Goal: Task Accomplishment & Management: Manage account settings

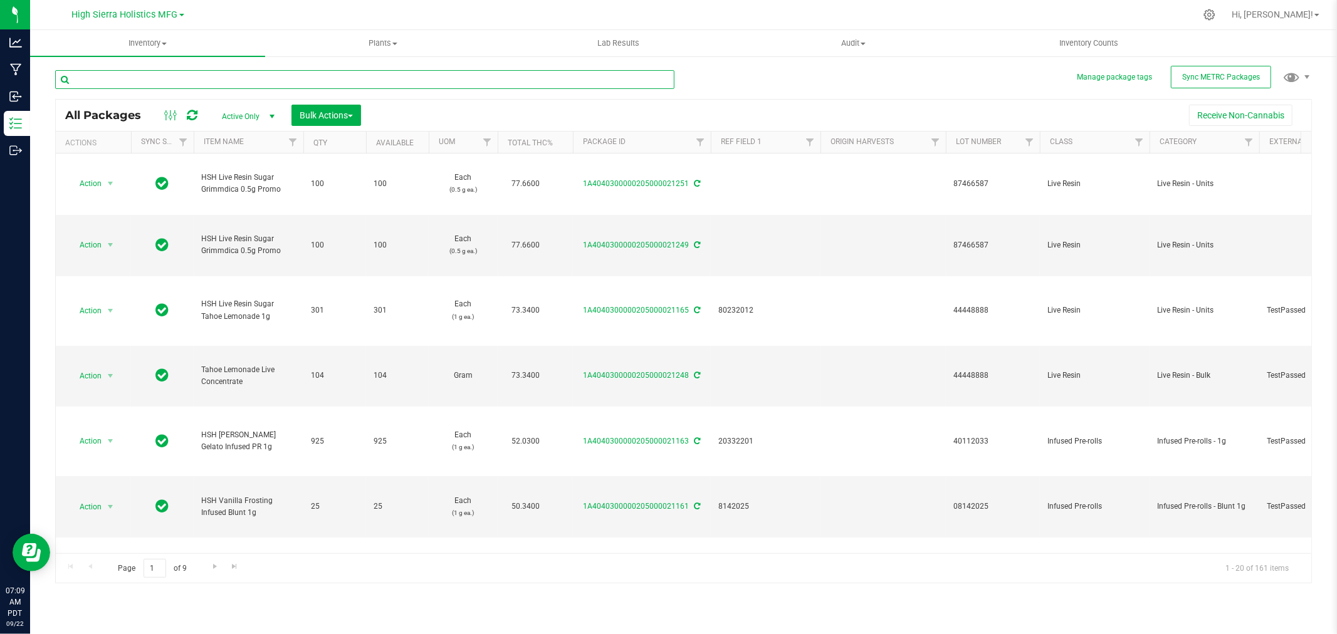
click at [184, 84] on input "text" at bounding box center [364, 79] width 619 height 19
type input "n"
type input "mule fuel"
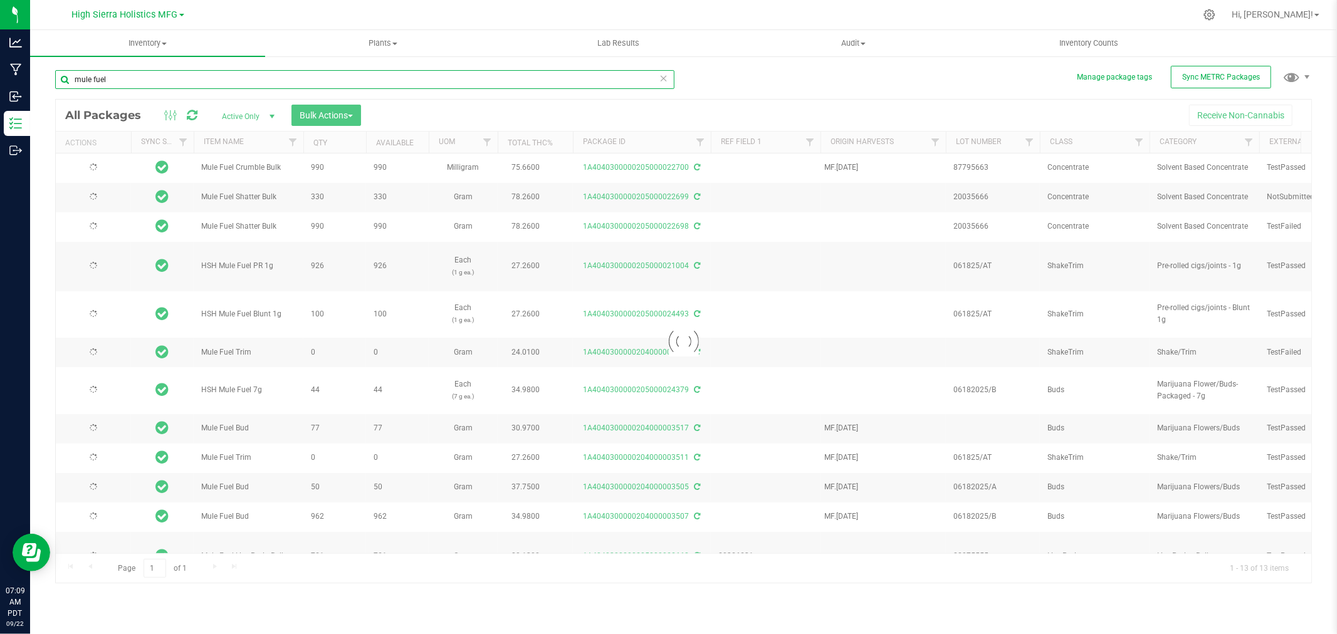
type input "[DATE]"
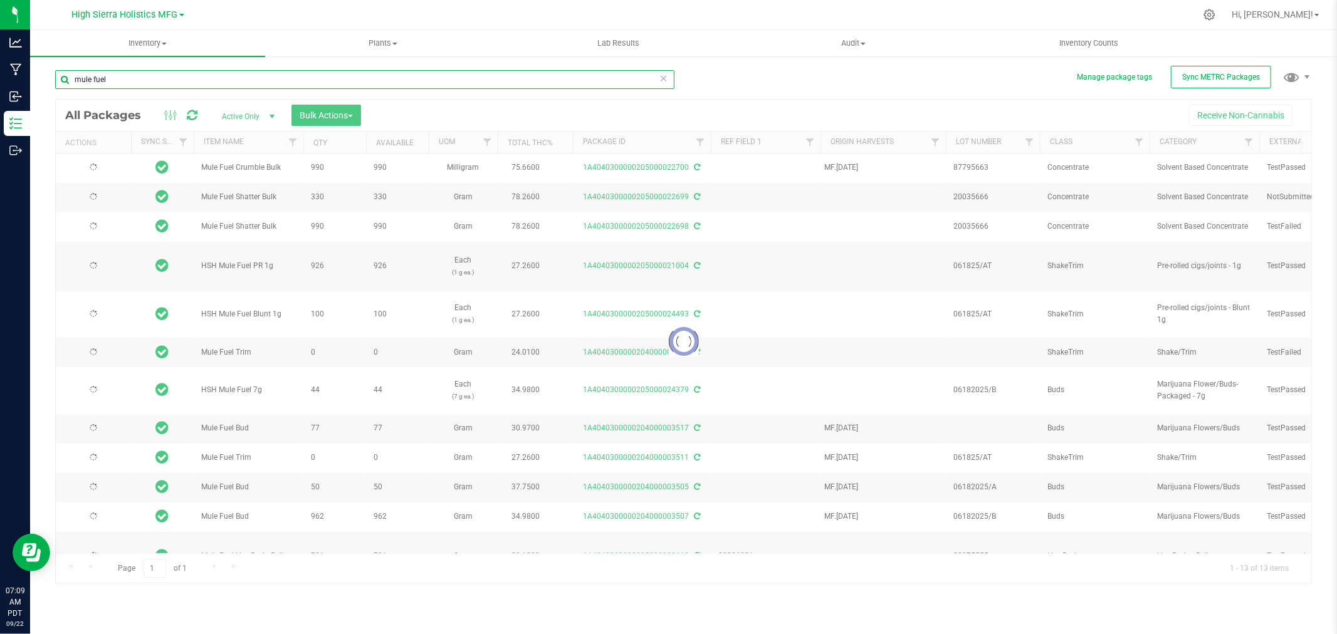
type input "[DATE]"
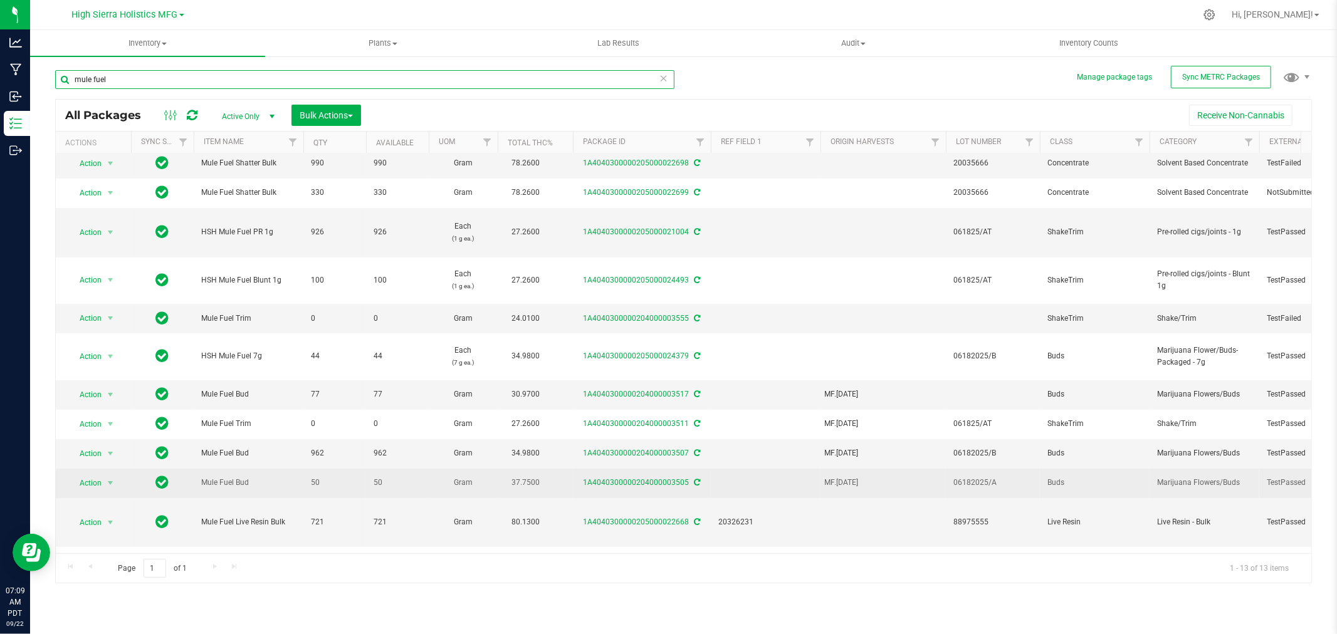
scroll to position [50, 0]
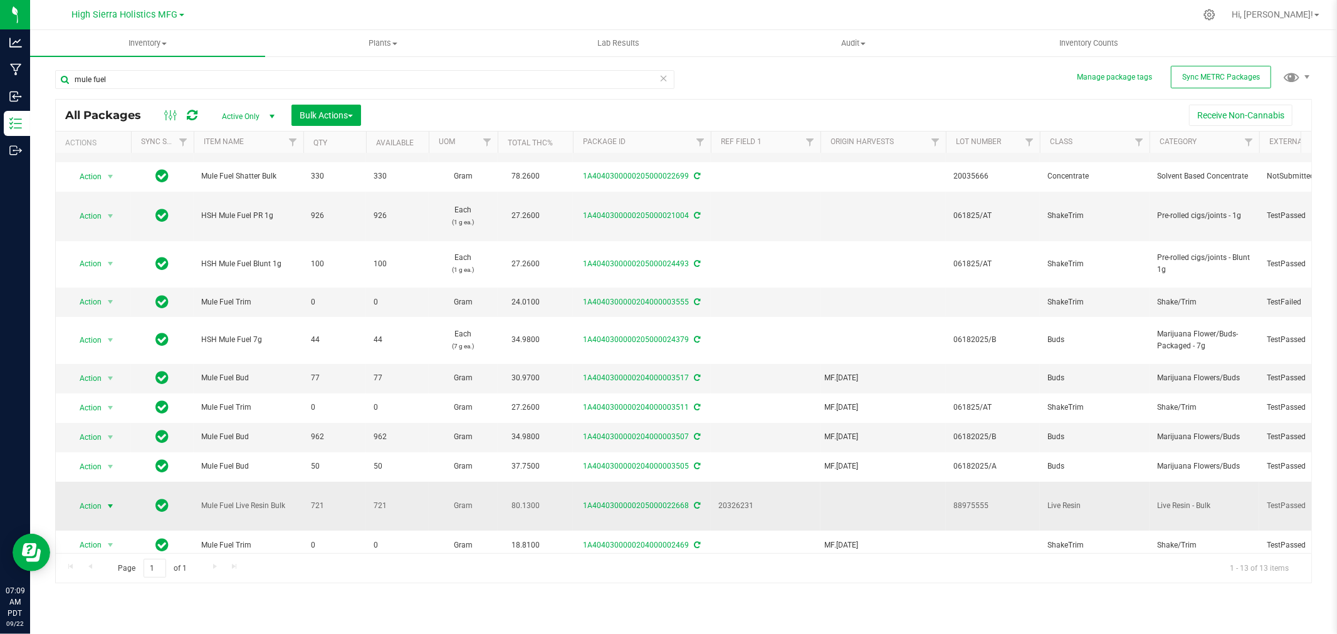
click at [107, 502] on span "select" at bounding box center [110, 507] width 10 height 10
click at [102, 263] on li "Create package" at bounding box center [108, 264] width 79 height 19
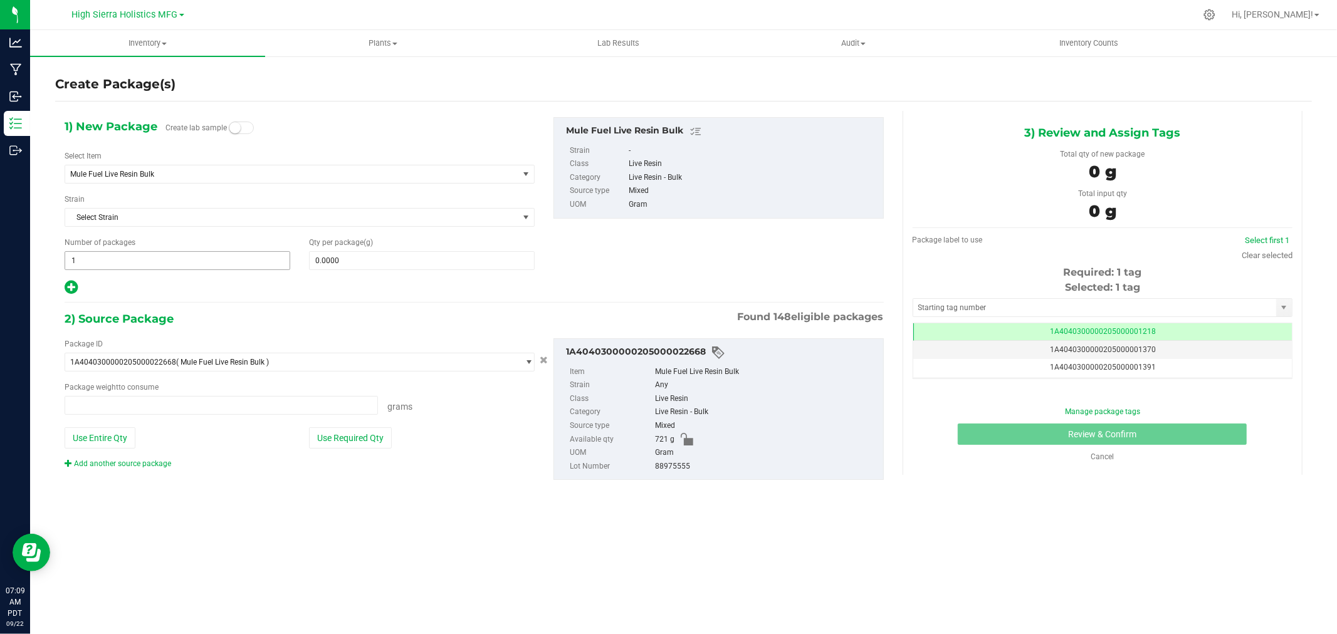
type input "0.0000 g"
click at [184, 164] on div "Select Item Mule Fuel Live Resin Bulk 91 Punch Approved For Extraction 91 Punch…" at bounding box center [300, 166] width 470 height 33
click at [188, 174] on span "Mule Fuel Live Resin Bulk" at bounding box center [282, 174] width 425 height 9
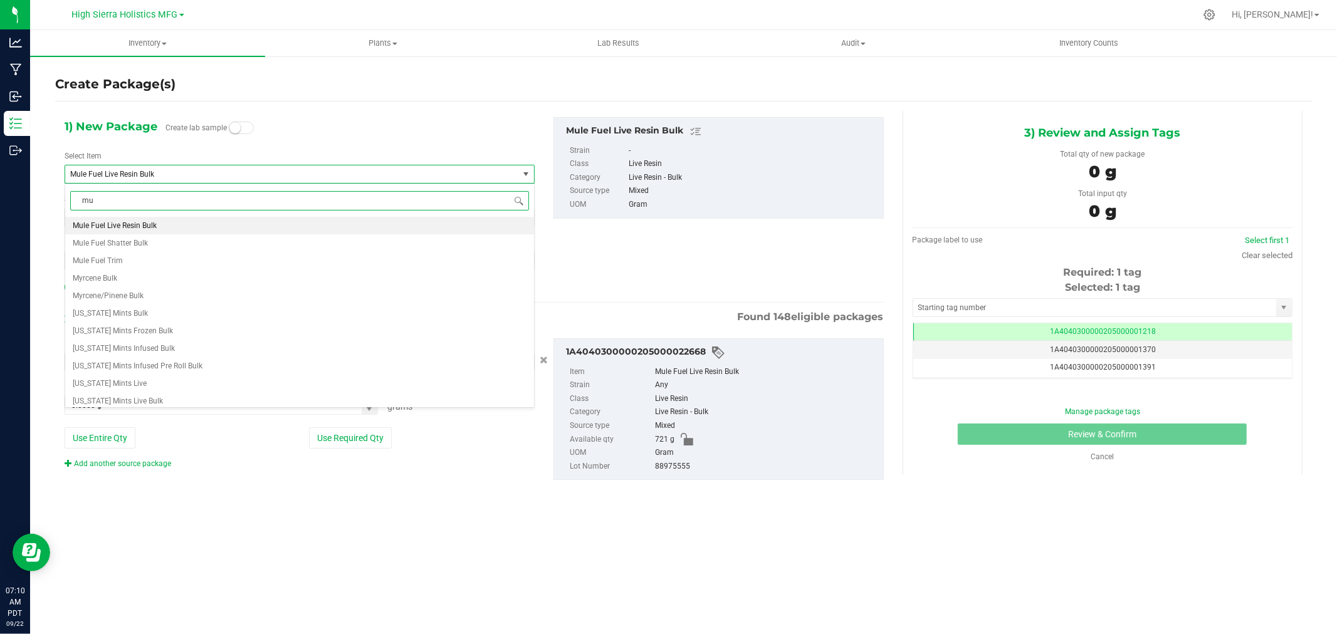
type input "m"
type input "sugar mule fuel"
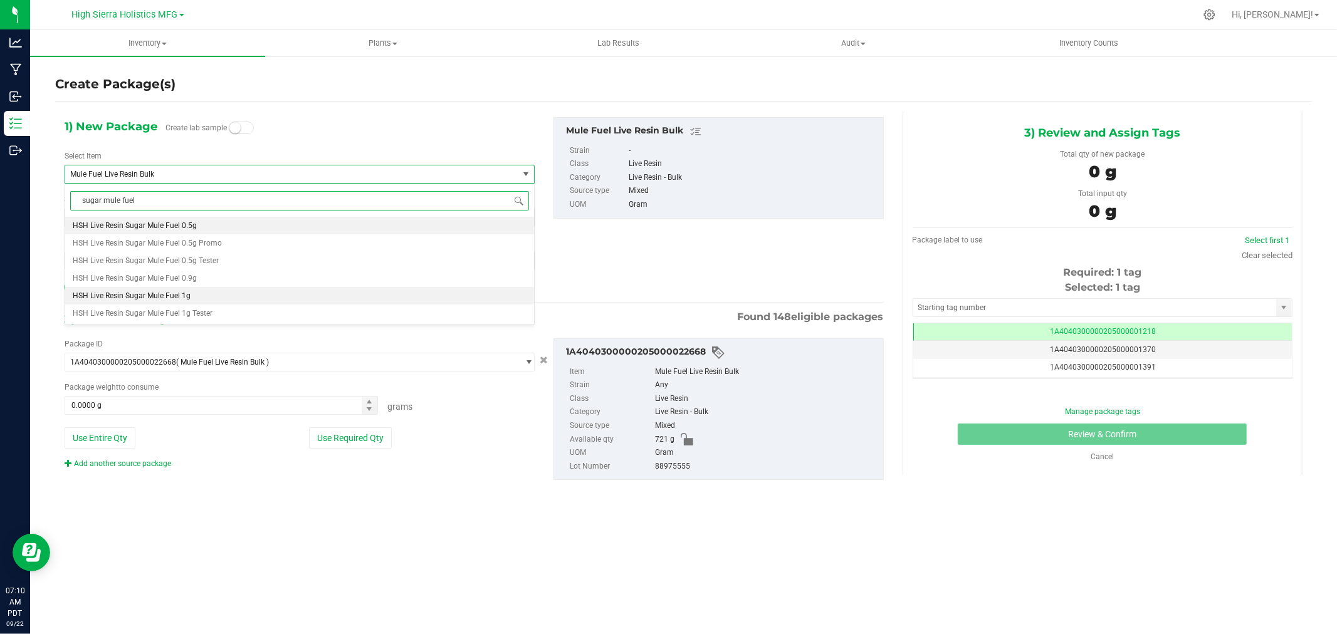
click at [194, 287] on li "HSH Live Resin Sugar Mule Fuel 1g" at bounding box center [299, 296] width 469 height 18
type input "0"
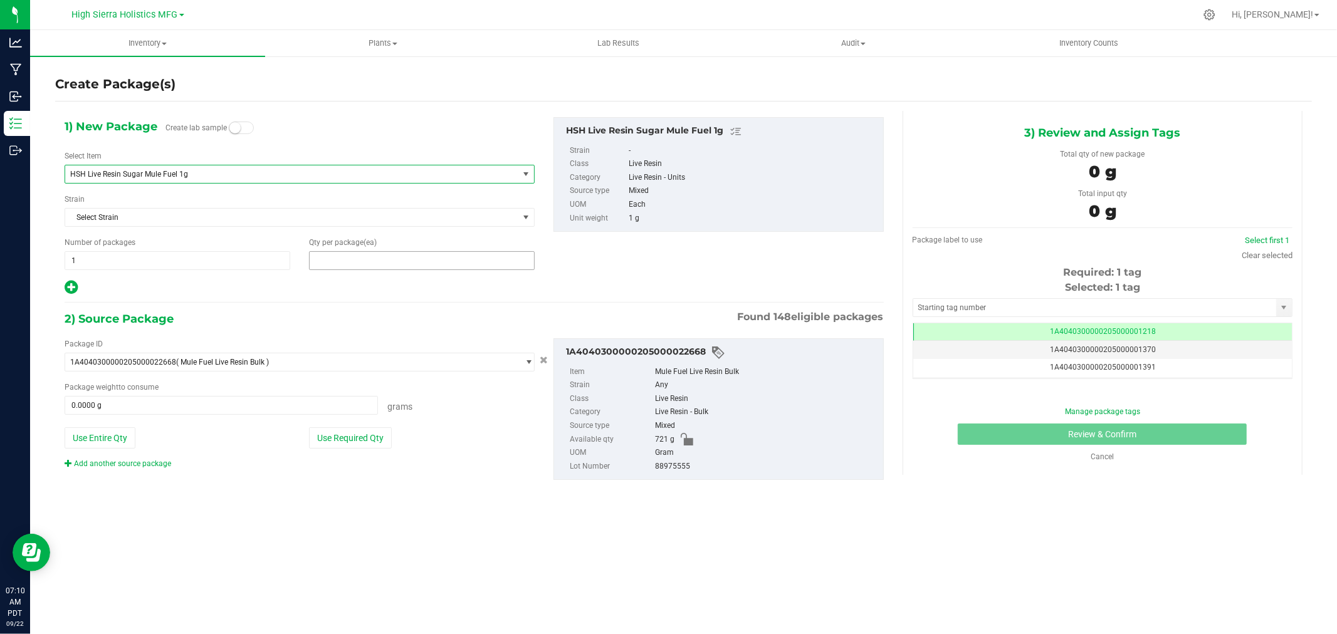
click at [339, 262] on span at bounding box center [422, 260] width 226 height 19
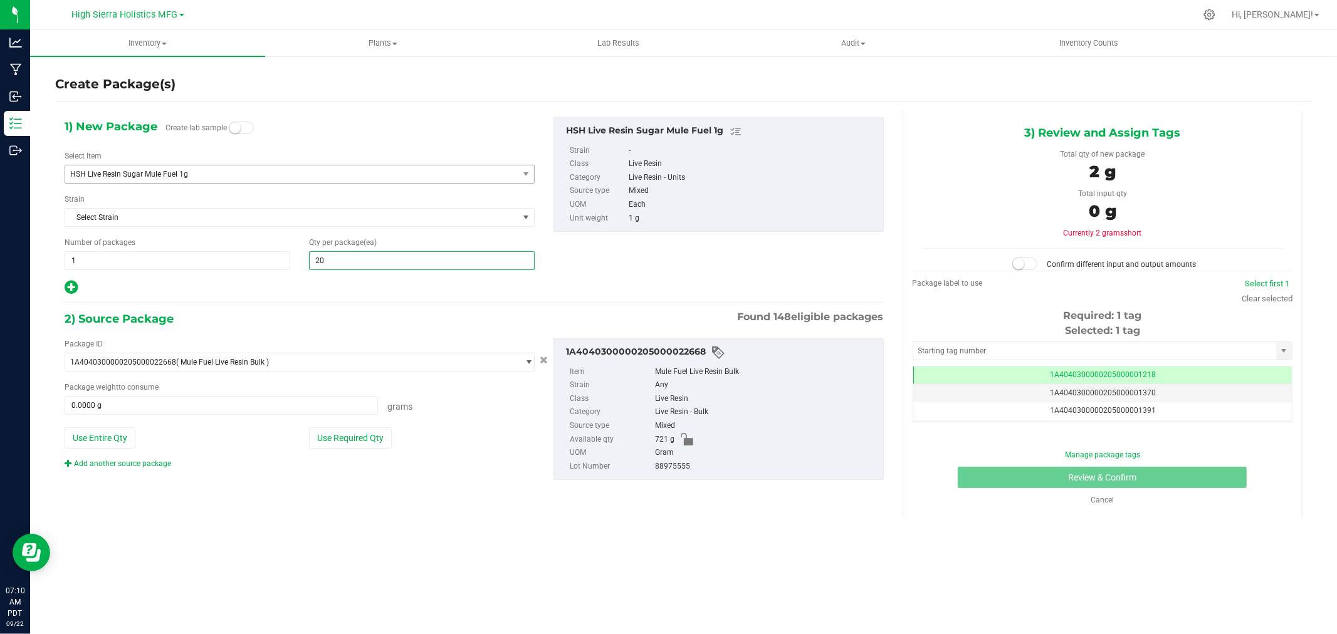
type input "200"
drag, startPoint x: 337, startPoint y: 278, endPoint x: 332, endPoint y: 322, distance: 44.8
click at [337, 278] on div "1) New Package Create lab sample Select Item HSH Live Resin Sugar Mule Fuel 1g …" at bounding box center [299, 206] width 489 height 179
click at [360, 440] on button "Use Required Qty" at bounding box center [350, 438] width 83 height 21
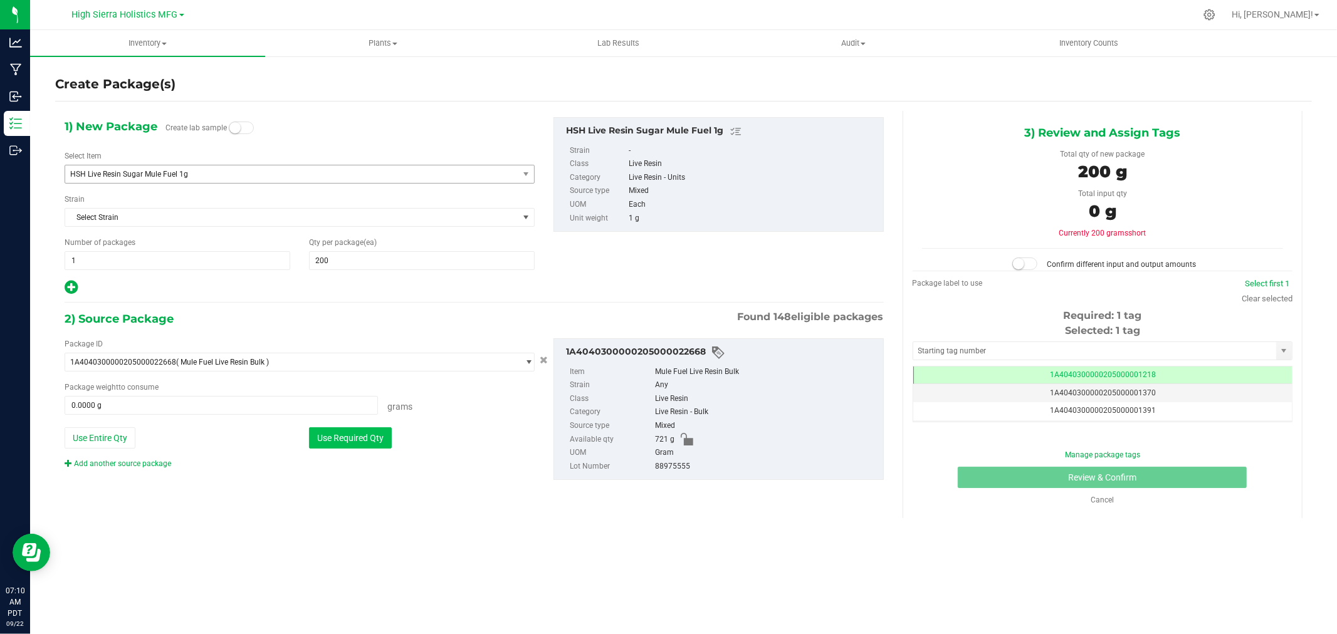
type input "200.0000 g"
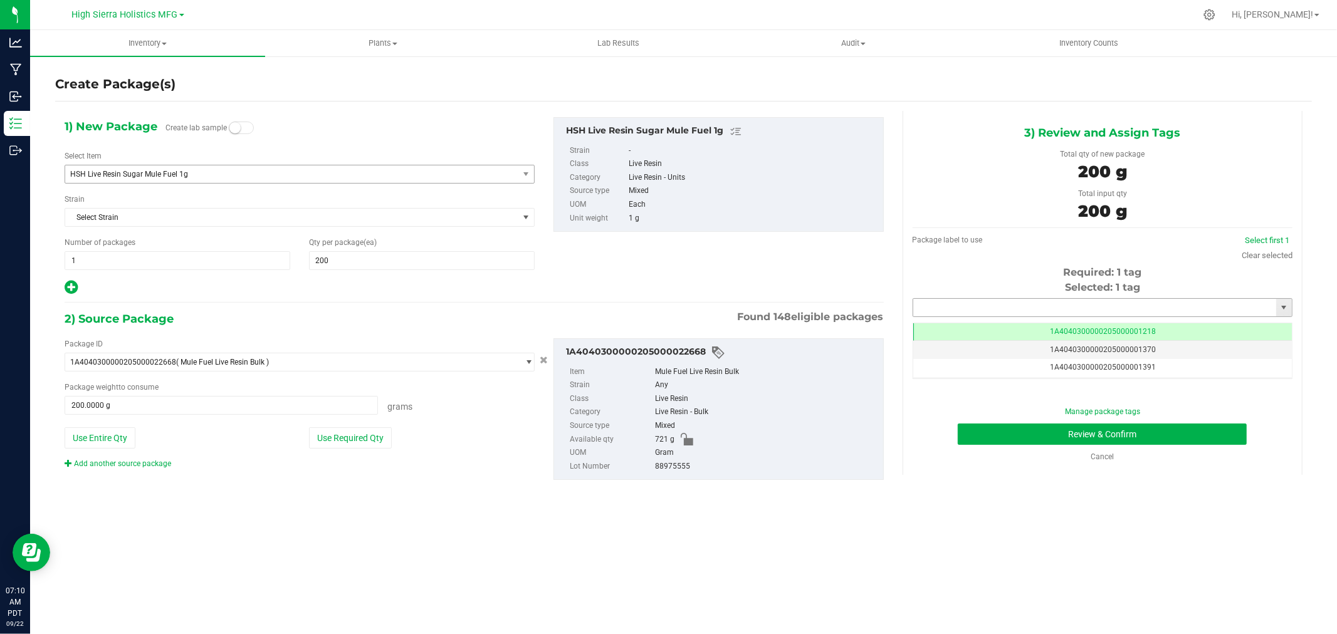
click at [1033, 304] on input "text" at bounding box center [1094, 308] width 363 height 18
click at [1034, 334] on li "1A4040300000205000021252" at bounding box center [1102, 329] width 379 height 19
type input "1A4040300000205000021252"
click at [1028, 437] on button "Review & Confirm" at bounding box center [1102, 434] width 289 height 21
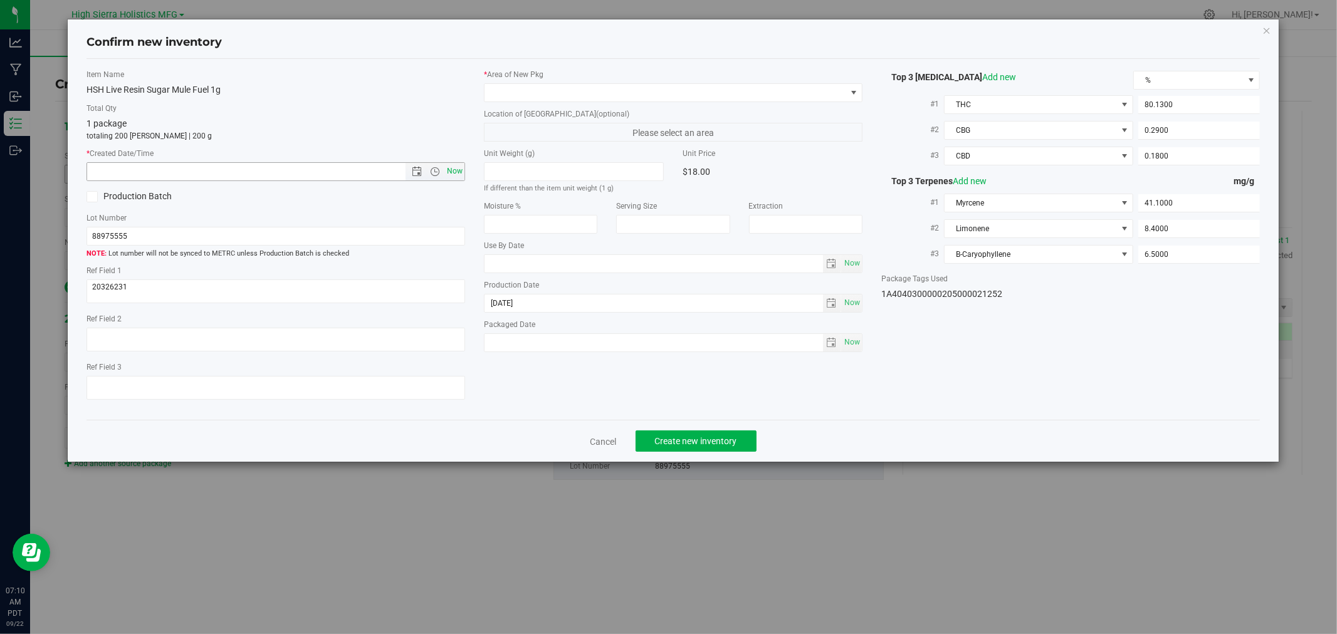
click at [455, 166] on span "Now" at bounding box center [455, 171] width 21 height 18
type input "9/22/2025 7:10 AM"
click at [492, 82] on div "* Area of New Pkg" at bounding box center [673, 85] width 379 height 33
click at [517, 90] on span at bounding box center [666, 93] width 362 height 18
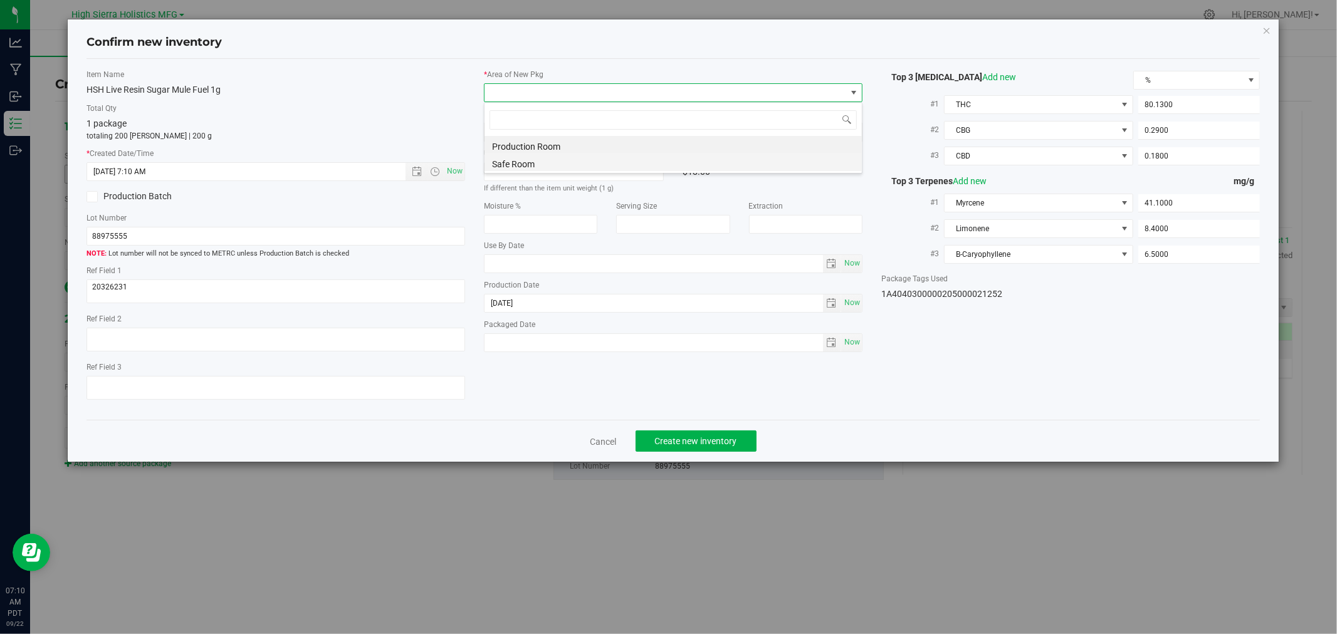
click at [515, 163] on li "Safe Room" at bounding box center [673, 163] width 377 height 18
click at [409, 103] on label "Total Qty" at bounding box center [276, 108] width 379 height 11
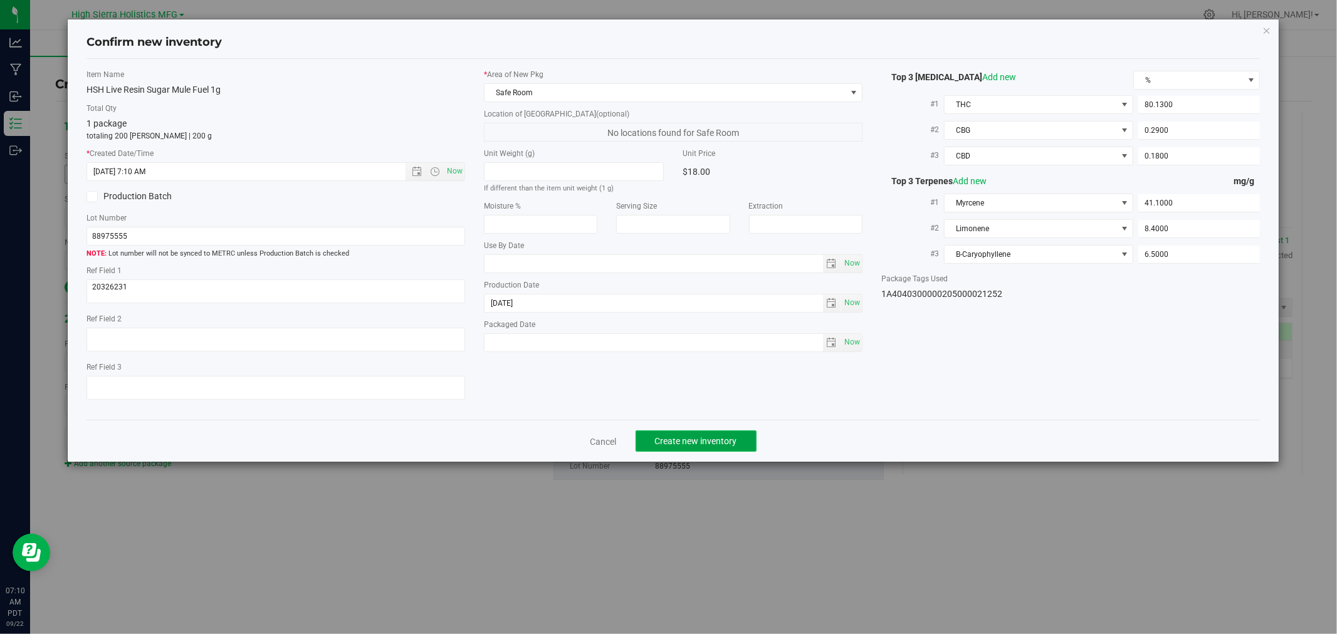
click at [685, 446] on span "Create new inventory" at bounding box center [696, 441] width 82 height 10
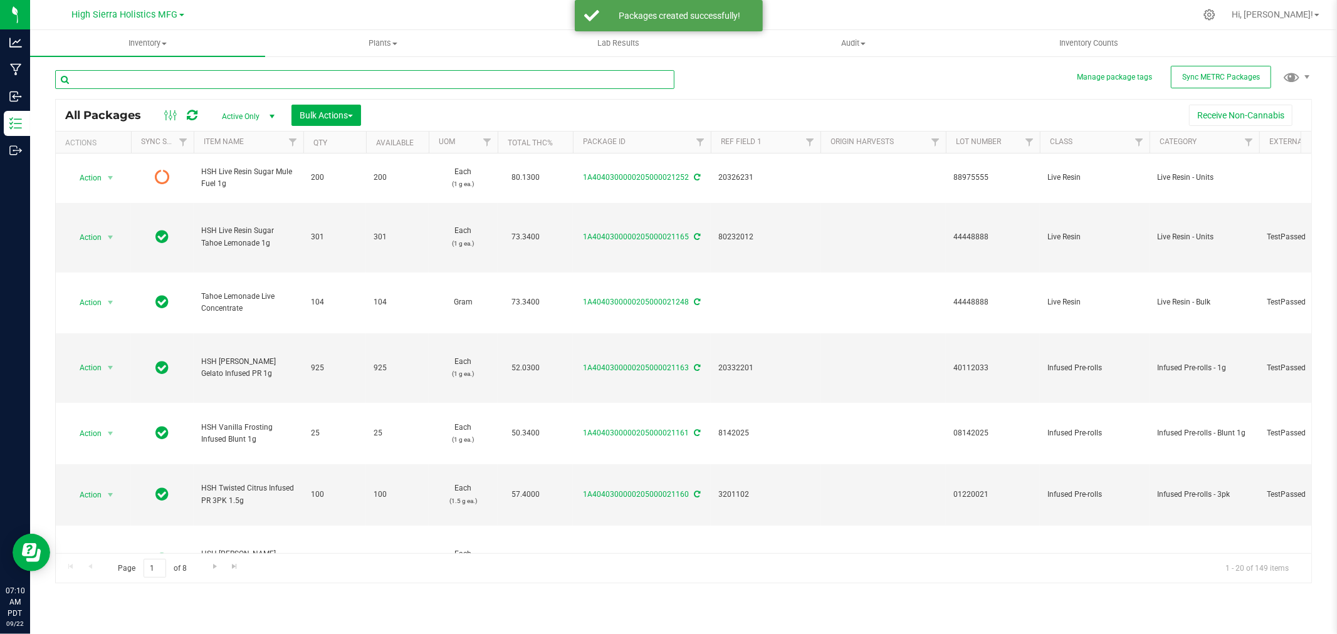
click at [147, 73] on input "text" at bounding box center [364, 79] width 619 height 19
type input "sunset treasure"
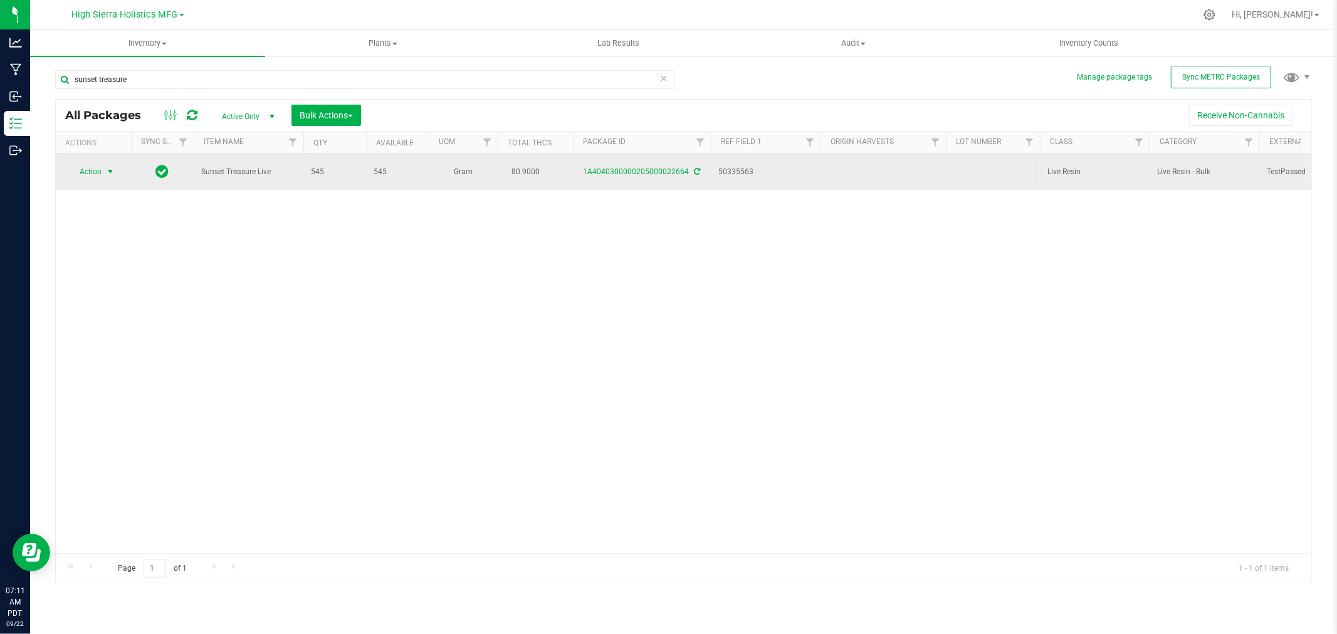
click at [90, 173] on span "Action" at bounding box center [85, 172] width 34 height 18
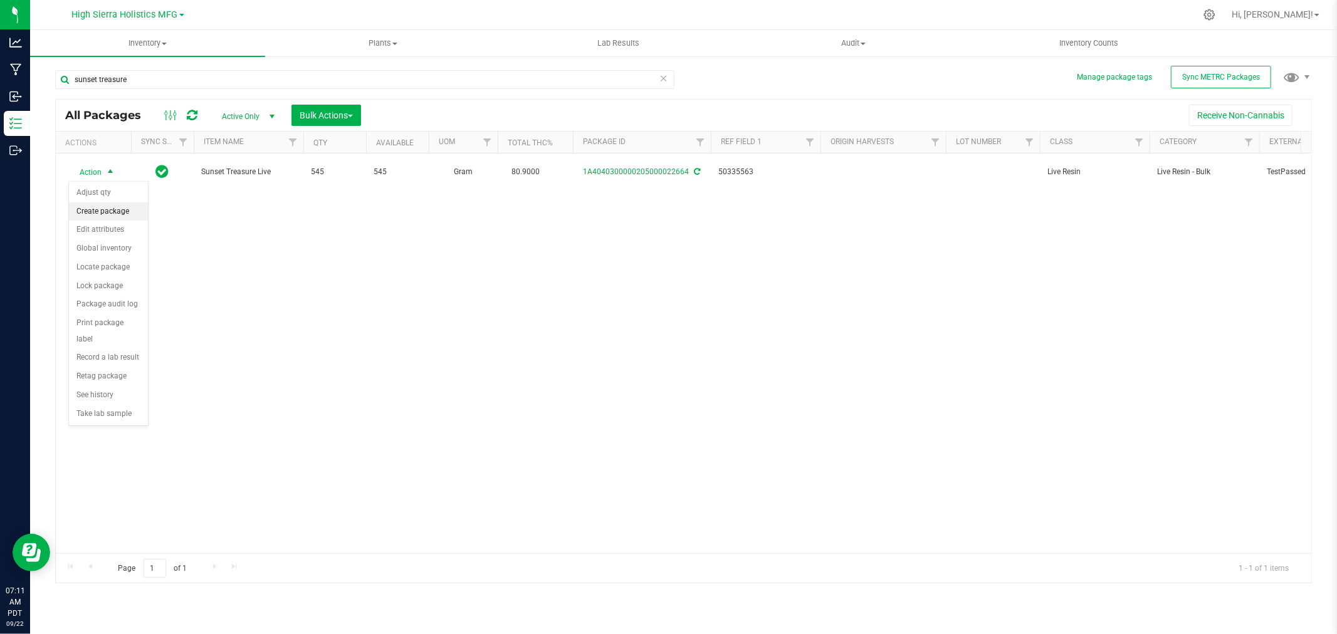
click at [108, 210] on li "Create package" at bounding box center [108, 212] width 79 height 19
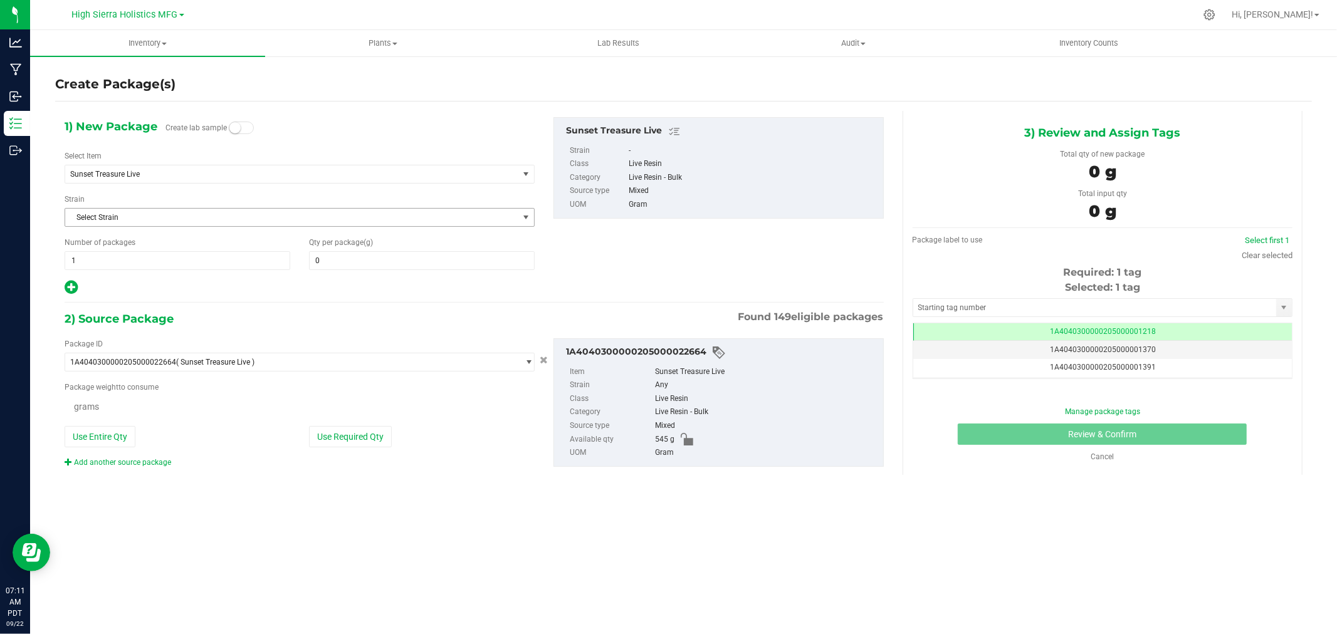
type input "0.0000"
click at [145, 172] on span "Sunset Treasure Live" at bounding box center [282, 174] width 425 height 9
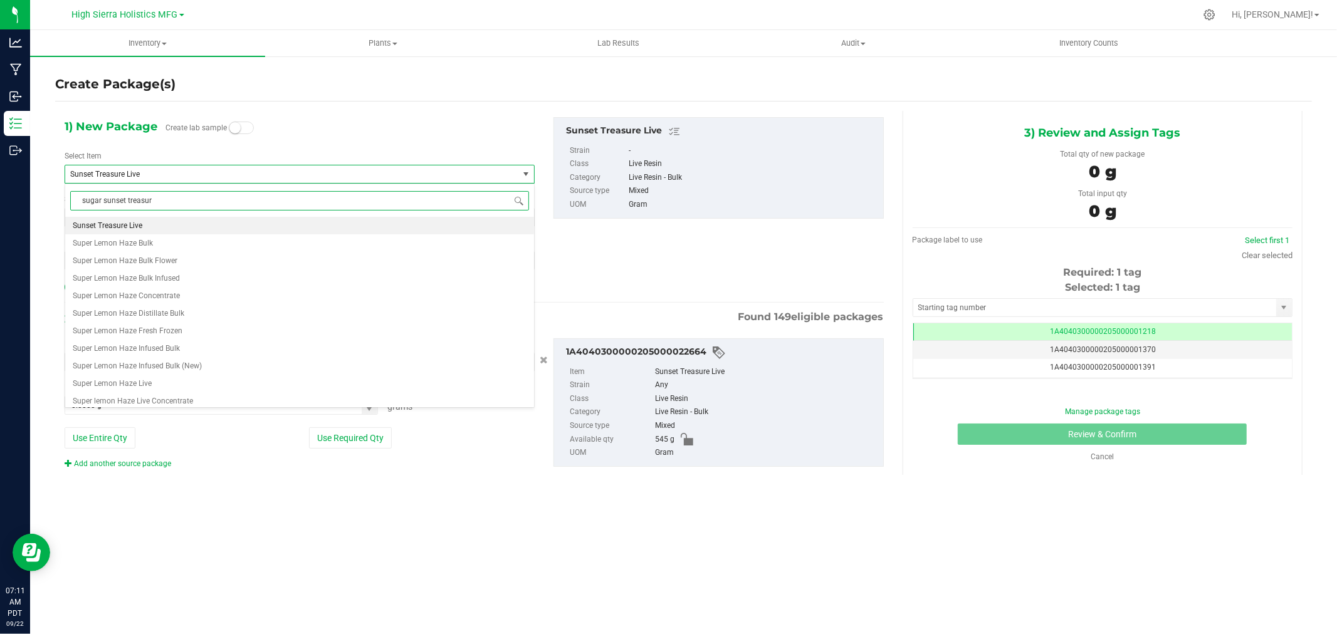
type input "sugar sunset treasure"
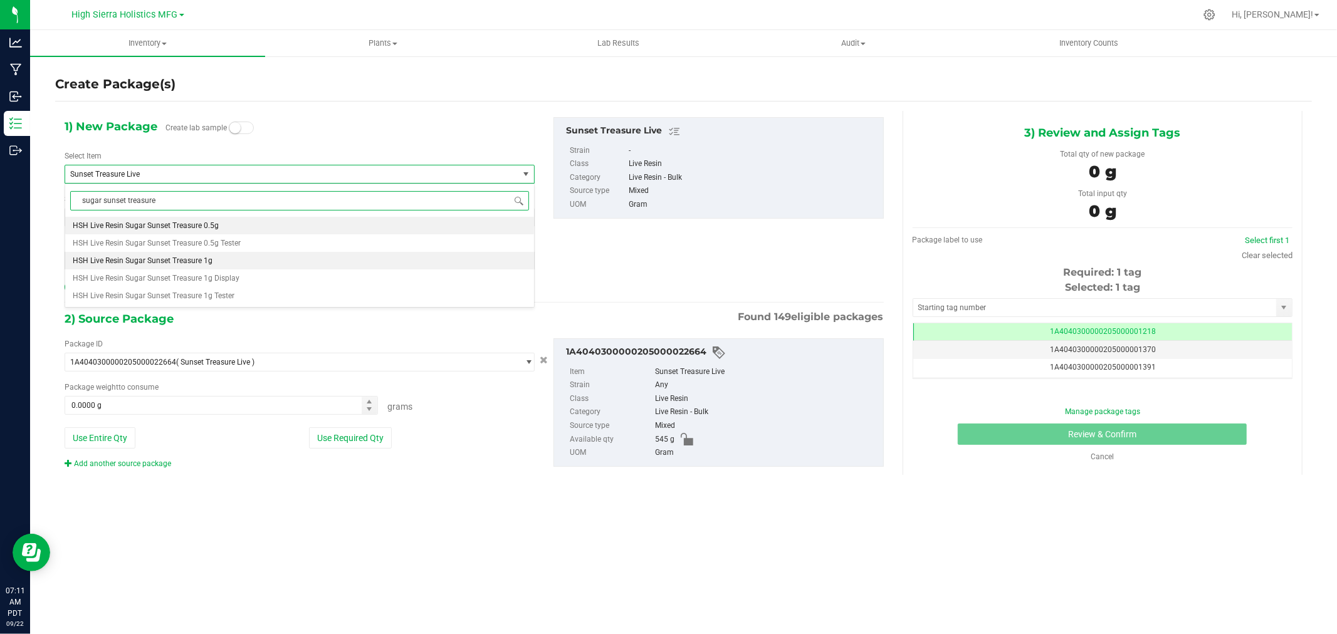
click at [173, 253] on li "HSH Live Resin Sugar Sunset Treasure 1g" at bounding box center [299, 261] width 469 height 18
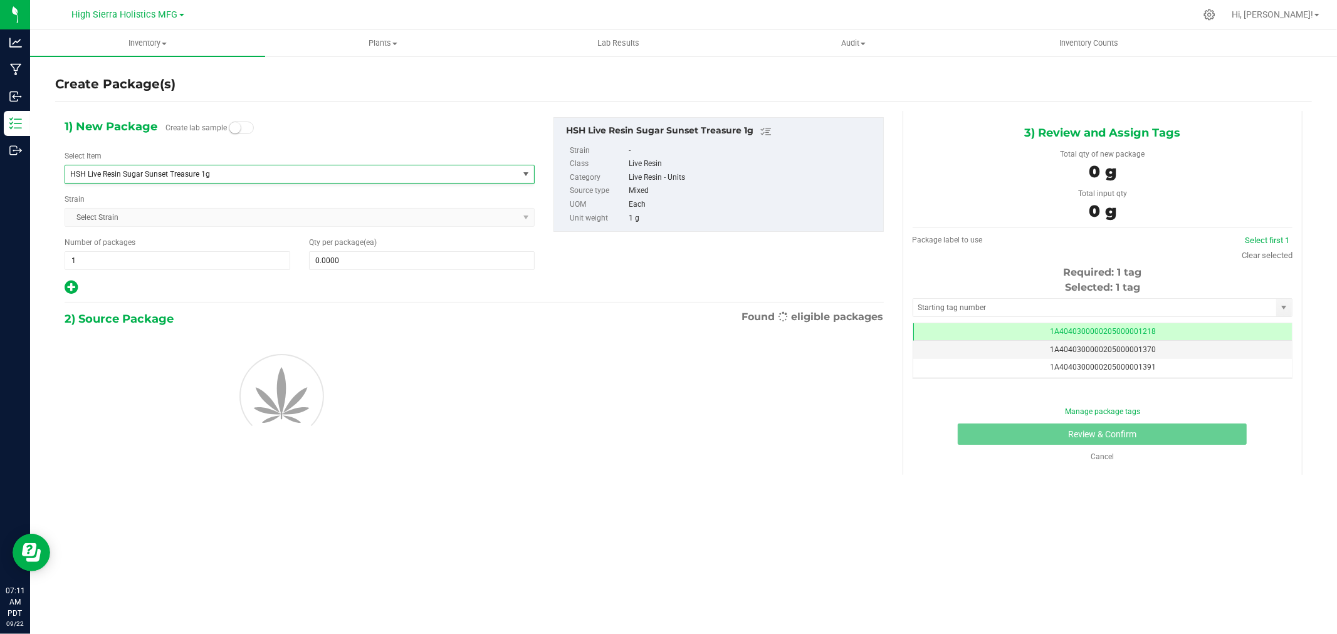
type input "0"
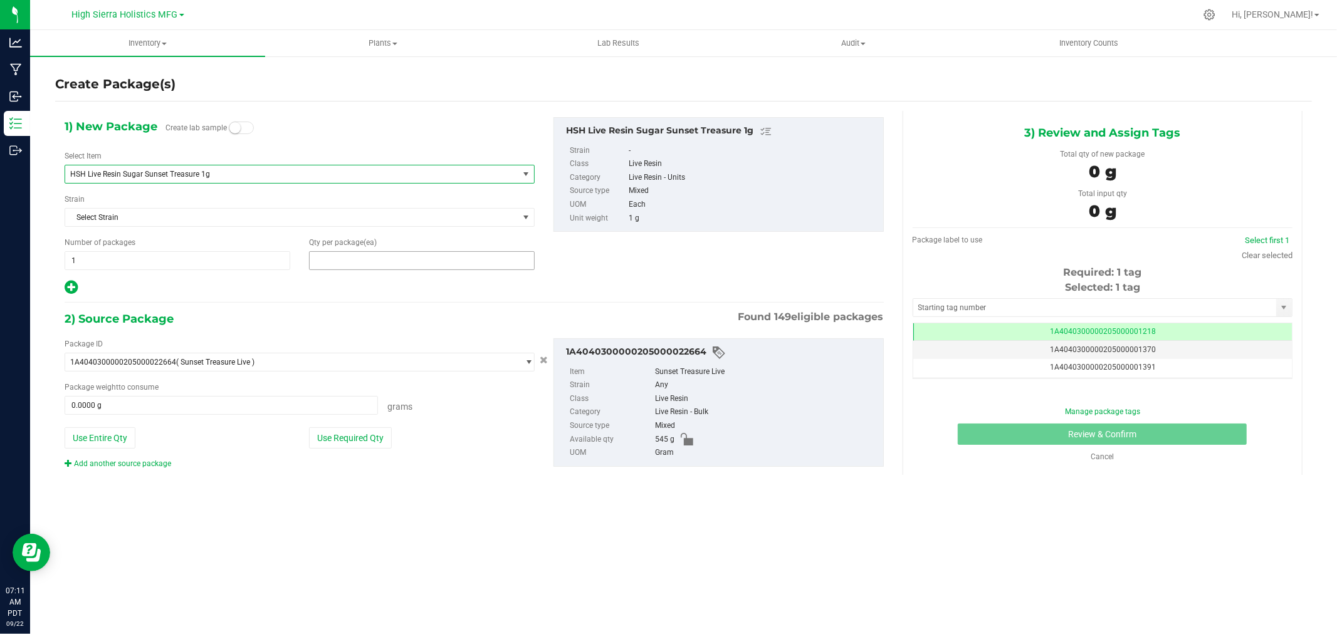
click at [330, 255] on span at bounding box center [422, 260] width 226 height 19
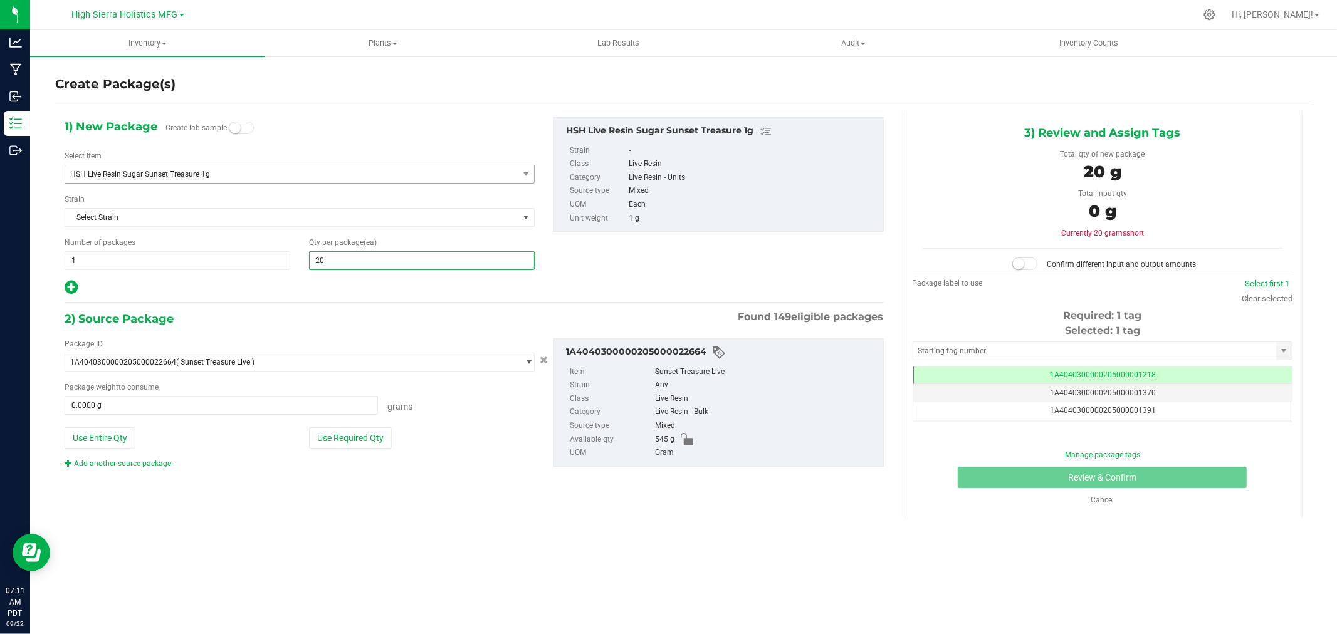
type input "200"
click at [333, 296] on div at bounding box center [300, 288] width 470 height 16
click at [344, 433] on button "Use Required Qty" at bounding box center [350, 438] width 83 height 21
type input "200.0000 g"
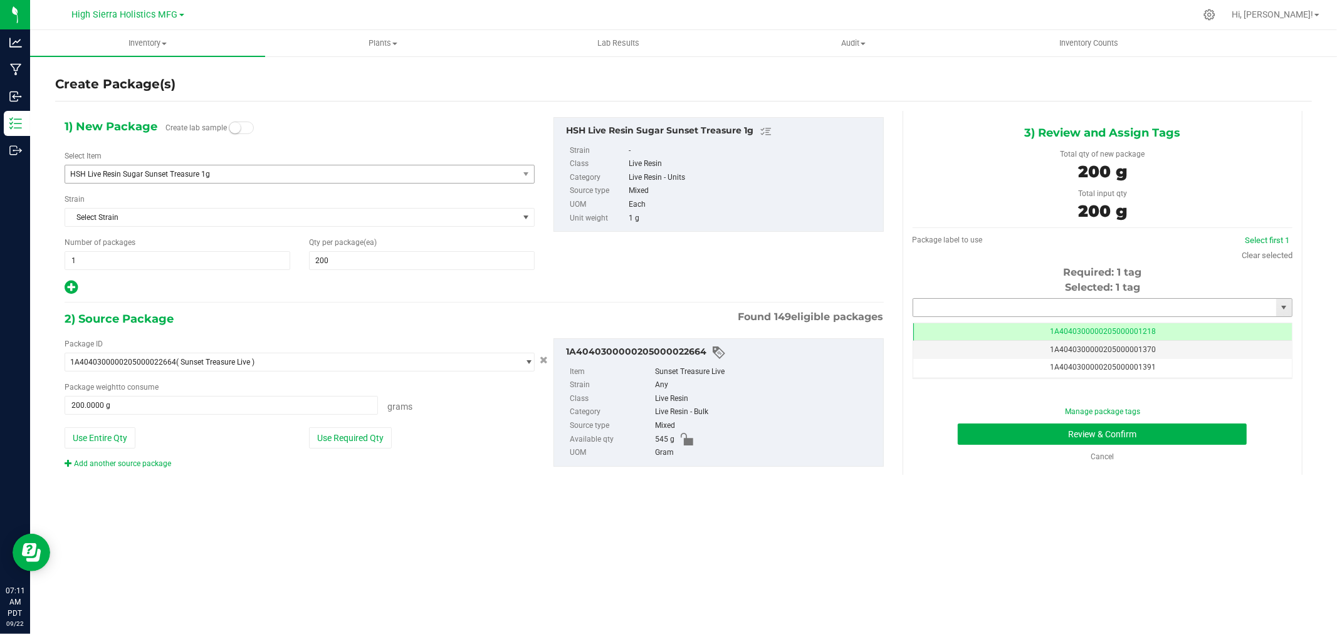
click at [1026, 305] on input "text" at bounding box center [1094, 308] width 363 height 18
click at [1034, 327] on li "1A4040300000205000021253" at bounding box center [1102, 329] width 379 height 19
type input "1A4040300000205000021253"
click at [1024, 424] on button "Review & Confirm" at bounding box center [1102, 434] width 289 height 21
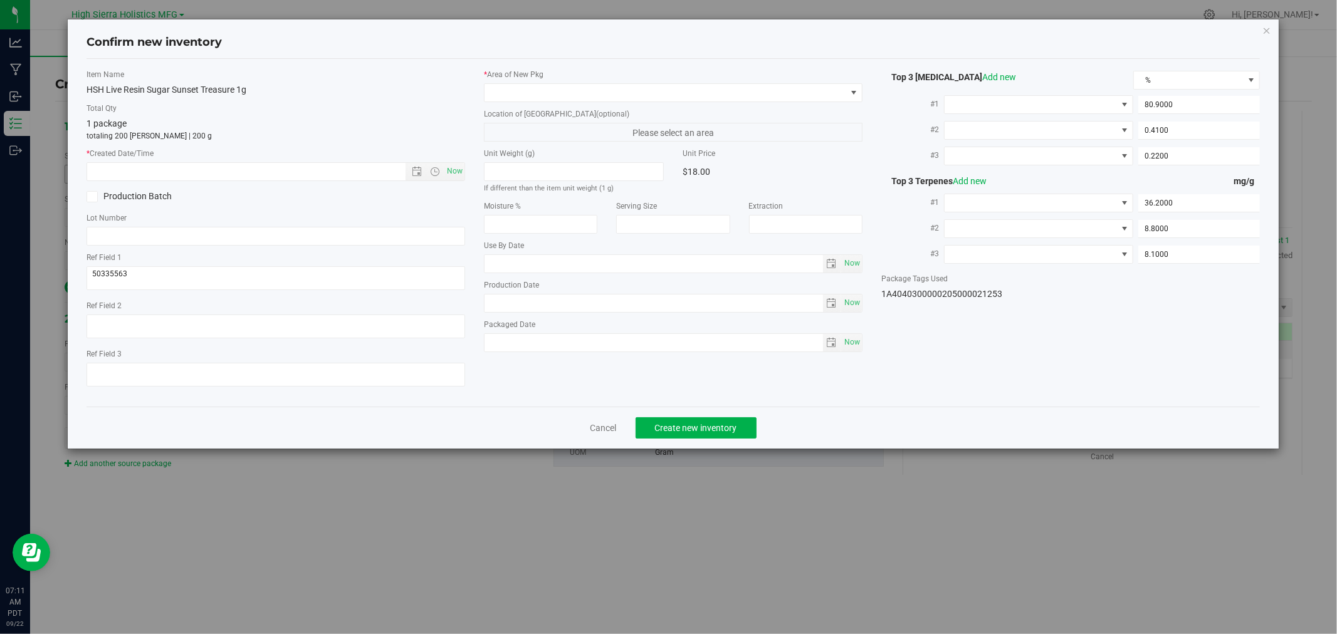
type input "2025-07-25"
click at [446, 169] on span "Now" at bounding box center [455, 171] width 21 height 18
type input "9/22/2025 7:11 AM"
click at [500, 91] on span at bounding box center [666, 93] width 362 height 18
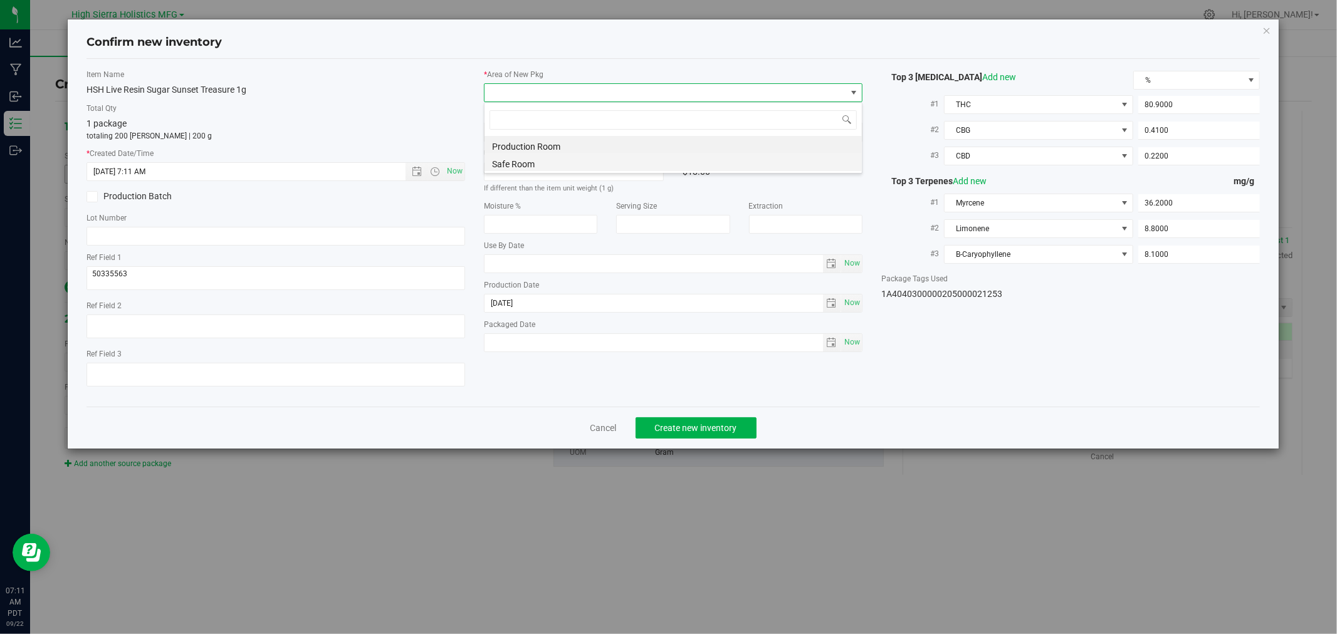
click at [519, 159] on li "Safe Room" at bounding box center [673, 163] width 377 height 18
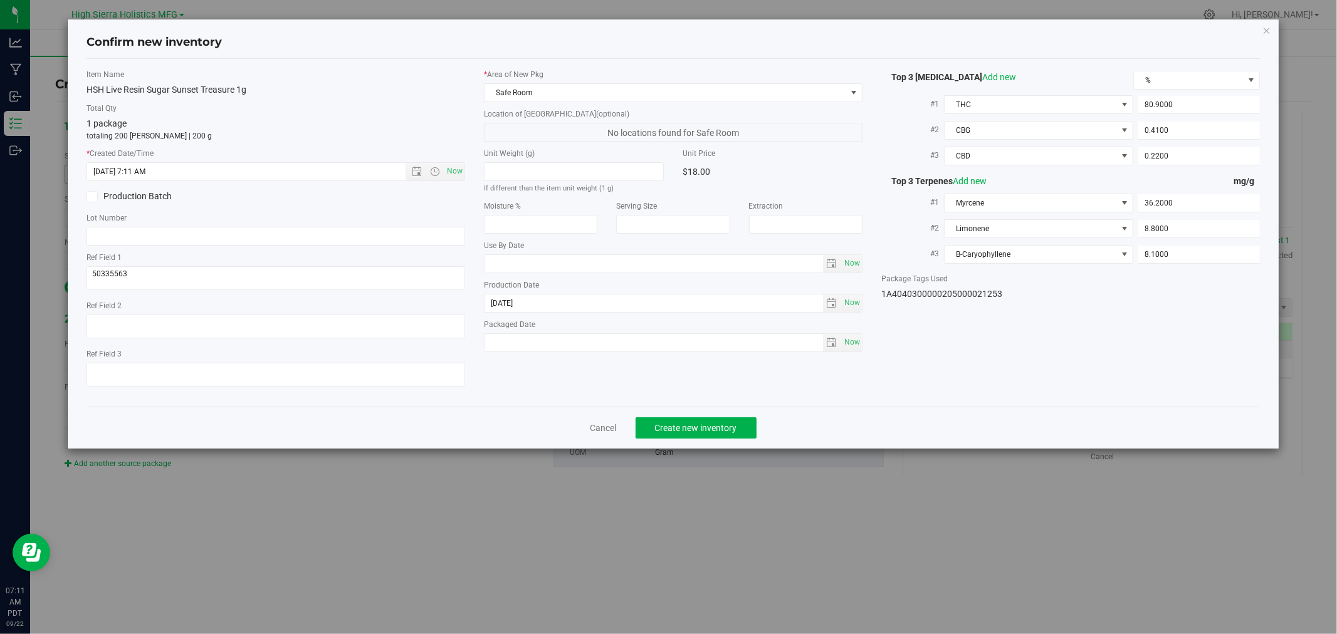
click at [396, 123] on div "1 package totaling 200 eaches | 200 g" at bounding box center [276, 129] width 379 height 24
click at [732, 429] on span "Create new inventory" at bounding box center [696, 428] width 82 height 10
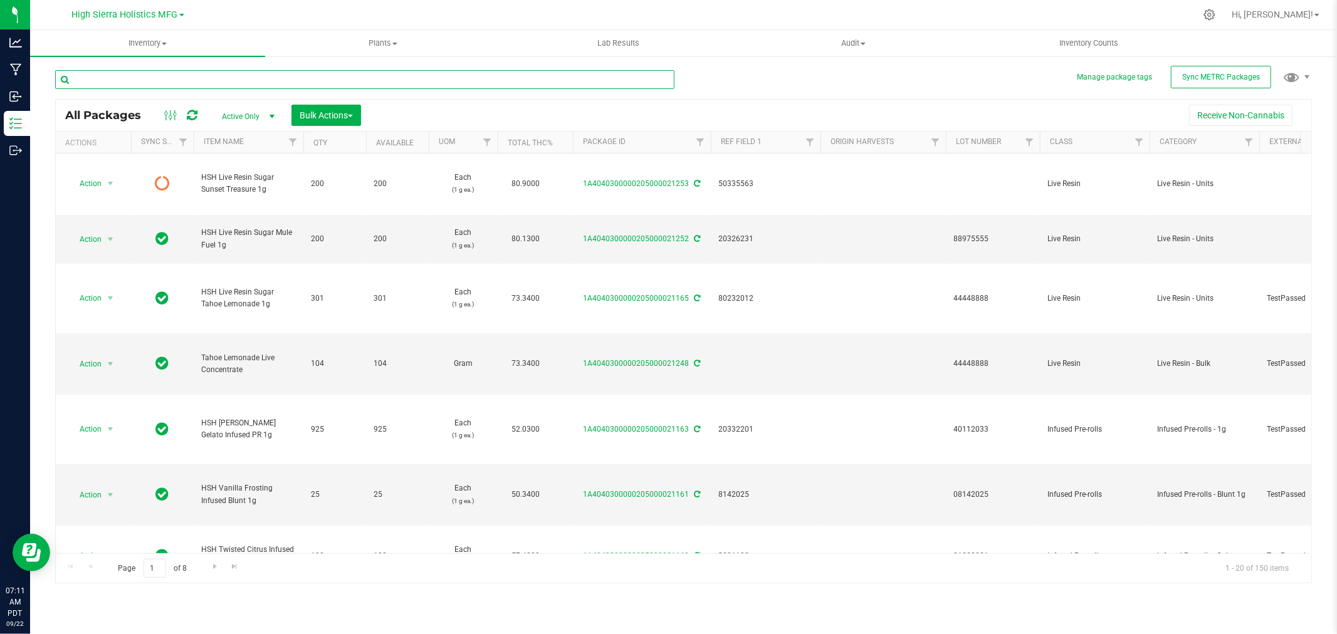
click at [183, 77] on input "text" at bounding box center [364, 79] width 619 height 19
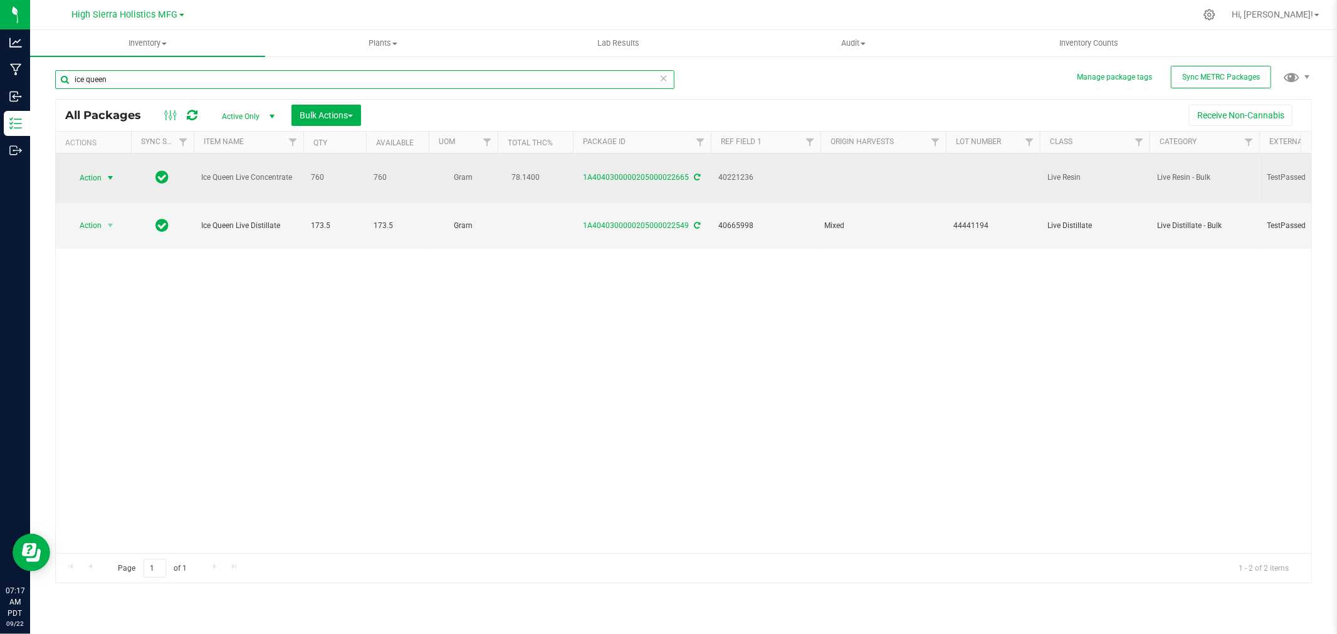
type input "ice queen"
click at [80, 184] on span "Action" at bounding box center [85, 178] width 34 height 18
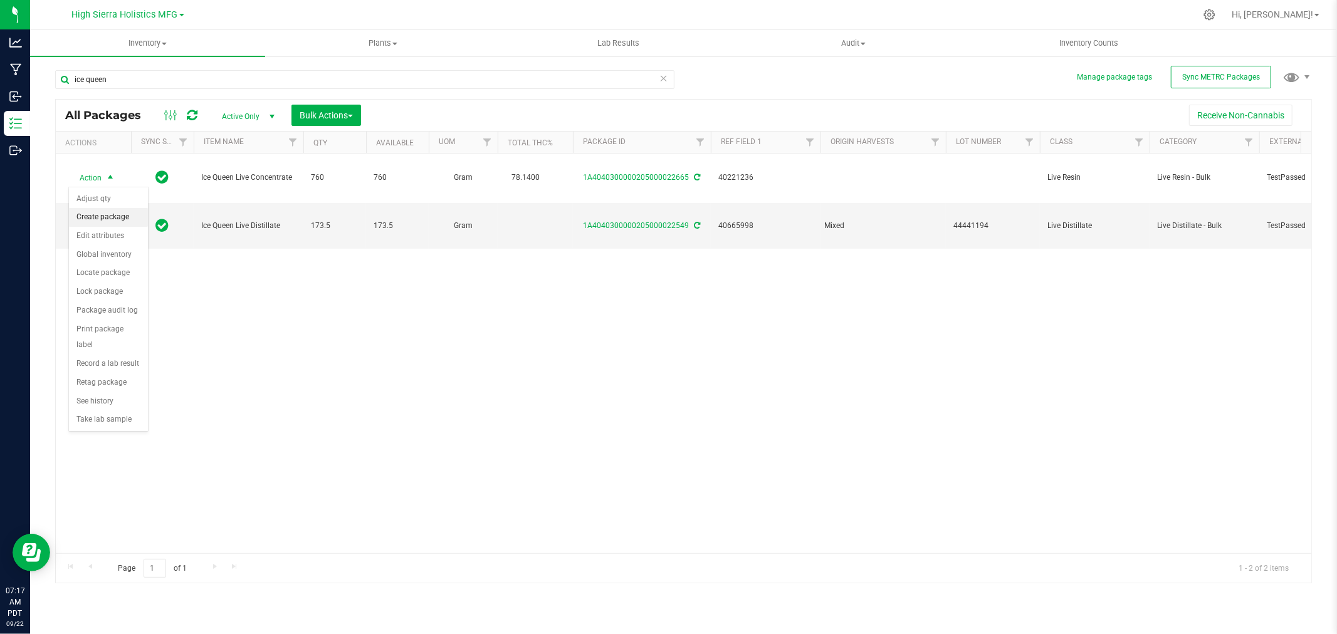
click at [115, 216] on li "Create package" at bounding box center [108, 217] width 79 height 19
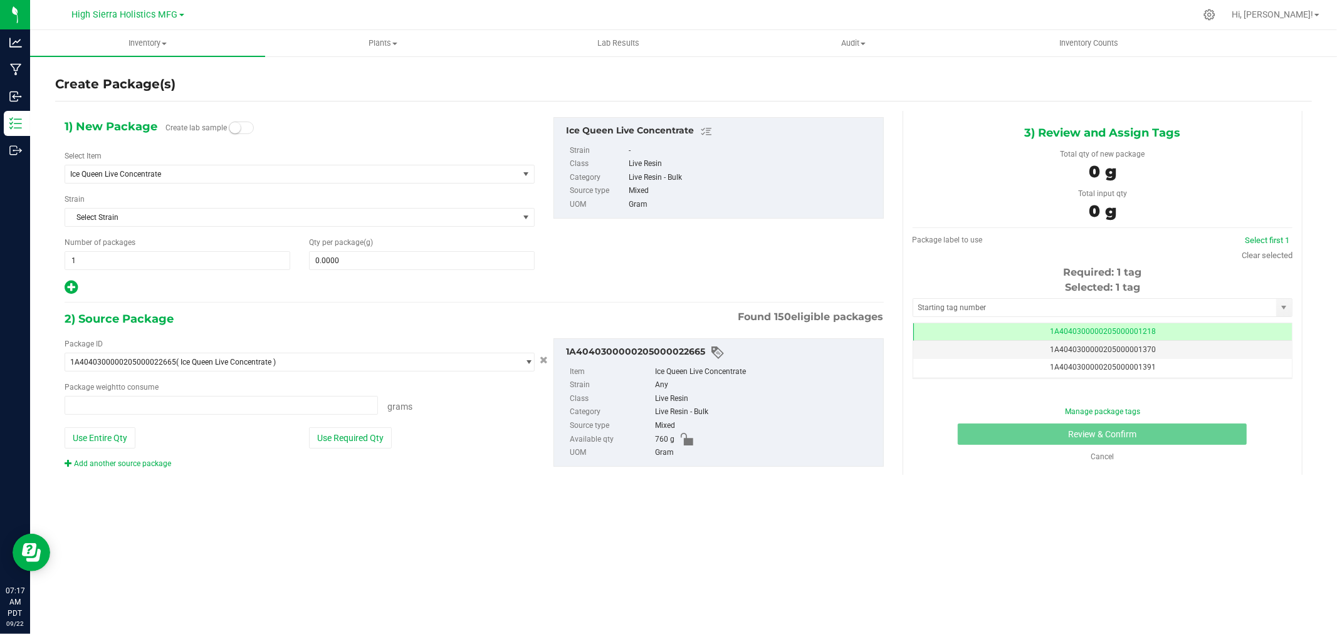
type input "0.0000 g"
click at [302, 179] on span "Ice Queen Live Concentrate" at bounding box center [291, 175] width 453 height 18
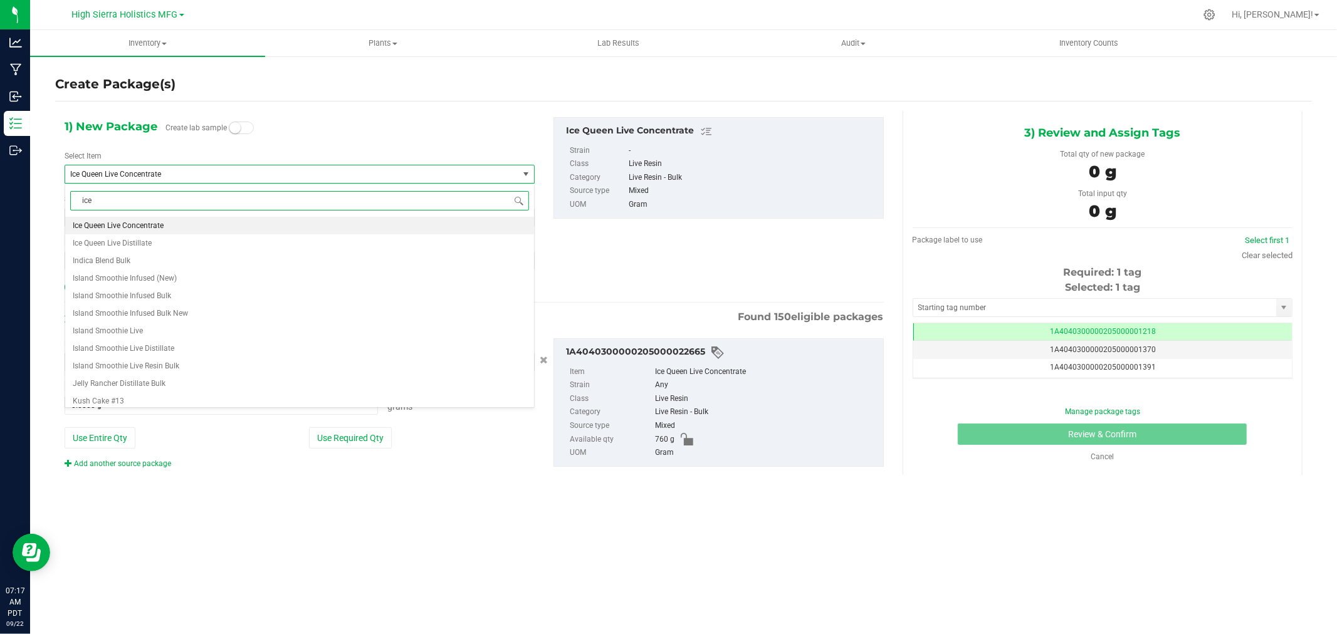
scroll to position [0, 0]
type input "i"
type input "sugar ice queen"
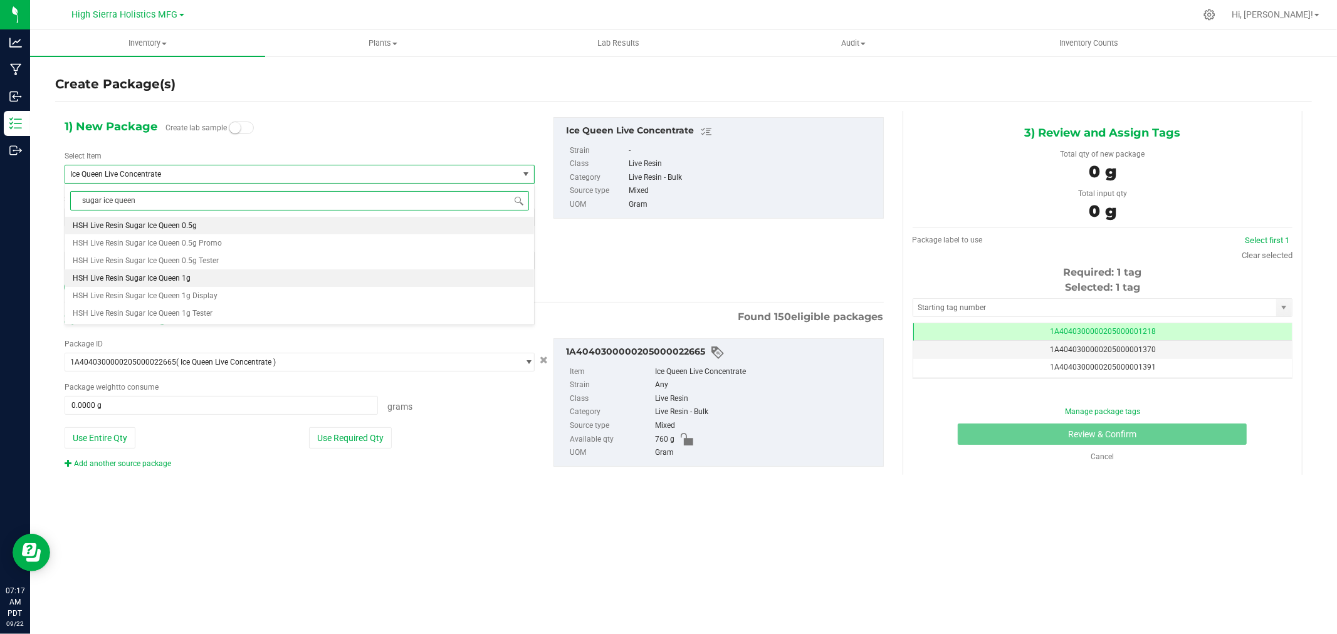
click at [284, 276] on li "HSH Live Resin Sugar Ice Queen 1g" at bounding box center [299, 279] width 469 height 18
type input "0"
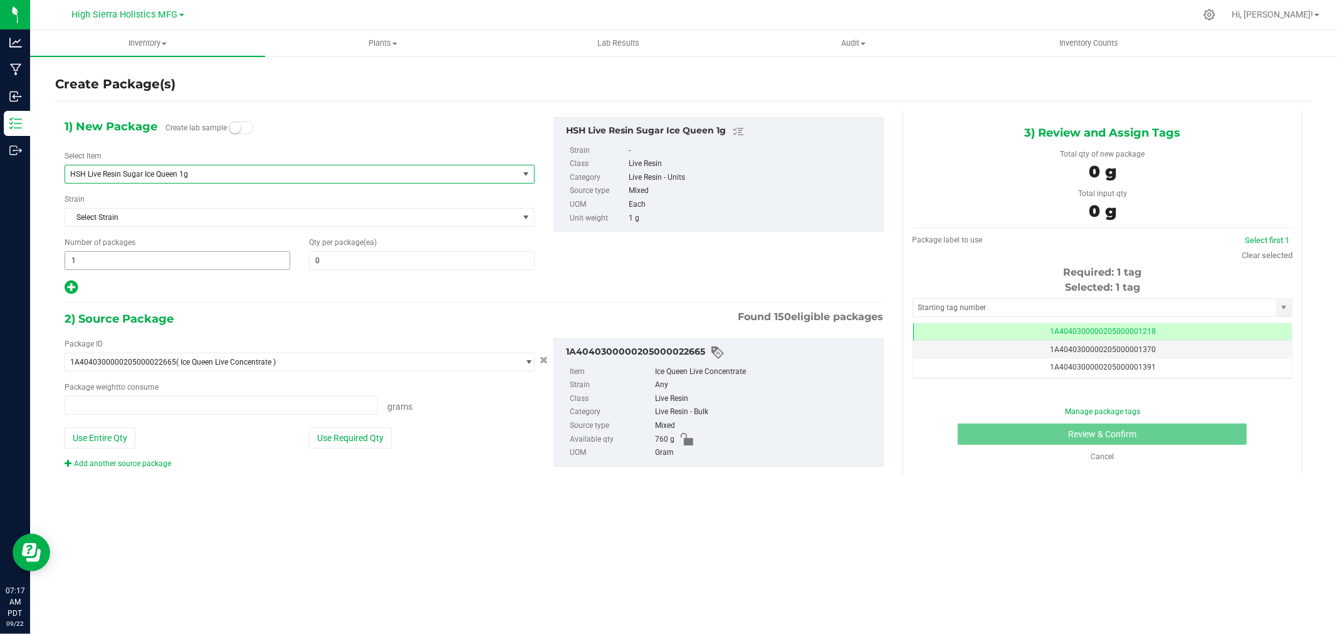
type input "0.0000 g"
click at [377, 261] on span at bounding box center [422, 260] width 226 height 19
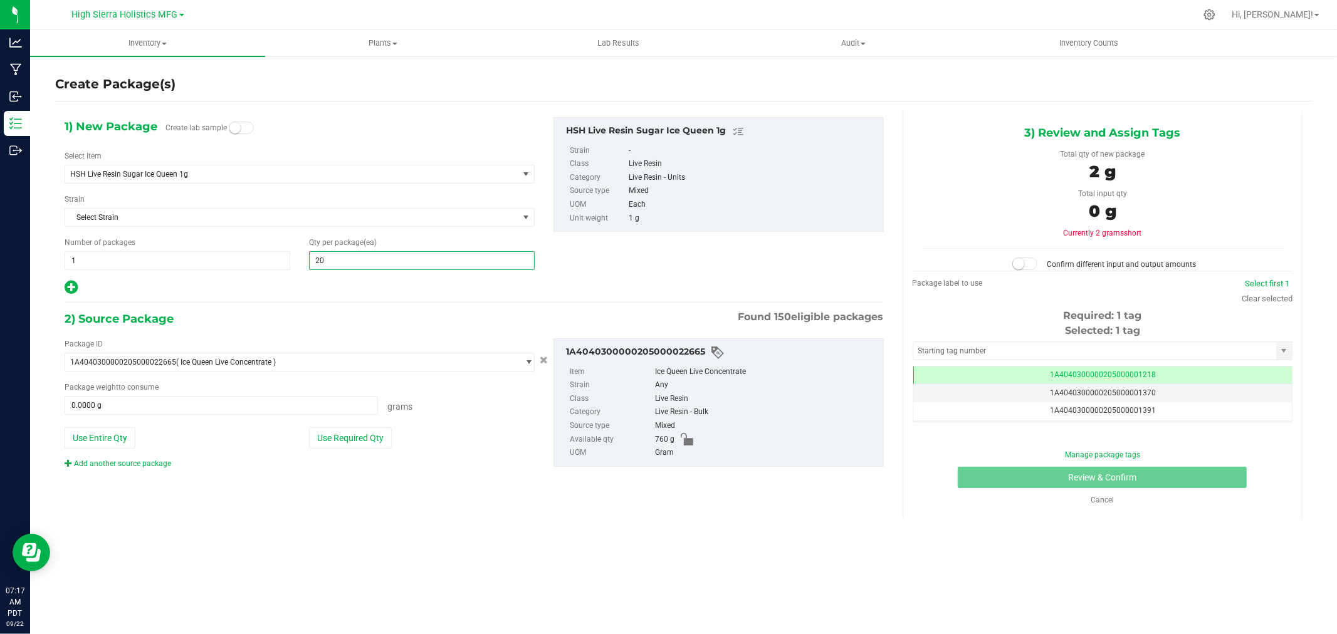
type input "200"
click at [342, 322] on div "2) Source Package Found 150 eligible packages" at bounding box center [474, 319] width 819 height 19
click at [340, 434] on button "Use Required Qty" at bounding box center [350, 438] width 83 height 21
type input "200.0000 g"
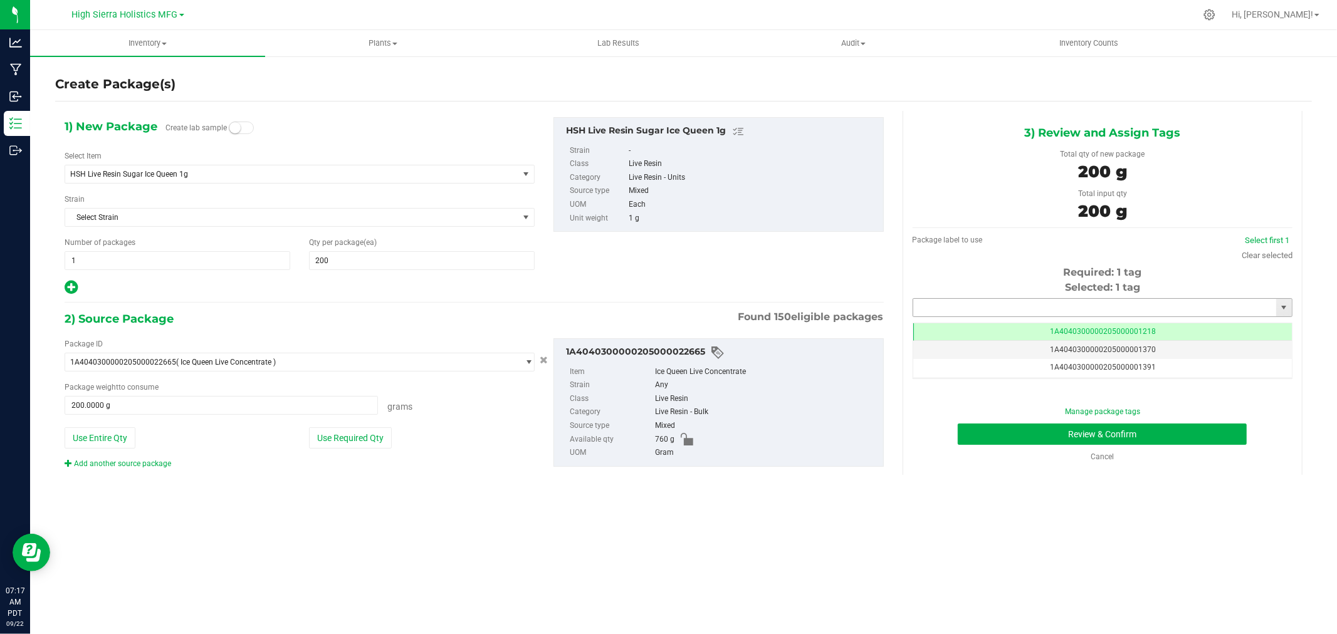
click at [1004, 315] on input "text" at bounding box center [1094, 308] width 363 height 18
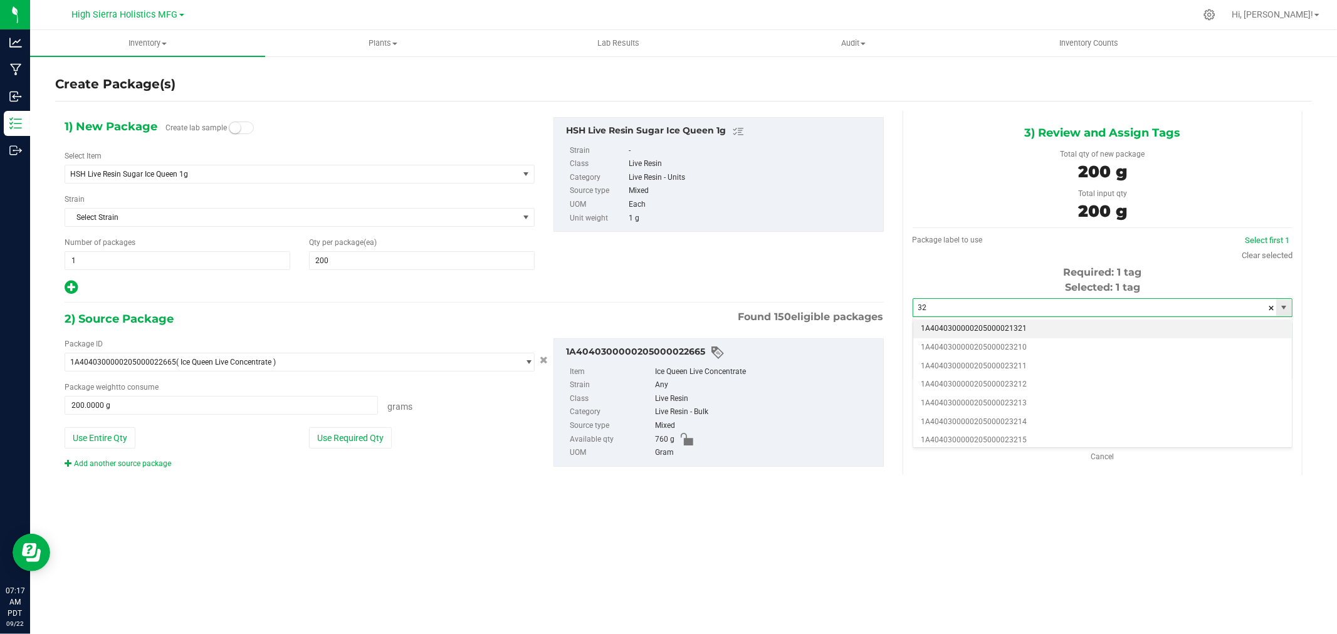
type input "3"
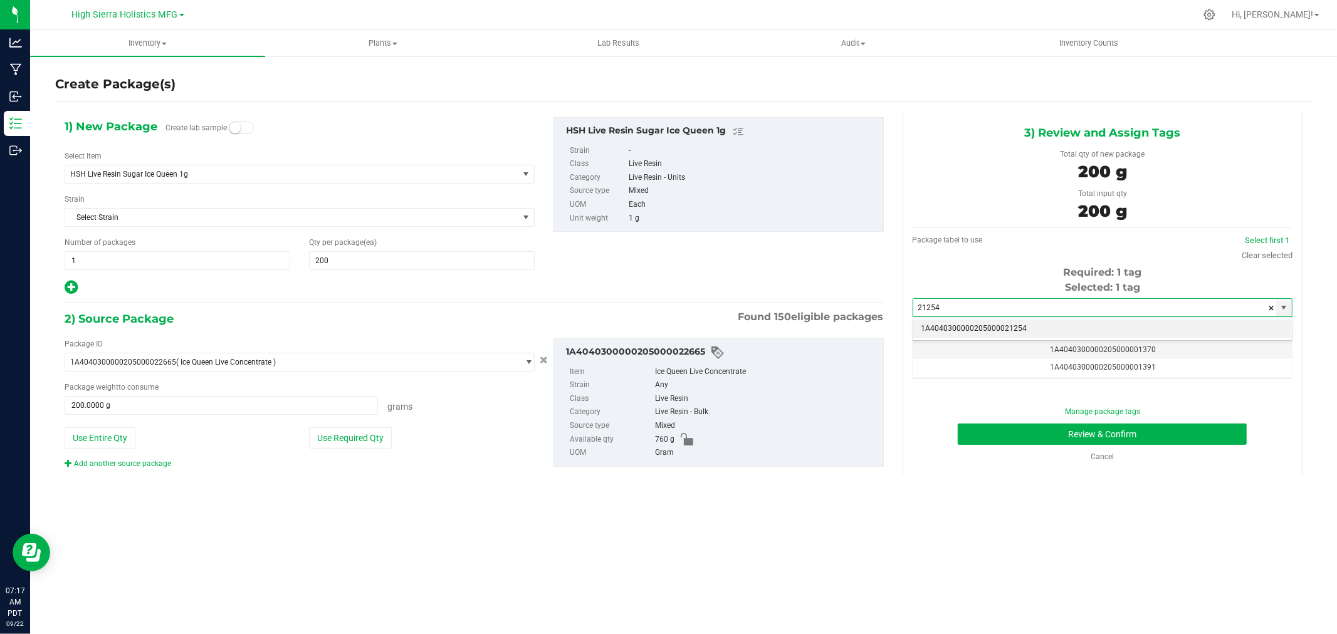
click at [1022, 336] on li "1A4040300000205000021254" at bounding box center [1102, 329] width 379 height 19
type input "1A4040300000205000021254"
click at [1072, 420] on div "Manage package tags Review & Confirm Cancel" at bounding box center [1102, 434] width 361 height 56
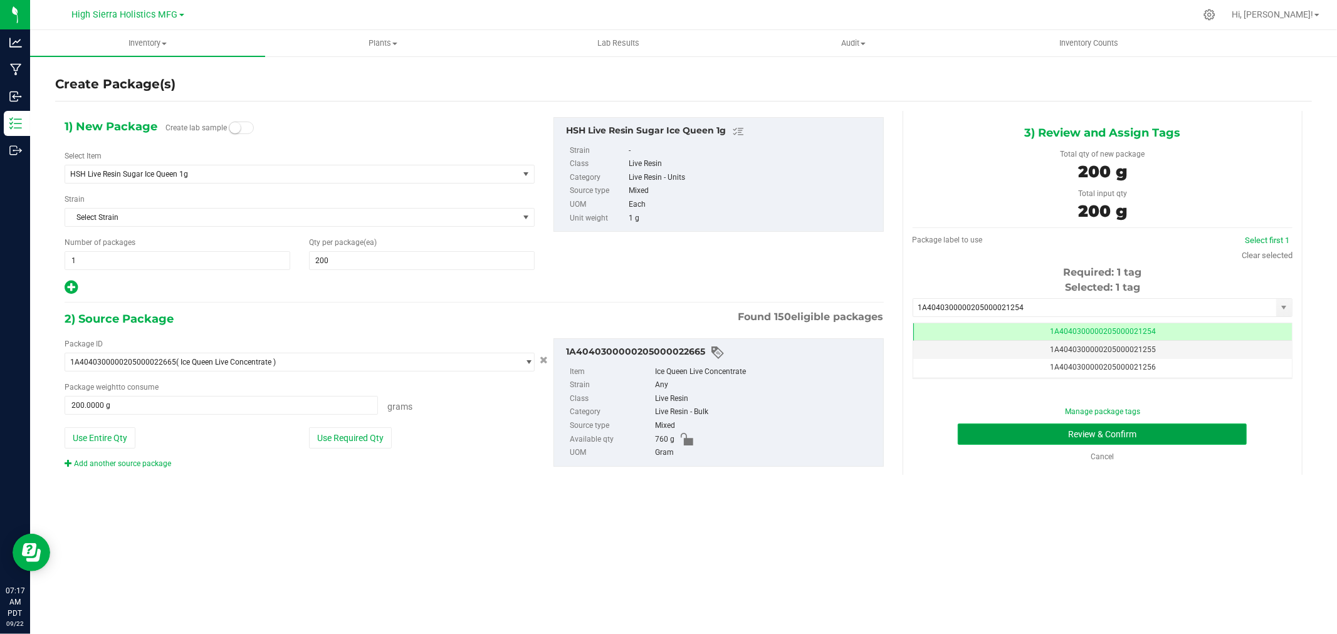
click at [1075, 428] on button "Review & Confirm" at bounding box center [1102, 434] width 289 height 21
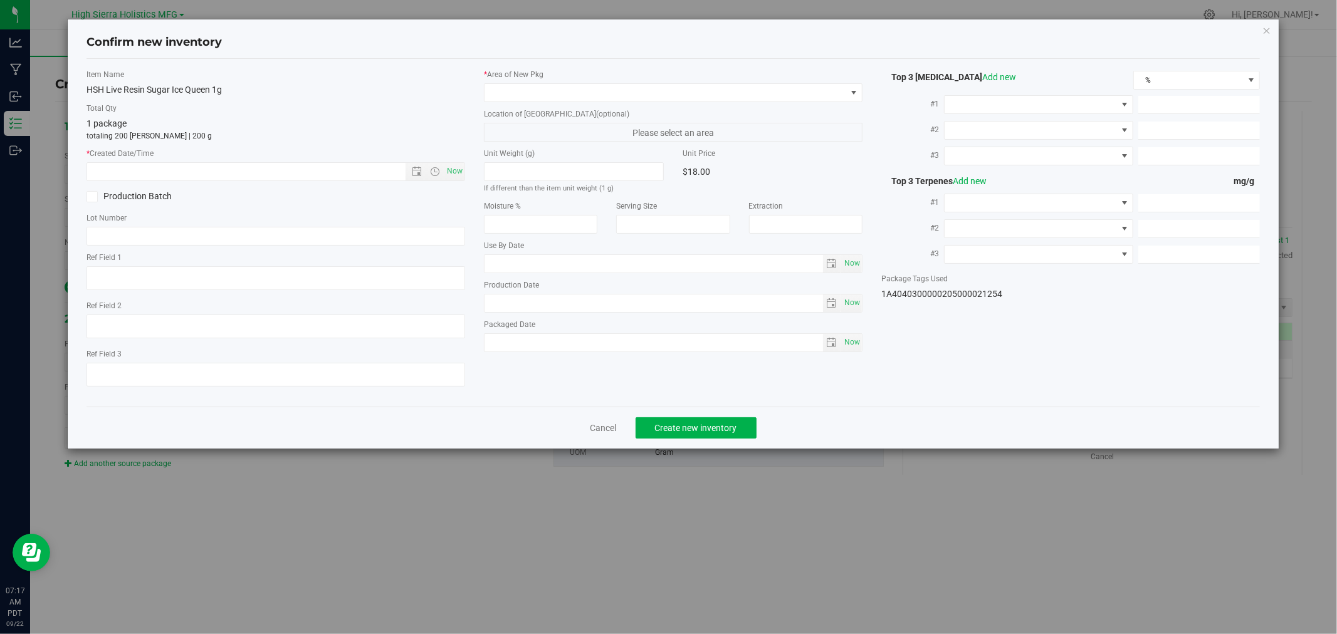
type textarea "40221236"
type input "78.1400"
type input "0.5700"
type input "0.2200"
type input "23.6000"
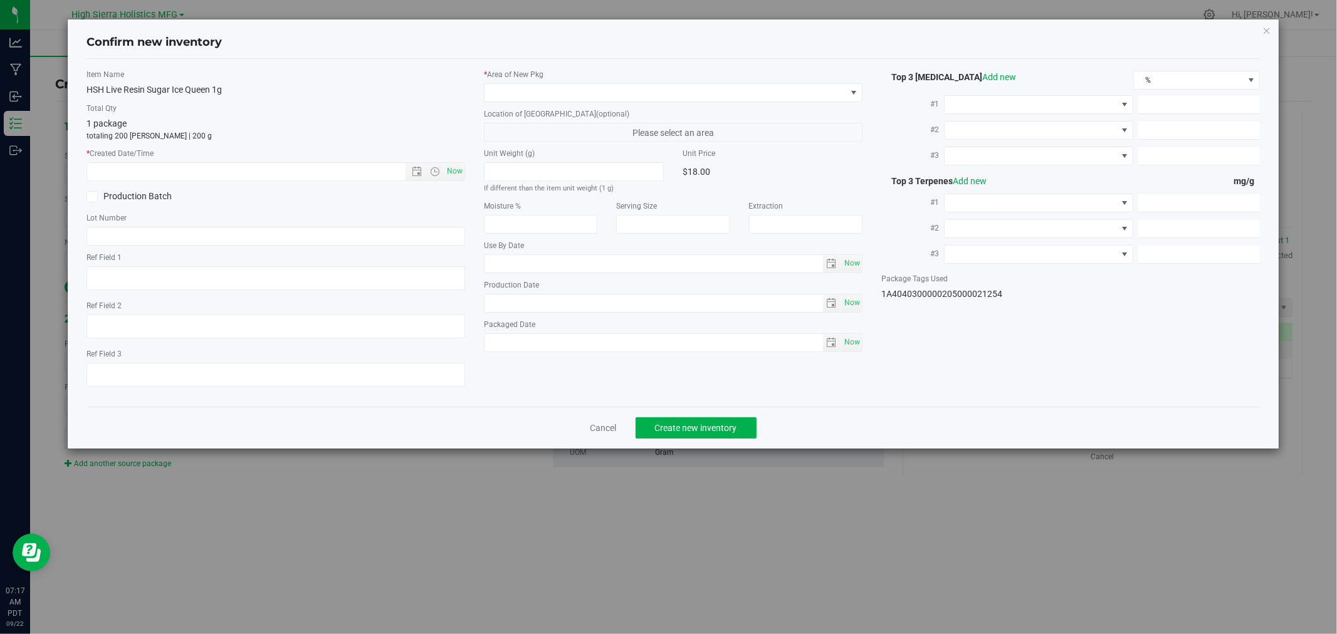
type input "13.9000"
type input "11.9000"
type input "[DATE]"
click at [452, 171] on span "Now" at bounding box center [455, 171] width 21 height 18
type input "9/22/2025 7:17 AM"
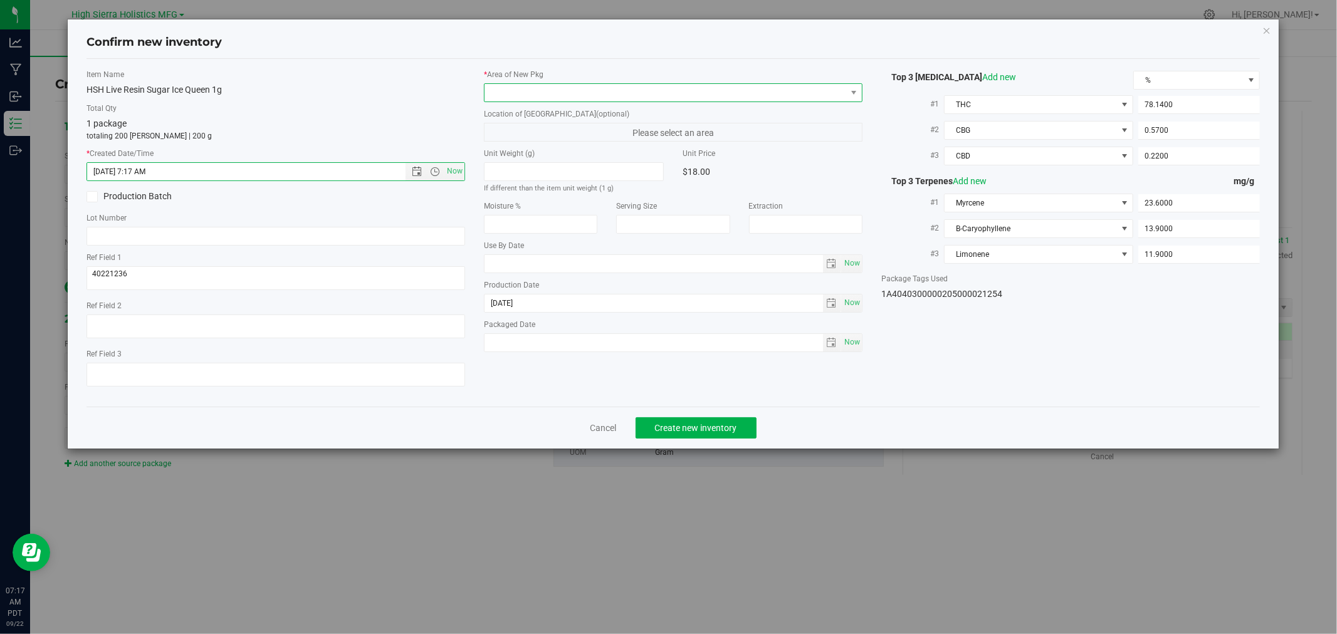
click at [499, 91] on span at bounding box center [666, 93] width 362 height 18
click at [520, 165] on li "Safe Room" at bounding box center [673, 163] width 377 height 18
click at [436, 90] on div "HSH Live Resin Sugar Ice Queen 1g" at bounding box center [276, 89] width 379 height 13
click at [735, 436] on button "Create new inventory" at bounding box center [696, 428] width 121 height 21
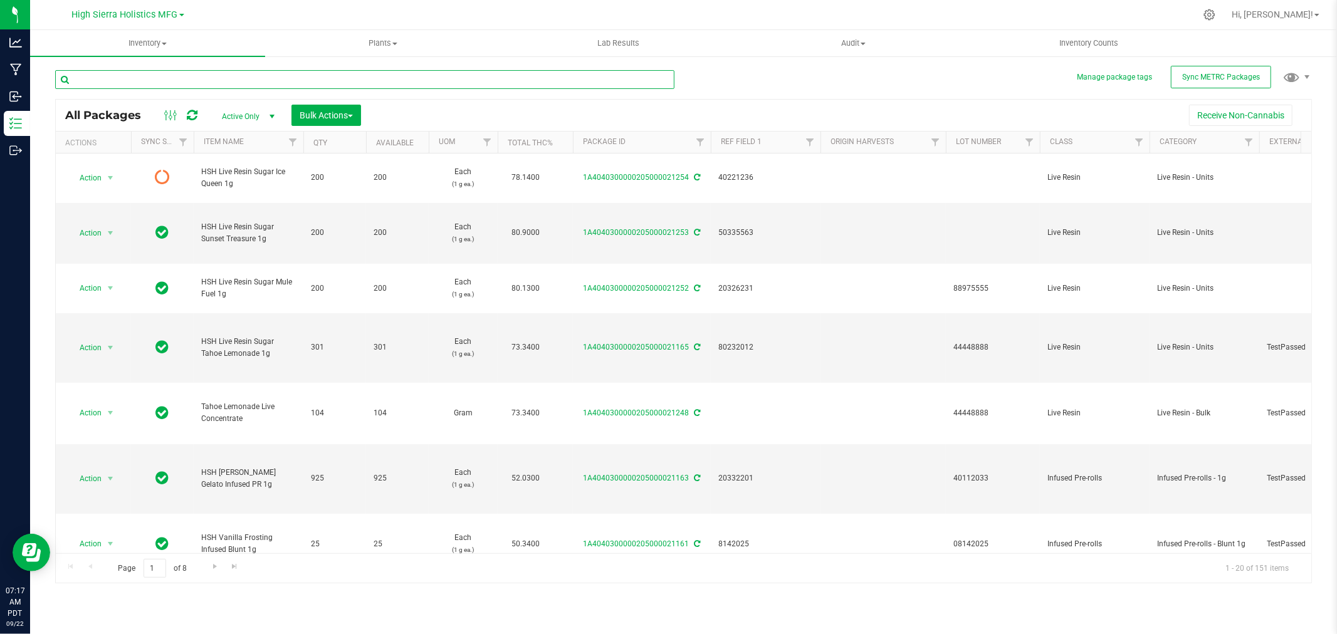
drag, startPoint x: 116, startPoint y: 82, endPoint x: 110, endPoint y: 78, distance: 7.3
click at [115, 82] on input "text" at bounding box center [364, 79] width 619 height 19
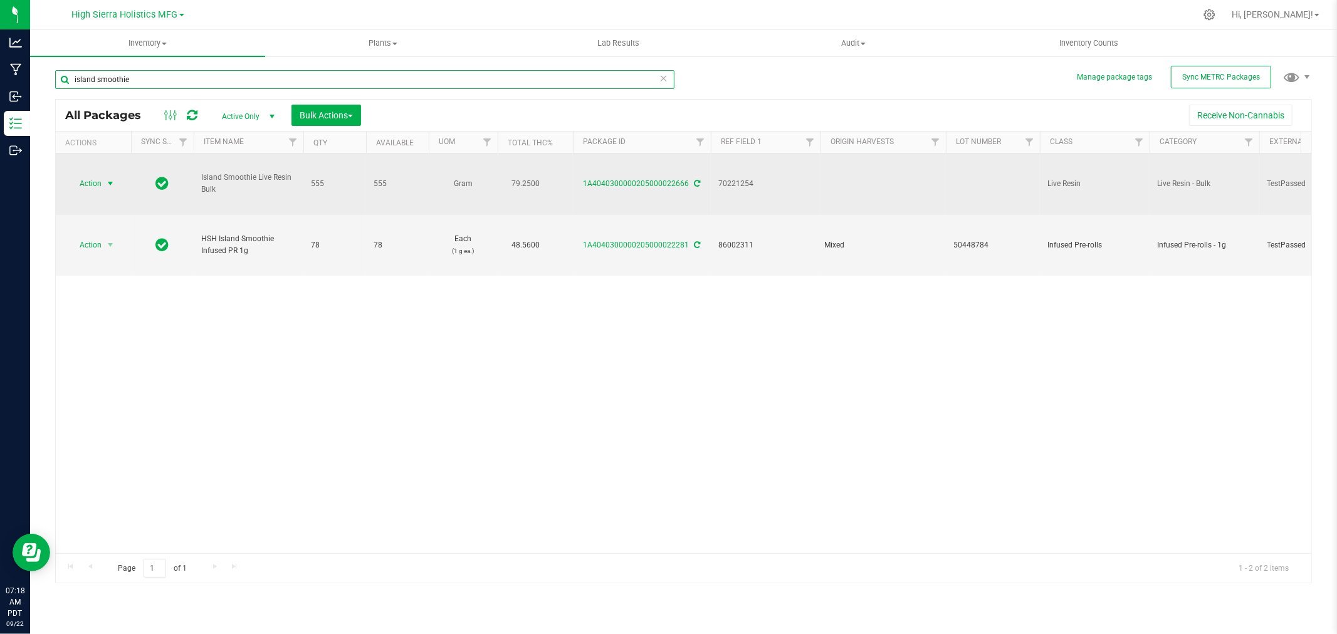
type input "island smoothie"
click at [96, 177] on span "Action" at bounding box center [85, 184] width 34 height 18
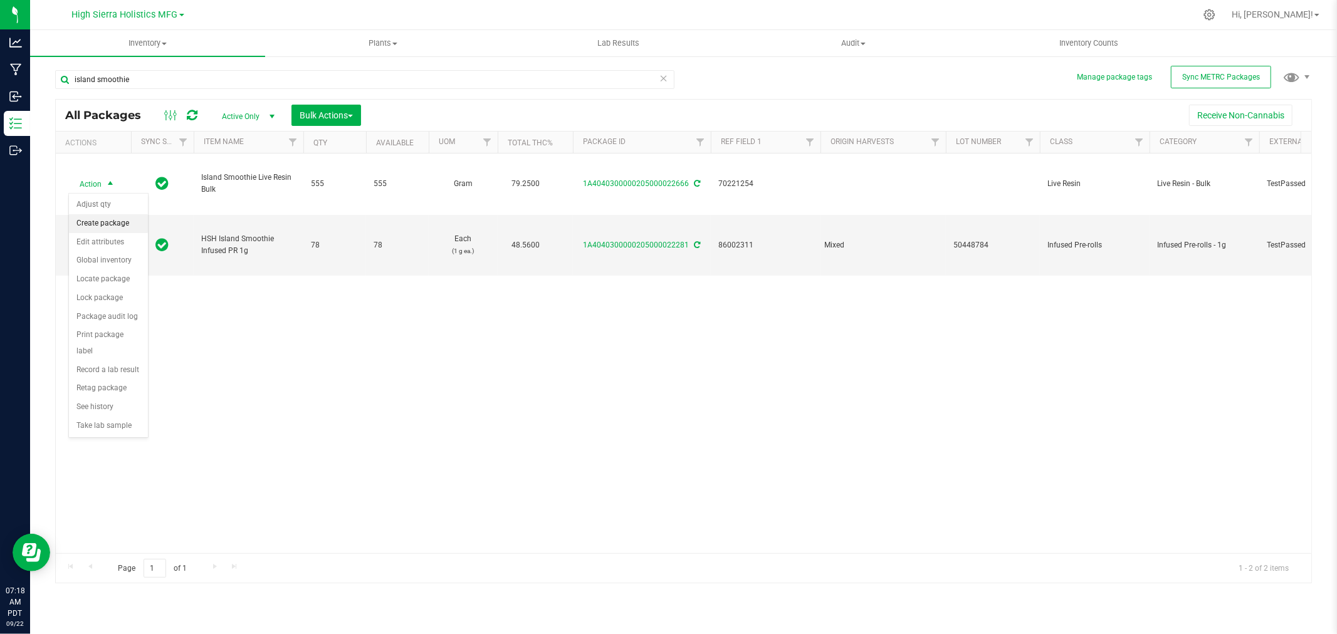
click at [98, 231] on li "Create package" at bounding box center [108, 223] width 79 height 19
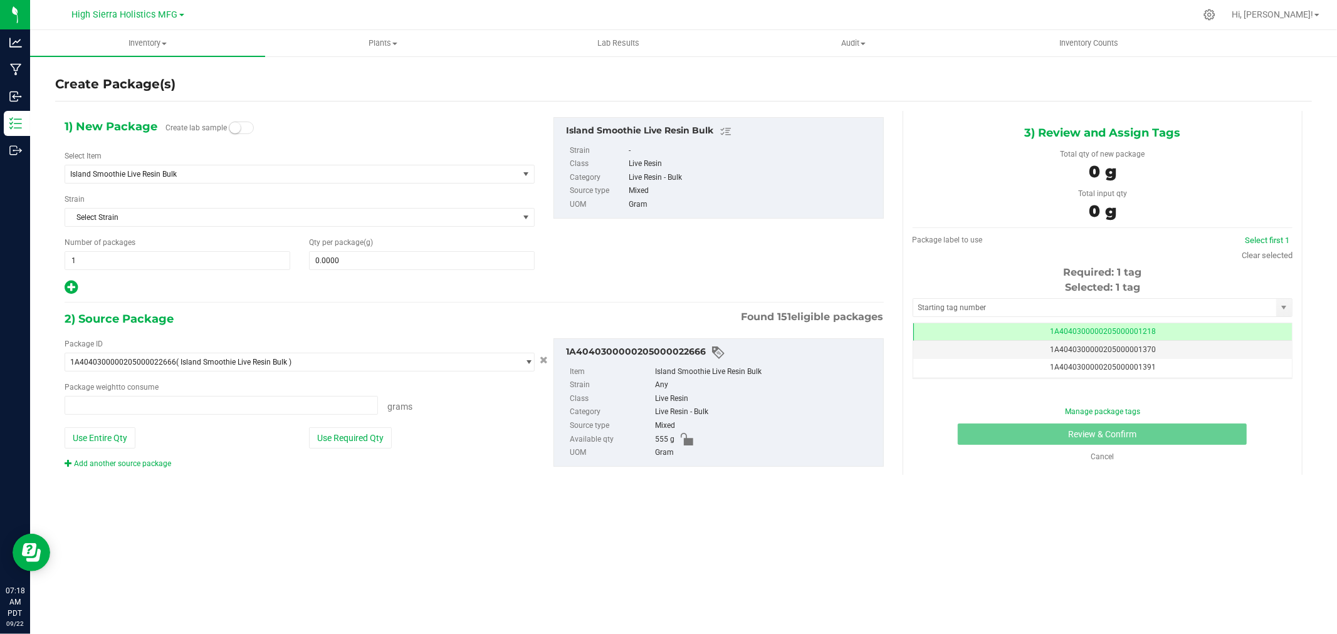
type input "0.0000 g"
click at [305, 171] on span "Island Smoothie Live Resin Bulk" at bounding box center [282, 174] width 425 height 9
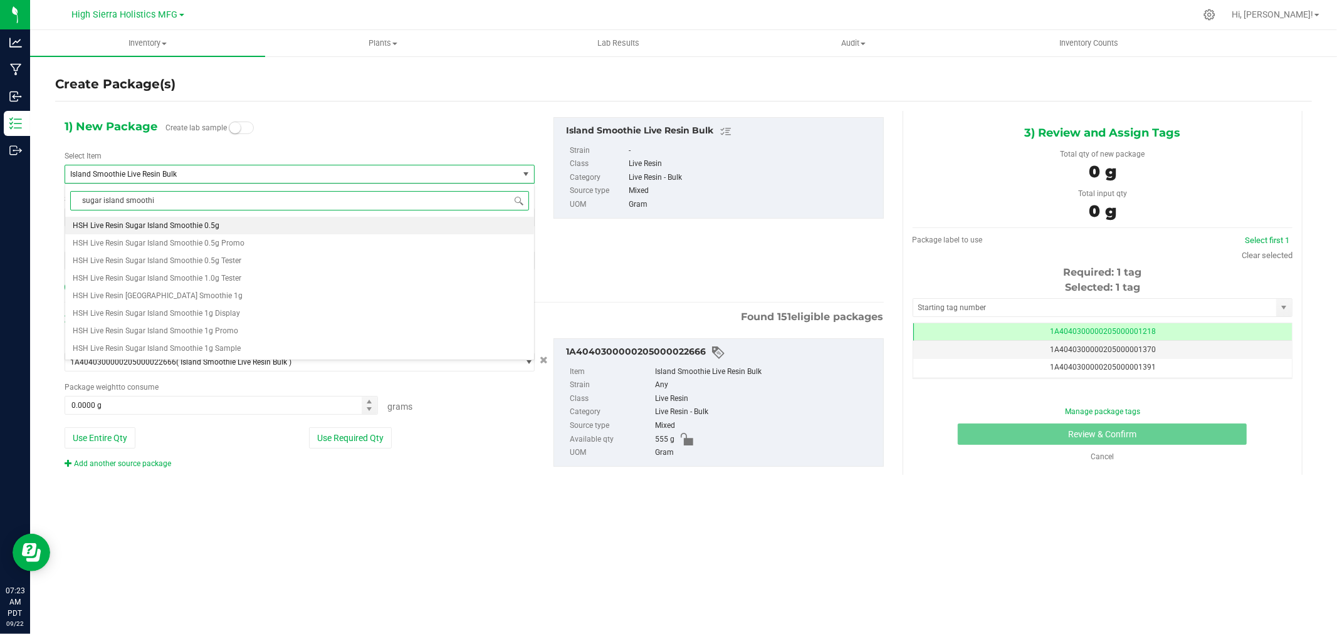
type input "sugar island smoothie"
click at [227, 303] on li "HSH Live Resin [GEOGRAPHIC_DATA] Smoothie 1g" at bounding box center [299, 296] width 469 height 18
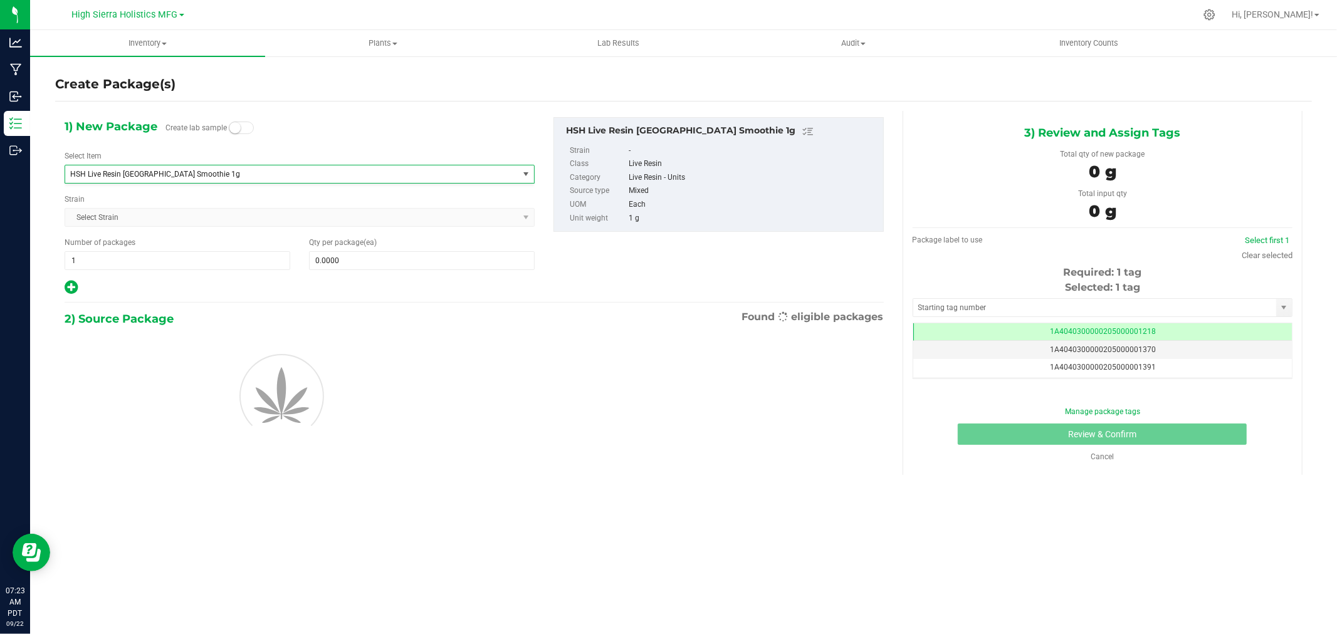
type input "0"
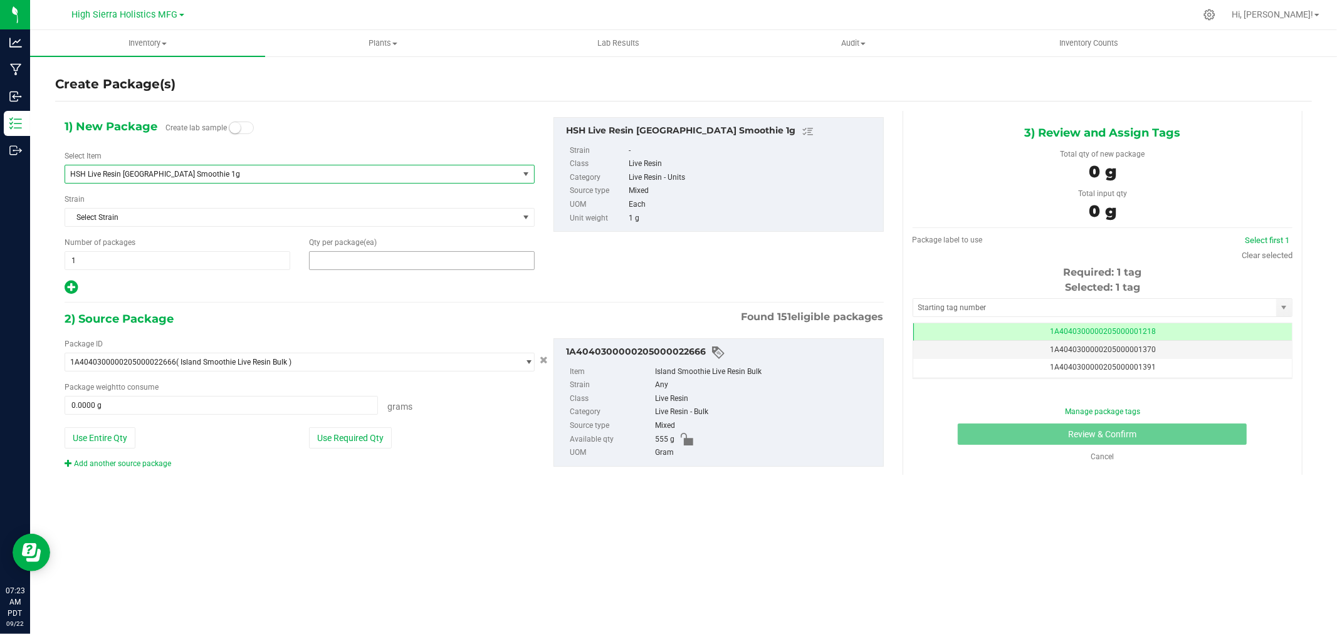
click at [403, 258] on span at bounding box center [422, 260] width 226 height 19
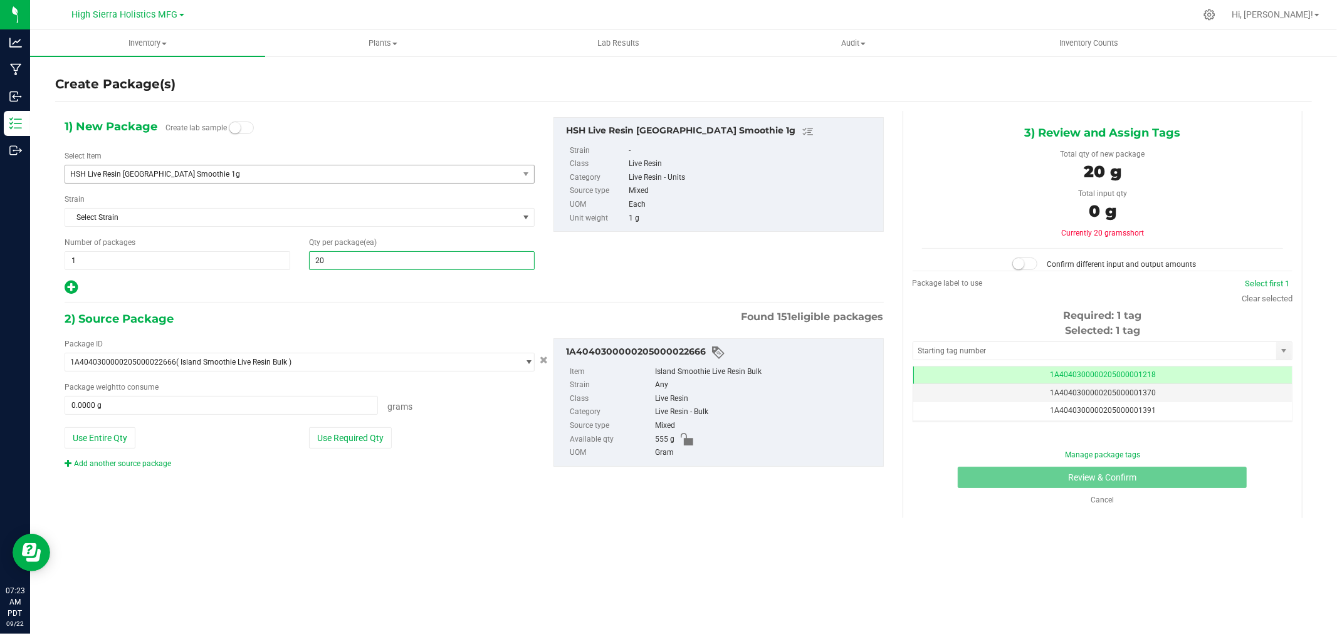
type input "200"
click at [381, 327] on div "2) Source Package Found 151 eligible packages" at bounding box center [474, 319] width 819 height 19
click at [384, 433] on button "Use Required Qty" at bounding box center [350, 438] width 83 height 21
type input "200.0000 g"
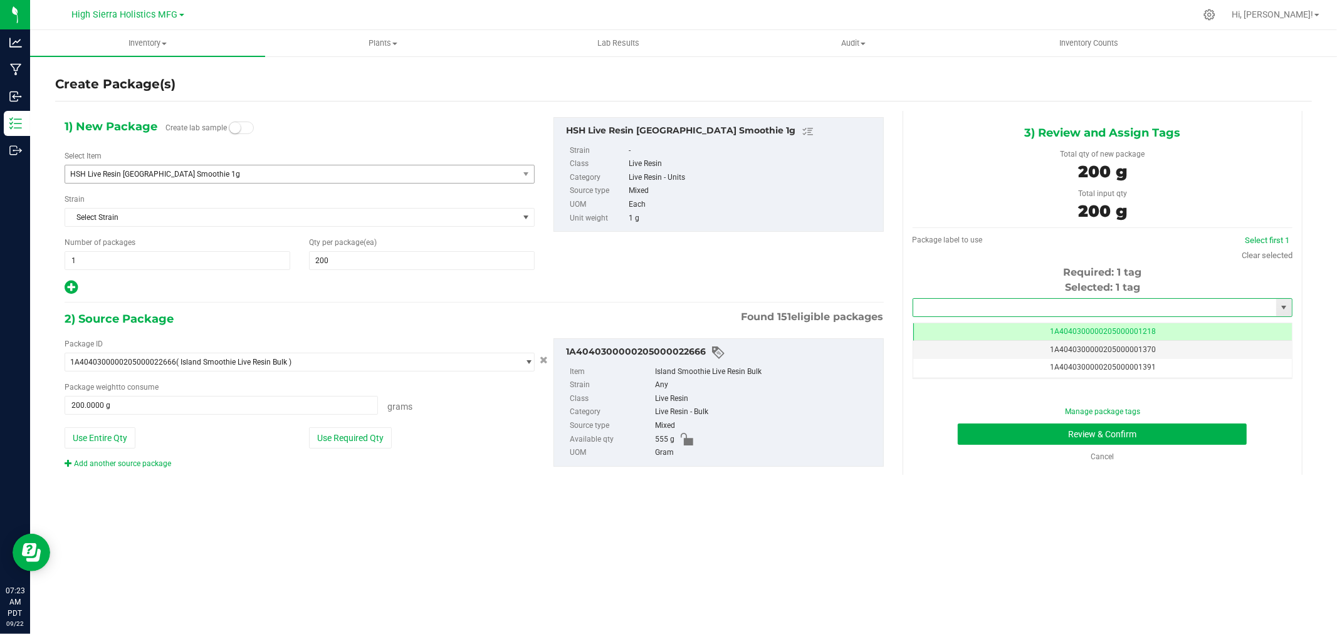
click at [986, 299] on input "text" at bounding box center [1094, 308] width 363 height 18
click at [1027, 328] on li "1A4040300000205000021255" at bounding box center [1102, 329] width 379 height 19
type input "1A4040300000205000021255"
click at [1091, 434] on button "Review & Confirm" at bounding box center [1102, 434] width 289 height 21
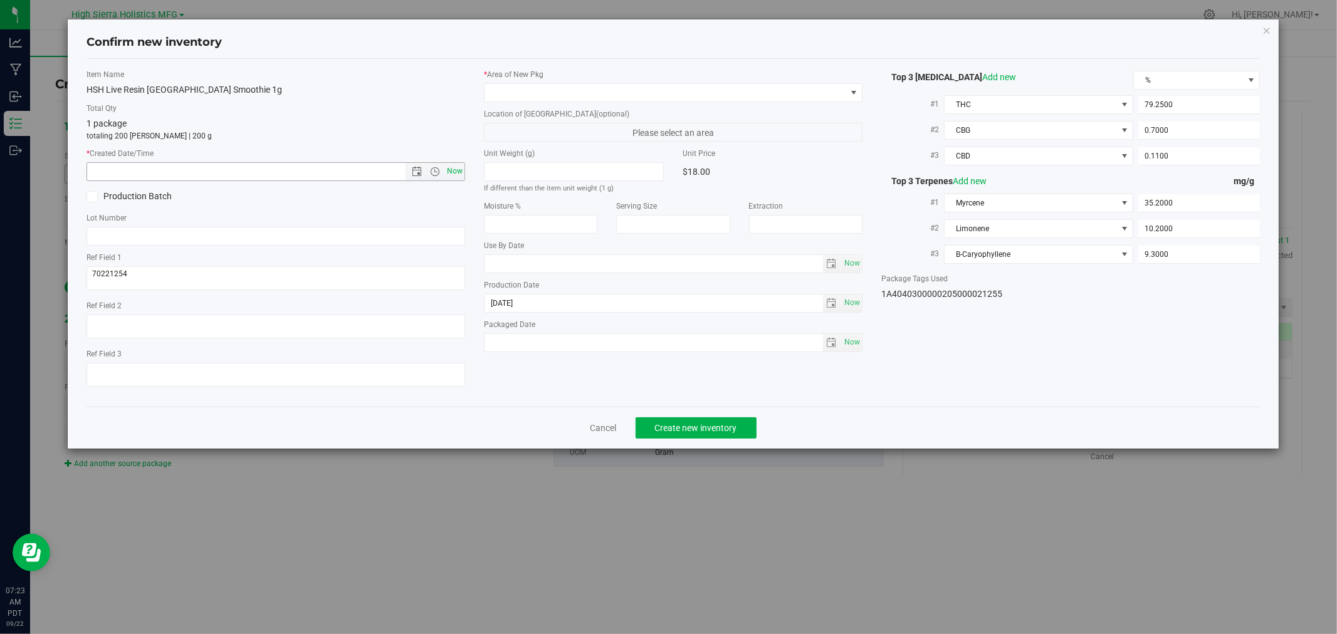
click at [459, 169] on span "Now" at bounding box center [455, 171] width 21 height 18
type input "9/22/2025 7:23 AM"
click at [494, 96] on span at bounding box center [666, 93] width 362 height 18
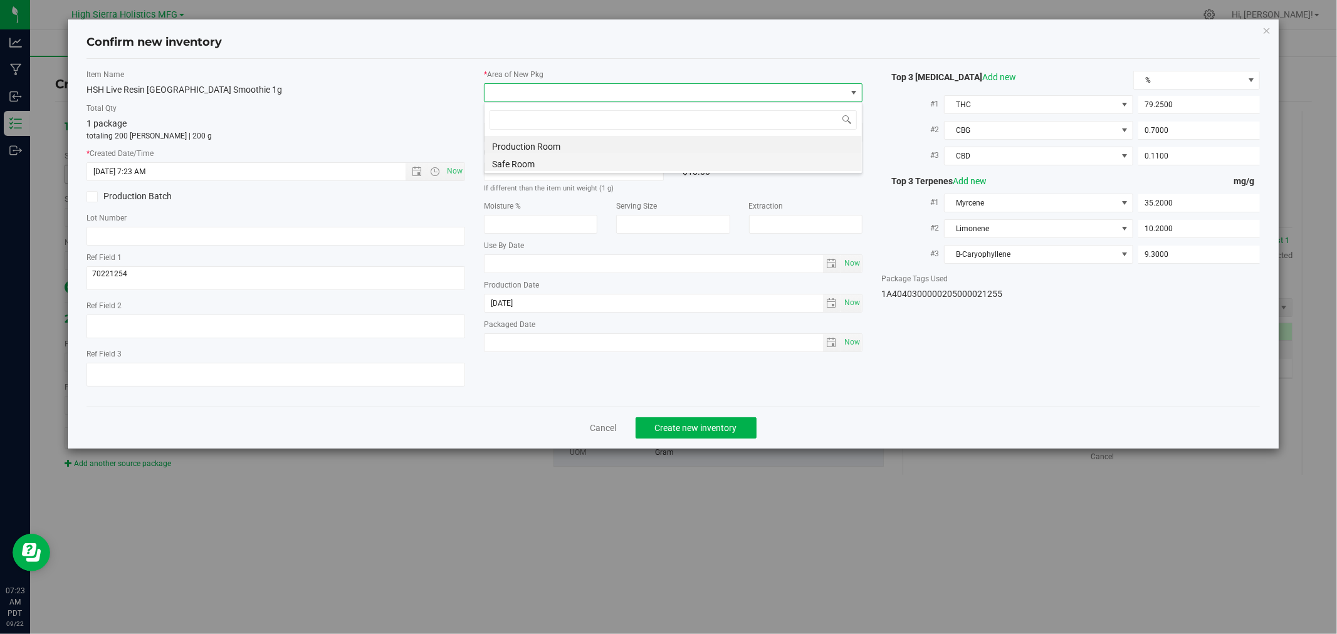
click at [530, 155] on li "Safe Room" at bounding box center [673, 163] width 377 height 18
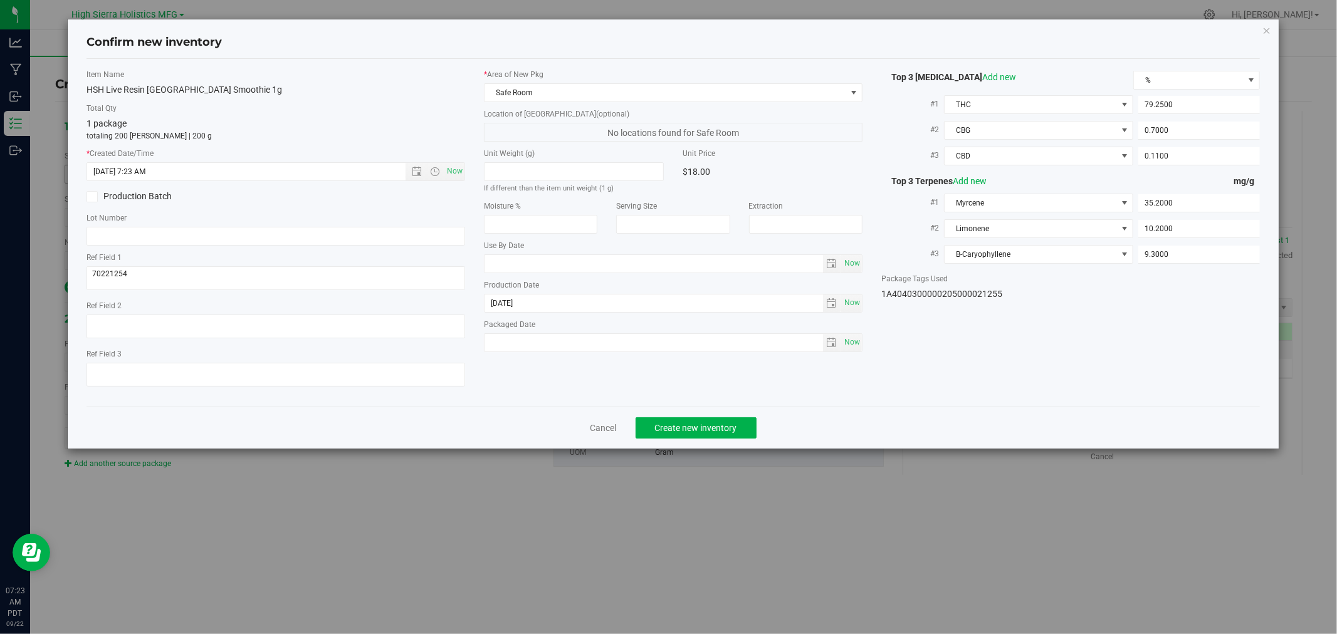
click at [436, 108] on label "Total Qty" at bounding box center [276, 108] width 379 height 11
click at [751, 429] on button "Create new inventory" at bounding box center [696, 428] width 121 height 21
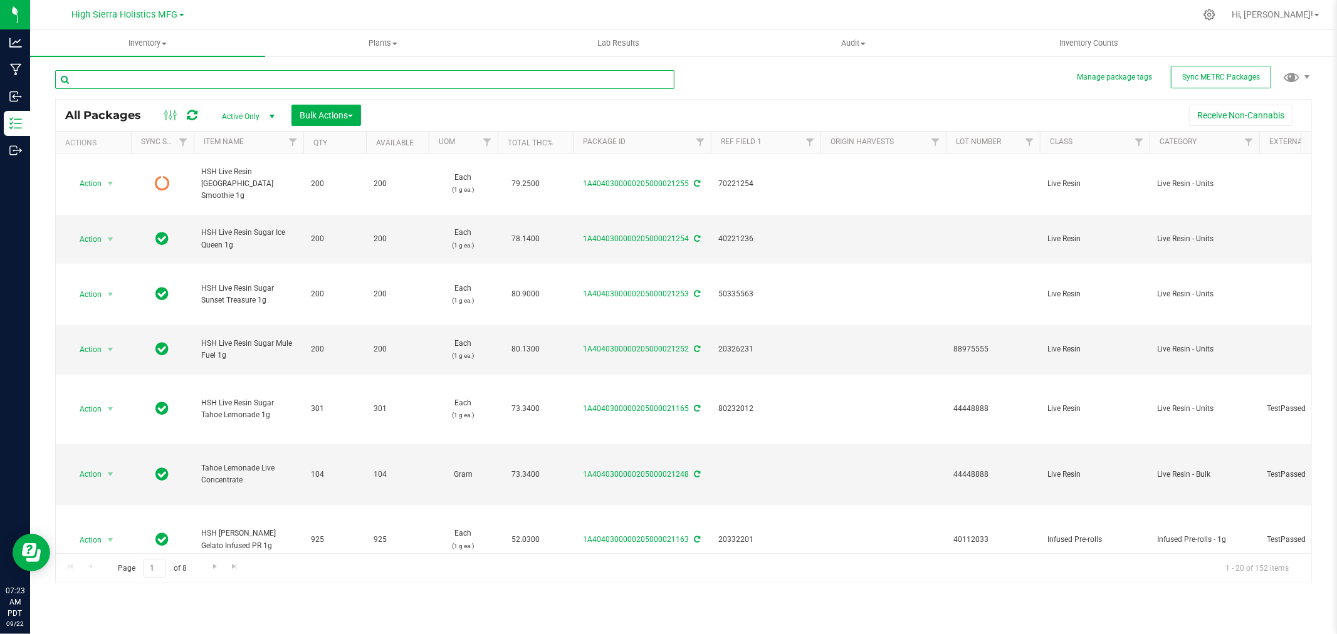
click at [152, 78] on input "text" at bounding box center [364, 79] width 619 height 19
type input "lemon punch"
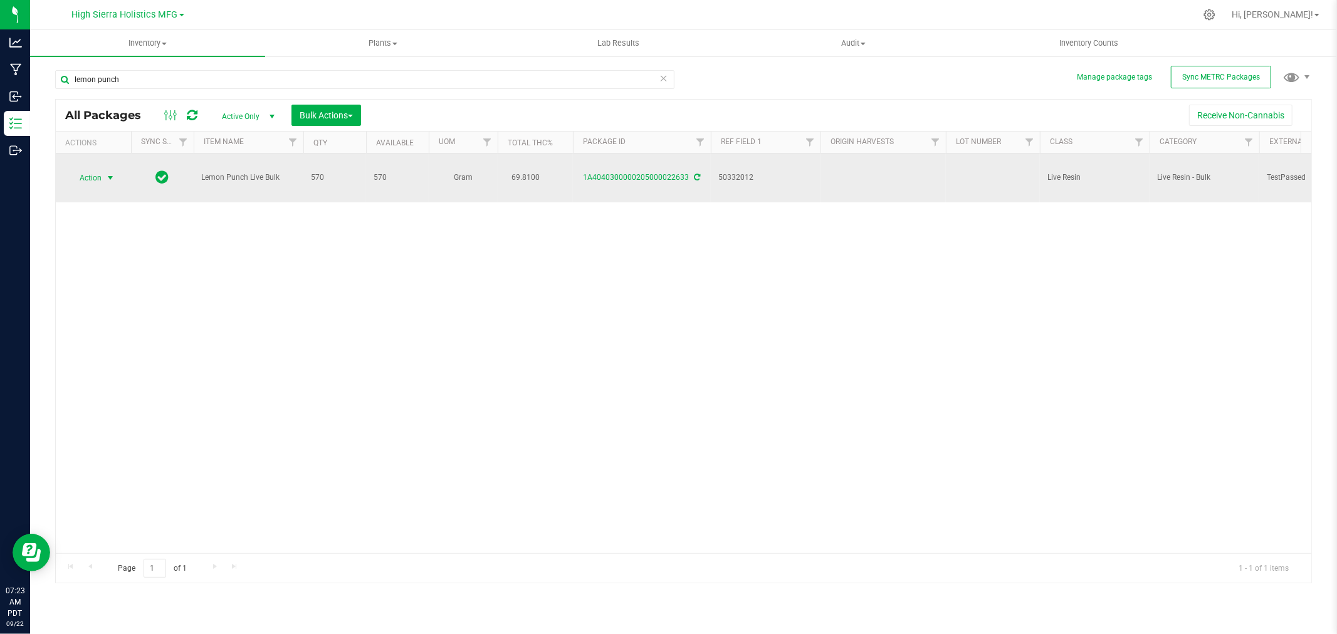
click at [113, 174] on span "select" at bounding box center [110, 178] width 10 height 10
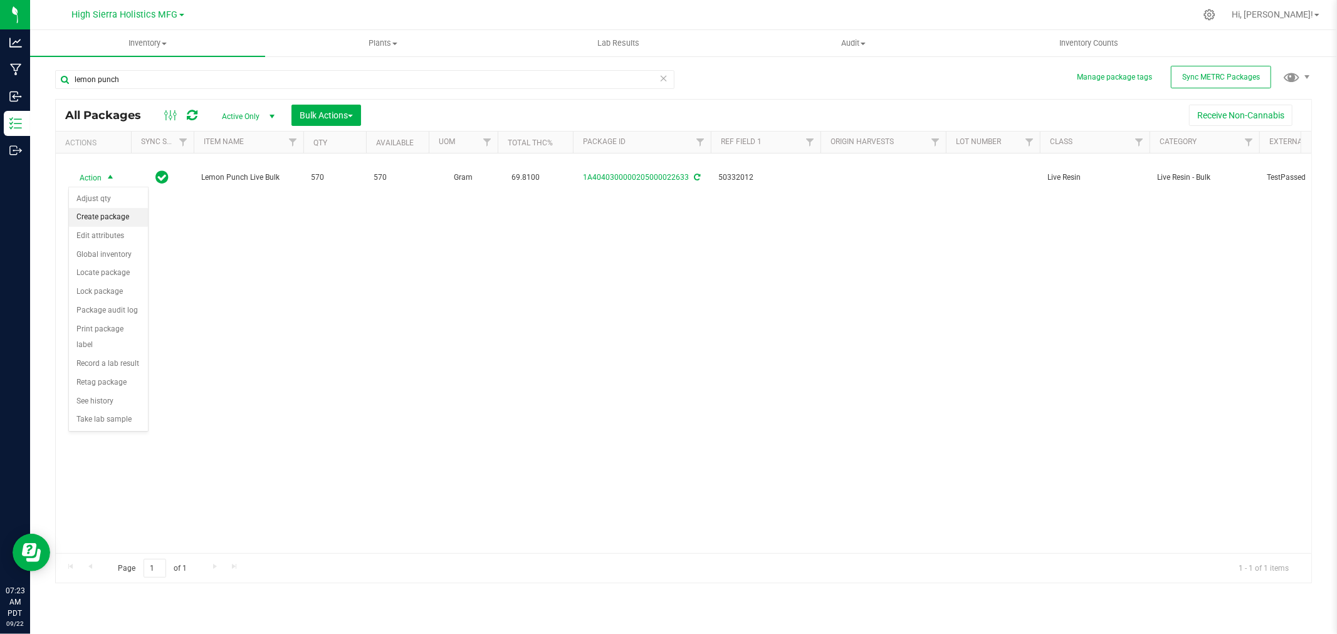
click at [115, 218] on li "Create package" at bounding box center [108, 217] width 79 height 19
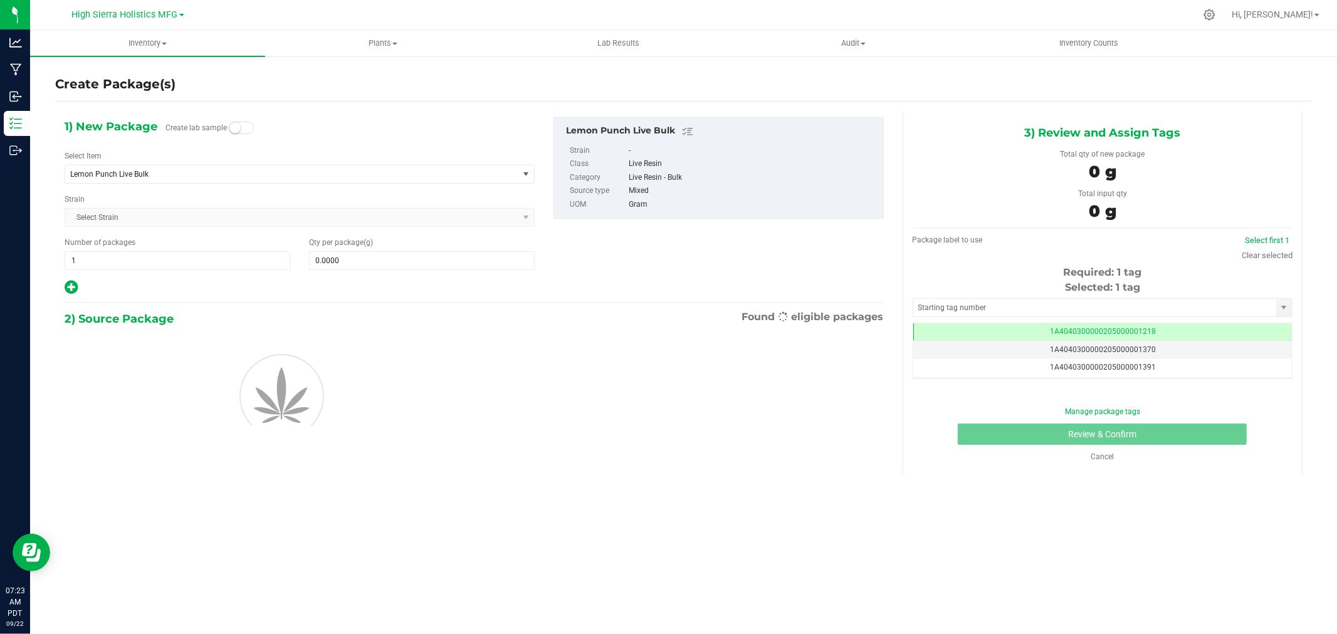
scroll to position [0, -1]
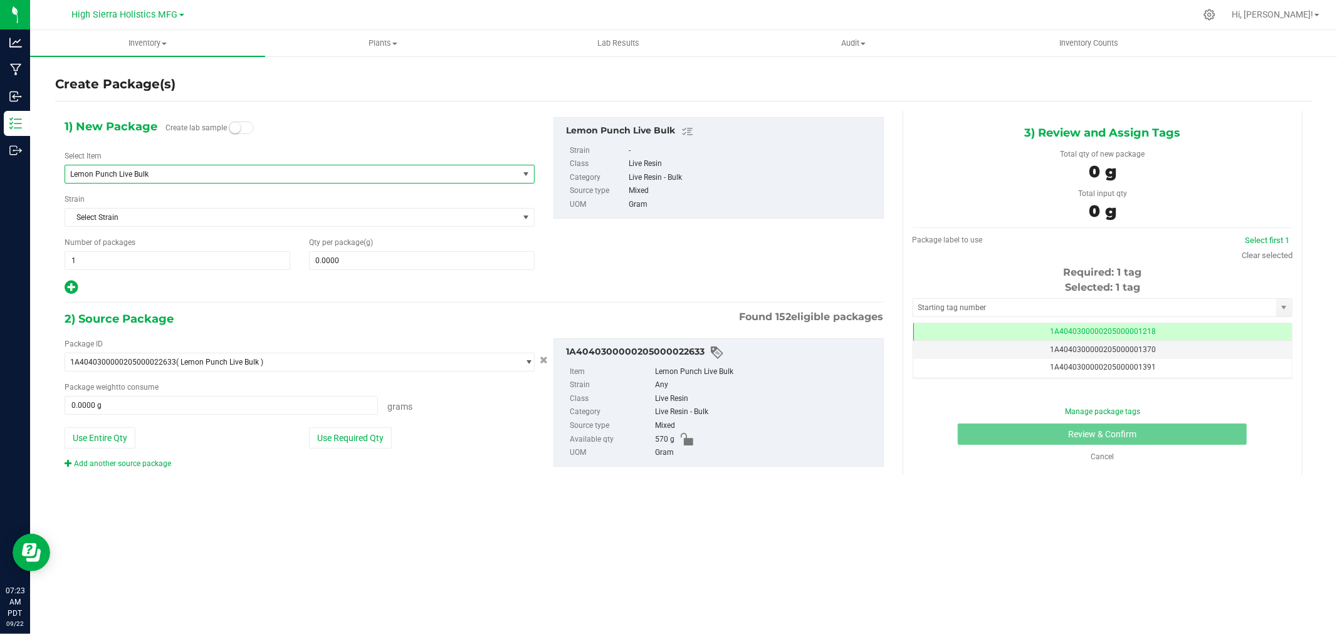
click at [182, 176] on span "Lemon Punch Live Bulk" at bounding box center [282, 174] width 425 height 9
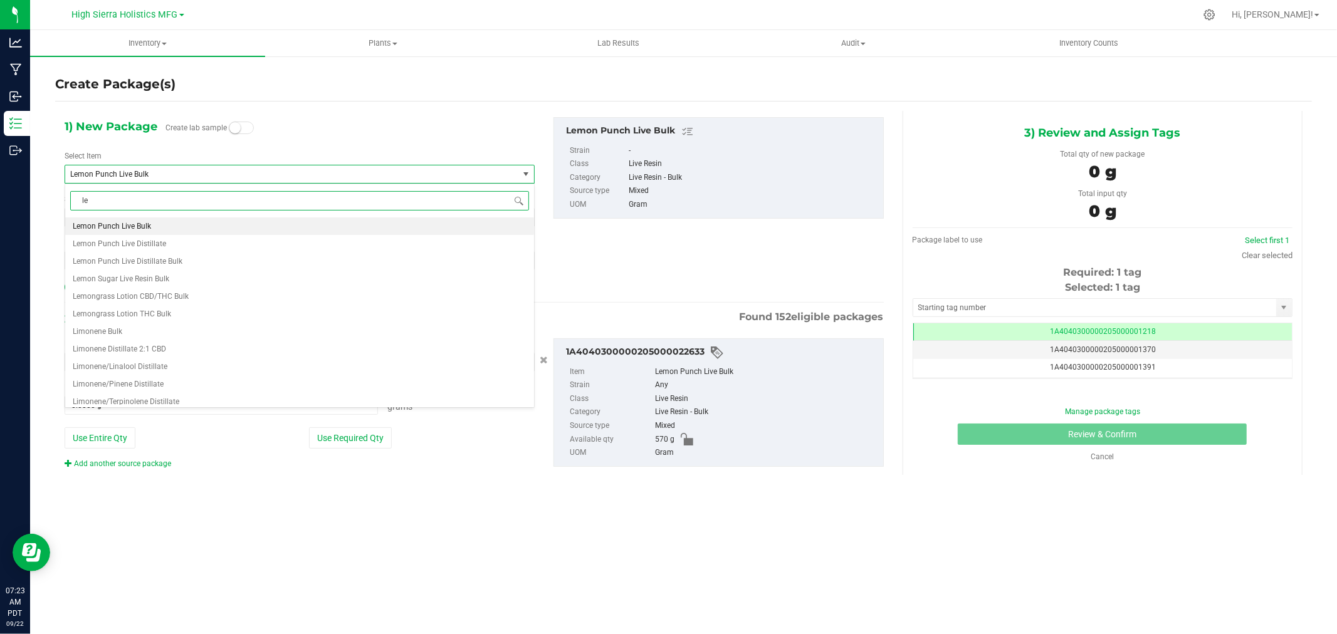
type input "l"
type input "sugar lemon punch"
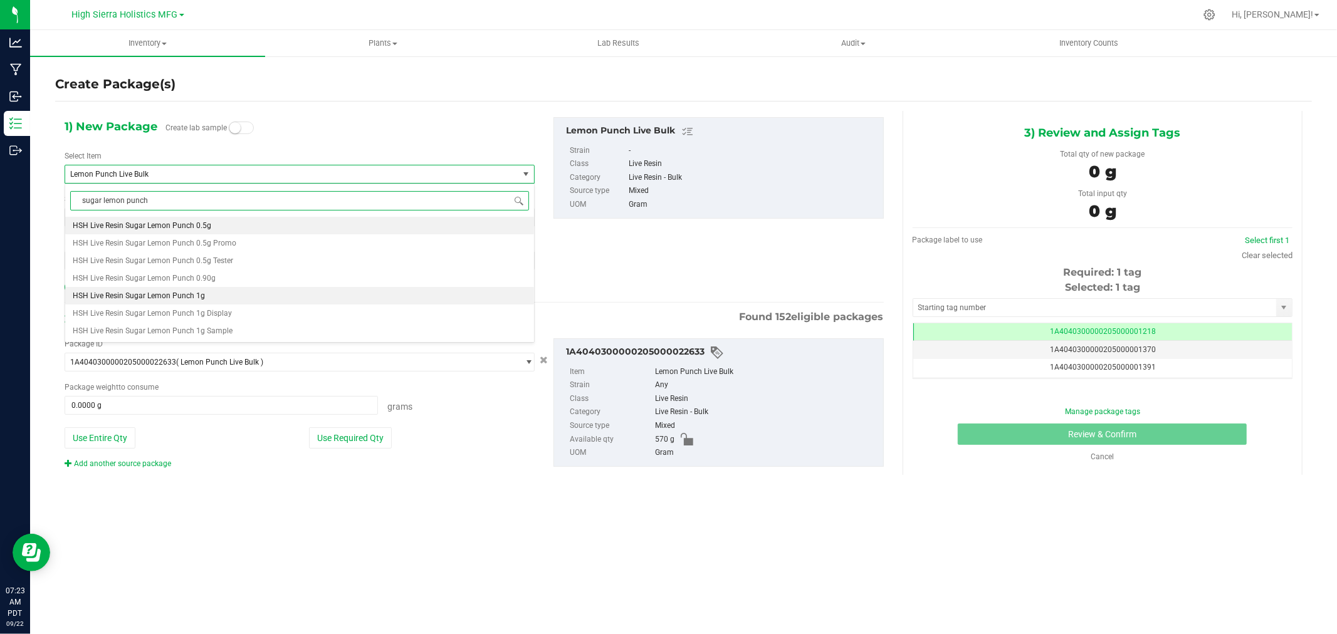
click at [223, 290] on li "HSH Live Resin Sugar Lemon Punch 1g" at bounding box center [299, 296] width 469 height 18
type input "0"
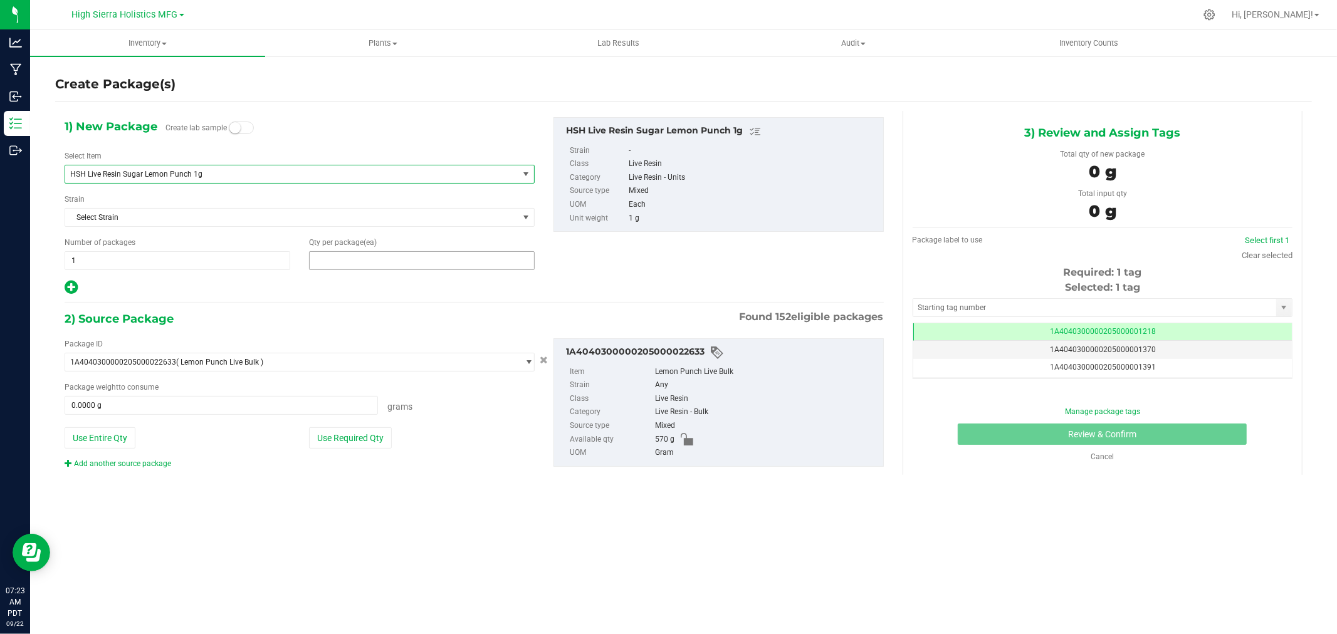
click at [319, 260] on span at bounding box center [422, 260] width 226 height 19
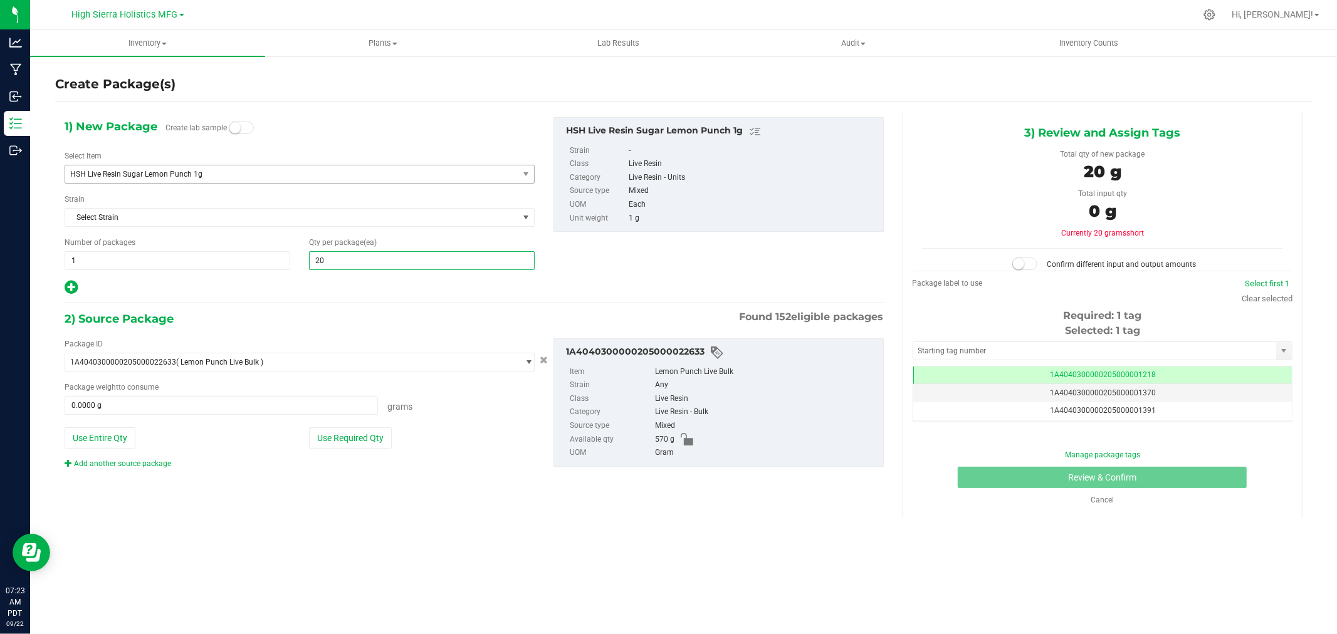
type input "200"
click at [337, 312] on div "2) Source Package Found 152 eligible packages" at bounding box center [474, 319] width 819 height 19
click at [337, 436] on button "Use Required Qty" at bounding box center [350, 438] width 83 height 21
type input "200.0000 g"
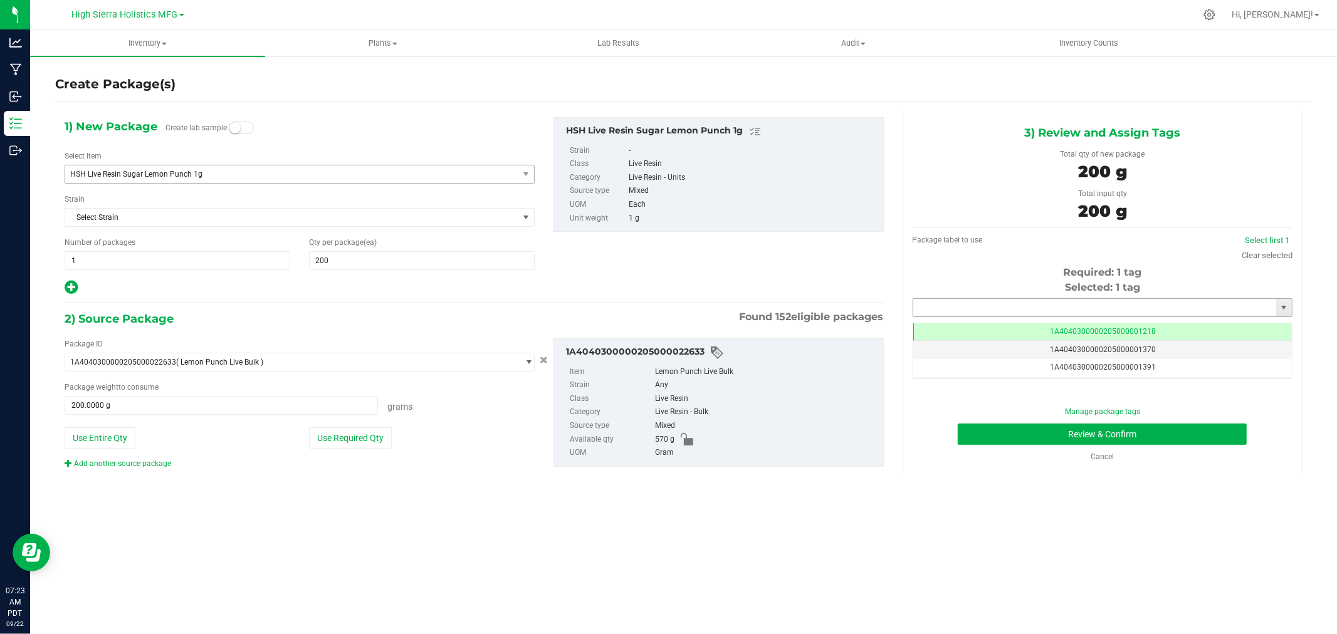
click at [957, 310] on input "text" at bounding box center [1094, 308] width 363 height 18
click at [968, 333] on li "1A4040300000205000021256" at bounding box center [1102, 329] width 379 height 19
type input "1A4040300000205000021256"
click at [986, 441] on button "Review & Confirm" at bounding box center [1102, 434] width 289 height 21
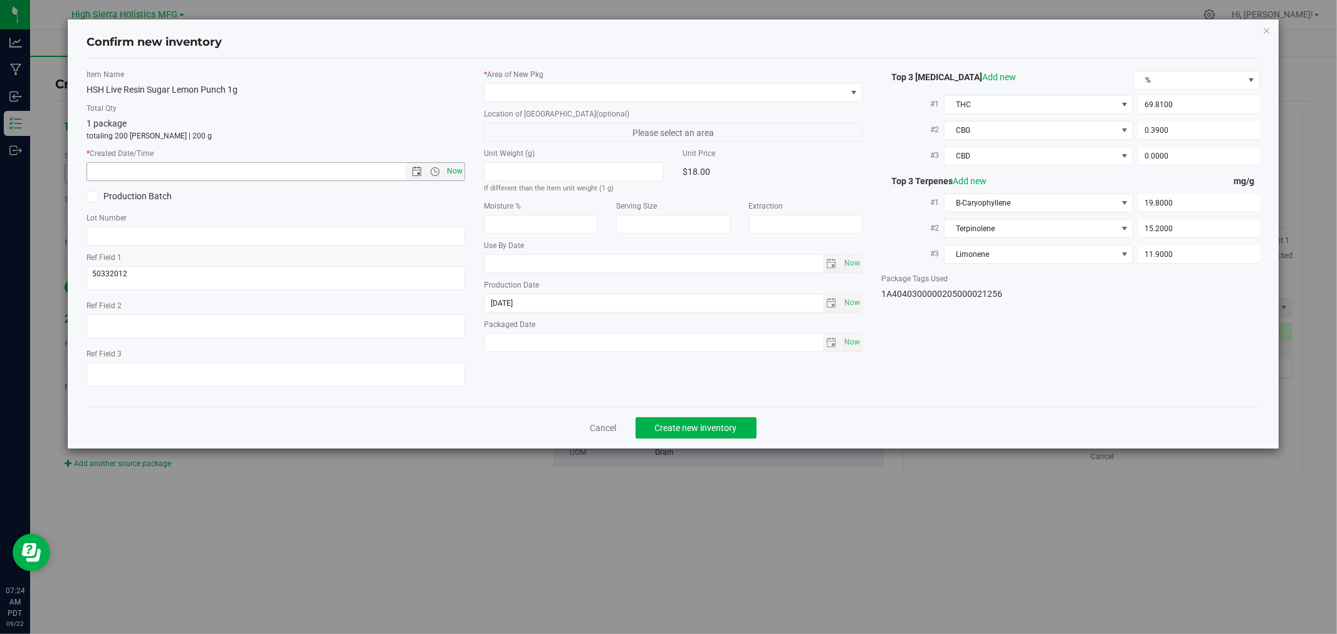
click at [450, 170] on span "Now" at bounding box center [455, 171] width 21 height 18
type input "9/22/2025 7:24 AM"
click at [508, 91] on span at bounding box center [666, 93] width 362 height 18
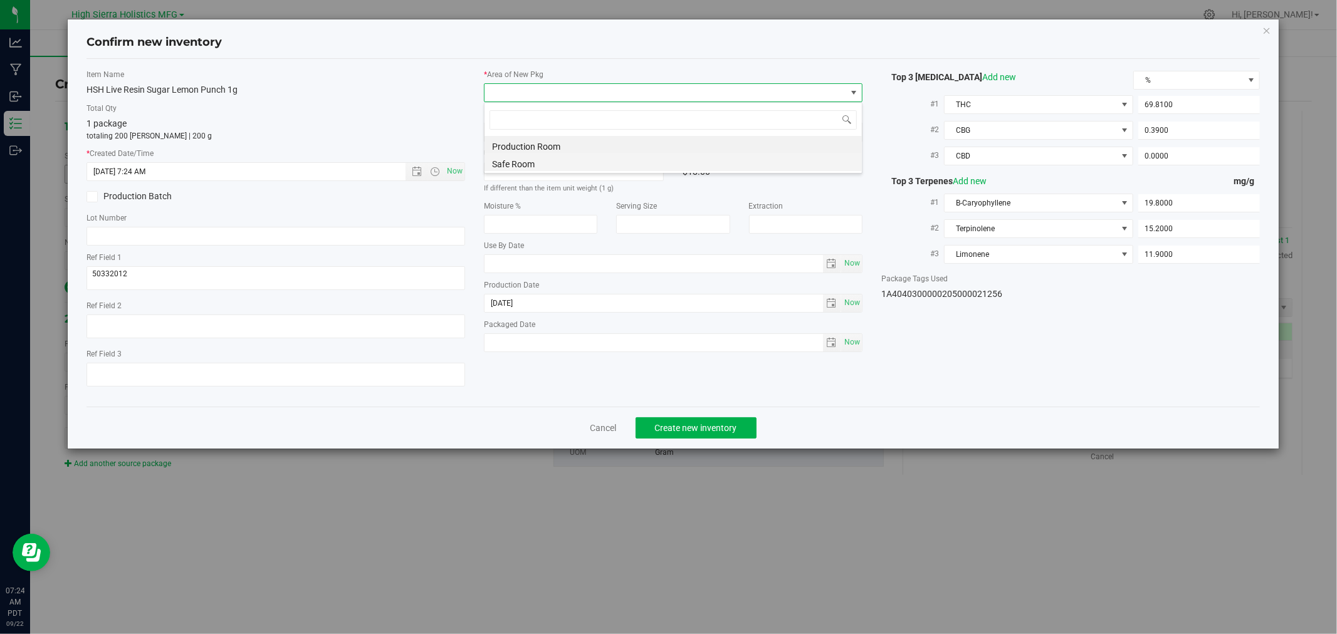
click at [516, 164] on li "Safe Room" at bounding box center [673, 163] width 377 height 18
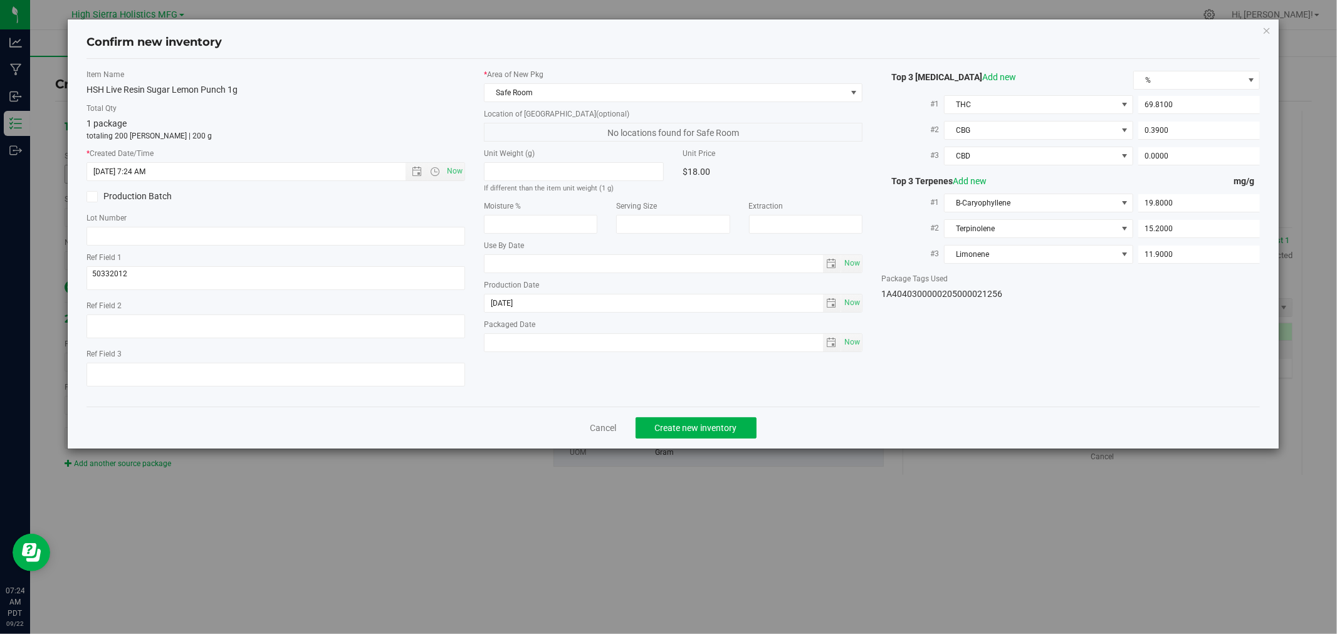
click at [416, 123] on div "1 package totaling 200 eaches | 200 g" at bounding box center [276, 129] width 379 height 24
click at [717, 428] on span "Create new inventory" at bounding box center [696, 428] width 82 height 10
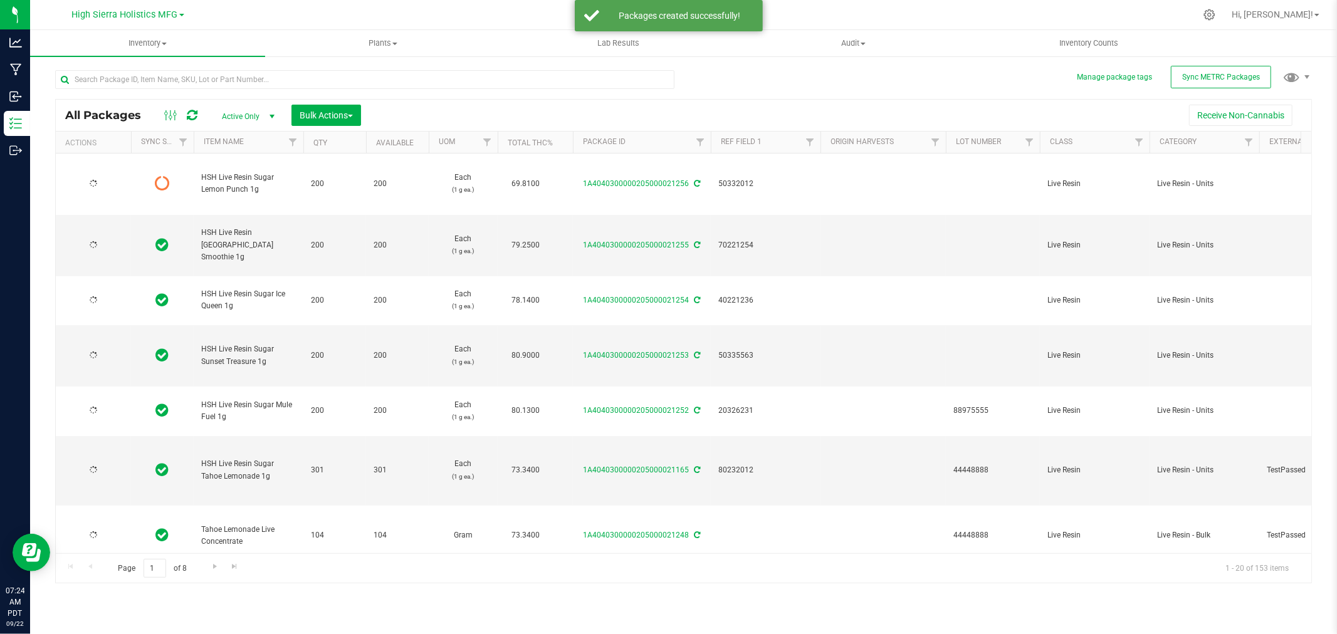
type input "[DATE]"
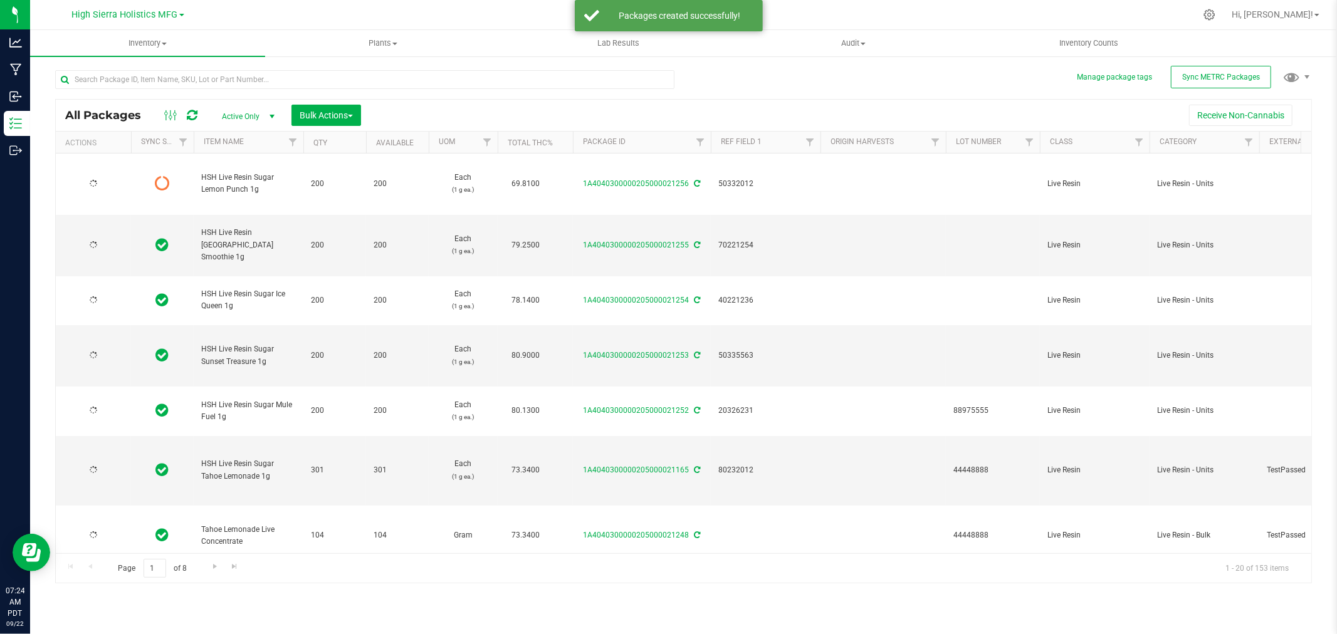
type input "[DATE]"
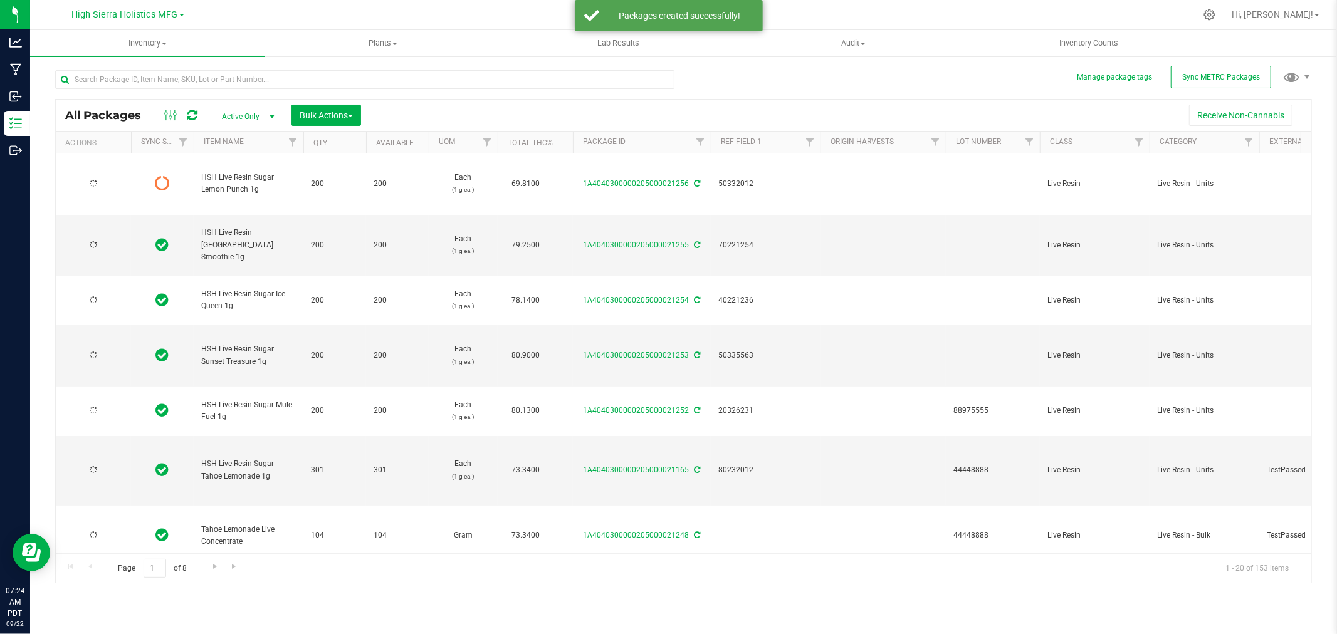
type input "[DATE]"
type input "2025-07-14"
type input "[DATE]"
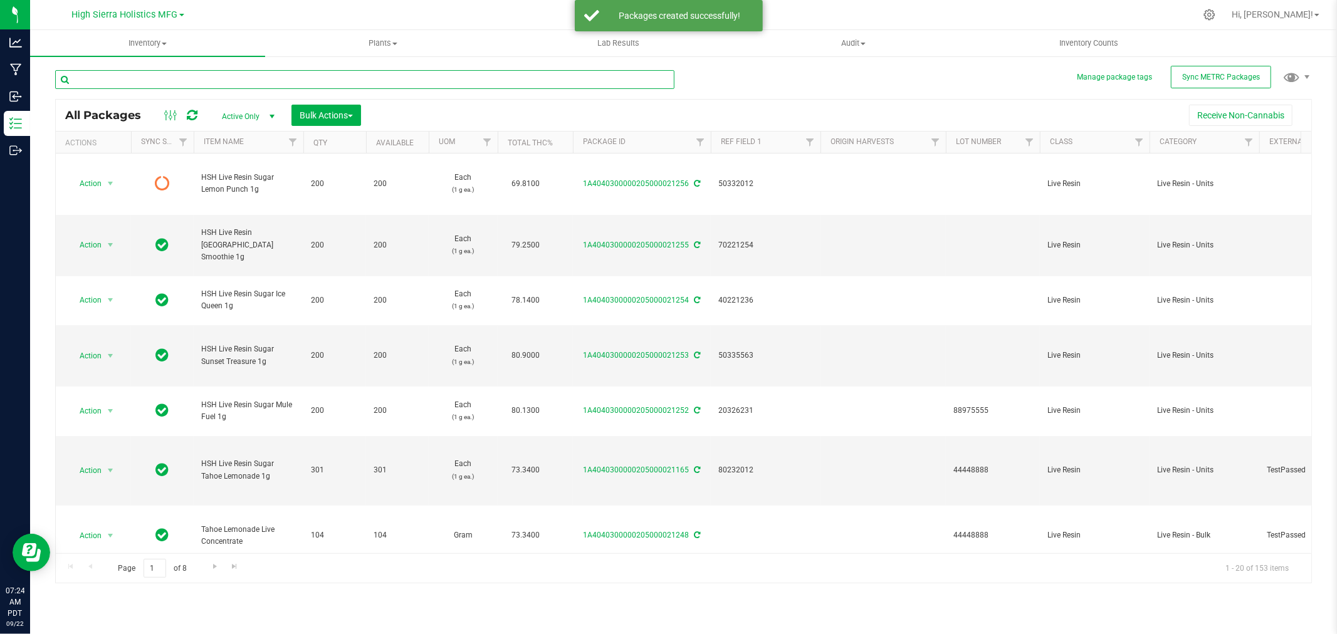
click at [177, 84] on input "text" at bounding box center [364, 79] width 619 height 19
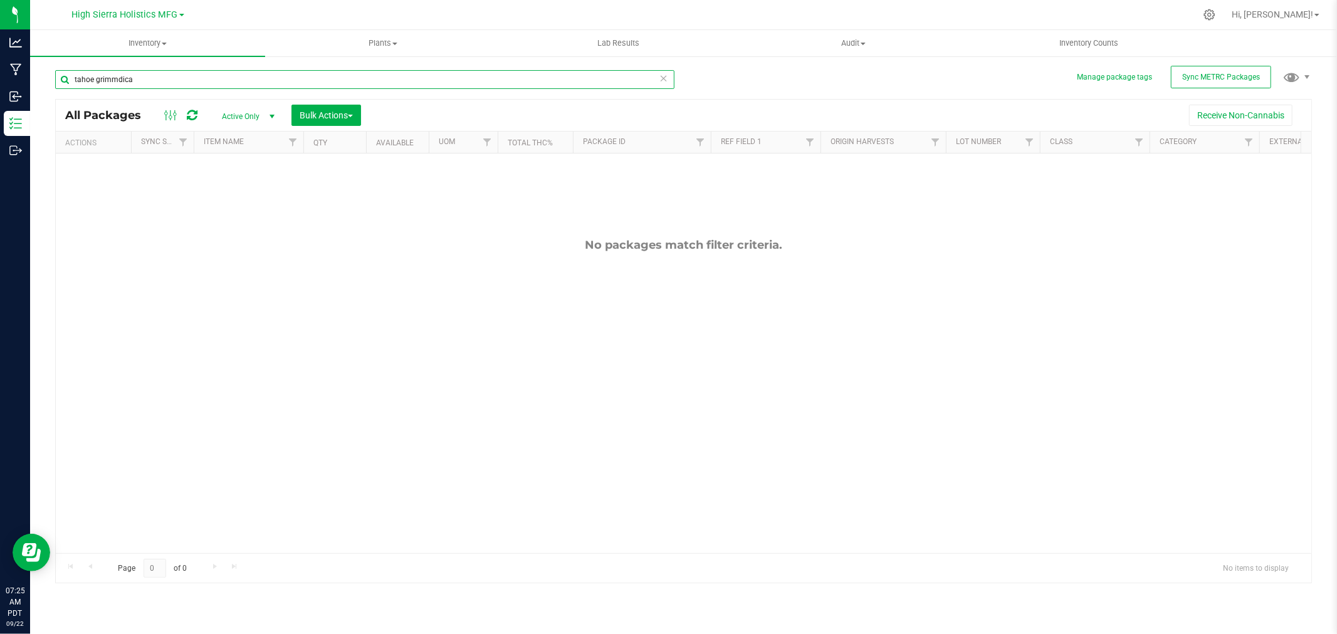
click at [97, 74] on input "tahoe grimmdica" at bounding box center [364, 79] width 619 height 19
type input "grimmdica"
click at [125, 90] on div "grimmdica" at bounding box center [364, 84] width 619 height 29
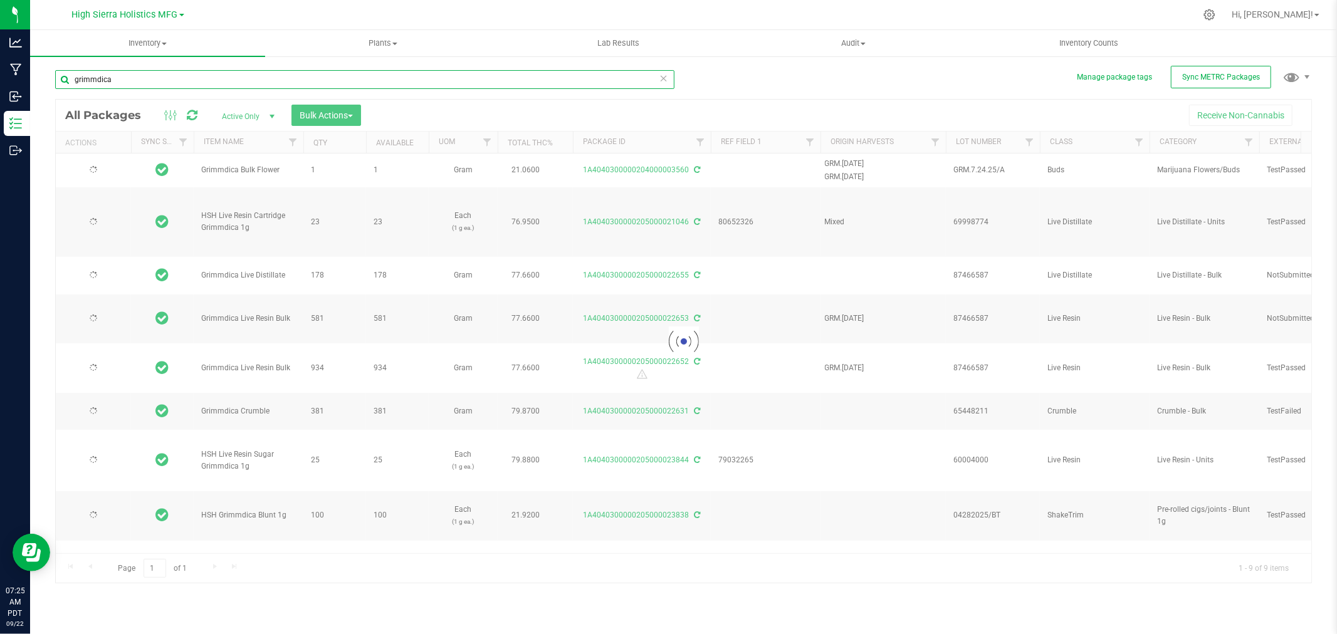
click at [121, 84] on input "grimmdica" at bounding box center [364, 79] width 619 height 19
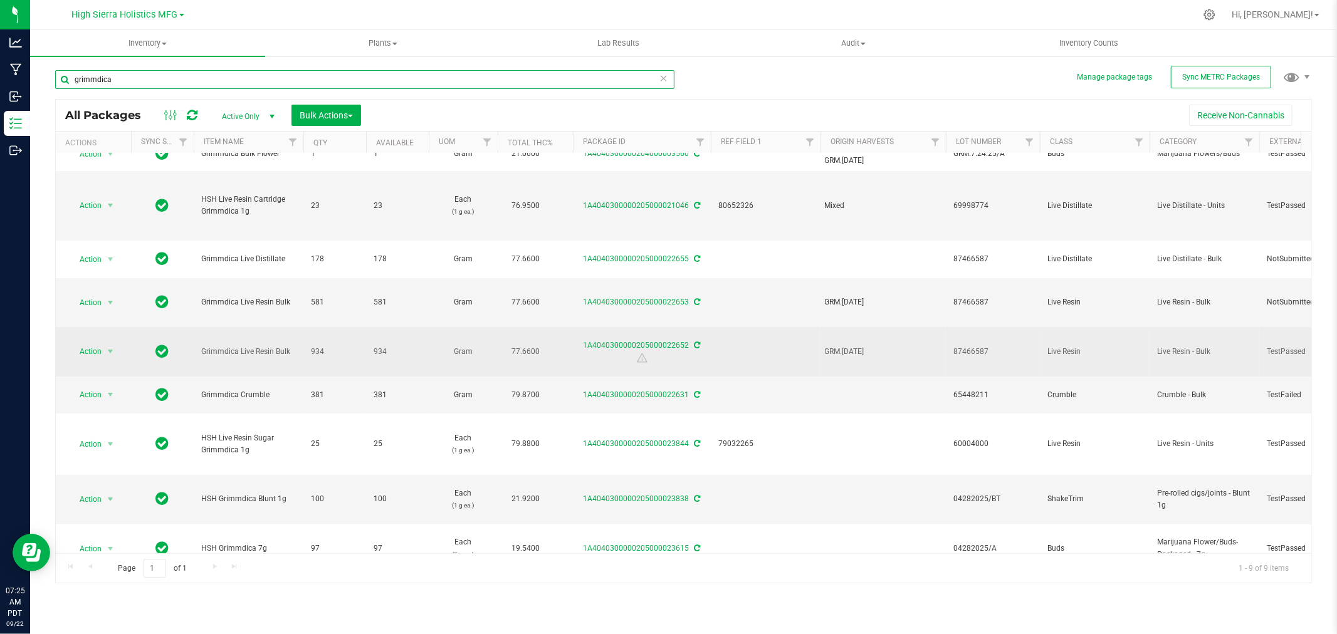
scroll to position [46, 0]
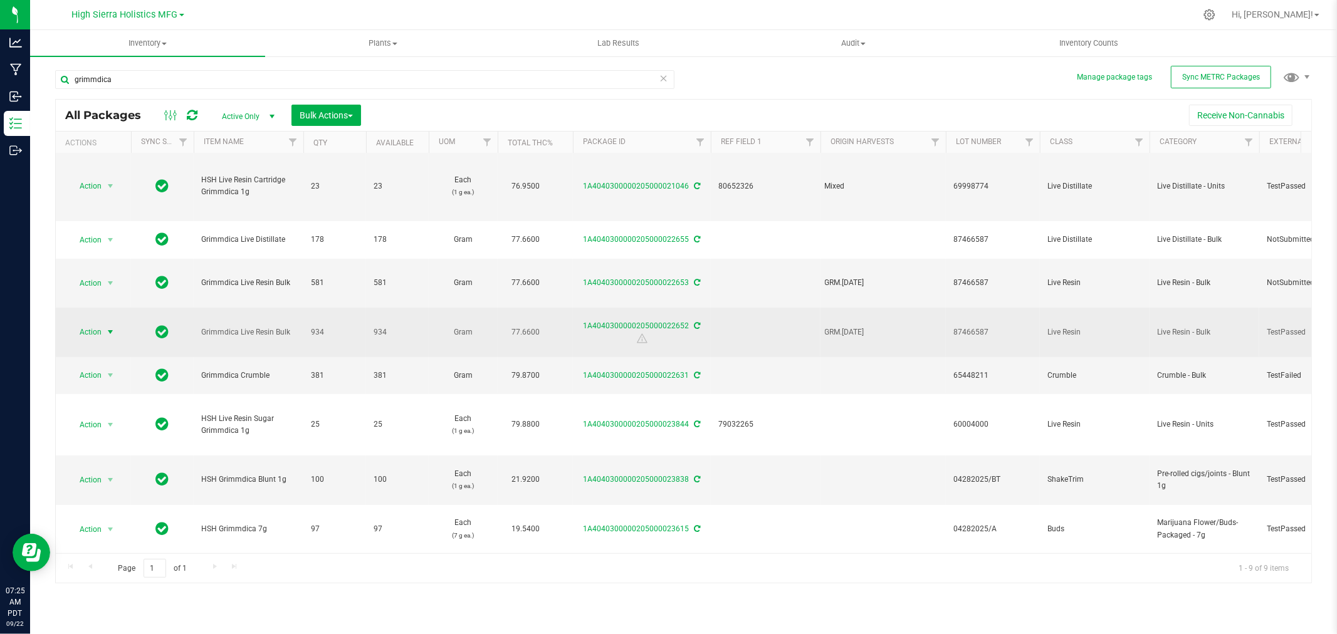
click at [95, 324] on span "Action" at bounding box center [85, 333] width 34 height 18
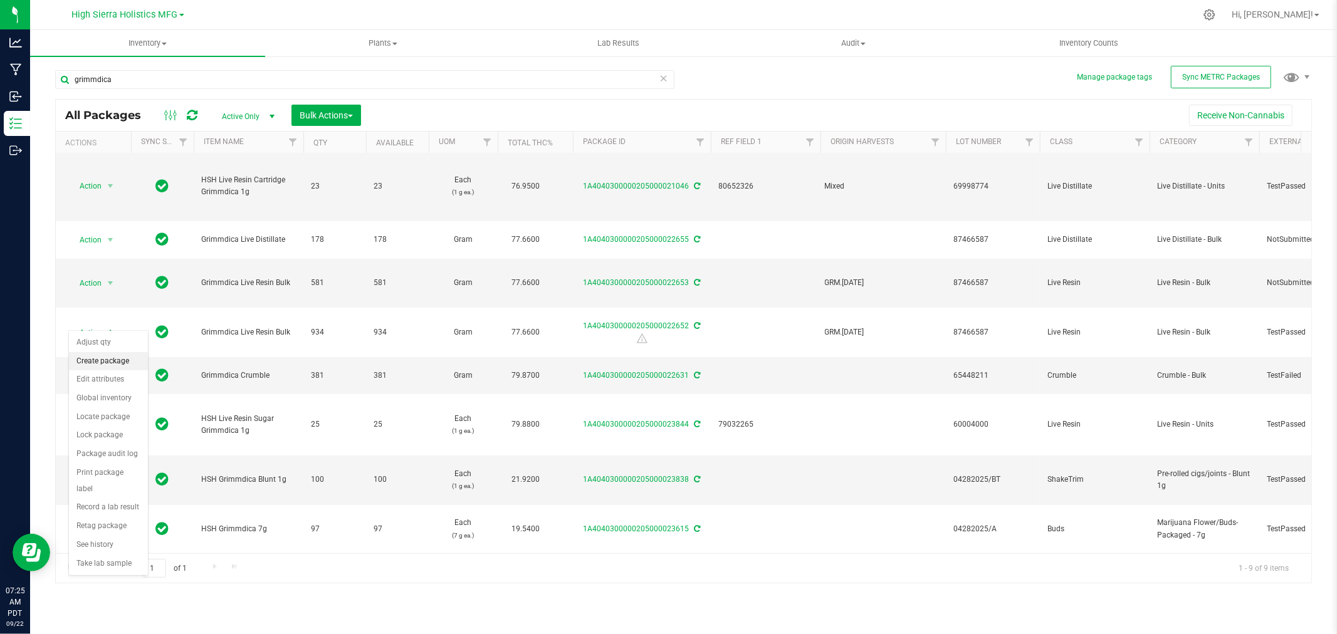
click at [103, 365] on li "Create package" at bounding box center [108, 361] width 79 height 19
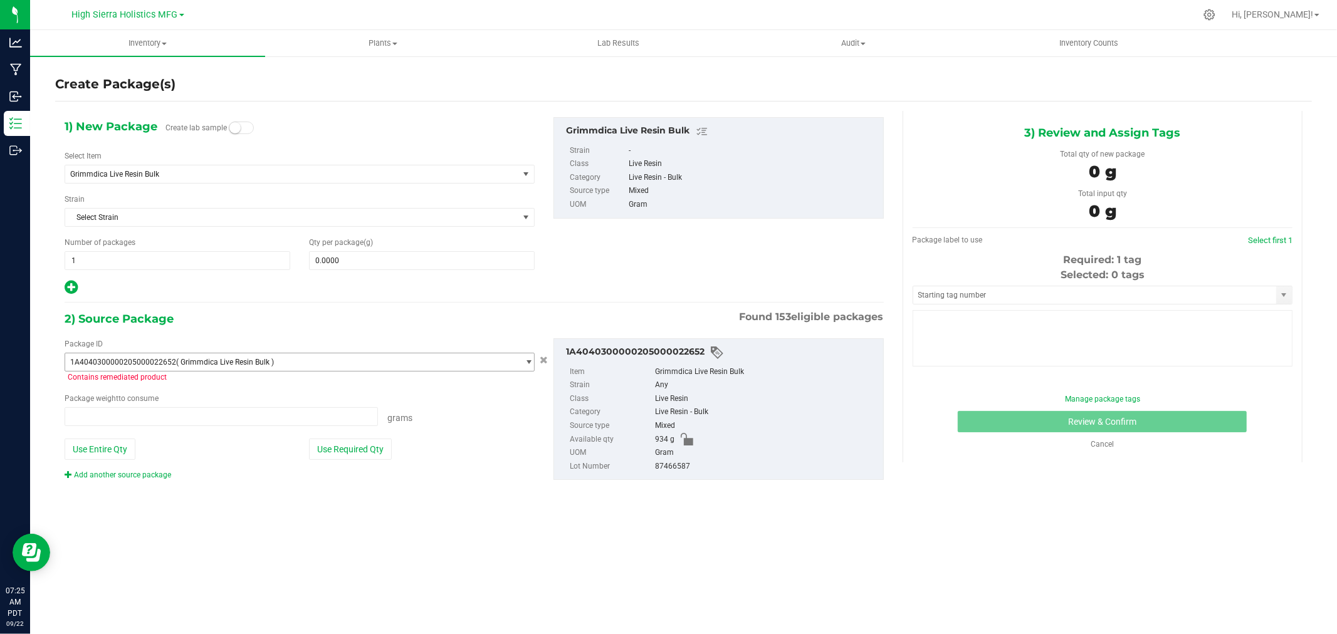
type input "0.0000 g"
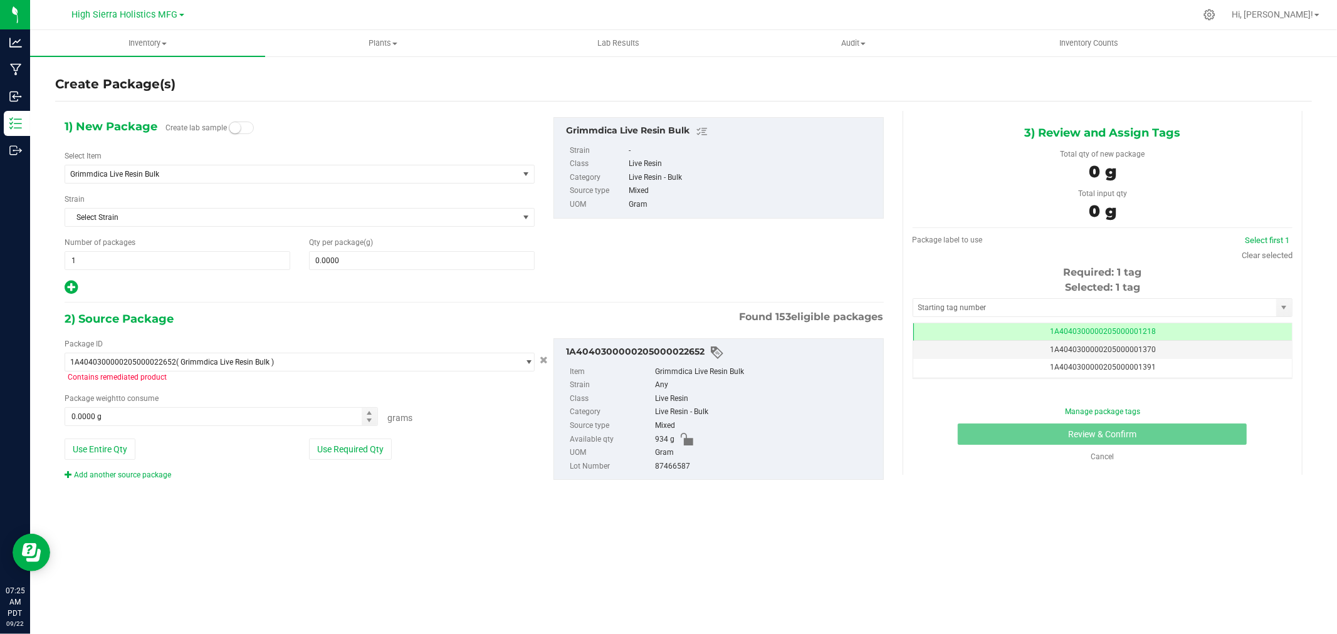
scroll to position [0, -1]
click at [154, 171] on span "Grimmdica Live Resin Bulk" at bounding box center [282, 174] width 425 height 9
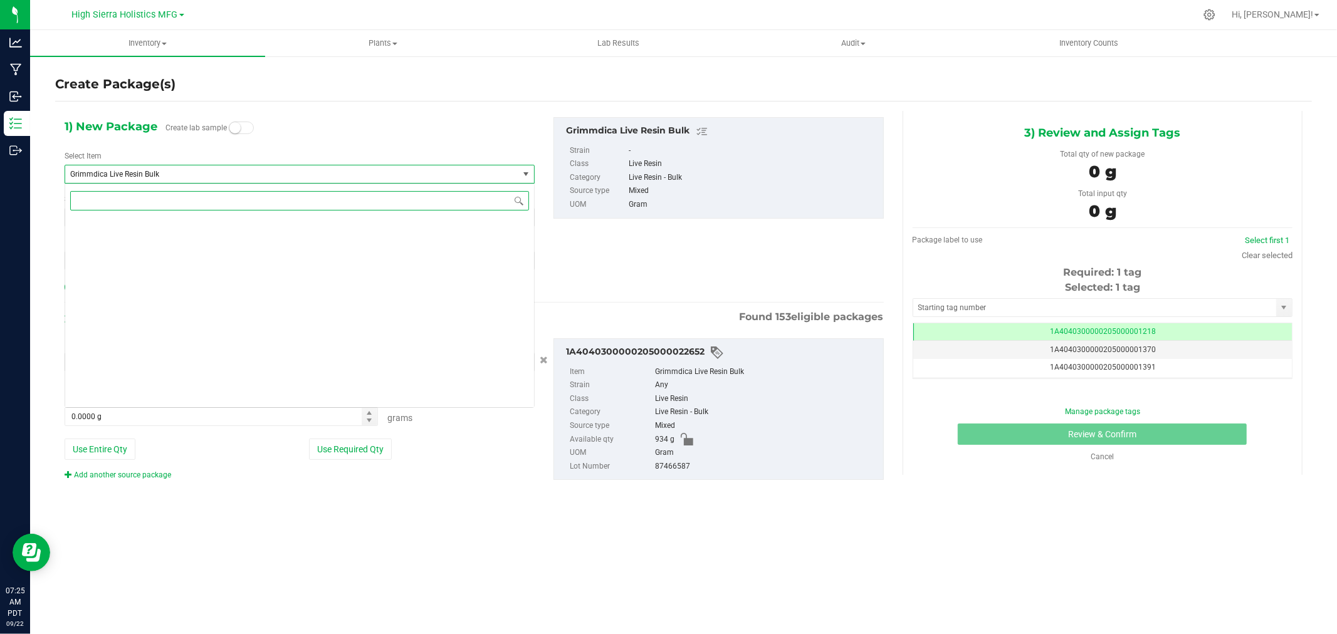
scroll to position [4406, 0]
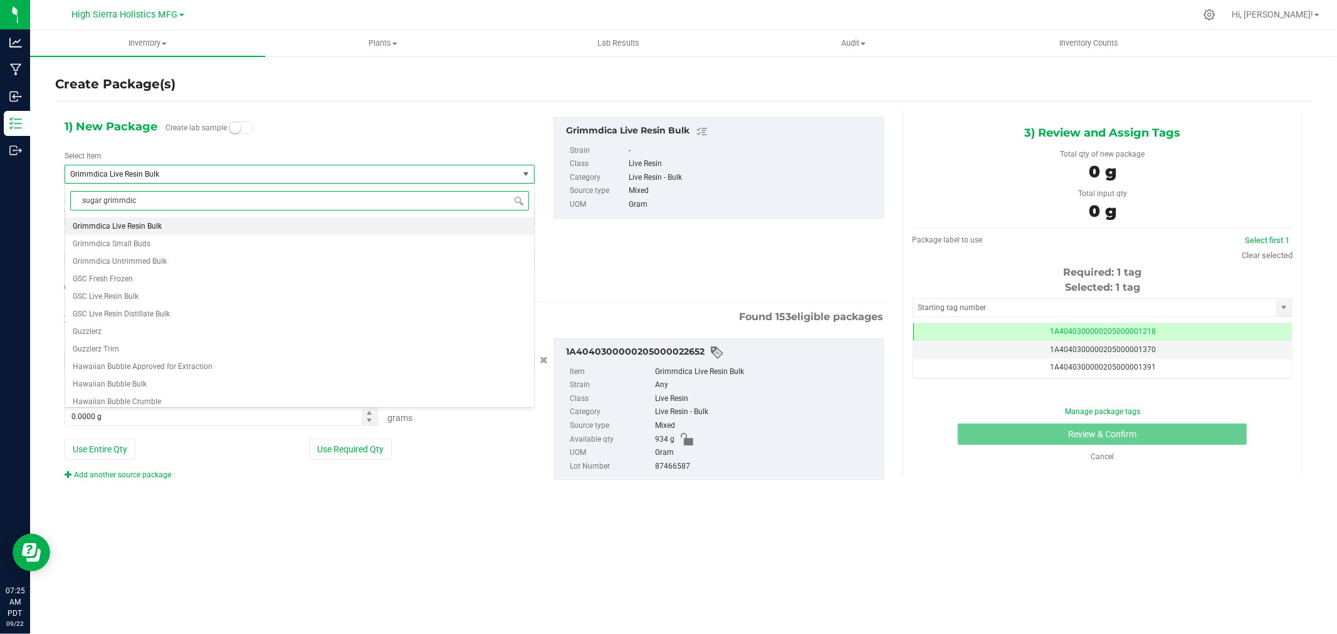
type input "sugar grimmdica"
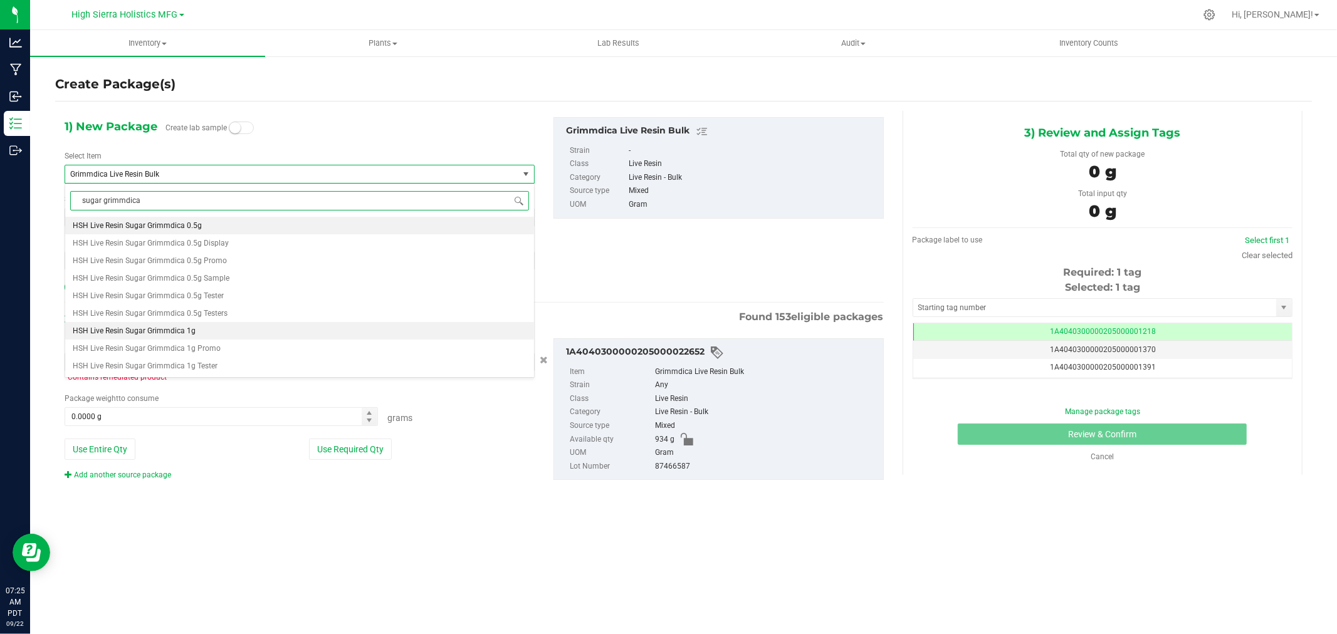
click at [198, 337] on li "HSH Live Resin Sugar Grimmdica 1g" at bounding box center [299, 331] width 469 height 18
type input "0"
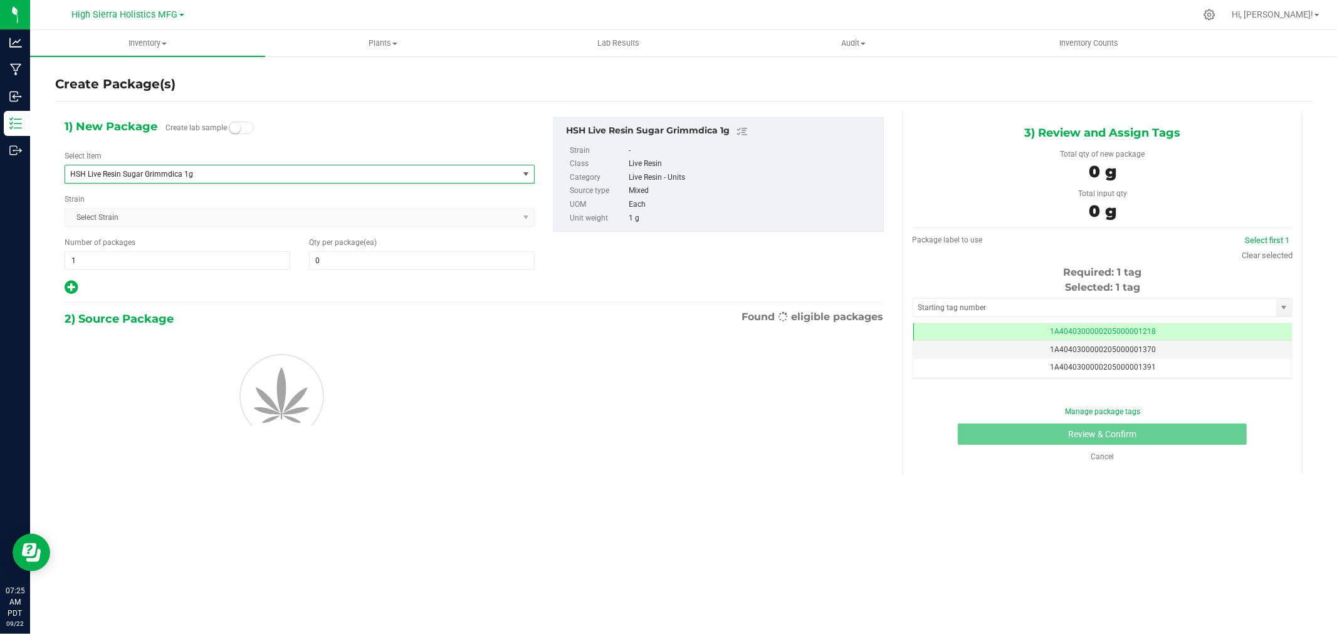
scroll to position [17344, 0]
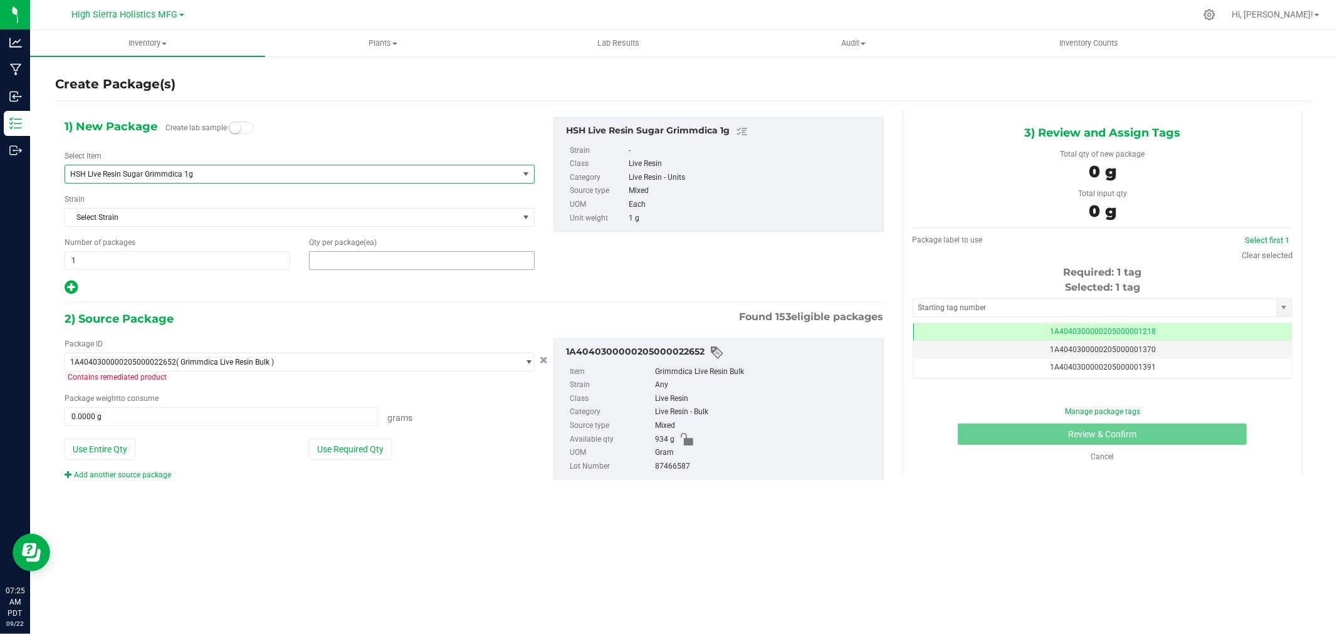
click at [342, 260] on span at bounding box center [422, 260] width 226 height 19
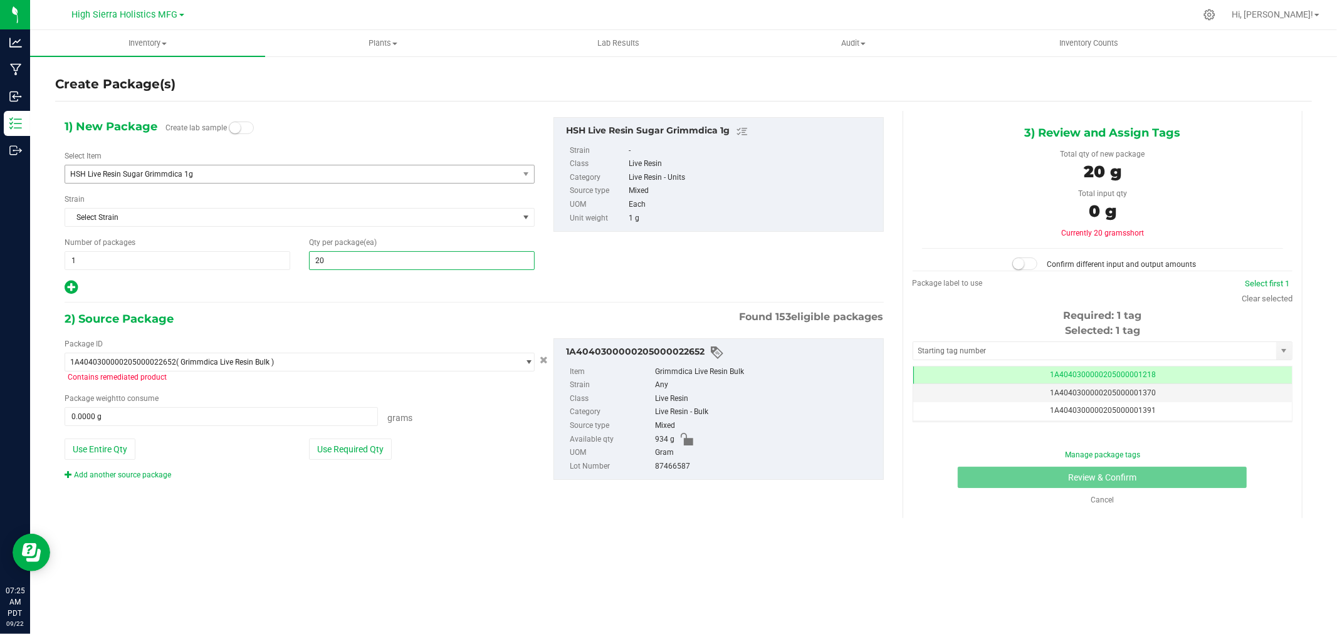
type input "200"
click at [361, 305] on div "1) New Package Create lab sample Select Item HSH Live Resin Sugar Grimmdica 1g …" at bounding box center [474, 309] width 838 height 396
click at [362, 452] on button "Use Required Qty" at bounding box center [350, 449] width 83 height 21
type input "200.0000 g"
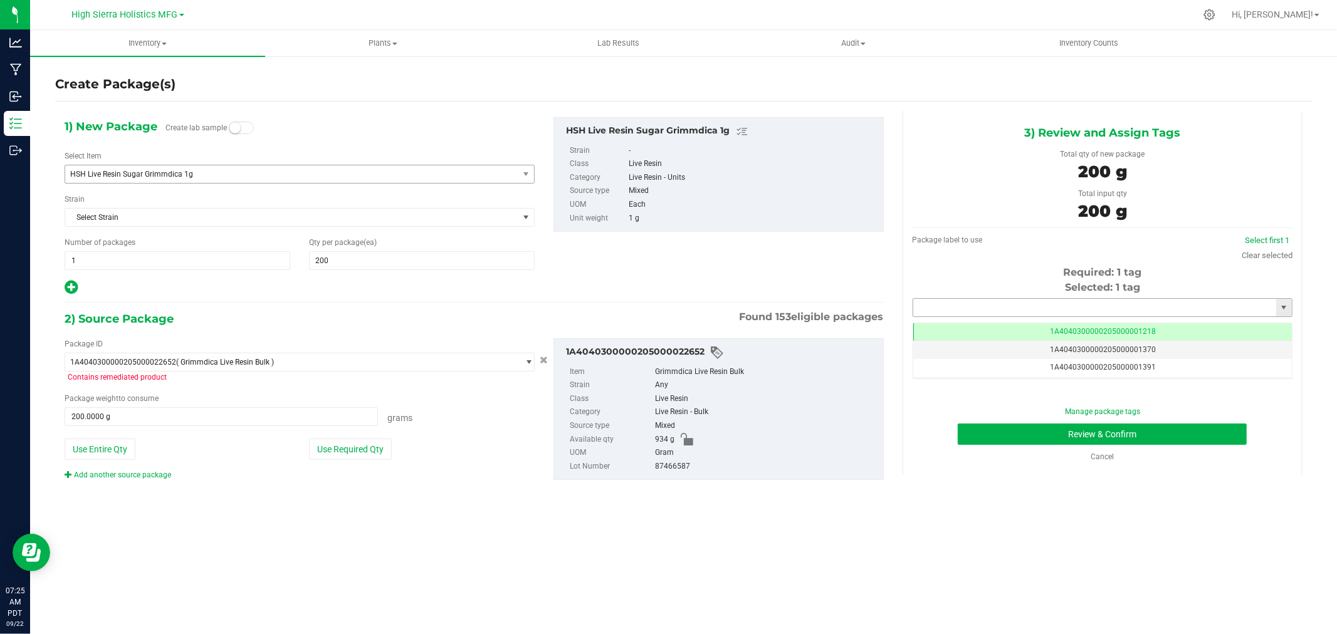
click at [1035, 304] on input "text" at bounding box center [1094, 308] width 363 height 18
click at [1077, 324] on li "1A4040300000205000021257" at bounding box center [1102, 329] width 379 height 19
type input "1A4040300000205000021257"
click at [1082, 436] on button "Review & Confirm" at bounding box center [1102, 434] width 289 height 21
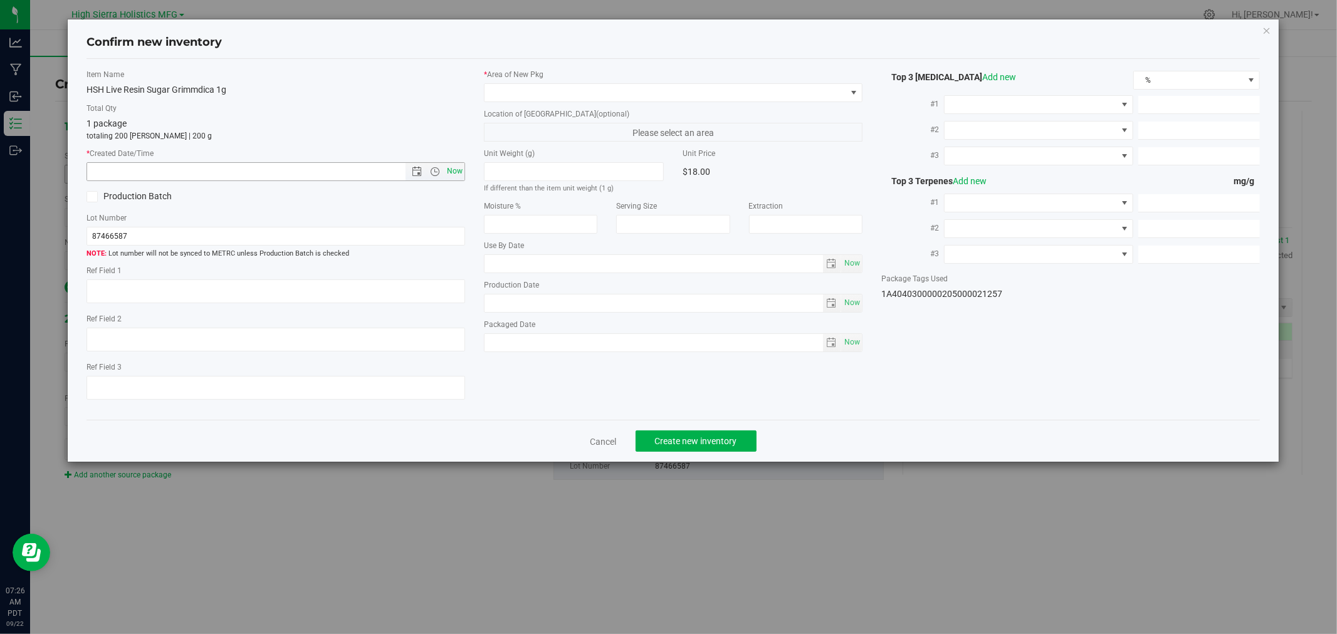
click at [450, 164] on span "Now" at bounding box center [455, 171] width 21 height 18
type input "9/22/2025 7:26 AM"
click at [504, 85] on span at bounding box center [666, 93] width 362 height 18
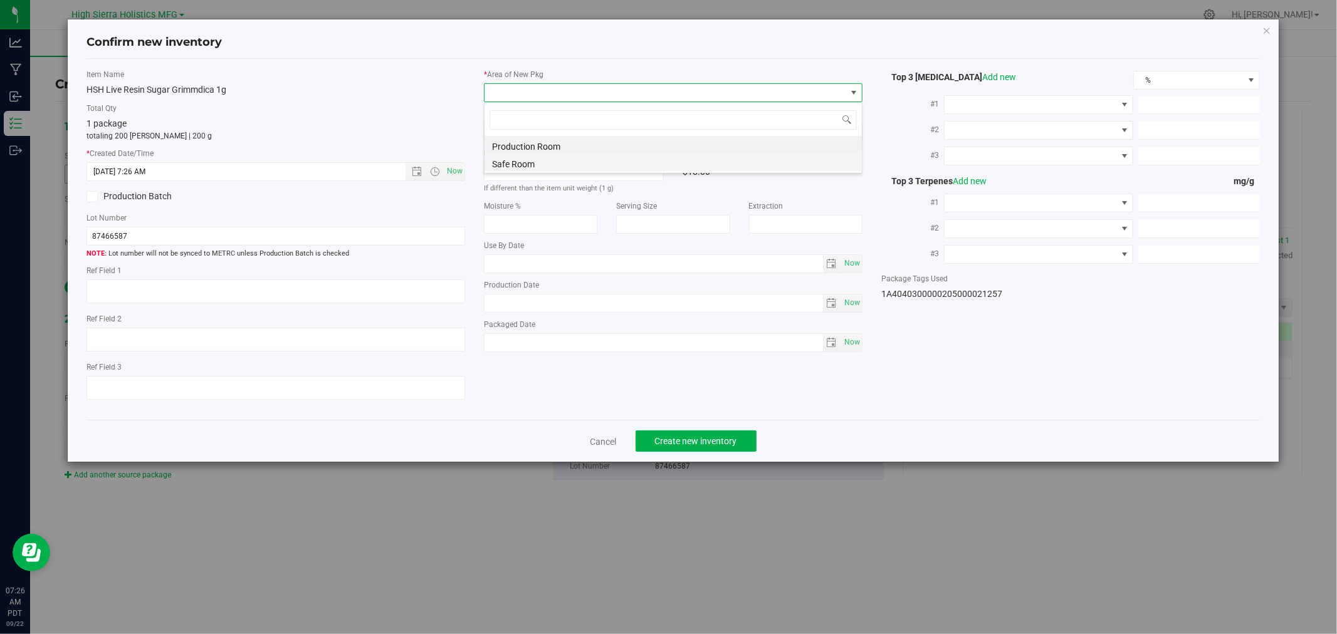
click at [500, 160] on li "Safe Room" at bounding box center [673, 163] width 377 height 18
click at [401, 80] on div "Item Name HSH Live Resin Sugar Grimmdica 1g" at bounding box center [276, 83] width 379 height 28
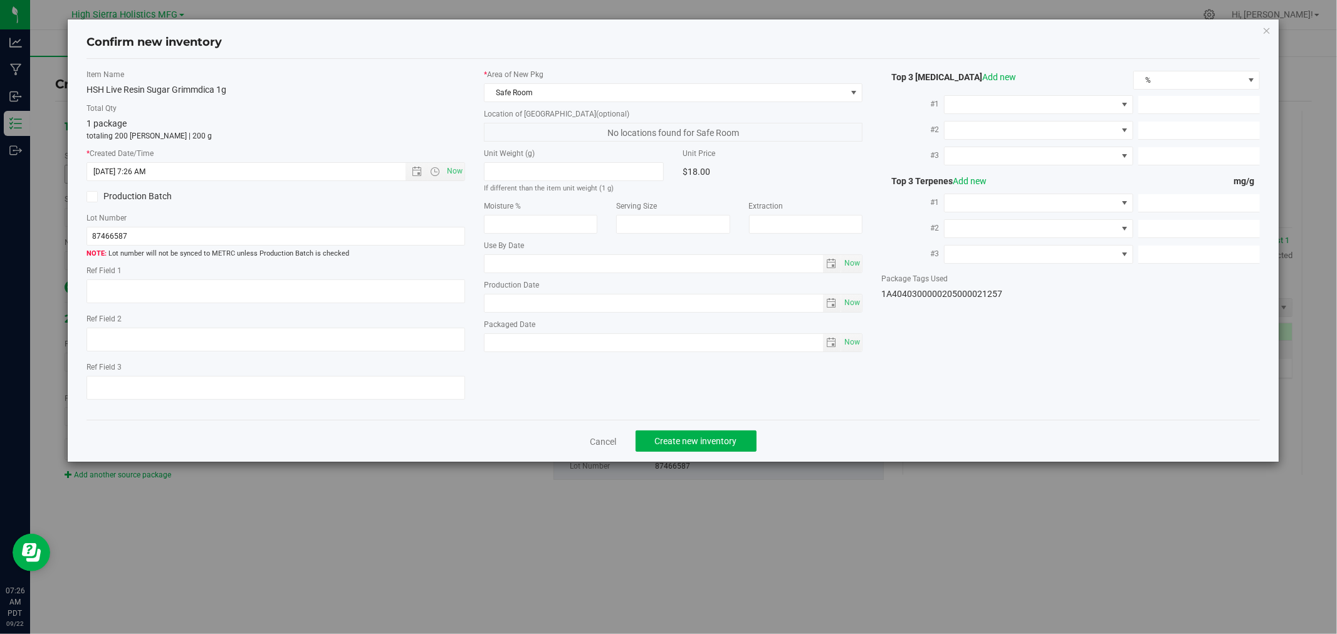
click at [586, 445] on div "Cancel Create new inventory" at bounding box center [673, 441] width 1173 height 42
click at [621, 441] on div "Cancel Create new inventory" at bounding box center [673, 441] width 1173 height 42
click at [606, 454] on div "Cancel Create new inventory" at bounding box center [673, 441] width 1173 height 42
drag, startPoint x: 596, startPoint y: 435, endPoint x: 612, endPoint y: 456, distance: 26.8
click at [596, 435] on div "Cancel Create new inventory" at bounding box center [673, 441] width 1173 height 42
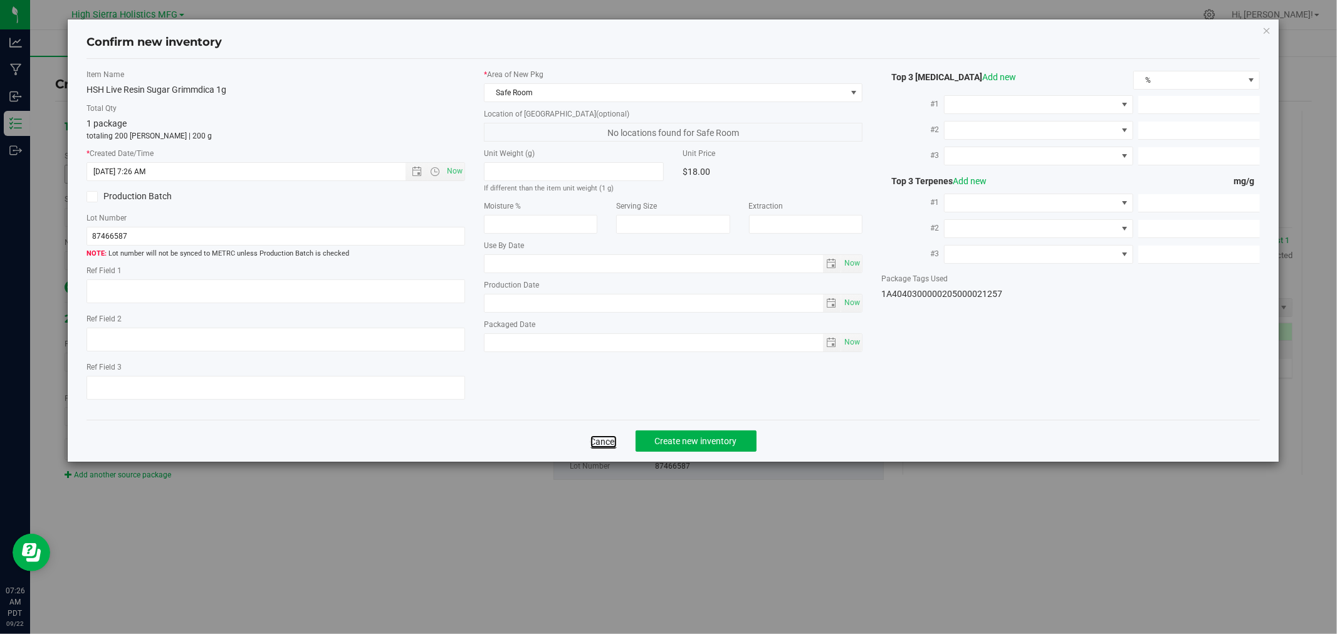
click at [603, 448] on link "Cancel" at bounding box center [604, 442] width 26 height 13
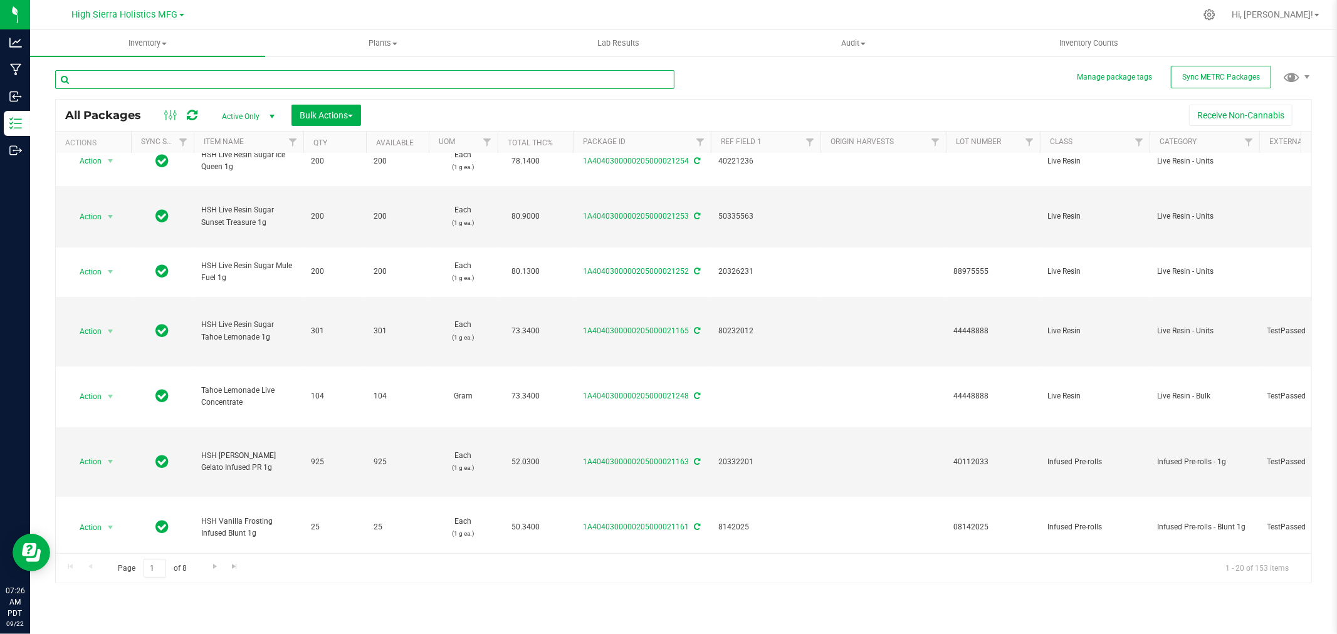
click at [158, 73] on input "text" at bounding box center [364, 79] width 619 height 19
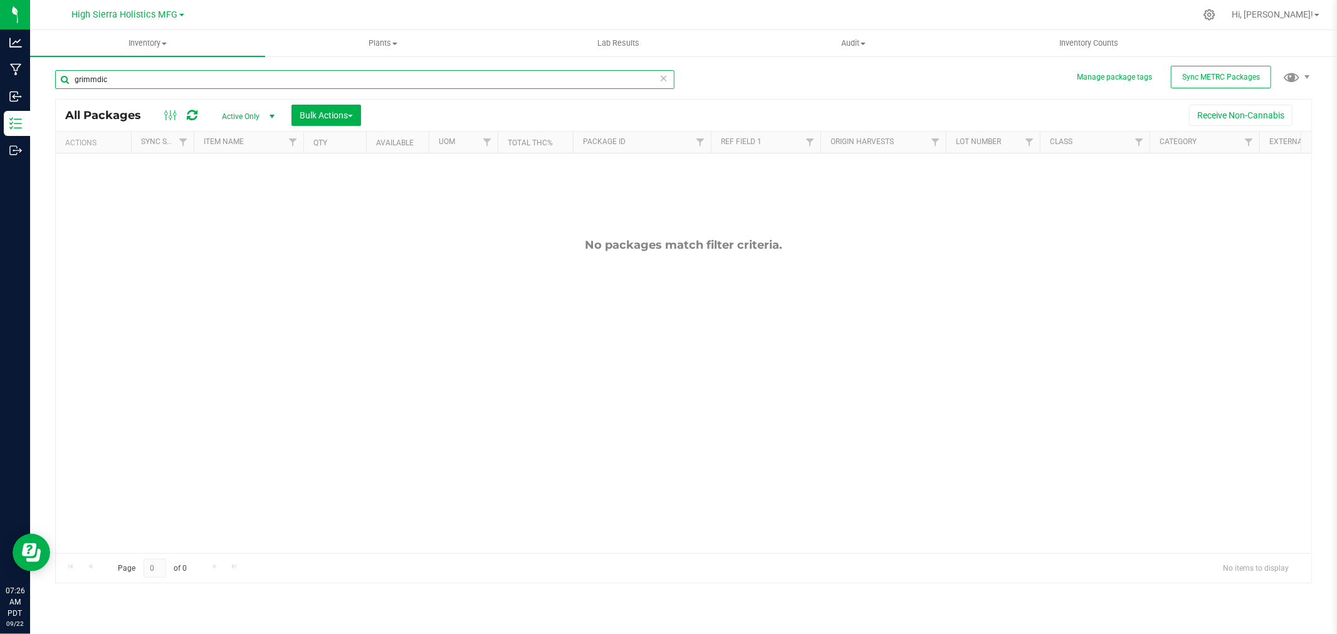
type input "grimmdica"
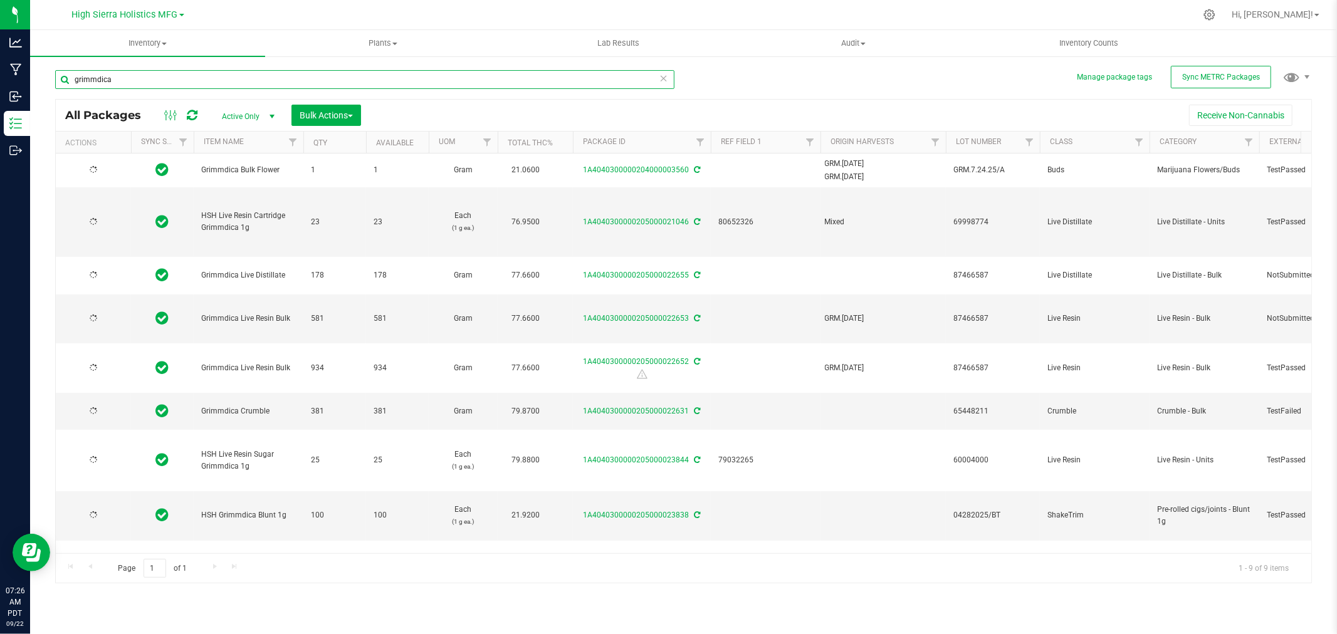
type input "2025-07-14"
type input "[DATE]"
type input "2025-04-28"
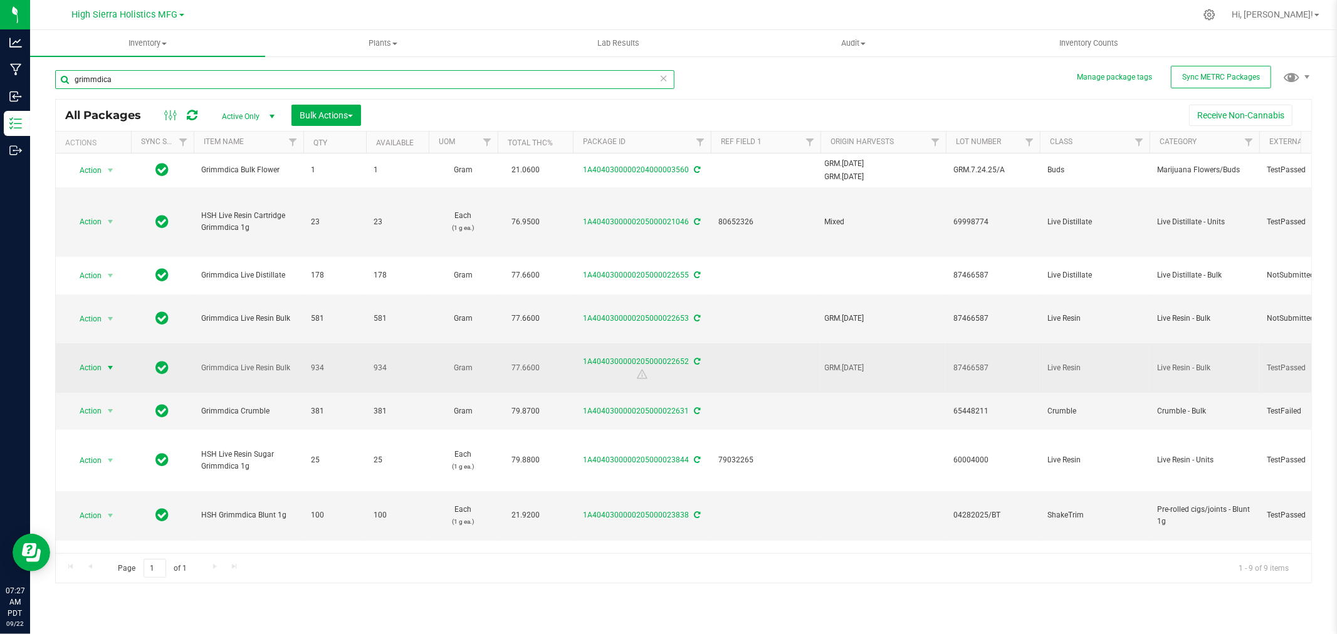
type input "grimmdica"
click at [103, 370] on span "select" at bounding box center [111, 368] width 16 height 18
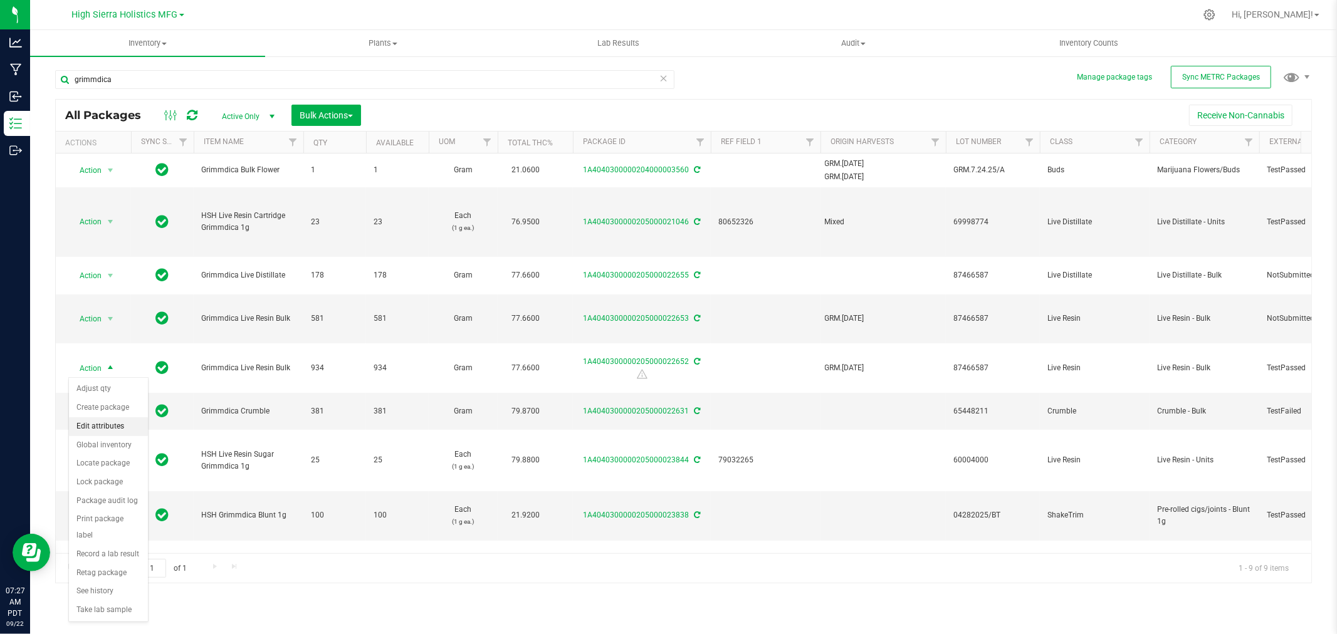
click at [107, 431] on li "Edit attributes" at bounding box center [108, 427] width 79 height 19
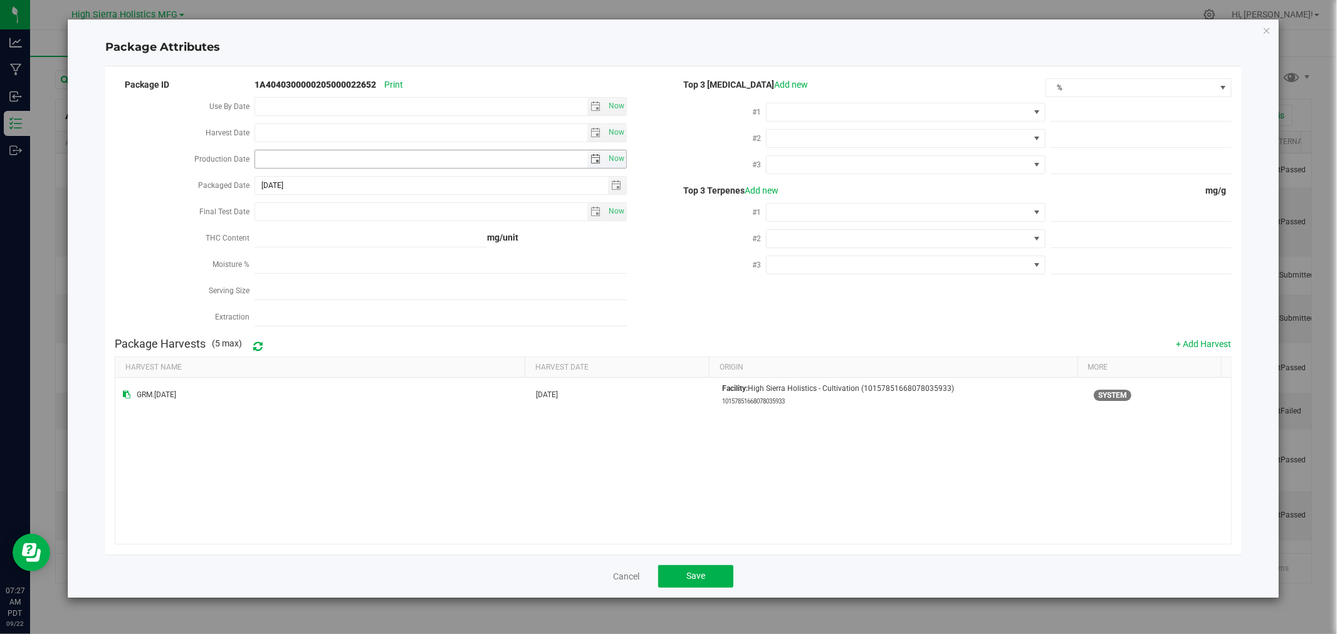
click at [349, 161] on input "Production Date" at bounding box center [421, 159] width 332 height 18
type input "[DATE]"
click at [143, 199] on div "Package ID 1A4040300000205000022652 Print Use By Date Now Harvest Date Now Prod…" at bounding box center [394, 203] width 559 height 255
click at [253, 224] on div "Final Test Date" at bounding box center [185, 213] width 140 height 26
click at [847, 110] on span at bounding box center [898, 112] width 262 height 18
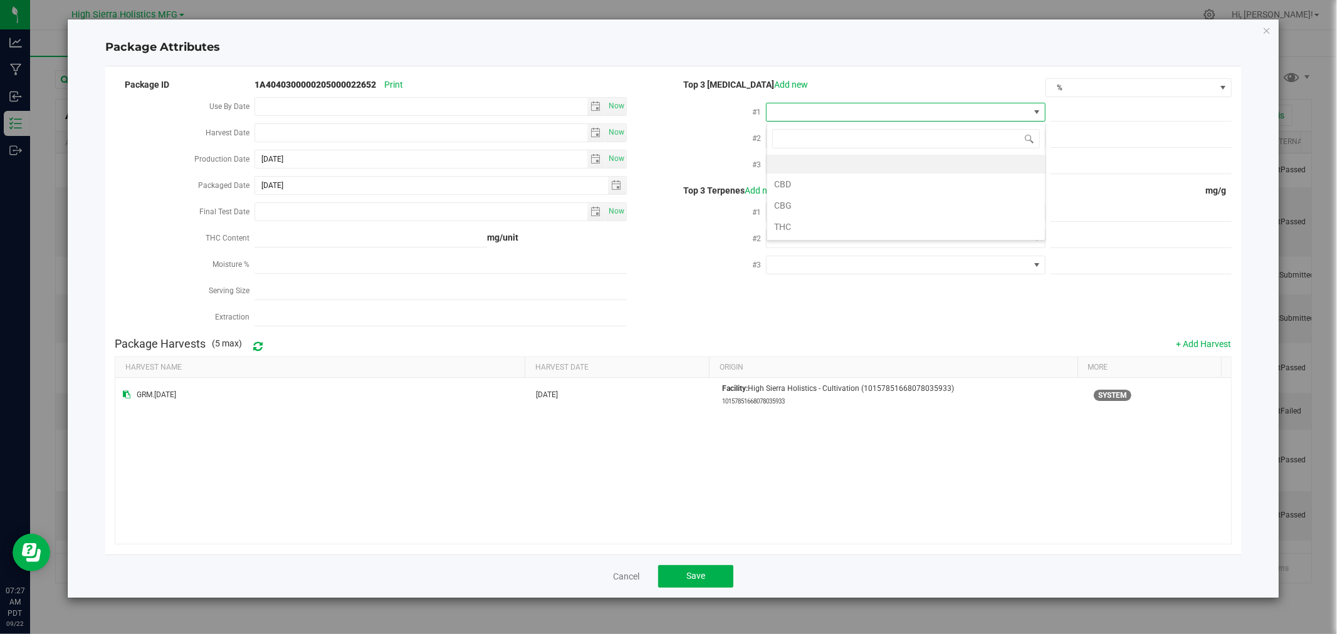
scroll to position [19, 279]
click at [804, 227] on li "THC" at bounding box center [906, 226] width 278 height 21
click at [774, 140] on span at bounding box center [898, 139] width 262 height 18
click at [776, 206] on li "CBD" at bounding box center [906, 210] width 278 height 21
click at [799, 169] on span at bounding box center [898, 165] width 262 height 18
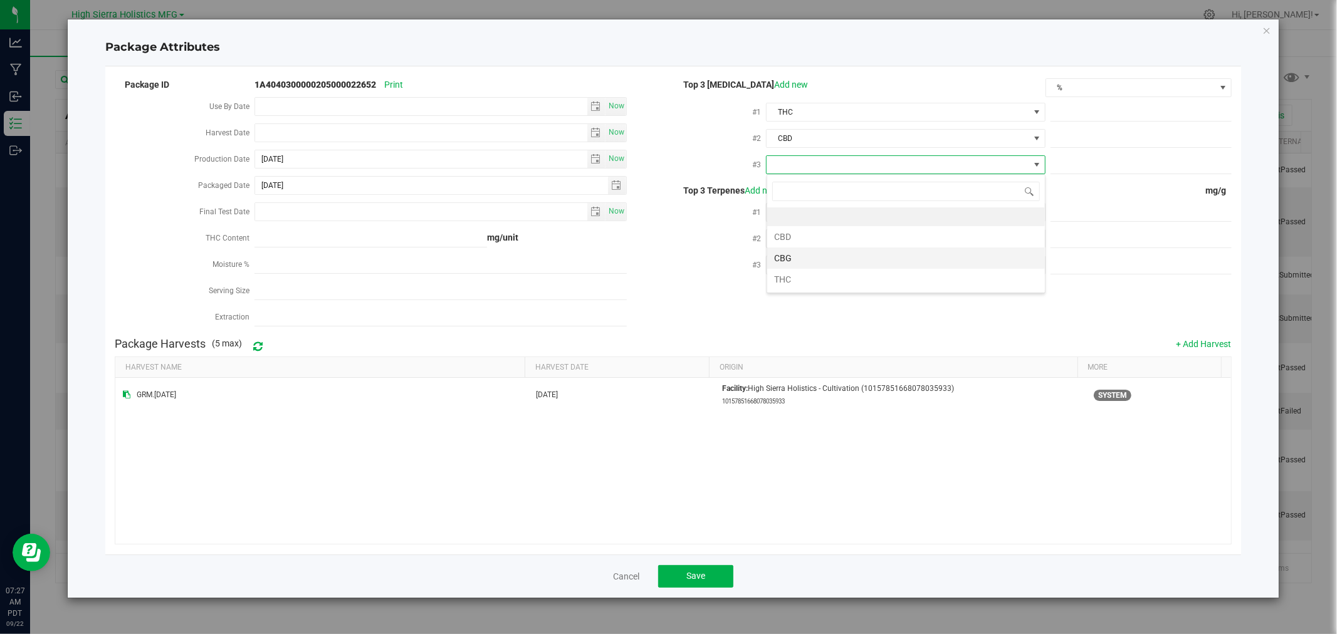
click at [794, 250] on li "CBG" at bounding box center [906, 258] width 278 height 21
click at [814, 212] on span at bounding box center [898, 213] width 262 height 18
click at [799, 364] on li "Myrcene" at bounding box center [906, 370] width 278 height 21
click at [809, 237] on span at bounding box center [898, 239] width 262 height 18
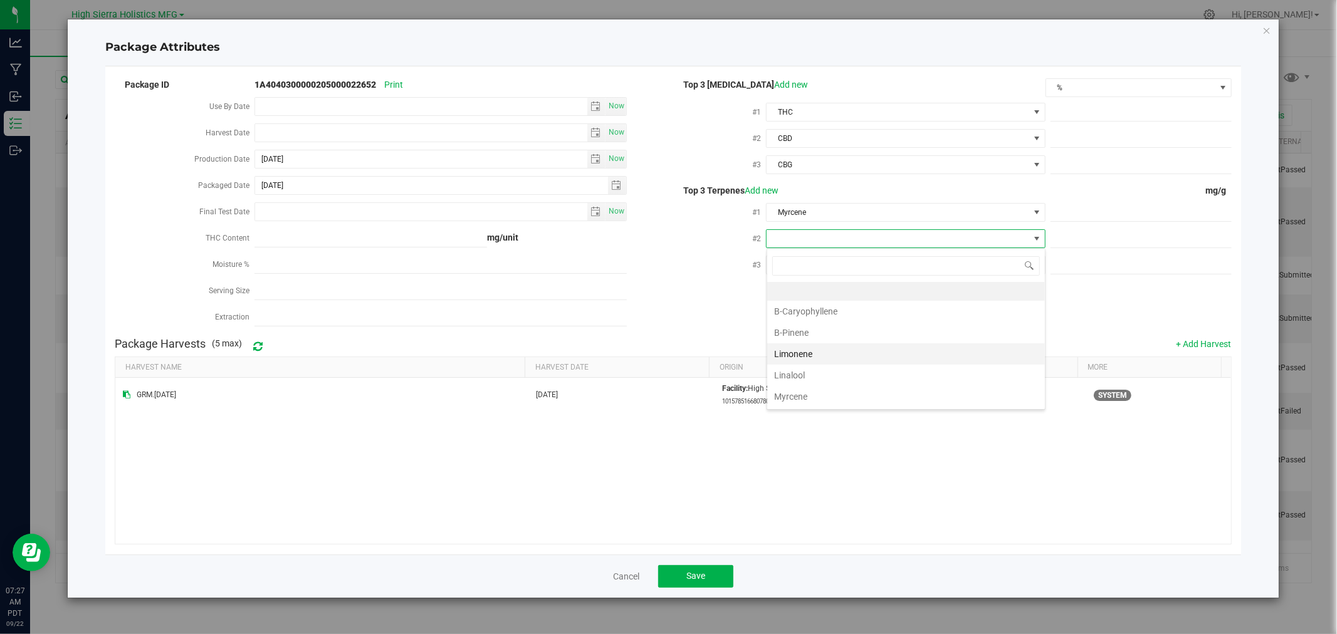
click at [824, 344] on li "Limonene" at bounding box center [906, 354] width 278 height 21
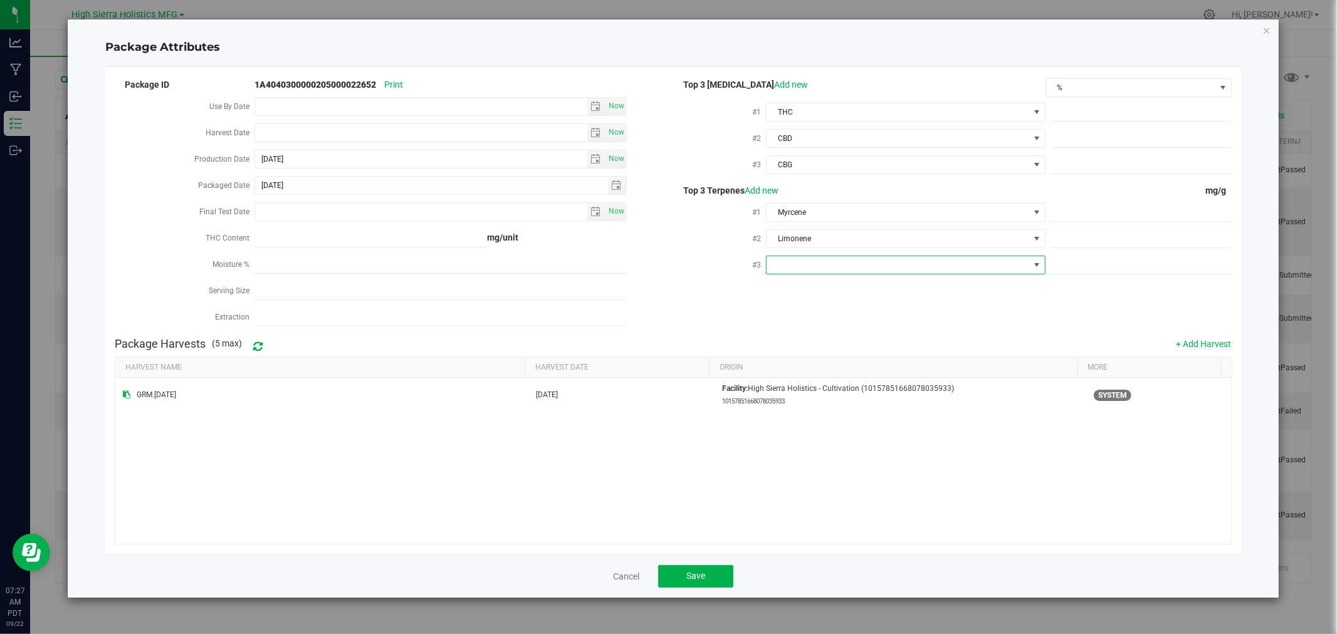
click at [816, 266] on span at bounding box center [898, 265] width 262 height 18
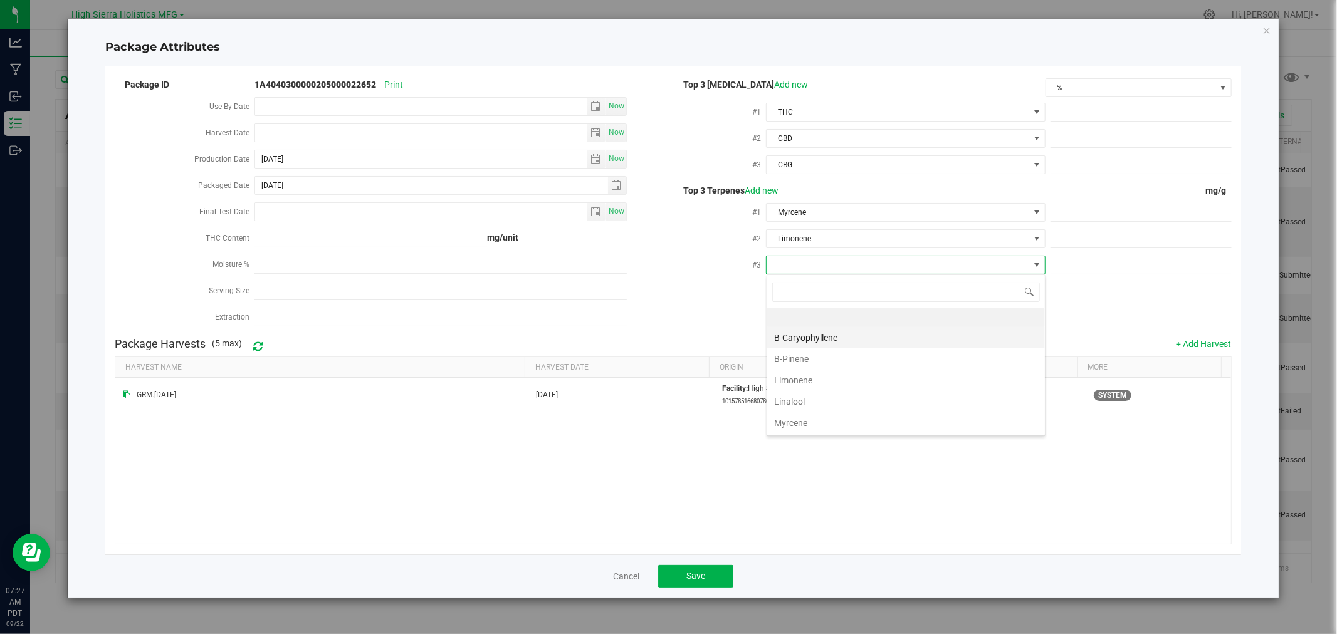
click at [826, 336] on li "B-Caryophyllene" at bounding box center [906, 337] width 278 height 21
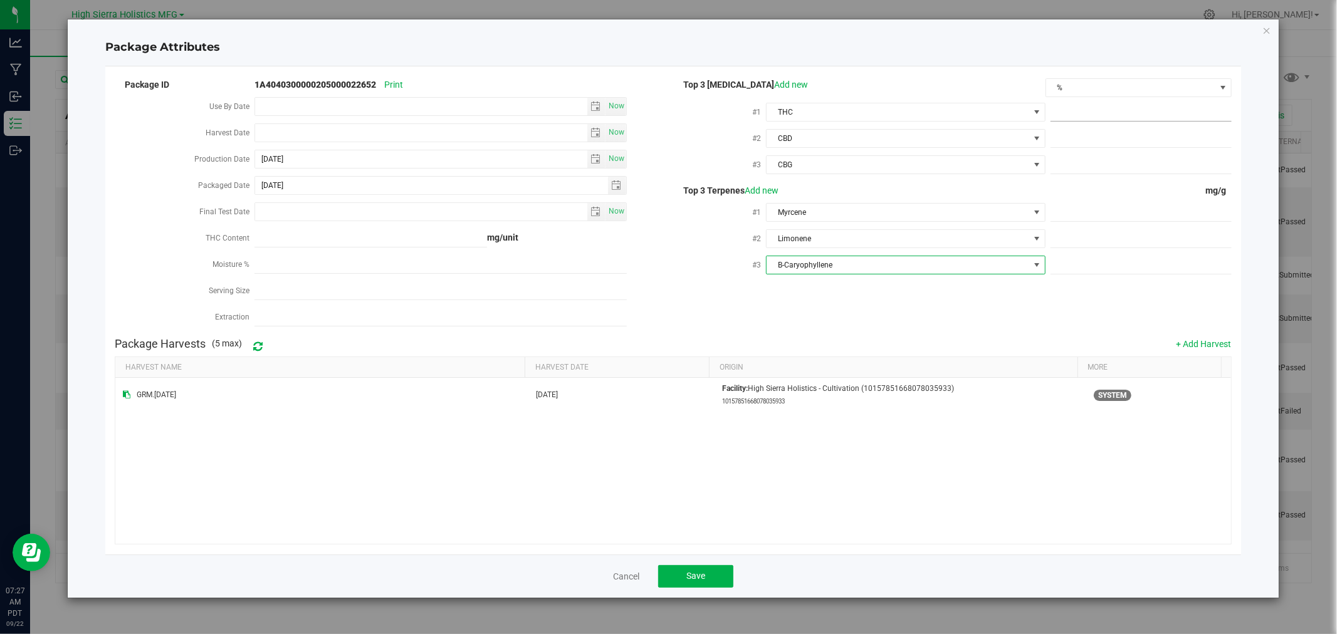
click at [1189, 114] on span at bounding box center [1141, 112] width 181 height 18
type input "77.66"
type input "77.6600"
click at [1156, 162] on span at bounding box center [1141, 165] width 181 height 18
type input ".69"
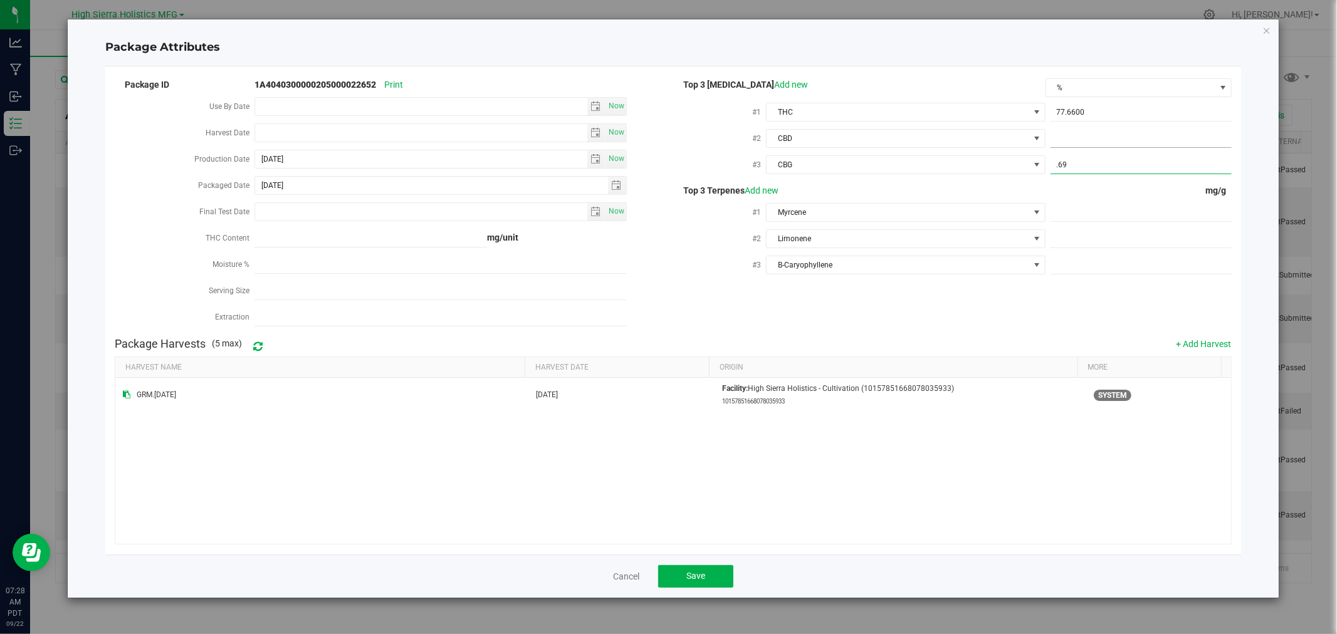
type input "0.6900"
click at [1145, 130] on span at bounding box center [1141, 139] width 181 height 18
type input "0"
type input "0.0000"
type input "29.6"
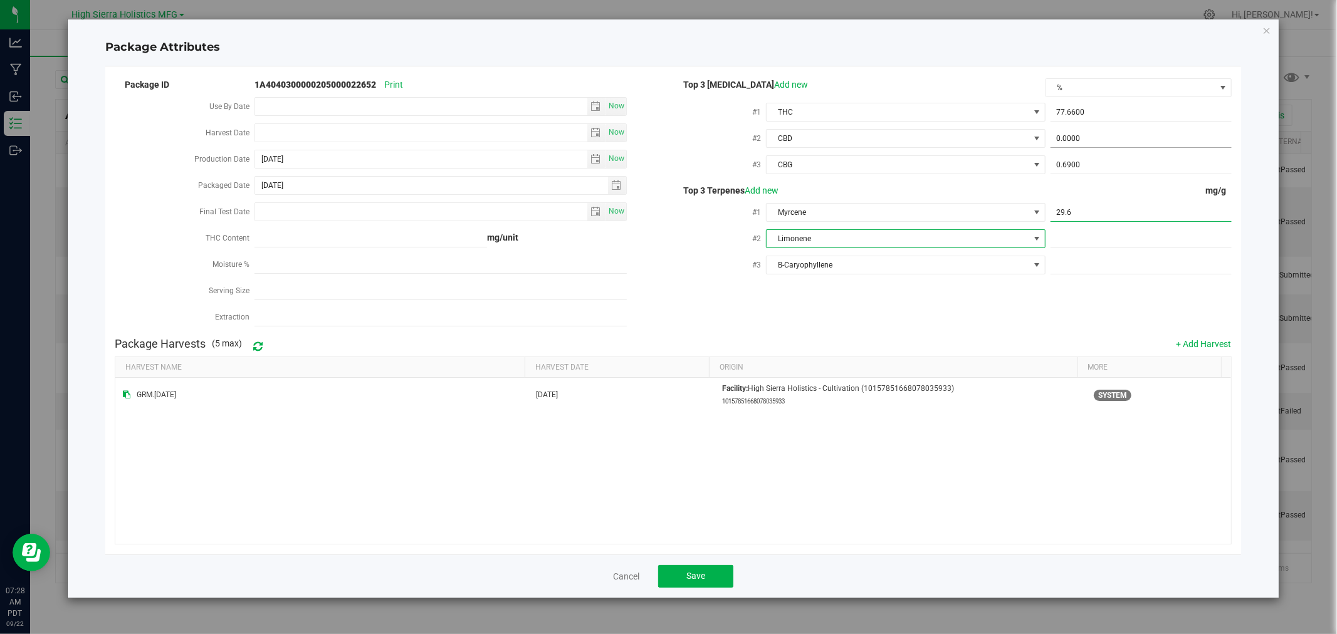
type input "29.6000"
type input "7.5"
type input "7.5000"
type input "5.4"
type input "5.4000"
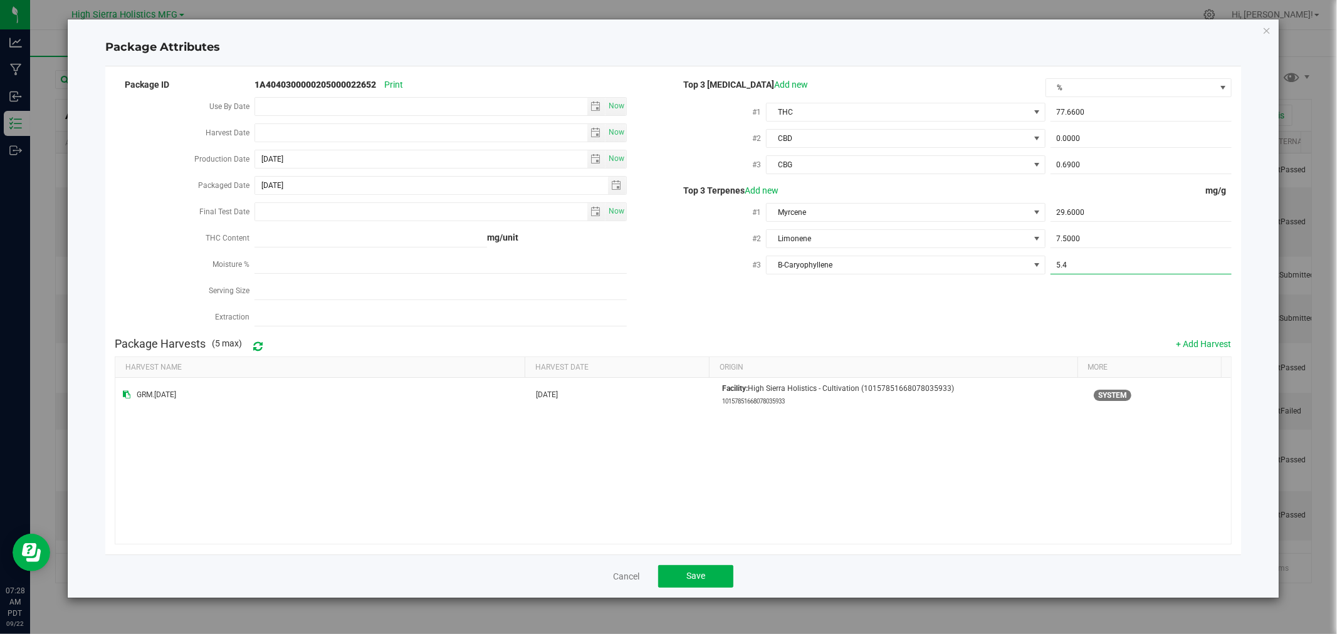
click at [1087, 307] on div "Package ID 1A4040300000205000022652 Print Use By Date Now Harvest Date Now Prod…" at bounding box center [673, 203] width 1117 height 255
click at [713, 577] on button "Save" at bounding box center [695, 577] width 75 height 23
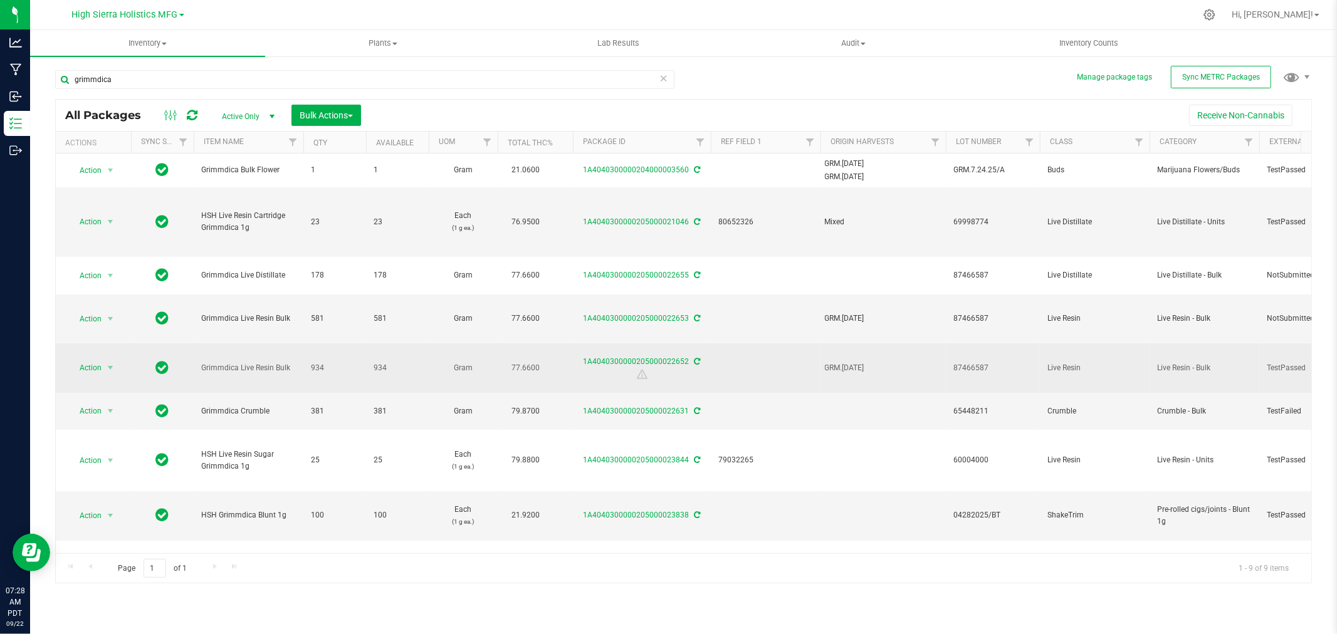
click at [782, 372] on td at bounding box center [766, 369] width 110 height 50
type input "87466587"
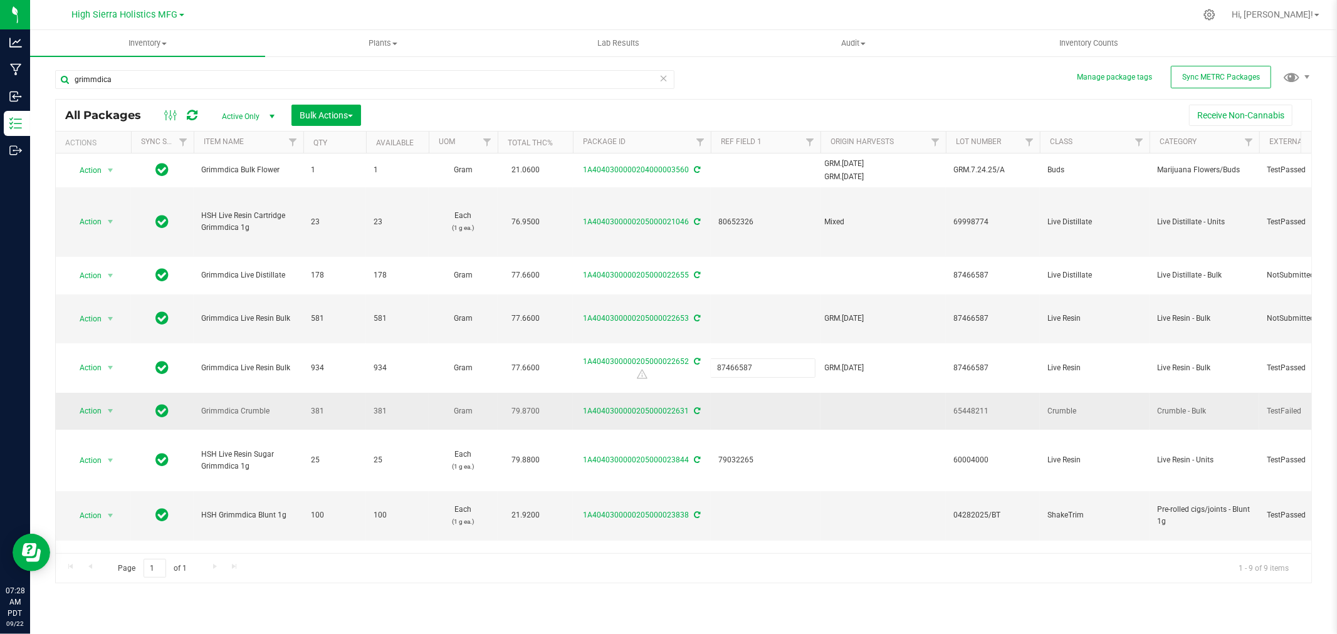
click at [791, 395] on div "All Packages Active Only Active Only Lab Samples Locked All External Internal B…" at bounding box center [683, 341] width 1257 height 485
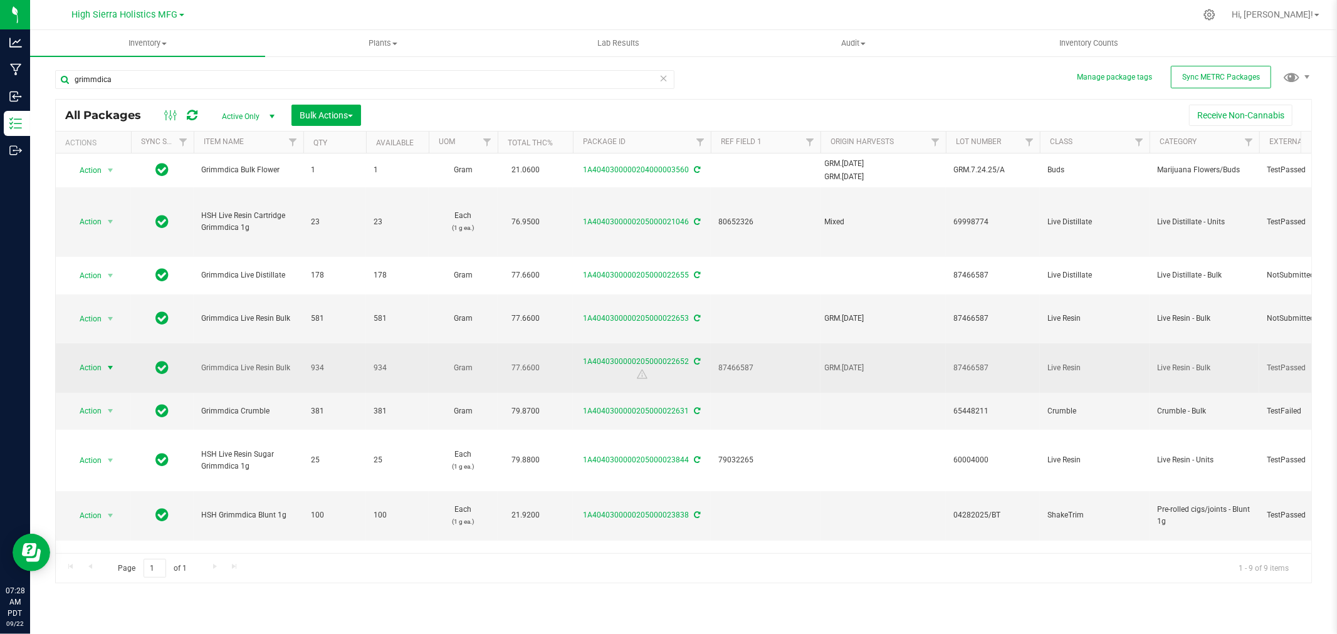
click at [108, 373] on span "select" at bounding box center [110, 368] width 10 height 10
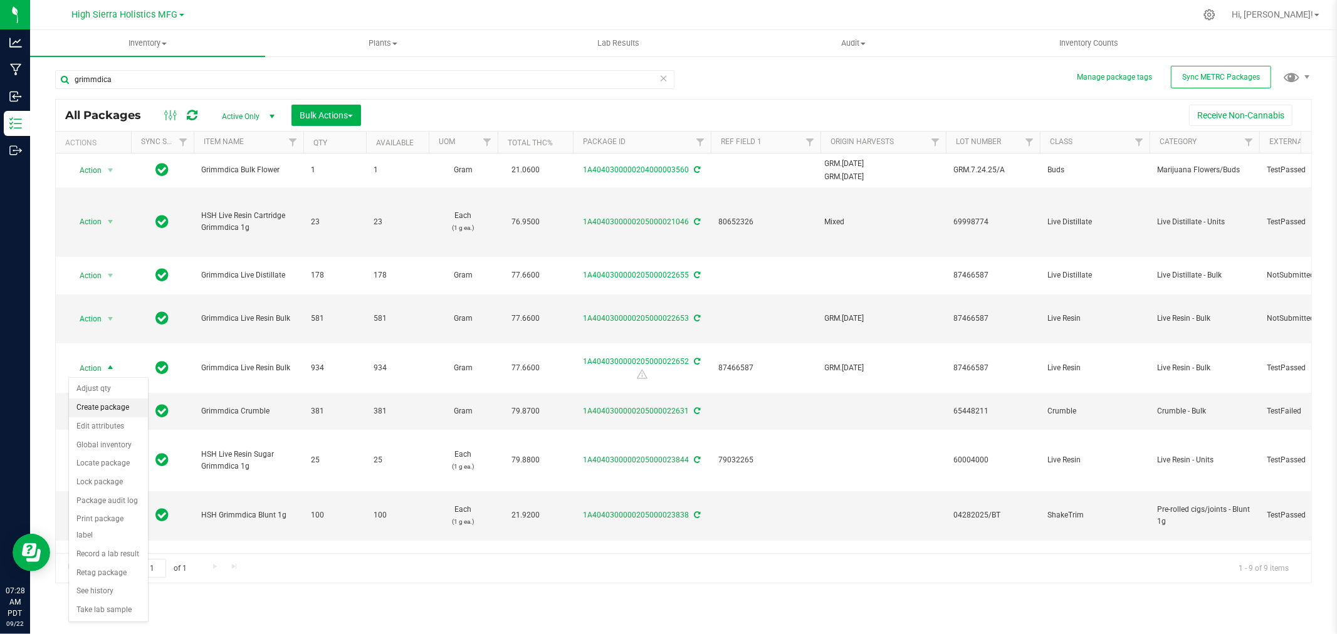
click at [116, 404] on li "Create package" at bounding box center [108, 408] width 79 height 19
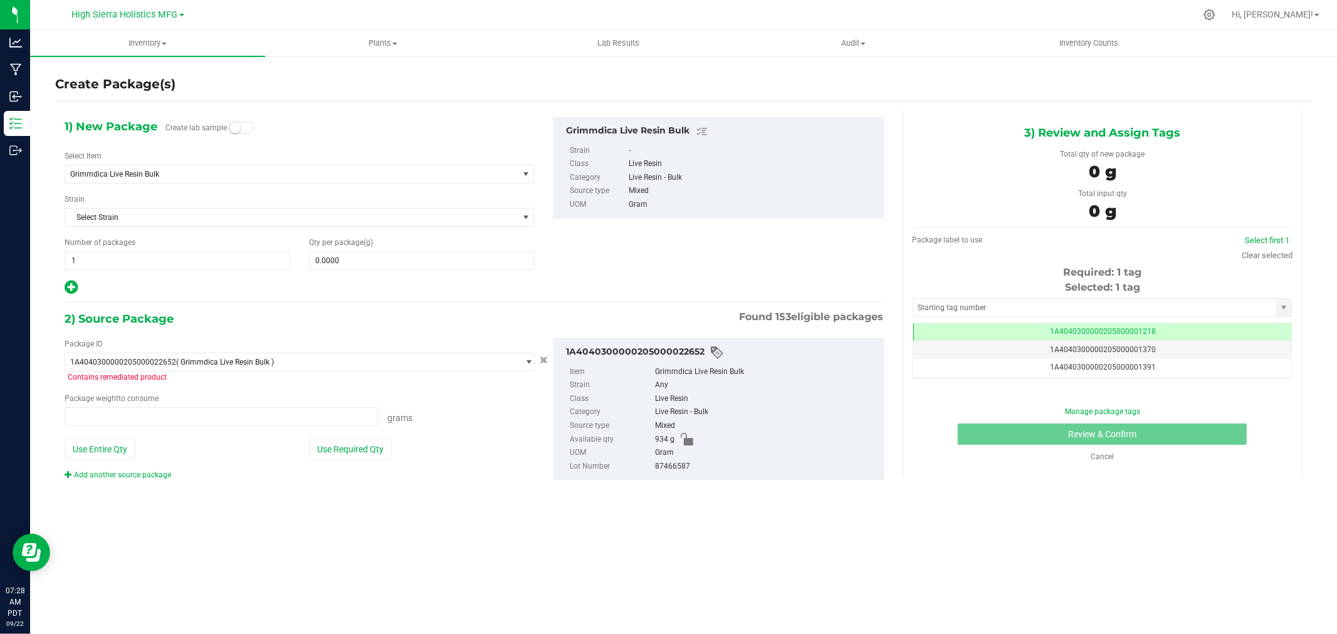
type input "0.0000 g"
click at [237, 174] on span "Grimmdica Live Resin Bulk" at bounding box center [282, 174] width 425 height 9
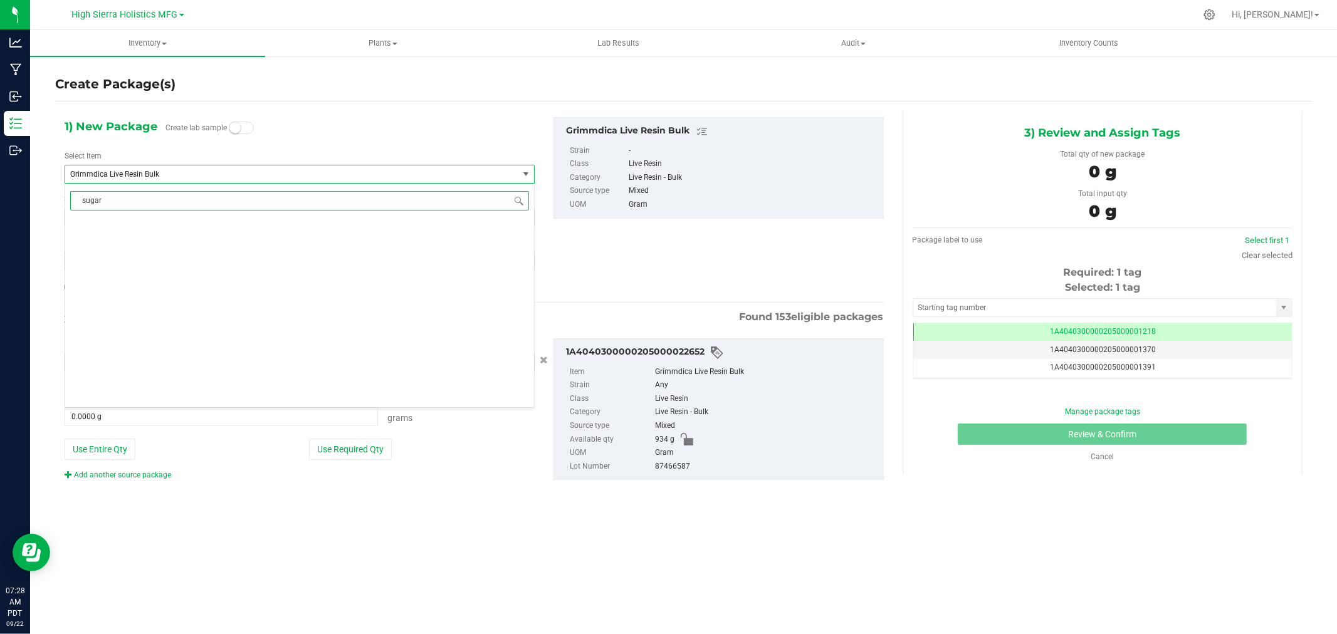
scroll to position [0, 0]
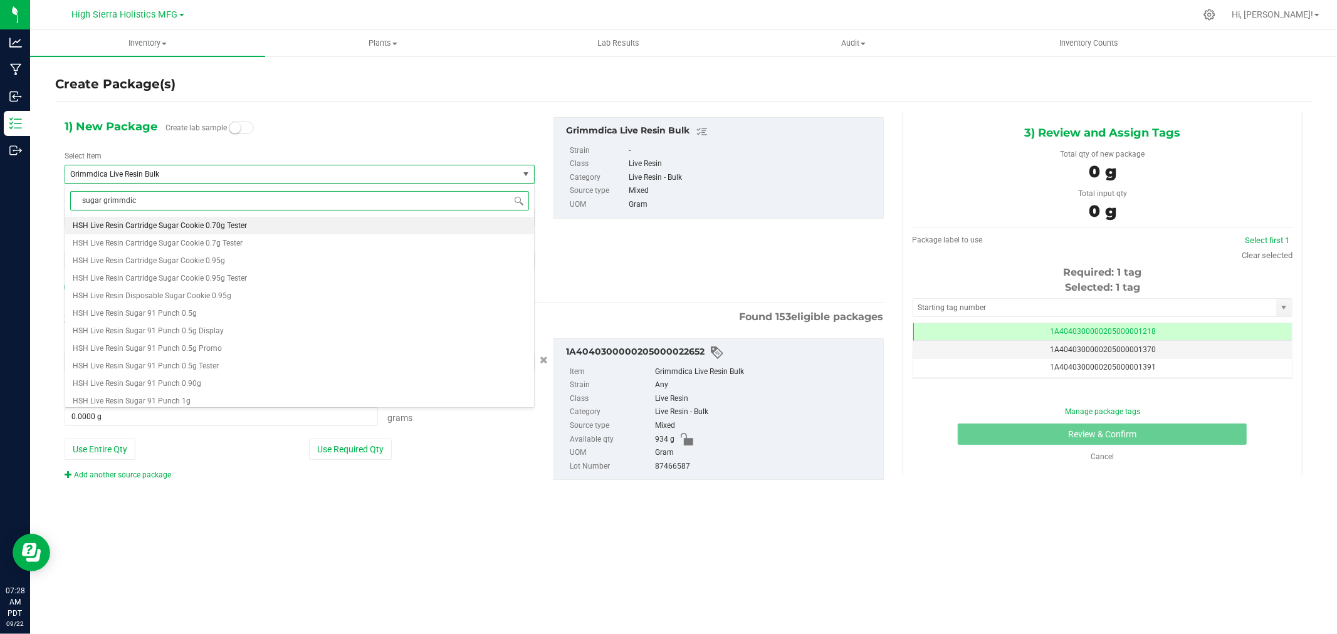
type input "sugar grimmdica"
click at [226, 335] on li "HSH Live Resin Sugar Grimmdica 1g" at bounding box center [299, 331] width 469 height 18
type input "0"
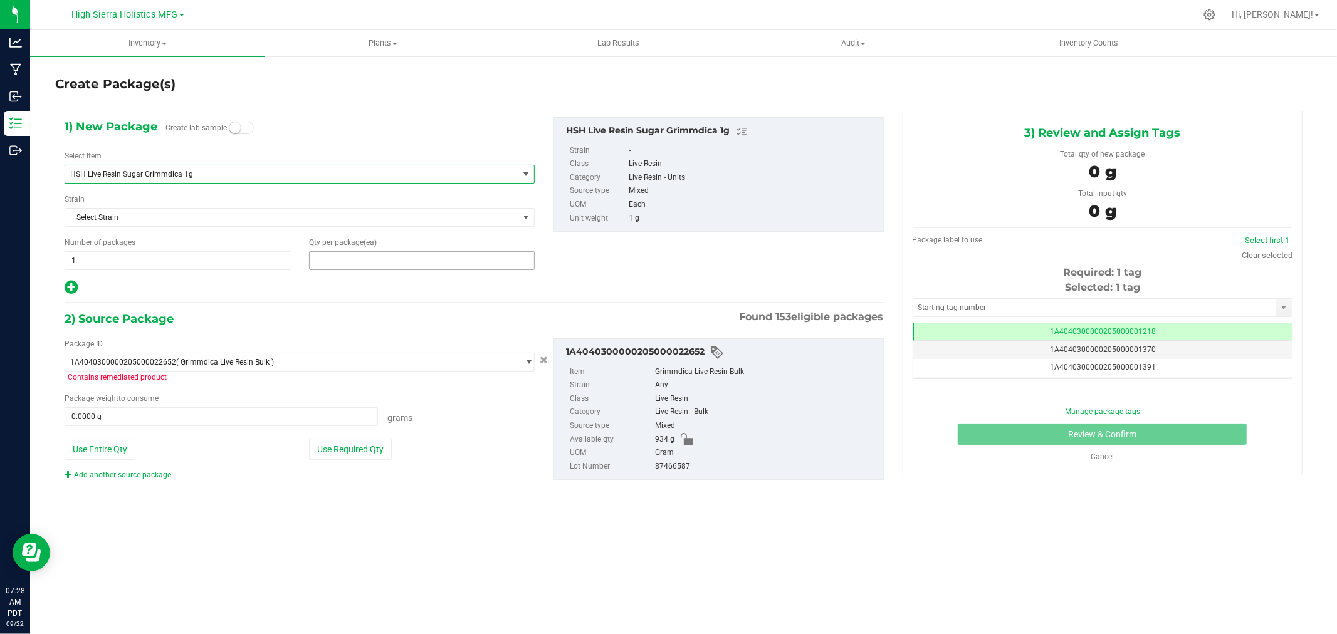
click at [339, 261] on span at bounding box center [422, 260] width 226 height 19
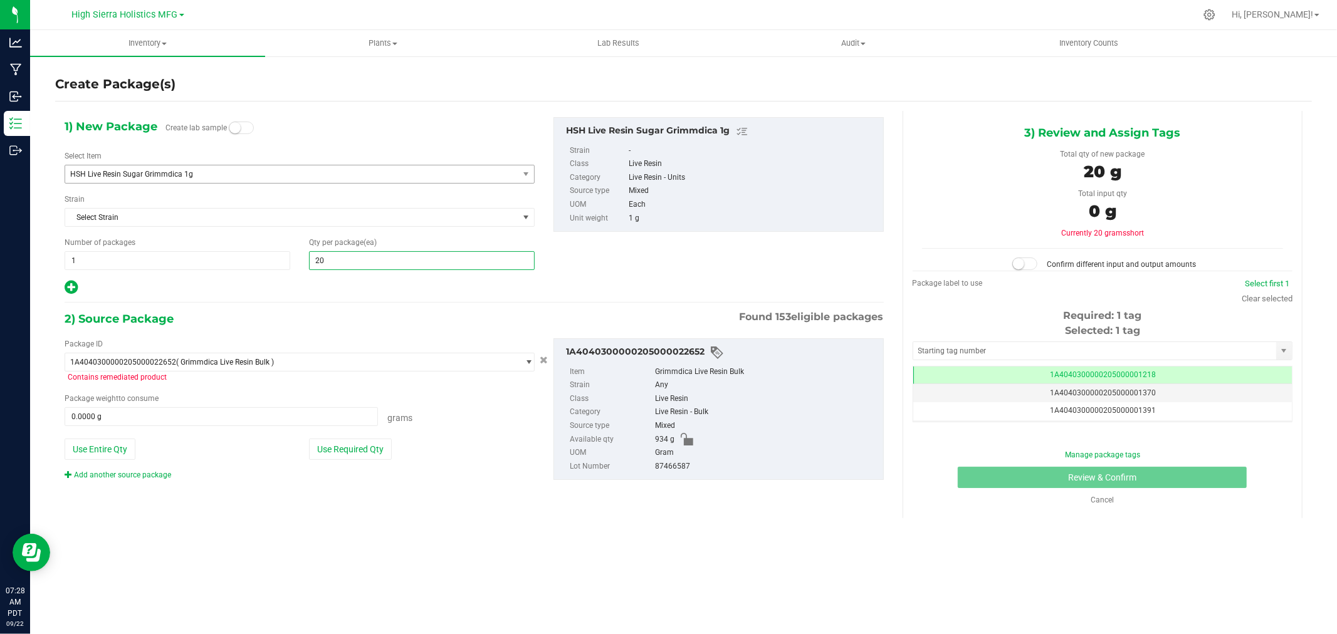
type input "200"
click at [362, 306] on div "1) New Package Create lab sample Select Item HSH Live Resin Sugar Grimmdica 1g …" at bounding box center [474, 309] width 838 height 396
click at [367, 447] on button "Use Required Qty" at bounding box center [350, 449] width 83 height 21
type input "200.0000 g"
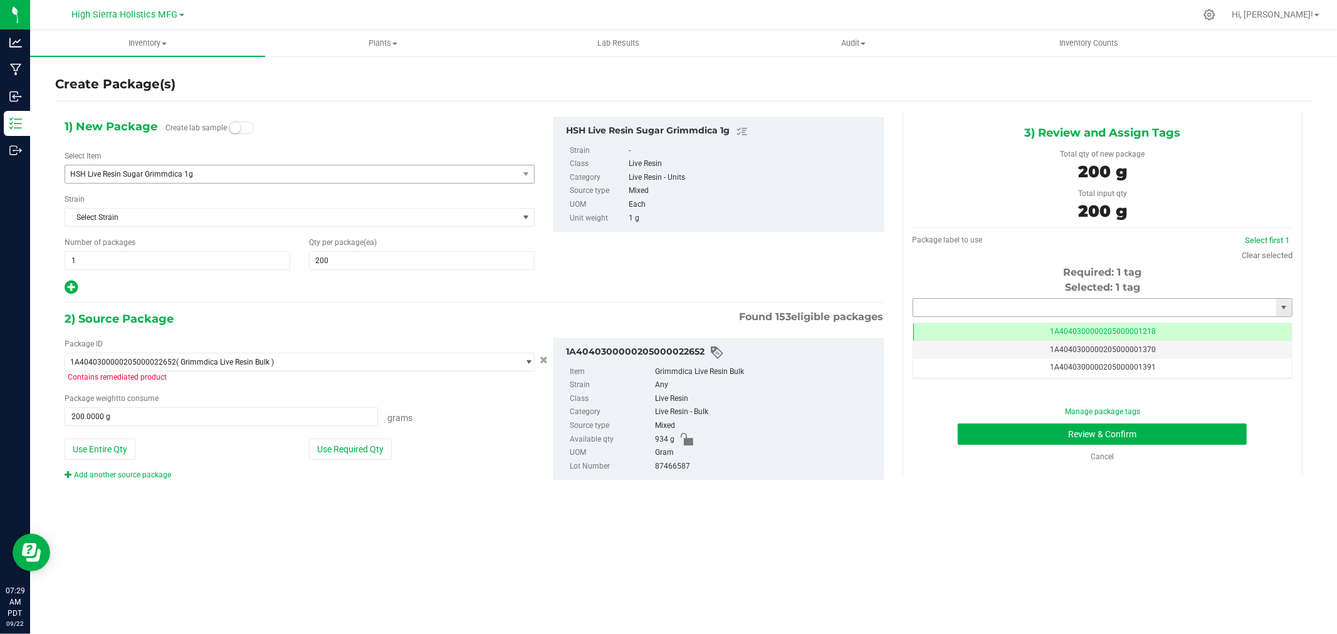
click at [1041, 307] on input "text" at bounding box center [1094, 308] width 363 height 18
click at [1042, 329] on li "1A4040300000205000021257" at bounding box center [1102, 329] width 379 height 19
type input "1A4040300000205000021257"
click at [1034, 442] on button "Review & Confirm" at bounding box center [1102, 434] width 289 height 21
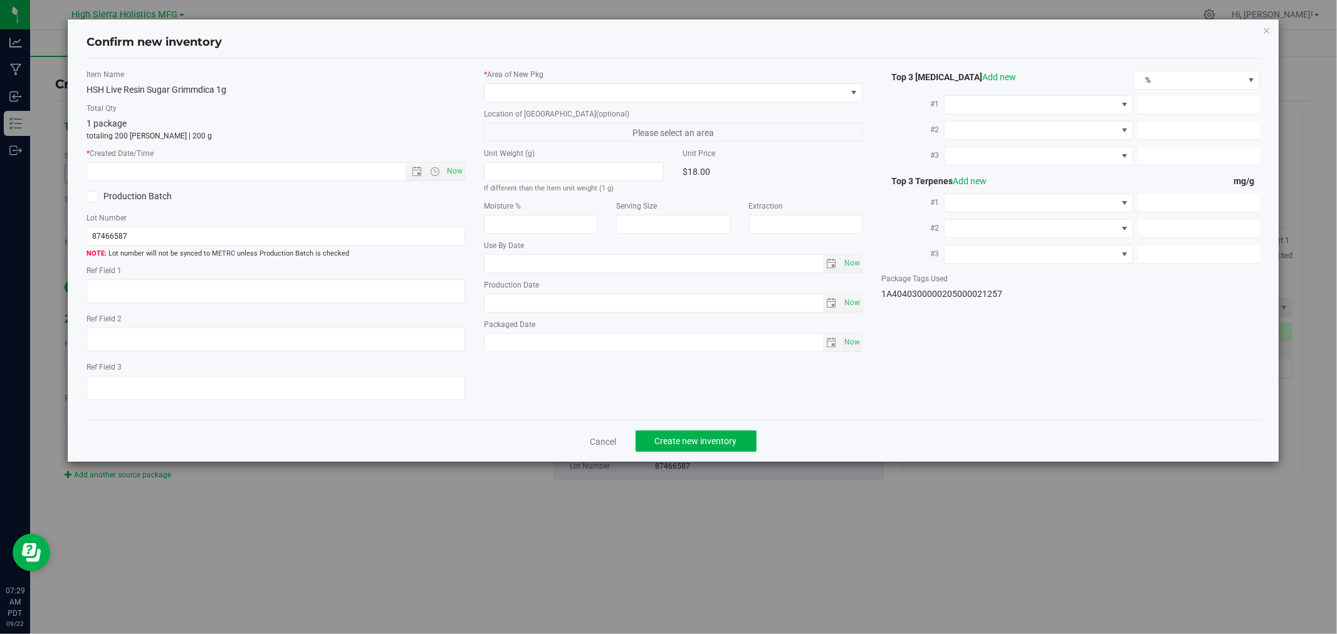
type textarea "87466587"
type input "77.6600"
type input "0.6900"
type input "0.0000"
type input "29.6000"
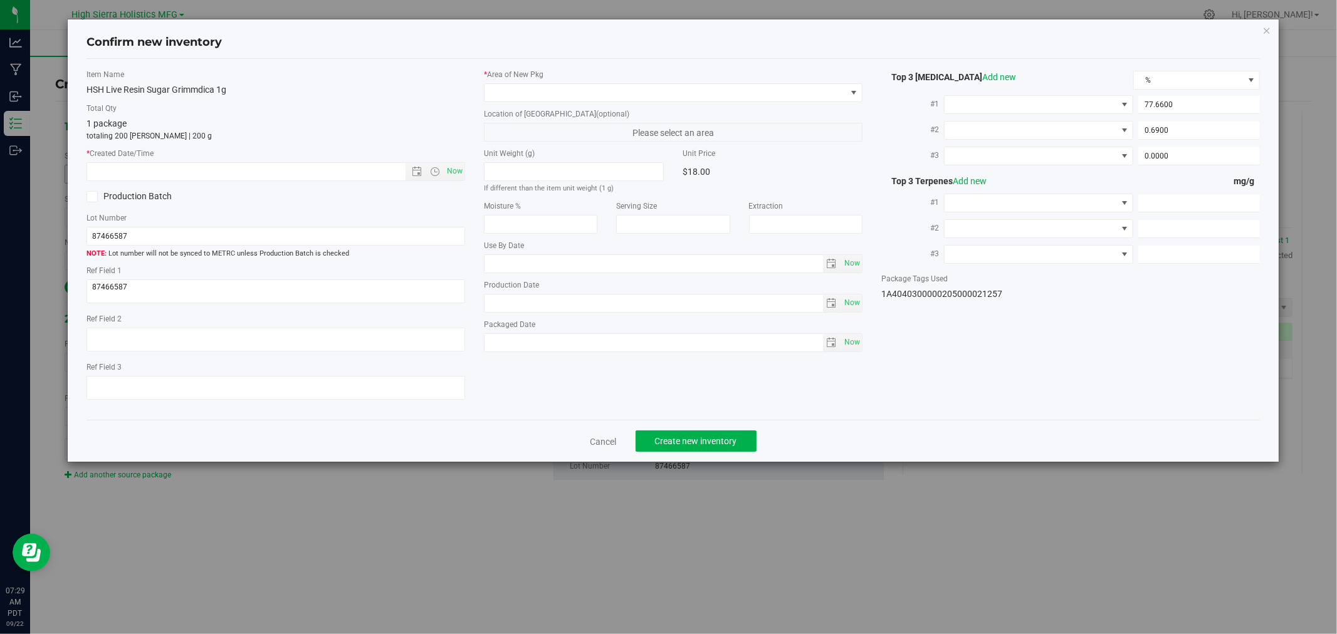
type input "7.5000"
type input "5.4000"
type input "[DATE]"
click at [460, 172] on span "Now" at bounding box center [455, 171] width 21 height 18
type input "9/22/2025 7:29 AM"
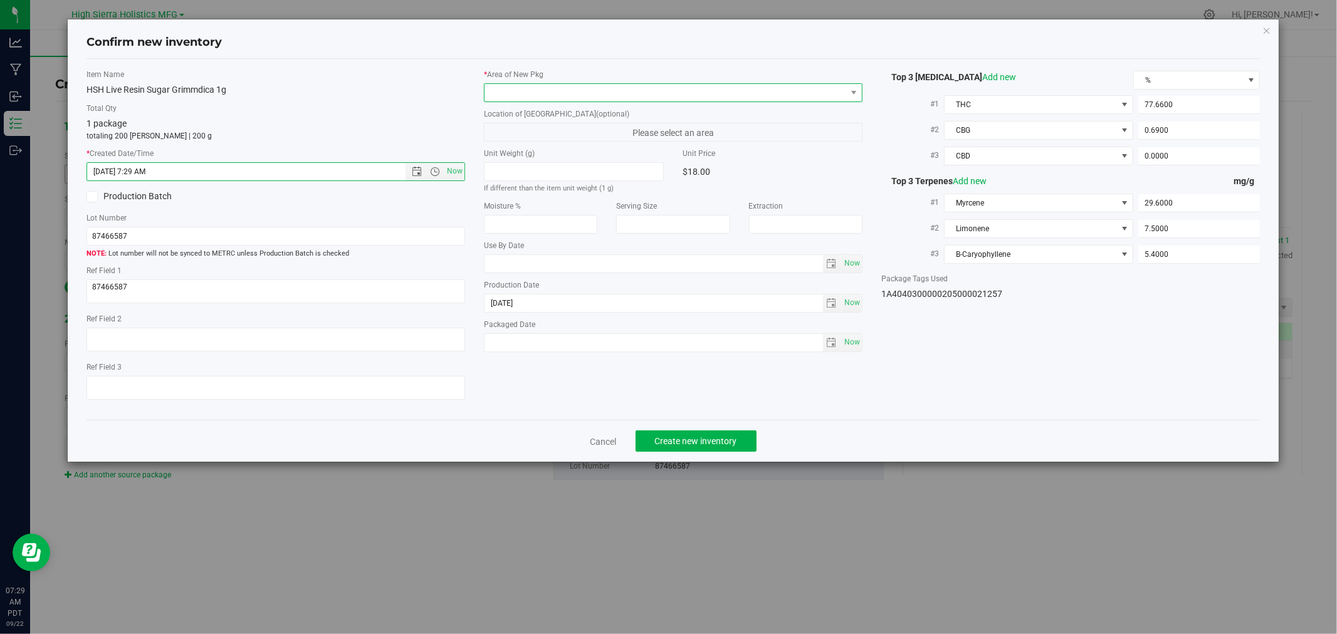
click at [515, 97] on span at bounding box center [666, 93] width 362 height 18
click at [512, 164] on li "Safe Room" at bounding box center [673, 163] width 377 height 18
click at [420, 108] on label "Total Qty" at bounding box center [276, 108] width 379 height 11
click at [724, 446] on span "Create new inventory" at bounding box center [696, 441] width 82 height 10
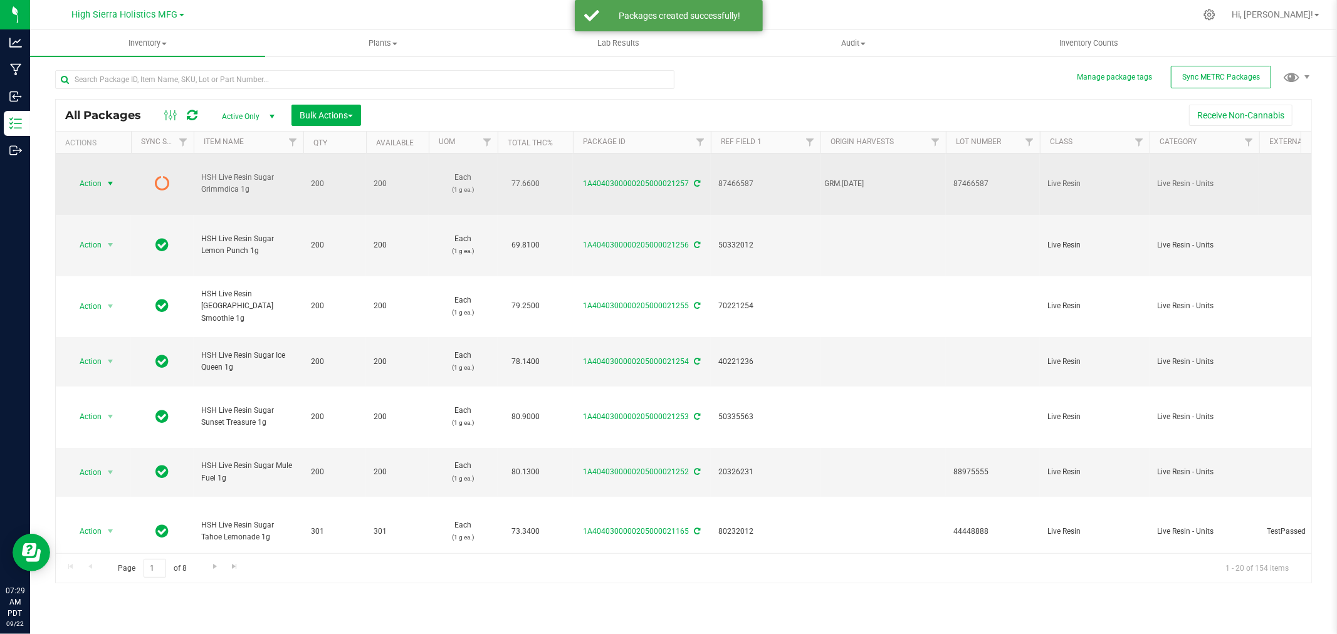
click at [112, 185] on span "select" at bounding box center [110, 184] width 10 height 10
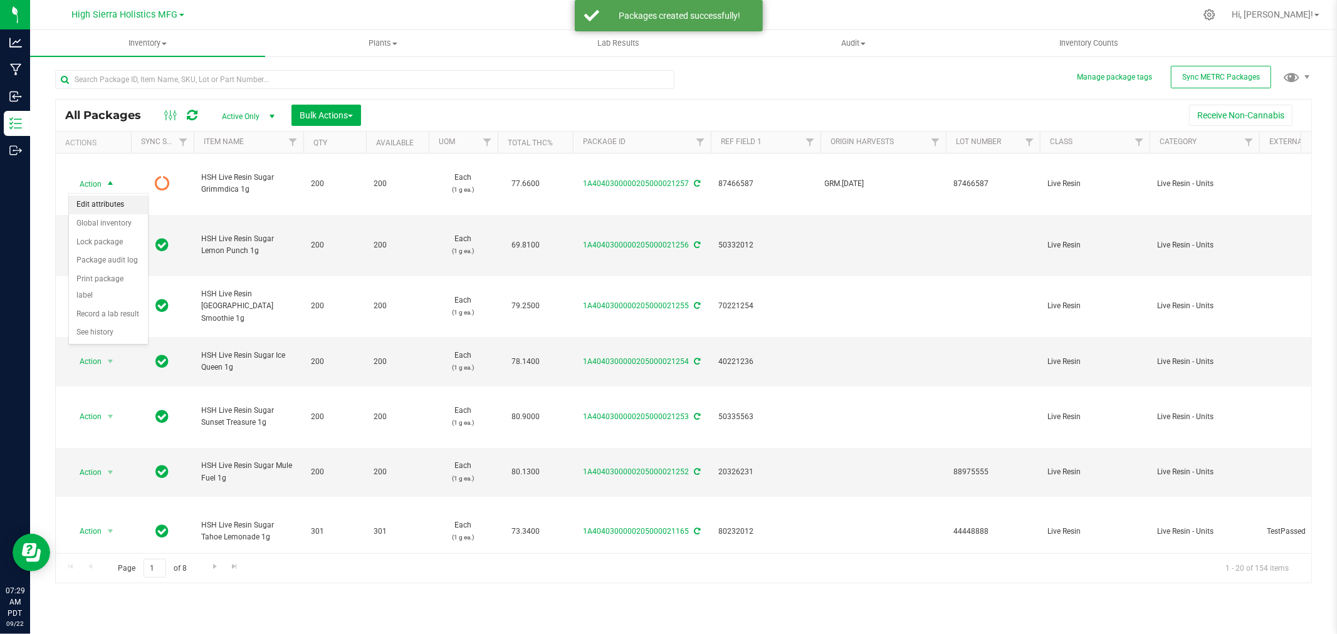
click at [109, 203] on li "Edit attributes" at bounding box center [108, 205] width 79 height 19
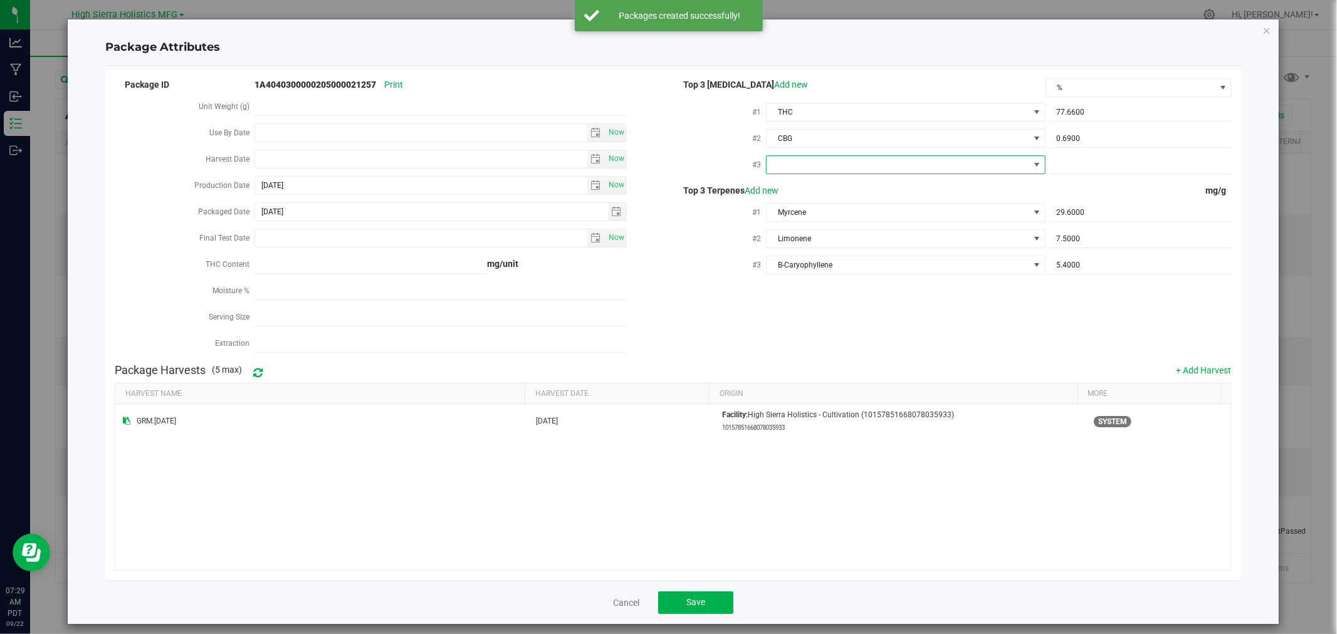
click at [808, 157] on span at bounding box center [898, 165] width 262 height 18
click at [803, 243] on li "CBD" at bounding box center [899, 236] width 276 height 21
click at [1080, 167] on span at bounding box center [1141, 165] width 181 height 18
type input "0"
type input "0.0000"
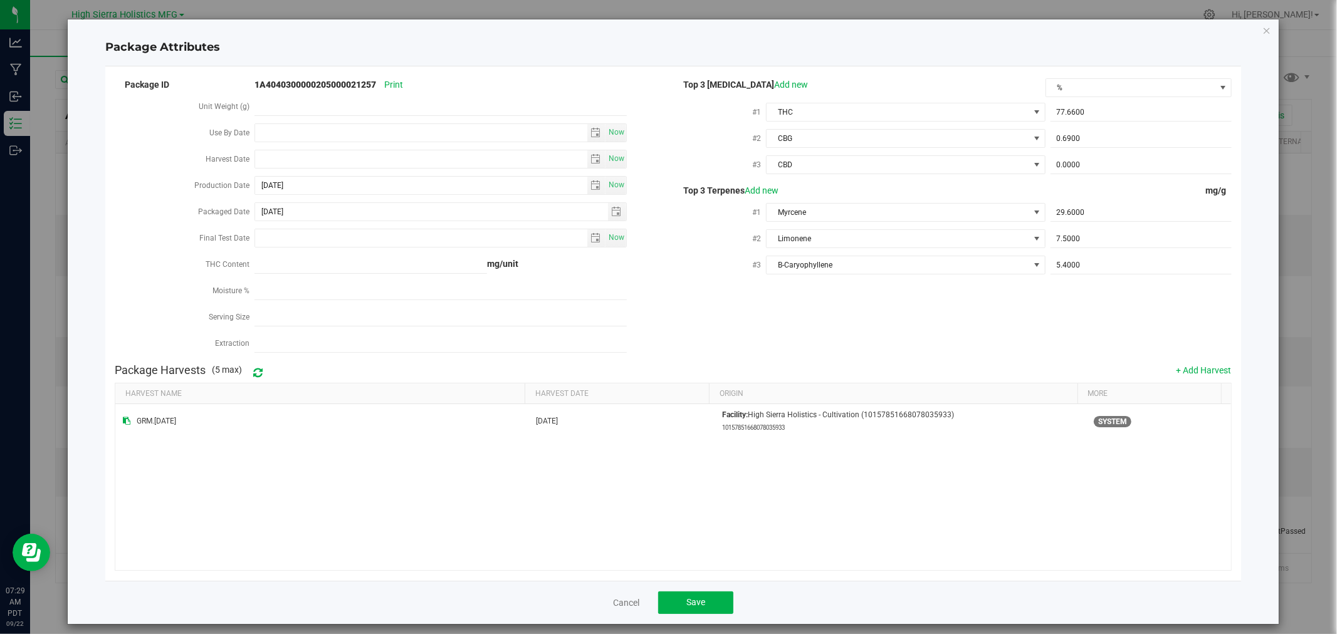
click at [945, 312] on div "Package ID 1A4040300000205000021257 Print Unit Weight (g) Use By Date Now Harve…" at bounding box center [673, 217] width 1117 height 282
click at [706, 613] on button "Save" at bounding box center [695, 603] width 75 height 23
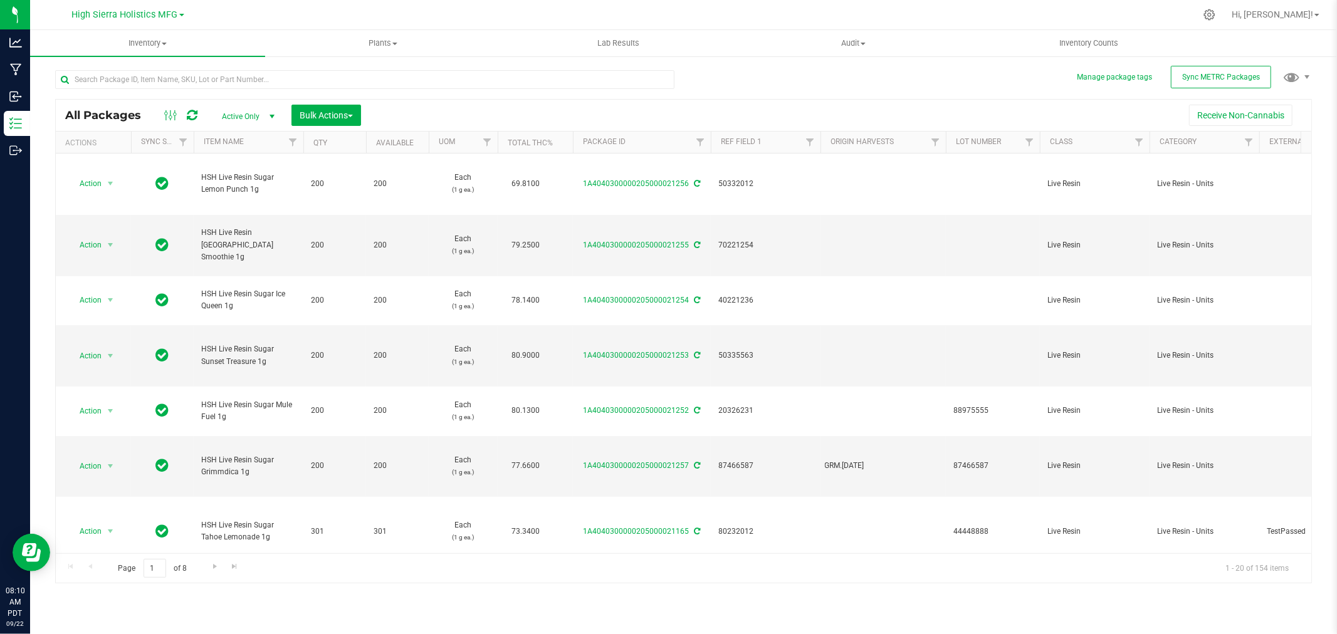
click at [284, 17] on div at bounding box center [709, 15] width 971 height 24
click at [668, 16] on div at bounding box center [709, 15] width 971 height 24
drag, startPoint x: 223, startPoint y: 82, endPoint x: 222, endPoint y: 71, distance: 10.7
click at [223, 82] on input "text" at bounding box center [364, 79] width 619 height 19
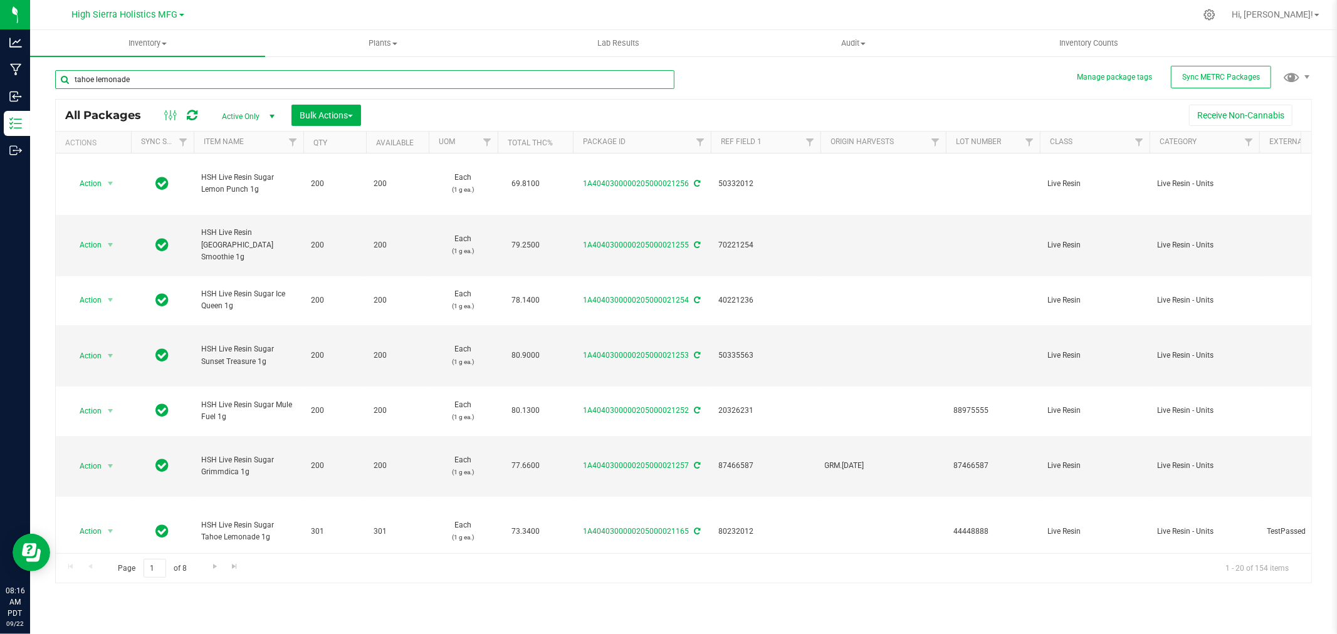
type input "tahoe lemonade"
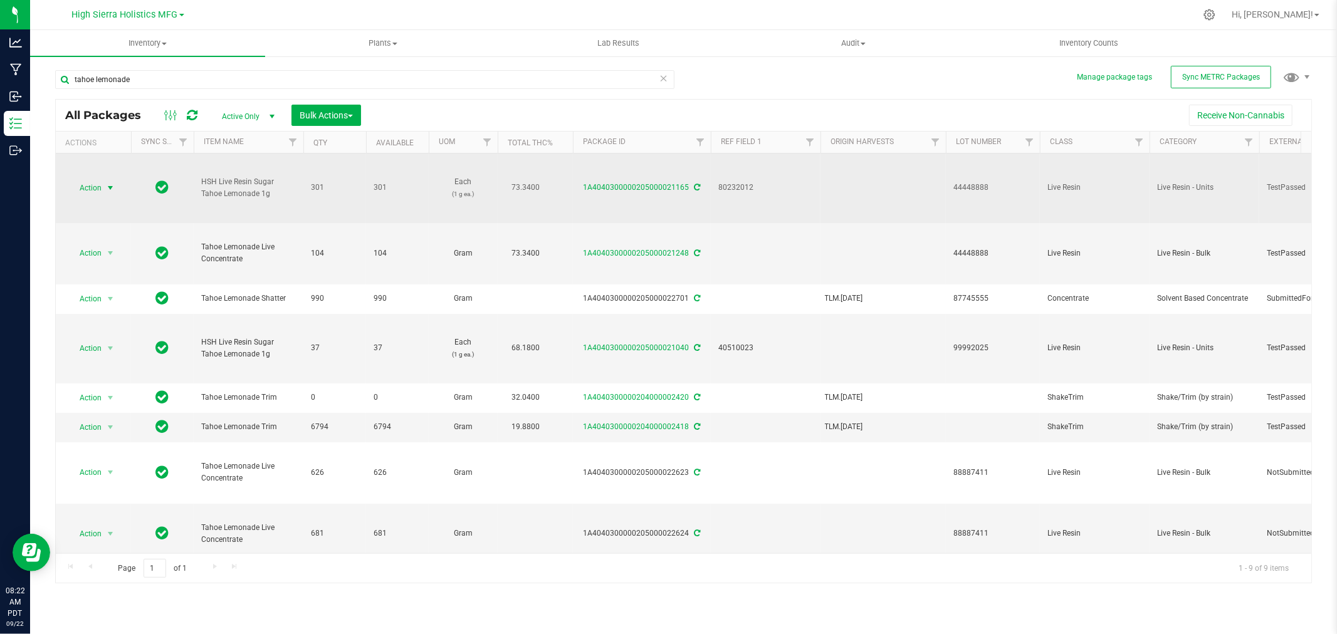
click at [107, 187] on span "select" at bounding box center [110, 188] width 10 height 10
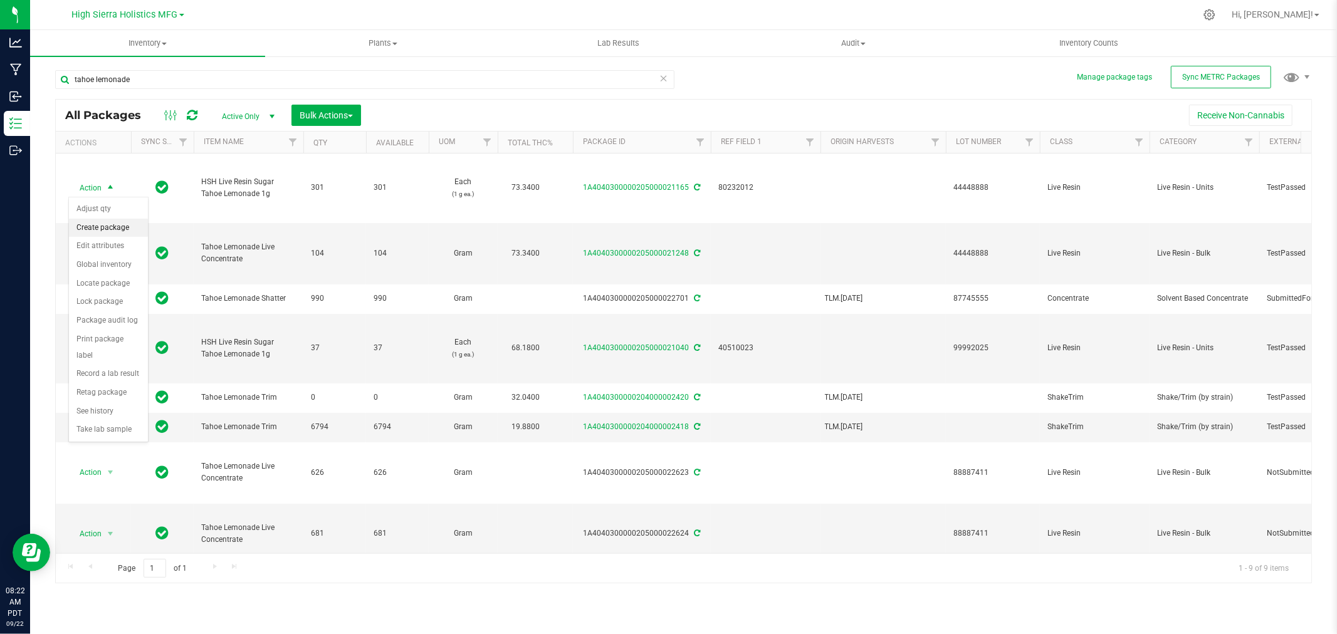
click at [126, 224] on li "Create package" at bounding box center [108, 228] width 79 height 19
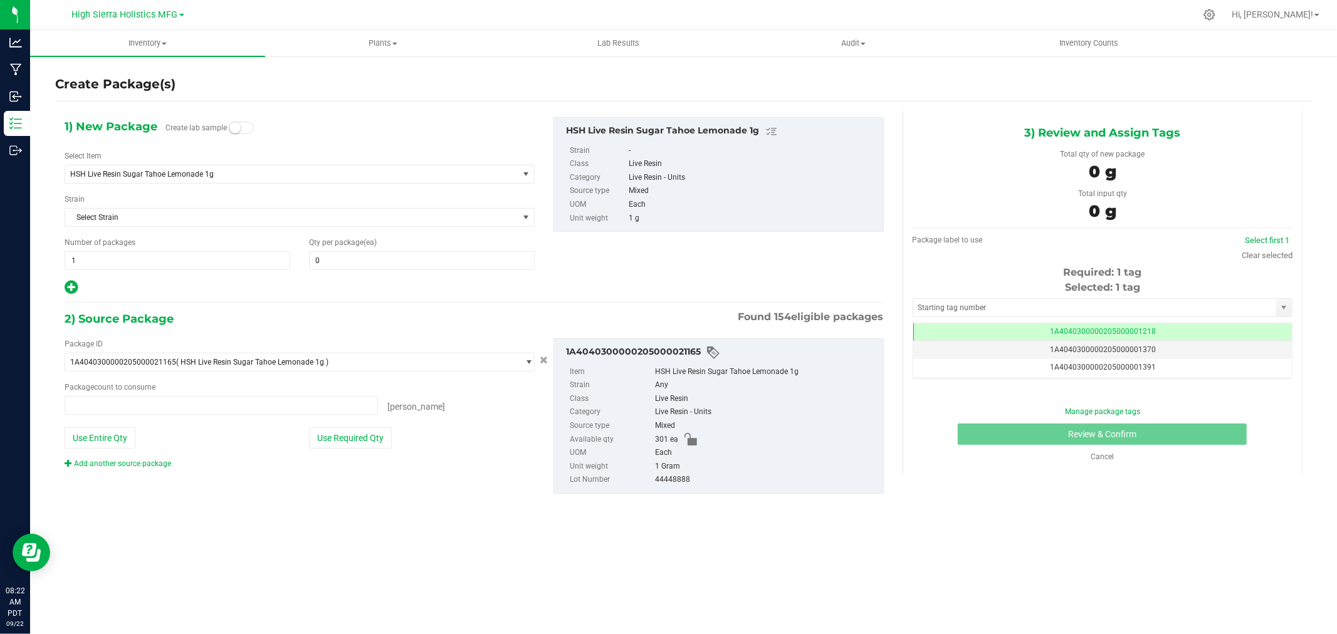
type input "0 ea"
click at [253, 177] on span "HSH Live Resin Sugar Tahoe Lemonade 1g" at bounding box center [282, 174] width 425 height 9
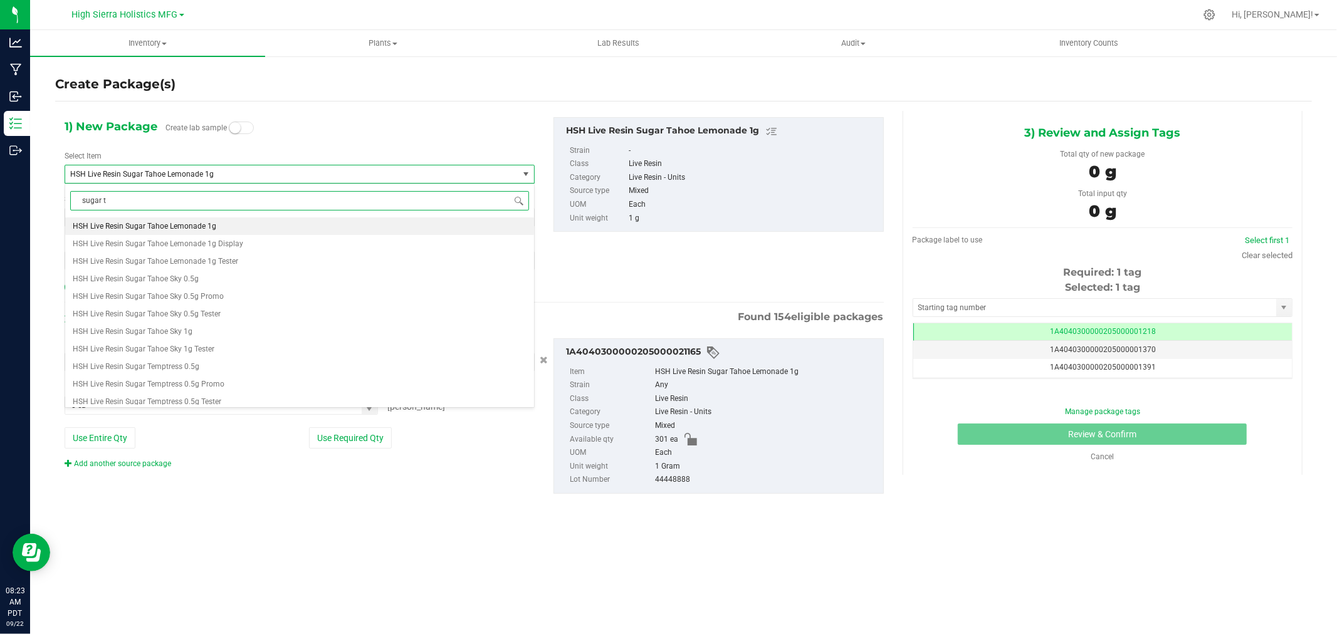
scroll to position [0, 0]
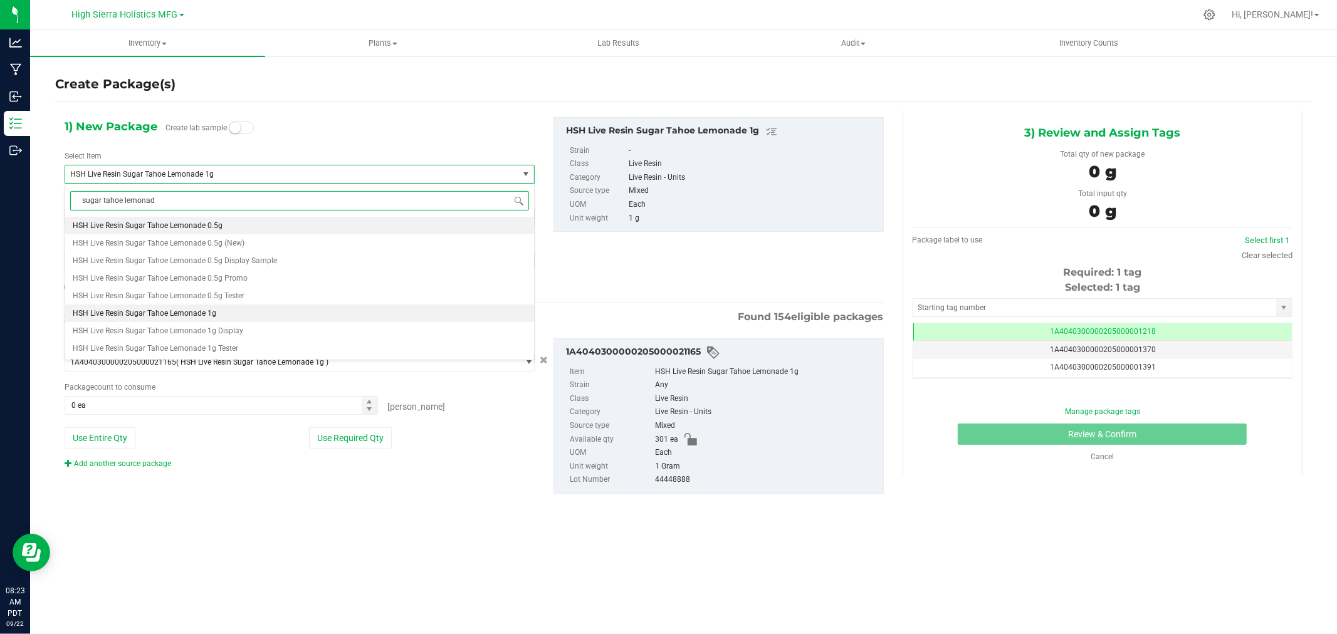
type input "sugar tahoe lemonade"
click at [251, 310] on li "HSH Live Resin Sugar Tahoe Lemonade 1g" at bounding box center [299, 314] width 469 height 18
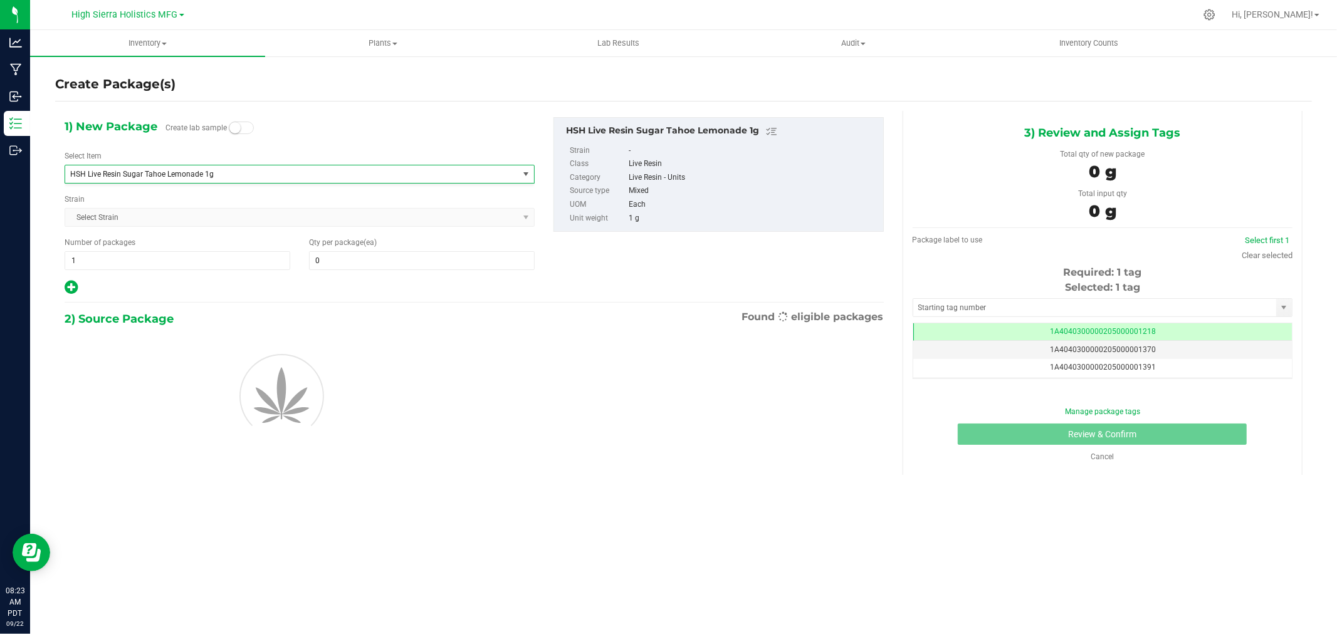
type input "0"
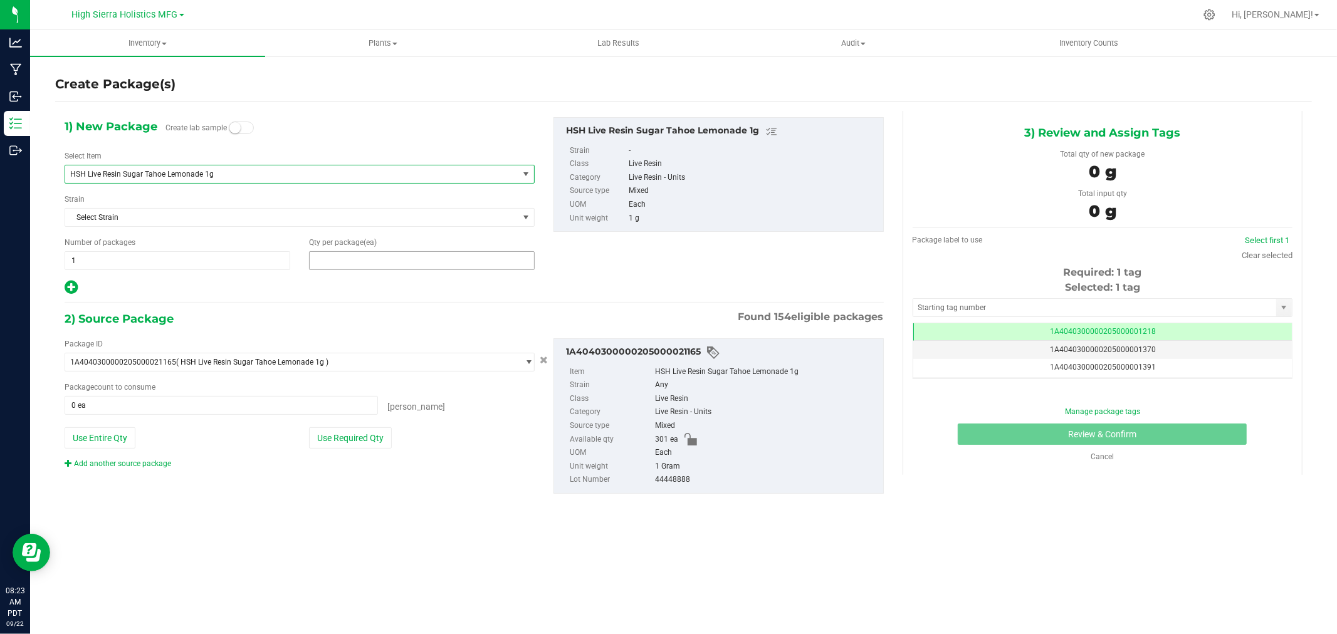
click at [361, 270] on span at bounding box center [422, 260] width 226 height 19
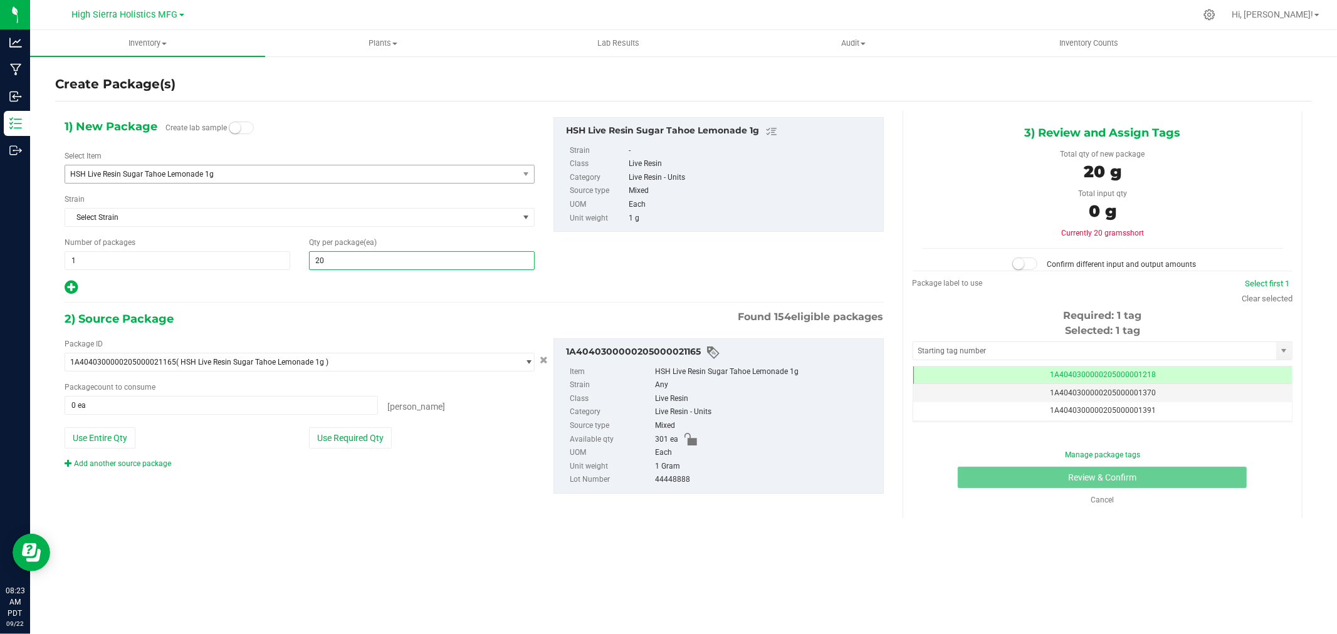
type input "200"
click at [366, 286] on div at bounding box center [300, 288] width 470 height 16
click at [374, 442] on button "Use Required Qty" at bounding box center [350, 438] width 83 height 21
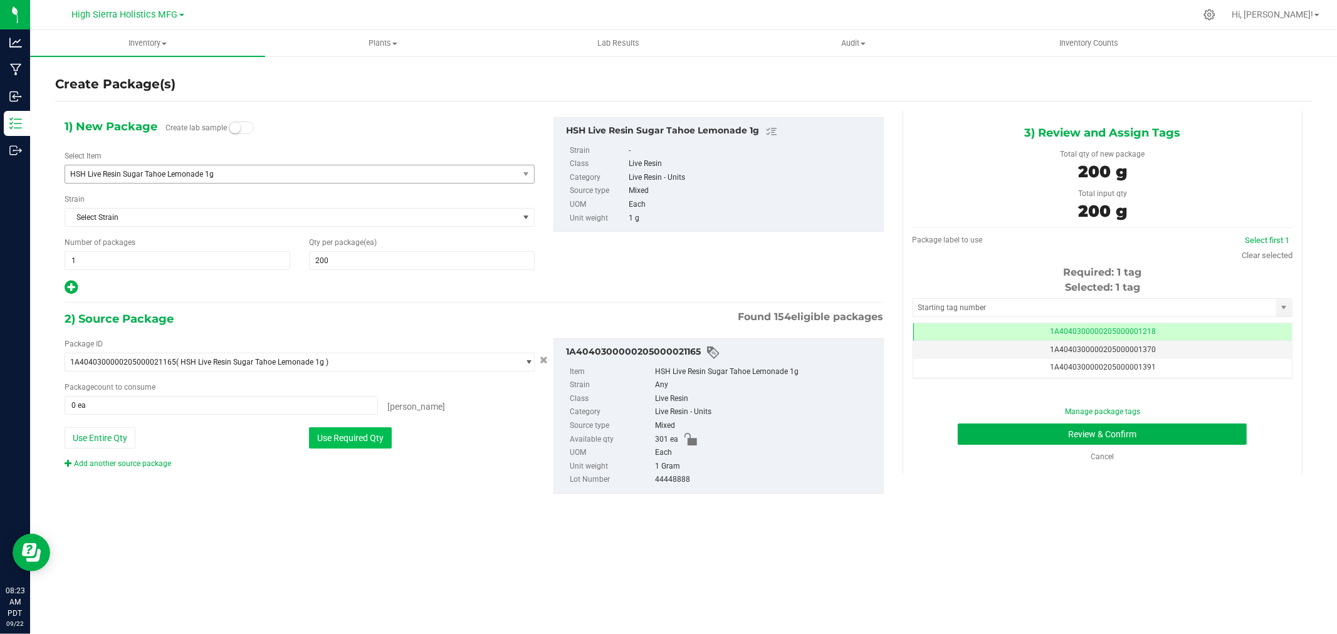
type input "200 ea"
click at [995, 310] on input "text" at bounding box center [1094, 308] width 363 height 18
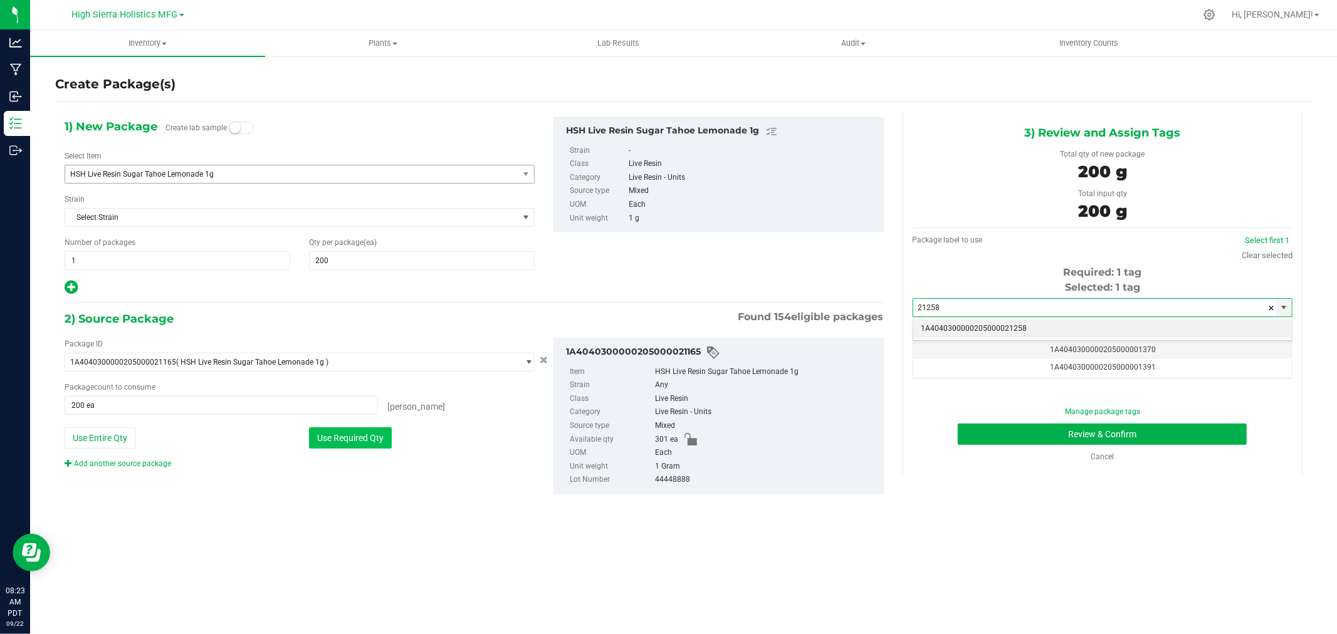
type input "21258"
click at [389, 439] on button "Use Required Qty" at bounding box center [350, 438] width 83 height 21
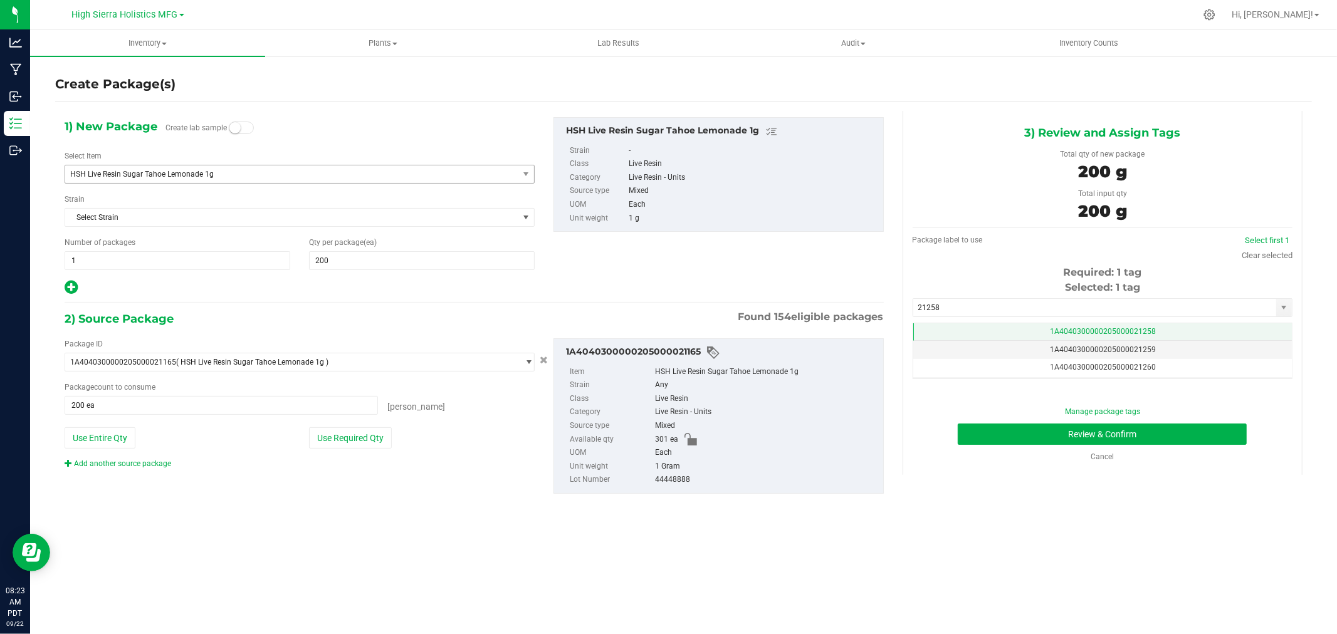
click at [1013, 326] on td "1A4040300000205000021258" at bounding box center [1102, 333] width 379 height 18
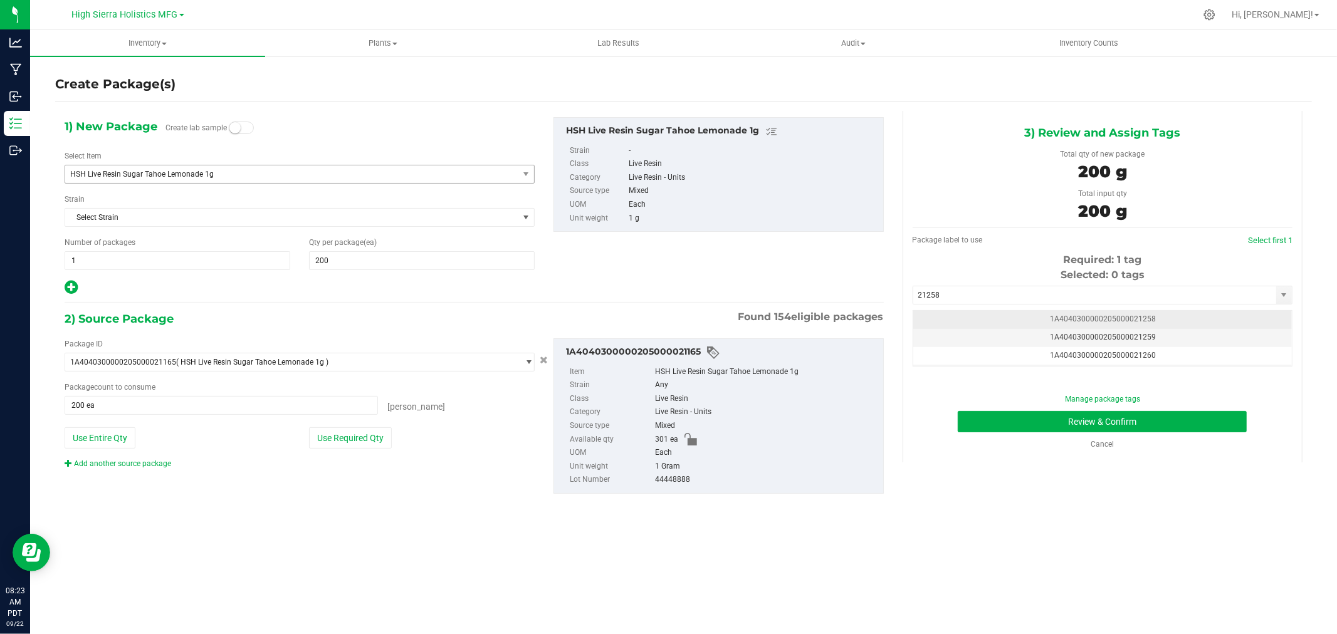
click at [1013, 317] on td "1A4040300000205000021258" at bounding box center [1102, 320] width 379 height 18
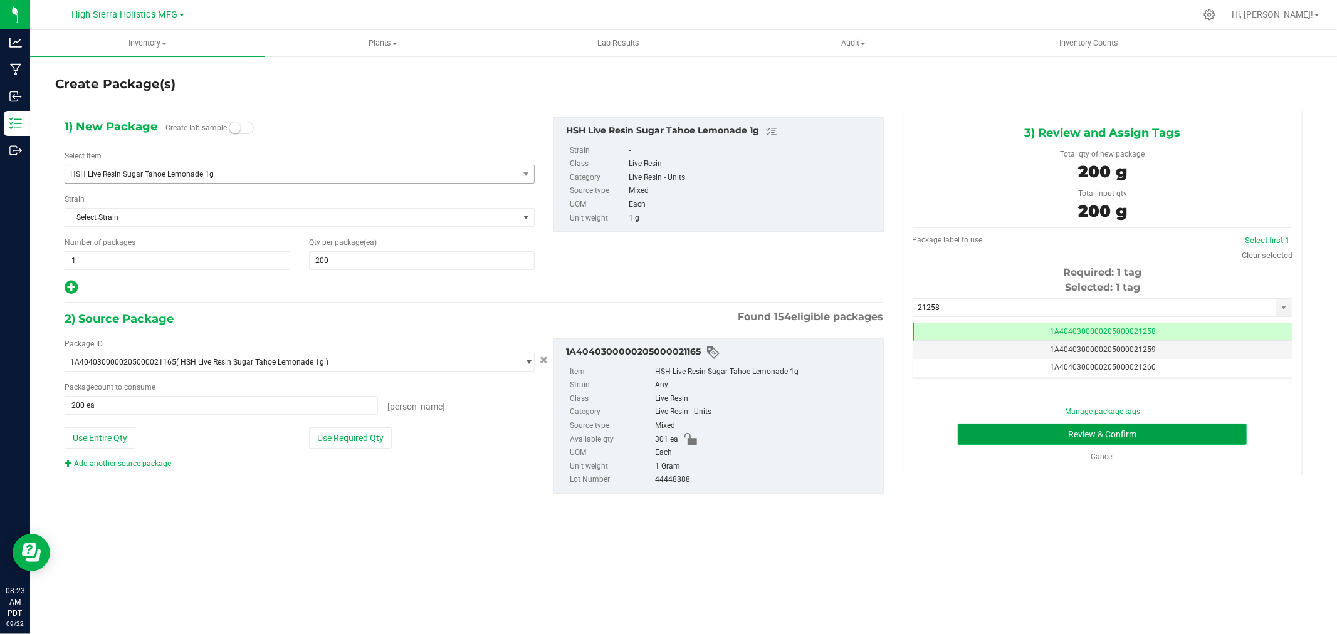
click at [1030, 426] on button "Review & Confirm" at bounding box center [1102, 434] width 289 height 21
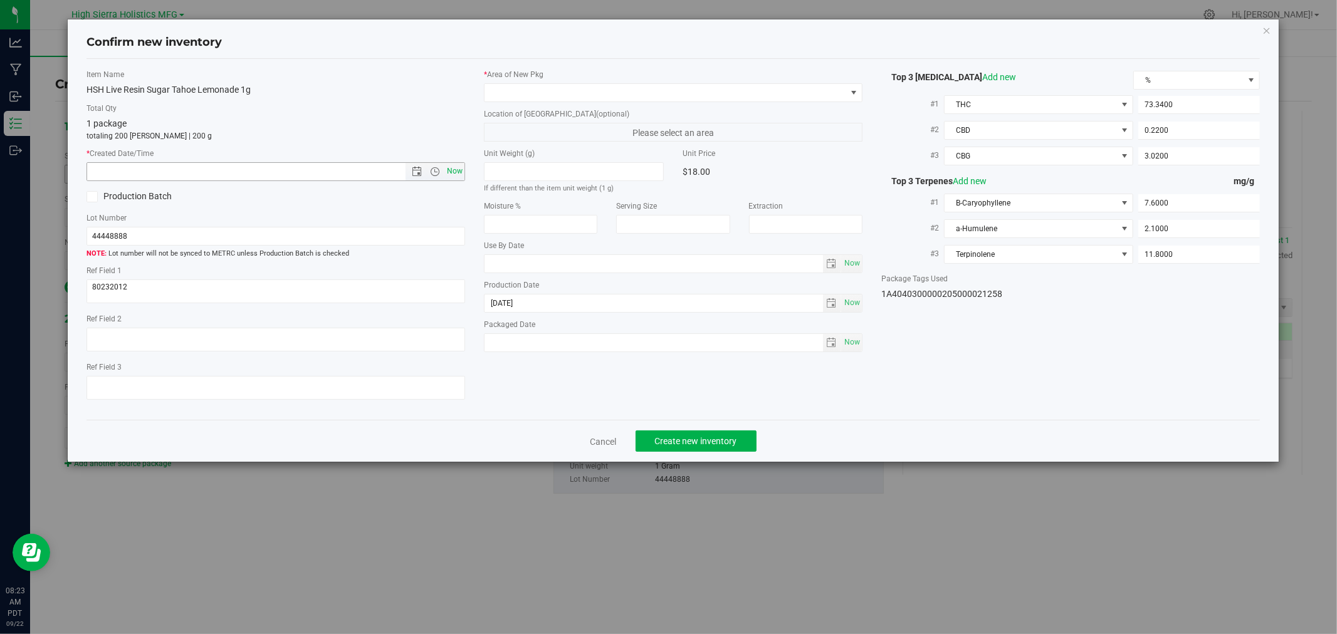
click at [447, 165] on span "Now" at bounding box center [455, 171] width 21 height 18
type input "9/22/2025 8:23 AM"
click at [510, 88] on span at bounding box center [666, 93] width 362 height 18
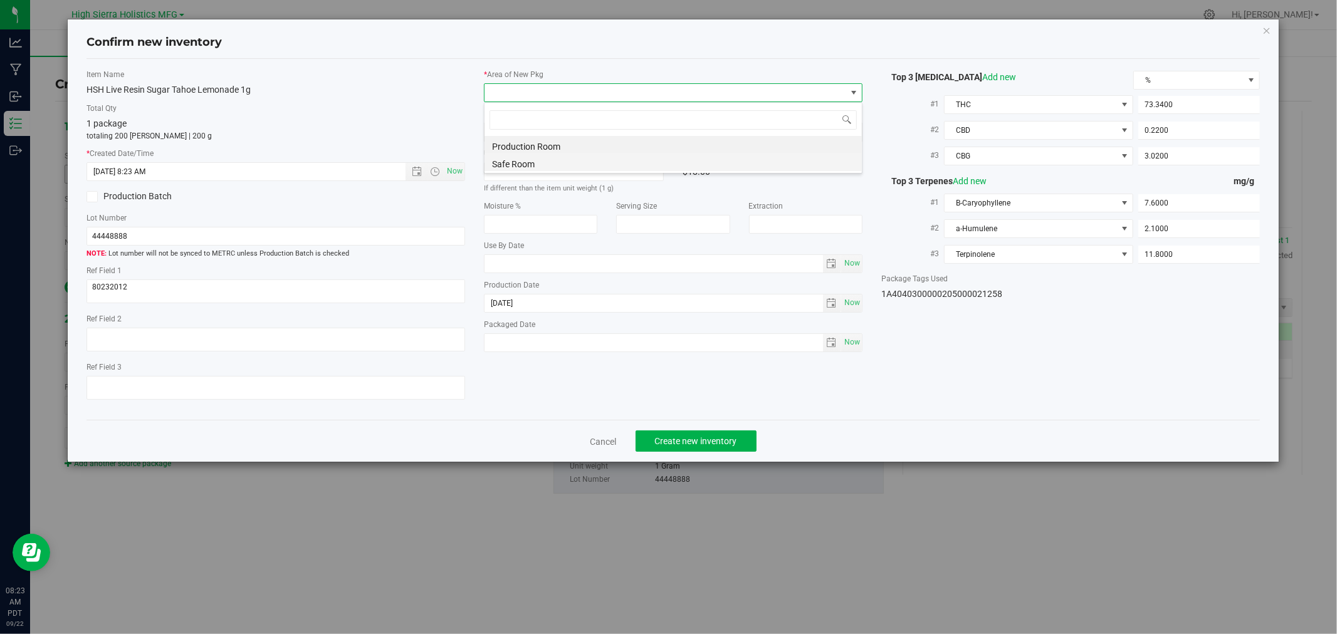
click at [522, 158] on li "Safe Room" at bounding box center [673, 163] width 377 height 18
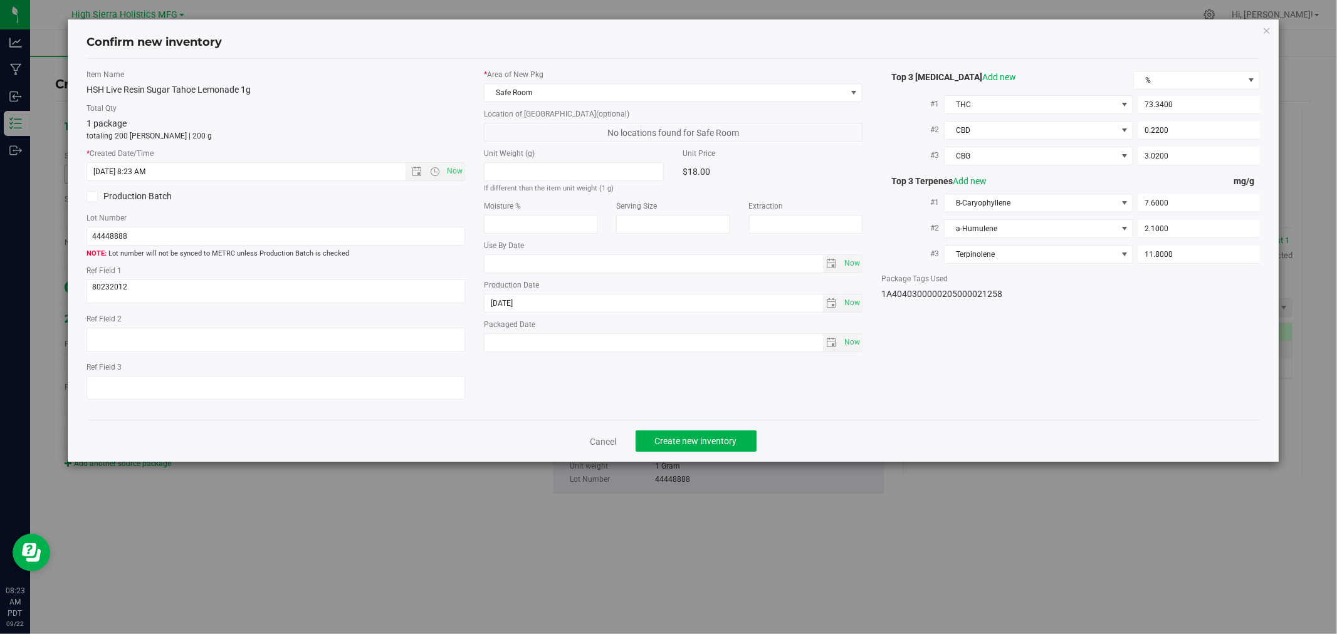
click at [406, 127] on div "1 package totaling 200 eaches | 200 g" at bounding box center [276, 129] width 379 height 24
click at [743, 438] on button "Create new inventory" at bounding box center [696, 441] width 121 height 21
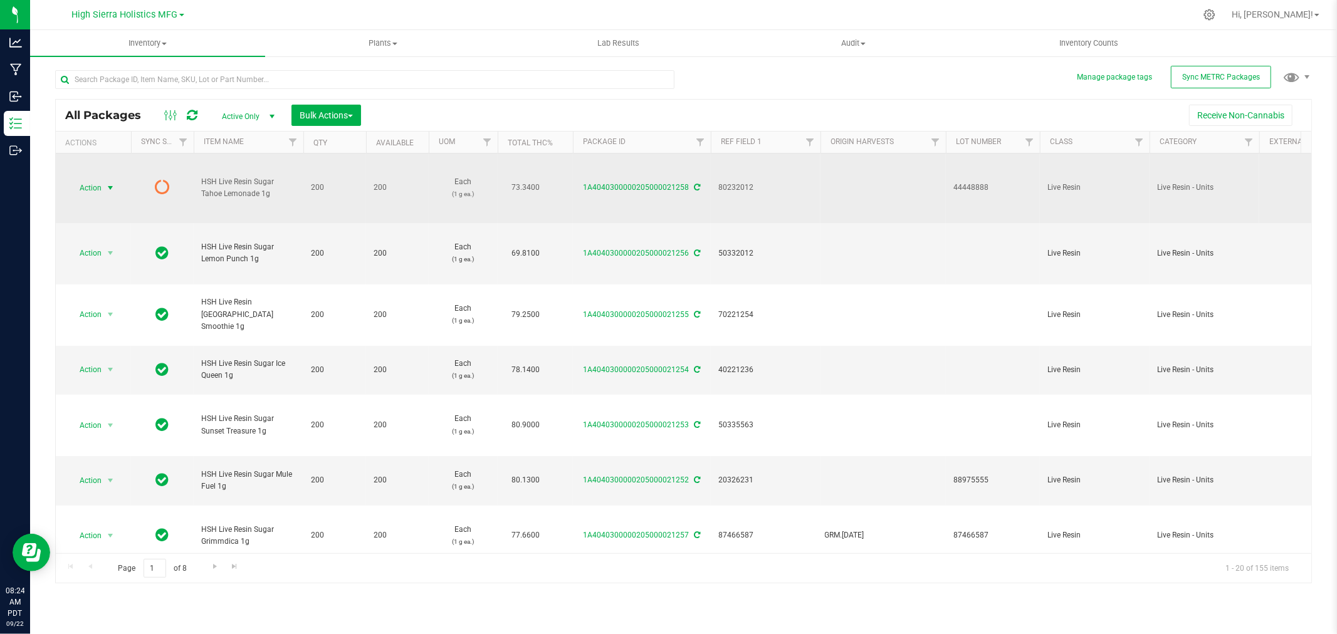
click at [103, 187] on span "select" at bounding box center [111, 188] width 16 height 18
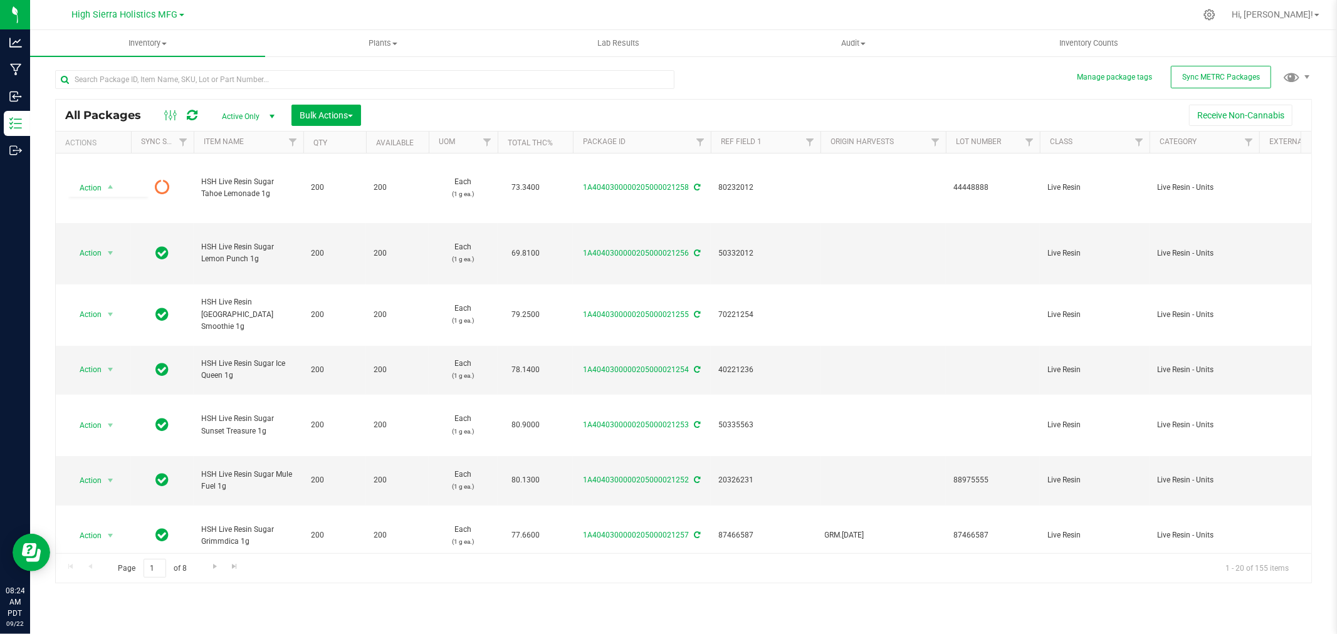
drag, startPoint x: 475, startPoint y: 114, endPoint x: 468, endPoint y: 93, distance: 22.6
click at [475, 107] on div "Receive Non-Cannabis" at bounding box center [837, 115] width 932 height 21
click at [214, 83] on input "text" at bounding box center [364, 79] width 619 height 19
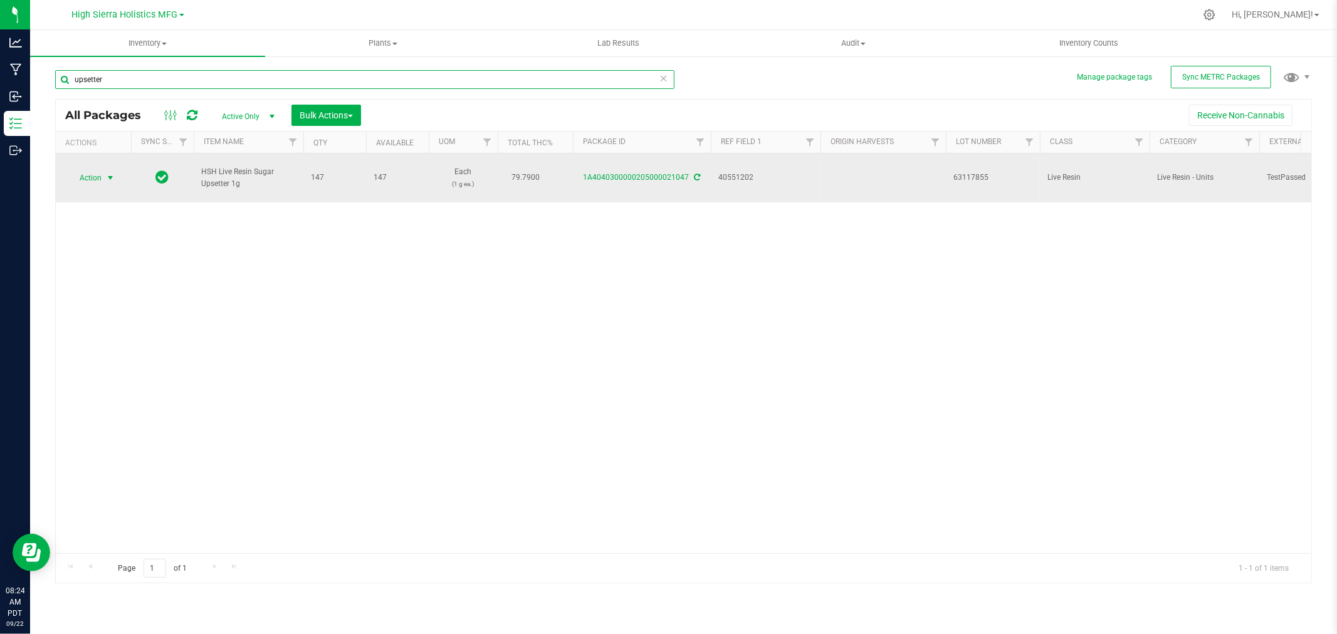
type input "upsetter"
click at [105, 182] on span "select" at bounding box center [110, 178] width 10 height 10
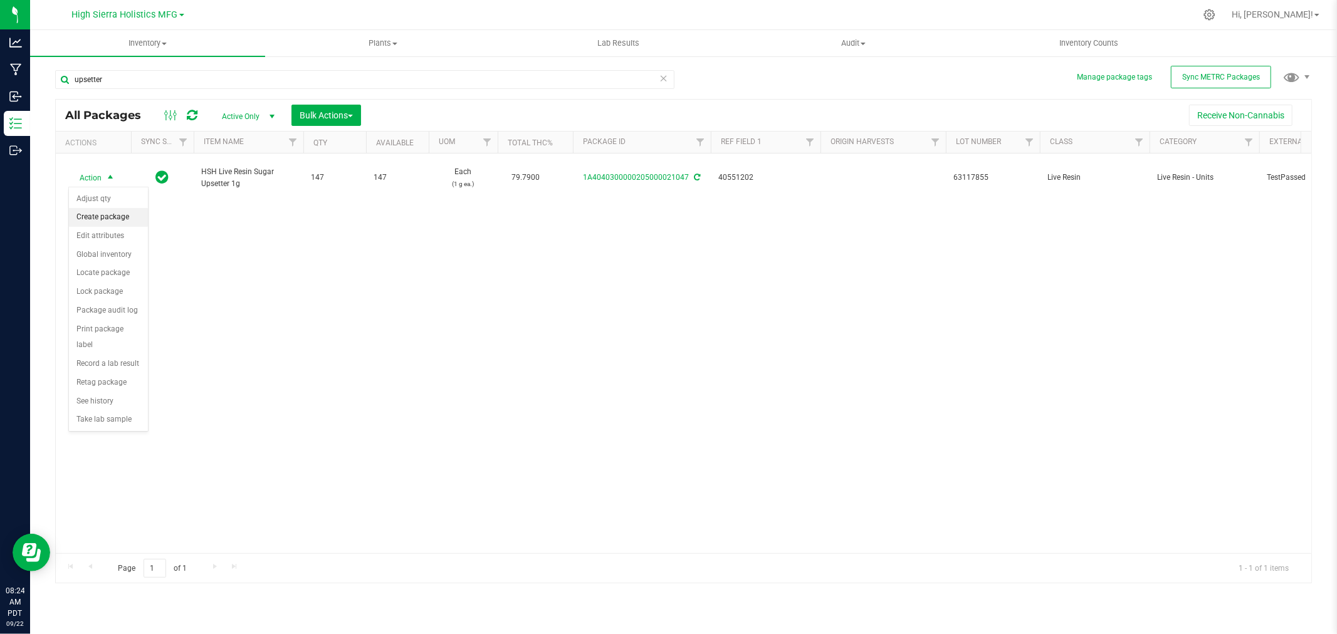
click at [105, 211] on li "Create package" at bounding box center [108, 217] width 79 height 19
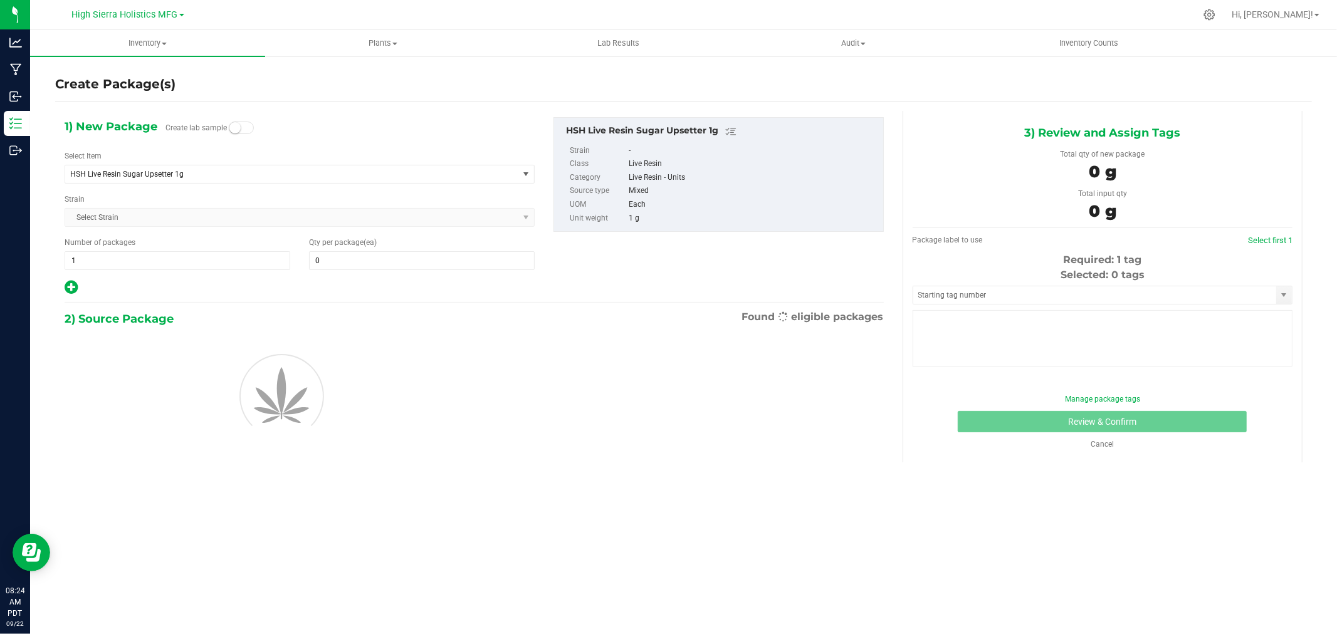
type input "0"
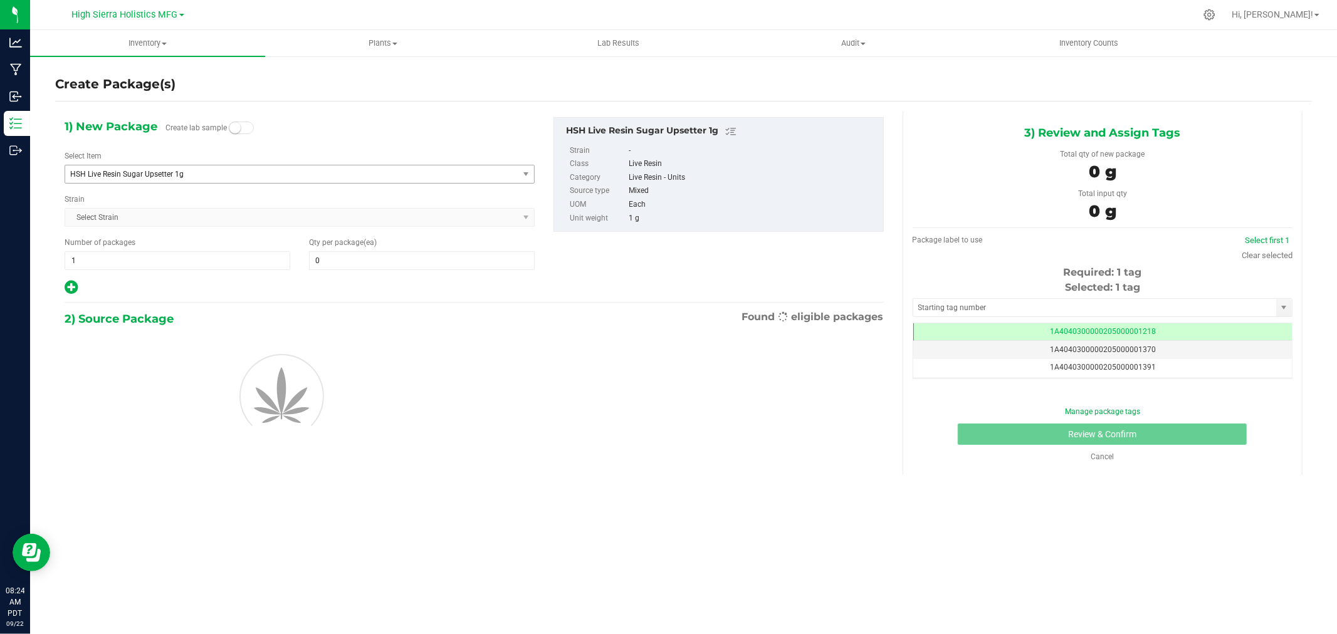
scroll to position [0, -1]
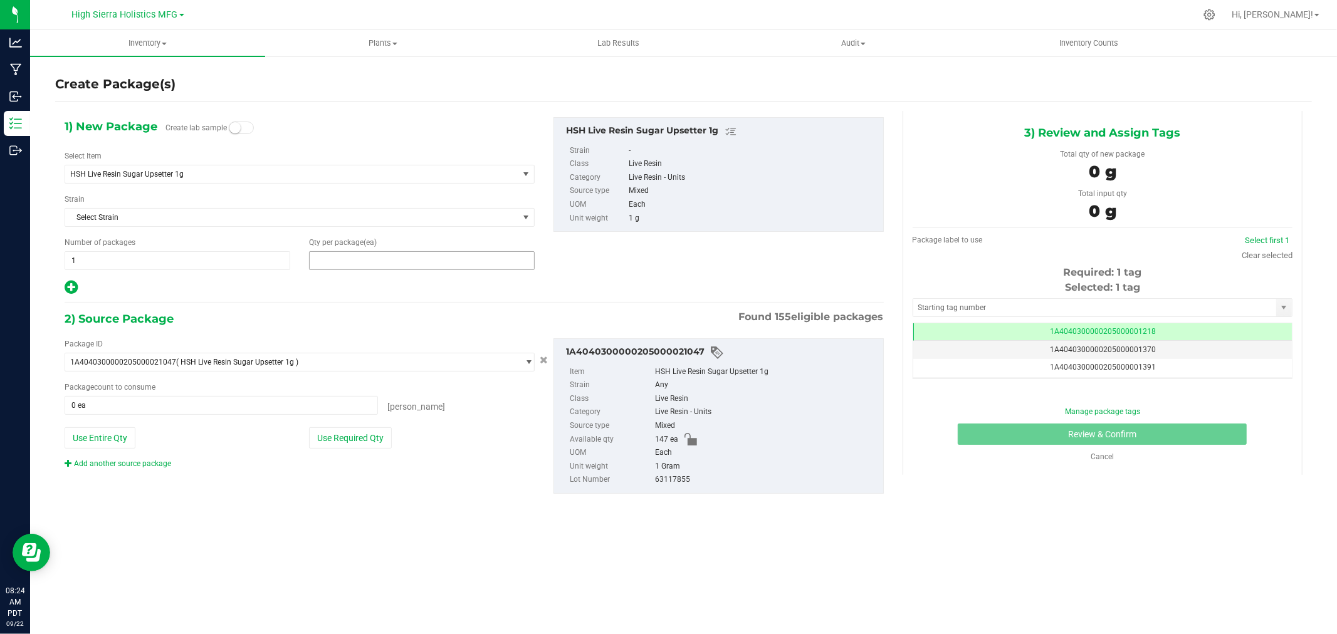
click at [340, 264] on span at bounding box center [422, 260] width 226 height 19
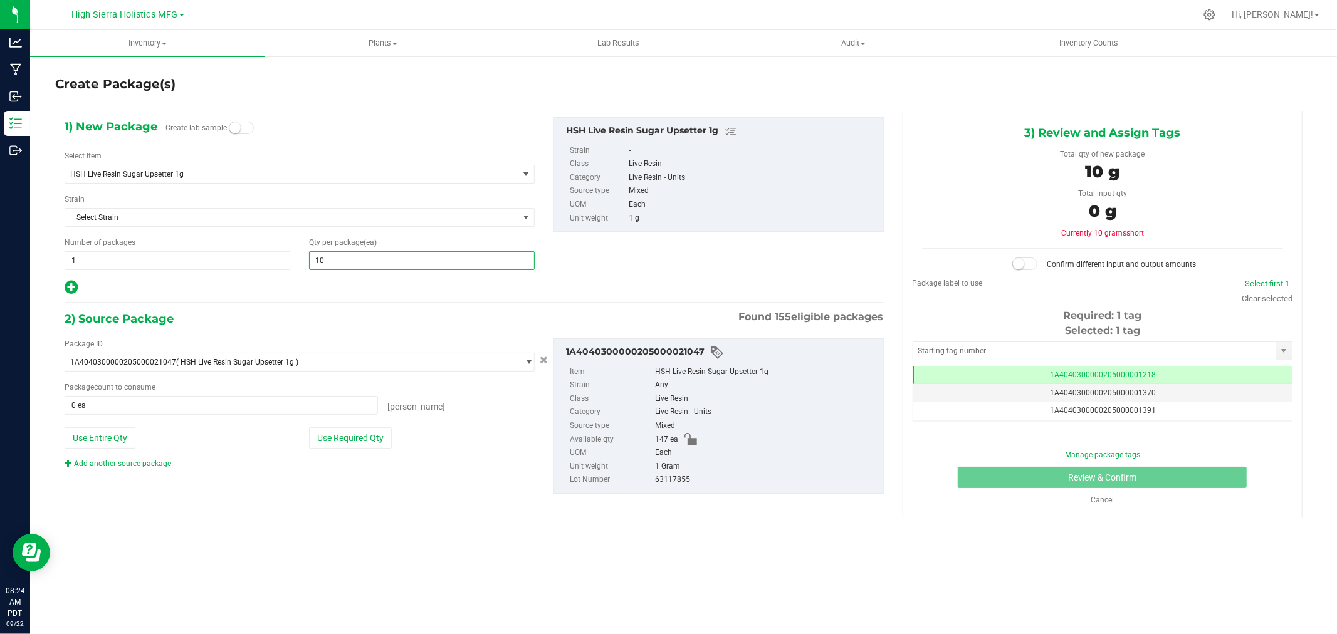
type input "100"
click at [346, 297] on div "1) New Package Create lab sample Select Item HSH Live Resin Sugar Upsetter 1g 9…" at bounding box center [474, 315] width 838 height 409
click at [340, 433] on button "Use Required Qty" at bounding box center [350, 438] width 83 height 21
type input "100 ea"
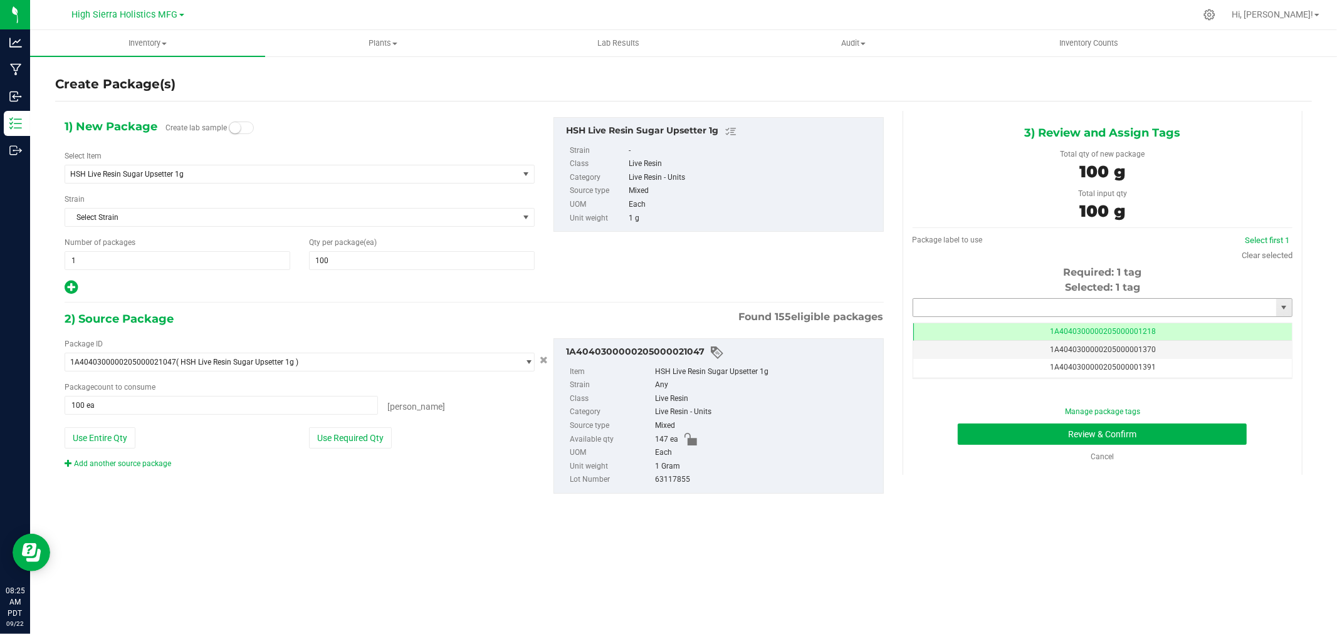
click at [1014, 312] on input "text" at bounding box center [1094, 308] width 363 height 18
click at [1027, 330] on li "1A4040300000205000021259" at bounding box center [1102, 329] width 379 height 19
type input "1A4040300000205000021259"
click at [1051, 436] on button "Review & Confirm" at bounding box center [1102, 434] width 289 height 21
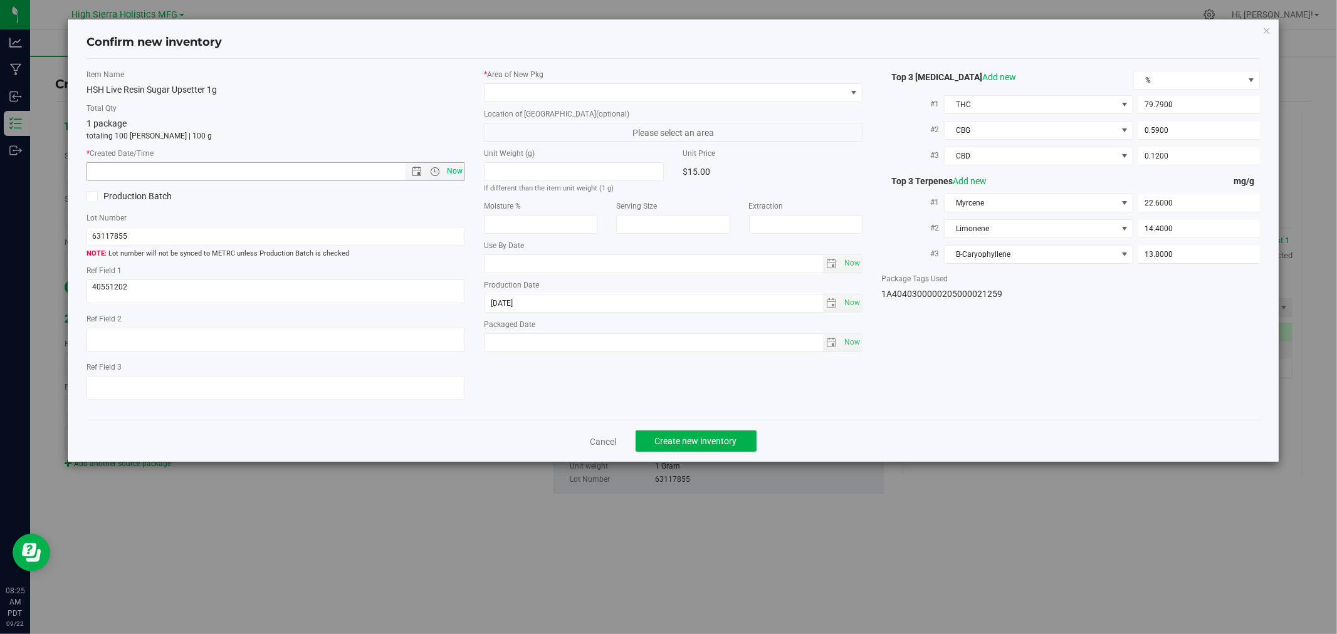
click at [454, 167] on span "Now" at bounding box center [455, 171] width 21 height 18
type input "9/22/2025 8:25 AM"
click at [512, 92] on span at bounding box center [666, 93] width 362 height 18
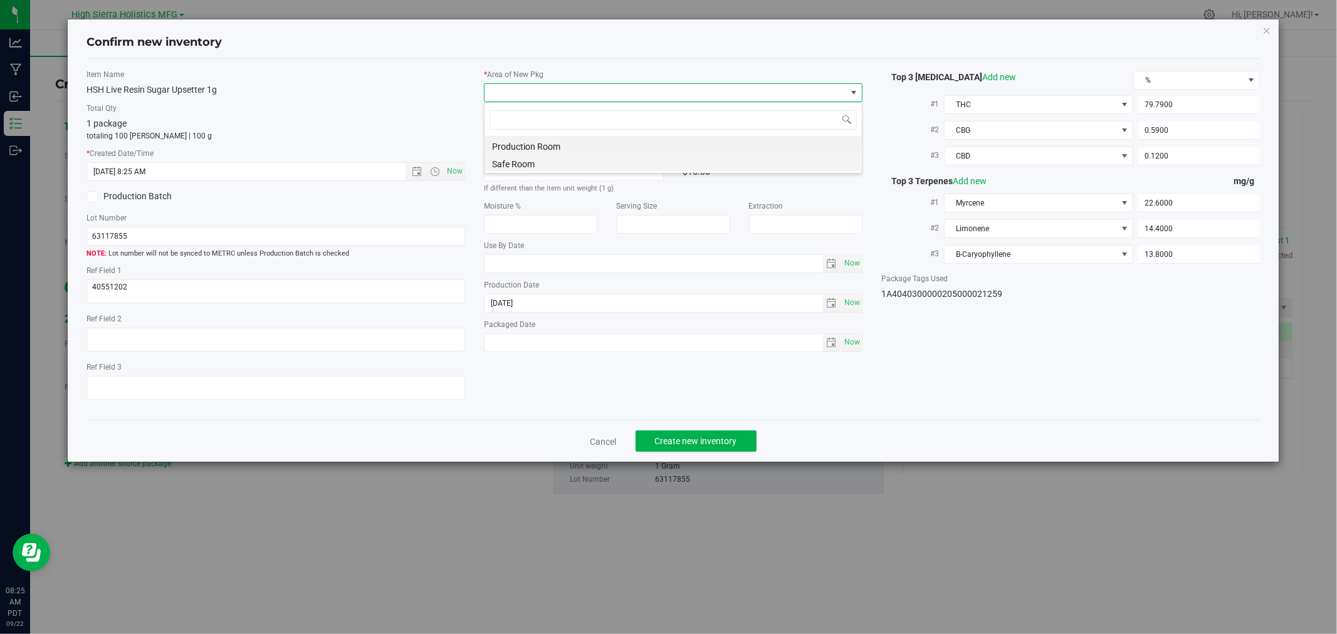
click at [528, 159] on li "Safe Room" at bounding box center [673, 163] width 377 height 18
click at [694, 421] on div "Item Name HSH Live Resin Sugar Upsetter 1g Total Qty 1 package totaling 100 eac…" at bounding box center [673, 240] width 1173 height 362
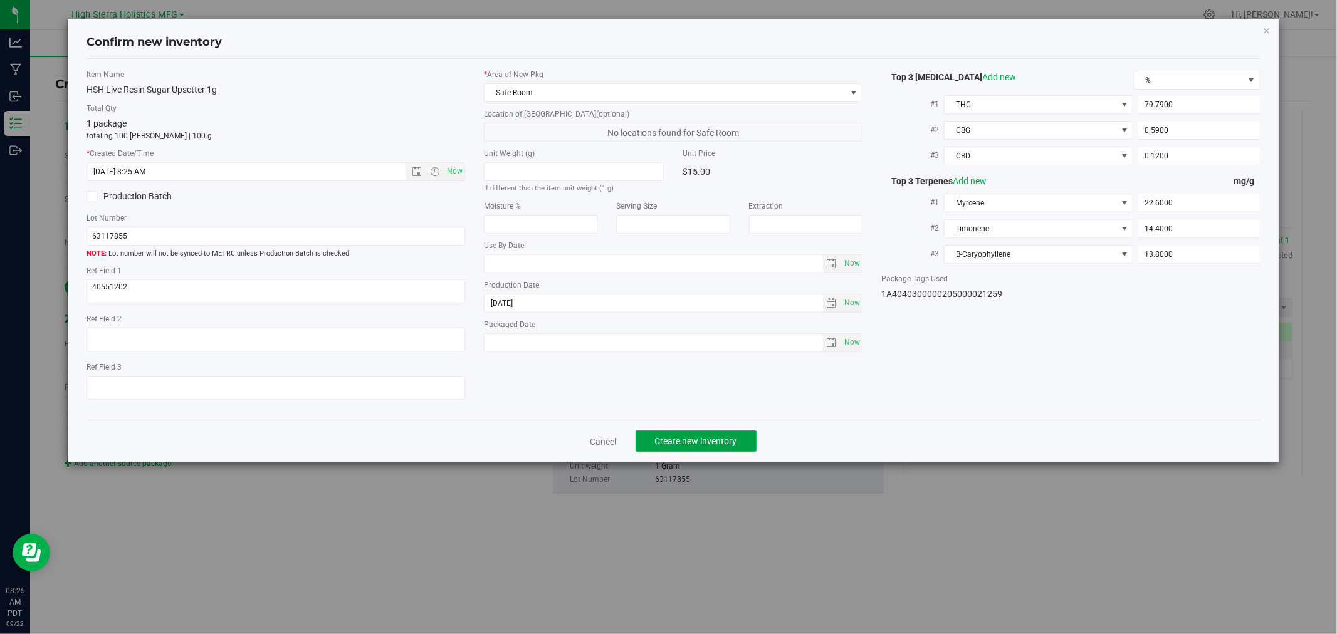
click at [705, 452] on button "Create new inventory" at bounding box center [696, 441] width 121 height 21
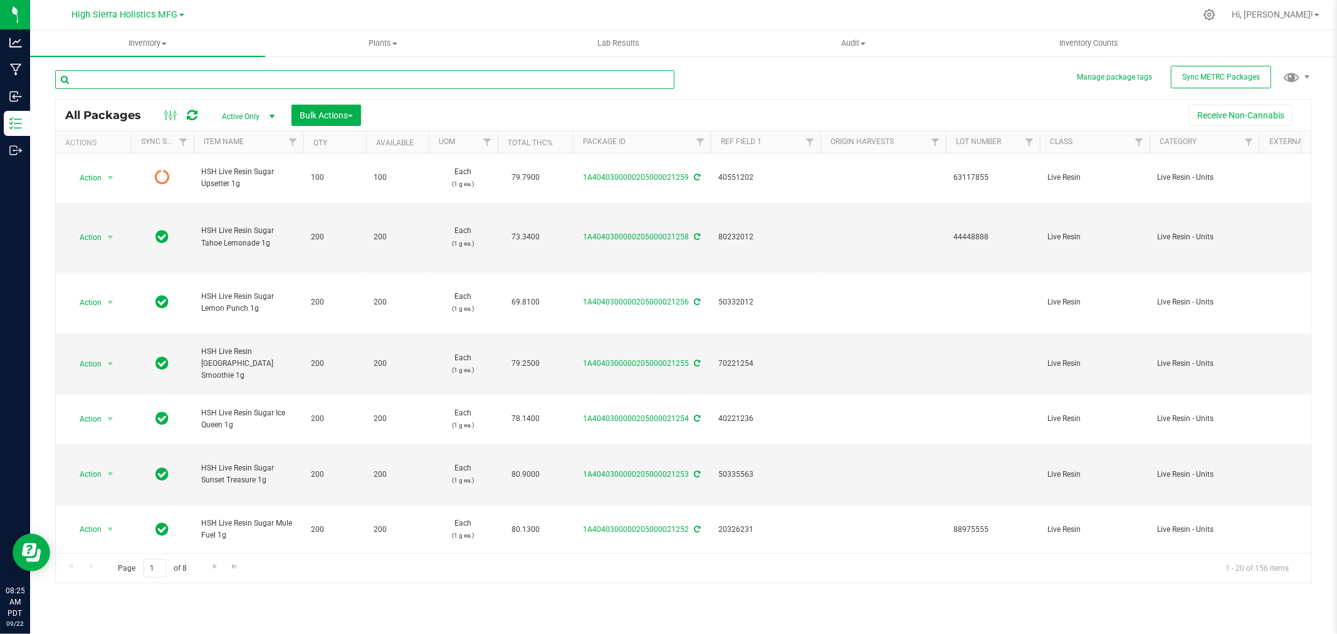
click at [199, 78] on input "text" at bounding box center [364, 79] width 619 height 19
type input "mule fuel"
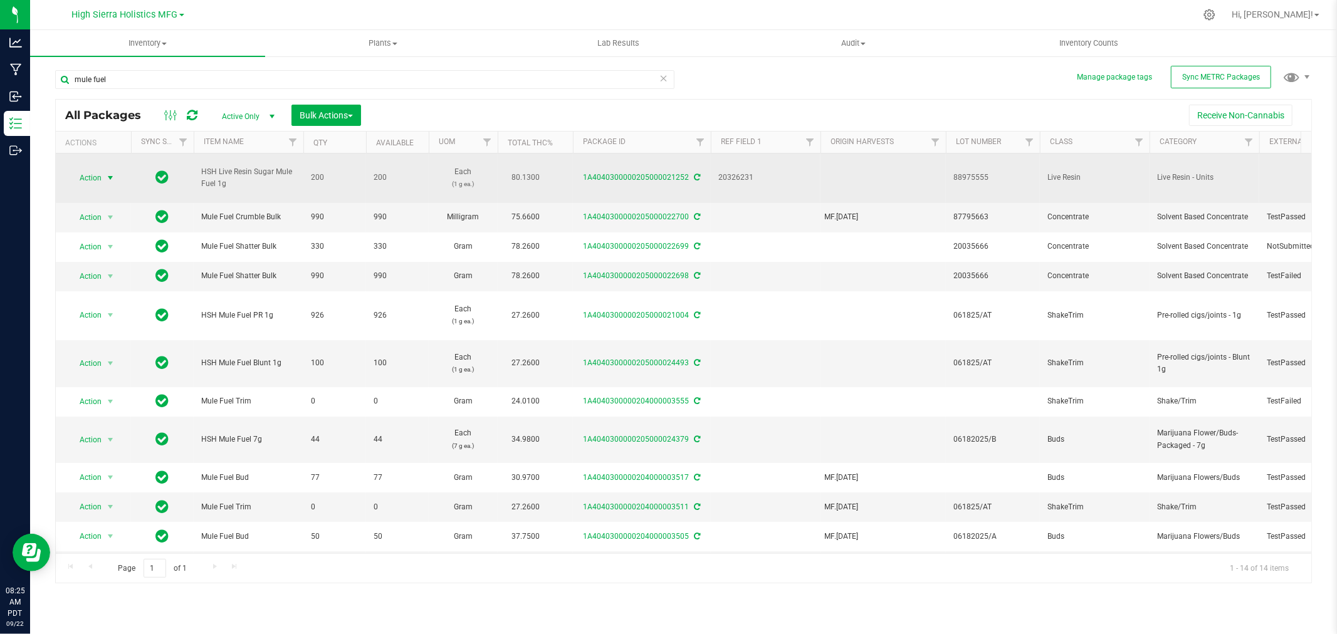
click at [103, 174] on span "select" at bounding box center [111, 178] width 16 height 18
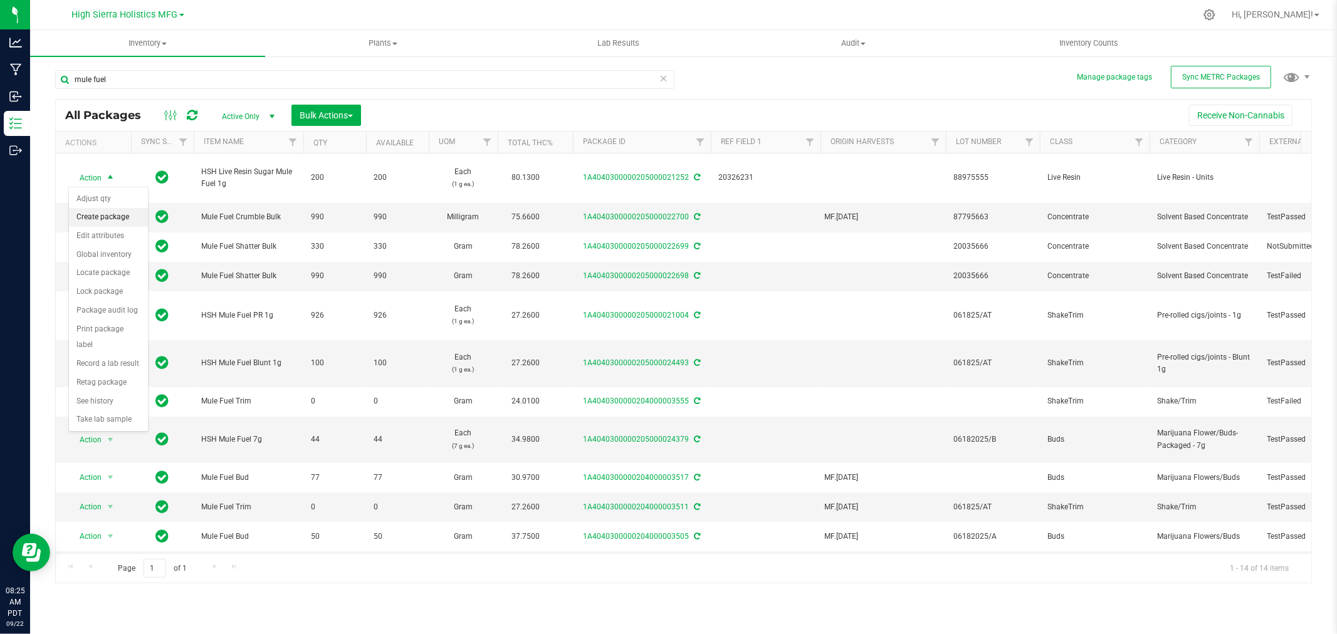
click at [110, 221] on li "Create package" at bounding box center [108, 217] width 79 height 19
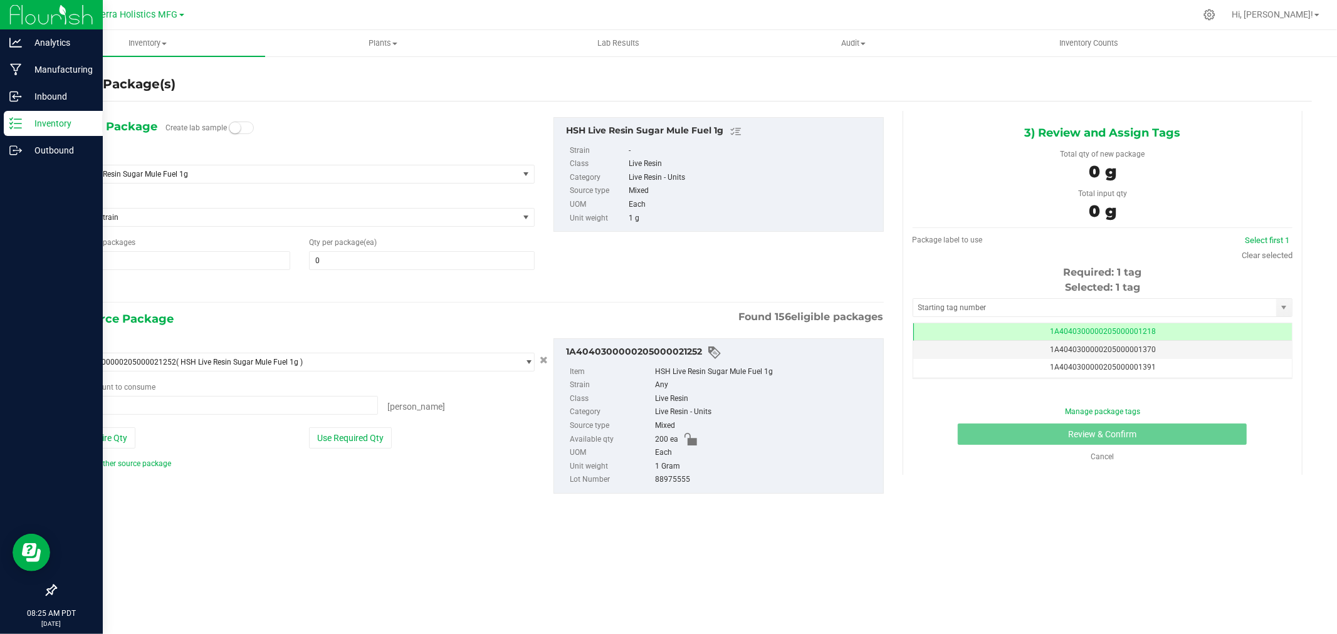
type input "0 ea"
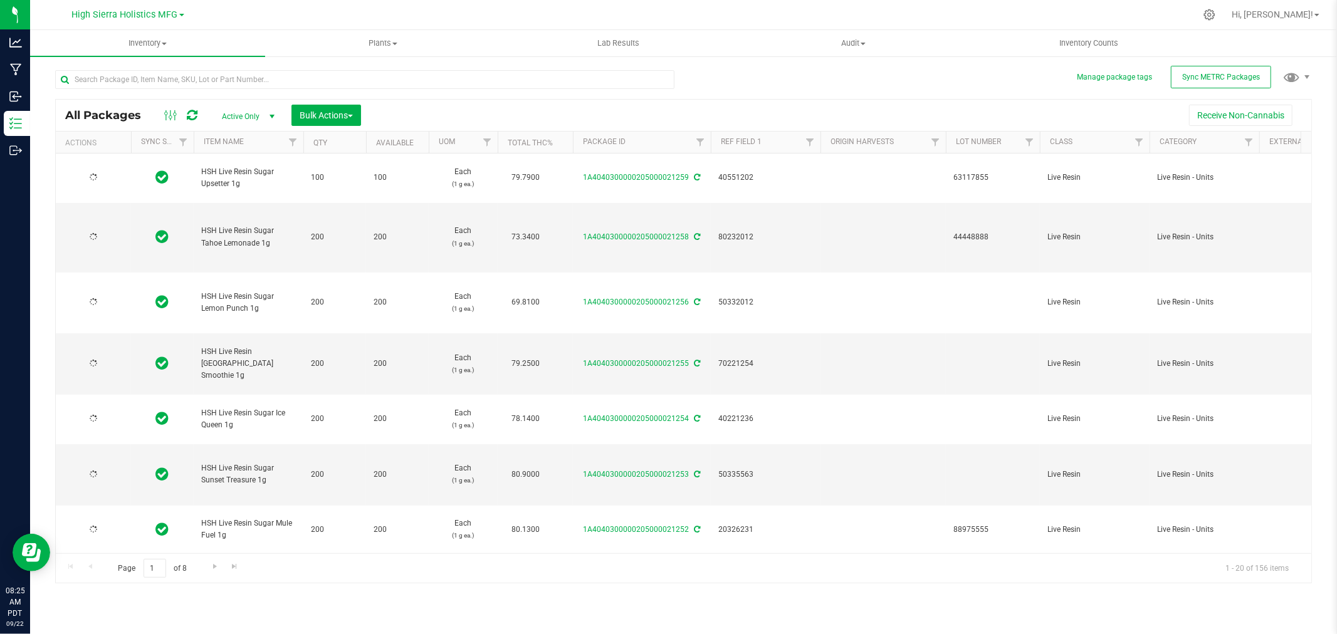
type input "[DATE]"
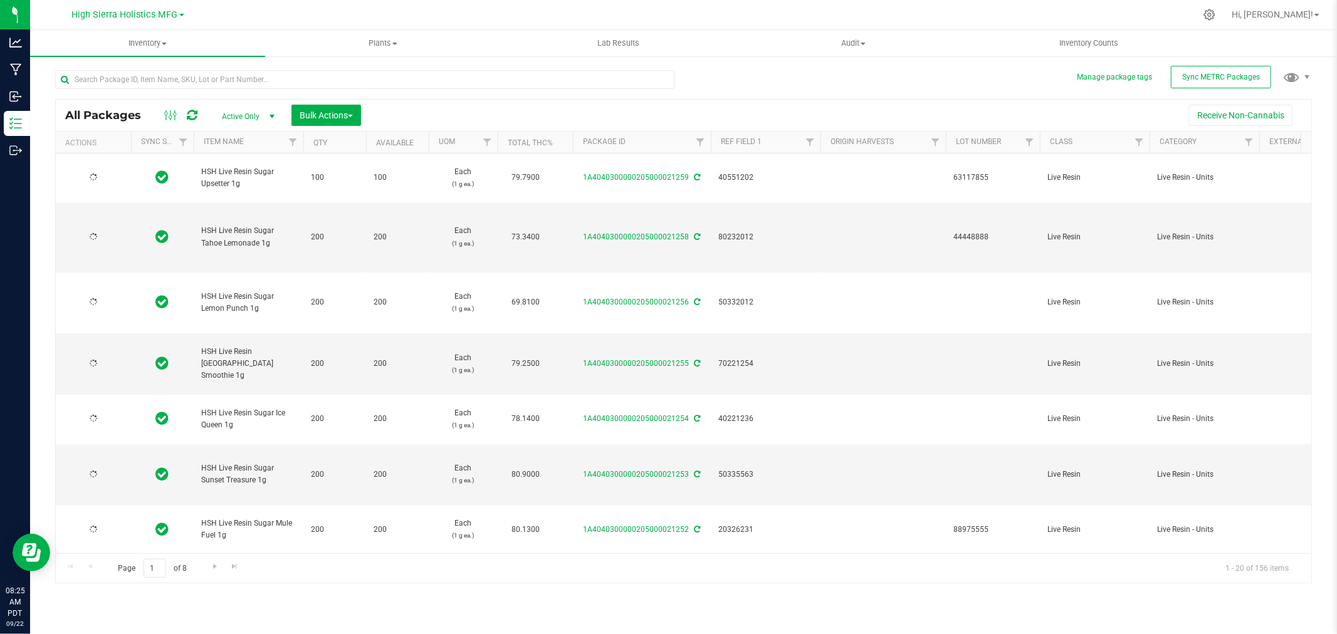
type input "[DATE]"
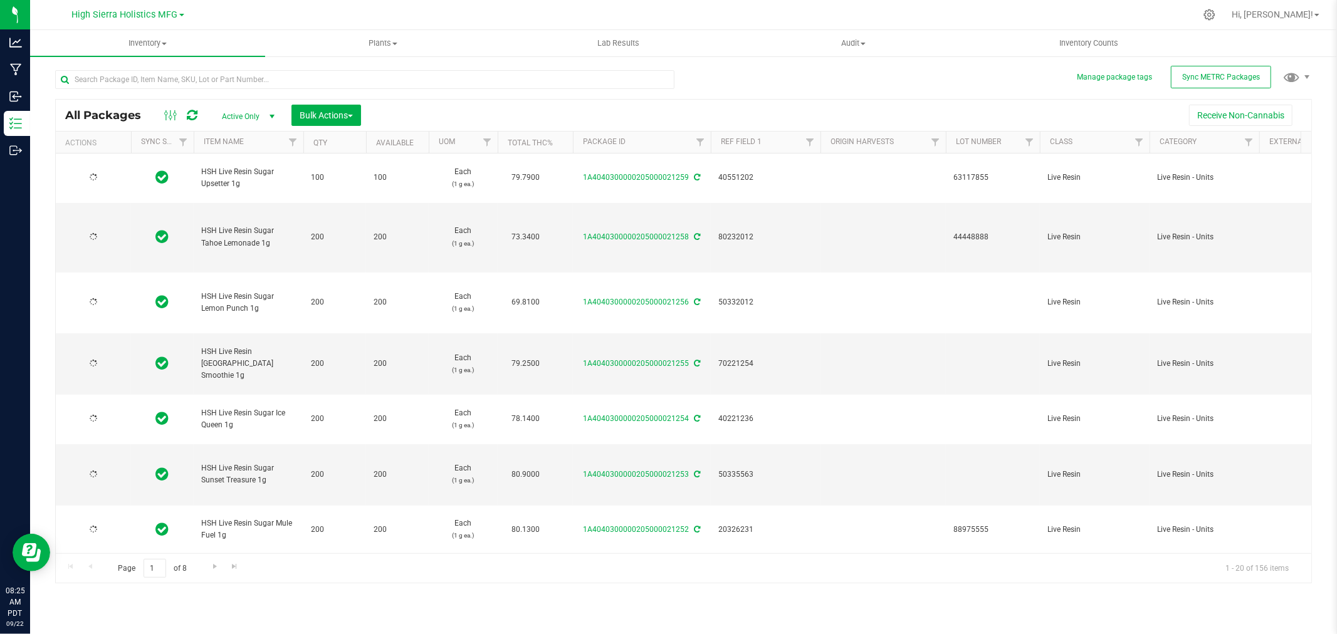
type input "[DATE]"
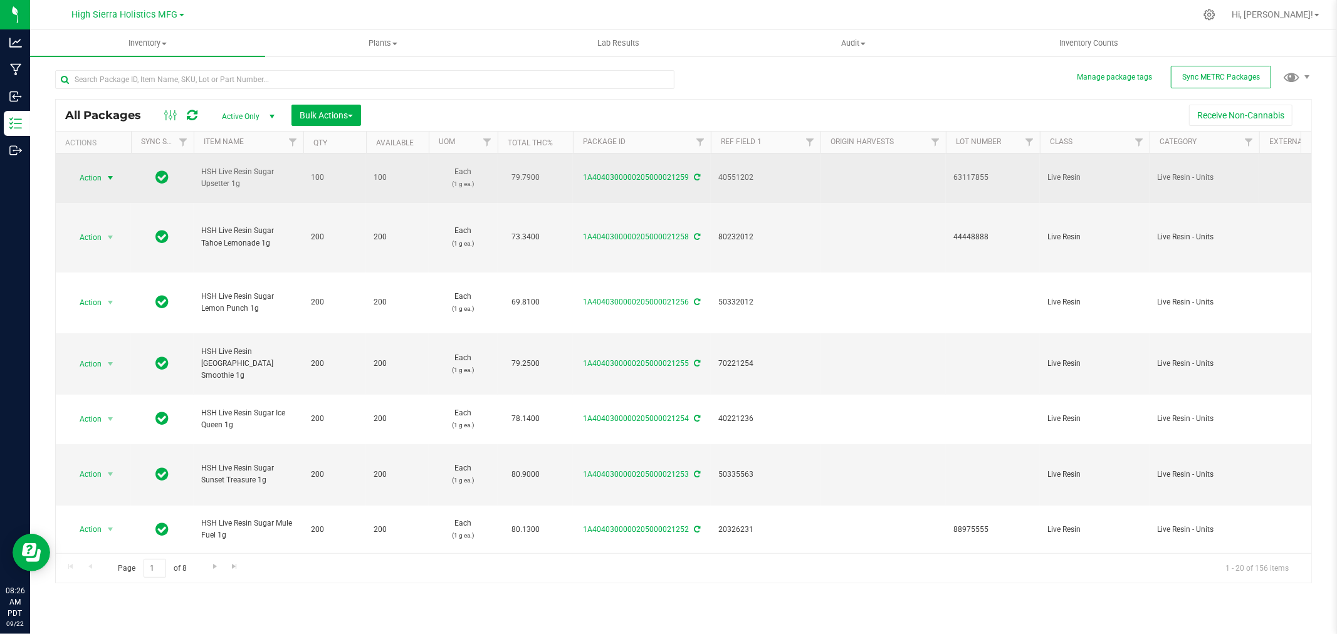
click at [107, 179] on span "select" at bounding box center [110, 178] width 10 height 10
click at [111, 174] on span "select" at bounding box center [110, 178] width 10 height 10
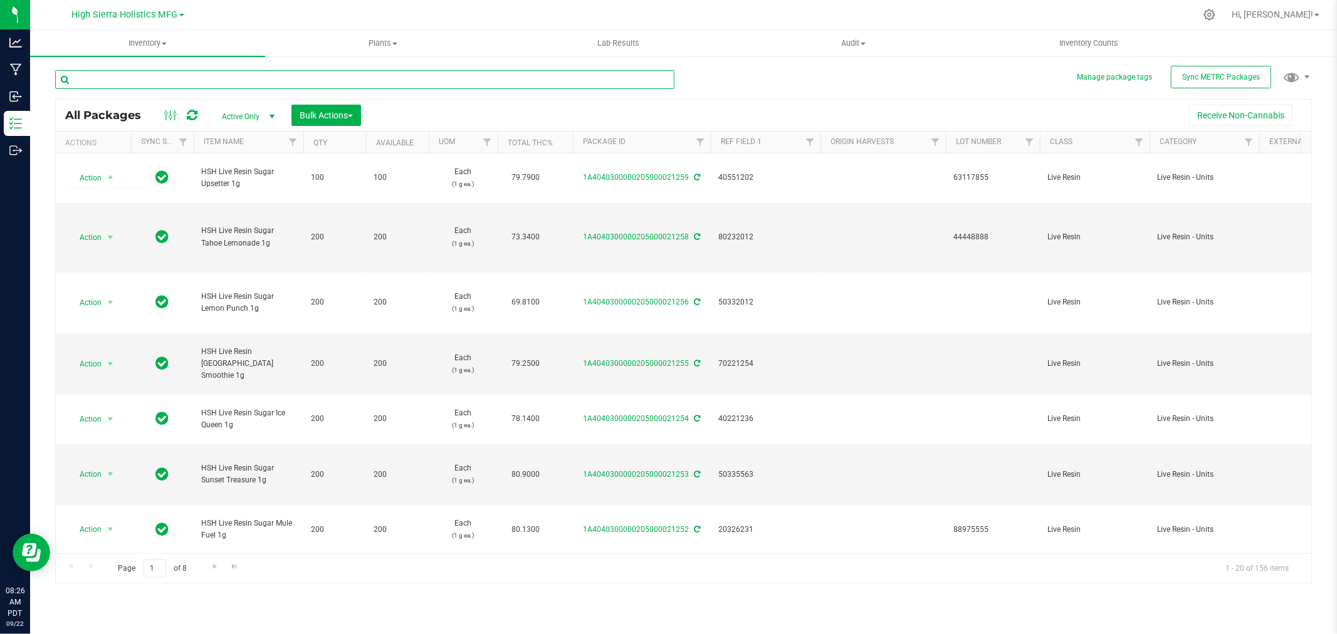
click at [189, 76] on input "text" at bounding box center [364, 79] width 619 height 19
type input "mule fuel"
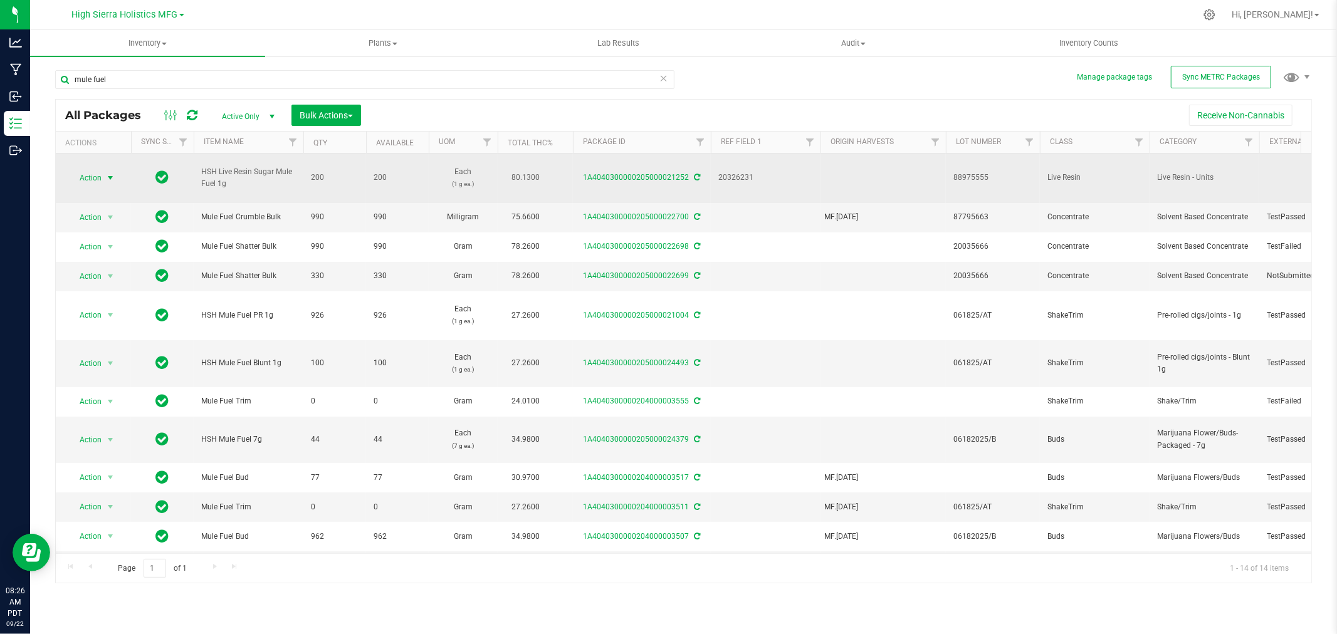
click at [109, 182] on span "select" at bounding box center [110, 178] width 10 height 10
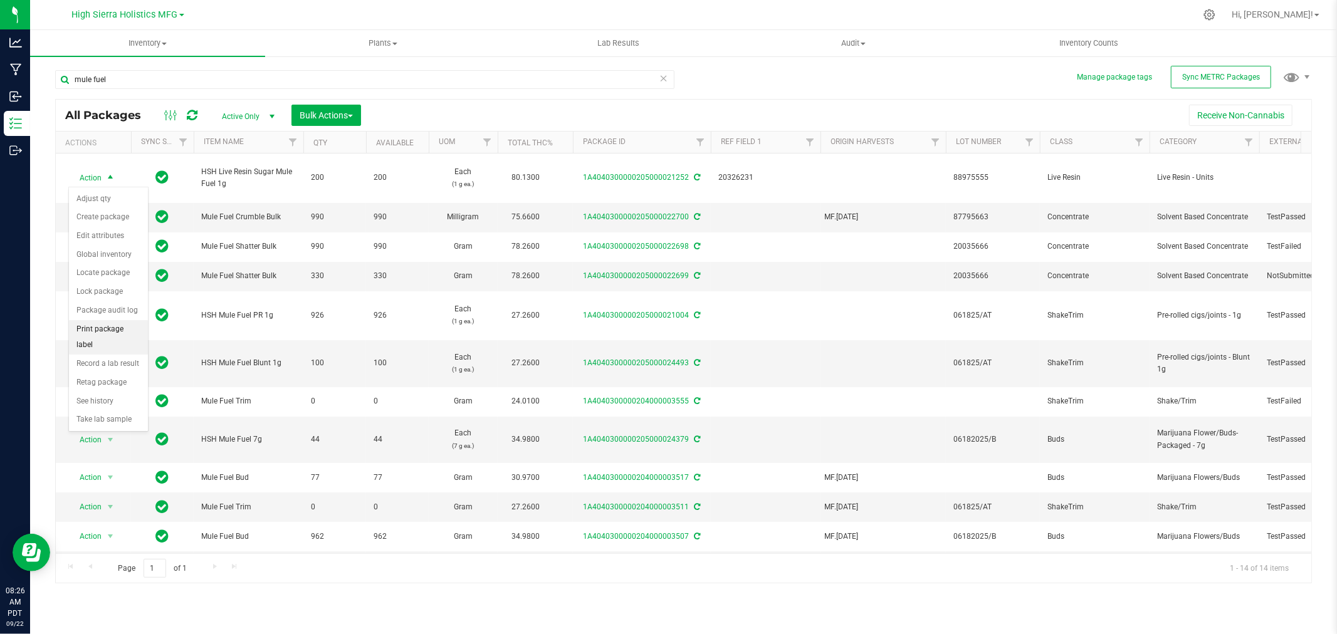
click at [108, 339] on li "Print package label" at bounding box center [108, 337] width 79 height 34
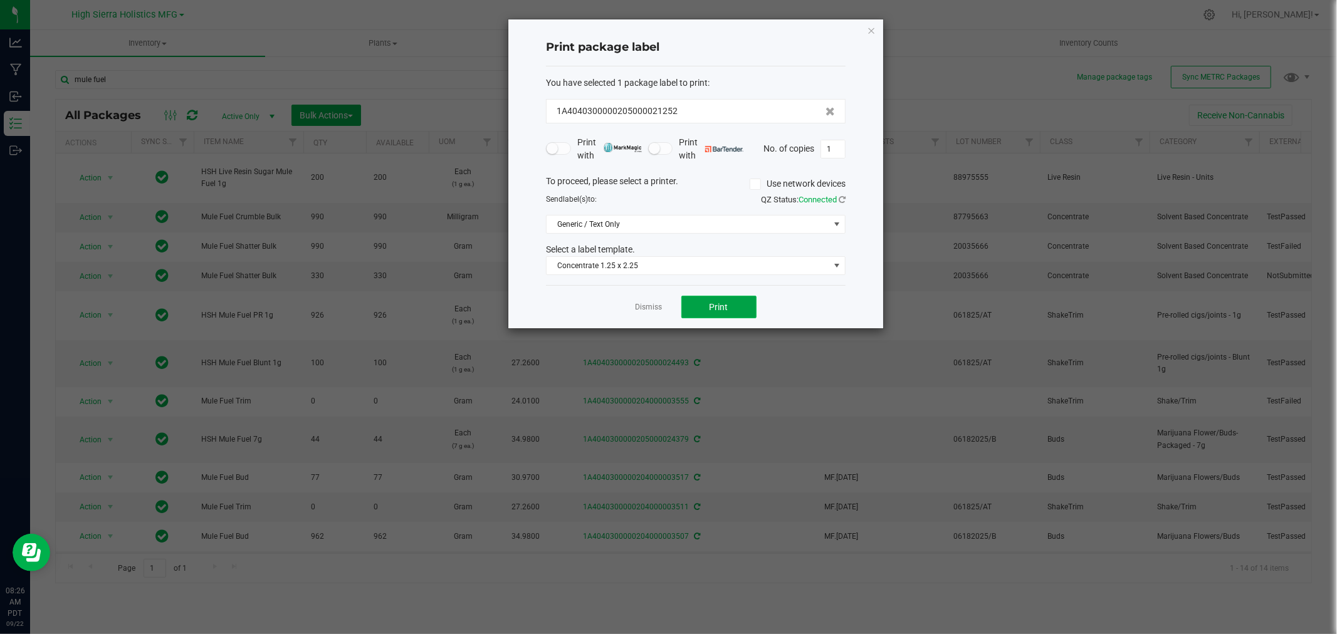
click at [727, 302] on span "Print" at bounding box center [719, 307] width 19 height 10
click at [7, 331] on ngb-modal-window "Print package label You have selected 1 package label to print : 1A404030000020…" at bounding box center [673, 317] width 1347 height 634
click at [742, 303] on button "Print" at bounding box center [719, 307] width 75 height 23
click at [868, 27] on icon "button" at bounding box center [871, 30] width 9 height 15
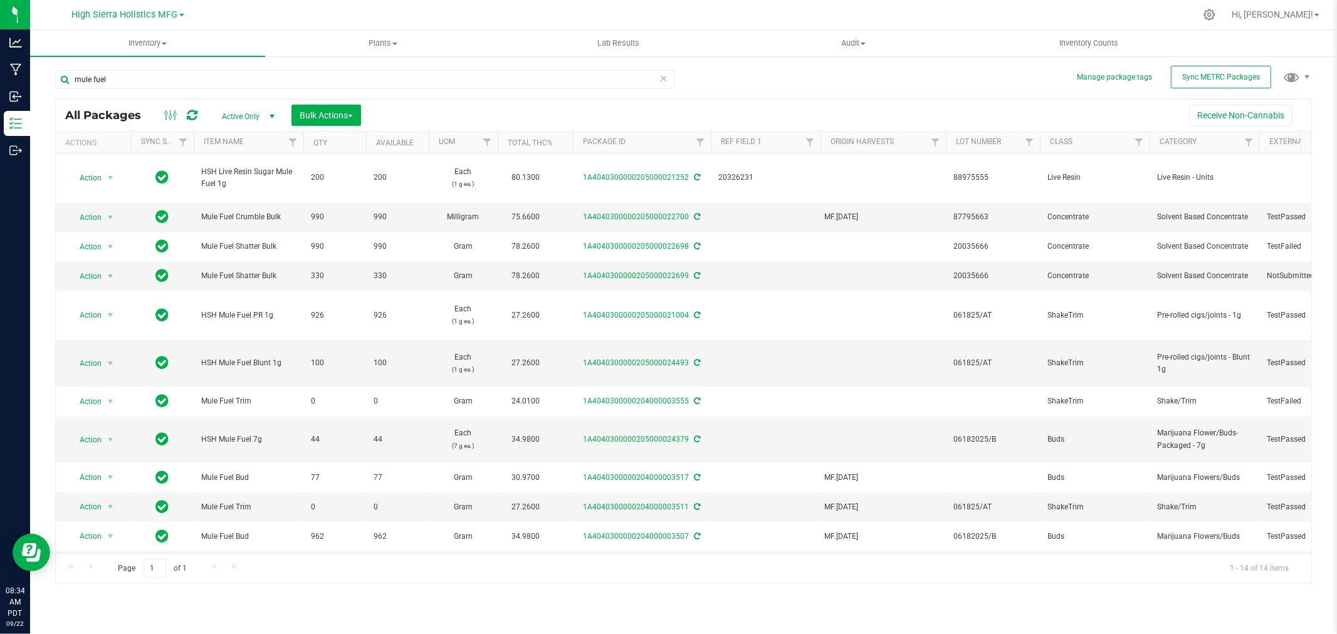
click at [476, 10] on div at bounding box center [709, 15] width 971 height 24
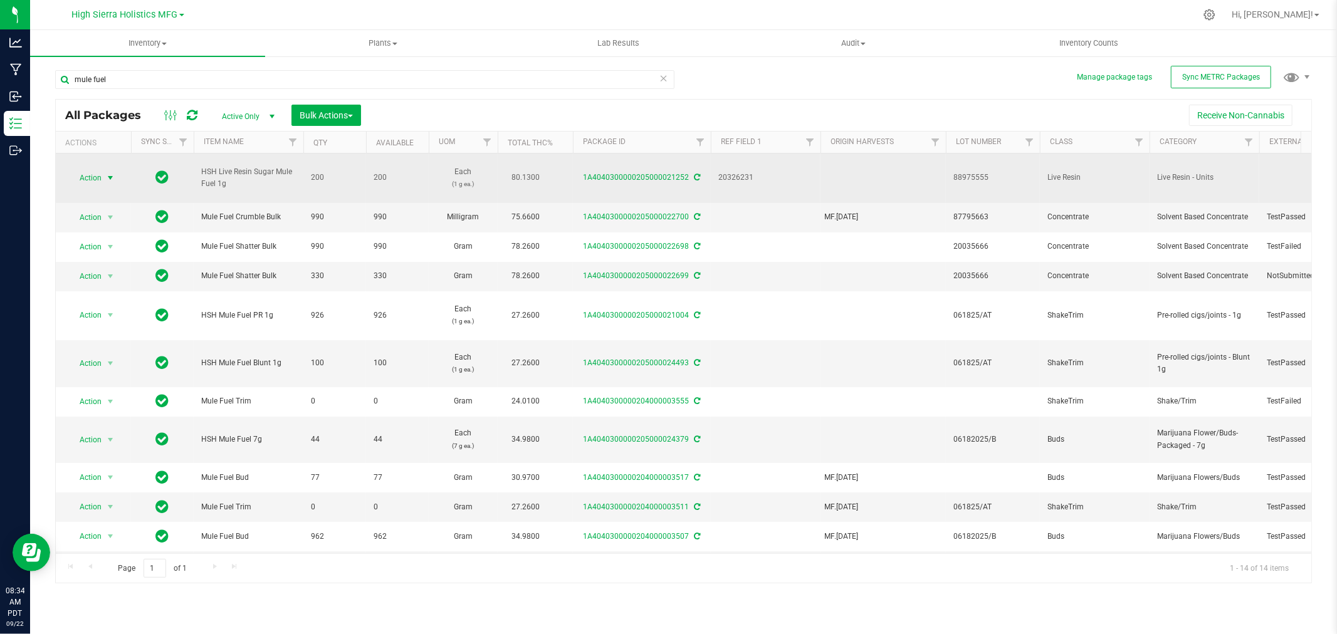
click at [108, 173] on span "select" at bounding box center [110, 178] width 10 height 10
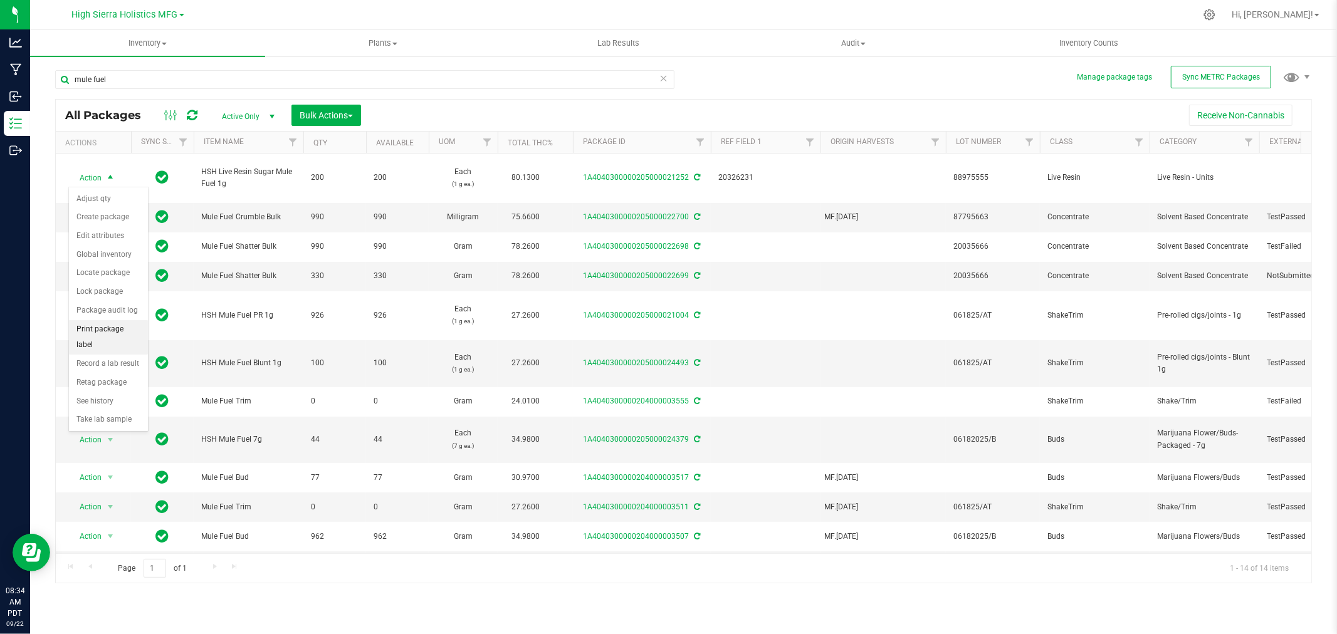
click at [98, 335] on li "Print package label" at bounding box center [108, 337] width 79 height 34
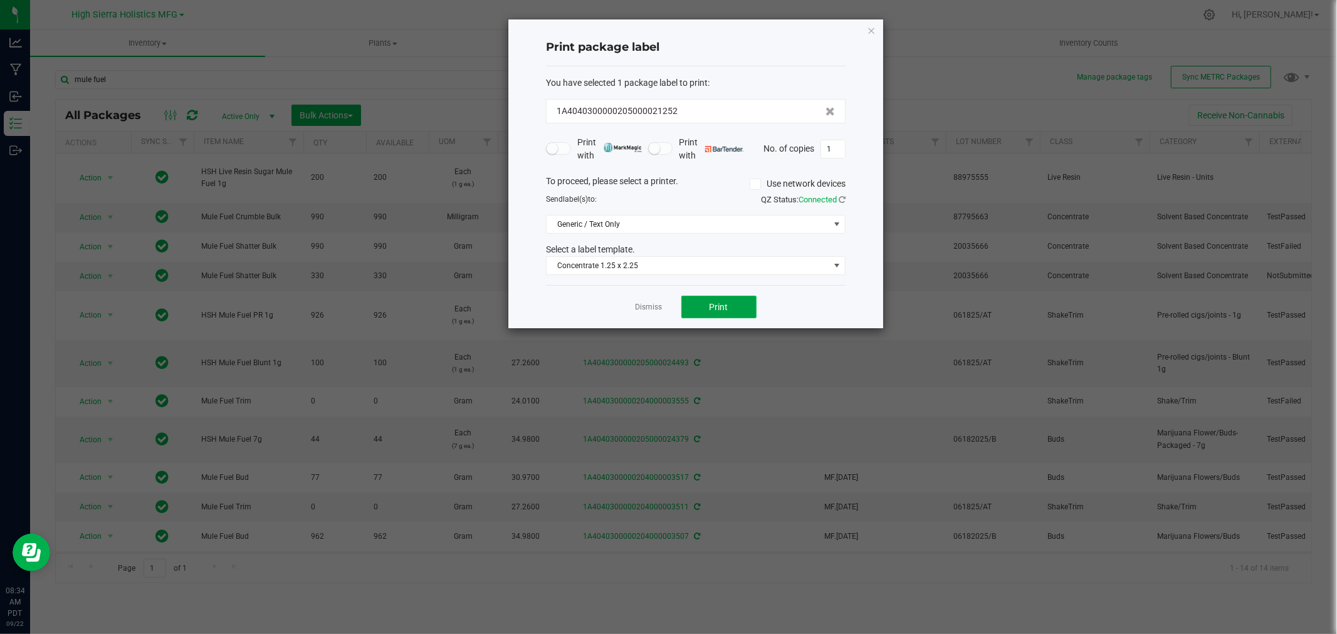
click at [742, 302] on button "Print" at bounding box center [719, 307] width 75 height 23
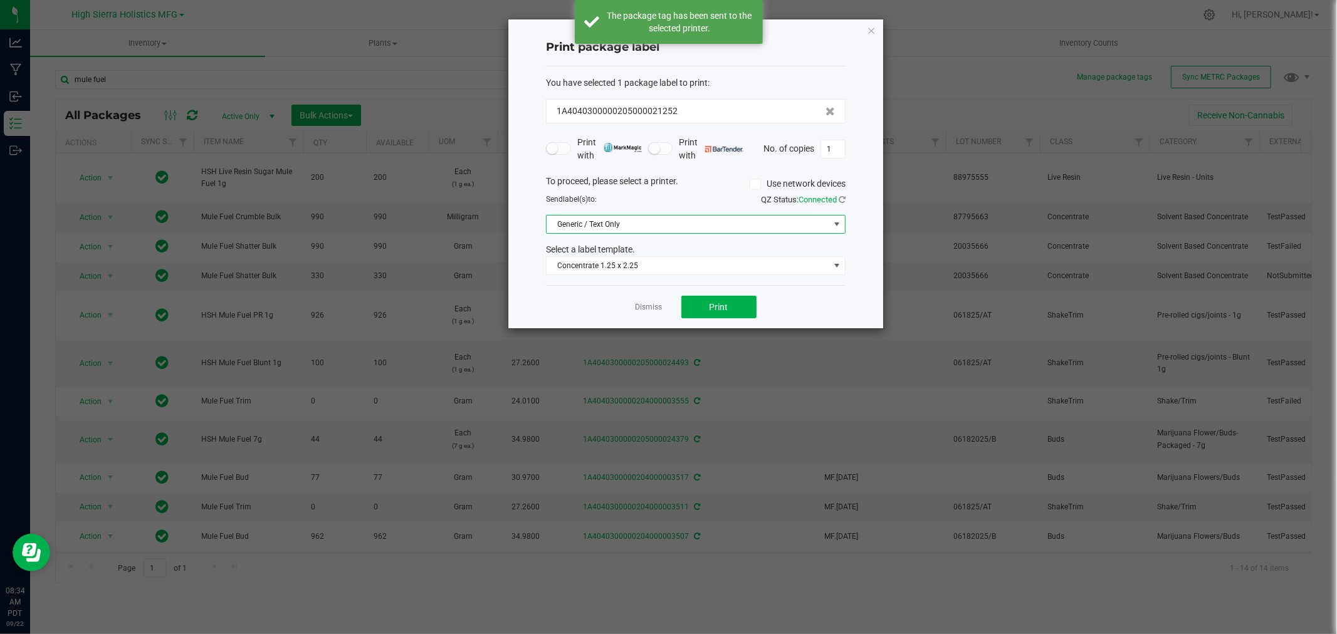
click at [744, 224] on span "Generic / Text Only" at bounding box center [688, 225] width 283 height 18
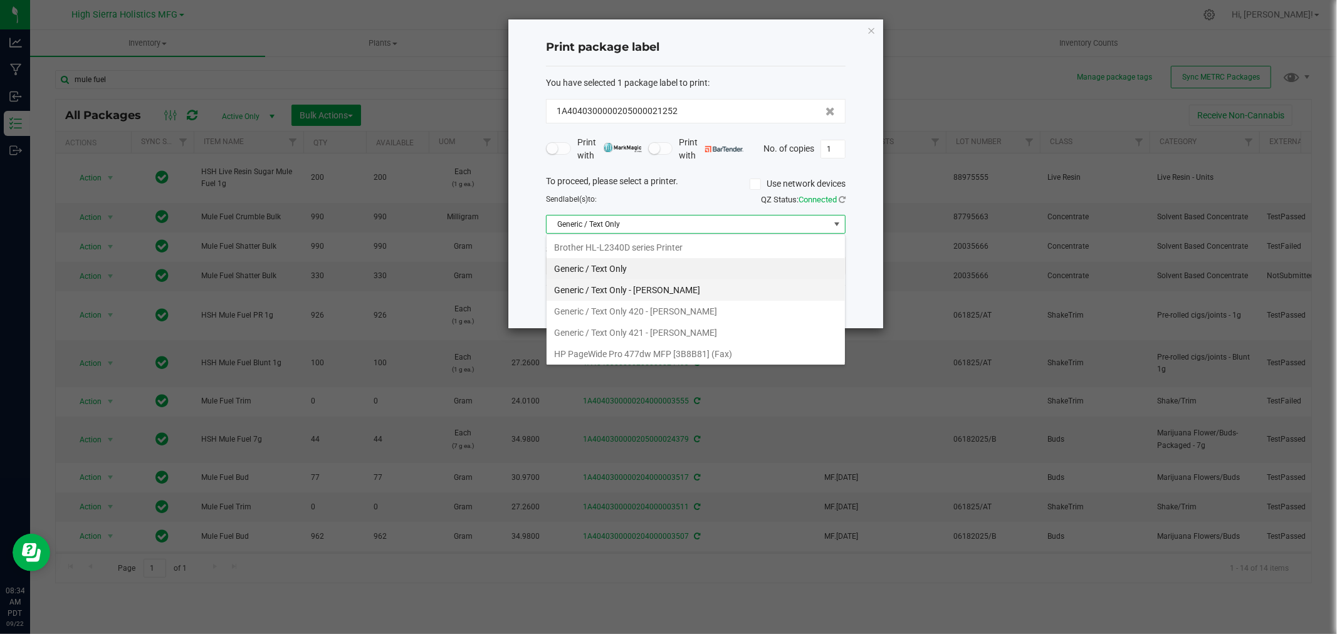
scroll to position [132, 0]
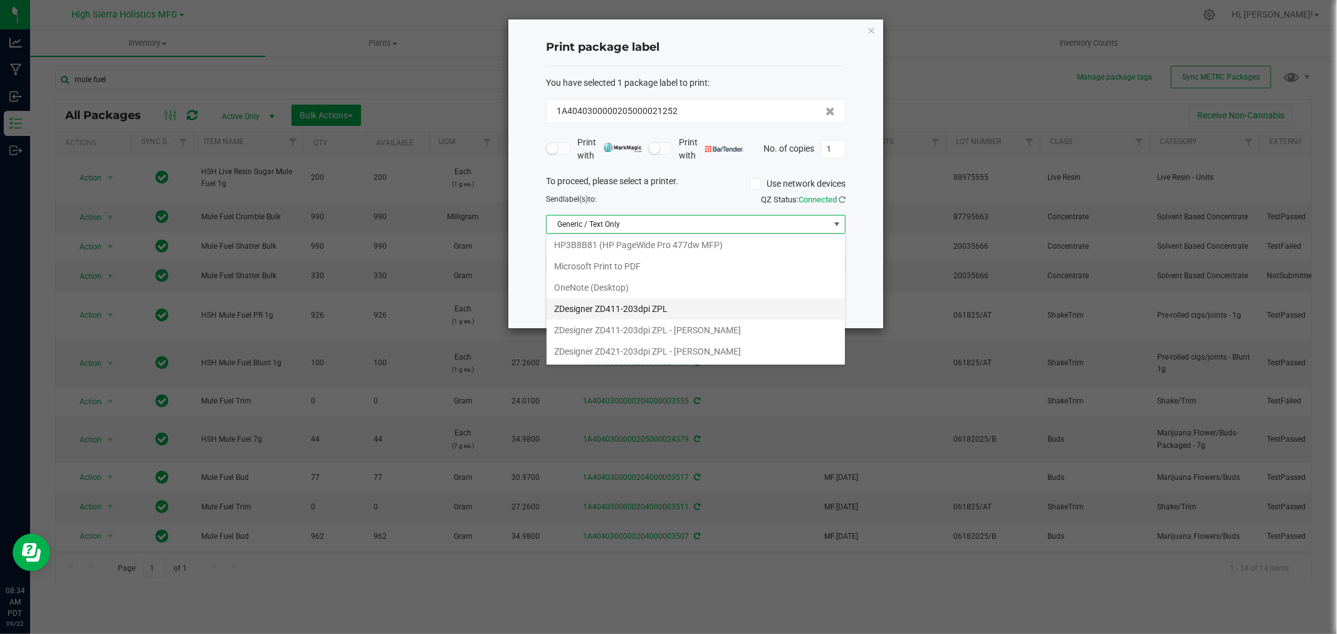
click at [673, 300] on ZPL "ZDesigner ZD411-203dpi ZPL" at bounding box center [696, 308] width 298 height 21
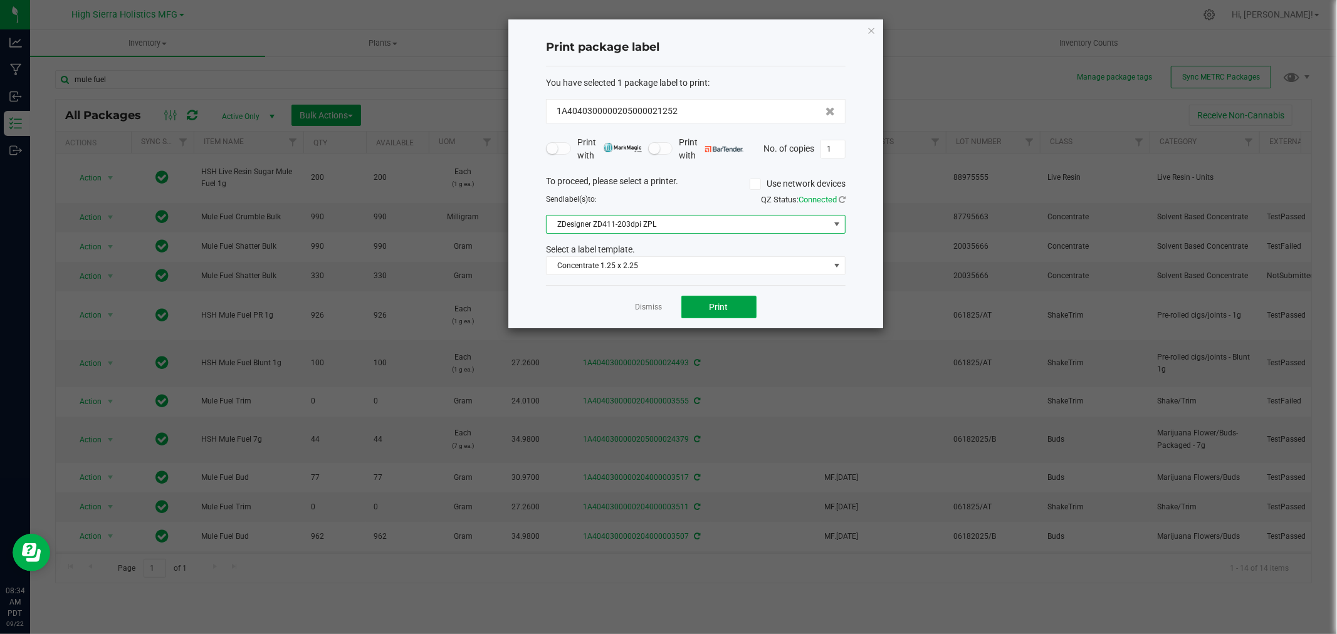
click at [719, 310] on span "Print" at bounding box center [719, 307] width 19 height 10
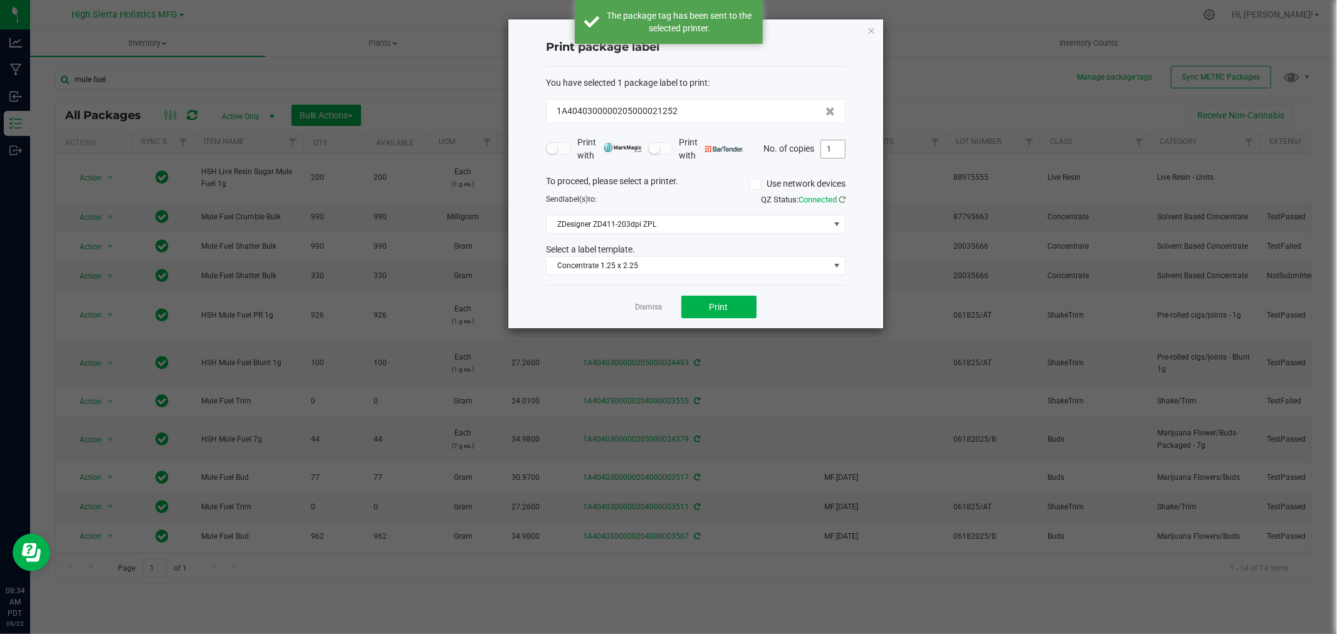
click at [835, 147] on input "1" at bounding box center [833, 149] width 24 height 18
type input "199"
click at [750, 305] on button "Print" at bounding box center [719, 307] width 75 height 23
click at [871, 33] on icon "button" at bounding box center [871, 30] width 9 height 15
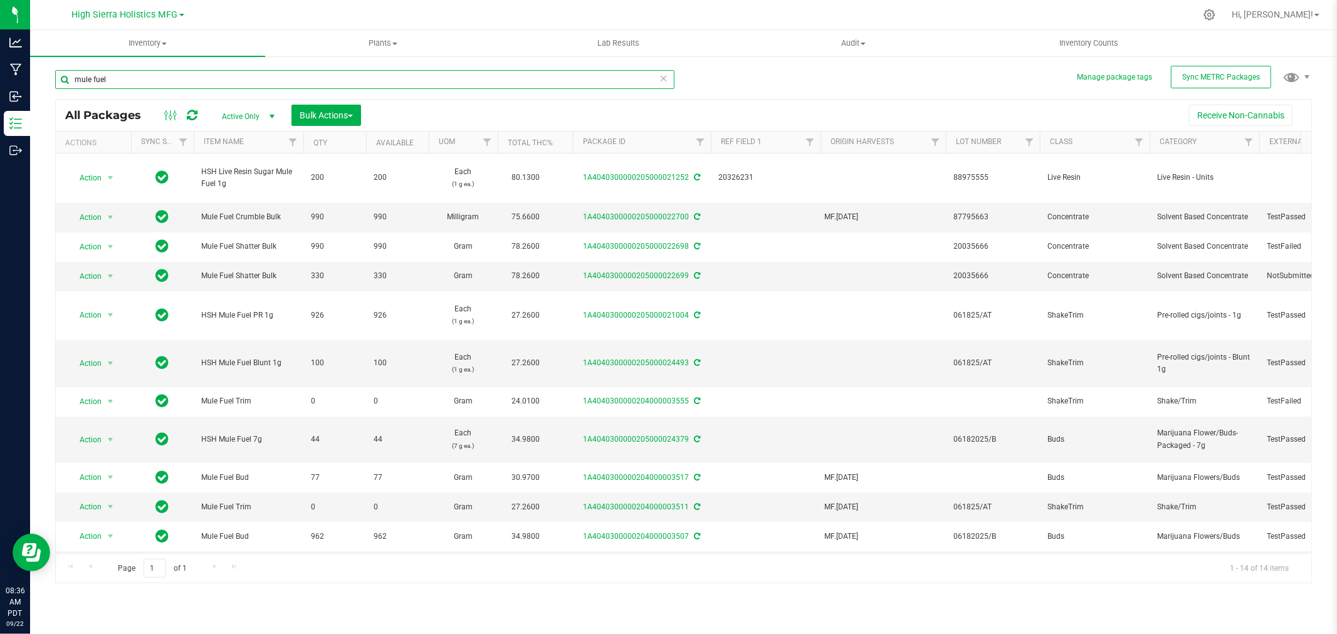
drag, startPoint x: 172, startPoint y: 78, endPoint x: 53, endPoint y: 71, distance: 118.7
click at [53, 71] on div "Manage package tags Sync METRC Packages mule fuel All Packages Active Only Acti…" at bounding box center [683, 246] width 1307 height 382
type input "sunset treasure"
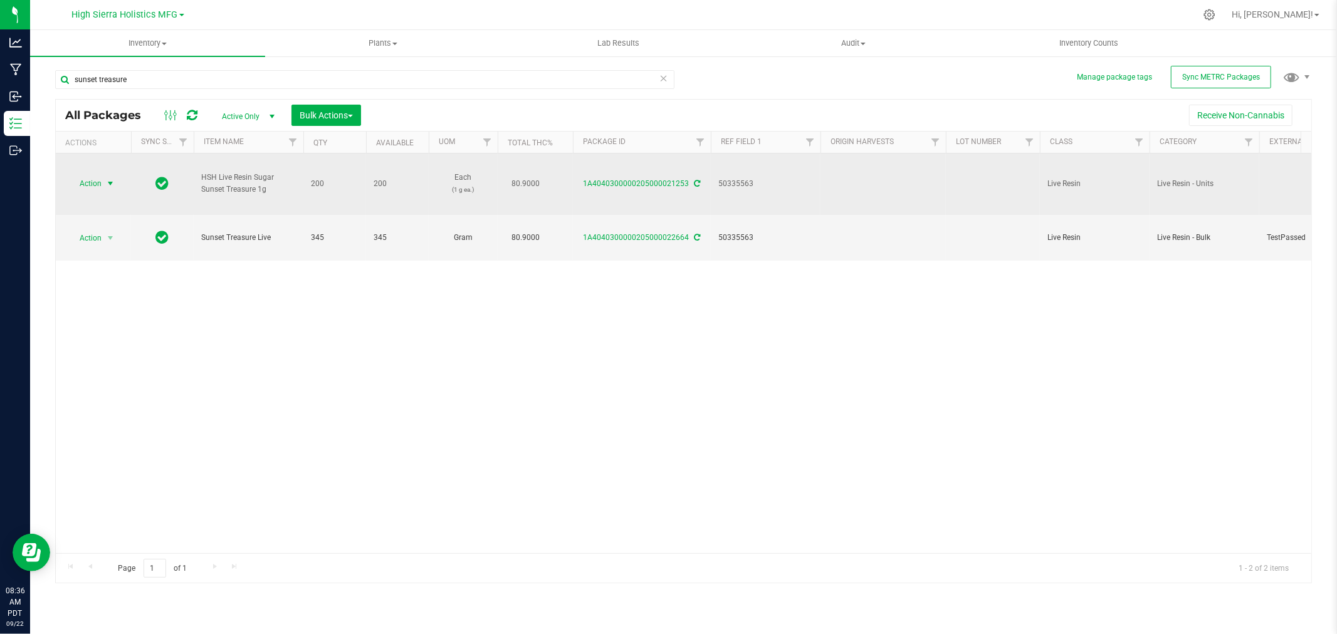
click at [108, 186] on span "select" at bounding box center [110, 184] width 10 height 10
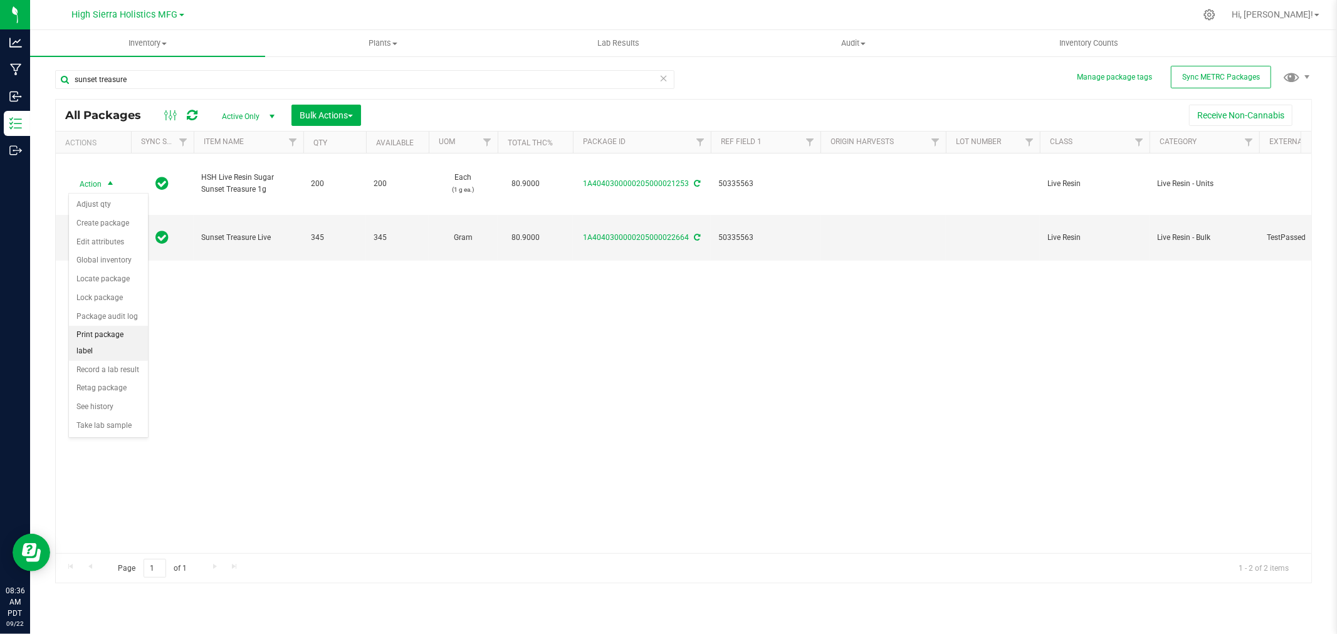
click at [102, 347] on li "Print package label" at bounding box center [108, 343] width 79 height 34
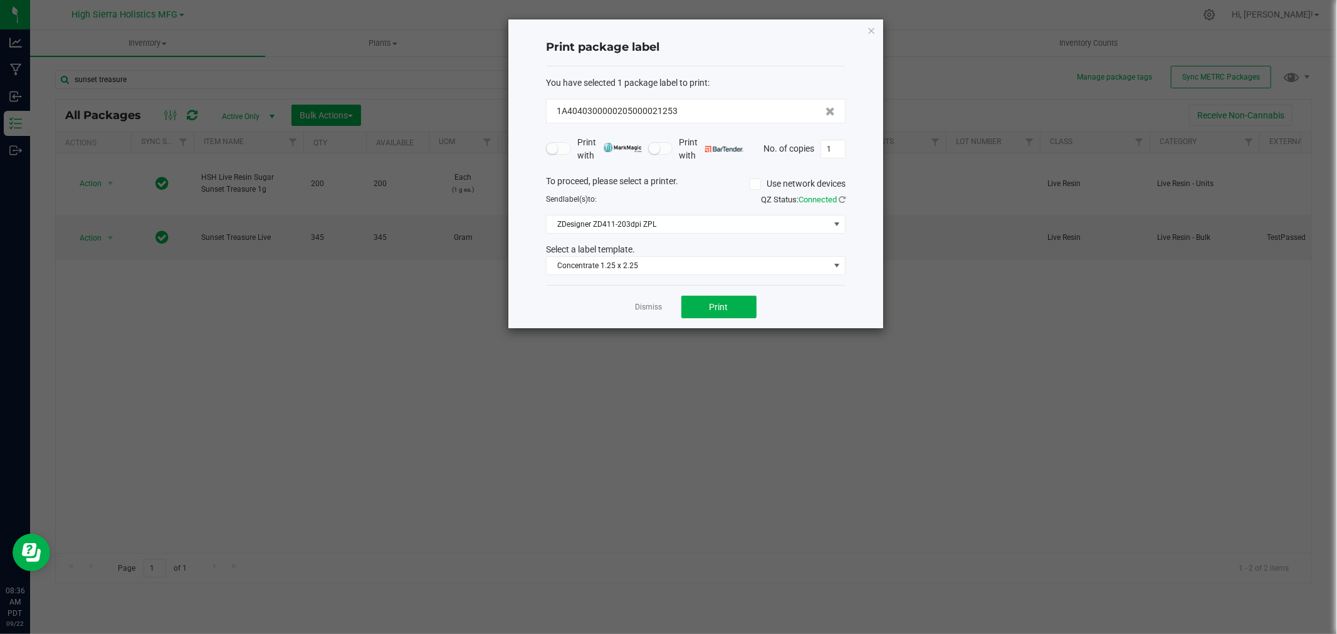
click at [735, 323] on div "Dismiss Print" at bounding box center [696, 306] width 300 height 43
click at [736, 311] on button "Print" at bounding box center [719, 307] width 75 height 23
click at [839, 153] on input "1" at bounding box center [833, 149] width 24 height 18
type input "199"
click at [723, 293] on div "Dismiss Print" at bounding box center [696, 306] width 300 height 43
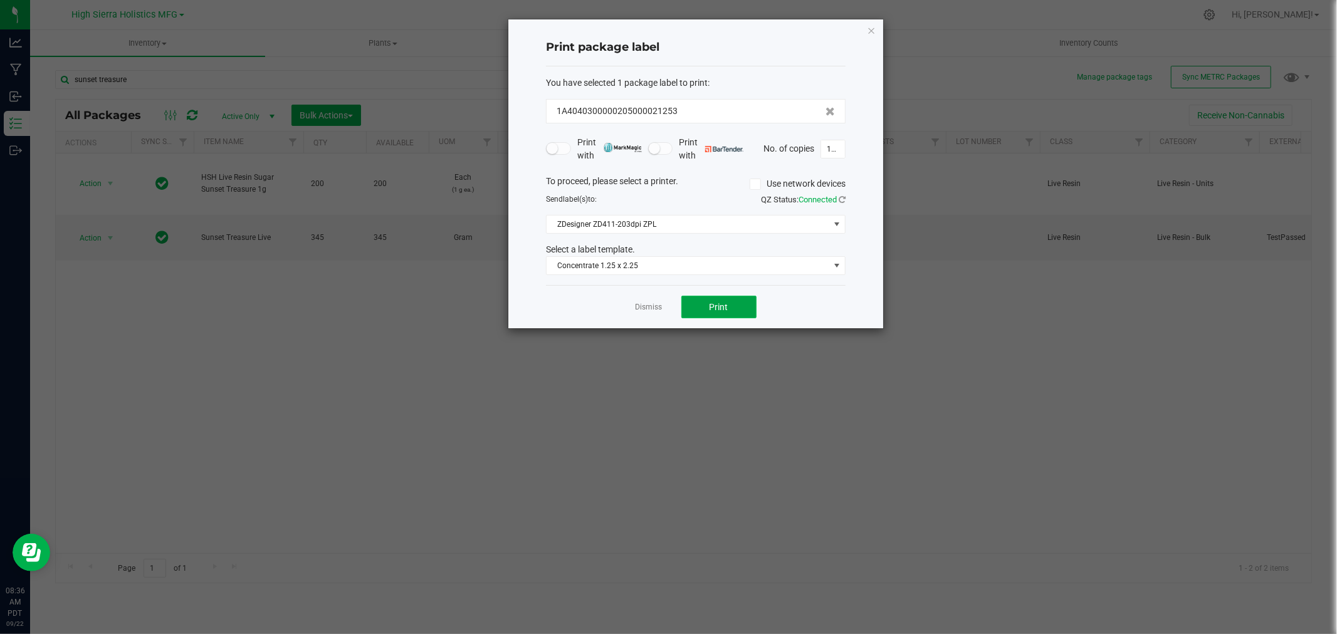
click at [729, 302] on button "Print" at bounding box center [719, 307] width 75 height 23
click at [872, 29] on icon "button" at bounding box center [871, 30] width 9 height 15
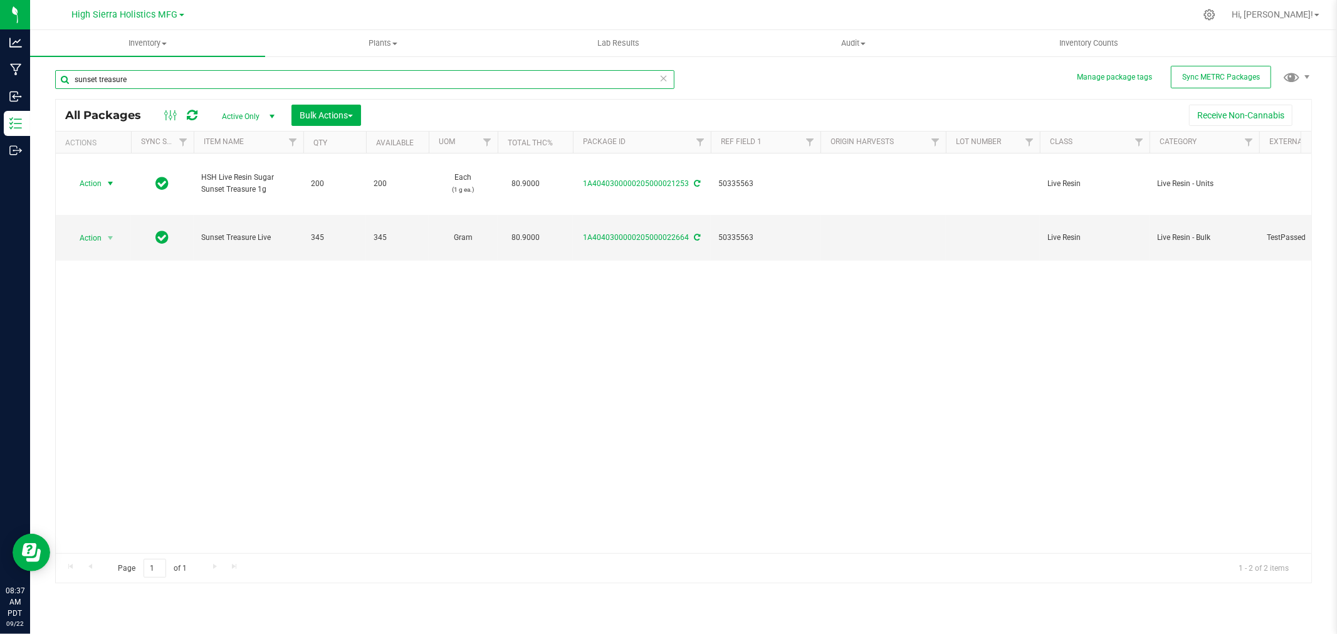
click at [146, 80] on input "sunset treasure" at bounding box center [364, 79] width 619 height 19
type input "s"
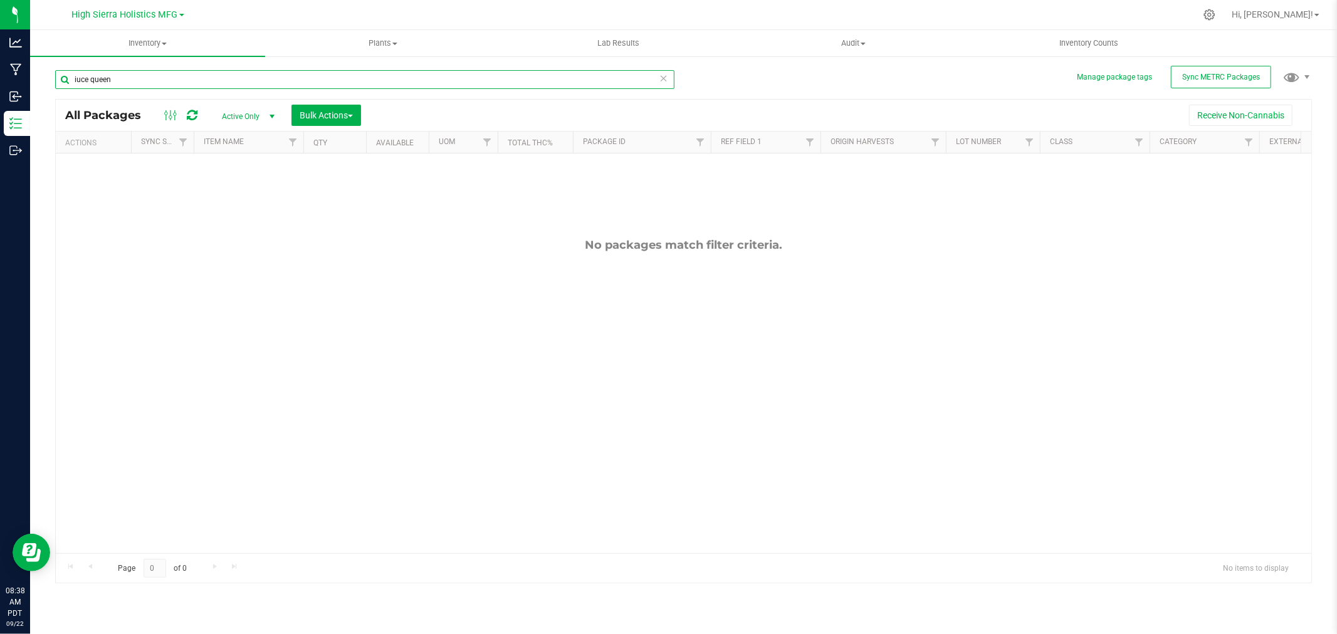
click at [79, 83] on input "iuce queen" at bounding box center [364, 79] width 619 height 19
type input "ice queen"
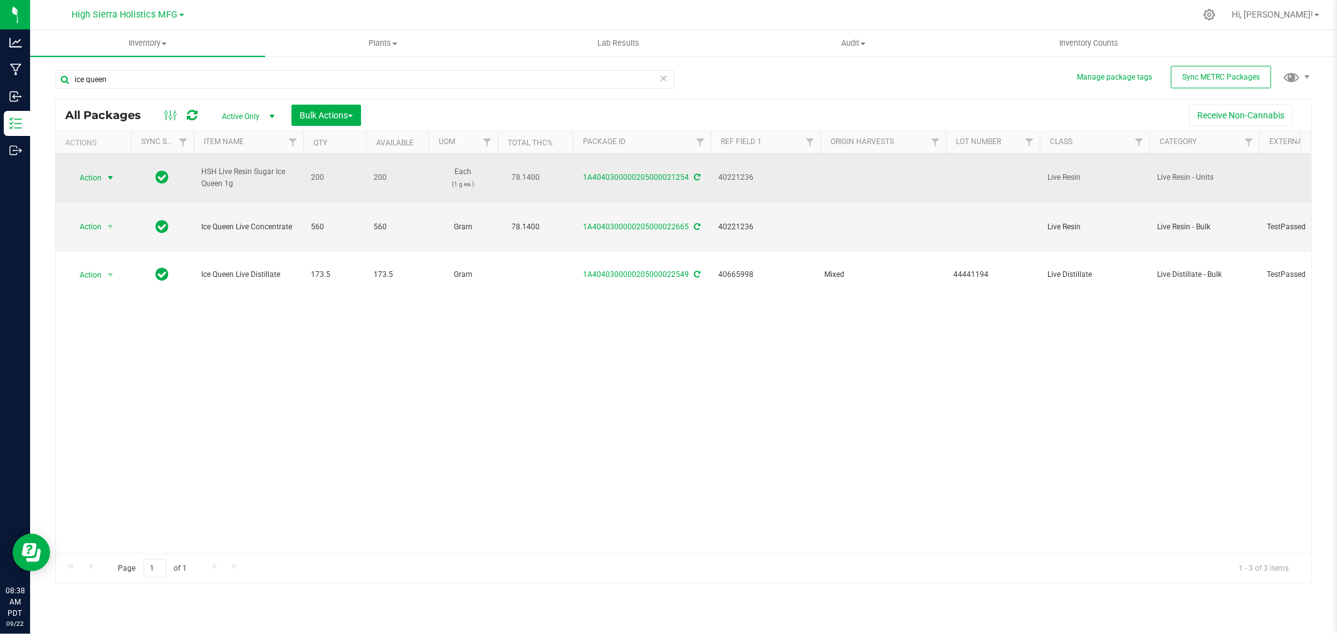
click at [104, 176] on span "select" at bounding box center [111, 178] width 16 height 18
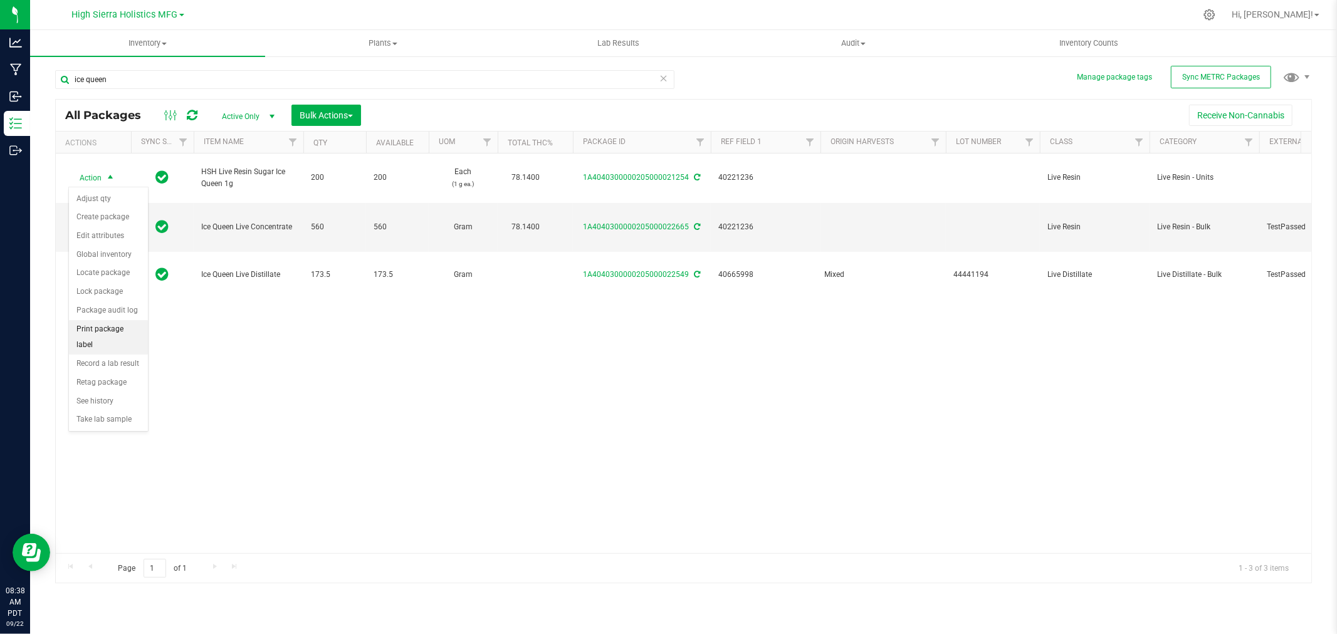
click at [121, 342] on li "Print package label" at bounding box center [108, 337] width 79 height 34
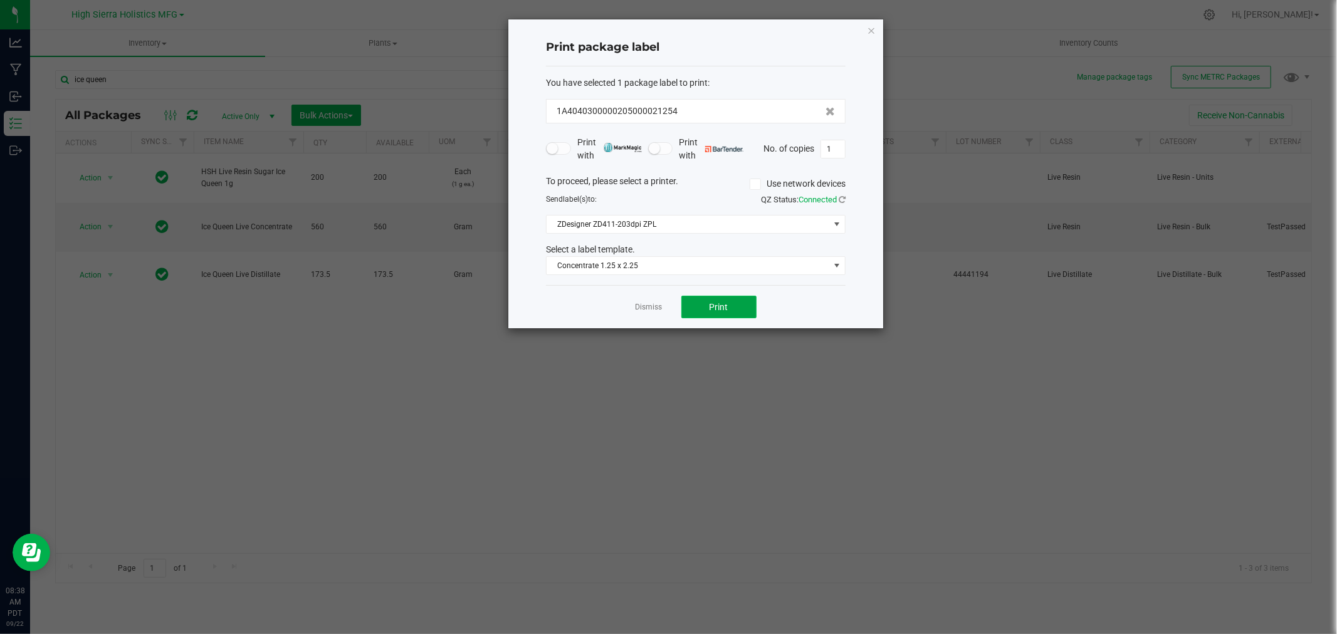
click at [713, 304] on span "Print" at bounding box center [719, 307] width 19 height 10
click at [834, 149] on input "1" at bounding box center [833, 149] width 24 height 18
type input "199"
click at [734, 303] on button "Print" at bounding box center [719, 307] width 75 height 23
click at [873, 28] on icon "button" at bounding box center [871, 30] width 9 height 15
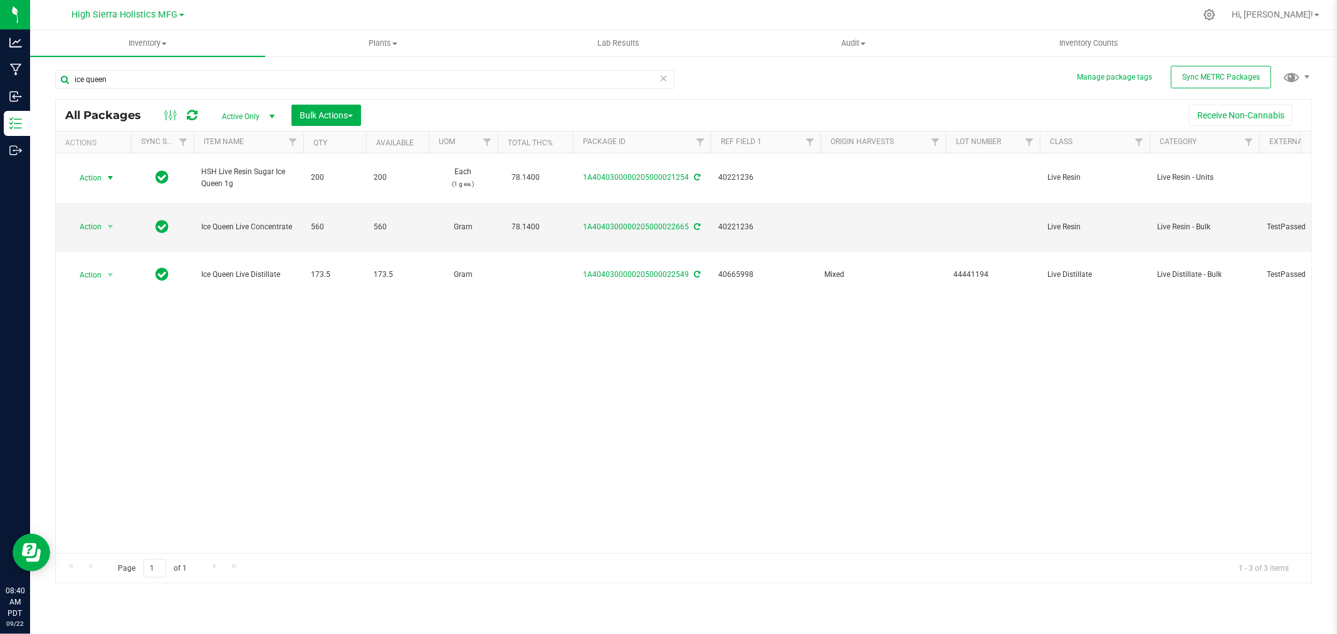
click at [870, 21] on div at bounding box center [709, 15] width 971 height 24
click at [854, 22] on div at bounding box center [709, 15] width 971 height 24
drag, startPoint x: 113, startPoint y: 80, endPoint x: 67, endPoint y: 88, distance: 47.1
click at [67, 88] on input "ice queen" at bounding box center [364, 79] width 619 height 19
type input "island smoothie"
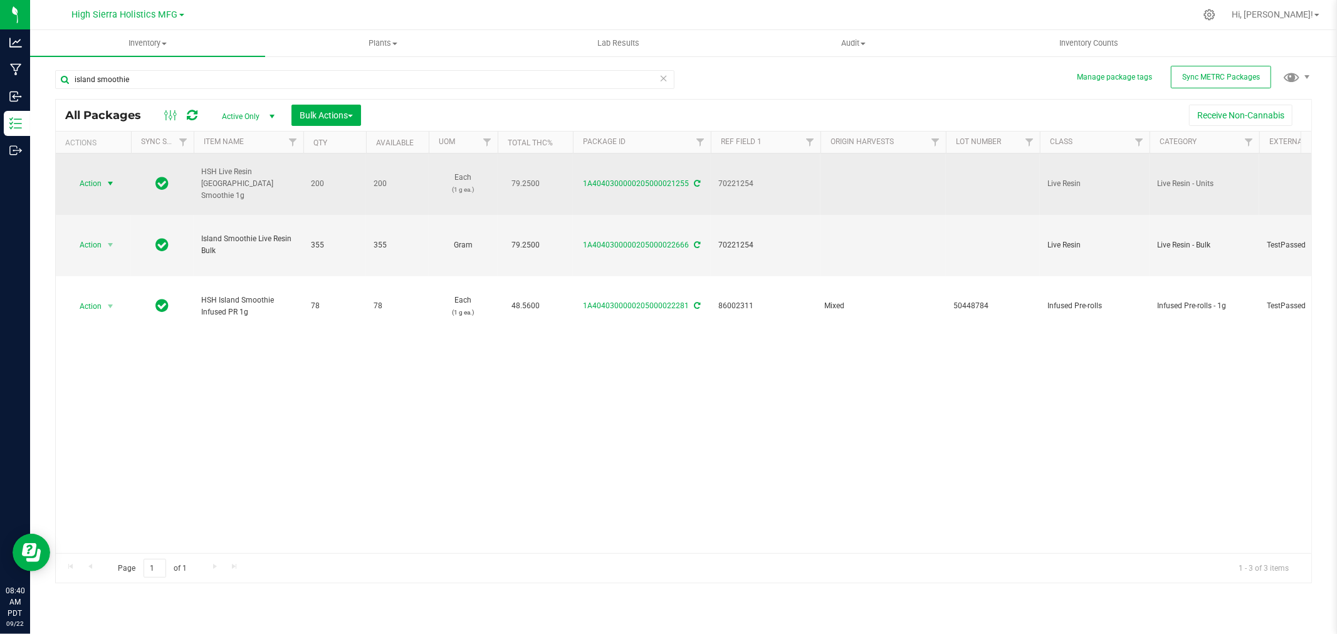
click at [108, 182] on span "select" at bounding box center [110, 184] width 10 height 10
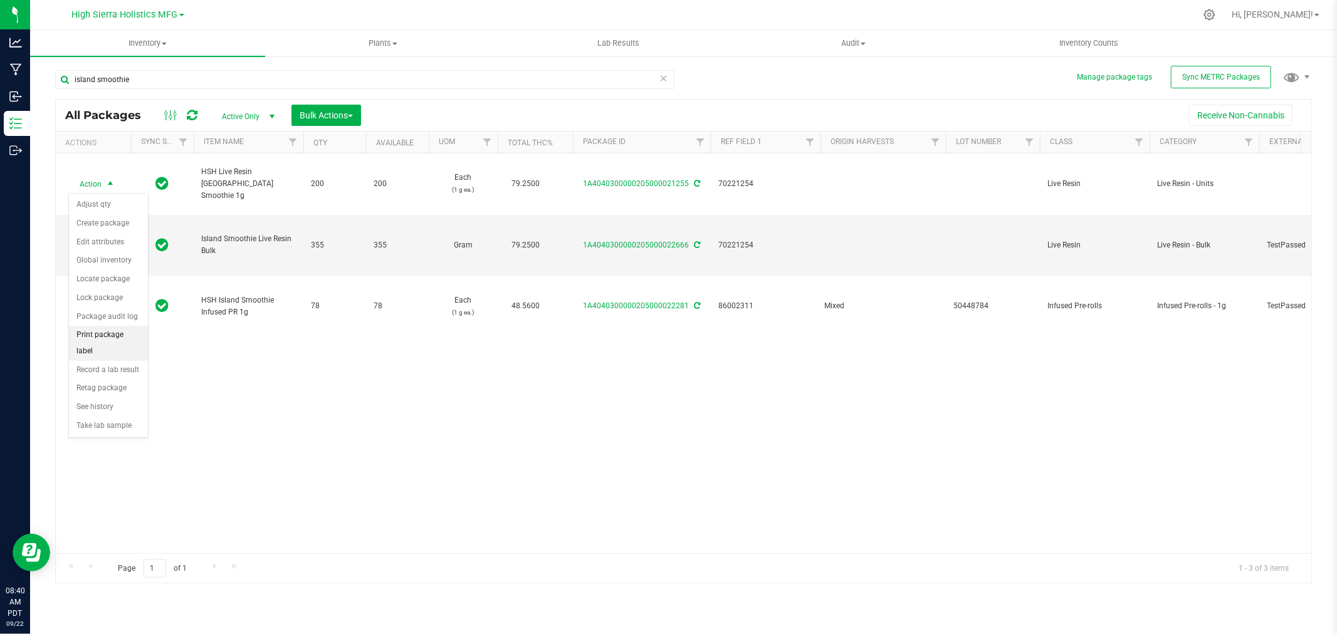
click at [118, 347] on li "Print package label" at bounding box center [108, 343] width 79 height 34
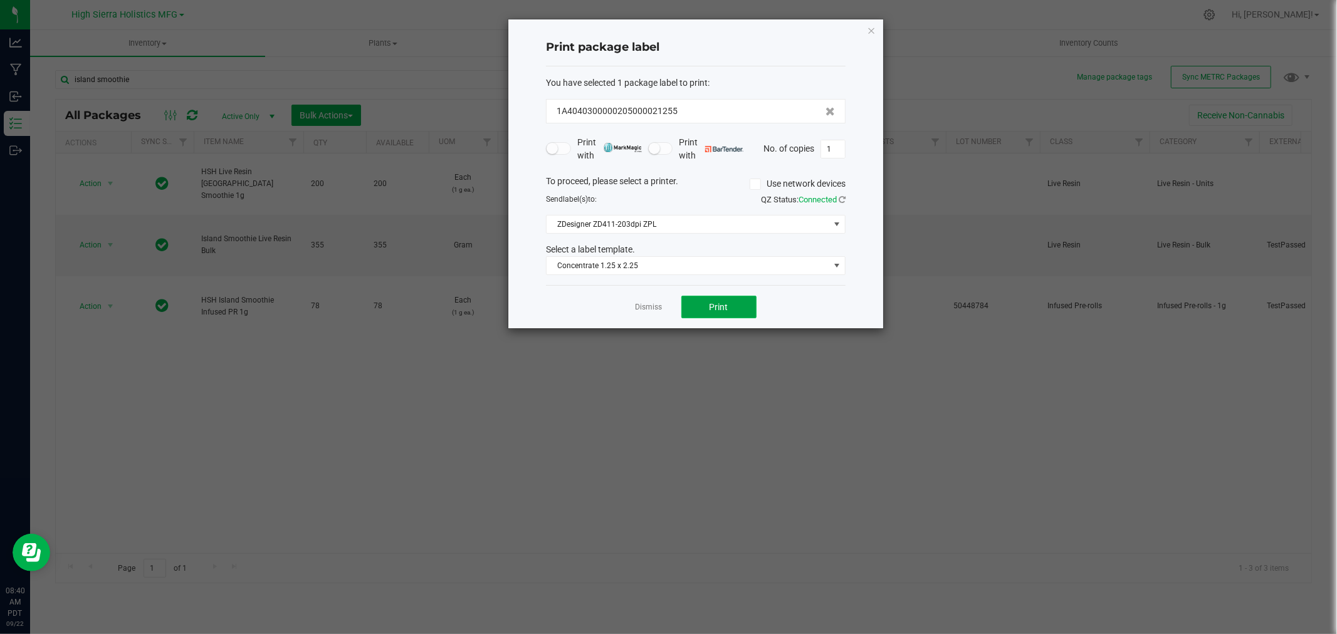
click at [712, 302] on span "Print" at bounding box center [719, 307] width 19 height 10
click at [830, 148] on input "1" at bounding box center [833, 149] width 24 height 18
type input "199"
click at [738, 312] on button "Print" at bounding box center [719, 307] width 75 height 23
click at [869, 31] on icon "button" at bounding box center [871, 30] width 9 height 15
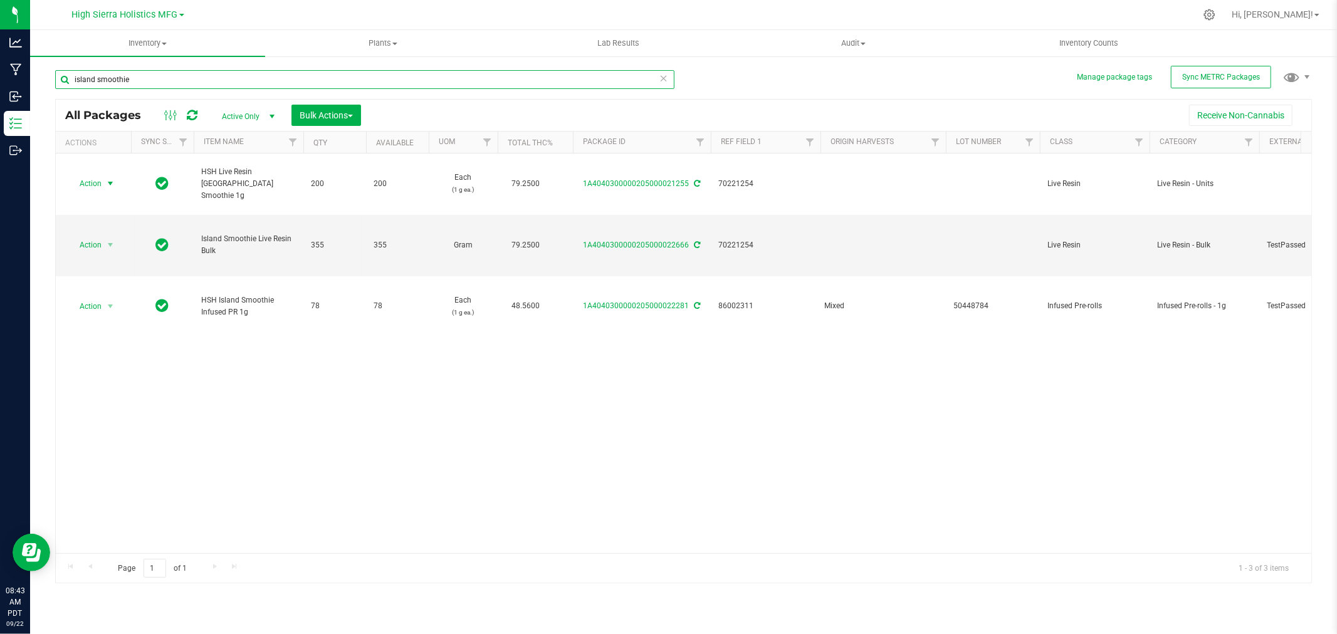
click at [142, 83] on input "island smoothie" at bounding box center [364, 79] width 619 height 19
drag, startPoint x: 104, startPoint y: 78, endPoint x: 60, endPoint y: 78, distance: 44.5
click at [60, 78] on input "island smoothie" at bounding box center [364, 79] width 619 height 19
type input "lemon punch"
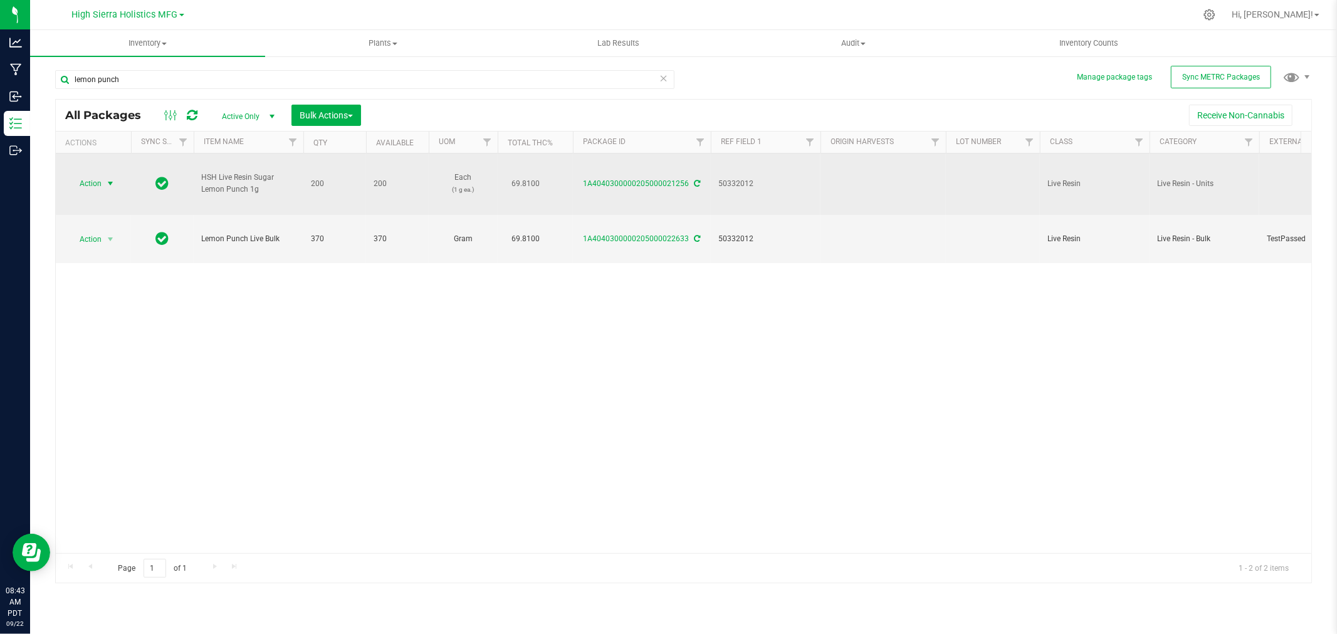
click at [113, 183] on span "select" at bounding box center [110, 184] width 10 height 10
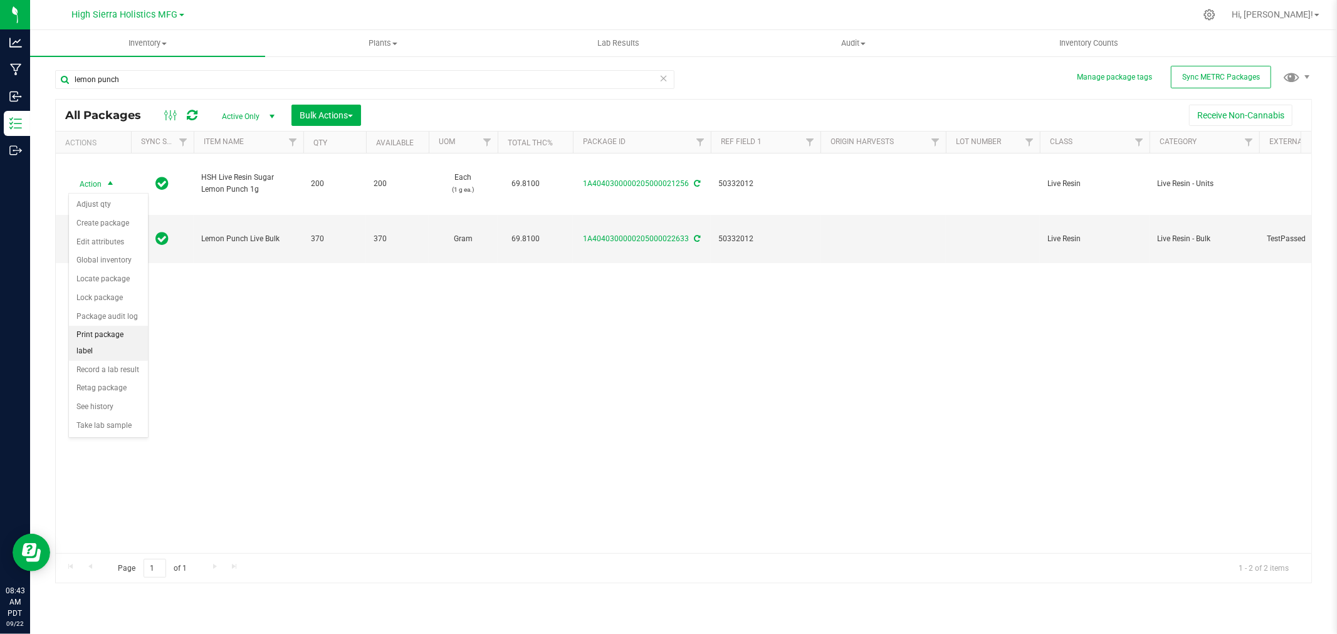
click at [111, 341] on li "Print package label" at bounding box center [108, 343] width 79 height 34
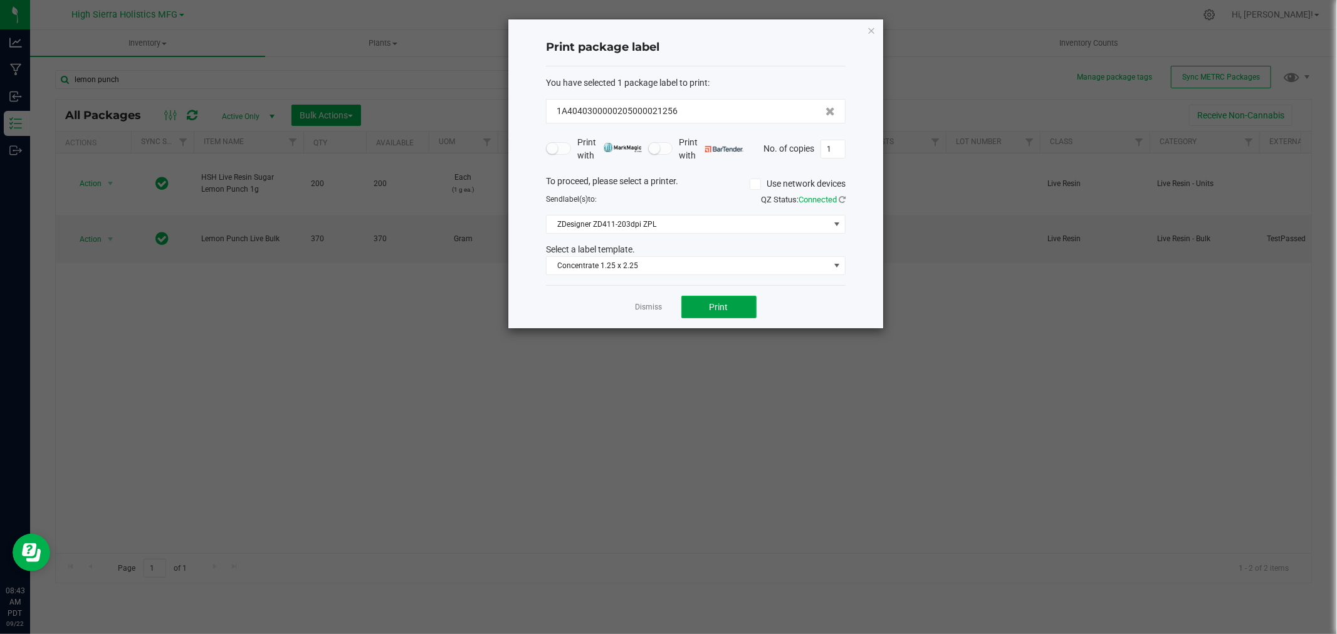
click at [707, 308] on button "Print" at bounding box center [719, 307] width 75 height 23
click at [867, 31] on icon "button" at bounding box center [871, 30] width 9 height 15
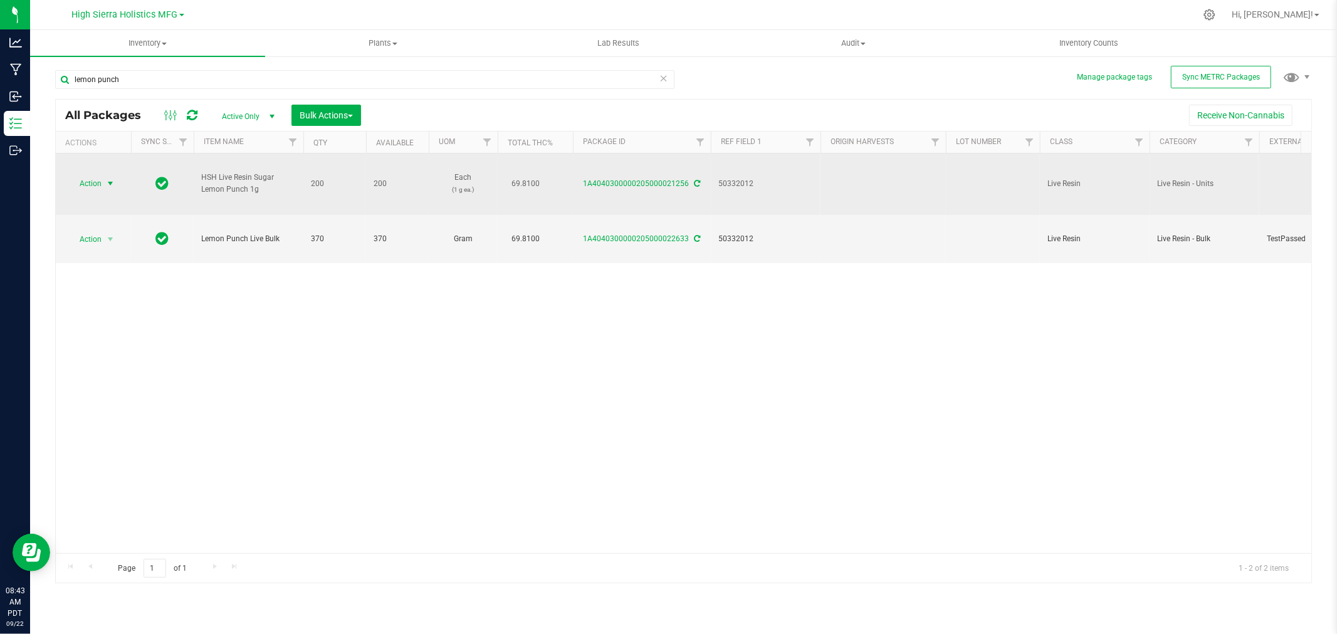
click at [101, 184] on span "Action" at bounding box center [85, 184] width 34 height 18
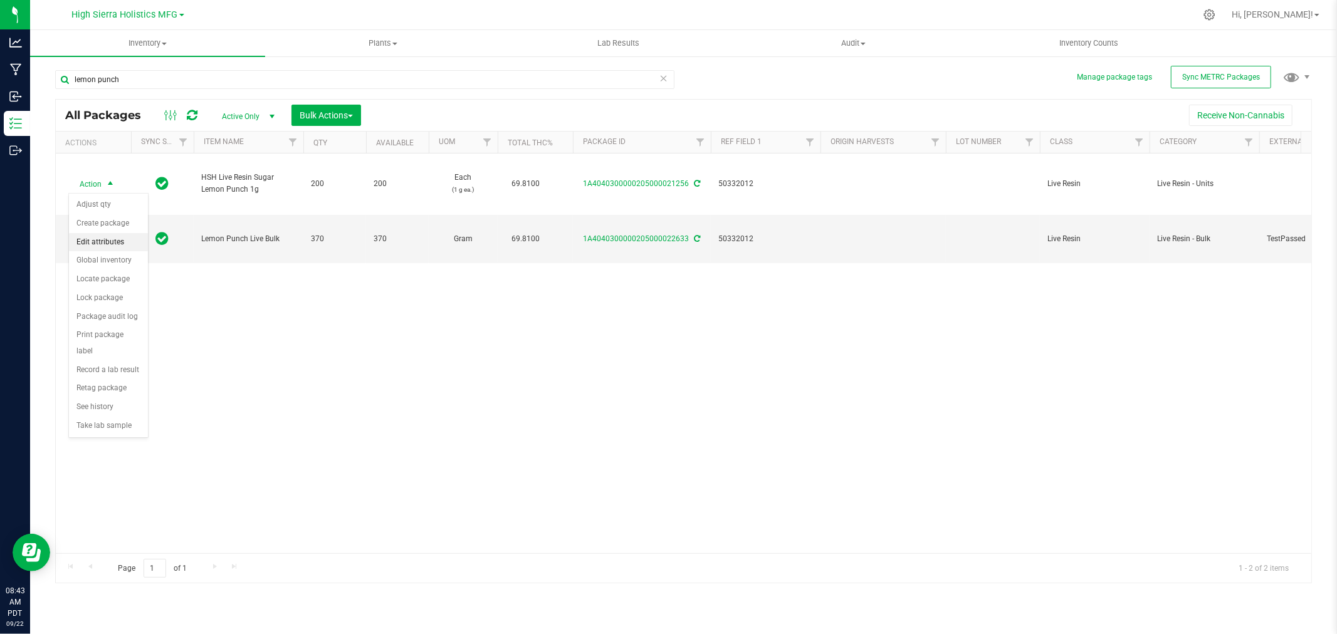
click at [110, 249] on li "Edit attributes" at bounding box center [108, 242] width 79 height 19
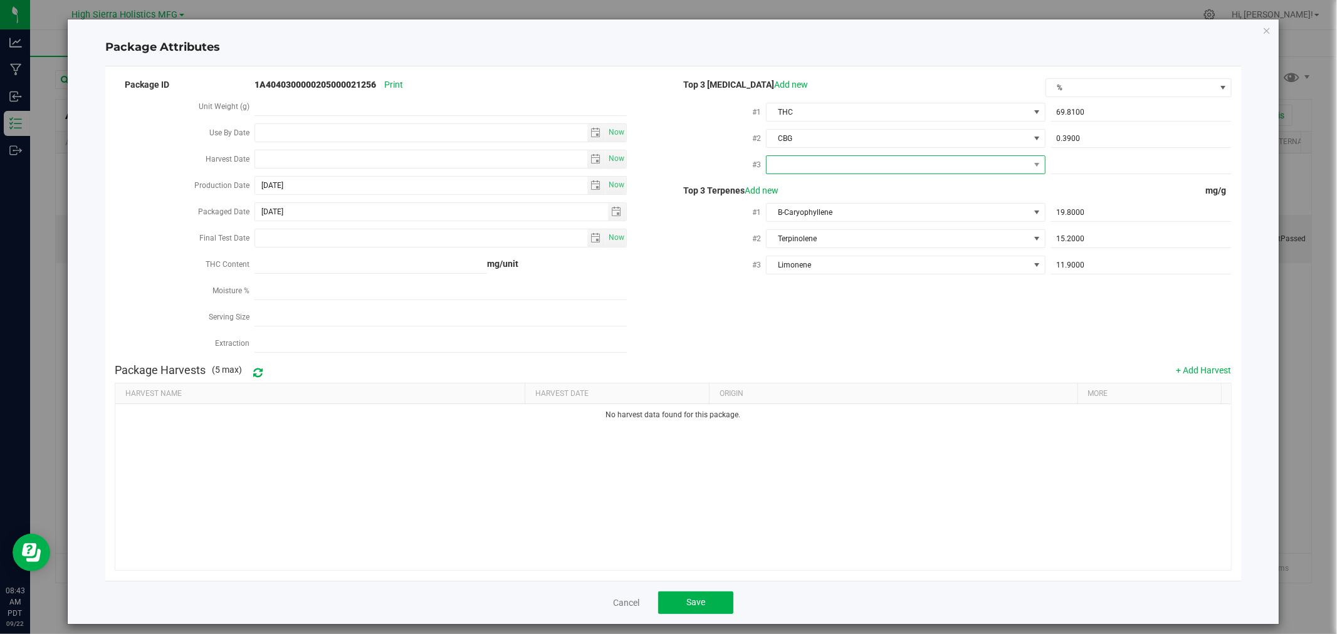
click at [972, 159] on span at bounding box center [898, 165] width 262 height 18
click at [869, 233] on li "CBD" at bounding box center [899, 236] width 276 height 21
click at [1100, 169] on span at bounding box center [1141, 165] width 181 height 18
type input "0"
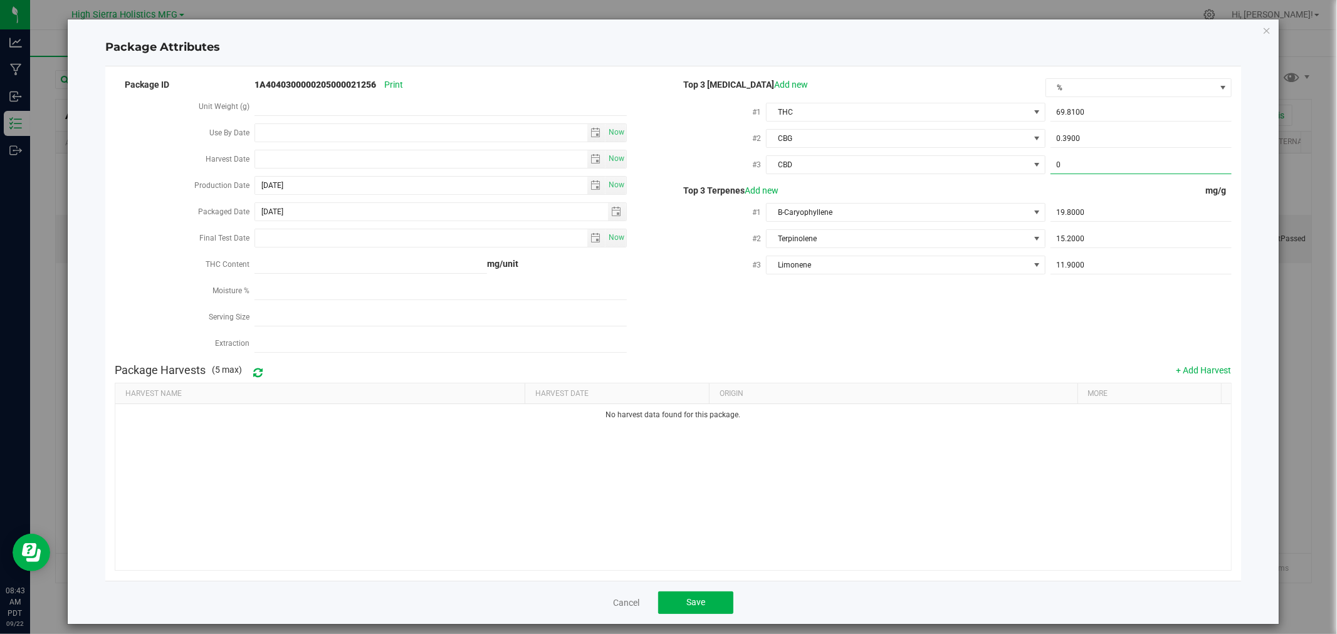
type input "0.0000"
click at [1155, 293] on div "Package ID 1A4040300000205000021256 Print Unit Weight (g) Use By Date Now Harve…" at bounding box center [673, 217] width 1117 height 282
click at [717, 590] on div "Cancel Save" at bounding box center [672, 602] width 1135 height 43
click at [719, 598] on button "Save" at bounding box center [695, 603] width 75 height 23
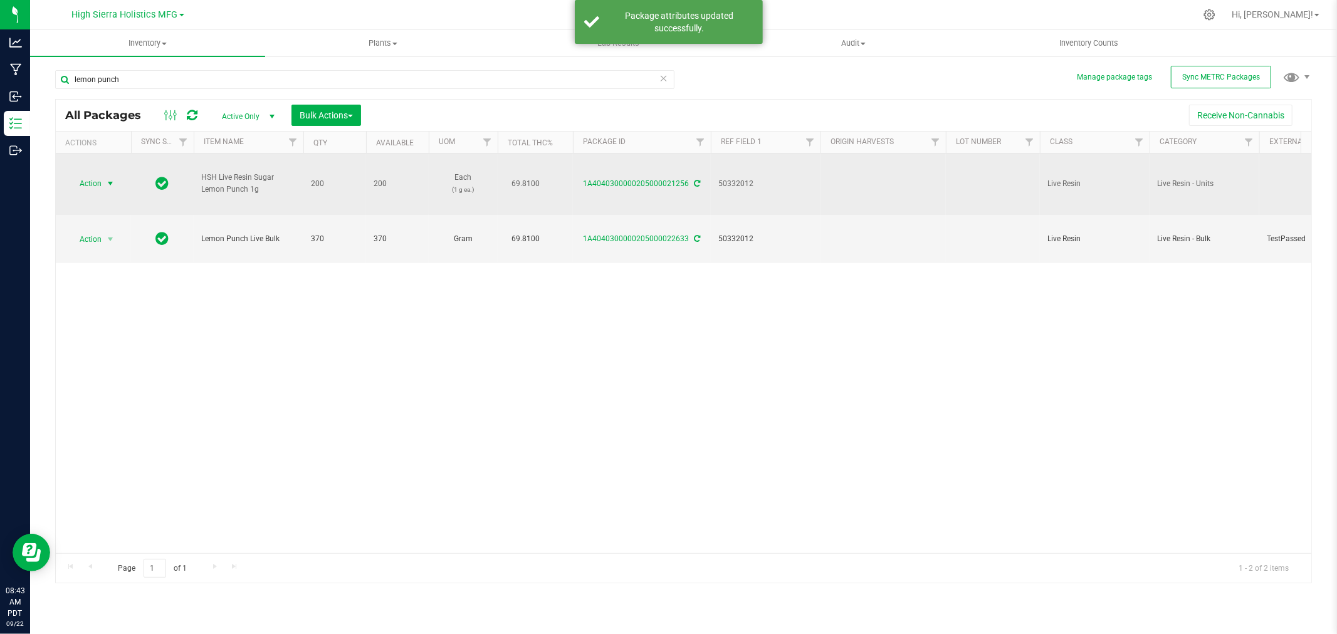
click at [112, 186] on span "select" at bounding box center [110, 184] width 10 height 10
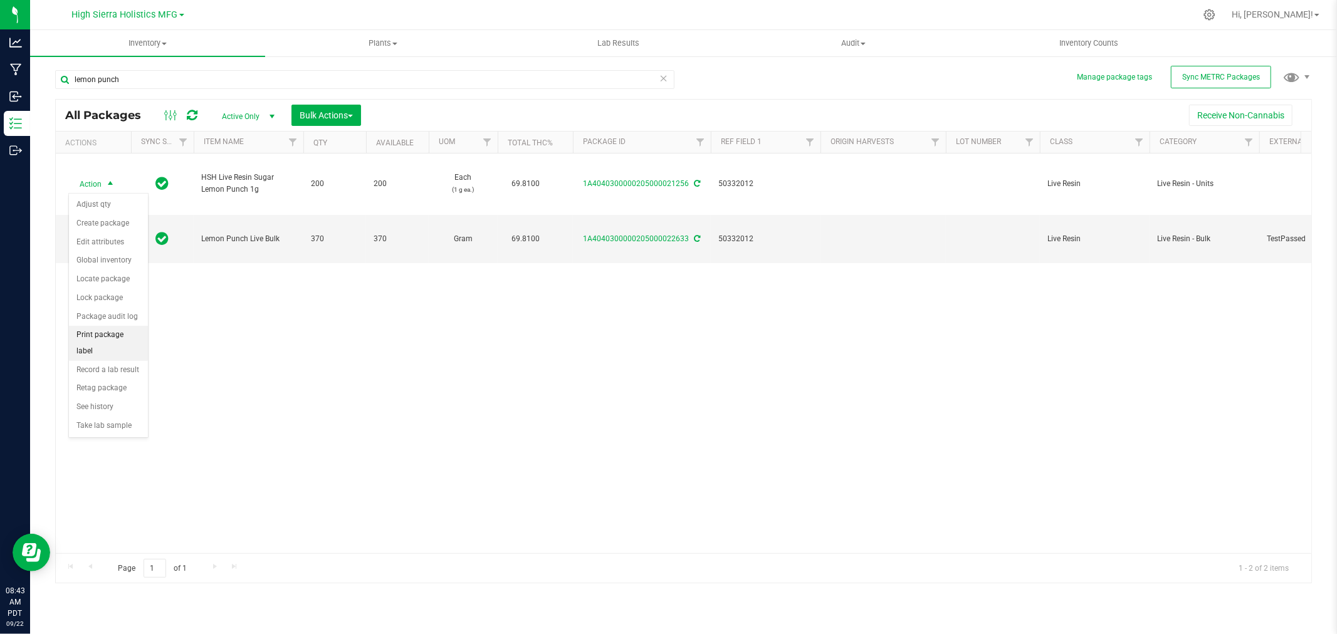
click at [107, 339] on li "Print package label" at bounding box center [108, 343] width 79 height 34
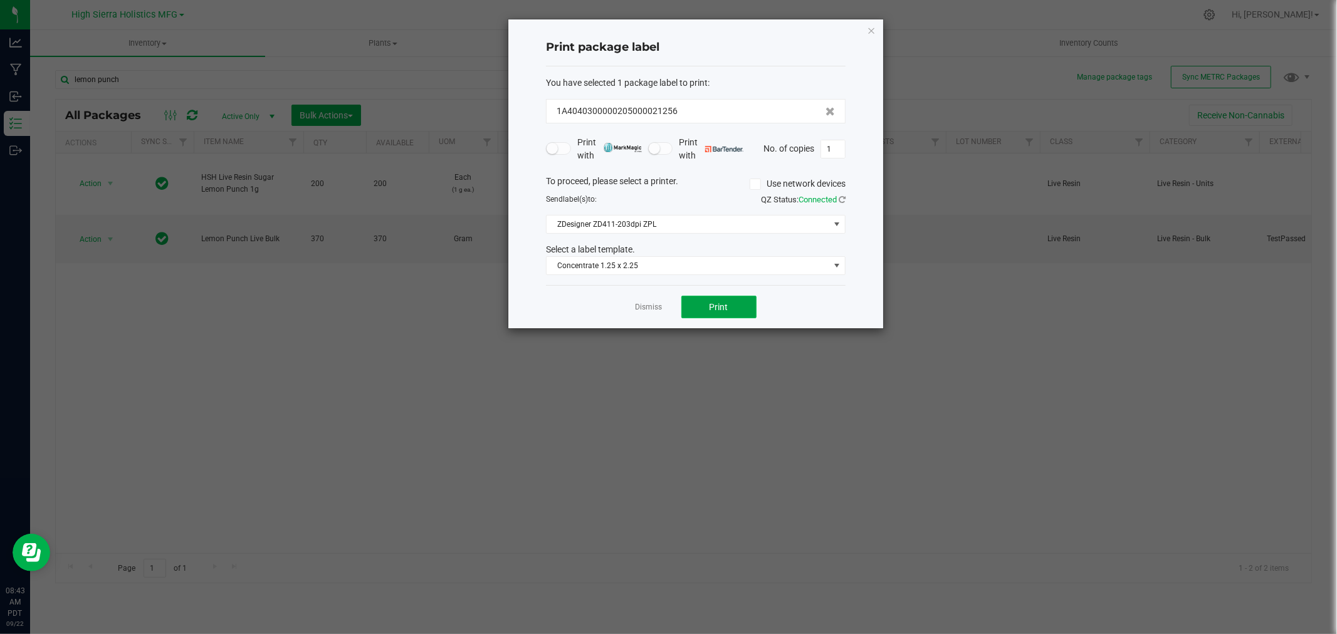
click at [729, 308] on button "Print" at bounding box center [719, 307] width 75 height 23
click at [842, 154] on input "1" at bounding box center [833, 149] width 24 height 18
type input "199"
click at [742, 299] on button "Print" at bounding box center [719, 307] width 75 height 23
click at [869, 29] on icon "button" at bounding box center [871, 30] width 9 height 15
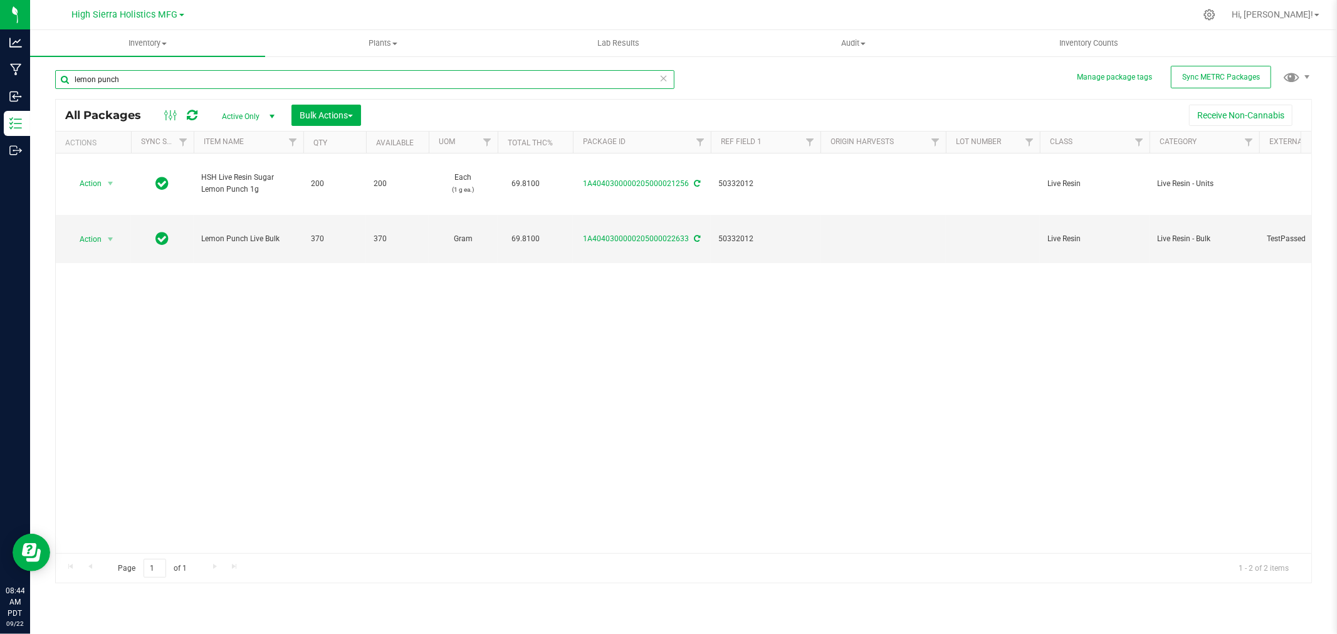
drag, startPoint x: 186, startPoint y: 82, endPoint x: 38, endPoint y: 79, distance: 148.0
click at [39, 79] on div "Manage package tags Sync METRC Packages lemon punch All Packages Active Only Ac…" at bounding box center [683, 246] width 1307 height 382
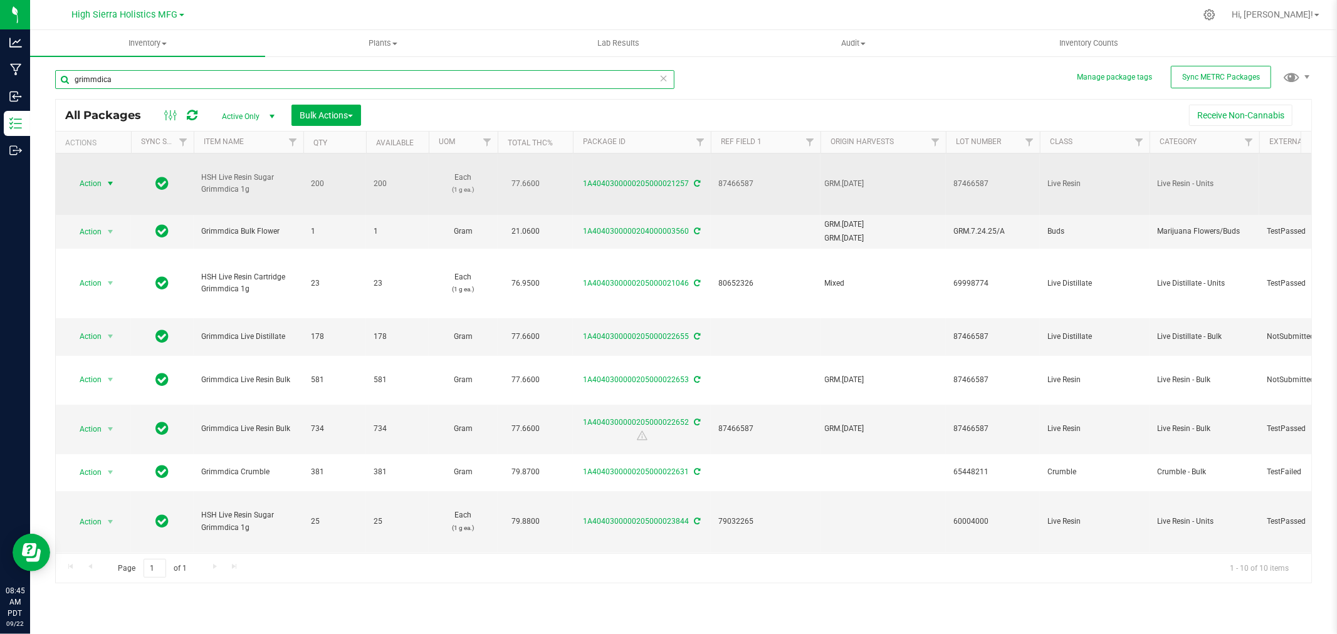
type input "grimmdica"
click at [110, 184] on span "select" at bounding box center [110, 184] width 10 height 10
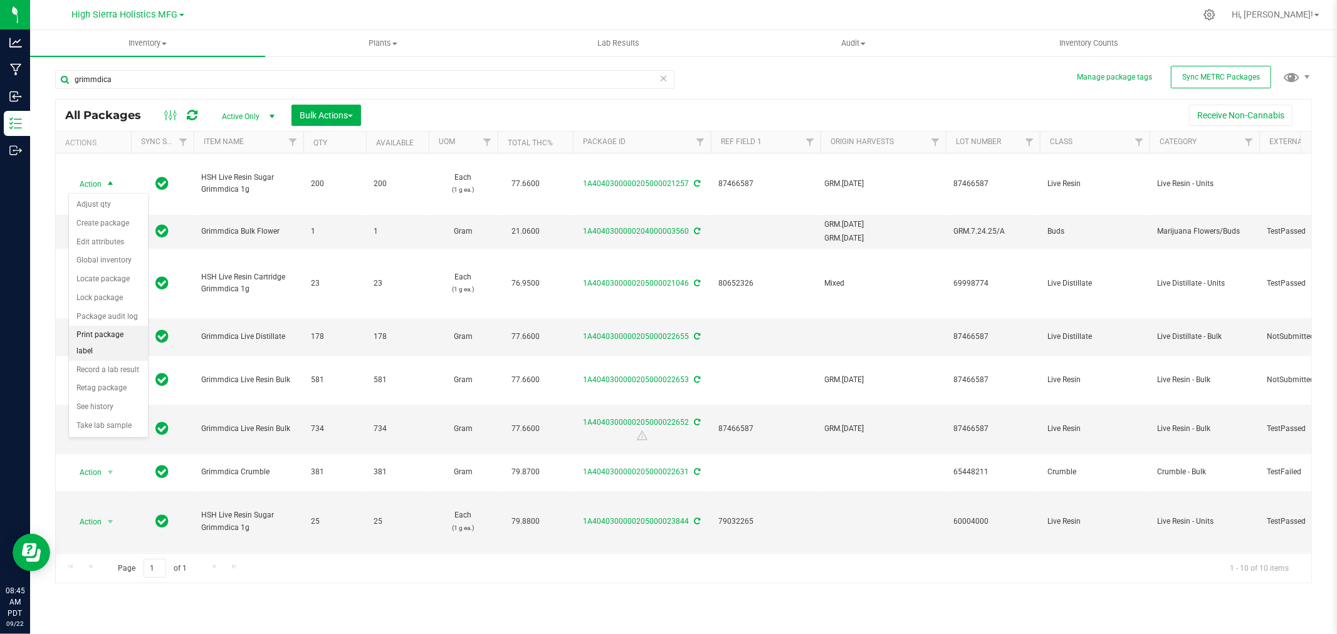
click at [97, 350] on li "Print package label" at bounding box center [108, 343] width 79 height 34
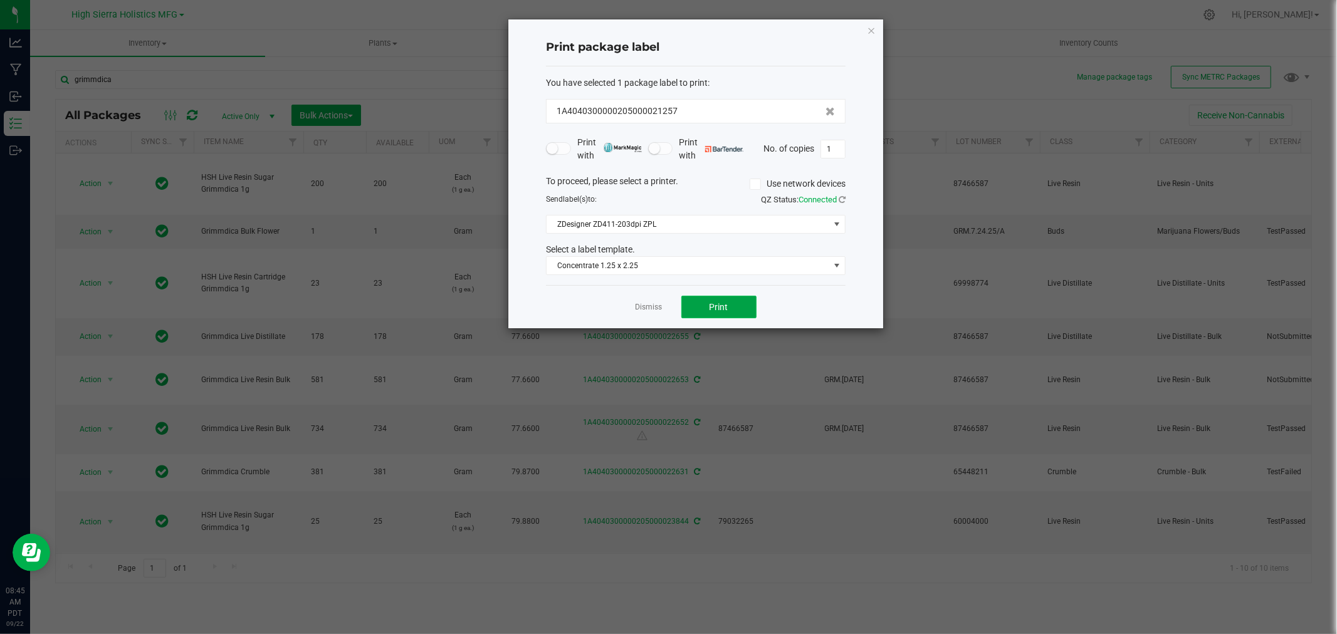
click at [717, 309] on span "Print" at bounding box center [719, 307] width 19 height 10
click at [841, 145] on input "1" at bounding box center [833, 149] width 24 height 18
type input "199"
click at [722, 311] on span "Print" at bounding box center [719, 307] width 19 height 10
click at [874, 26] on icon "button" at bounding box center [871, 30] width 9 height 15
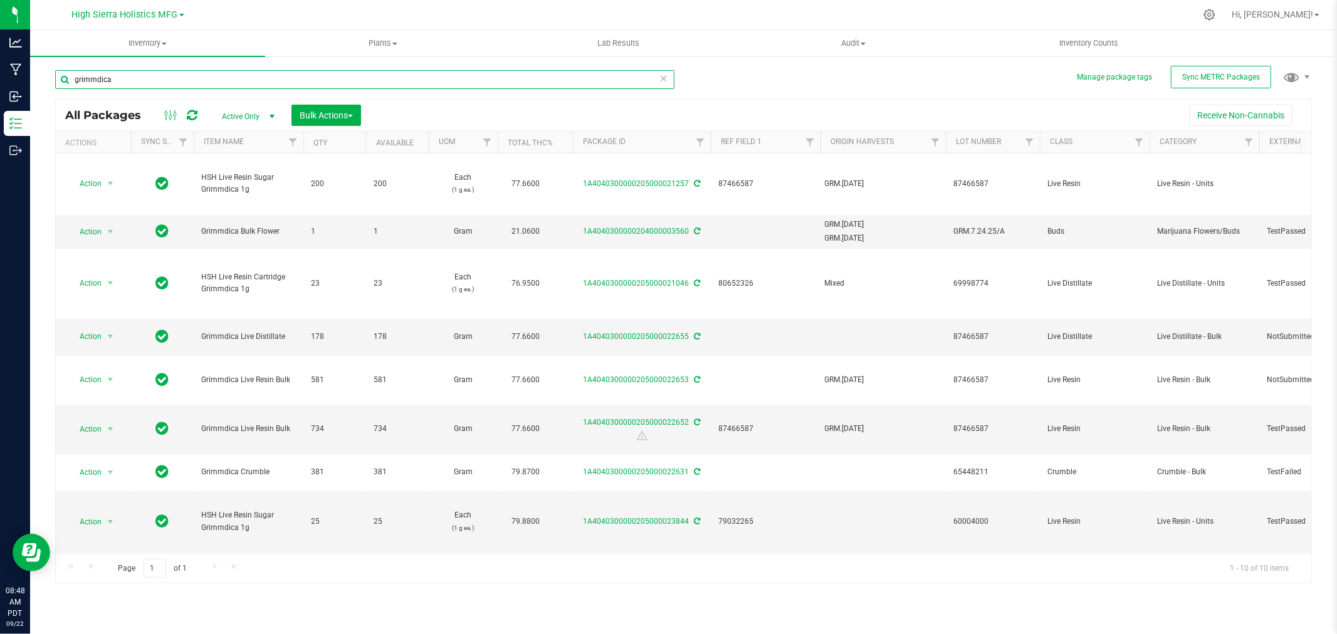
drag, startPoint x: 143, startPoint y: 76, endPoint x: 35, endPoint y: 75, distance: 107.8
click at [35, 75] on div "Manage package tags Sync METRC Packages grimmdica All Packages Active Only Acti…" at bounding box center [683, 246] width 1307 height 382
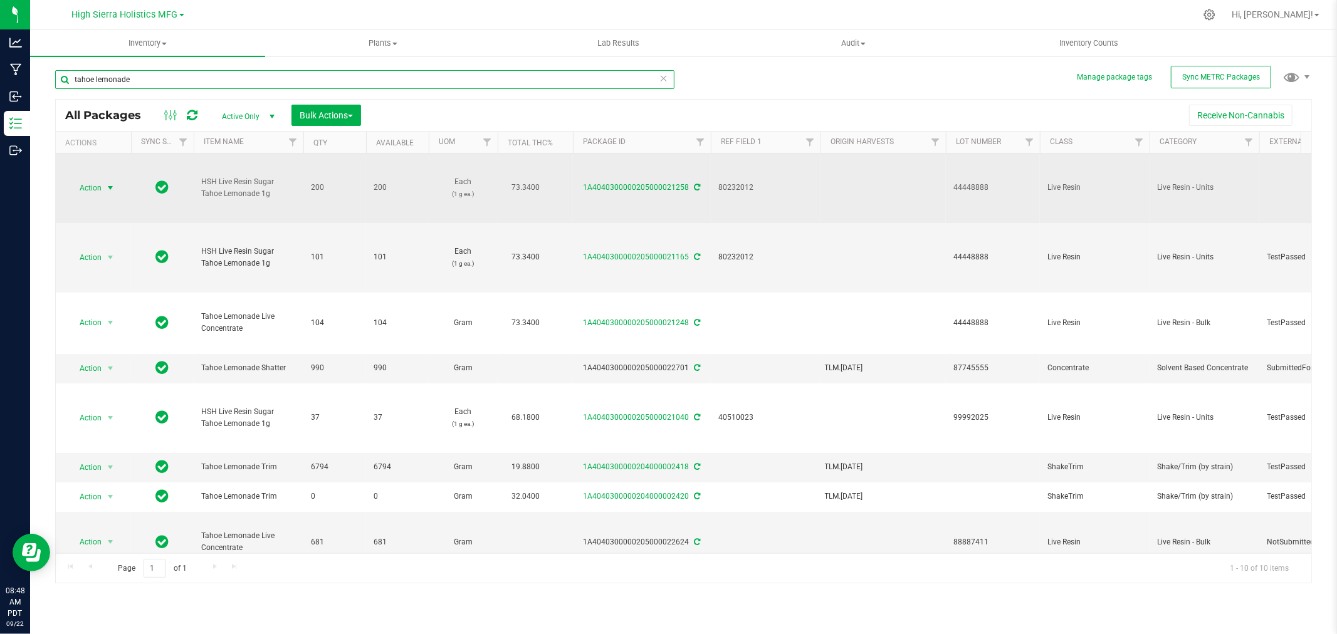
type input "tahoe lemonade"
click at [110, 188] on span "select" at bounding box center [110, 188] width 10 height 10
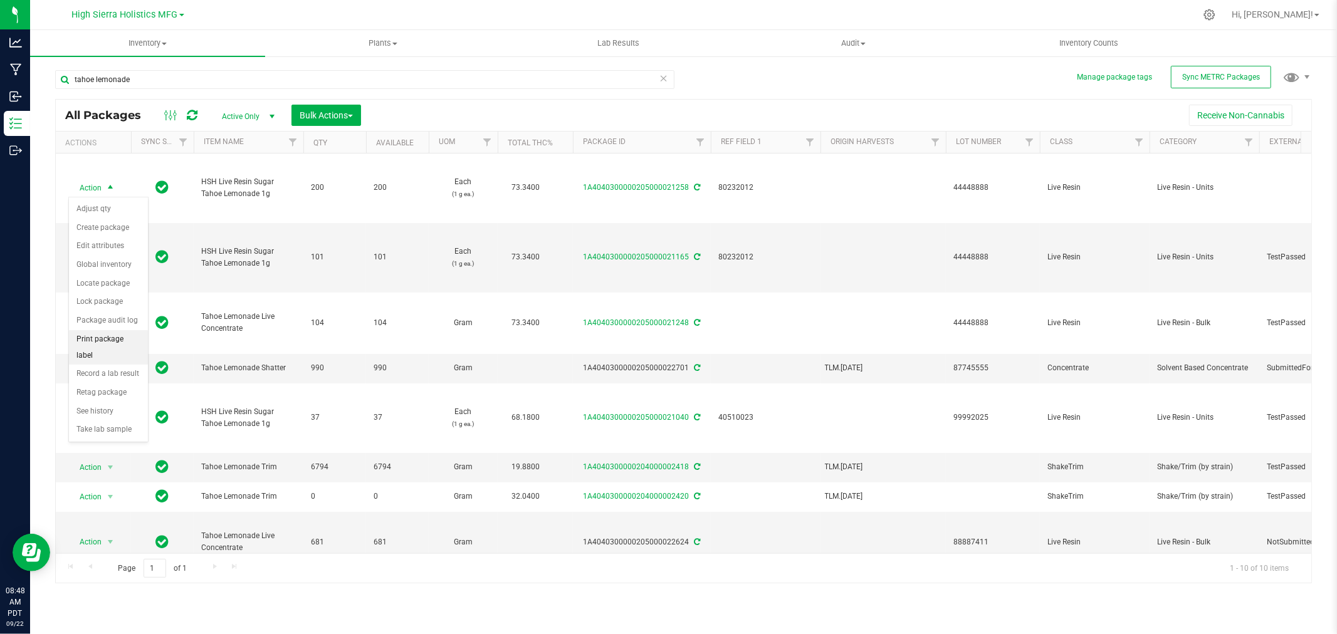
click at [104, 342] on li "Print package label" at bounding box center [108, 347] width 79 height 34
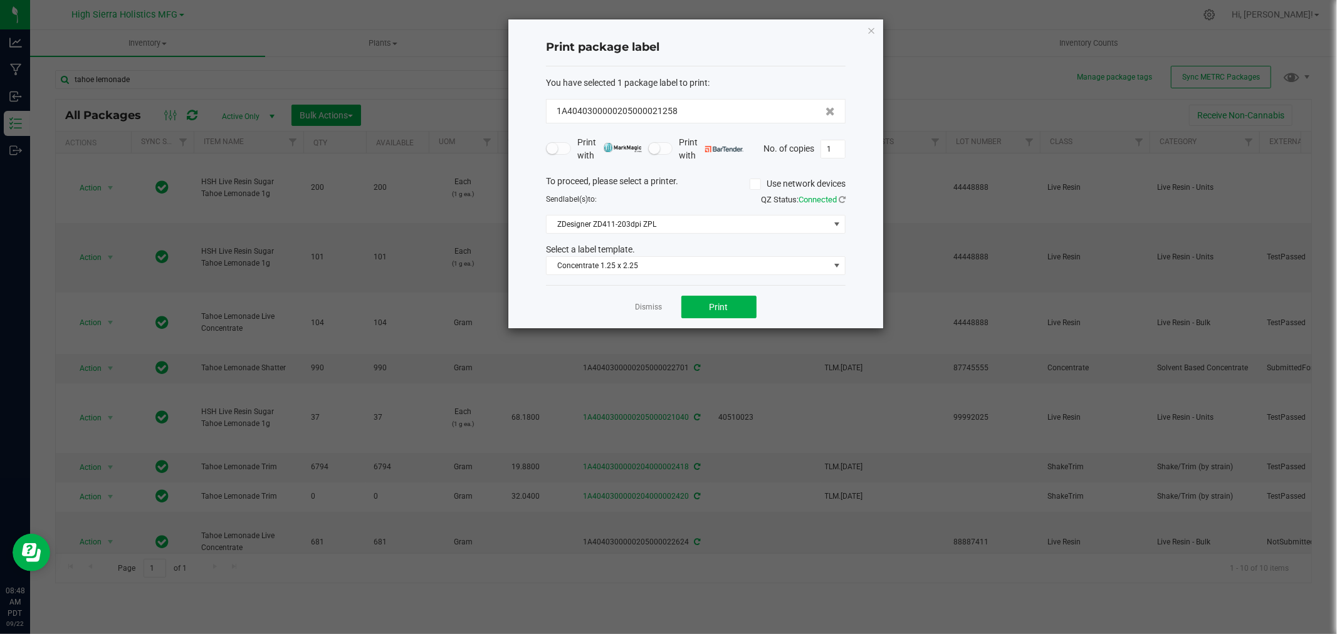
click at [715, 290] on div "Dismiss Print" at bounding box center [696, 306] width 300 height 43
click at [732, 313] on button "Print" at bounding box center [719, 307] width 75 height 23
click at [870, 26] on icon "button" at bounding box center [871, 30] width 9 height 15
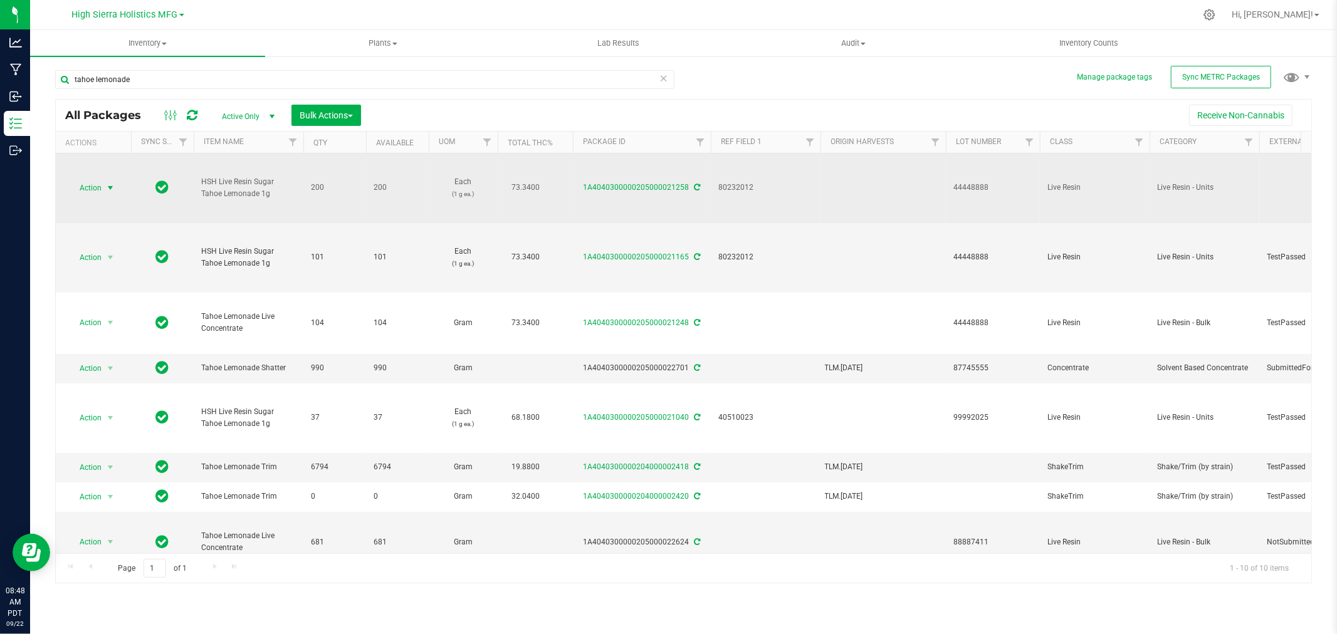
click at [107, 191] on span "select" at bounding box center [110, 188] width 10 height 10
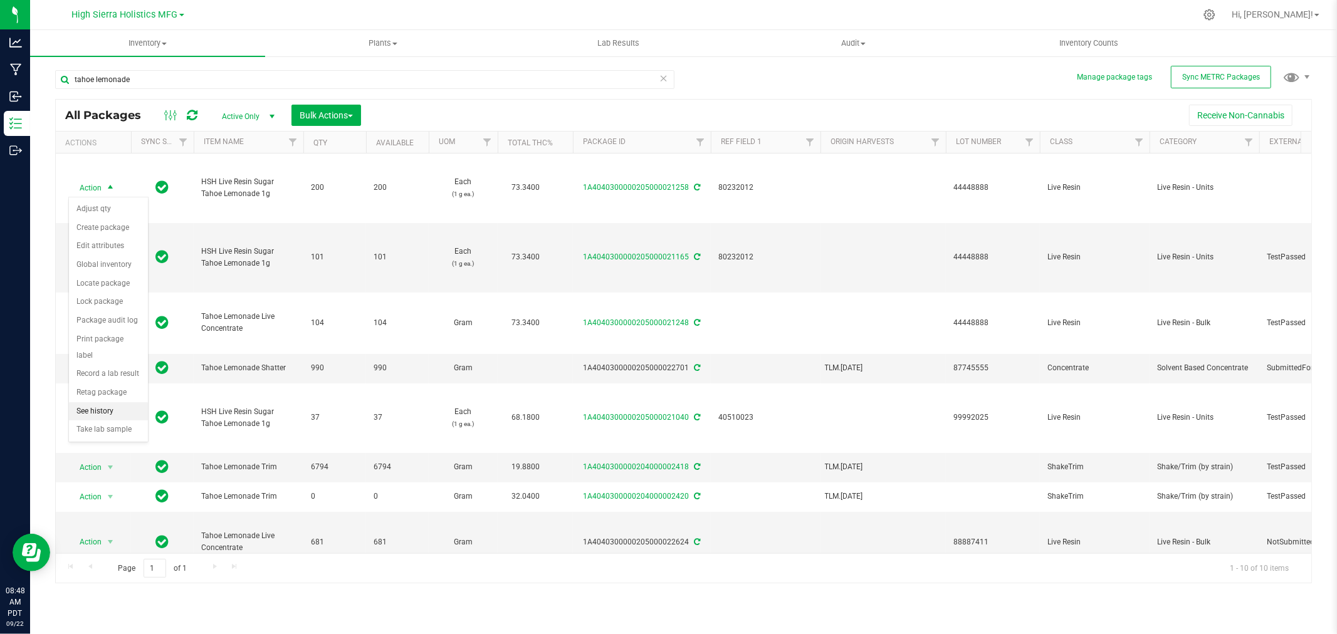
click at [117, 411] on li "See history" at bounding box center [108, 412] width 79 height 19
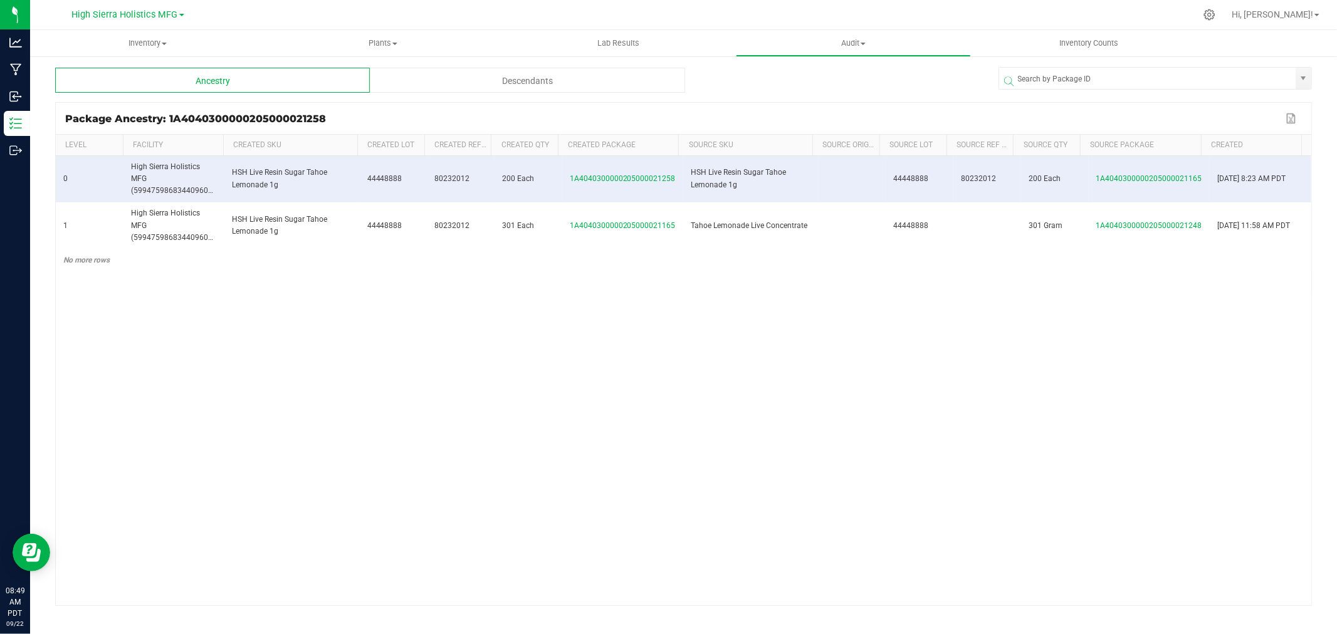
click at [480, 70] on div "Descendants" at bounding box center [527, 80] width 315 height 25
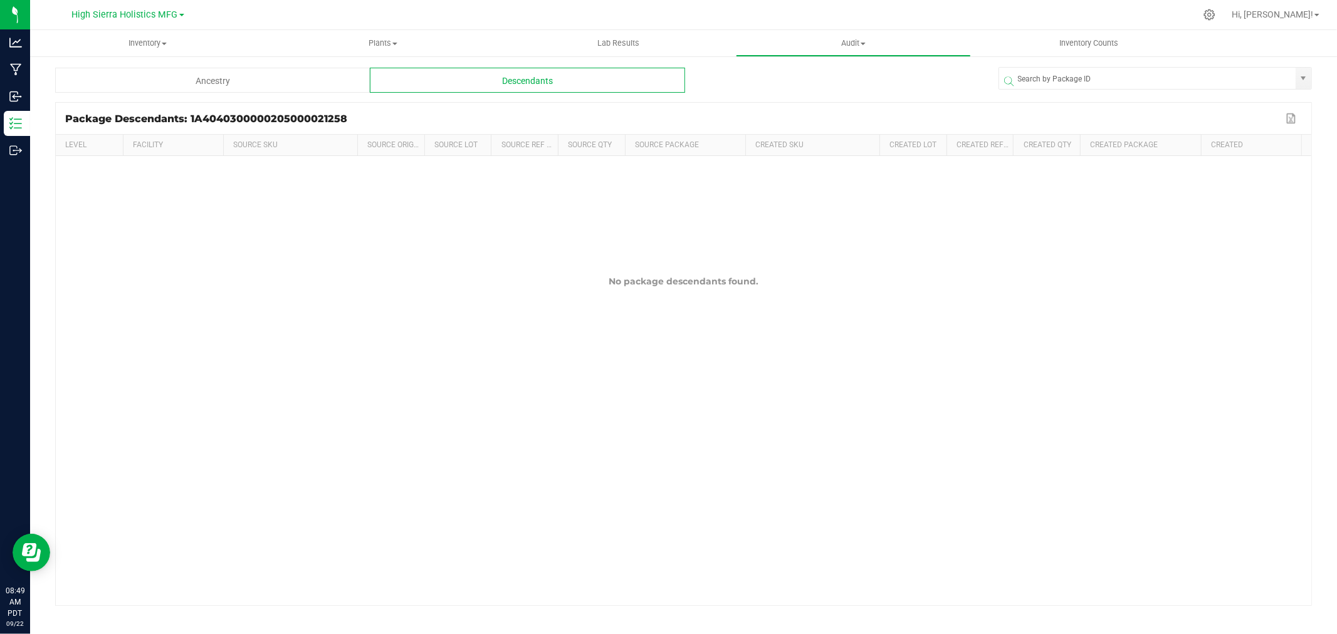
click at [278, 78] on div "Ancestry" at bounding box center [212, 80] width 315 height 25
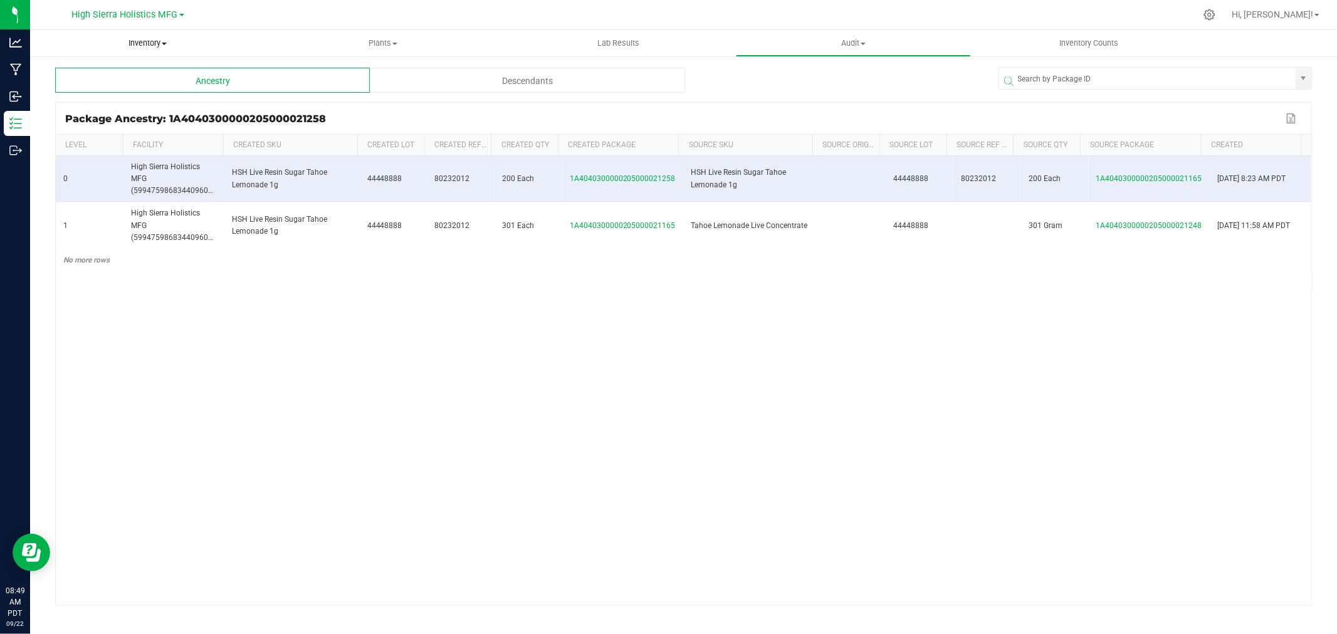
click at [152, 42] on span "Inventory" at bounding box center [147, 43] width 235 height 11
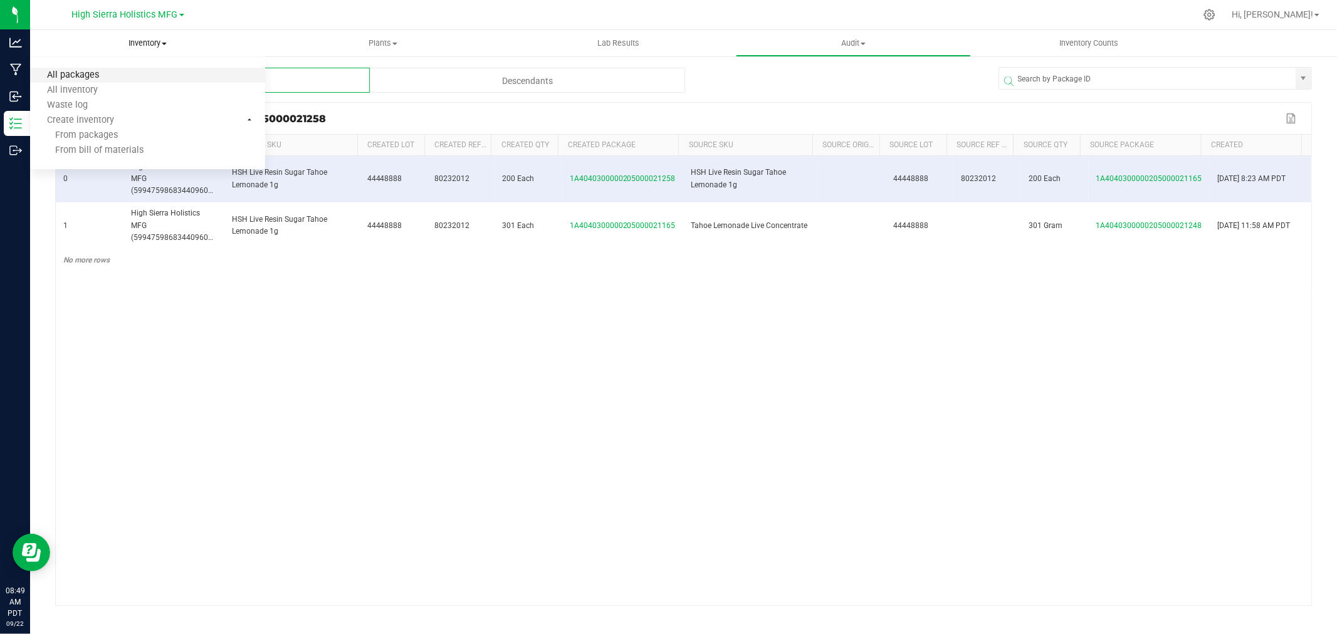
click at [97, 75] on span "All packages" at bounding box center [73, 75] width 86 height 11
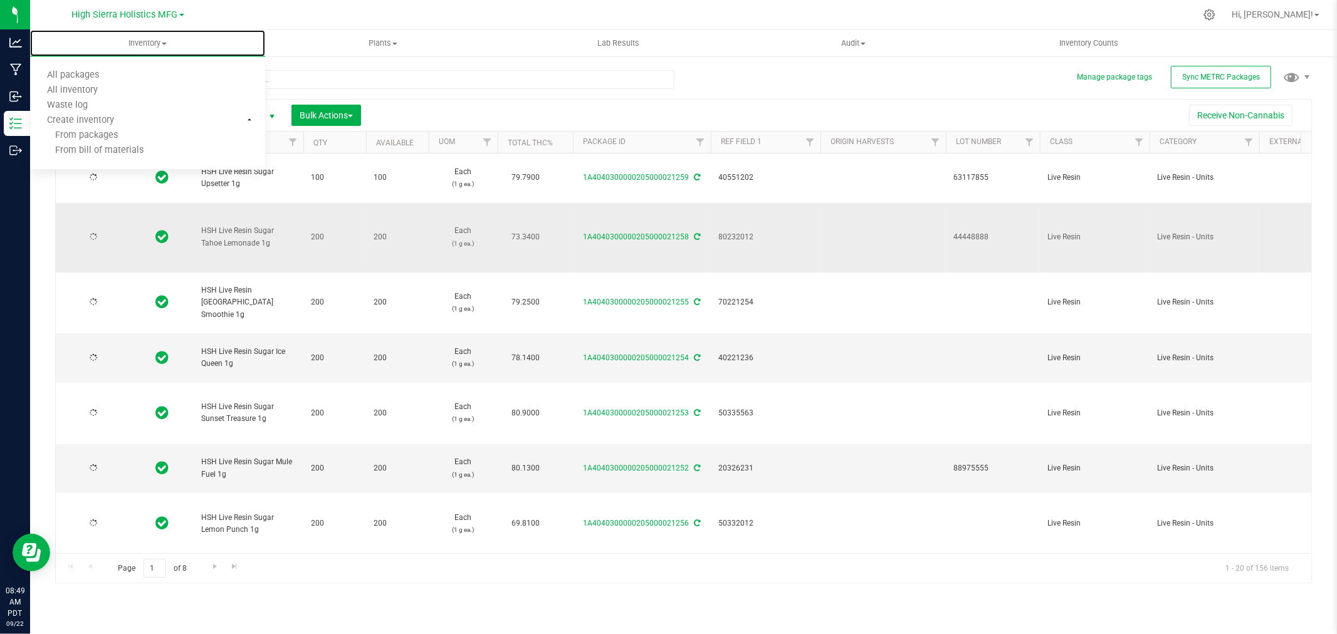
type input "[DATE]"
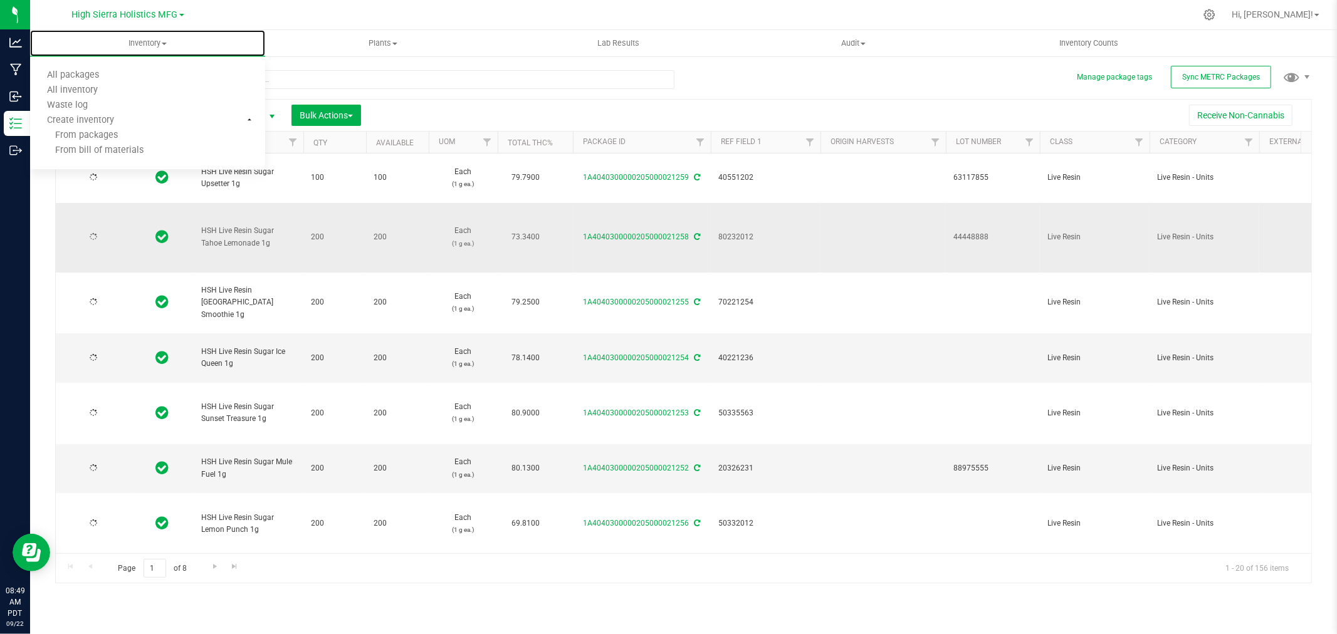
type input "[DATE]"
click at [455, 115] on div "Receive Non-Cannabis" at bounding box center [837, 115] width 932 height 21
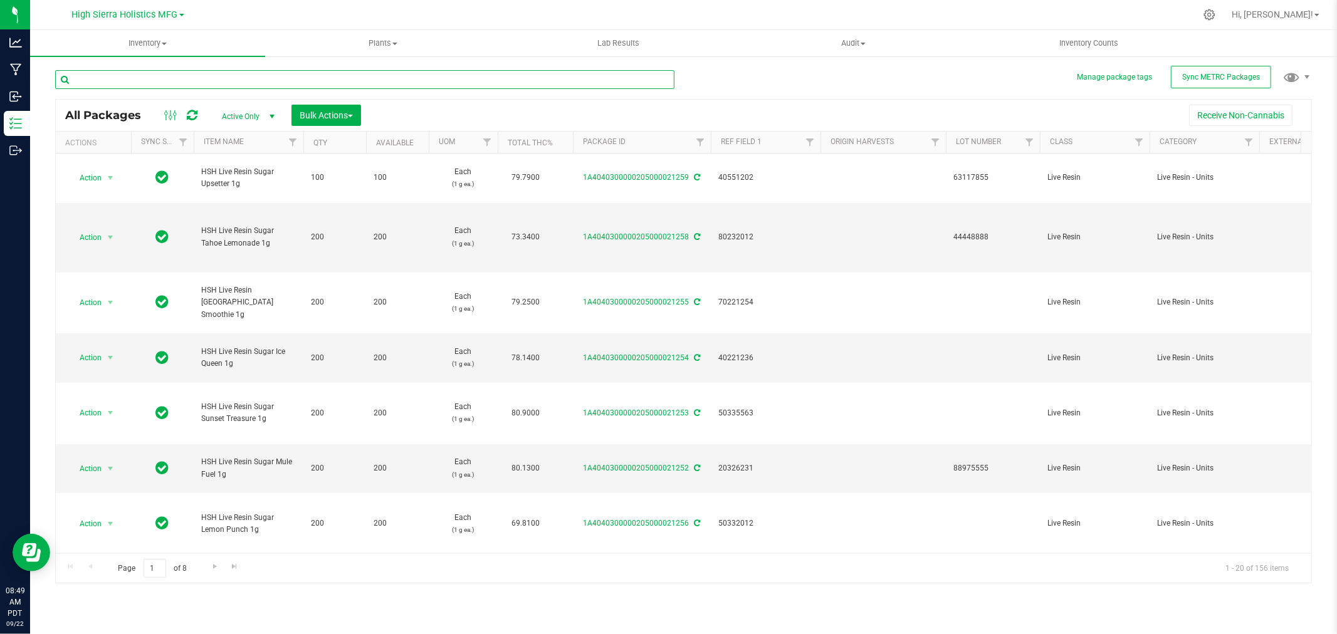
click at [167, 83] on input "text" at bounding box center [364, 79] width 619 height 19
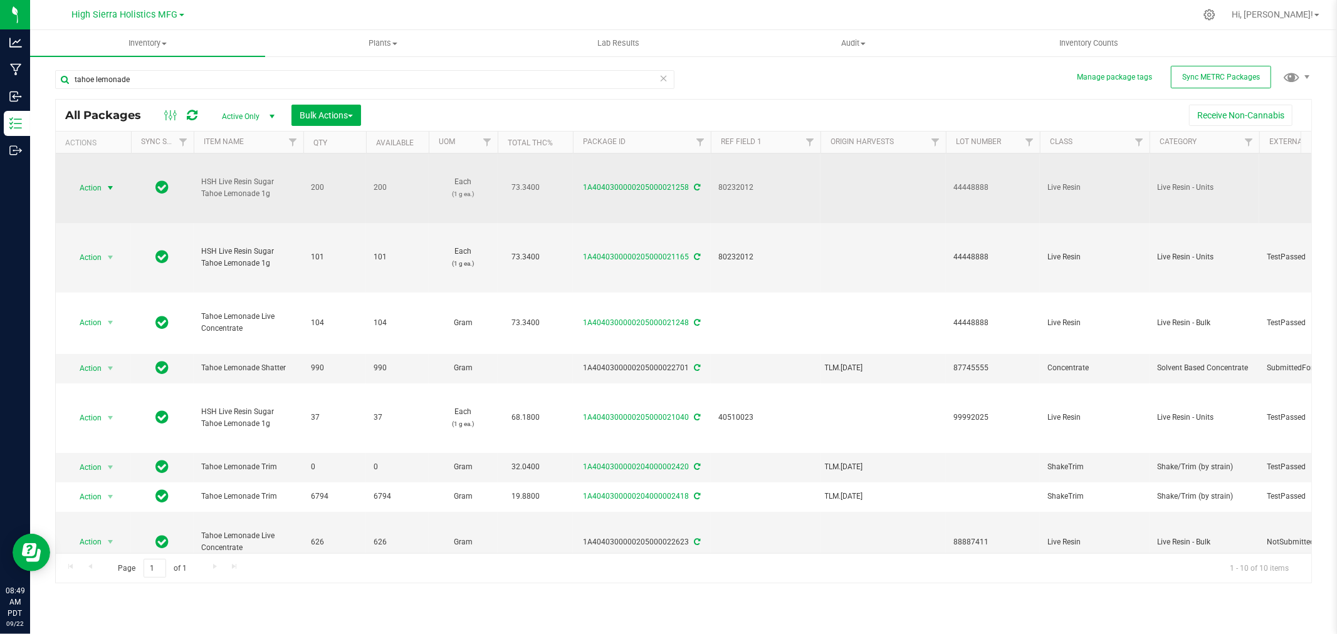
click at [102, 188] on span "Action" at bounding box center [85, 188] width 34 height 18
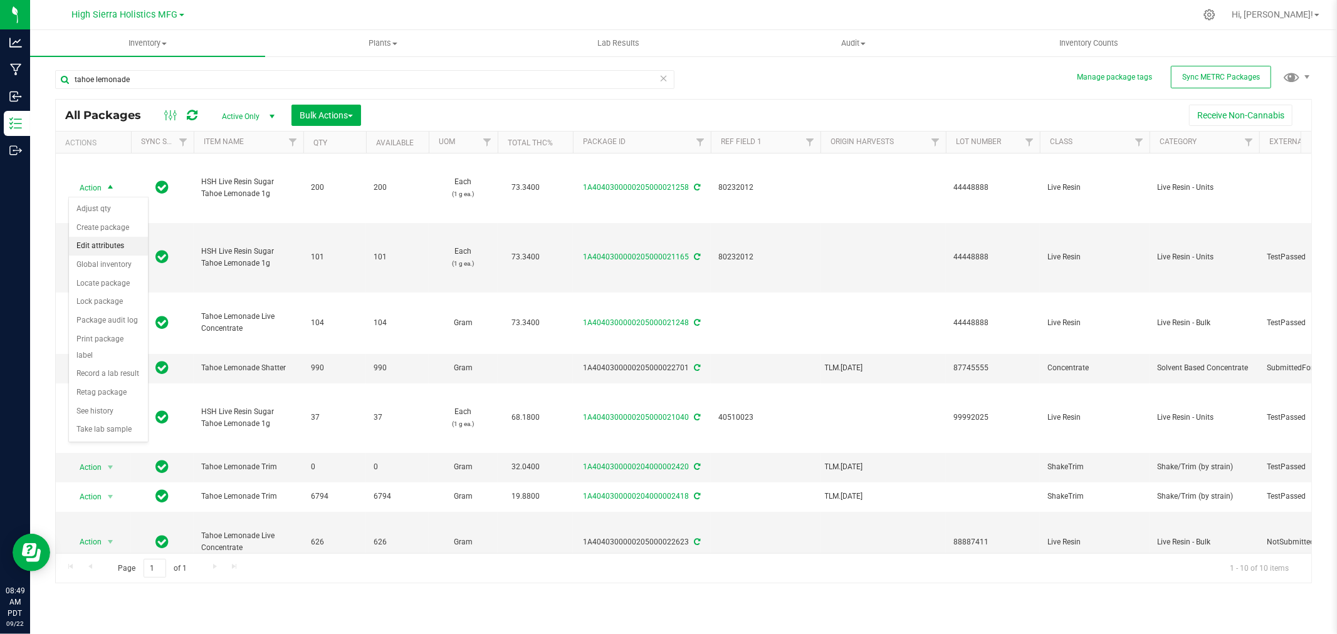
click at [107, 245] on li "Edit attributes" at bounding box center [108, 246] width 79 height 19
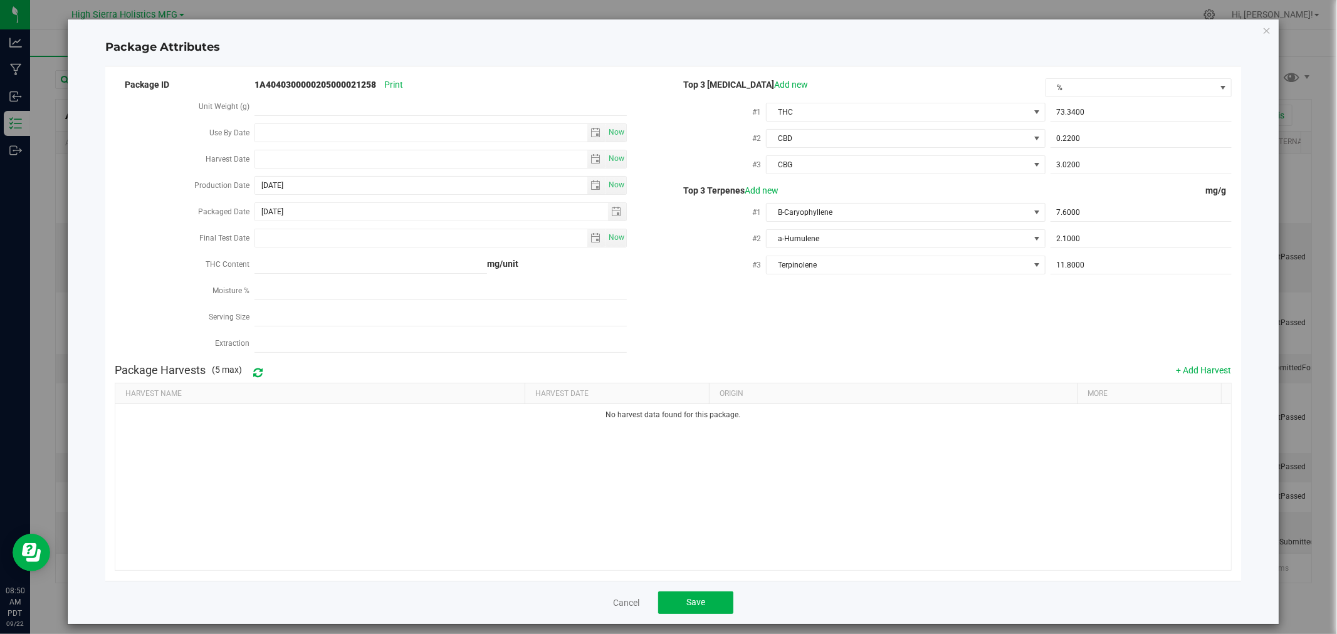
click at [705, 591] on div "Cancel Save" at bounding box center [672, 602] width 1135 height 43
click at [707, 601] on button "Save" at bounding box center [695, 603] width 75 height 23
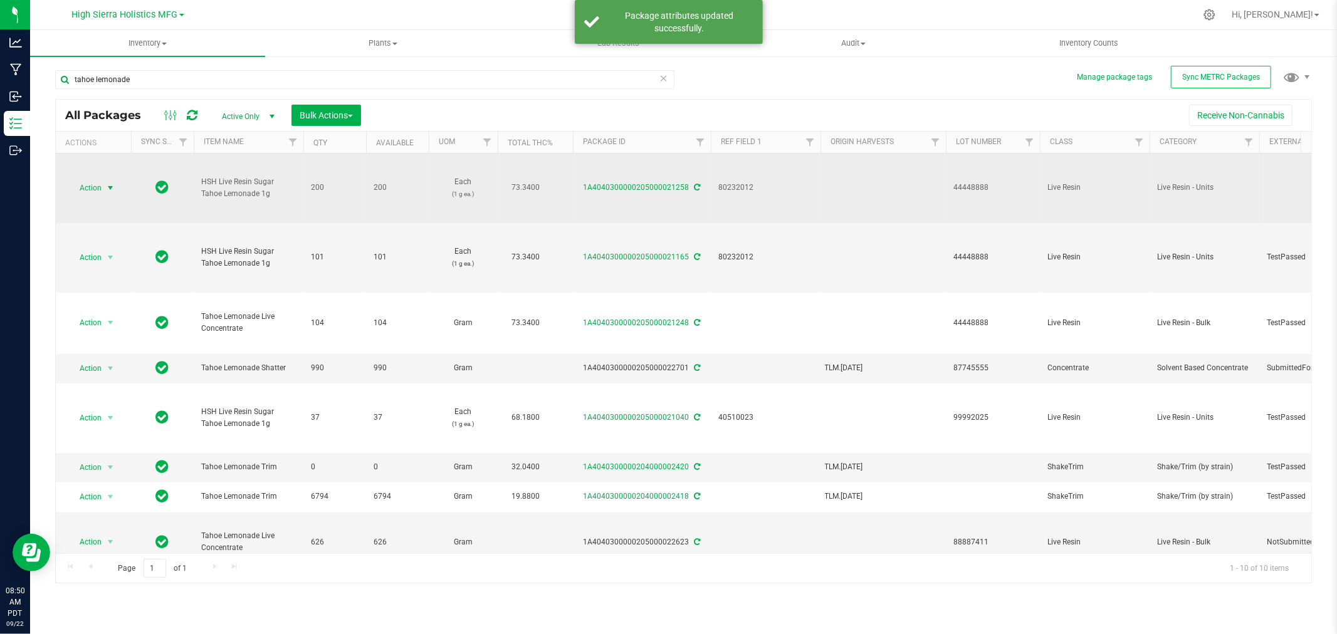
click at [98, 194] on span "Action" at bounding box center [85, 188] width 34 height 18
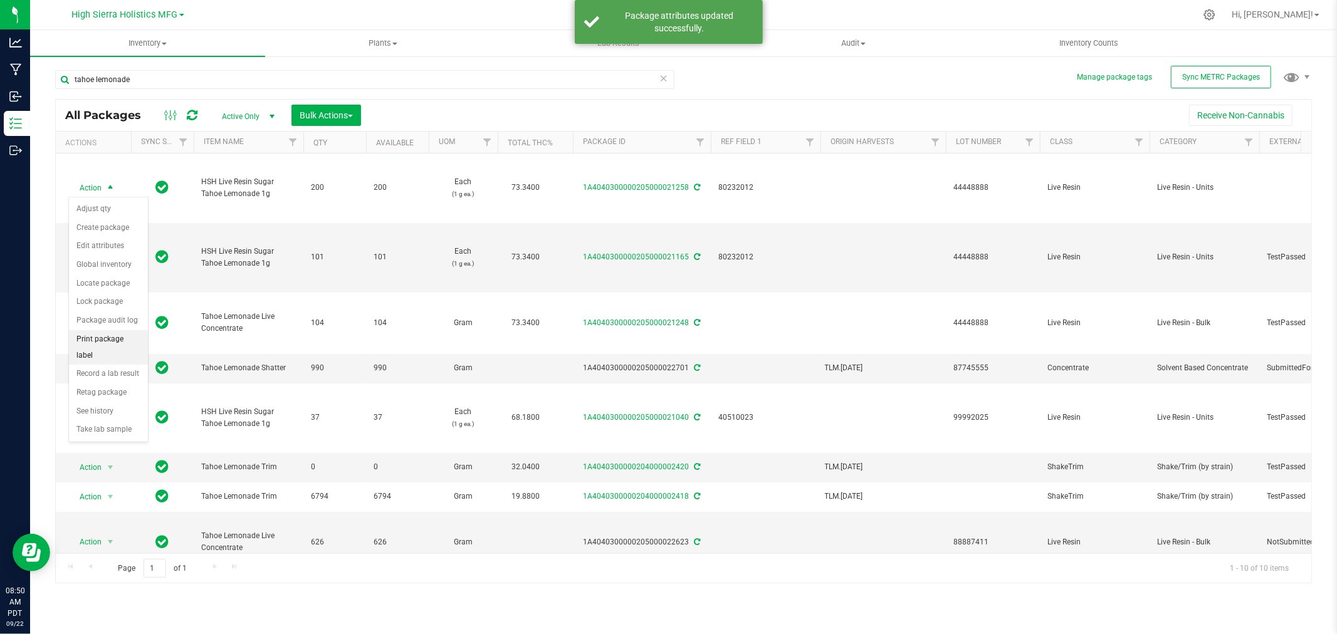
click at [107, 349] on li "Print package label" at bounding box center [108, 347] width 79 height 34
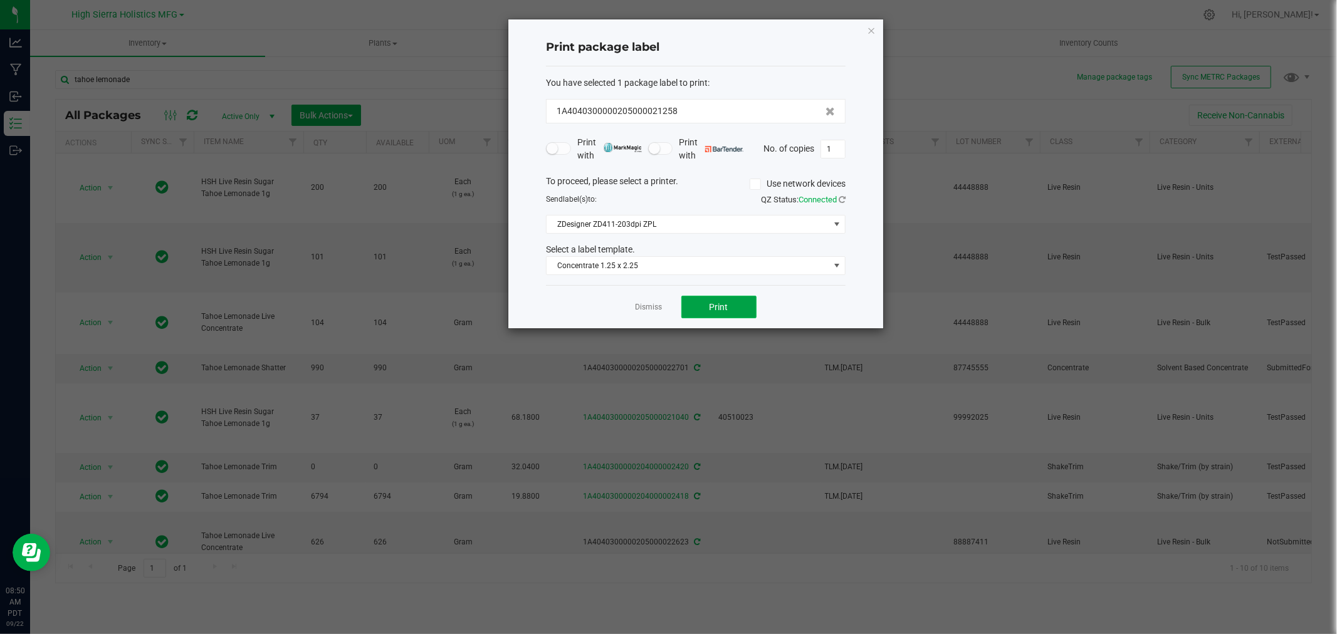
click at [716, 304] on span "Print" at bounding box center [719, 307] width 19 height 10
click at [836, 152] on input "1" at bounding box center [833, 149] width 24 height 18
click at [726, 317] on button "Print" at bounding box center [719, 307] width 75 height 23
click at [735, 302] on button "Print" at bounding box center [719, 307] width 75 height 23
click at [870, 30] on icon "button" at bounding box center [871, 30] width 9 height 15
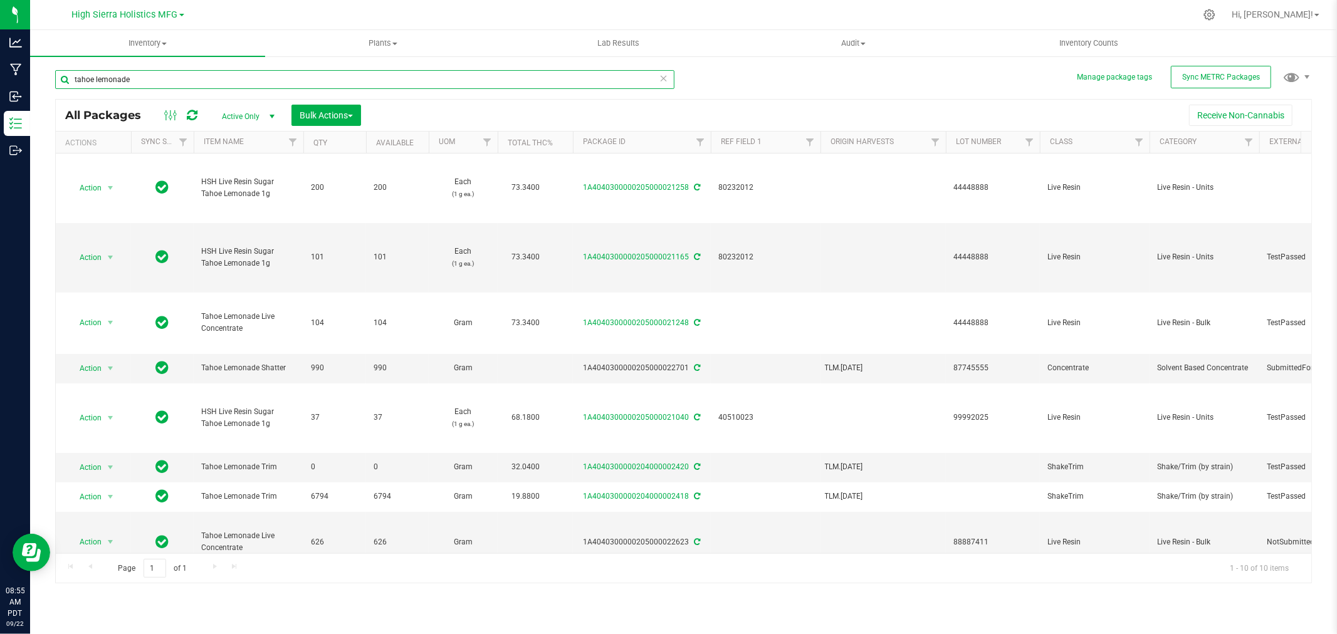
drag, startPoint x: 111, startPoint y: 85, endPoint x: 70, endPoint y: 85, distance: 40.8
click at [70, 85] on input "tahoe lemonade" at bounding box center [364, 79] width 619 height 19
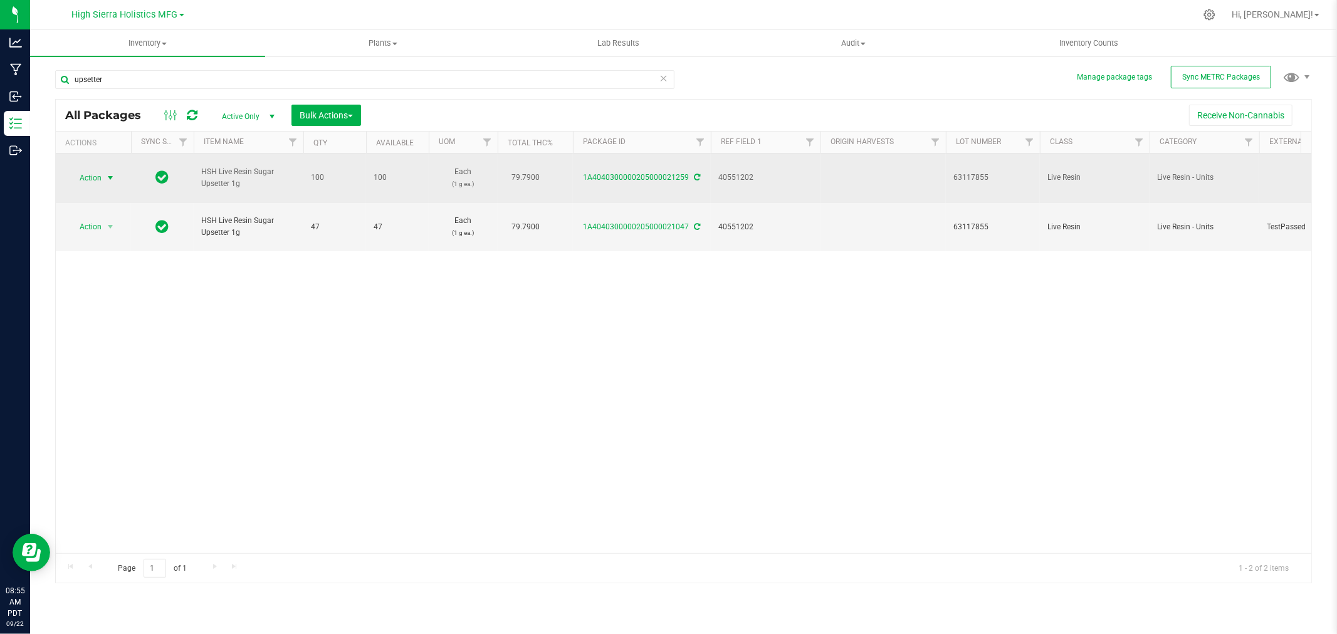
click at [110, 178] on span "select" at bounding box center [110, 178] width 10 height 10
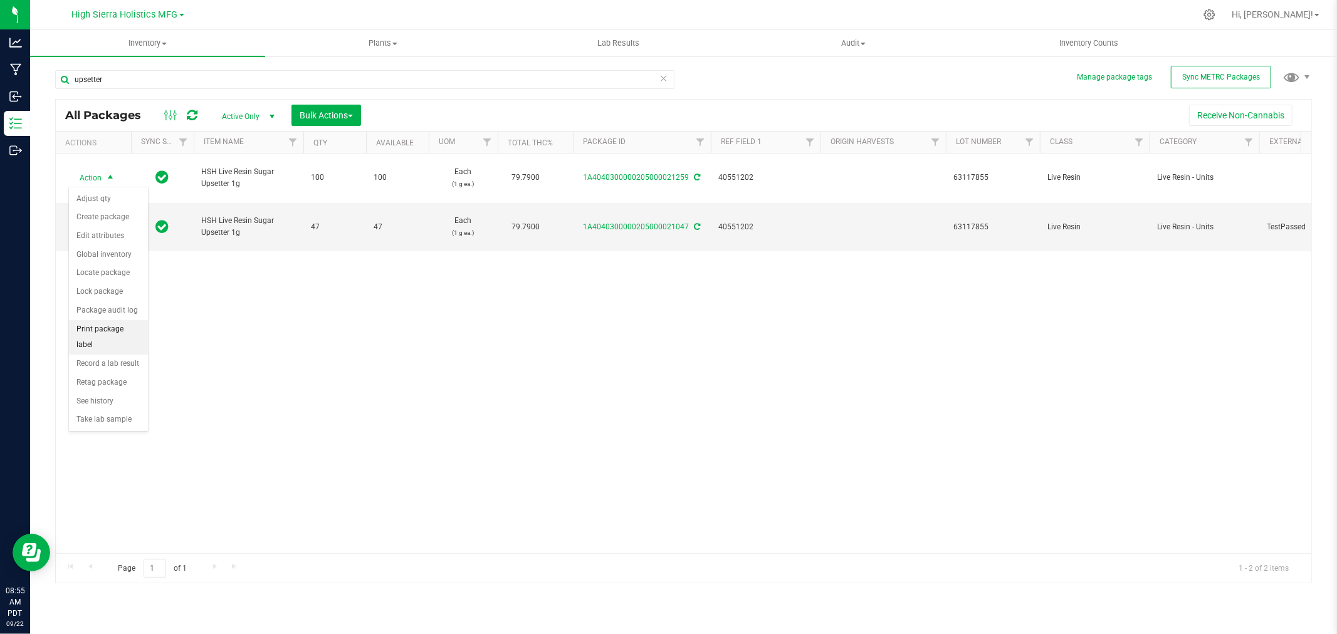
click at [102, 330] on li "Print package label" at bounding box center [108, 337] width 79 height 34
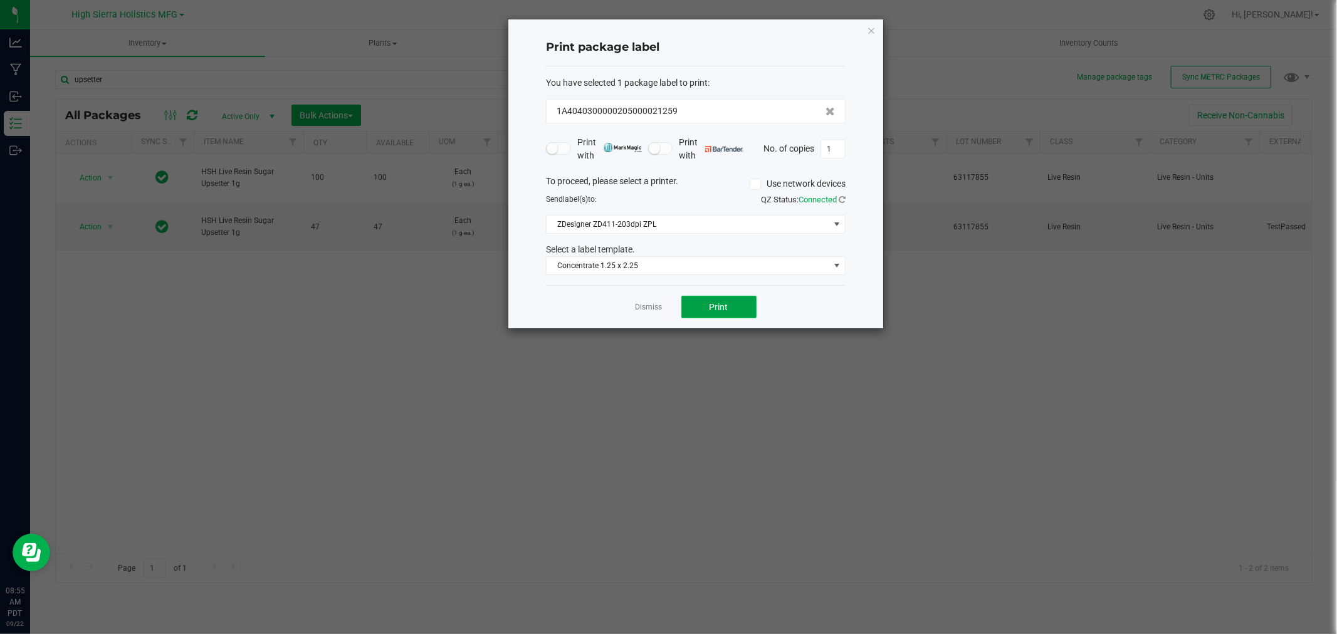
click at [723, 296] on button "Print" at bounding box center [719, 307] width 75 height 23
click at [829, 146] on input "1" at bounding box center [833, 149] width 24 height 18
click at [735, 311] on button "Print" at bounding box center [719, 307] width 75 height 23
click at [869, 29] on icon "button" at bounding box center [871, 30] width 9 height 15
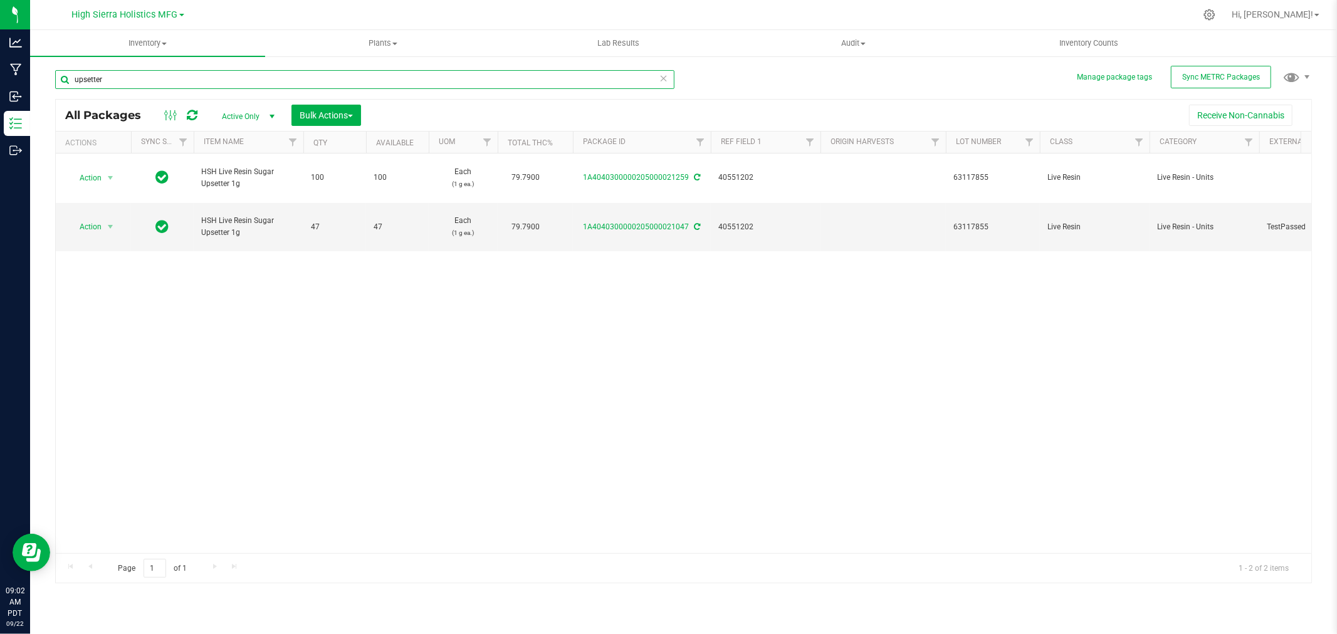
drag, startPoint x: 135, startPoint y: 83, endPoint x: 36, endPoint y: 90, distance: 99.9
click at [38, 94] on div "Manage package tags Sync METRC Packages upsetter All Packages Active Only Activ…" at bounding box center [683, 246] width 1307 height 382
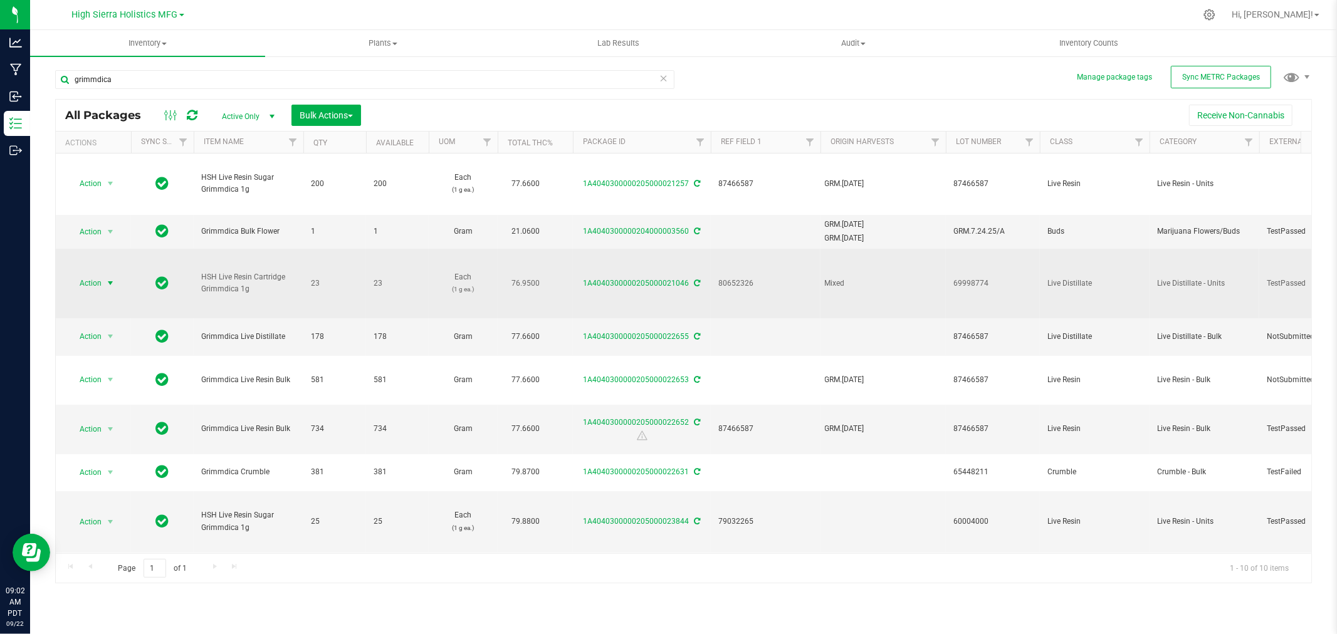
click at [108, 281] on span "select" at bounding box center [110, 283] width 10 height 10
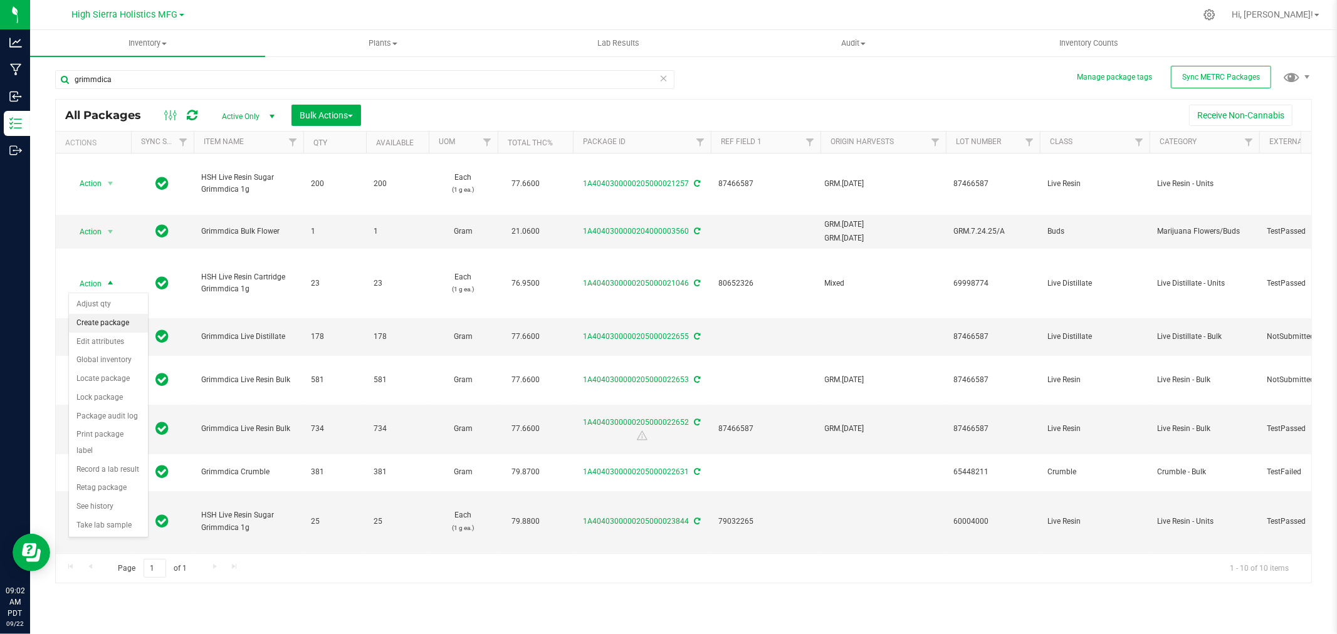
click at [108, 318] on li "Create package" at bounding box center [108, 323] width 79 height 19
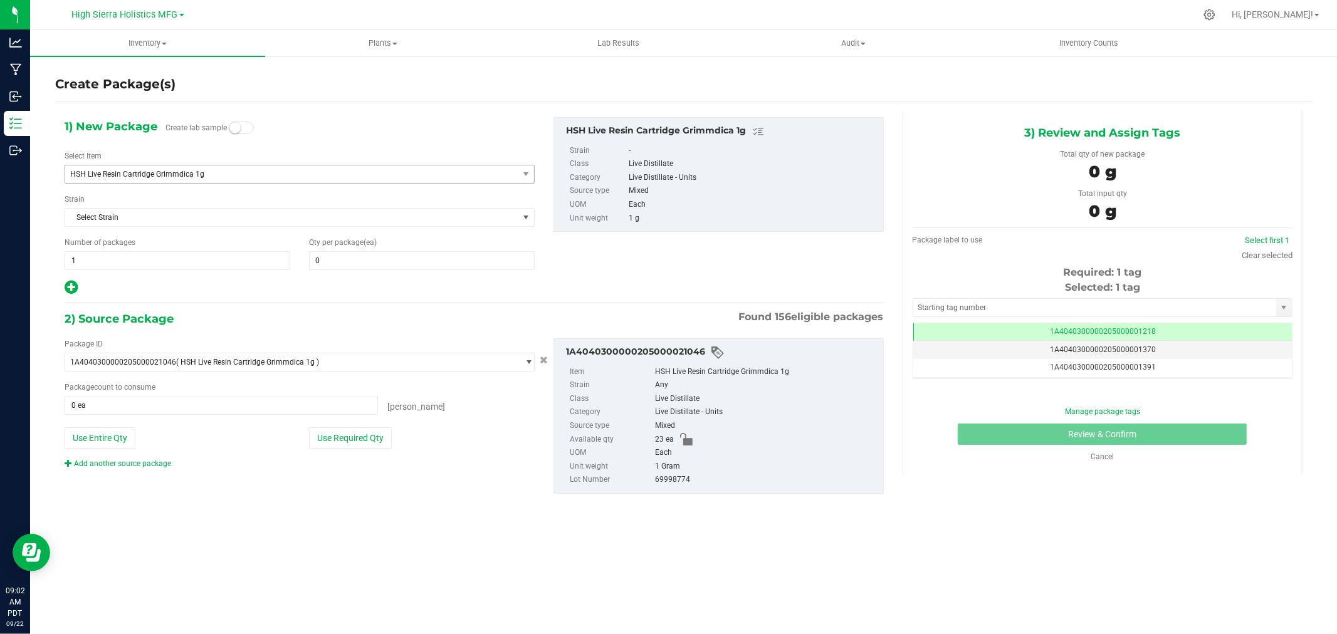
scroll to position [0, -1]
click at [147, 171] on span "HSH Live Resin Cartridge Grimmdica 1g" at bounding box center [282, 174] width 425 height 9
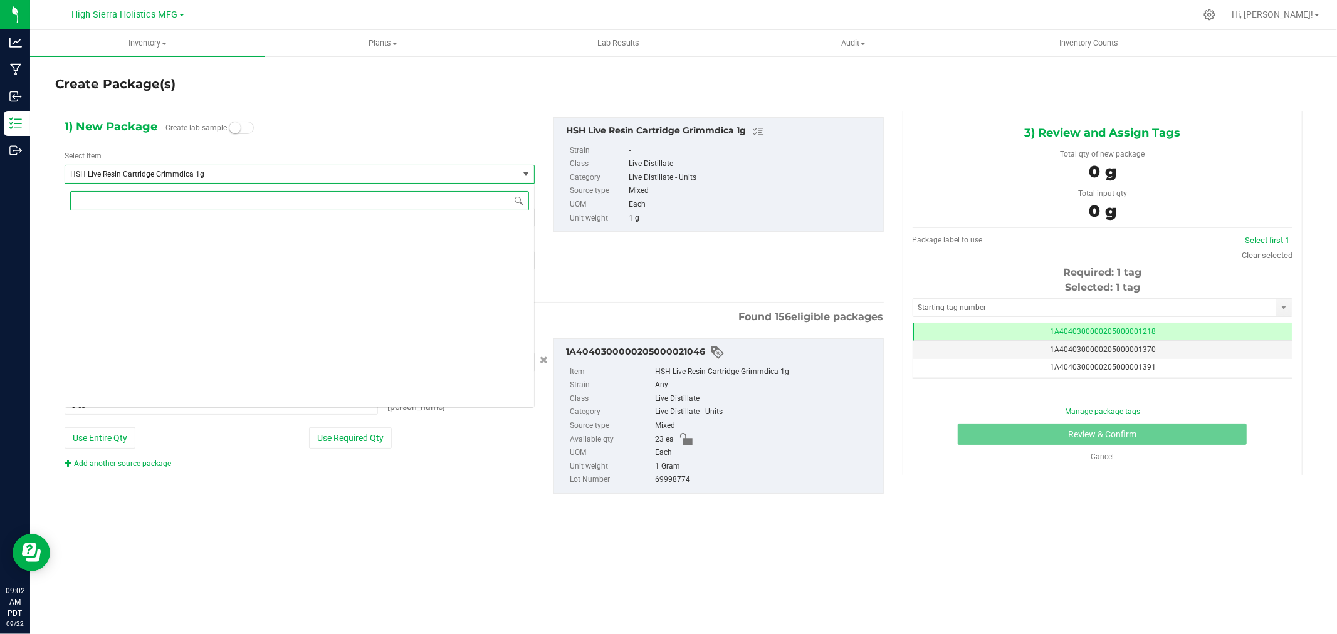
scroll to position [12534, 0]
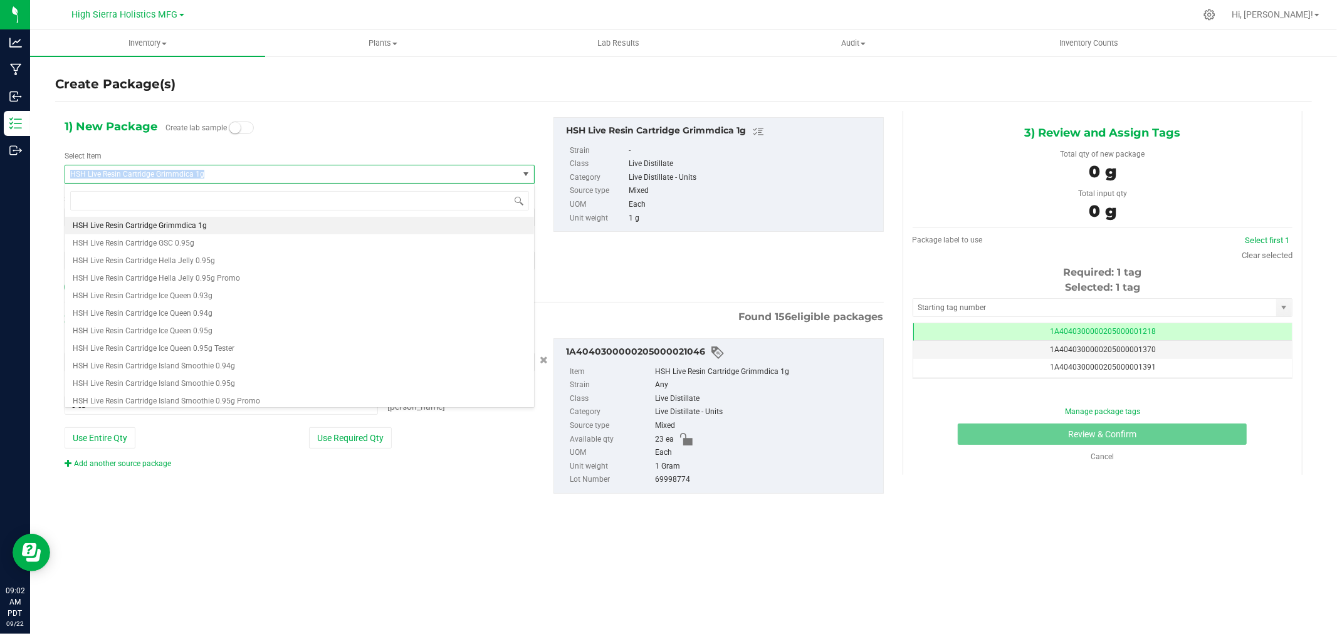
drag, startPoint x: 219, startPoint y: 167, endPoint x: 67, endPoint y: 173, distance: 152.5
click at [67, 173] on span "HSH Live Resin Cartridge Grimmdica 1g" at bounding box center [291, 175] width 453 height 18
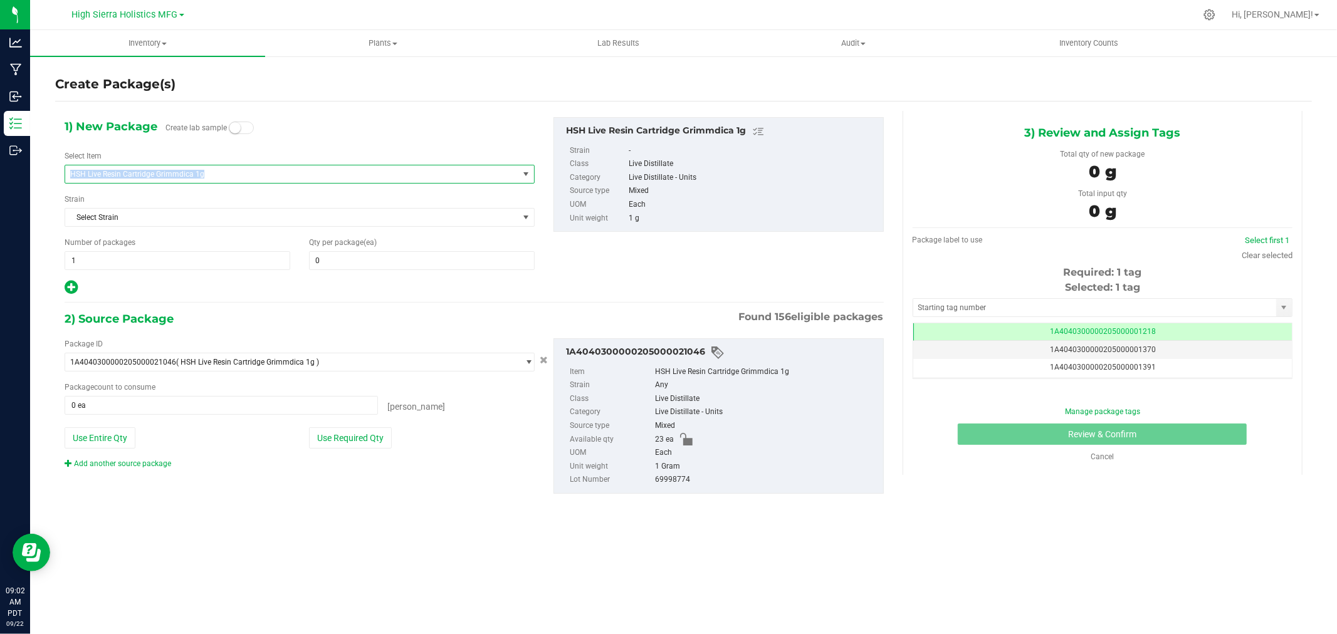
copy span "HSH Live Resin Cartridge Grimmdica 1g"
click at [162, 178] on span "HSH Live Resin Cartridge Grimmdica 1g" at bounding box center [282, 174] width 425 height 9
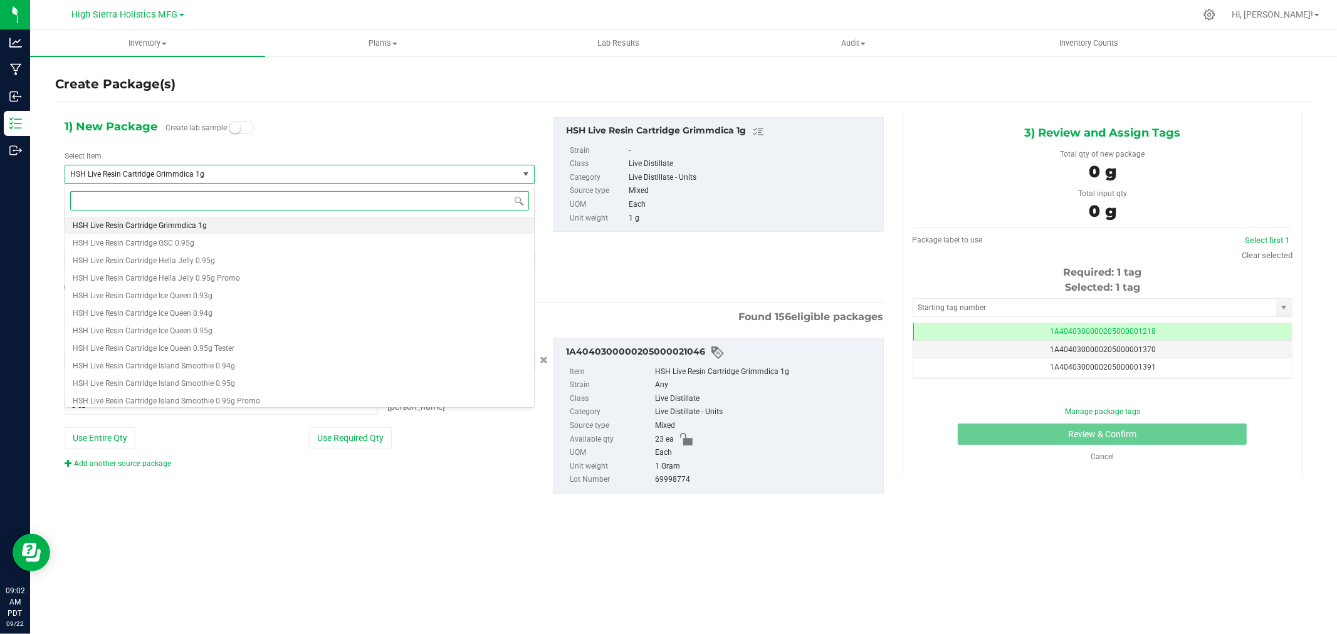
paste input "HSH Live Resin Cartridge Grimmdica 1g"
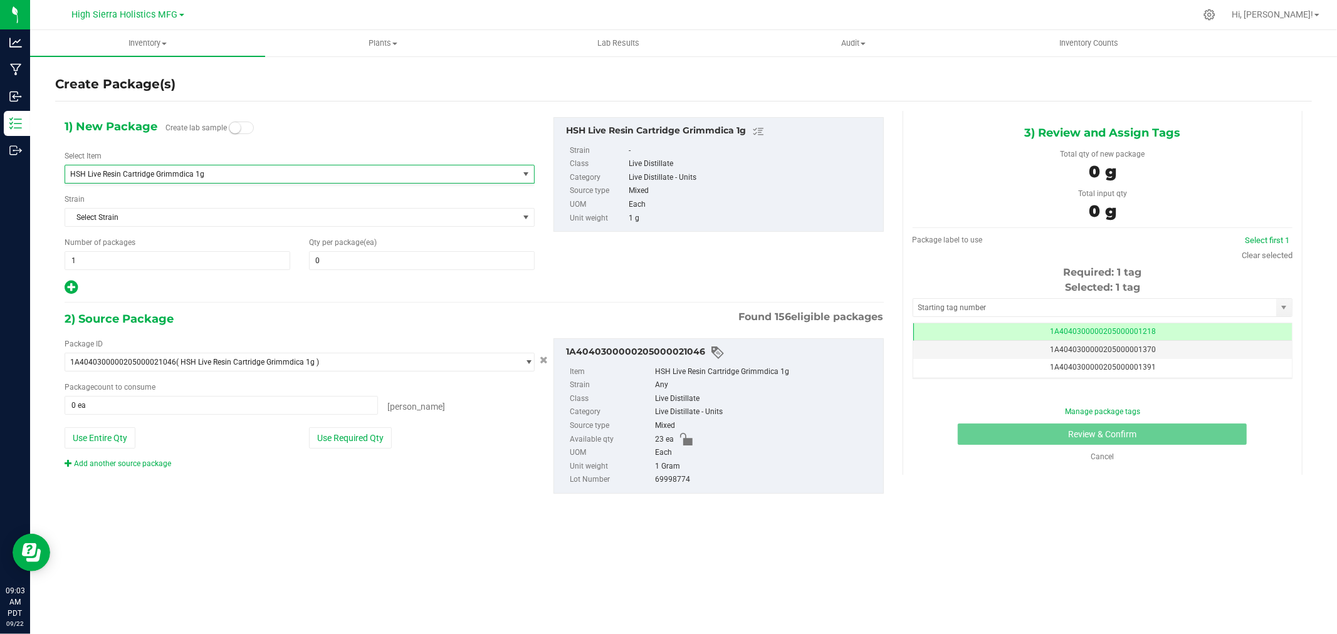
click at [335, 130] on div "1) New Package Create lab sample Select Item HSH Live Resin Cartridge Grimmdica…" at bounding box center [299, 206] width 489 height 179
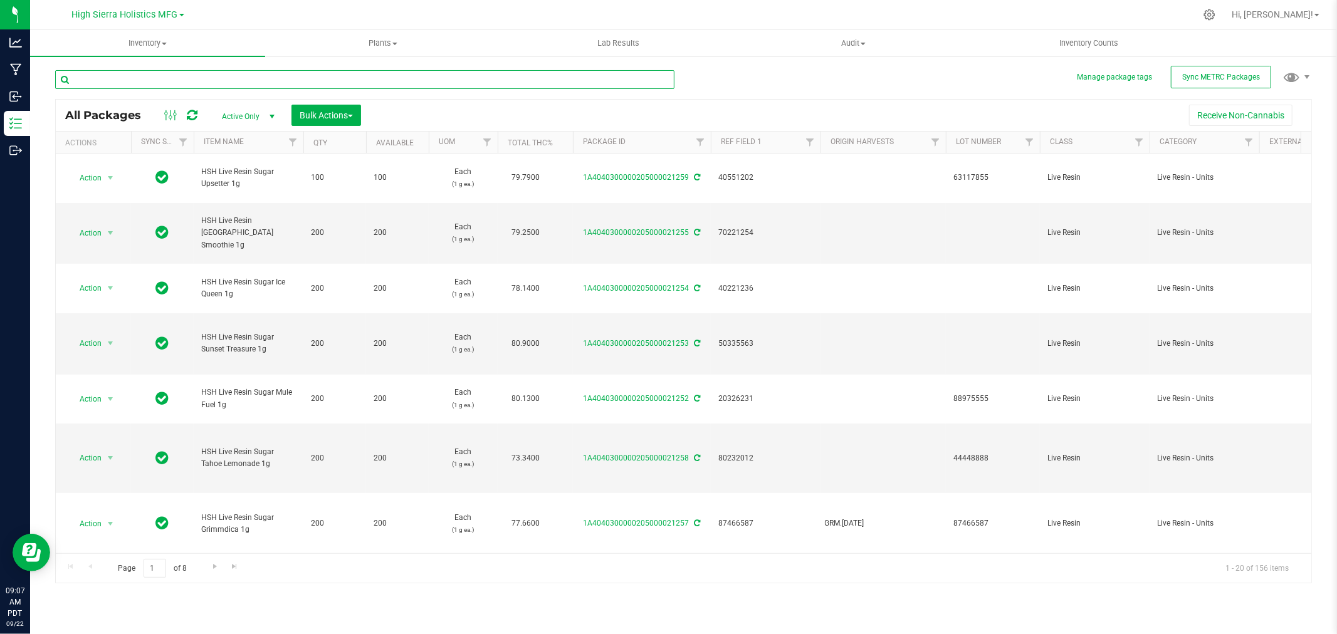
click at [122, 75] on input "text" at bounding box center [364, 79] width 619 height 19
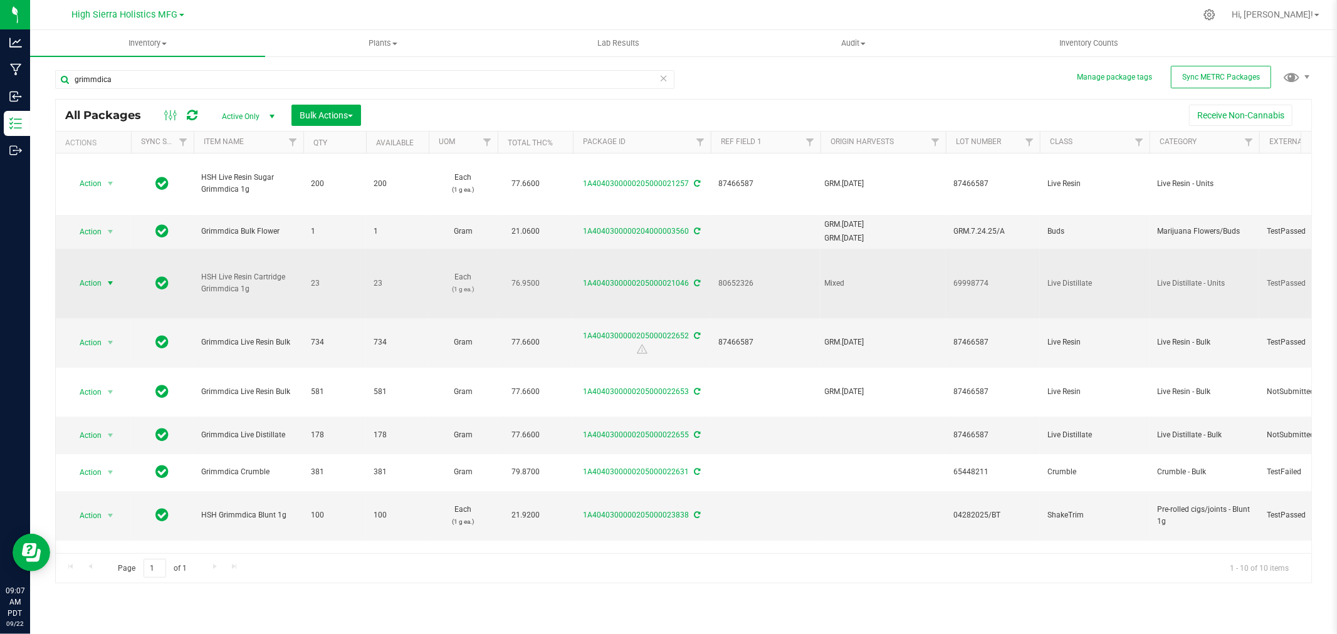
click at [110, 283] on span "select" at bounding box center [110, 283] width 10 height 10
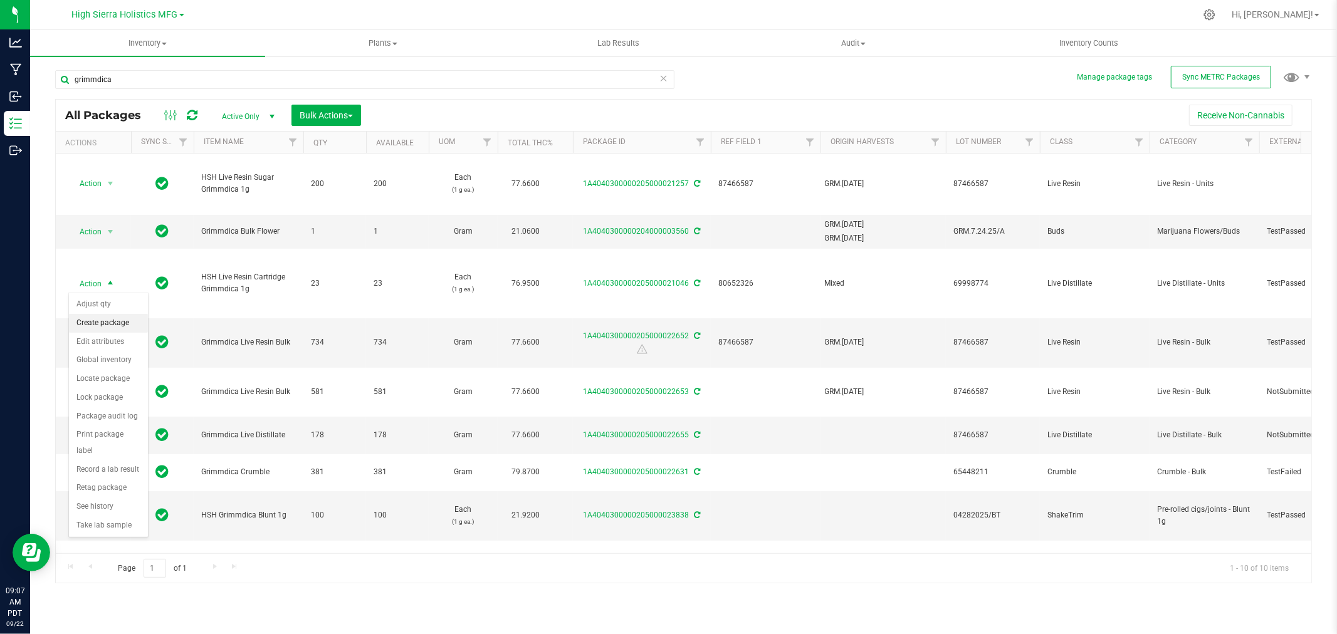
click at [112, 322] on li "Create package" at bounding box center [108, 323] width 79 height 19
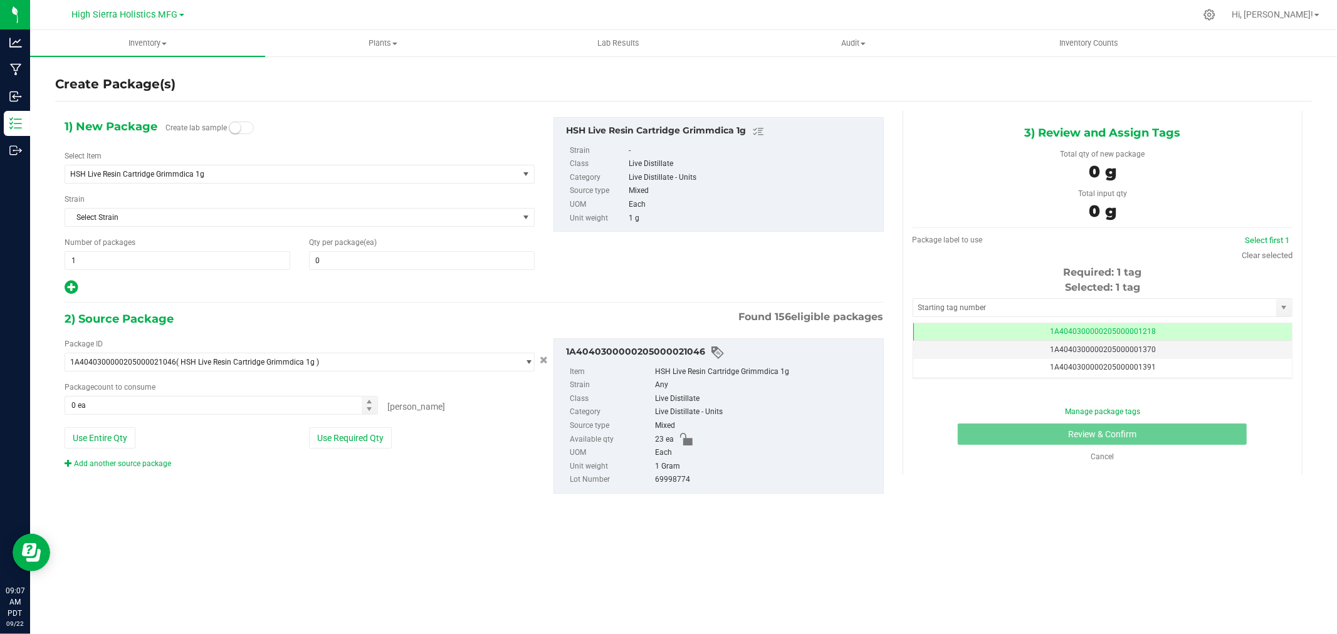
scroll to position [0, -1]
click at [182, 170] on span "HSH Live Resin Cartridge Grimmdica 1g" at bounding box center [282, 174] width 425 height 9
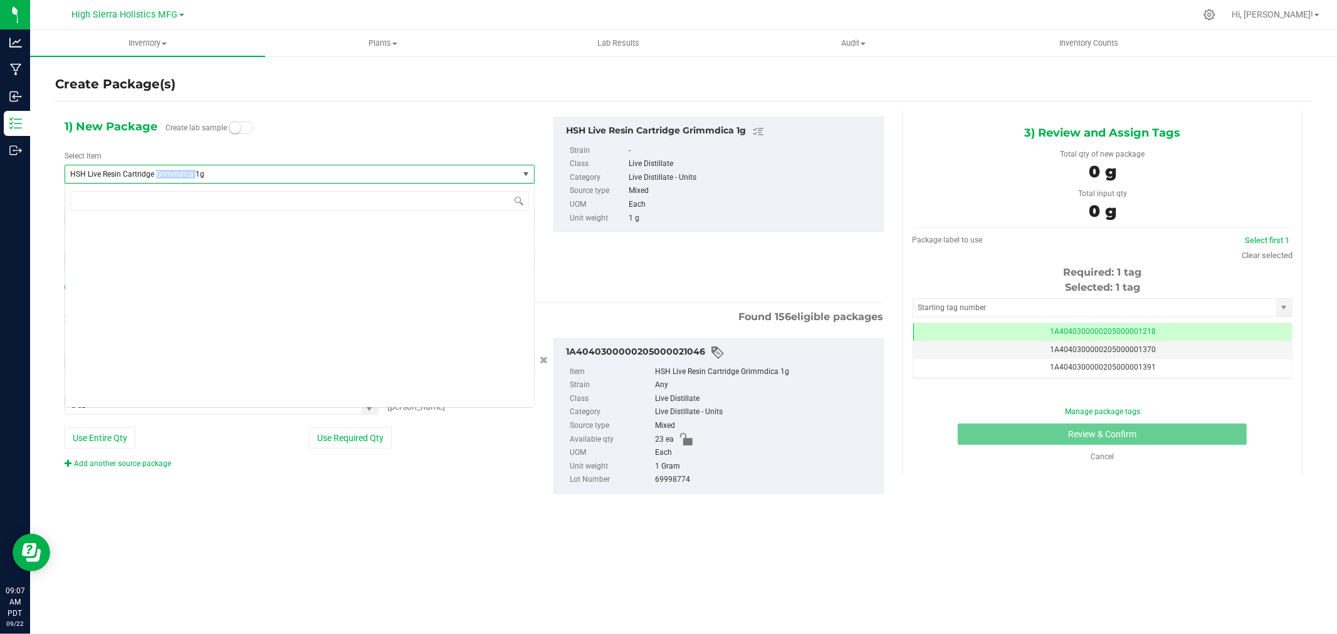
click at [182, 170] on span "HSH Live Resin Cartridge Grimmdica 1g" at bounding box center [282, 174] width 425 height 9
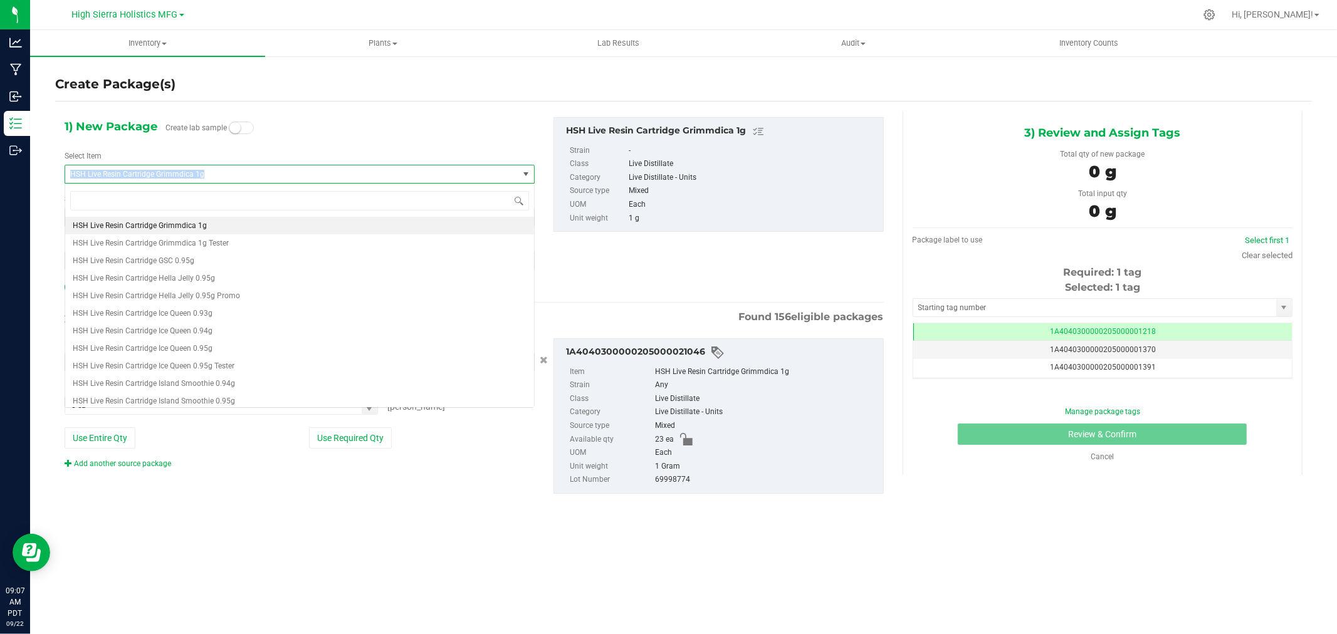
click at [182, 170] on span "HSH Live Resin Cartridge Grimmdica 1g" at bounding box center [282, 174] width 425 height 9
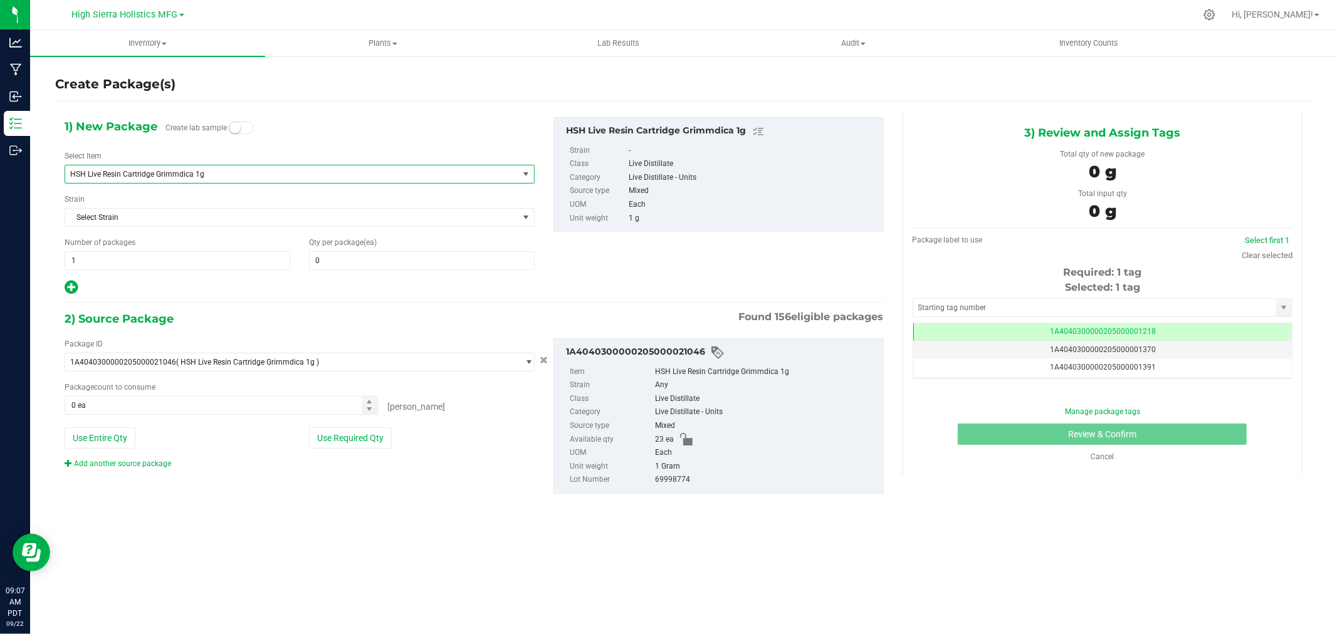
click at [182, 170] on span "HSH Live Resin Cartridge Grimmdica 1g" at bounding box center [282, 174] width 425 height 9
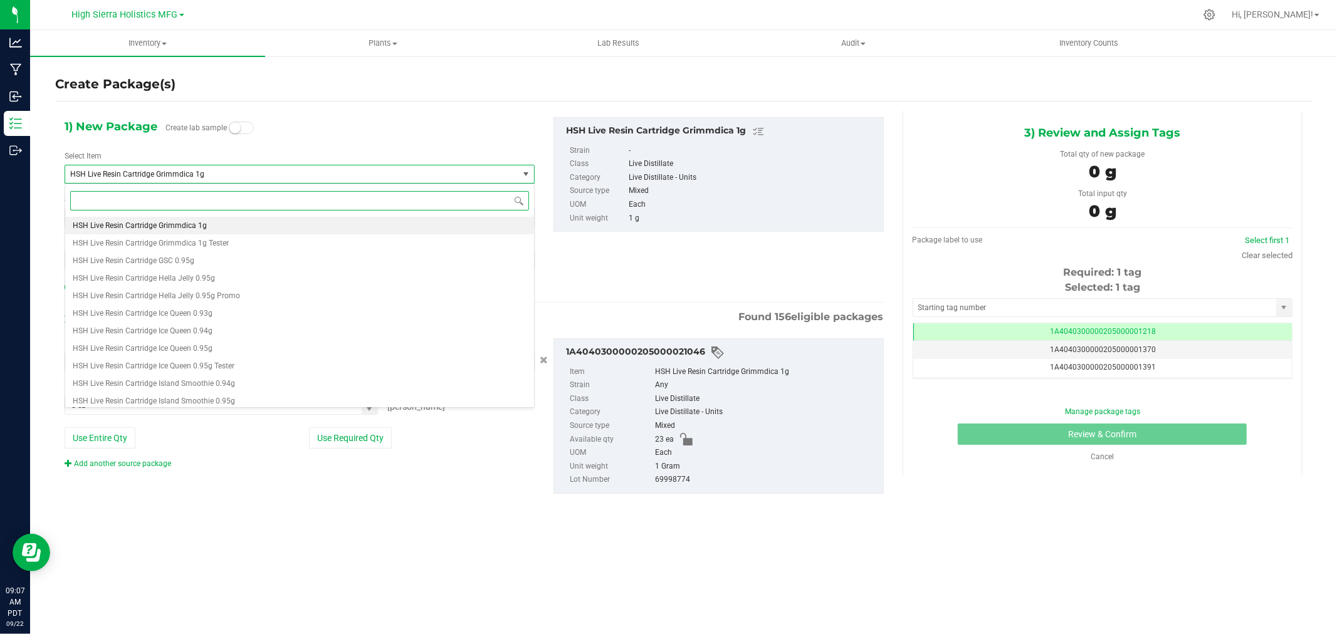
paste input "ADV2400743"
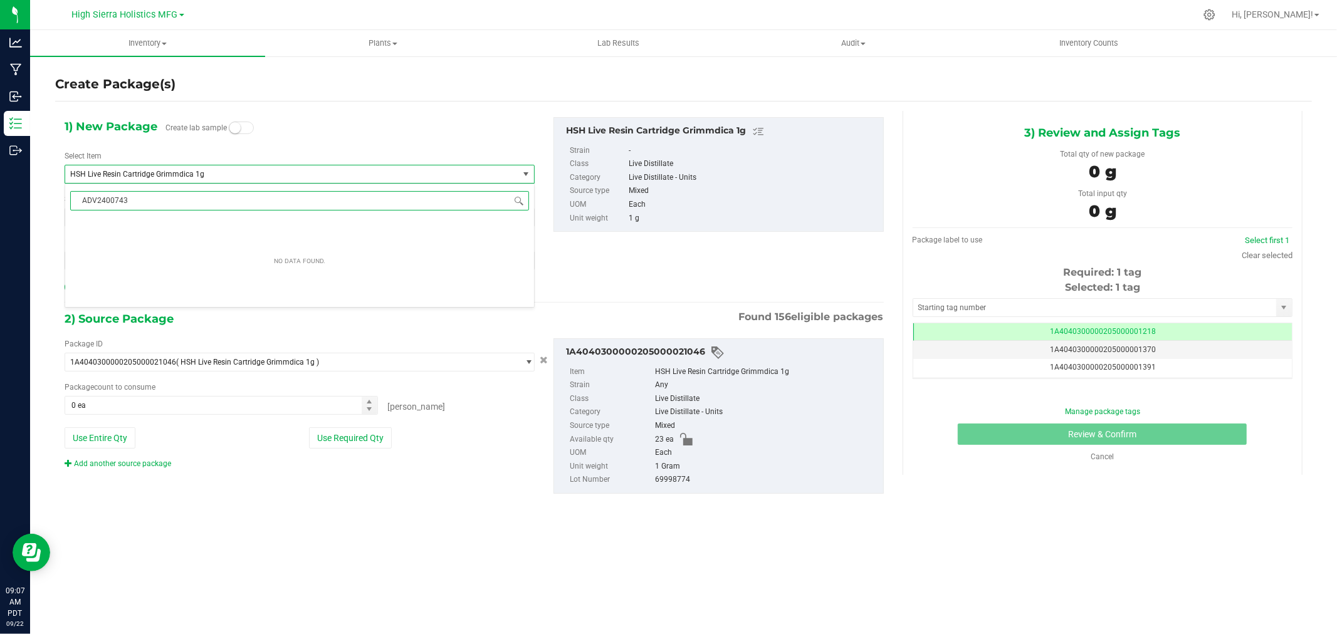
drag, startPoint x: 139, startPoint y: 196, endPoint x: 78, endPoint y: 192, distance: 61.5
click at [78, 192] on input "ADV2400743" at bounding box center [299, 200] width 459 height 19
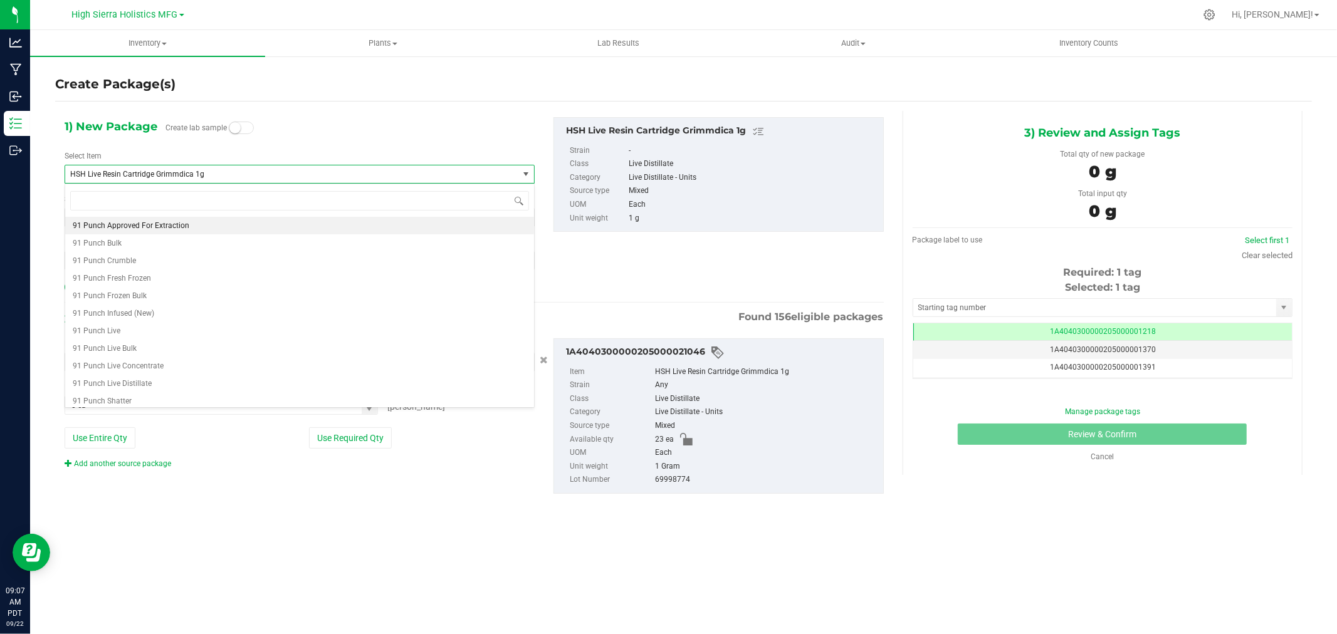
click at [199, 166] on span "HSH Live Resin Cartridge Grimmdica 1g" at bounding box center [291, 175] width 453 height 18
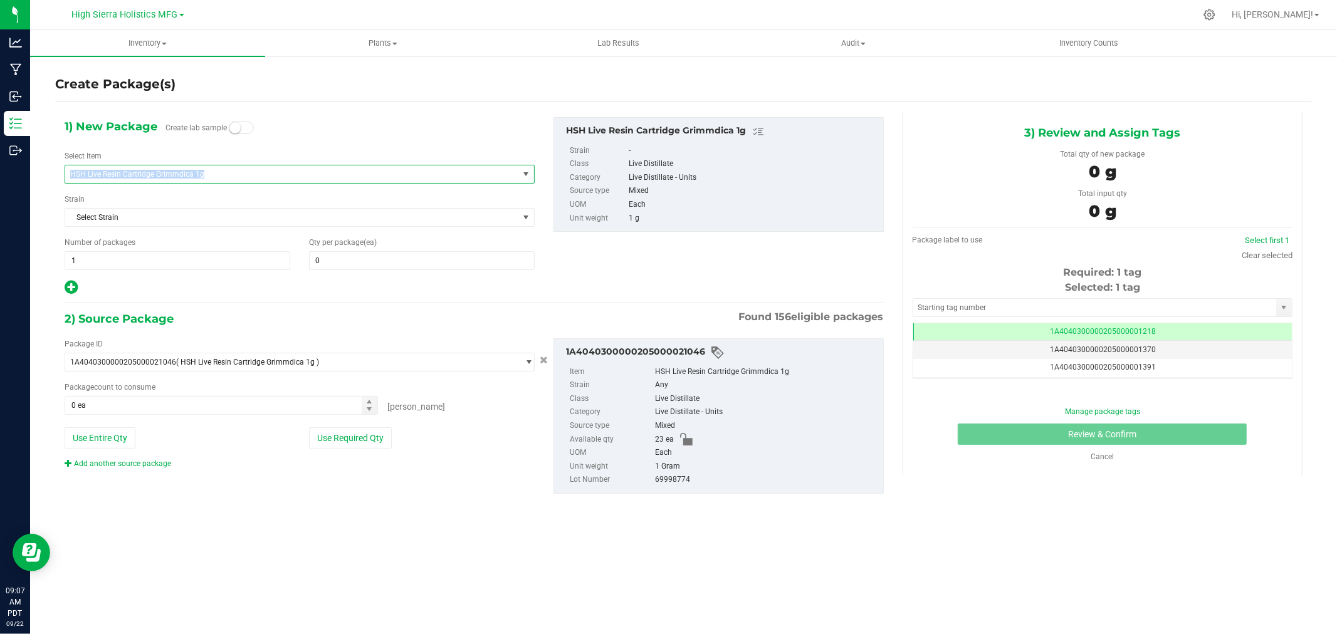
drag, startPoint x: 209, startPoint y: 172, endPoint x: 60, endPoint y: 171, distance: 149.2
click at [60, 171] on div "1) New Package Create lab sample Select Item HSH Live Resin Cartridge Grimmdica…" at bounding box center [299, 206] width 489 height 179
copy span "HSH Live Resin Cartridge Grimmdica 1g"
click at [115, 171] on span "HSH Live Resin Cartridge Grimmdica 1g" at bounding box center [282, 174] width 425 height 9
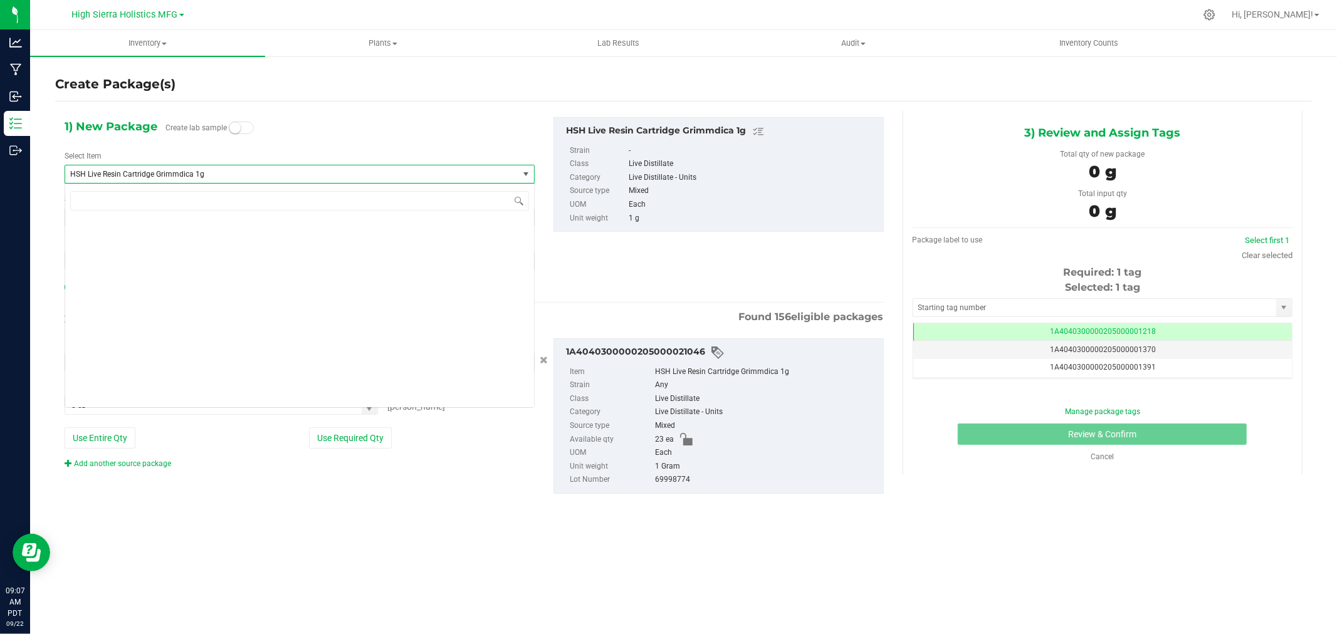
scroll to position [12534, 0]
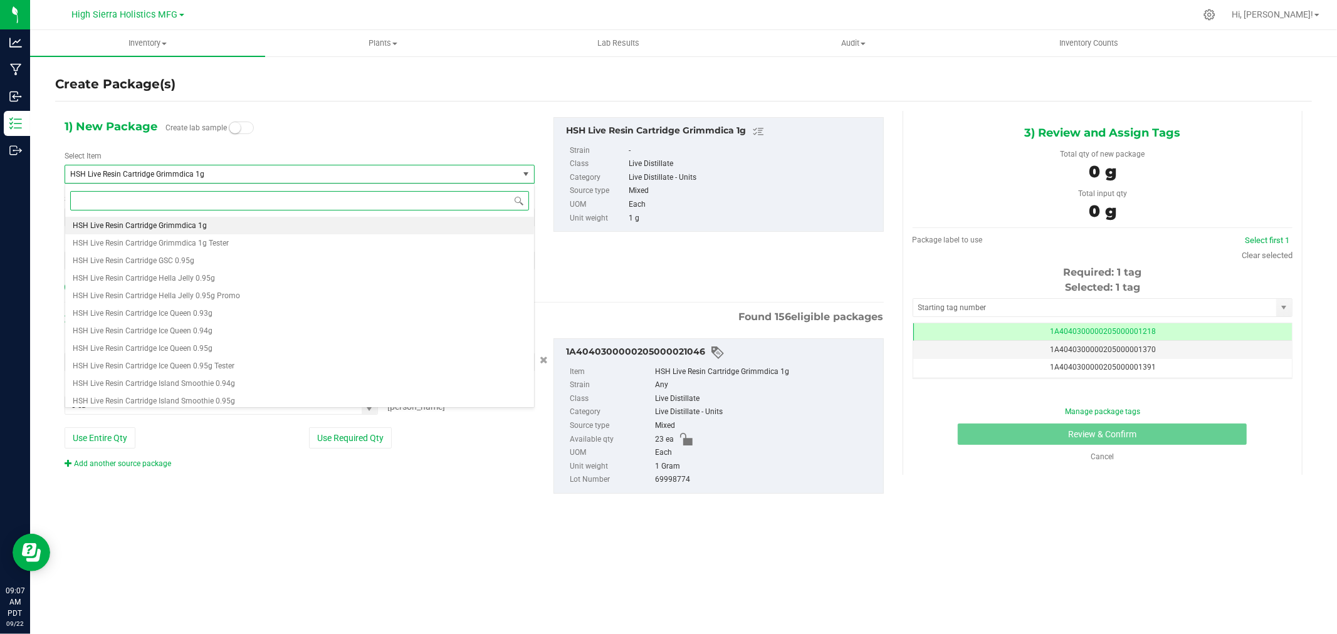
paste input "HSH Live Resin Cartridge Grimmdica 1g"
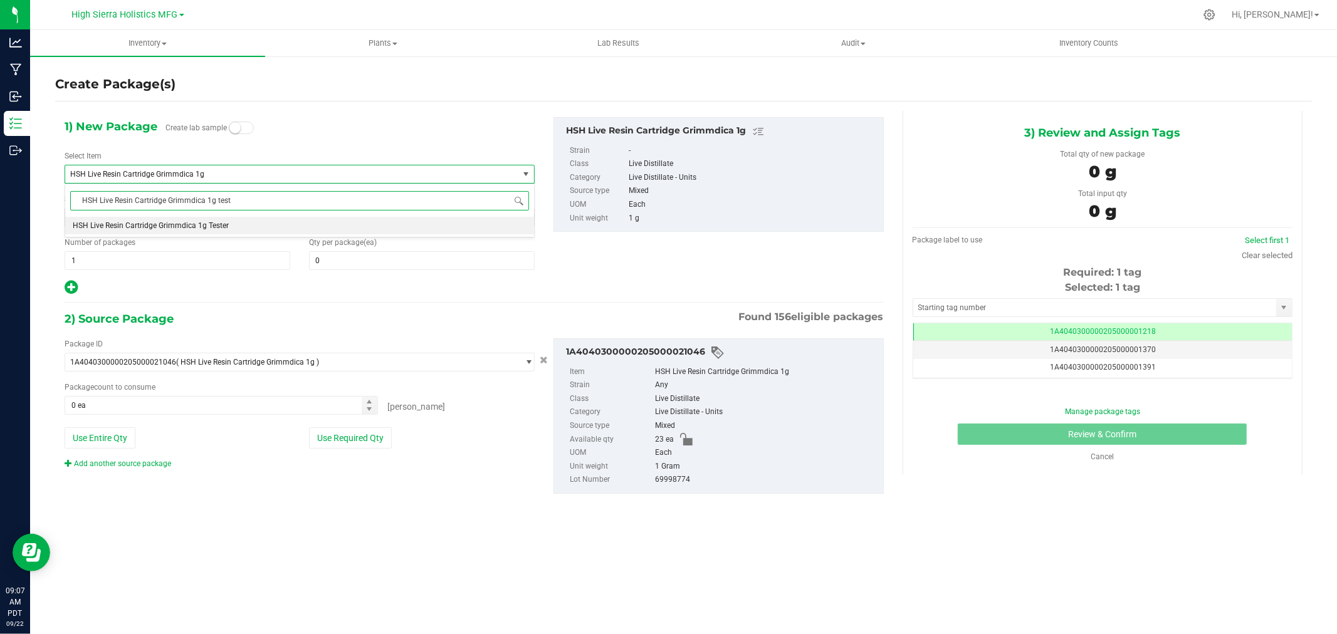
click at [194, 224] on span "HSH Live Resin Cartridge Grimmdica 1g Tester" at bounding box center [151, 225] width 156 height 9
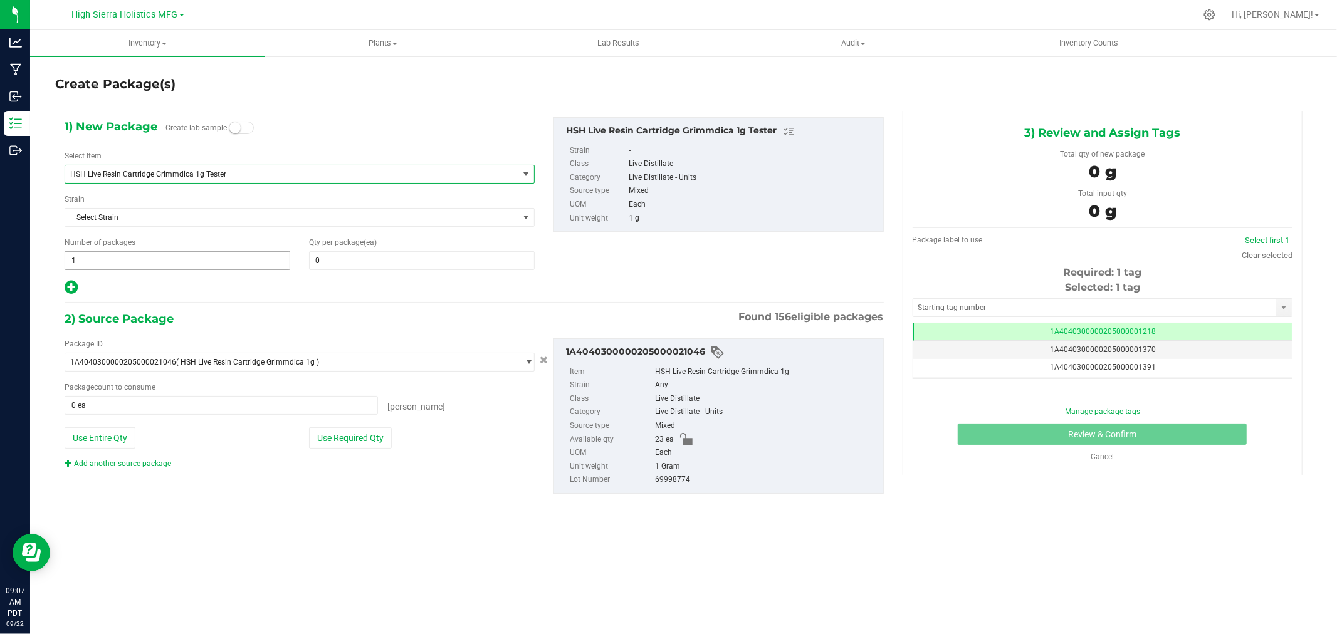
click at [136, 261] on span "1 1" at bounding box center [178, 260] width 226 height 19
click at [327, 260] on span at bounding box center [422, 260] width 226 height 19
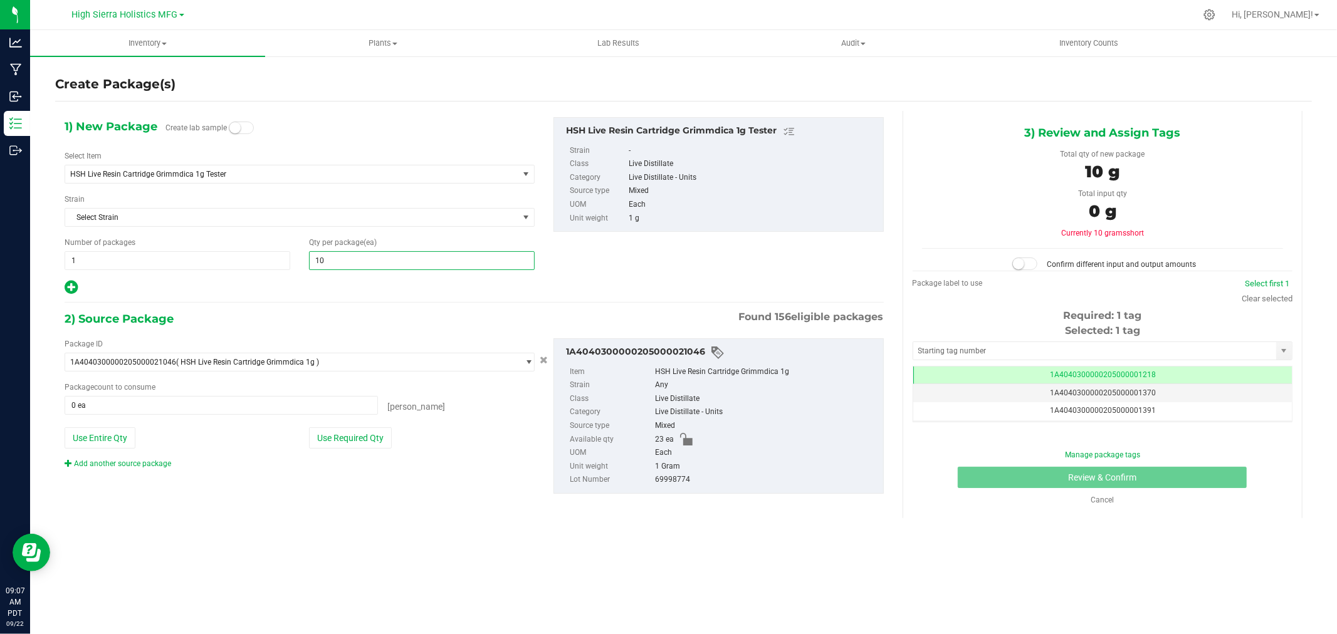
click at [337, 291] on div at bounding box center [300, 288] width 470 height 16
click at [349, 444] on button "Use Required Qty" at bounding box center [350, 438] width 83 height 21
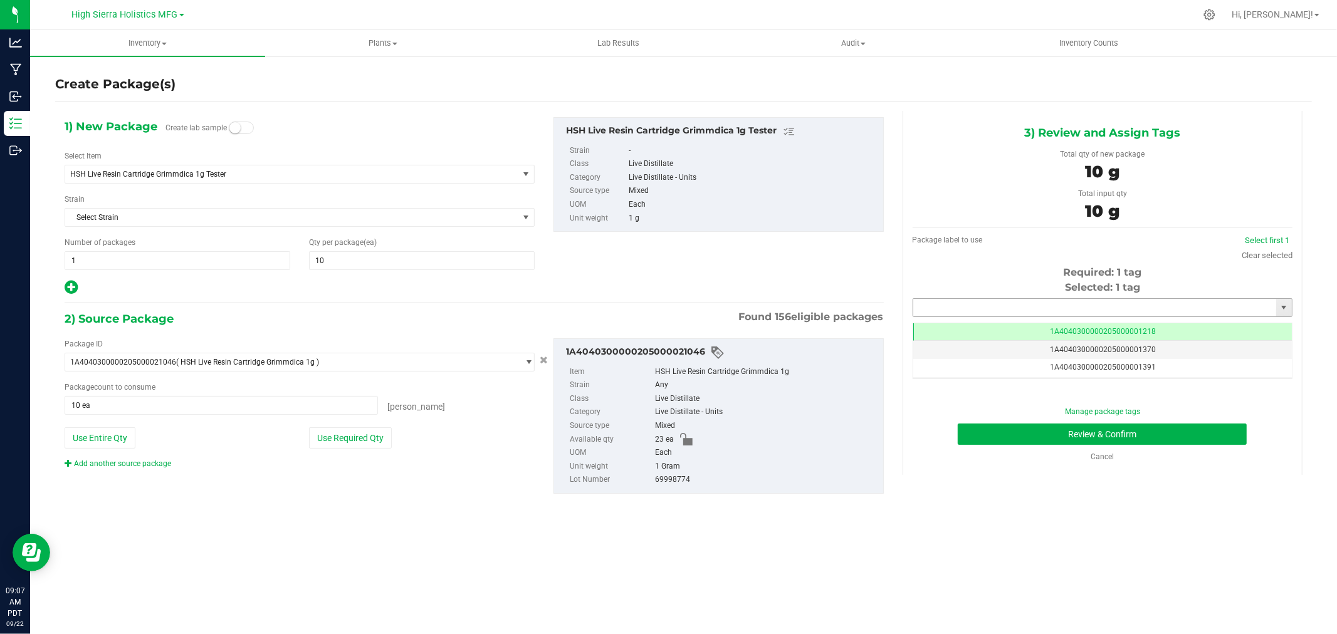
click at [1046, 310] on input "text" at bounding box center [1094, 308] width 363 height 18
click at [1042, 327] on li "1A4040300000205000021260" at bounding box center [1102, 329] width 379 height 19
click at [1060, 433] on button "Review & Confirm" at bounding box center [1102, 434] width 289 height 21
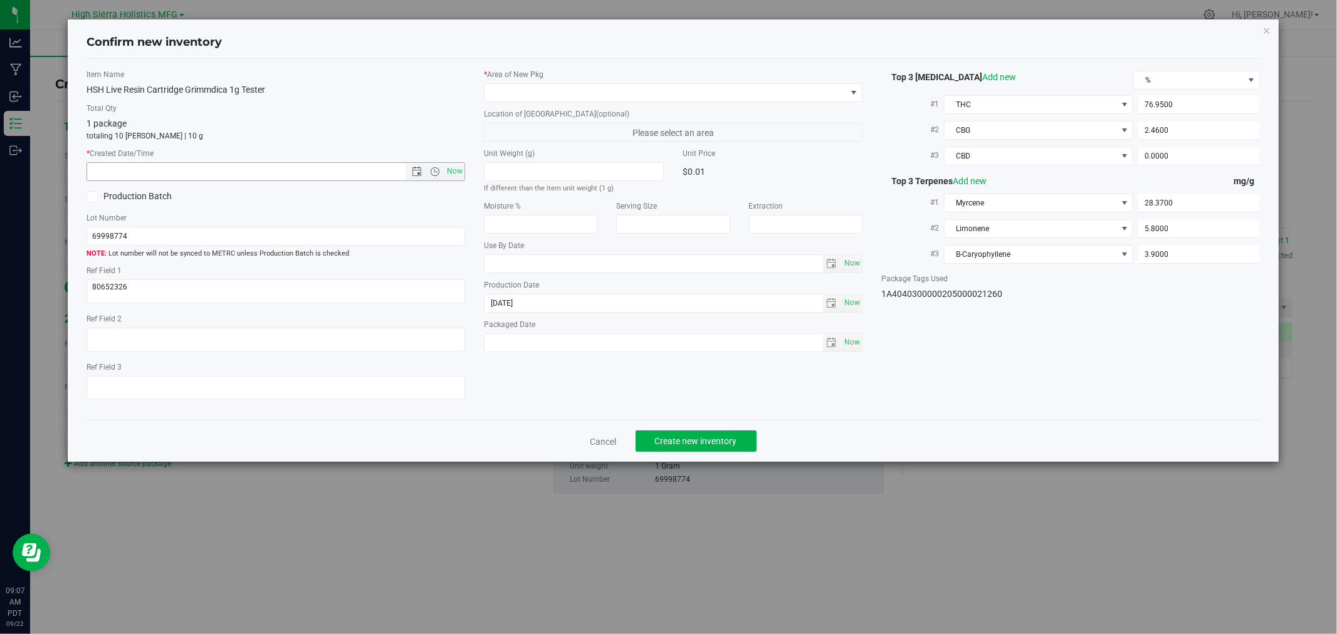
click at [456, 162] on span "Now" at bounding box center [276, 171] width 379 height 19
click at [458, 172] on span "Now" at bounding box center [455, 171] width 21 height 18
click at [512, 95] on span at bounding box center [666, 93] width 362 height 18
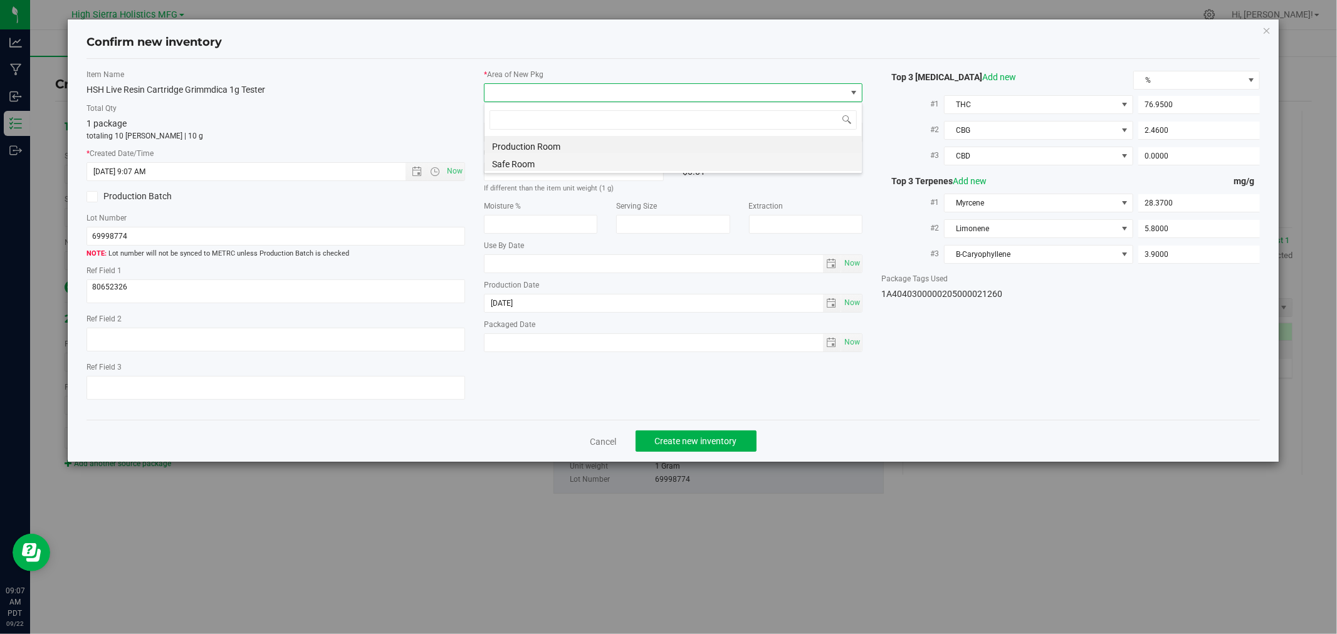
click at [519, 166] on li "Safe Room" at bounding box center [673, 163] width 377 height 18
click at [399, 88] on div "HSH Live Resin Cartridge Grimmdica 1g Tester" at bounding box center [276, 89] width 379 height 13
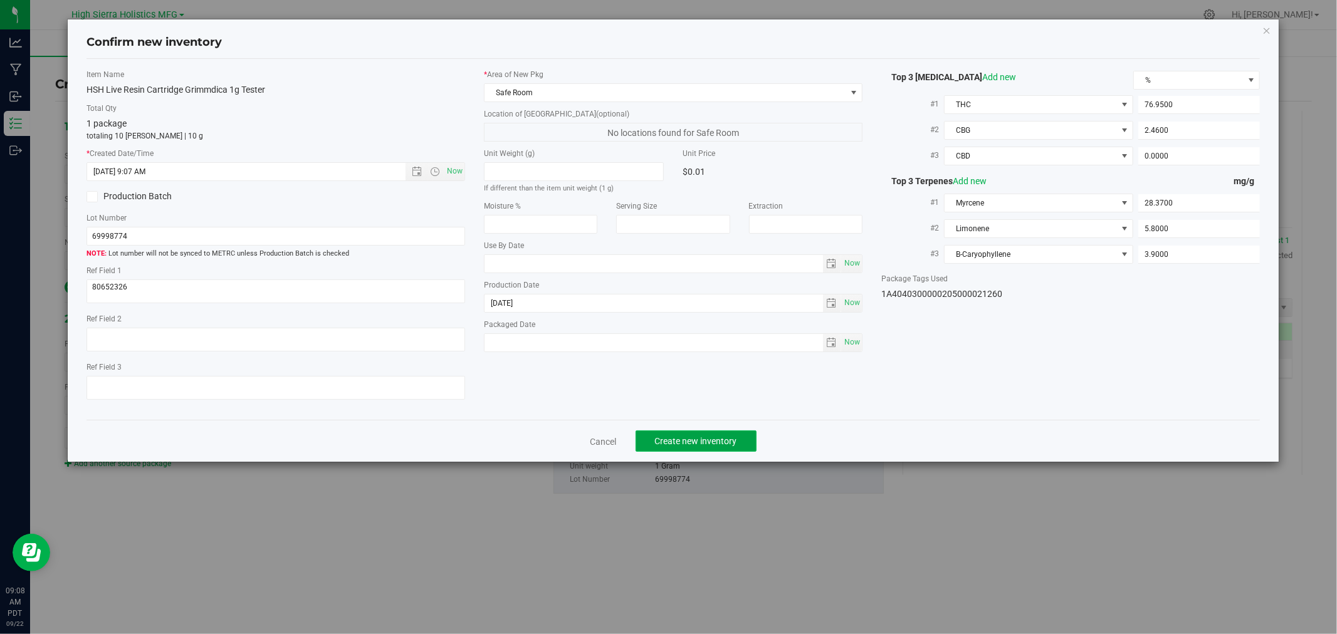
click at [742, 445] on button "Create new inventory" at bounding box center [696, 441] width 121 height 21
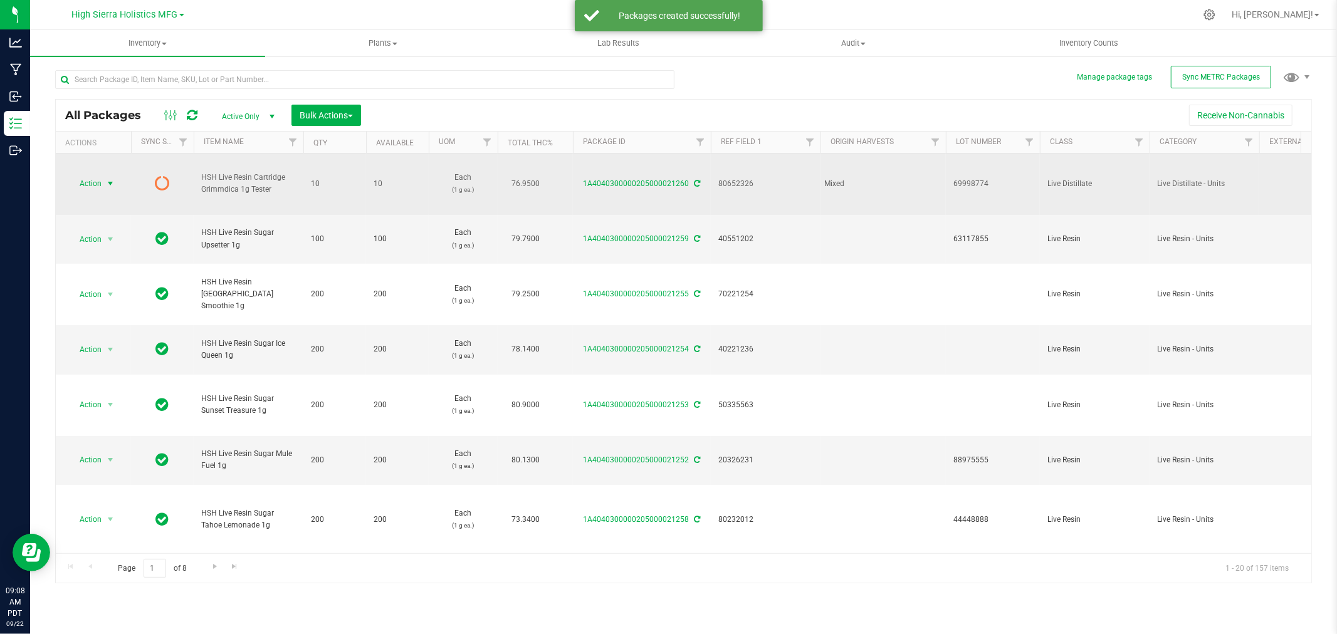
click at [108, 182] on span "select" at bounding box center [110, 184] width 10 height 10
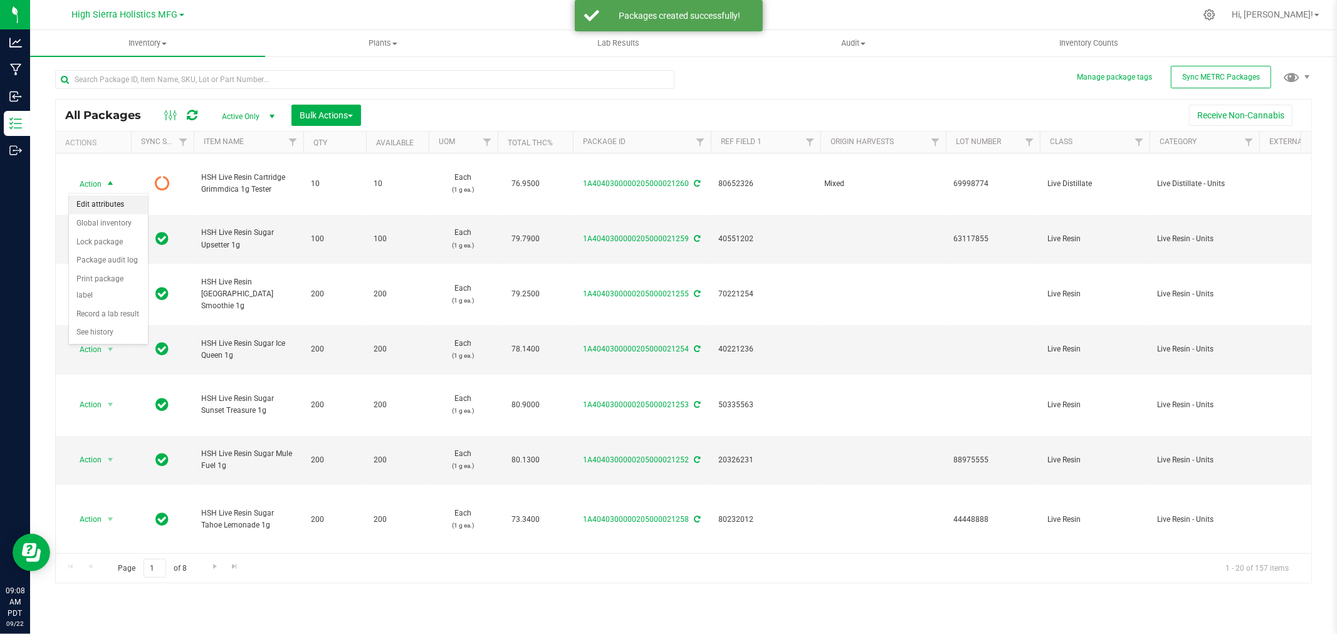
click at [108, 207] on li "Edit attributes" at bounding box center [108, 205] width 79 height 19
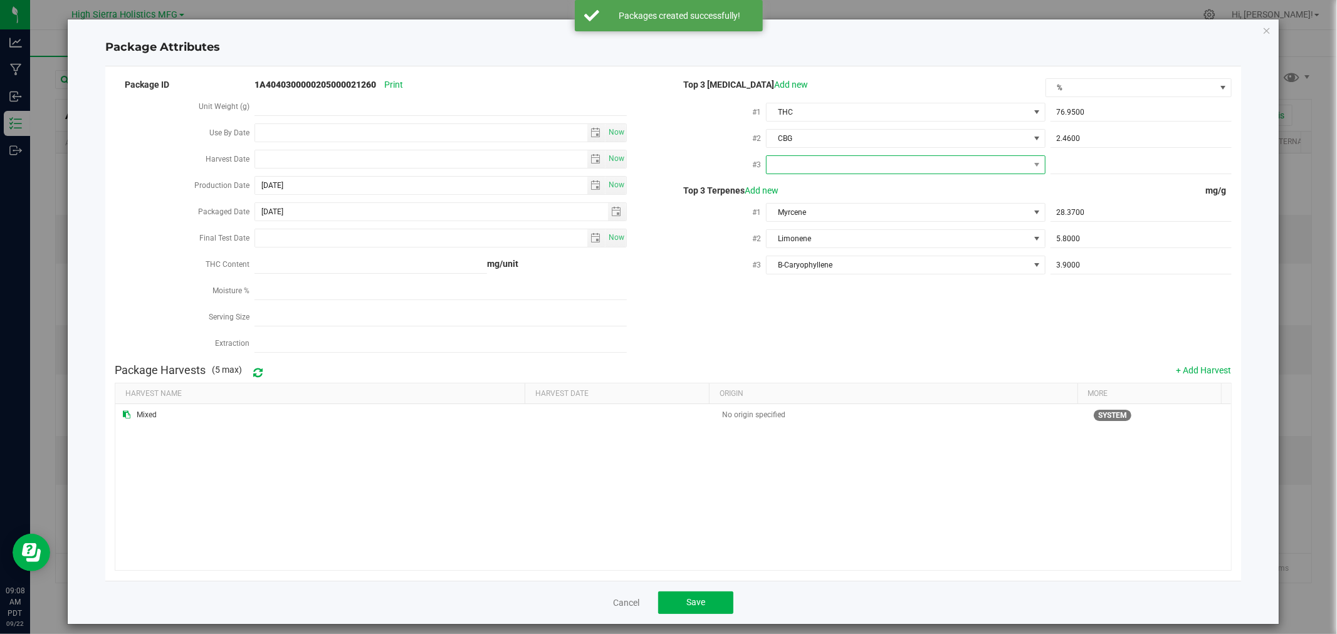
click at [825, 162] on span at bounding box center [898, 165] width 262 height 18
click at [822, 243] on li "CBD" at bounding box center [899, 236] width 276 height 21
click at [1119, 167] on span at bounding box center [1141, 165] width 181 height 18
click at [1018, 306] on div "Package ID 1A4040300000205000021260 Print Unit Weight (g) Use By Date Now Harve…" at bounding box center [673, 217] width 1117 height 282
click at [710, 607] on button "Save" at bounding box center [695, 603] width 75 height 23
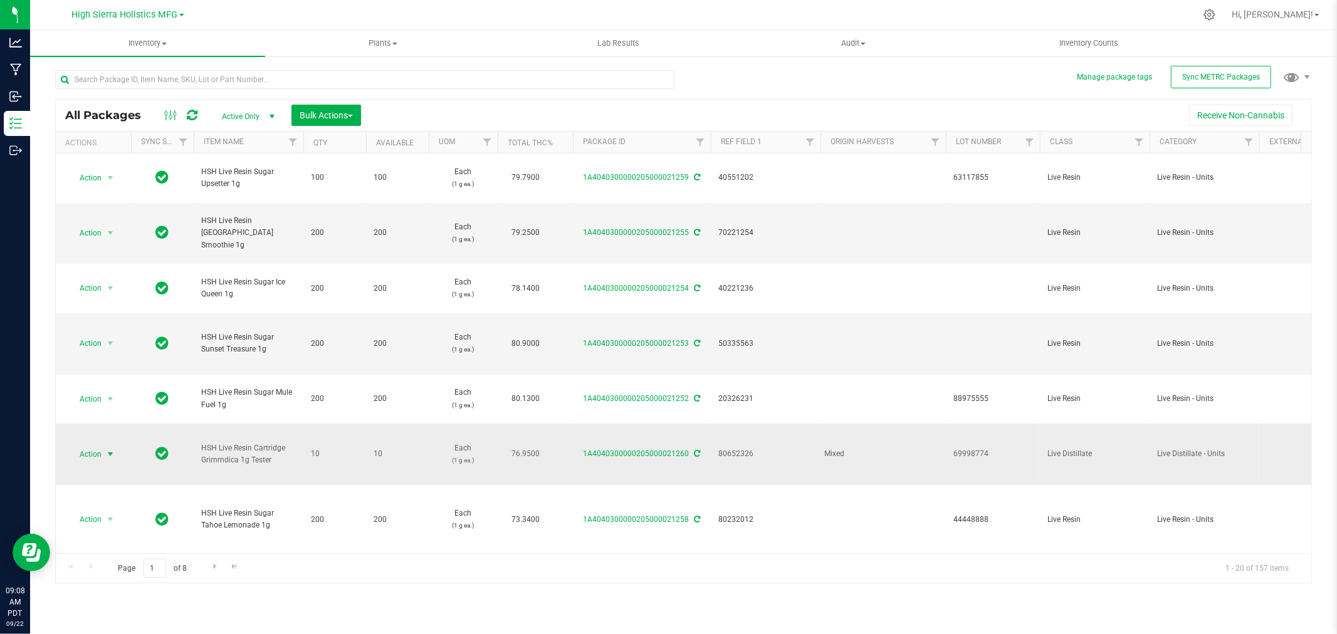
click at [105, 453] on span "select" at bounding box center [110, 455] width 10 height 10
click at [115, 340] on li "Print package label" at bounding box center [108, 349] width 79 height 34
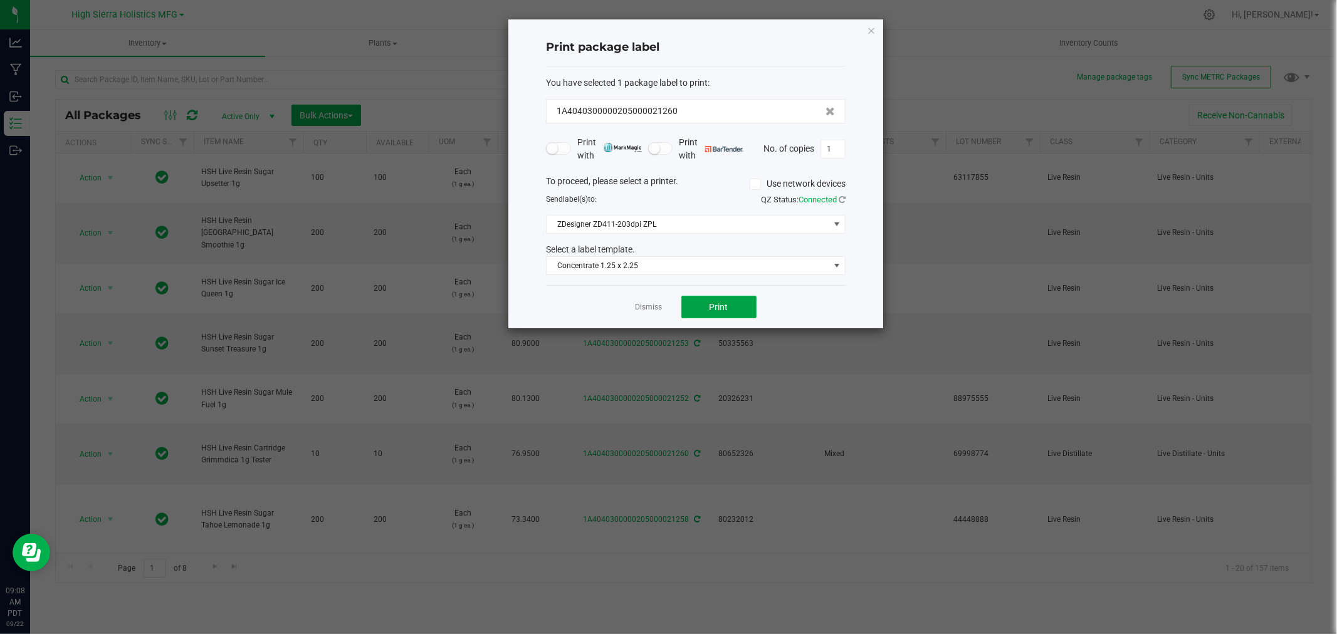
click at [722, 311] on span "Print" at bounding box center [719, 307] width 19 height 10
click at [836, 147] on input "1" at bounding box center [833, 149] width 24 height 18
click at [737, 297] on button "Print" at bounding box center [719, 307] width 75 height 23
click at [870, 29] on icon "button" at bounding box center [871, 30] width 9 height 15
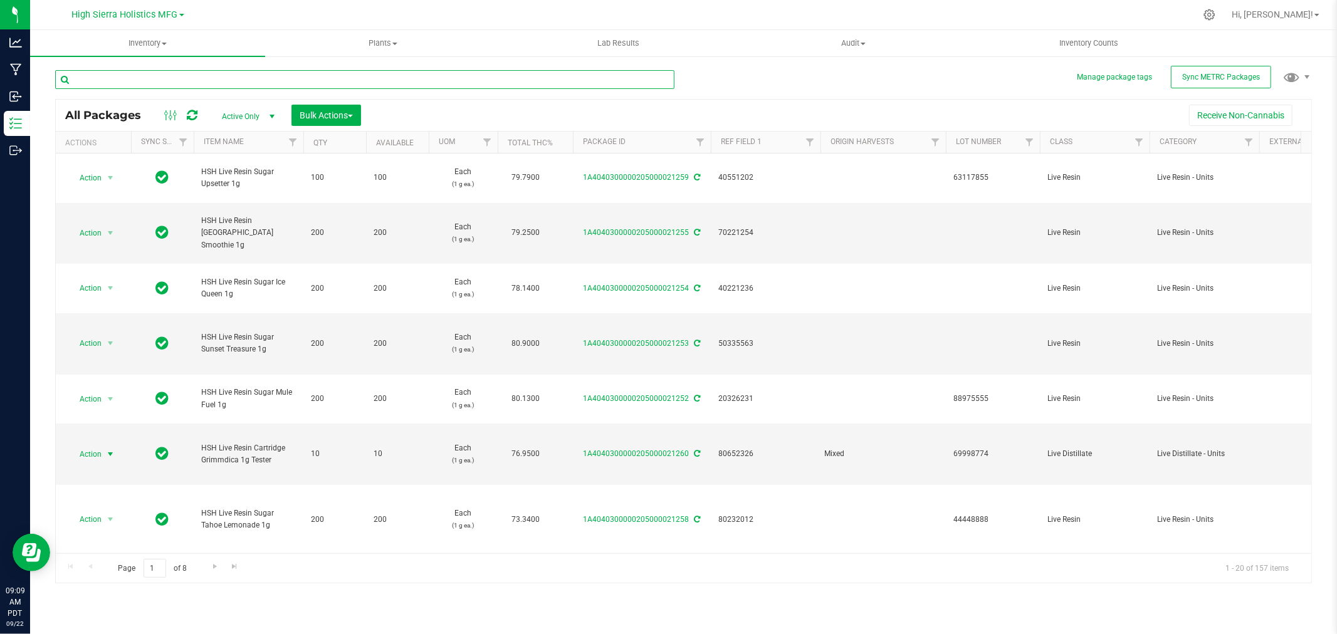
click at [124, 88] on input "text" at bounding box center [364, 79] width 619 height 19
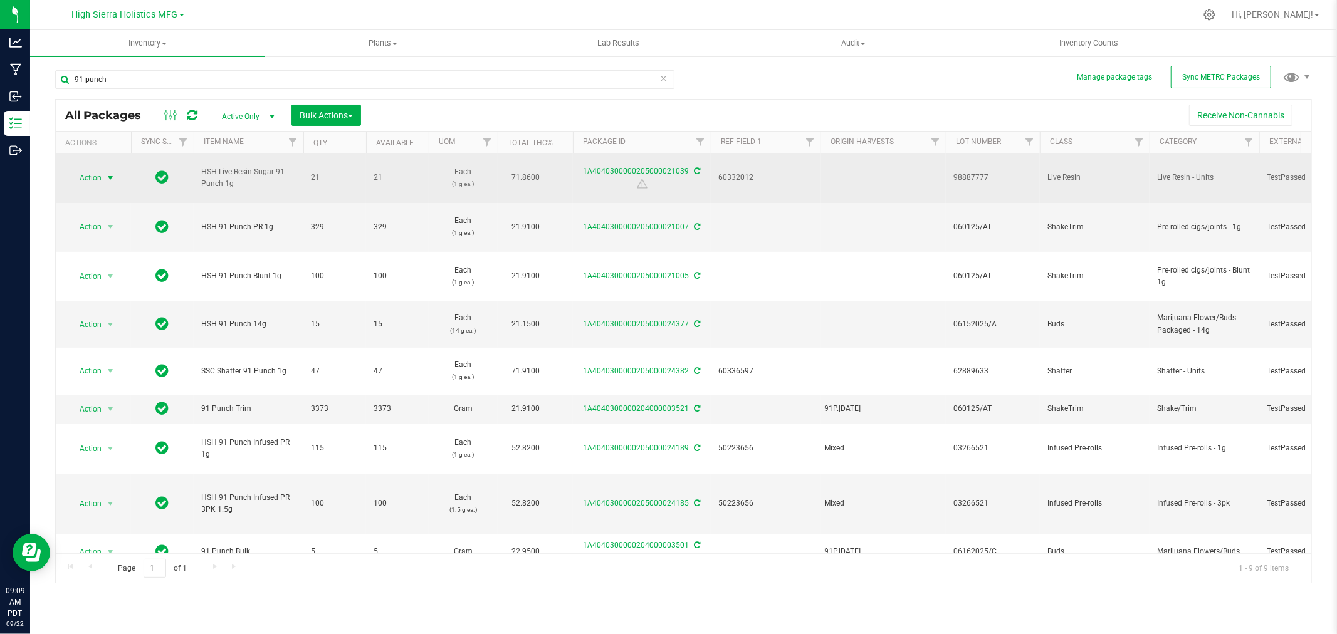
click at [112, 176] on span "select" at bounding box center [110, 178] width 10 height 10
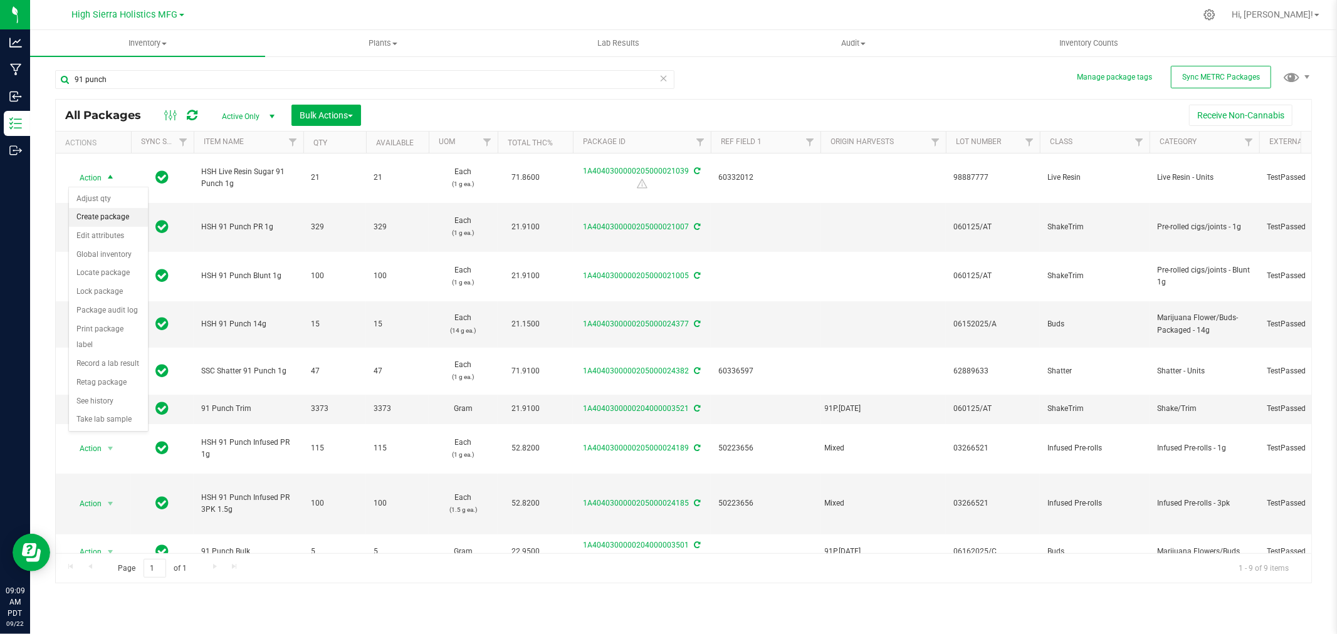
click at [115, 222] on li "Create package" at bounding box center [108, 217] width 79 height 19
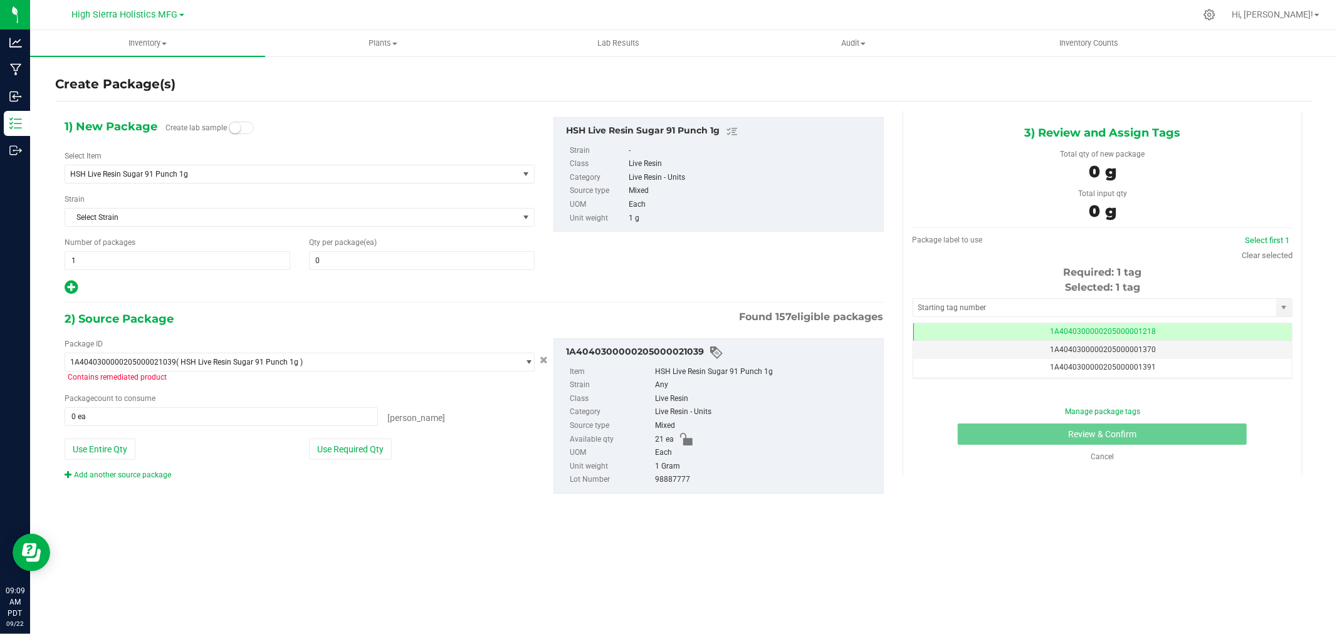
scroll to position [0, -1]
click at [261, 171] on span "HSH Live Resin Sugar 91 Punch 1g" at bounding box center [282, 174] width 425 height 9
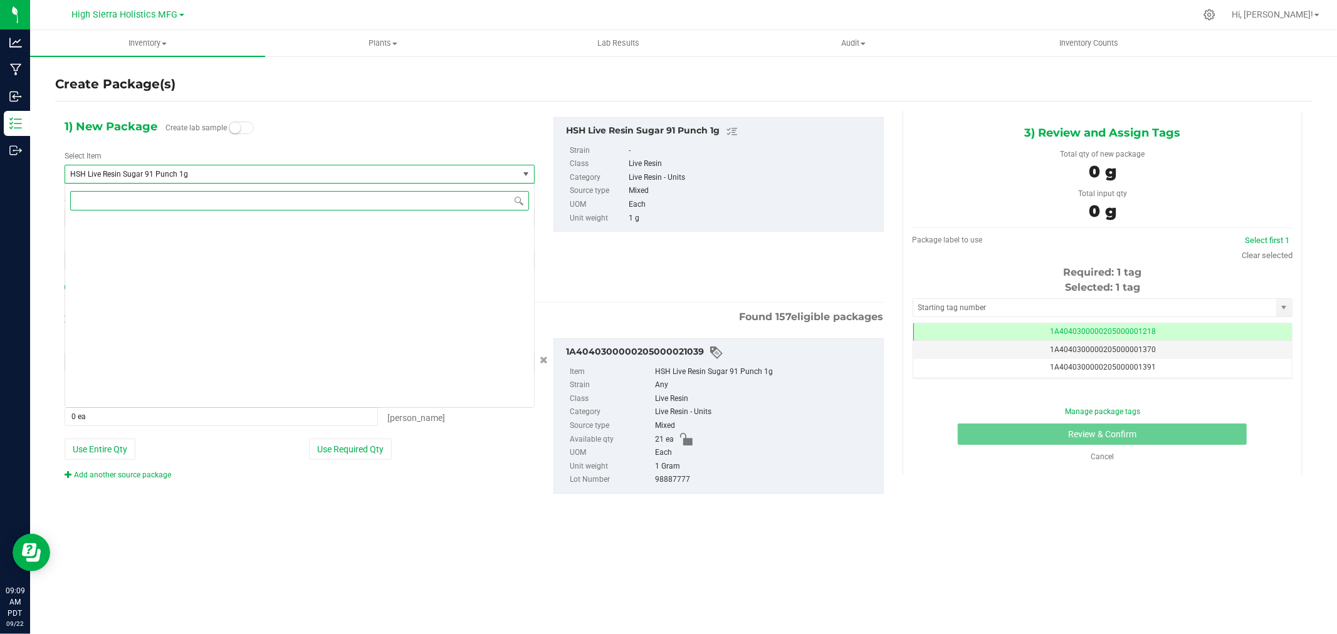
scroll to position [15202, 0]
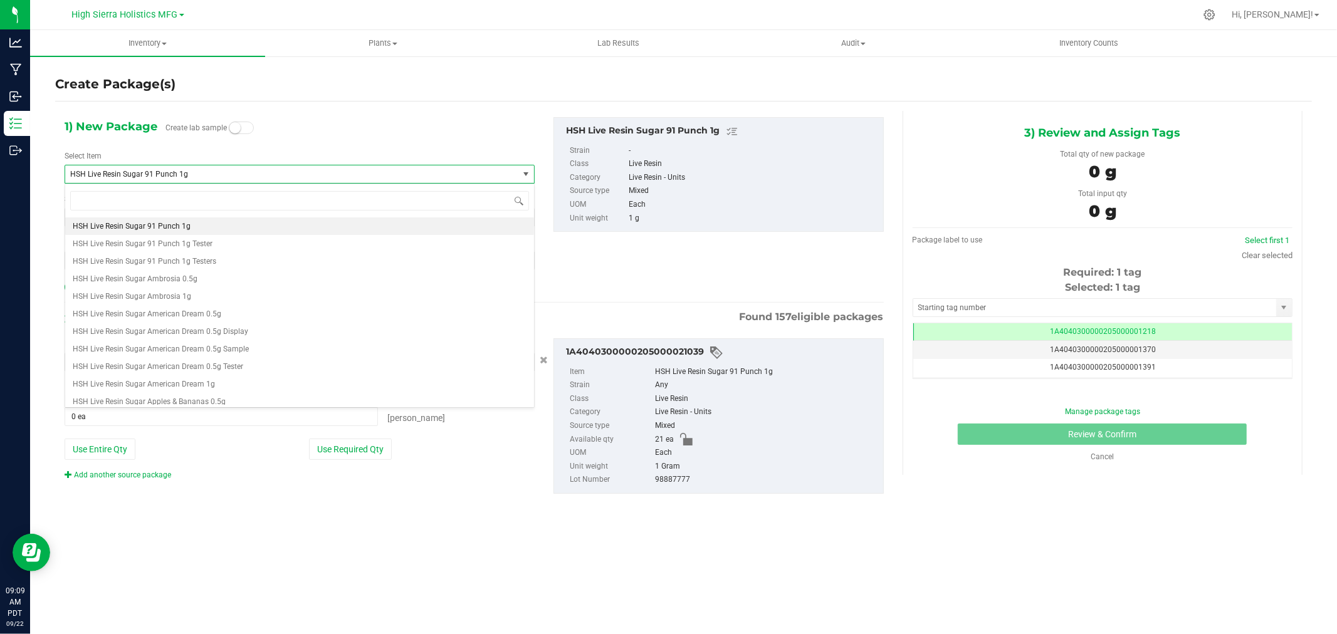
drag, startPoint x: 205, startPoint y: 176, endPoint x: 44, endPoint y: 184, distance: 161.3
click at [44, 184] on div "Create Package(s) 1) New Package Create lab sample Select Item HSH Live Resin S…" at bounding box center [683, 251] width 1307 height 392
click at [228, 186] on span at bounding box center [299, 200] width 469 height 29
click at [158, 180] on span "HSH Live Resin Sugar 91 Punch 1g" at bounding box center [291, 175] width 453 height 18
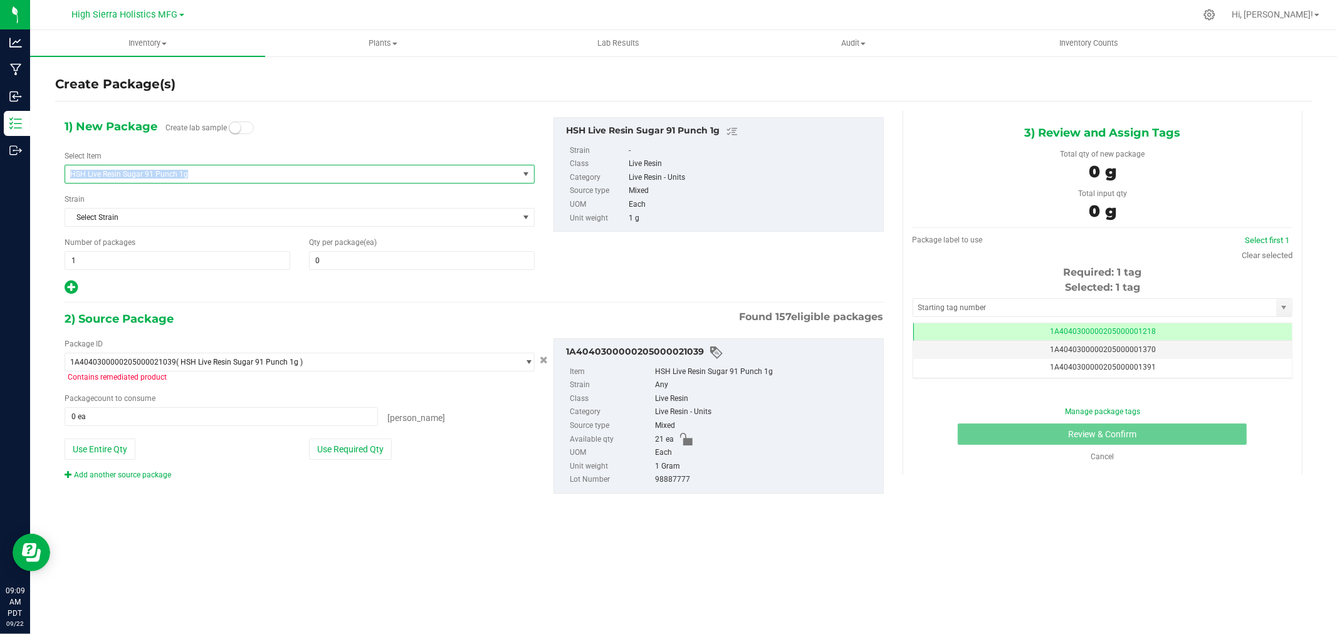
drag, startPoint x: 190, startPoint y: 174, endPoint x: 68, endPoint y: 174, distance: 122.3
click at [68, 174] on span "HSH Live Resin Sugar 91 Punch 1g" at bounding box center [291, 175] width 453 height 18
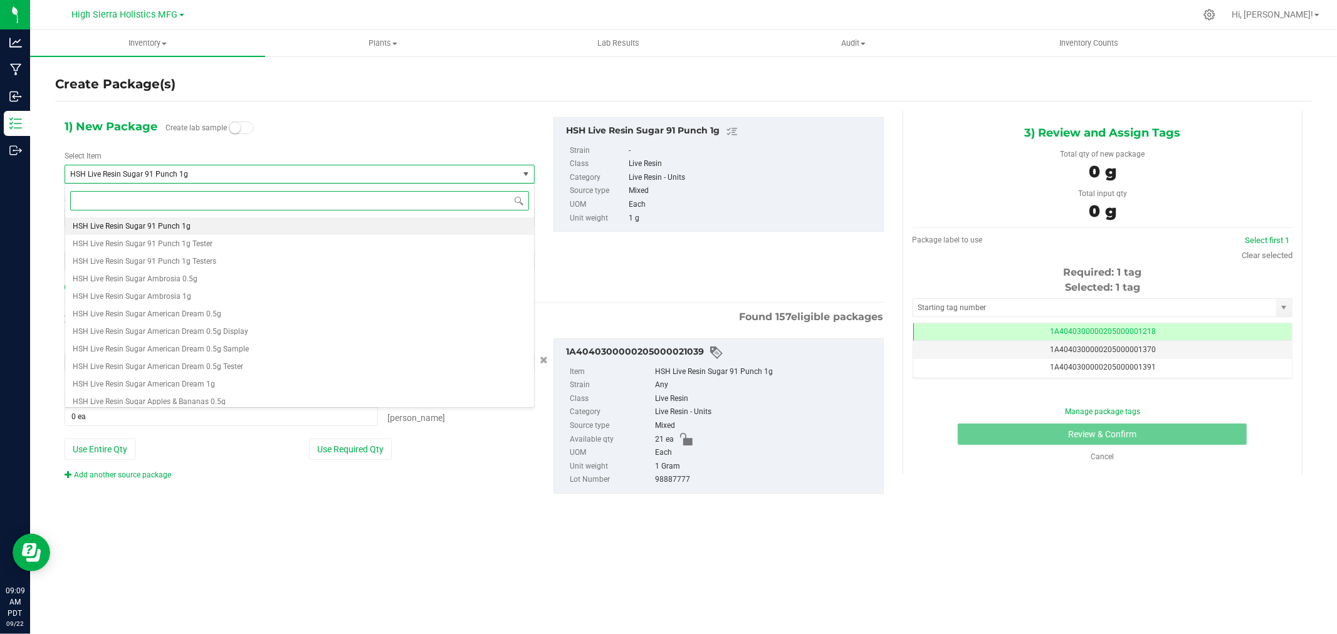
paste input "HSH Live Resin Cartridge Grimmdica 1g"
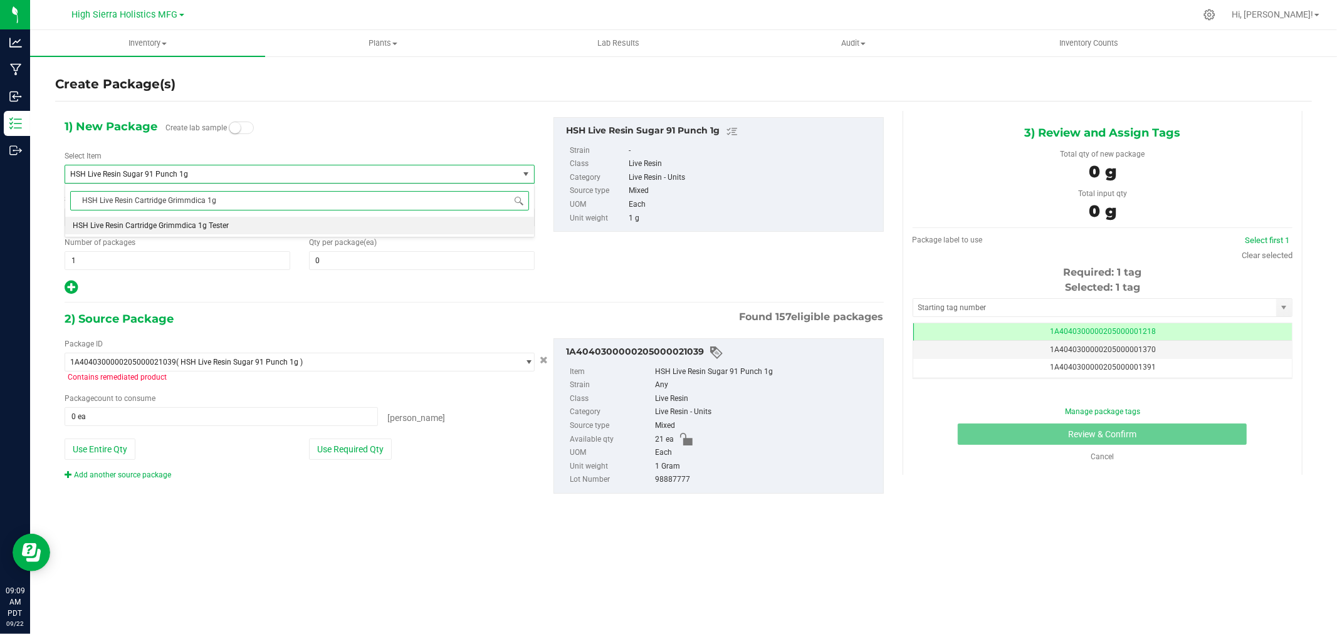
click at [211, 224] on span "HSH Live Resin Cartridge Grimmdica 1g Tester" at bounding box center [151, 225] width 156 height 9
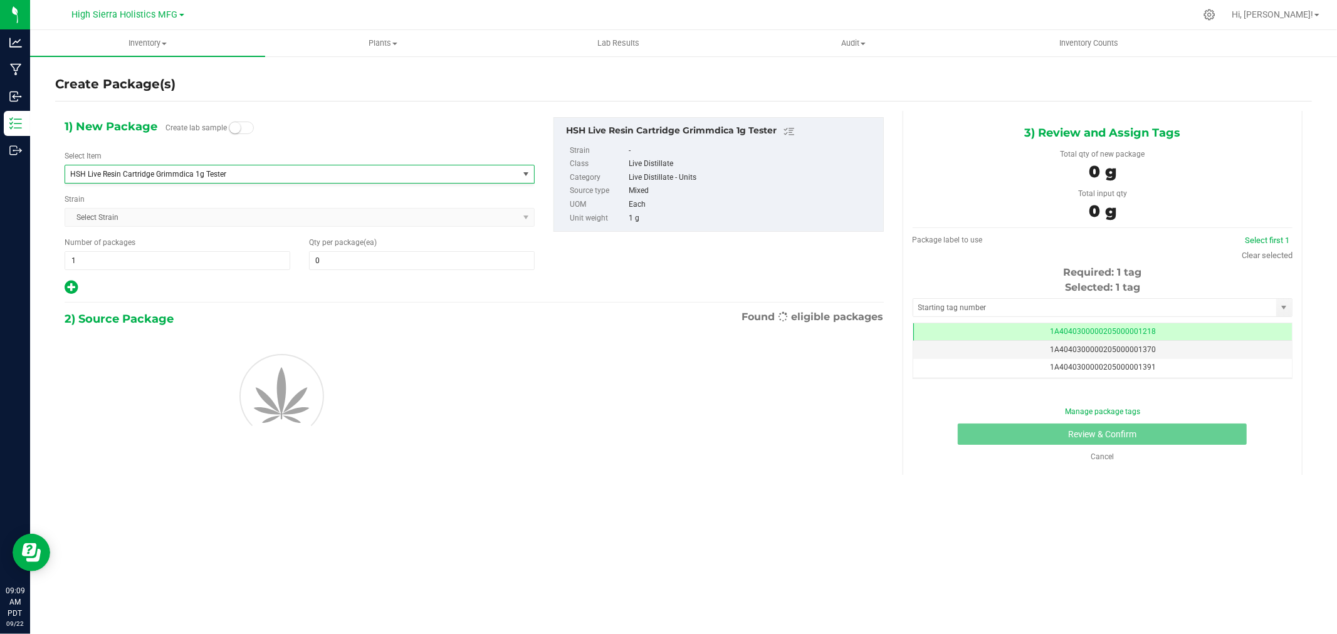
scroll to position [12552, 0]
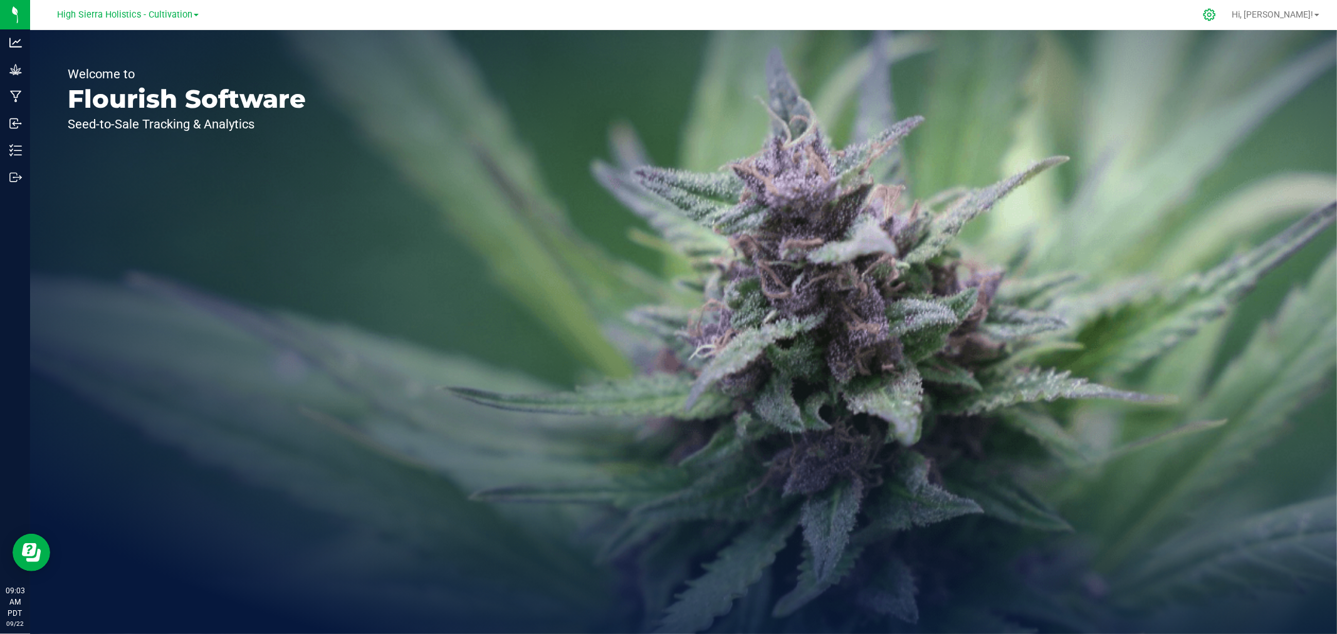
click at [1216, 16] on icon at bounding box center [1210, 15] width 12 height 12
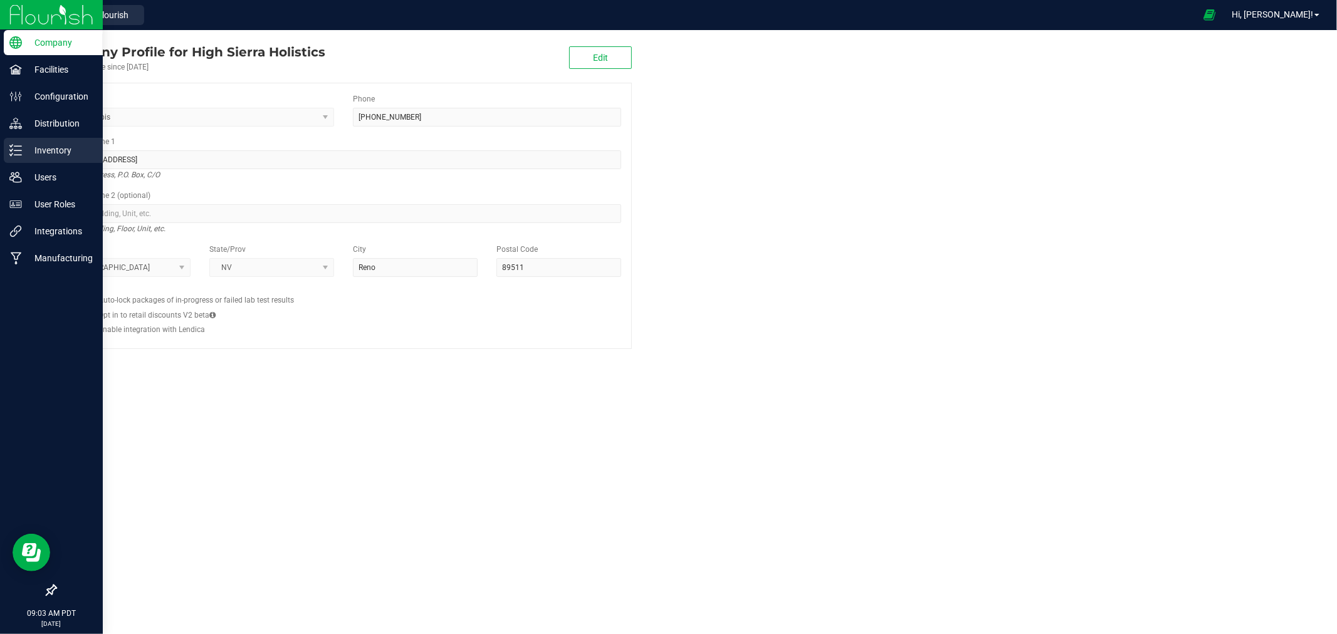
click at [75, 149] on p "Inventory" at bounding box center [59, 150] width 75 height 15
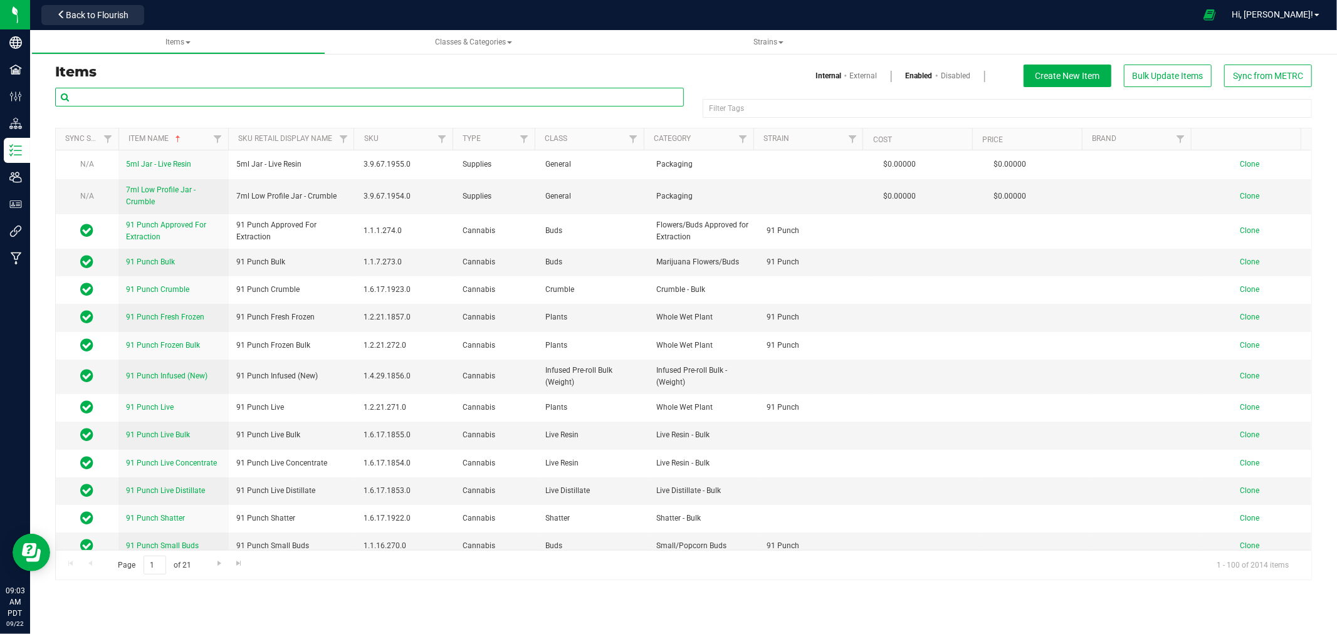
click at [164, 100] on input "text" at bounding box center [369, 97] width 629 height 19
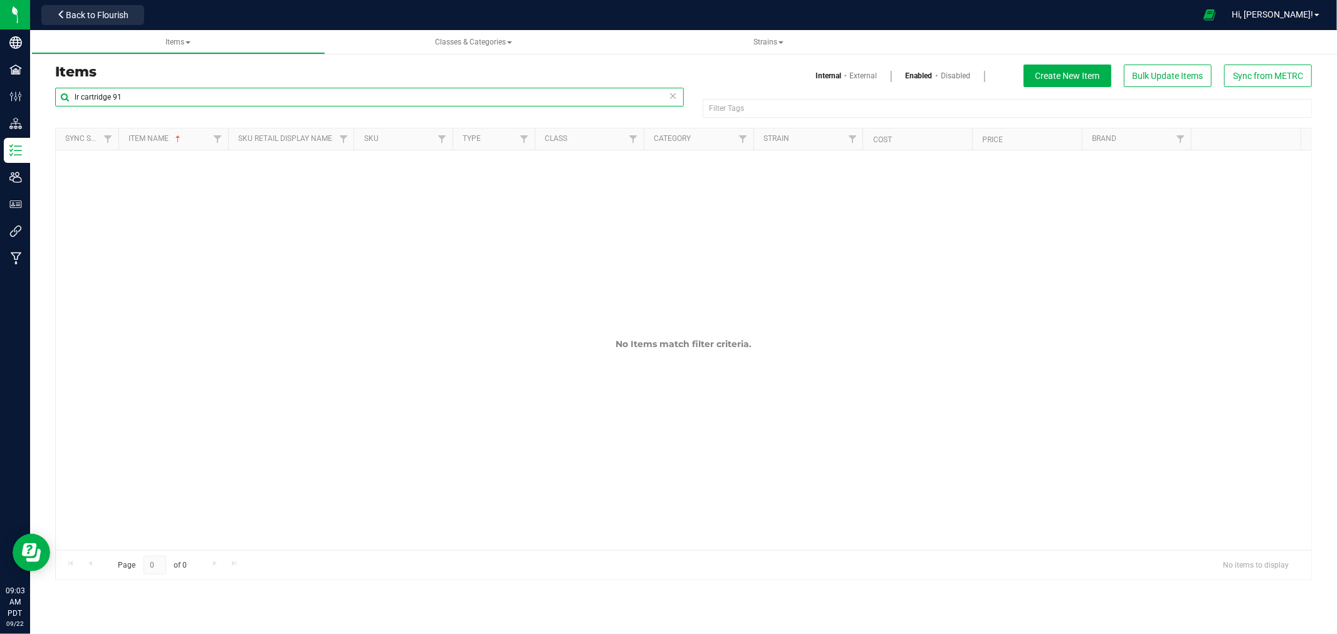
click at [78, 99] on input "lr cartridge 91" at bounding box center [369, 97] width 629 height 19
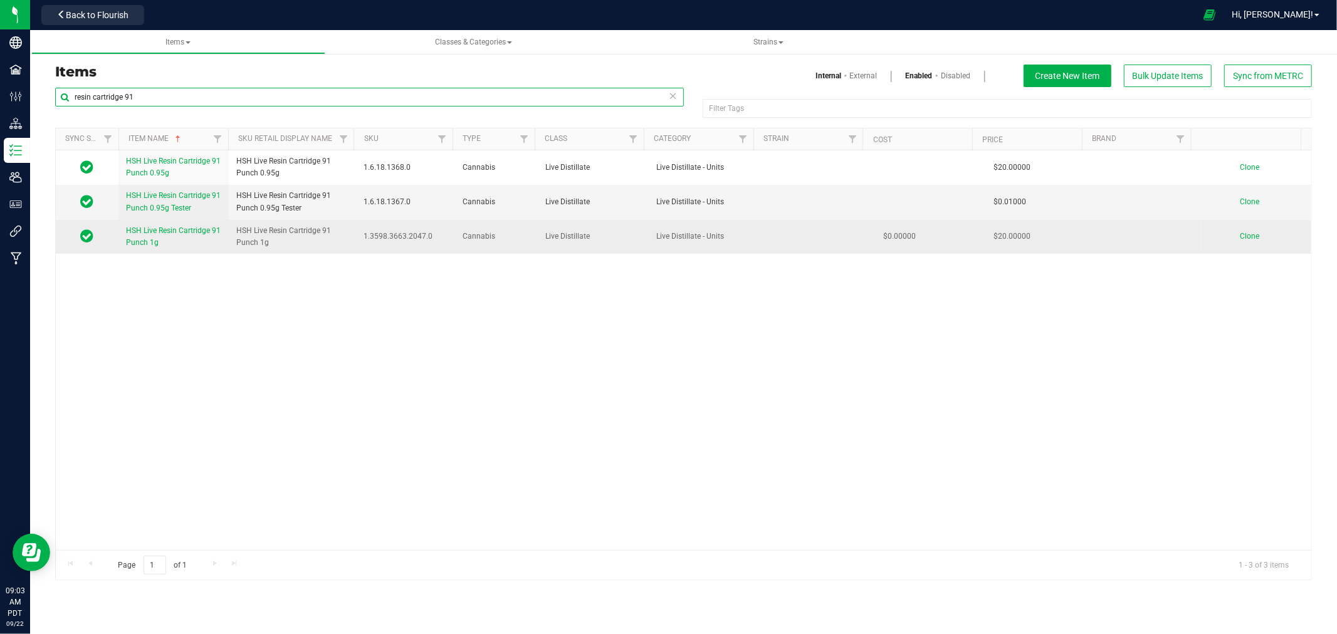
type input "resin cartridge 91"
click at [1243, 237] on span "Clone" at bounding box center [1249, 236] width 19 height 9
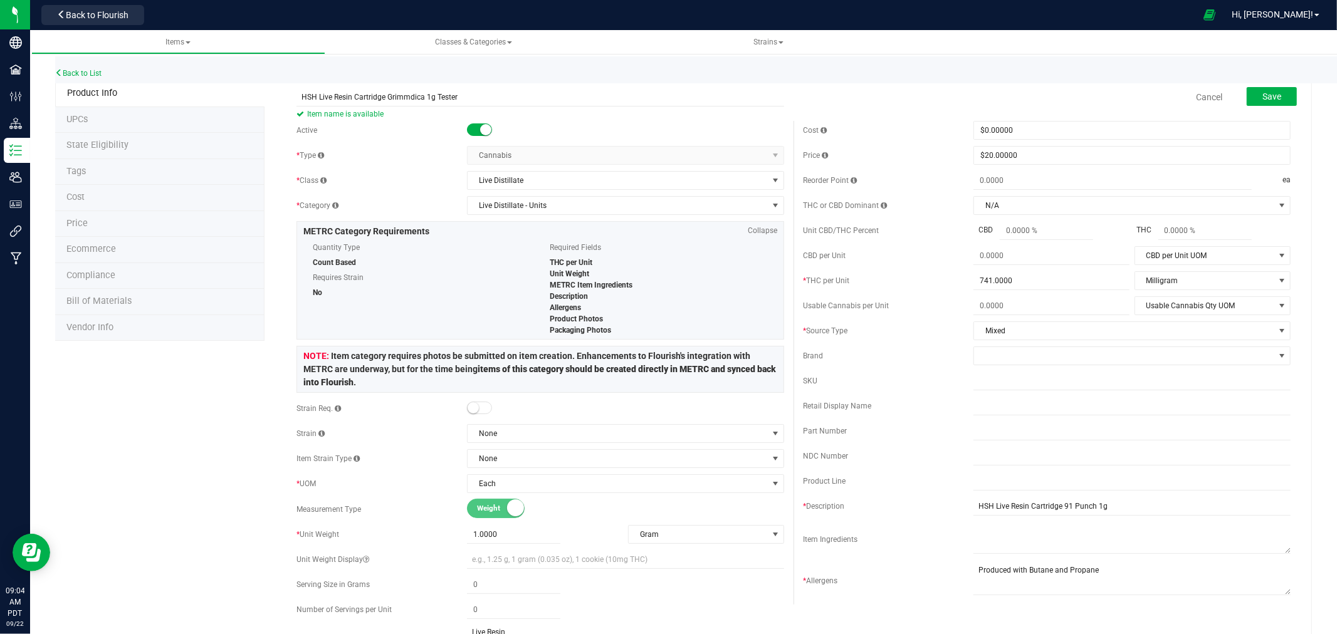
drag, startPoint x: 466, startPoint y: 96, endPoint x: 270, endPoint y: 97, distance: 196.2
type input "HSH Live Resin Cartridge Grimmdica 1g Tester"
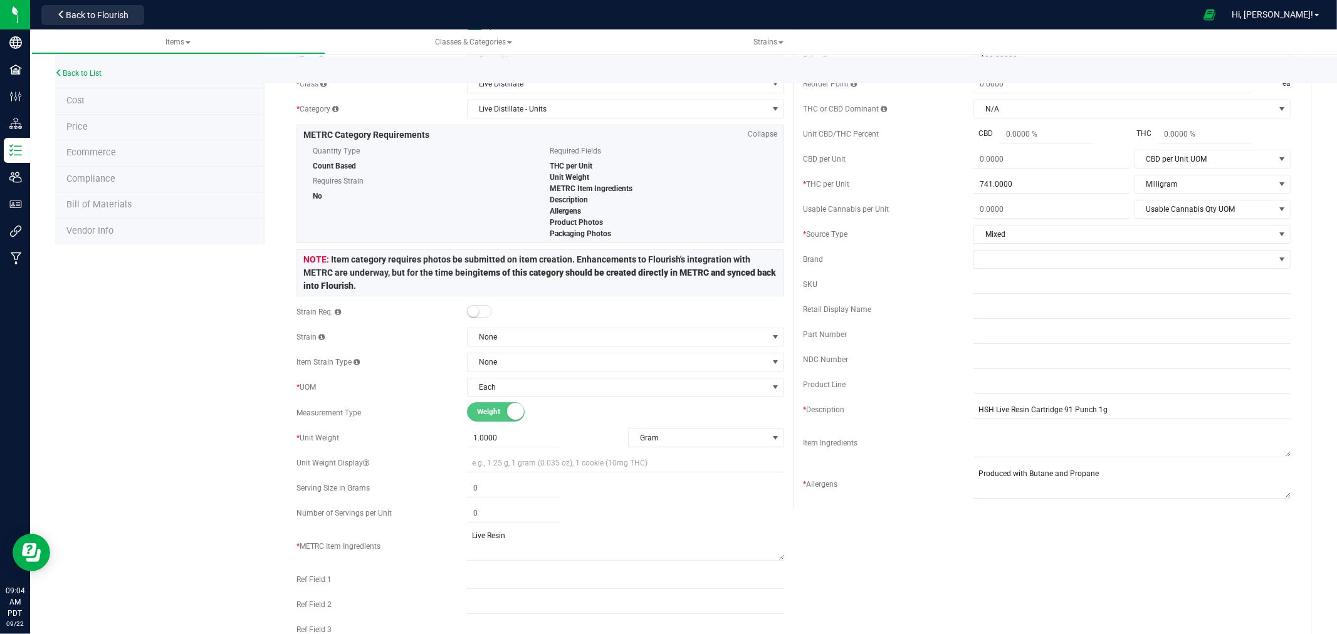
scroll to position [209, 0]
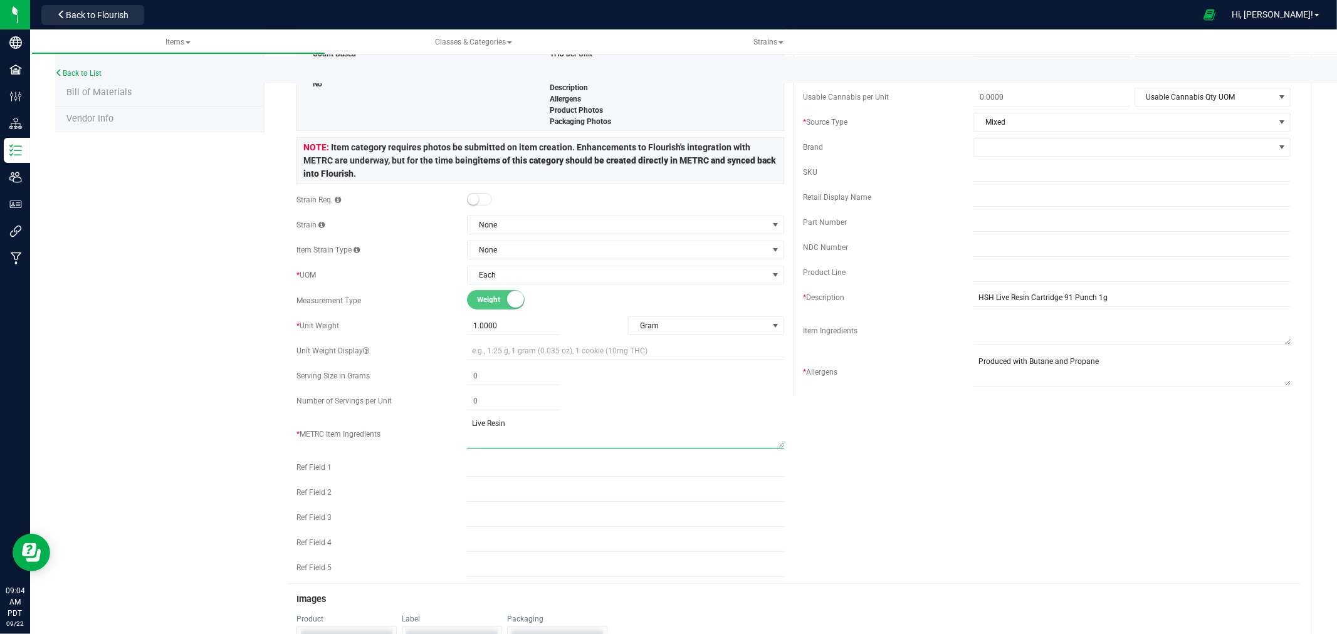
drag, startPoint x: 519, startPoint y: 428, endPoint x: 463, endPoint y: 428, distance: 56.4
click at [463, 428] on div "* METRC Item Ingredients" at bounding box center [541, 434] width 488 height 35
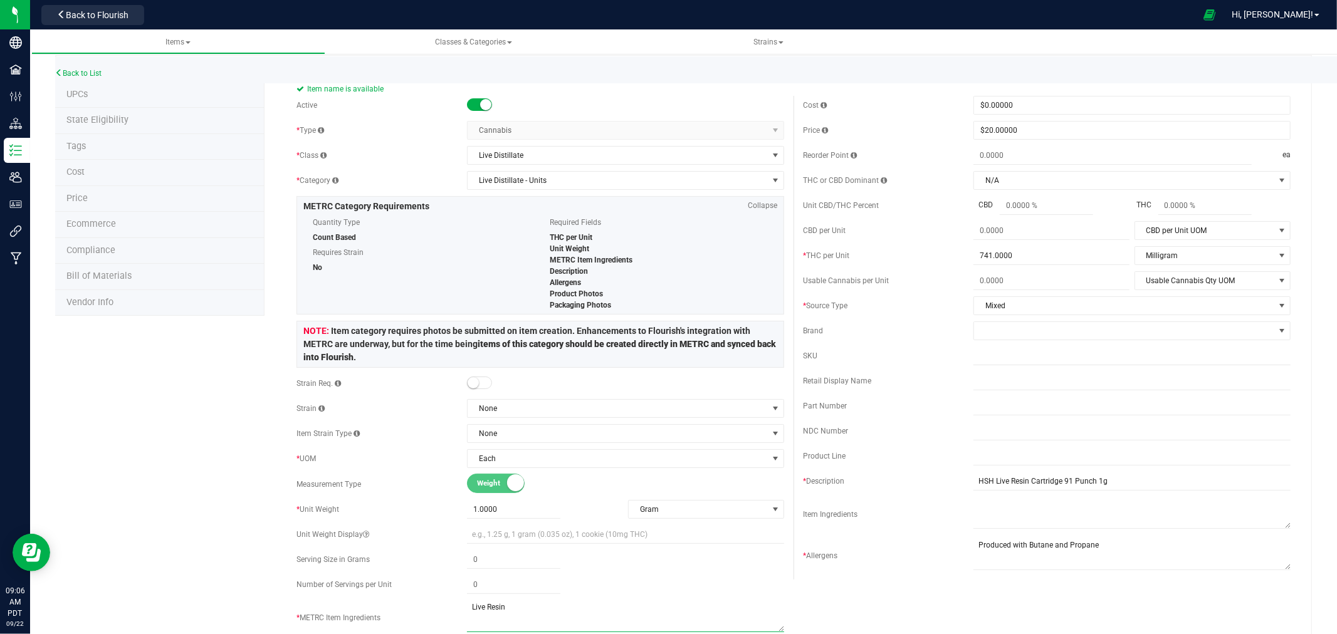
scroll to position [0, 0]
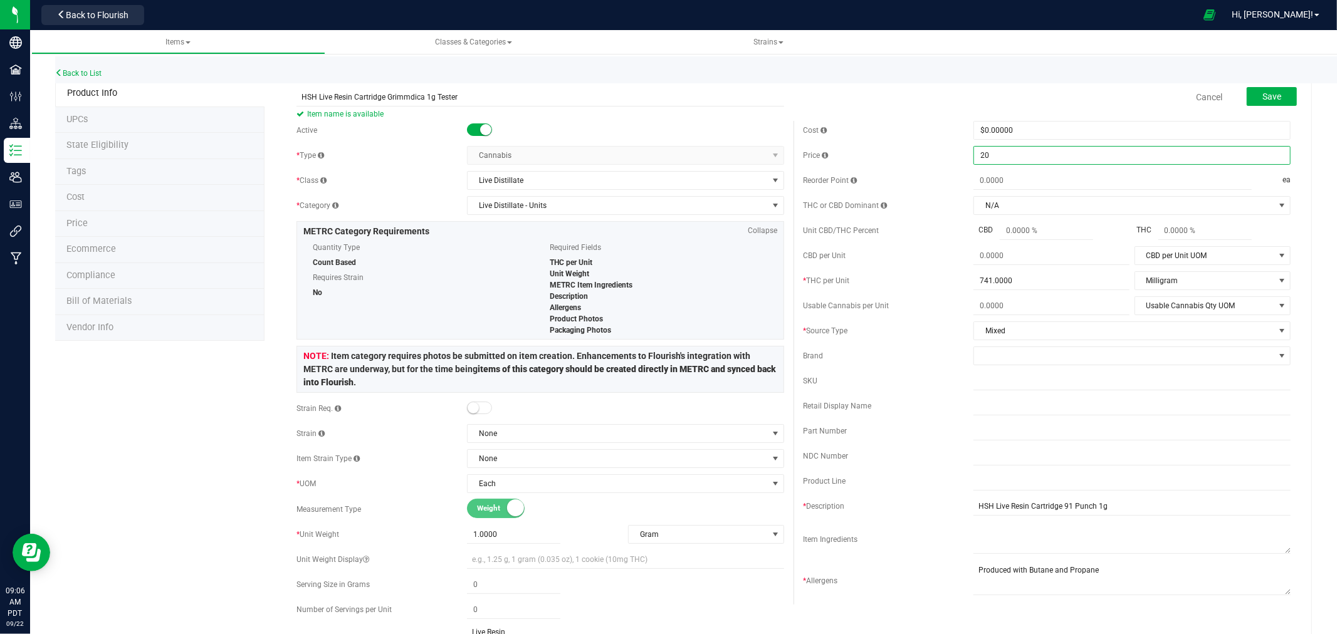
drag, startPoint x: 1033, startPoint y: 153, endPoint x: 969, endPoint y: 160, distance: 64.9
click at [974, 160] on span "$20.00000 20" at bounding box center [1132, 155] width 317 height 19
type input ".01"
type input "$0.01000"
click at [976, 97] on div "Cancel Save" at bounding box center [1047, 97] width 507 height 31
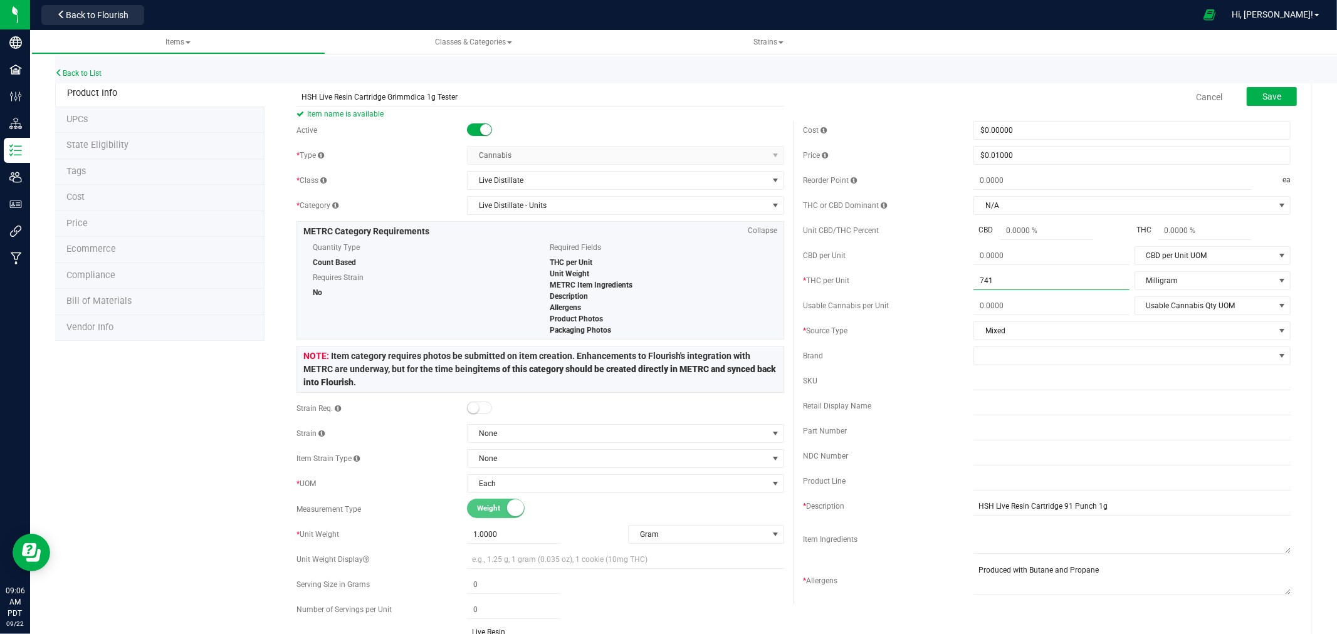
drag, startPoint x: 1029, startPoint y: 277, endPoint x: 945, endPoint y: 291, distance: 84.5
click at [945, 291] on div "Cost $0.00000 0 Price $0.01000 0.01 Reorder Point ea THC or CBD Dominant N/A N/A" at bounding box center [1047, 363] width 507 height 484
type input "800"
type input "800.0000"
click at [945, 291] on div "Cost $0.00000 0 Price $0.01000 0.01 Reorder Point ea THC or CBD Dominant N/A N/A" at bounding box center [1047, 363] width 507 height 484
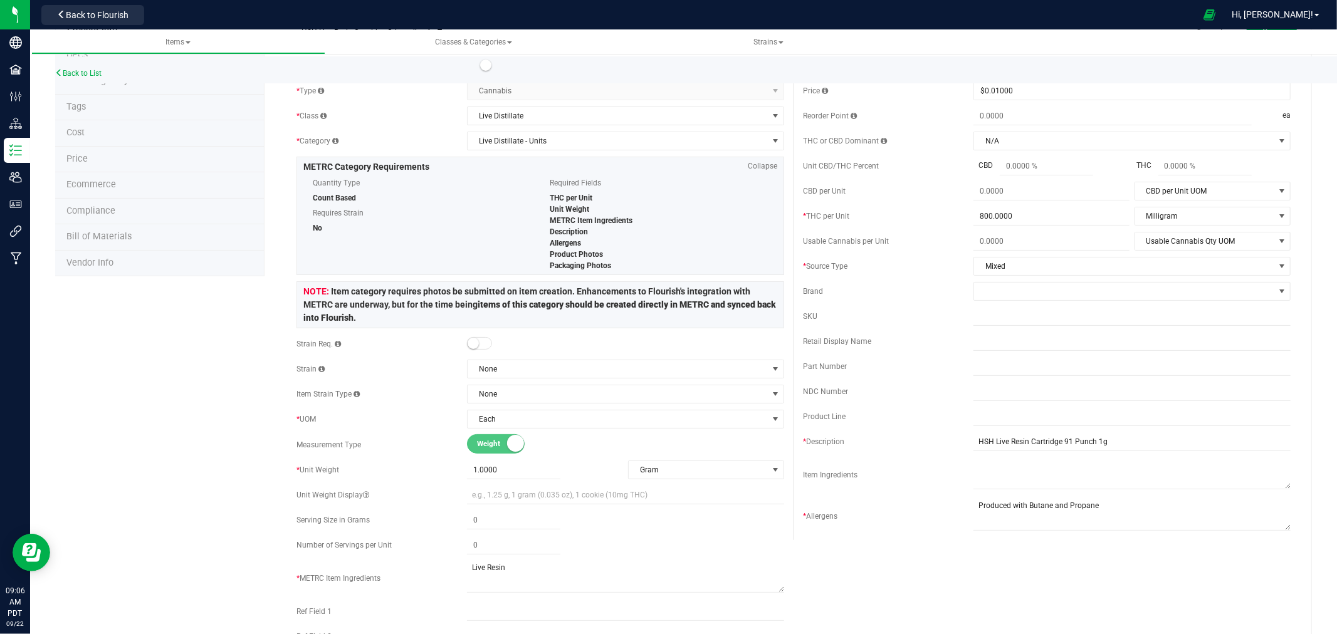
scroll to position [139, 0]
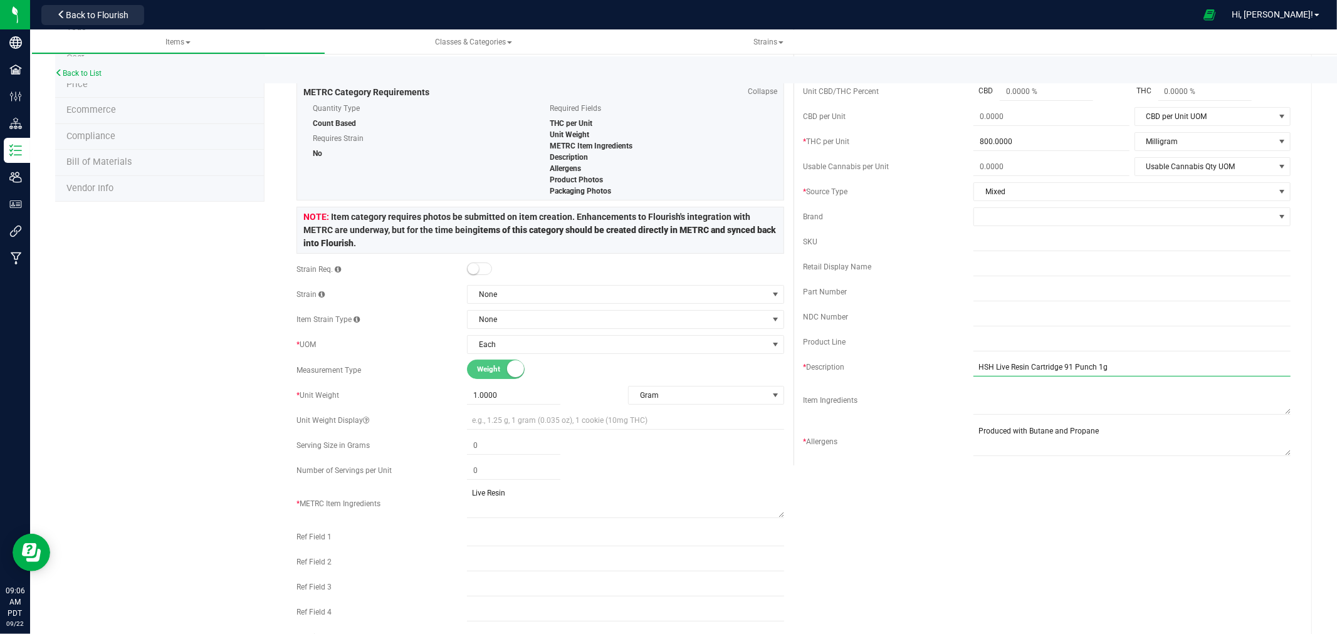
click at [1066, 369] on input "HSH Live Resin Cartridge 91 Punch 1g" at bounding box center [1132, 367] width 317 height 19
click at [1087, 368] on input "HSH Live Resin Cartridge 91 Punch 1g" at bounding box center [1132, 367] width 317 height 19
click at [1097, 370] on input "HSH Live Resin Cartridge 1g" at bounding box center [1132, 367] width 317 height 19
type input "HSH Live Resin Cartridge 1g Tester"
click at [1061, 562] on div "Active * Type Cannabis Select type Cannabis Non-Inventory Raw Materials Supplie…" at bounding box center [793, 317] width 1013 height 671
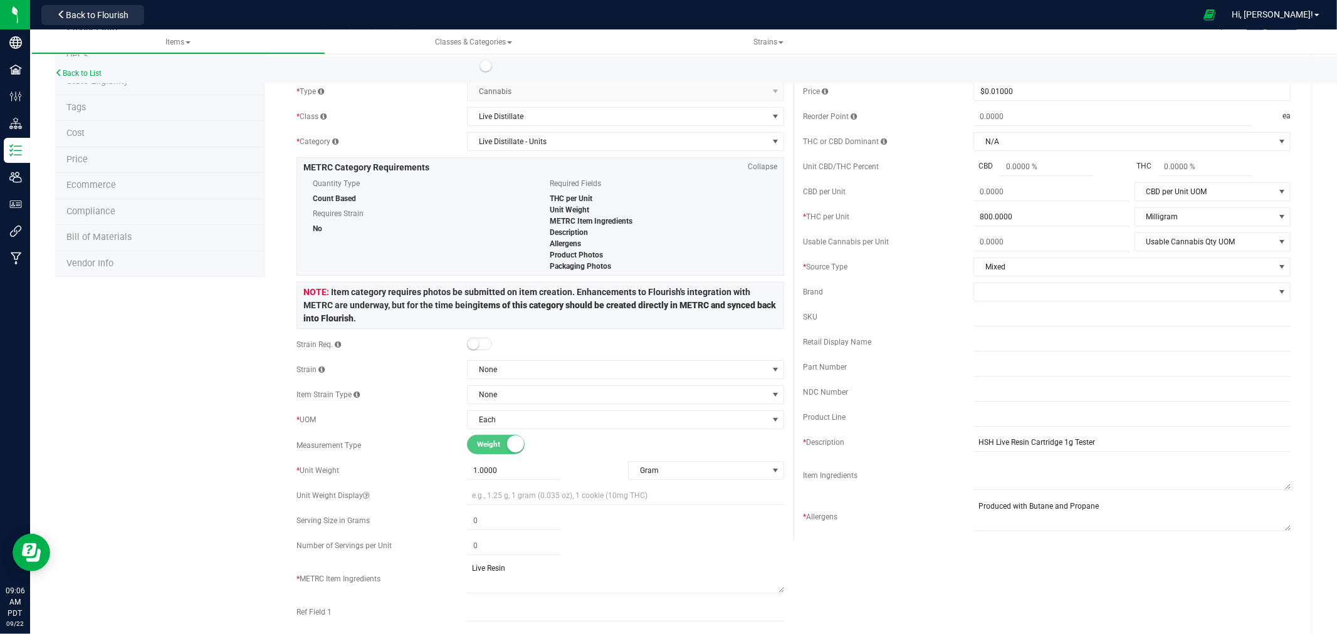
scroll to position [0, 0]
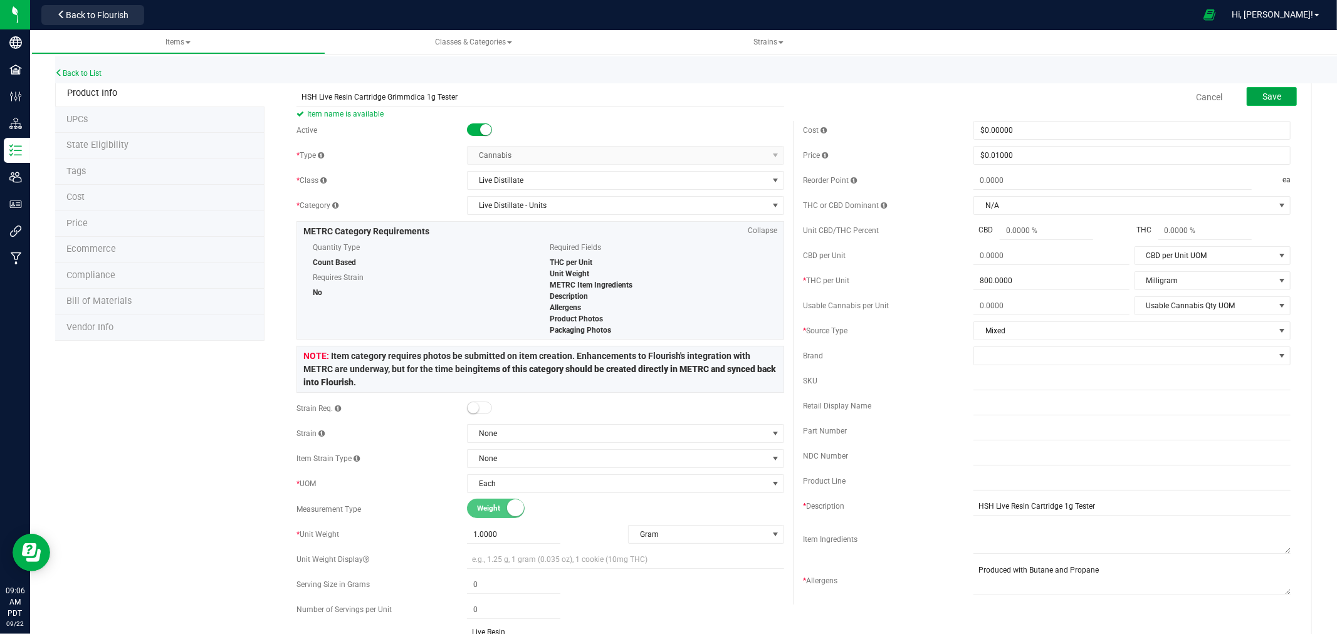
click at [1271, 90] on button "Save" at bounding box center [1272, 96] width 50 height 19
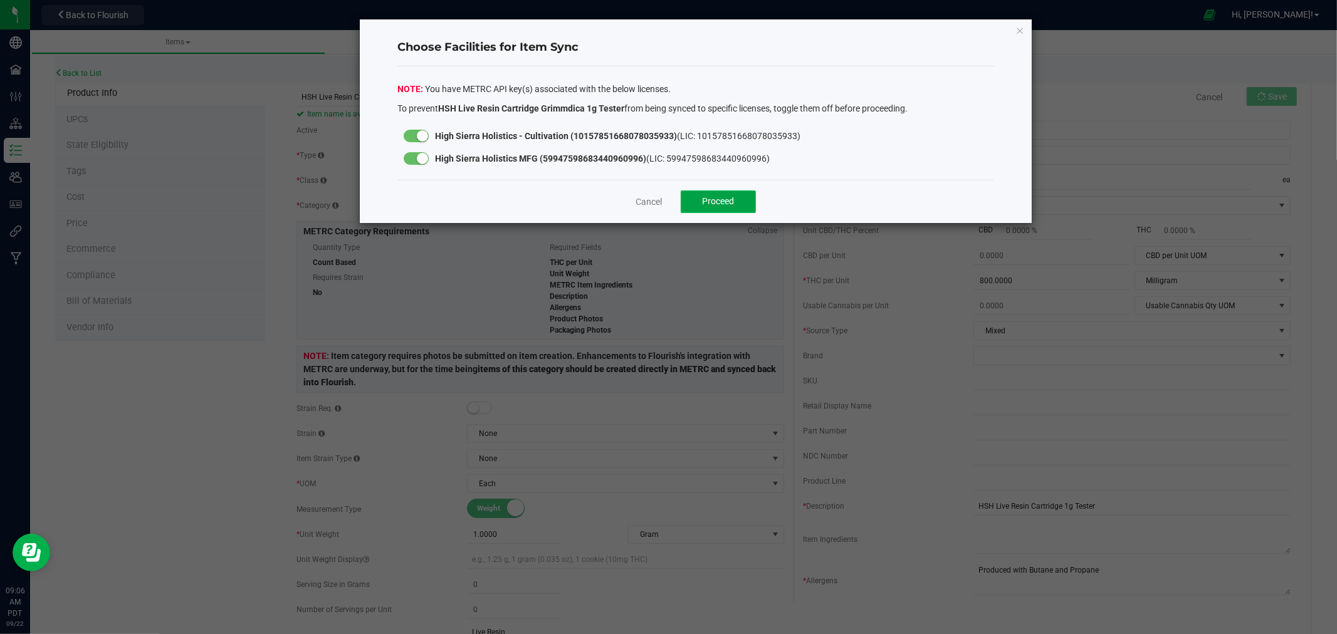
click at [742, 195] on button "Proceed" at bounding box center [718, 202] width 75 height 23
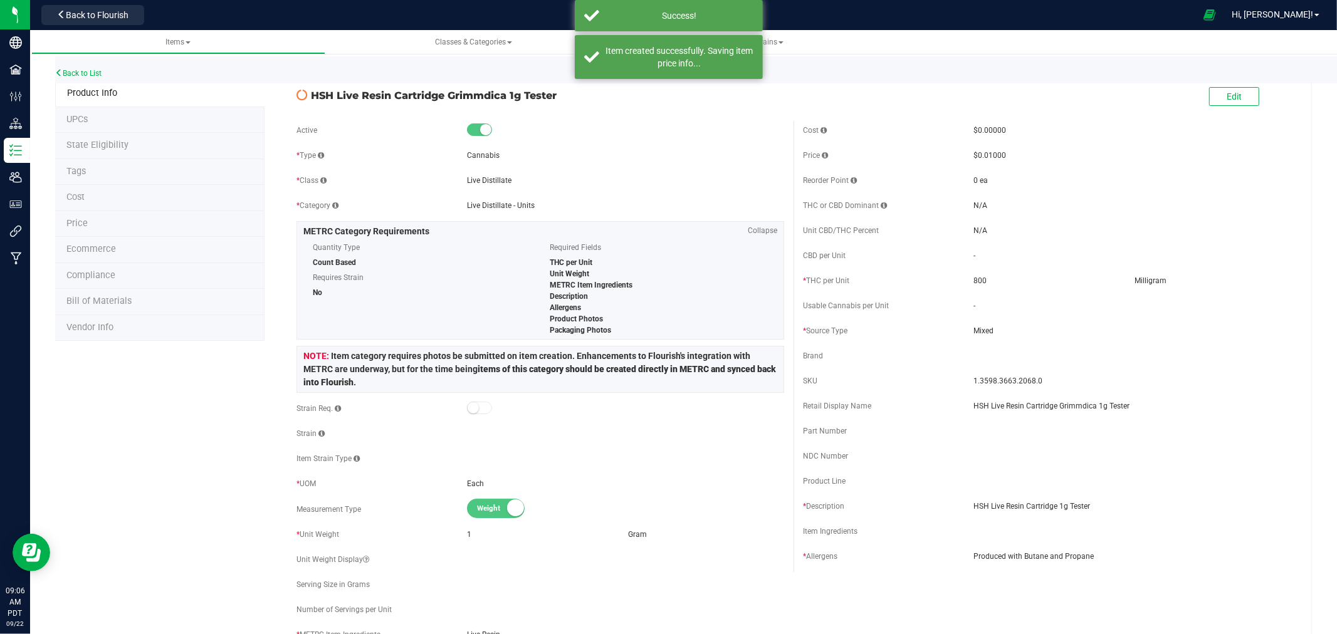
click at [77, 139] on li "State Eligibility" at bounding box center [159, 146] width 209 height 26
click at [85, 141] on span "State Eligibility" at bounding box center [97, 145] width 62 height 11
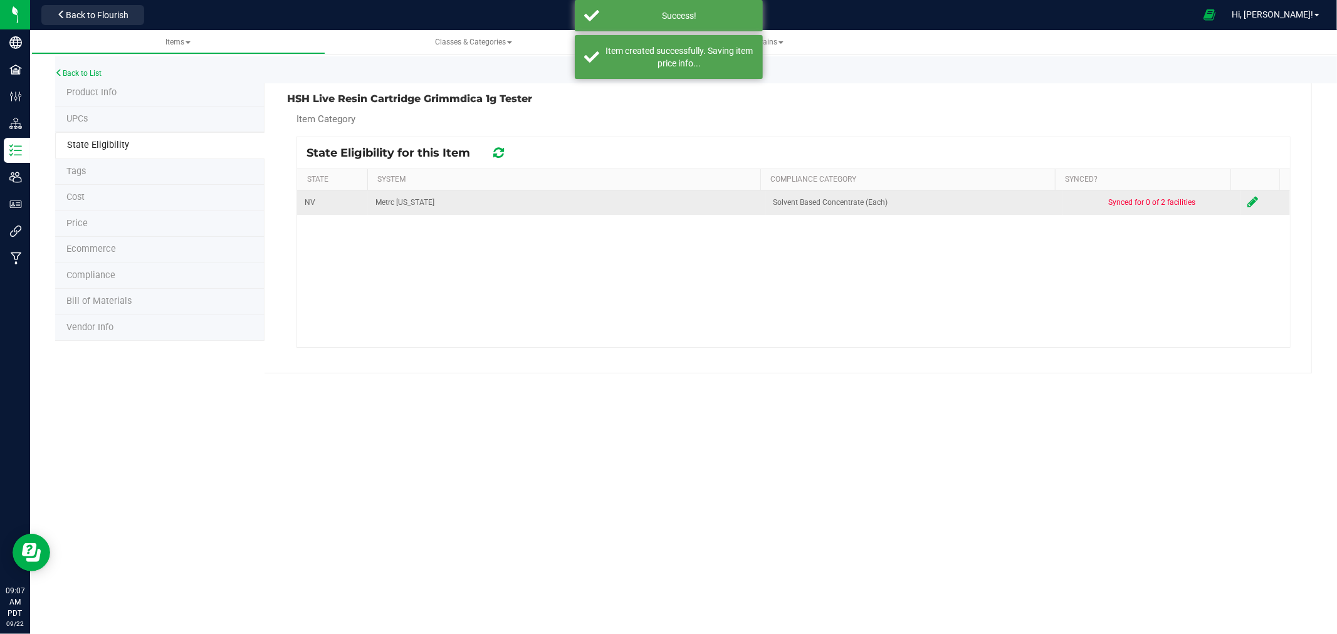
click at [1248, 196] on icon at bounding box center [1253, 202] width 11 height 13
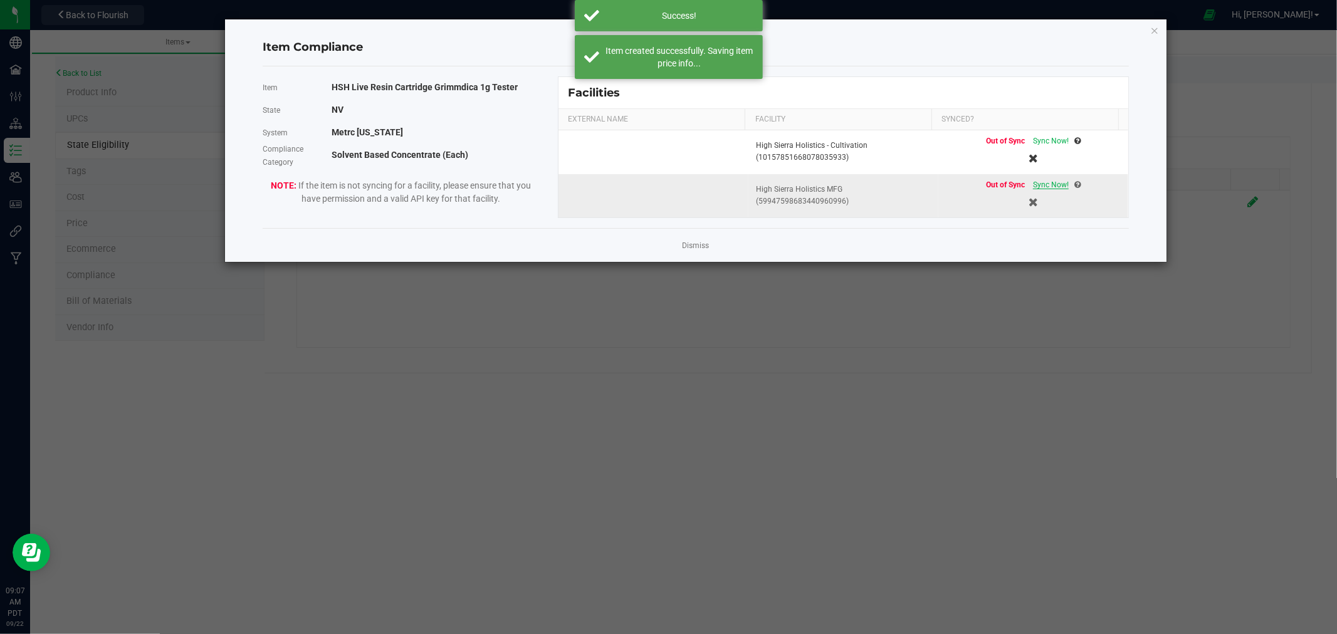
click at [1053, 184] on span "Sync Now!" at bounding box center [1051, 185] width 36 height 9
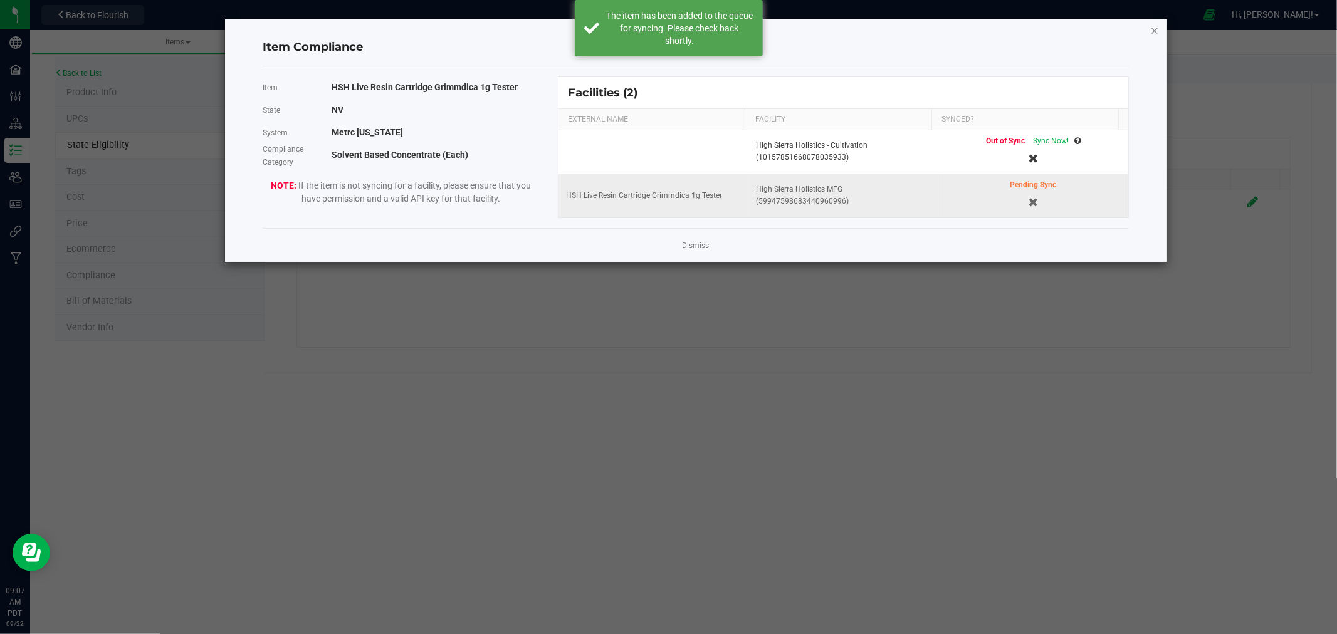
click at [1154, 29] on icon "Close modal" at bounding box center [1154, 30] width 9 height 15
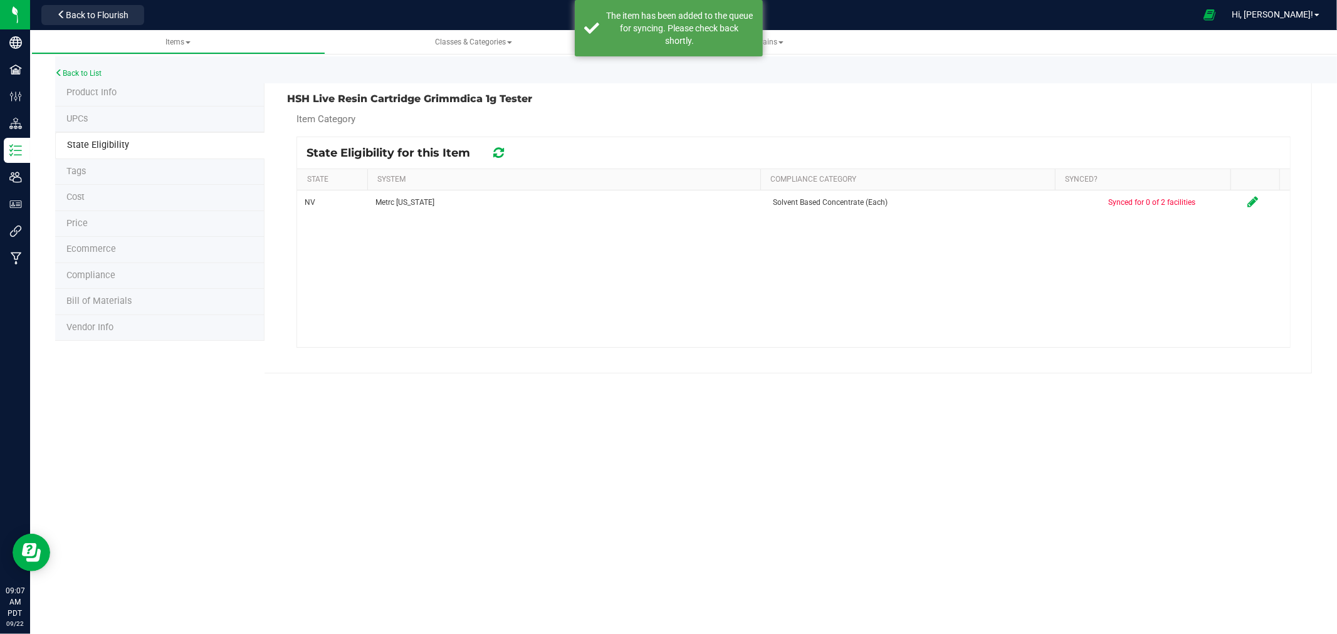
click at [102, 98] on li "Product Info" at bounding box center [159, 93] width 209 height 26
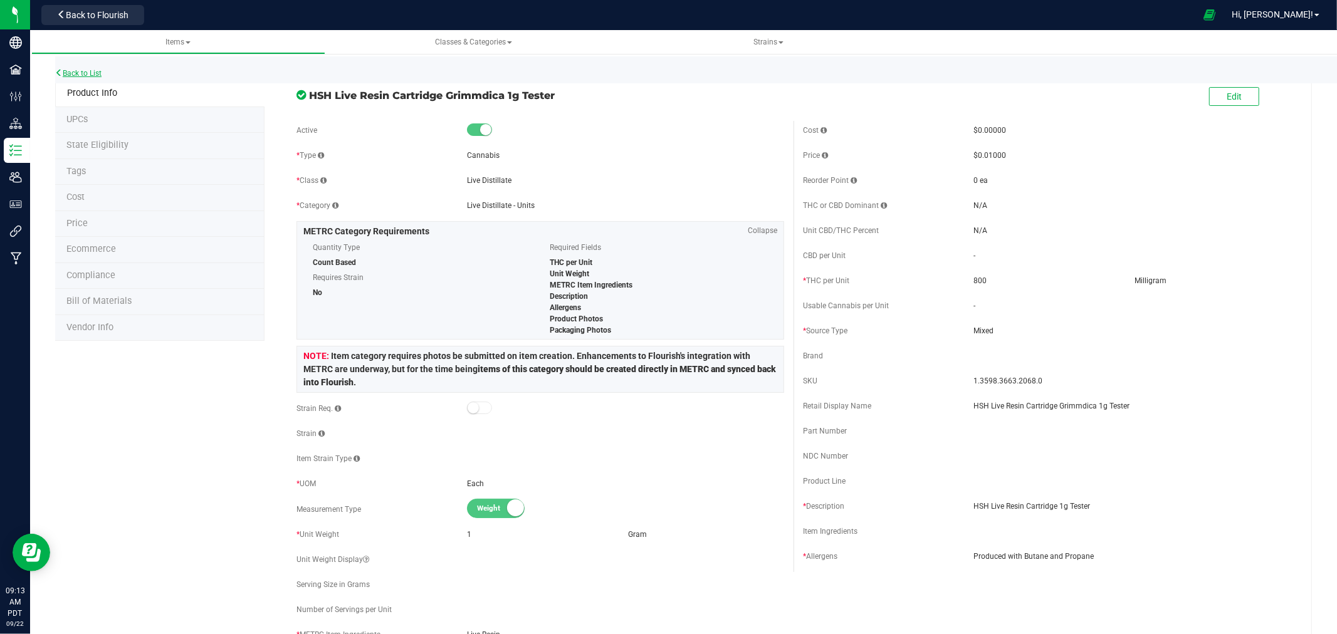
click at [92, 70] on link "Back to List" at bounding box center [78, 73] width 46 height 9
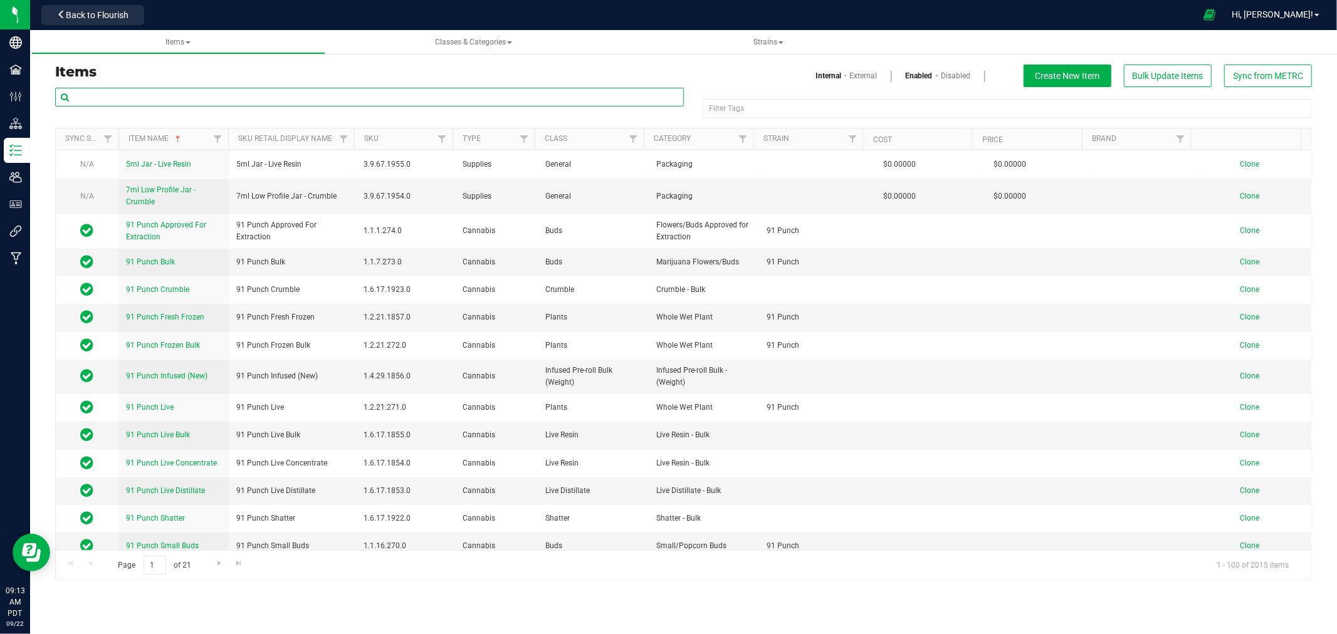
click at [229, 92] on input "text" at bounding box center [369, 97] width 629 height 19
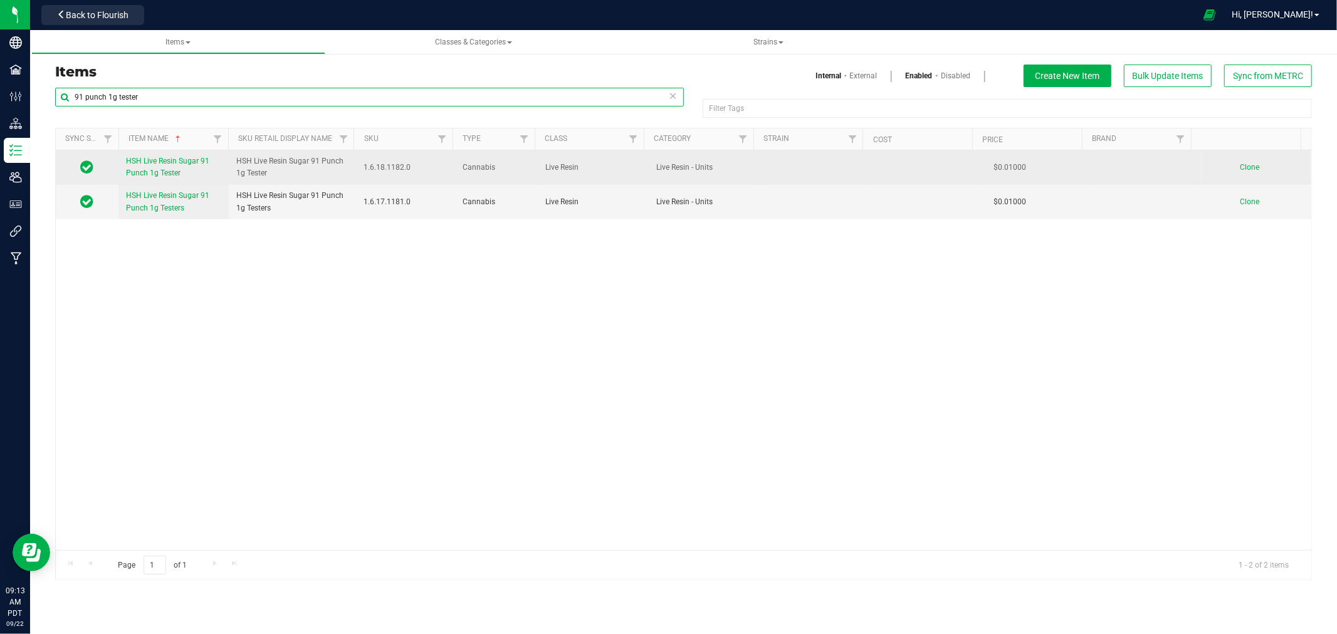
type input "91 punch 1g tester"
click at [1242, 170] on span "Clone" at bounding box center [1249, 167] width 19 height 9
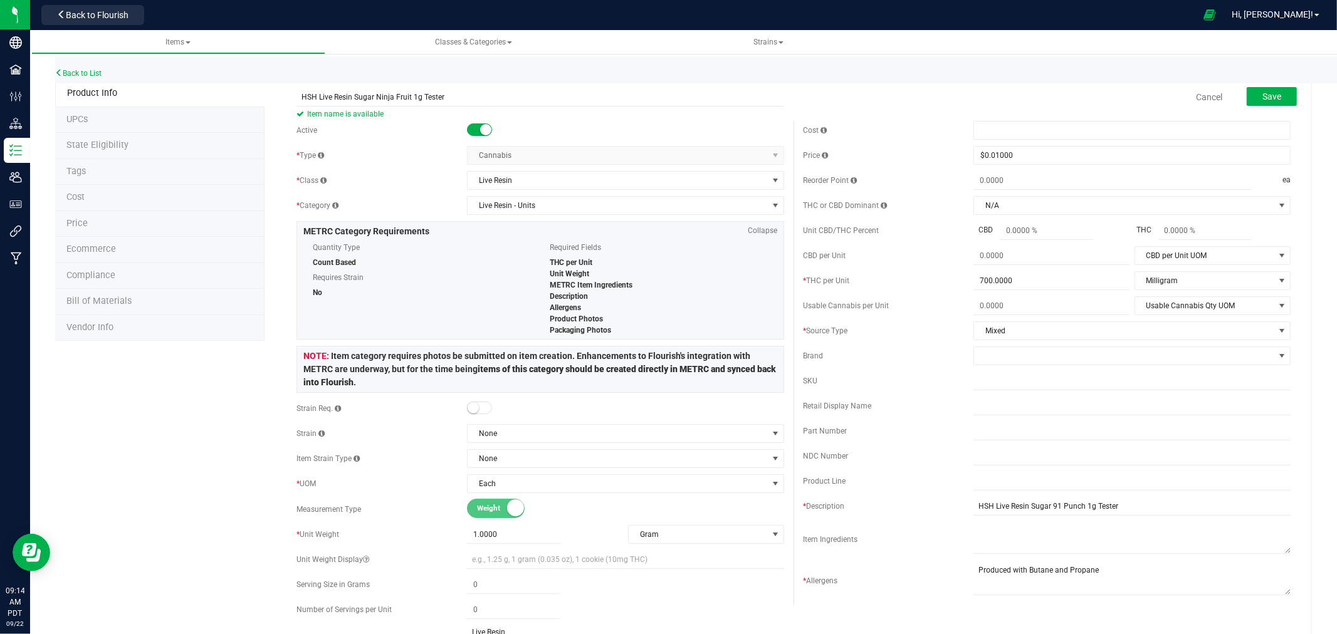
drag, startPoint x: 452, startPoint y: 95, endPoint x: 280, endPoint y: 93, distance: 172.4
type input "HSH Live Resin Sugar Ninja Fruit 1g Tester"
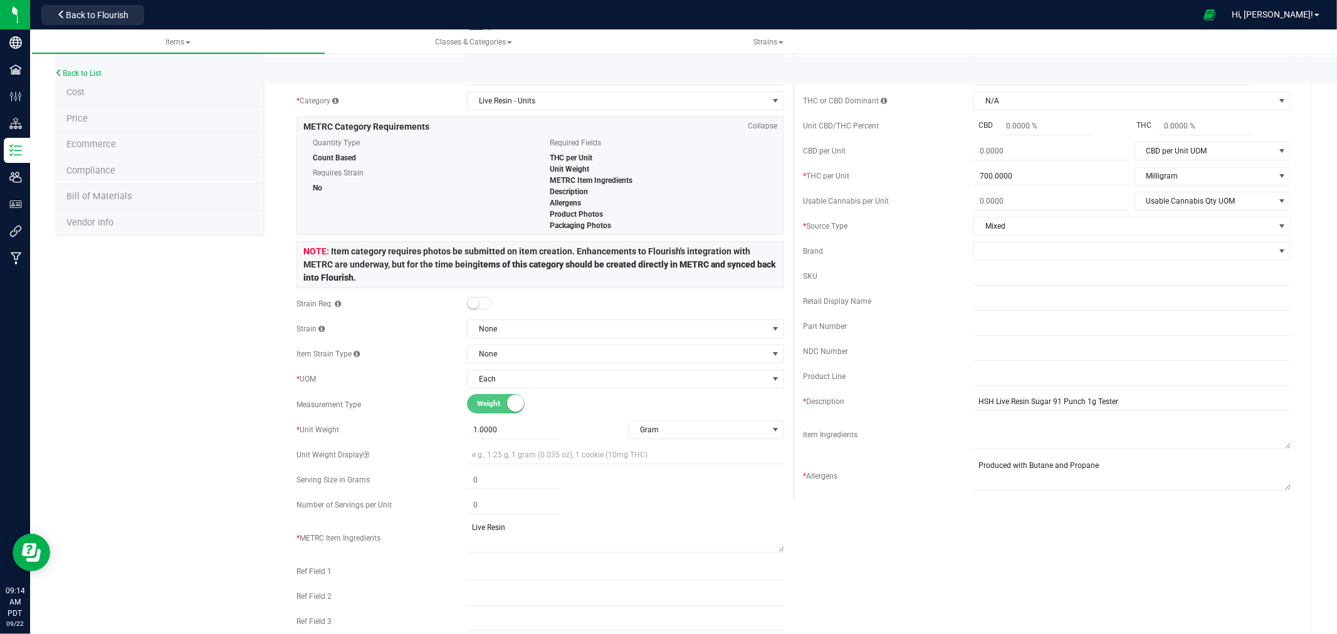
scroll to position [278, 0]
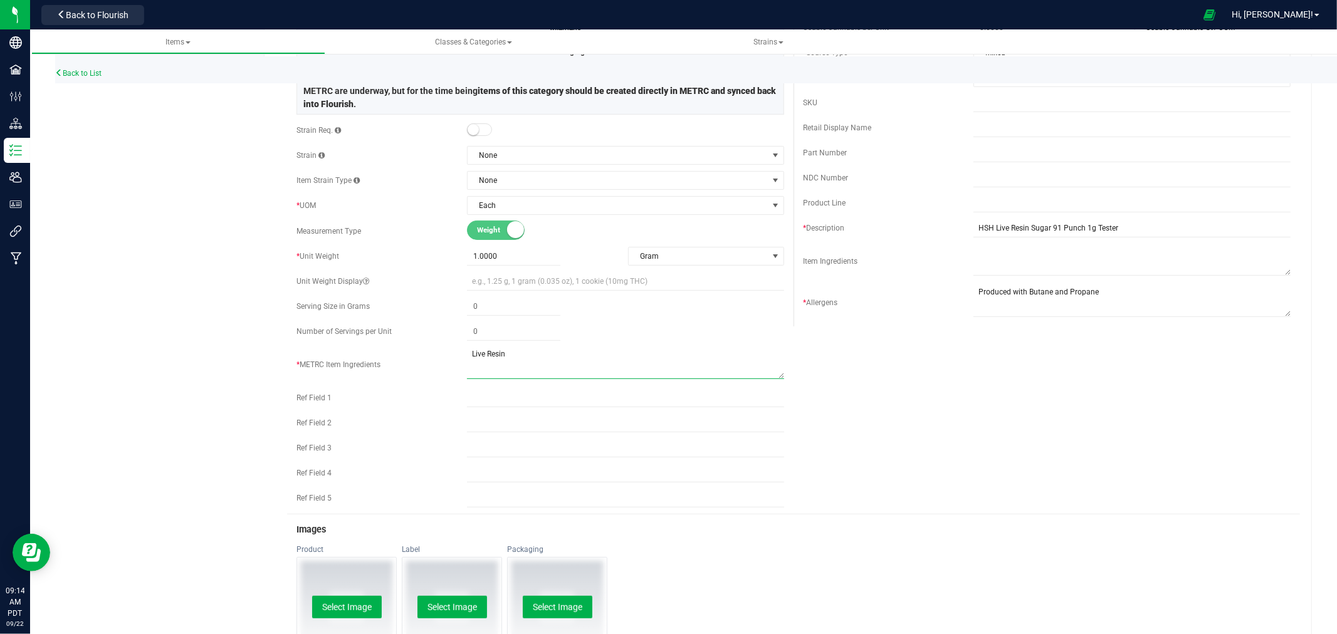
drag, startPoint x: 502, startPoint y: 355, endPoint x: 458, endPoint y: 354, distance: 43.9
click at [458, 354] on div "* METRC Item Ingredients" at bounding box center [541, 364] width 488 height 35
drag, startPoint x: 1089, startPoint y: 292, endPoint x: 947, endPoint y: 290, distance: 142.3
click at [947, 290] on div "* Allergens" at bounding box center [1047, 302] width 488 height 35
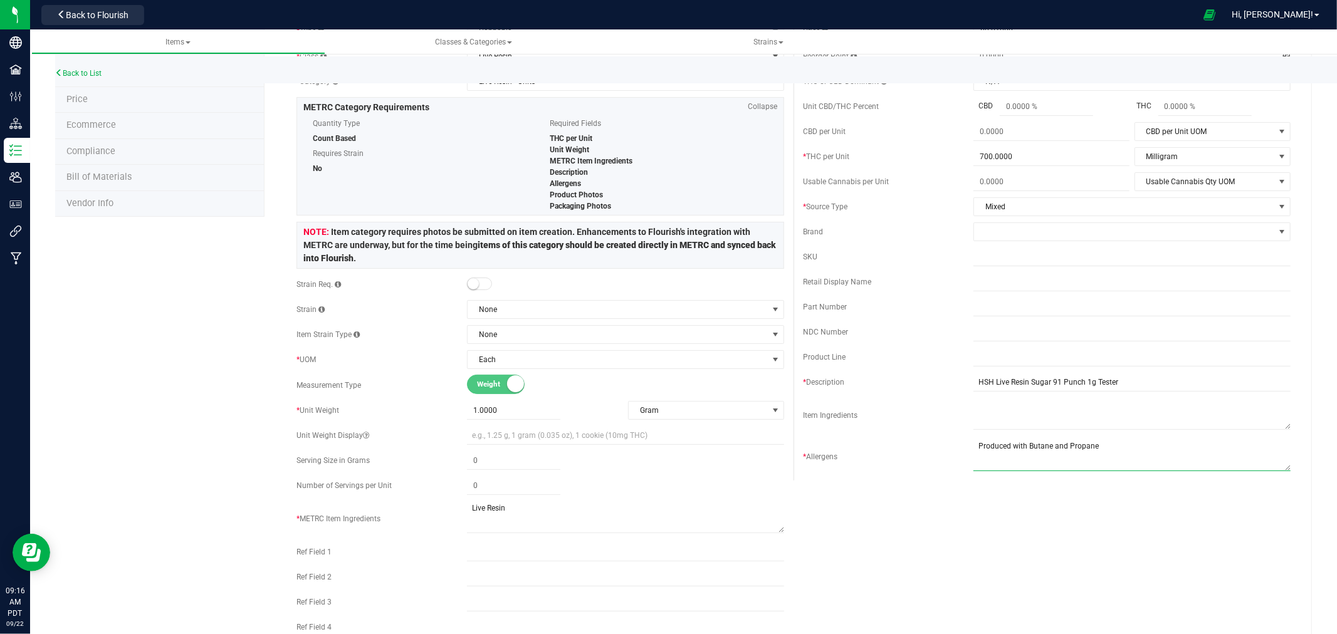
scroll to position [139, 0]
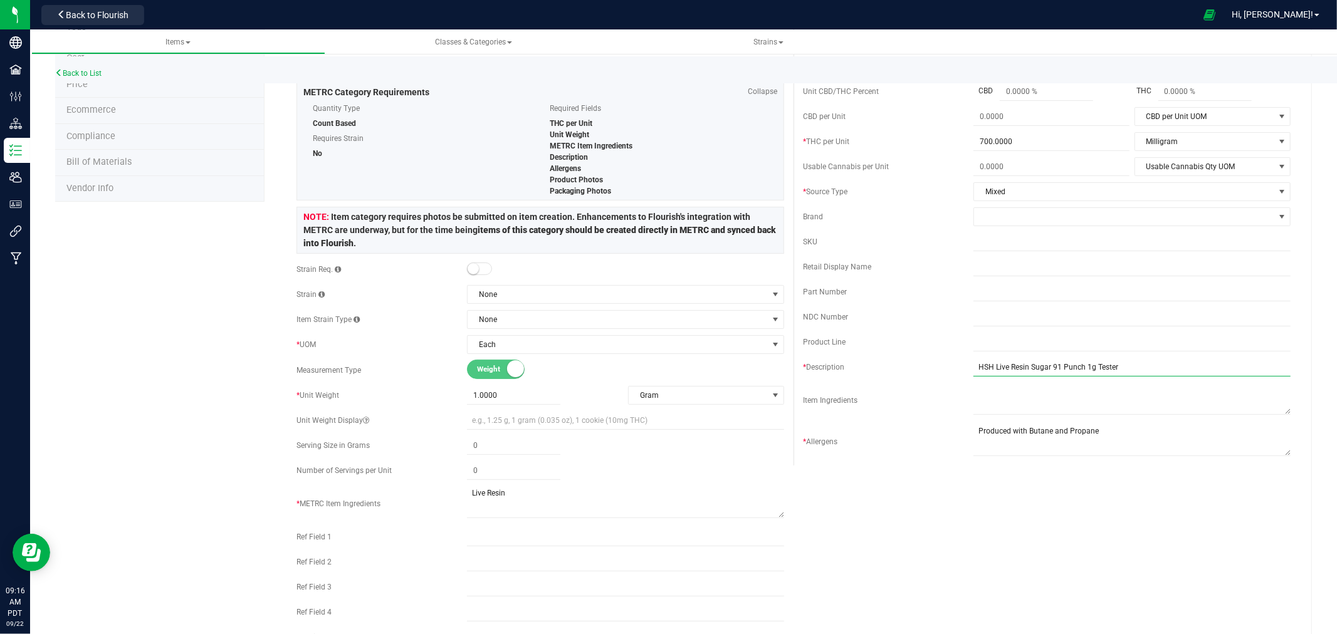
click at [1075, 366] on input "HSH Live Resin Sugar 91 Punch 1g Tester" at bounding box center [1132, 367] width 317 height 19
type input "HSH Live Resin Sugar 1g Tester"
click at [867, 508] on div "Active * Type Cannabis Select type Cannabis Non-Inventory Raw Materials Supplie…" at bounding box center [793, 317] width 1013 height 671
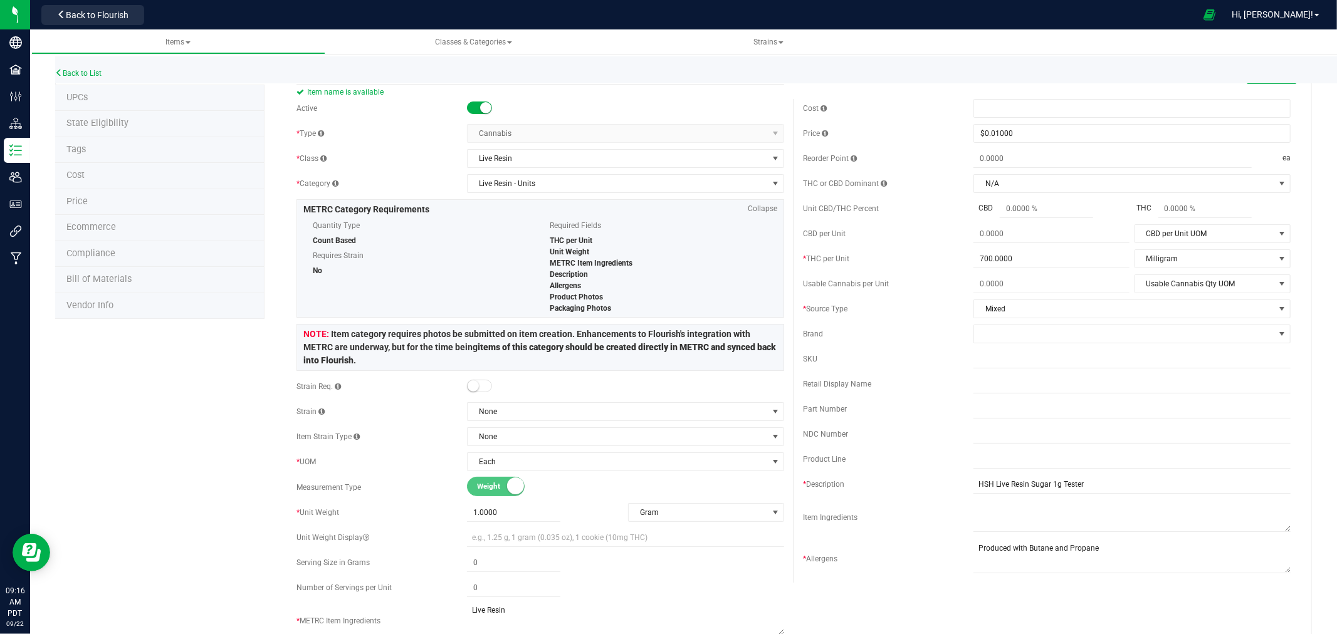
scroll to position [0, 0]
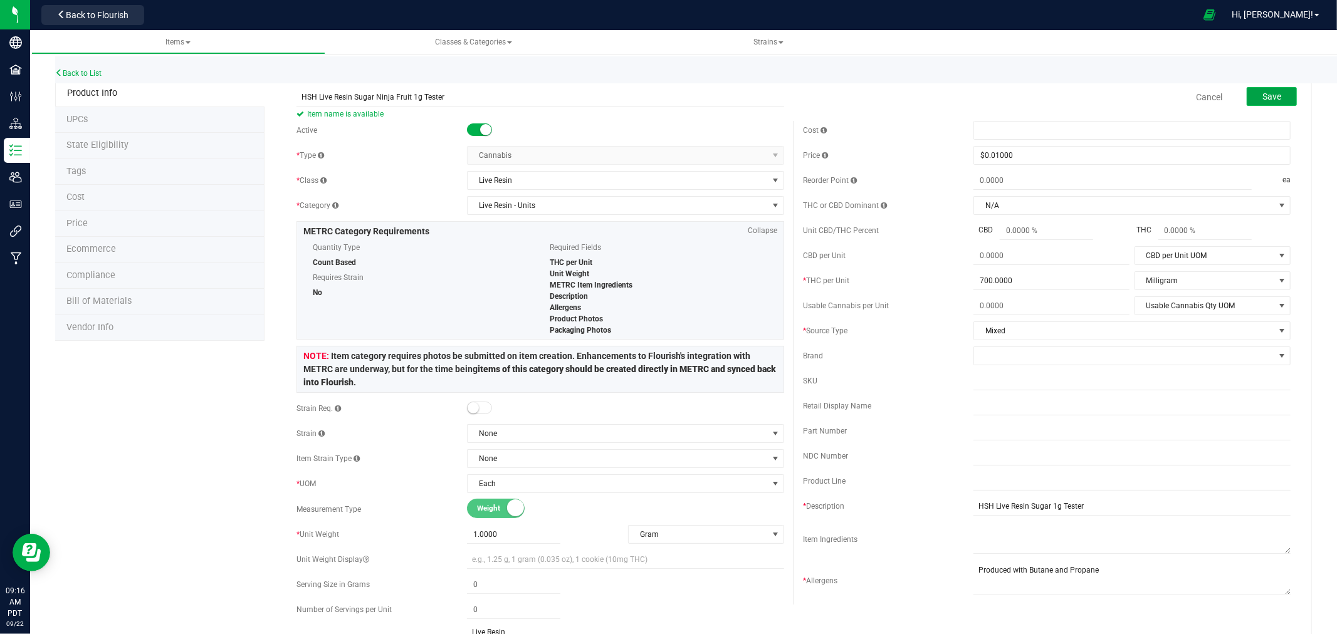
click at [1264, 101] on span "Save" at bounding box center [1272, 97] width 19 height 10
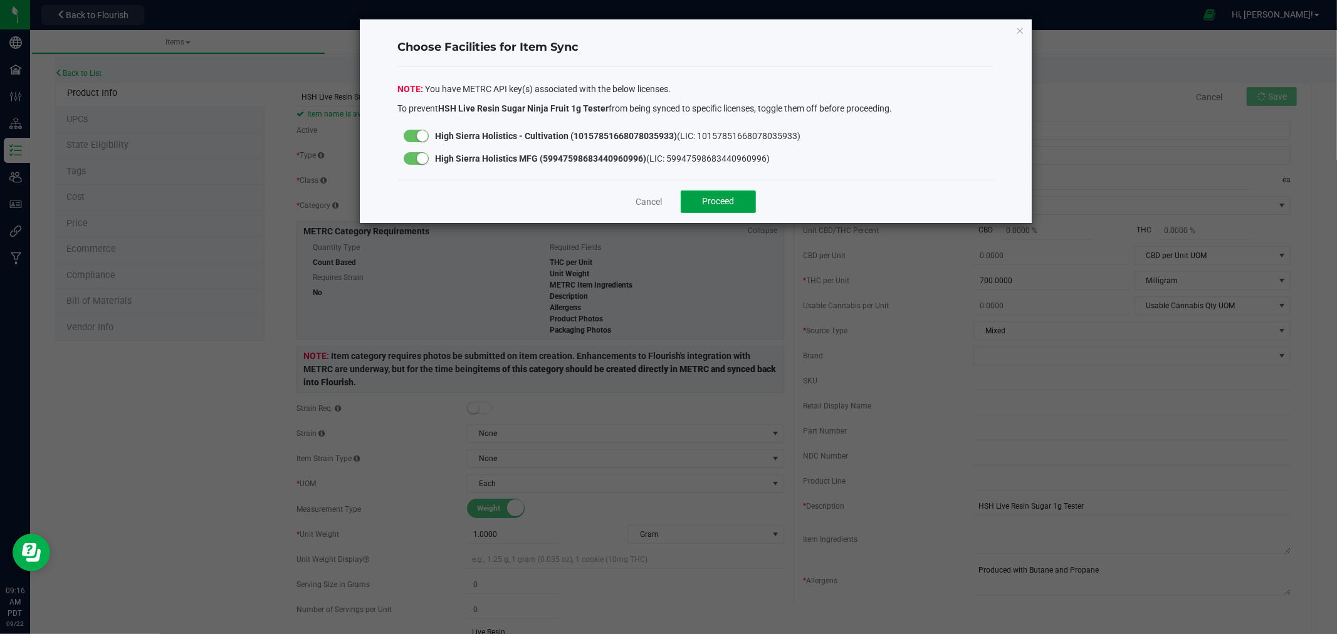
click at [730, 201] on span "Proceed" at bounding box center [719, 201] width 32 height 10
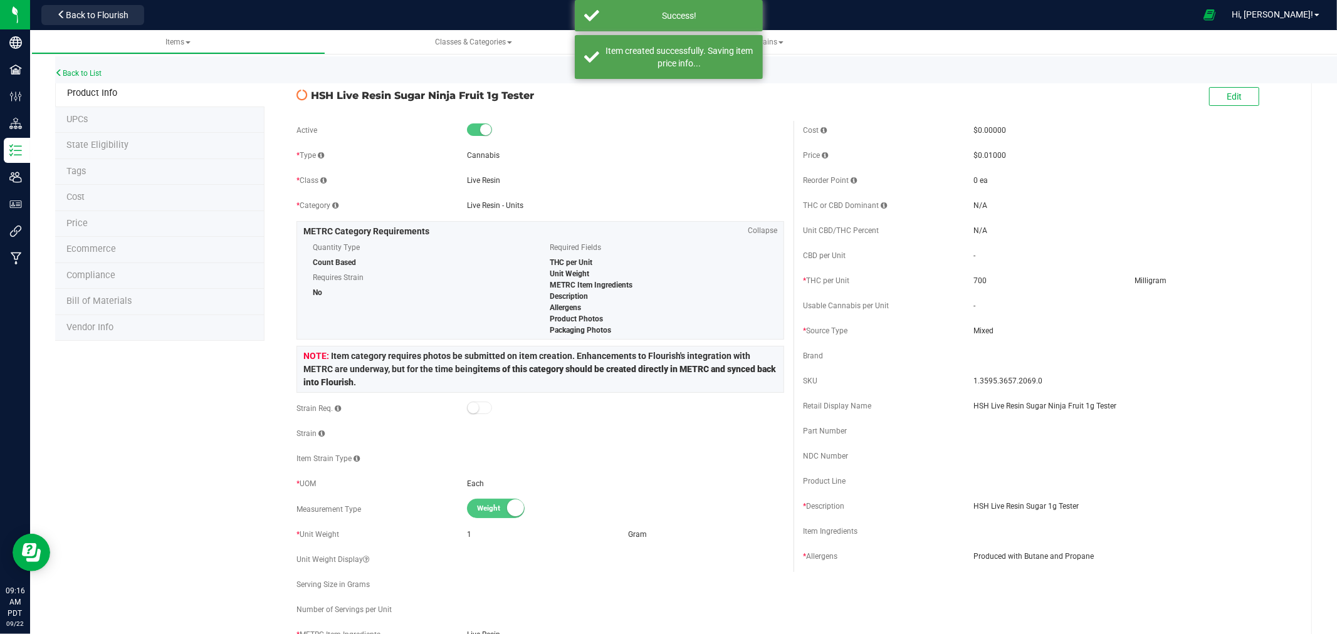
click at [113, 144] on span "State Eligibility" at bounding box center [97, 145] width 62 height 11
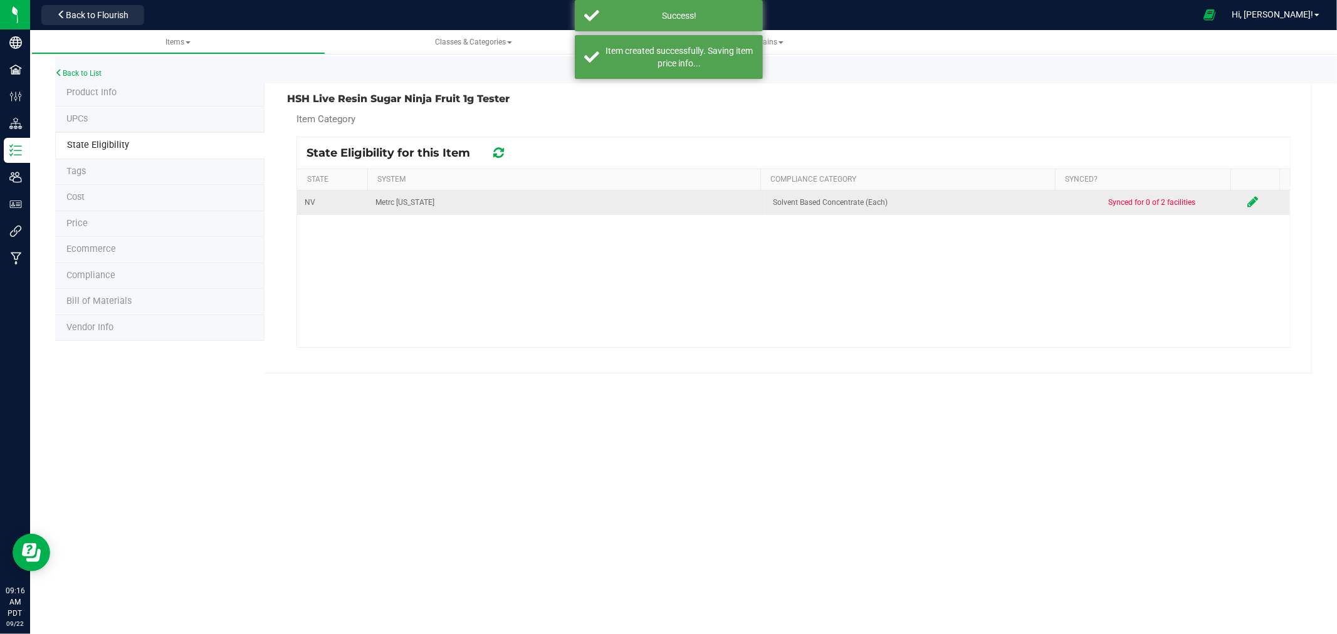
click at [1248, 201] on icon at bounding box center [1253, 202] width 11 height 13
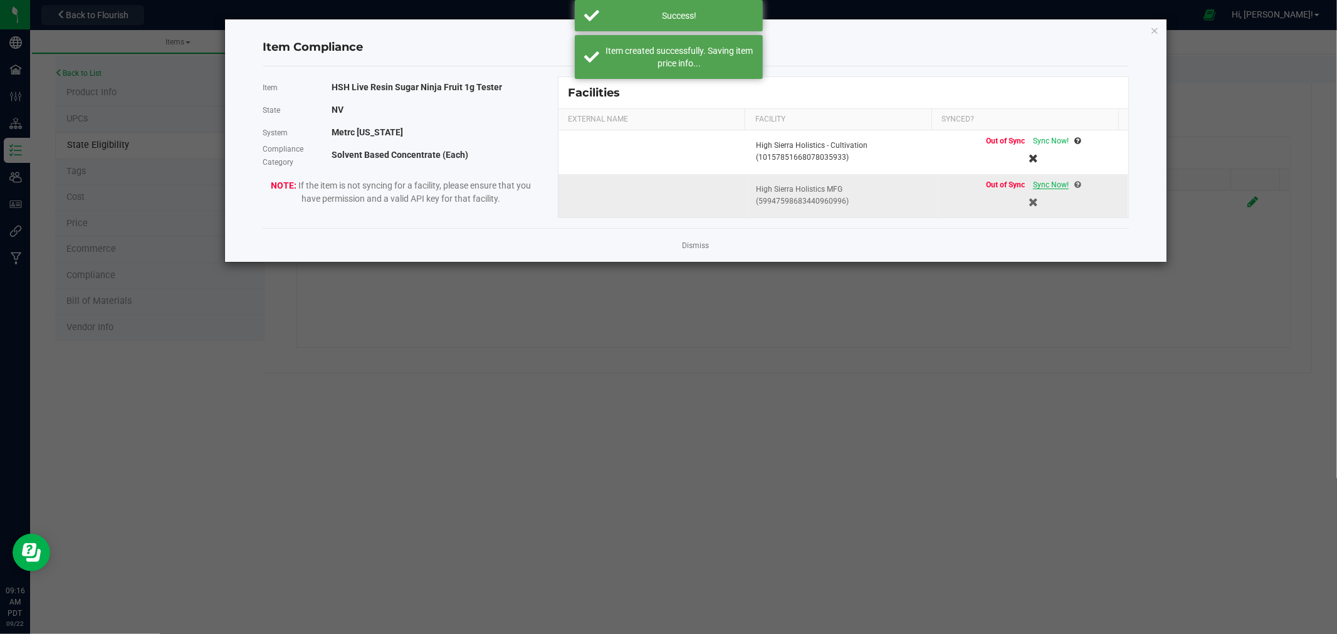
click at [1045, 185] on span "Sync Now!" at bounding box center [1051, 185] width 36 height 9
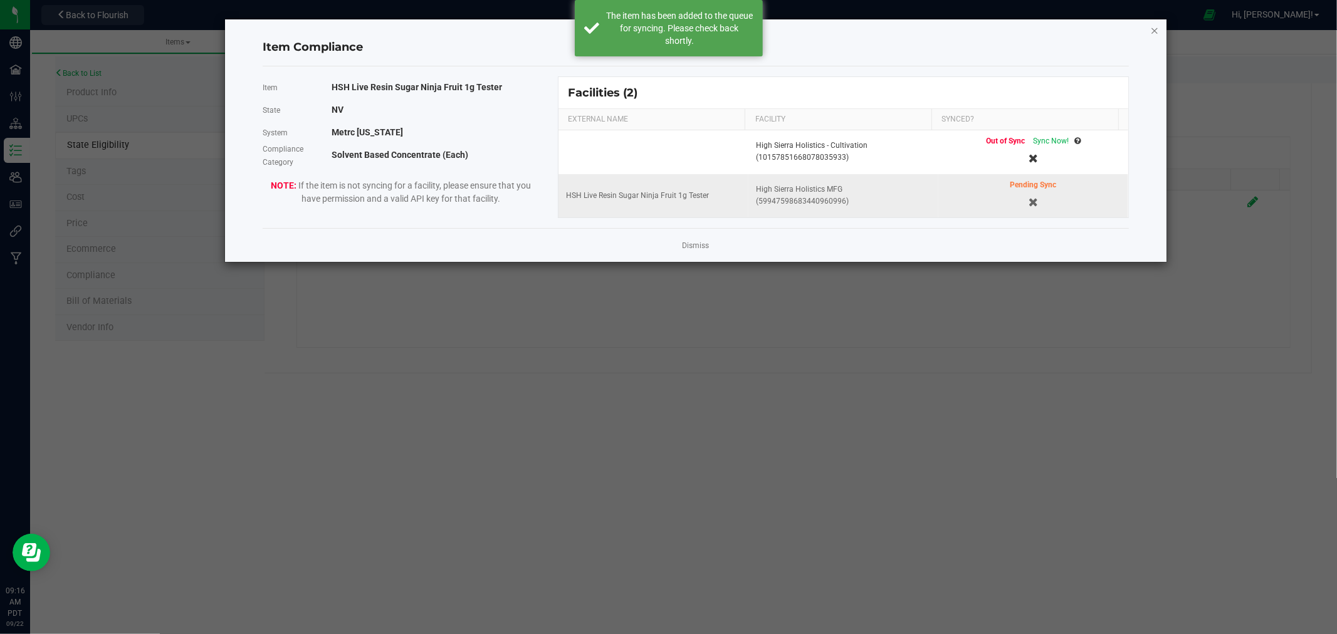
click at [1154, 24] on icon "Close modal" at bounding box center [1154, 30] width 9 height 15
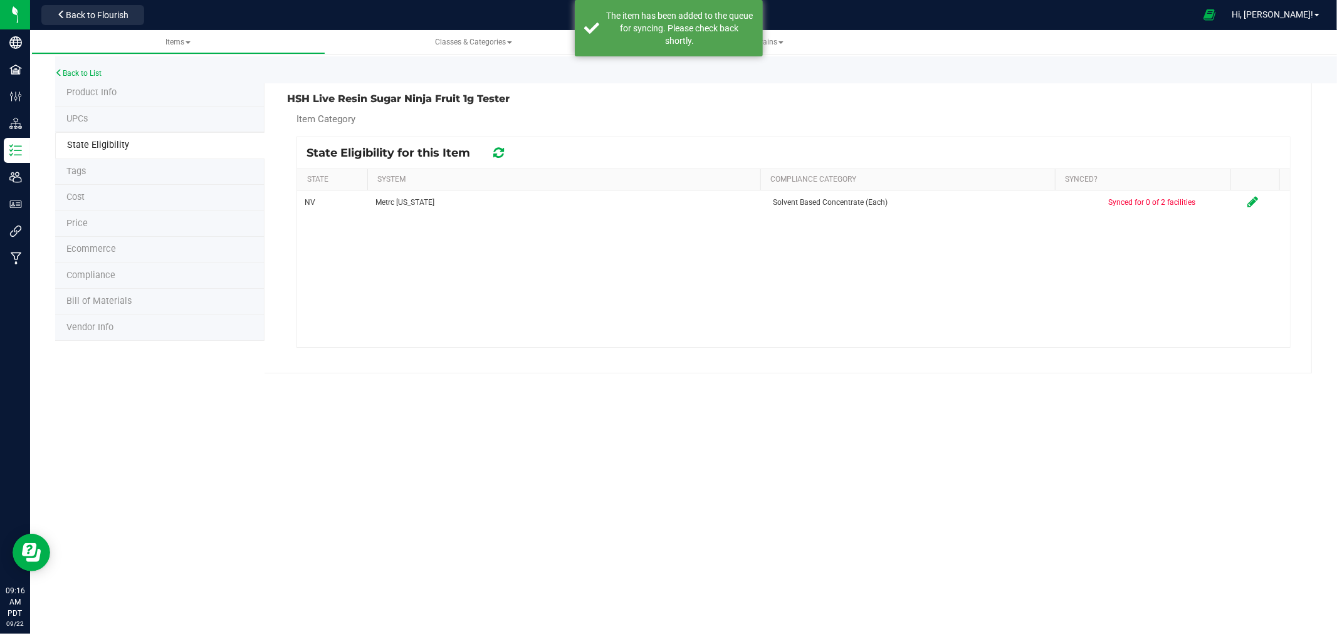
click at [85, 92] on span "Product Info" at bounding box center [91, 92] width 50 height 11
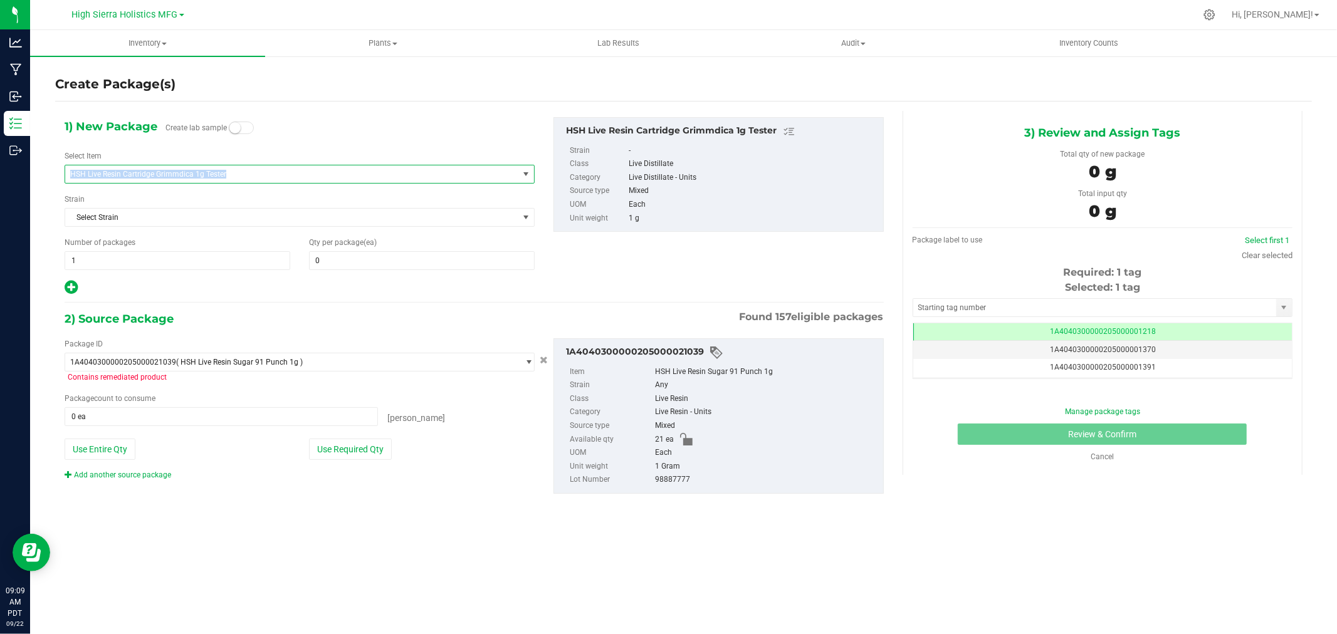
drag, startPoint x: 248, startPoint y: 173, endPoint x: 63, endPoint y: 174, distance: 184.3
click at [63, 174] on div "1) New Package Create lab sample Select Item HSH Live Resin Cartridge Grimmdica…" at bounding box center [299, 206] width 489 height 179
drag, startPoint x: 381, startPoint y: 172, endPoint x: 461, endPoint y: 184, distance: 80.5
click at [384, 172] on span "HSH Live Resin Cartridge Grimmdica 1g Tester" at bounding box center [282, 174] width 425 height 9
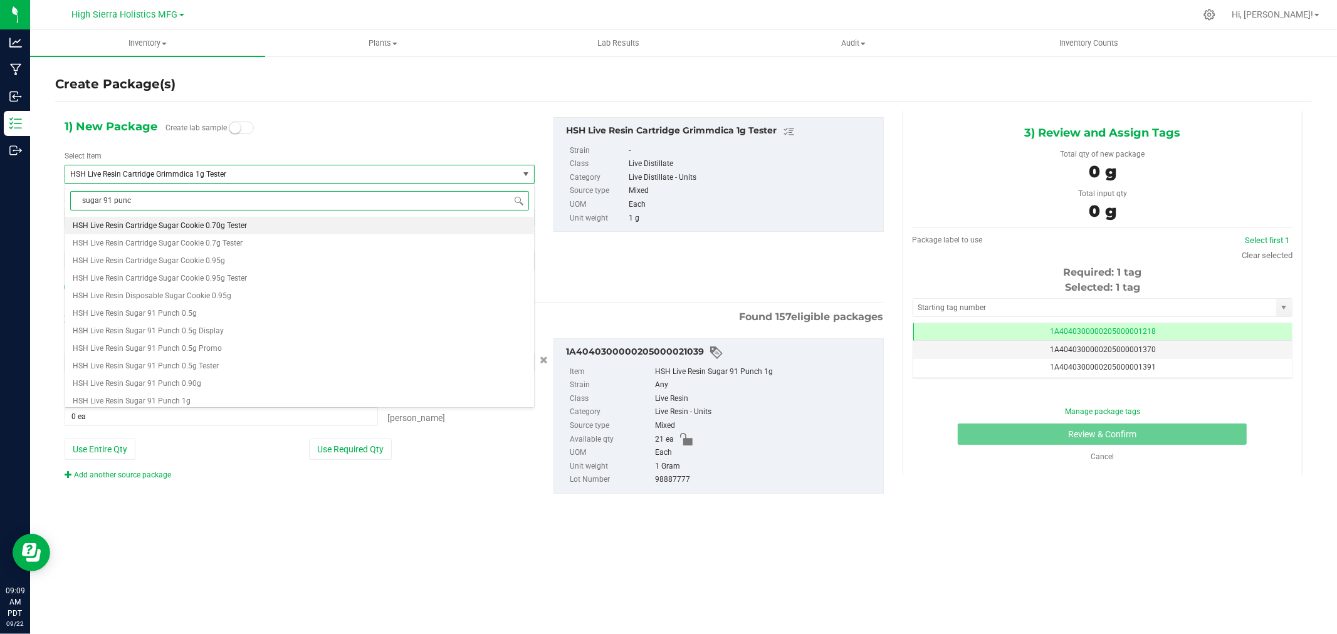
type input "sugar 91 punch"
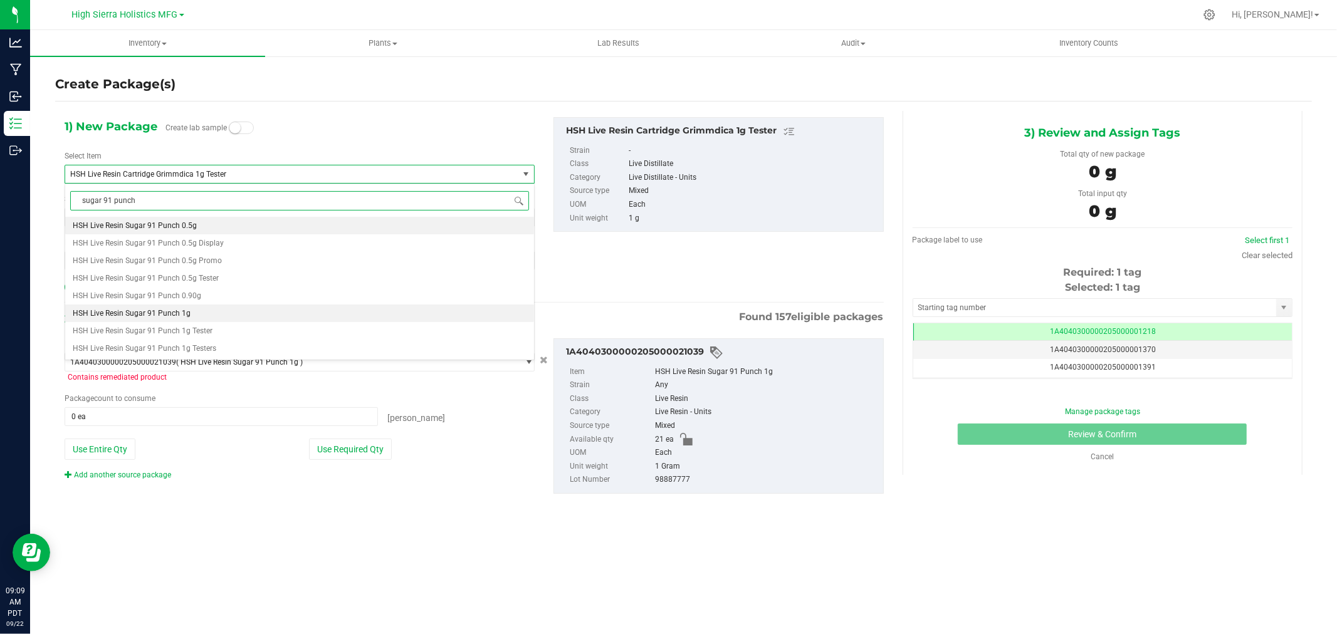
click at [236, 309] on li "HSH Live Resin Sugar 91 Punch 1g" at bounding box center [299, 314] width 469 height 18
type input "0"
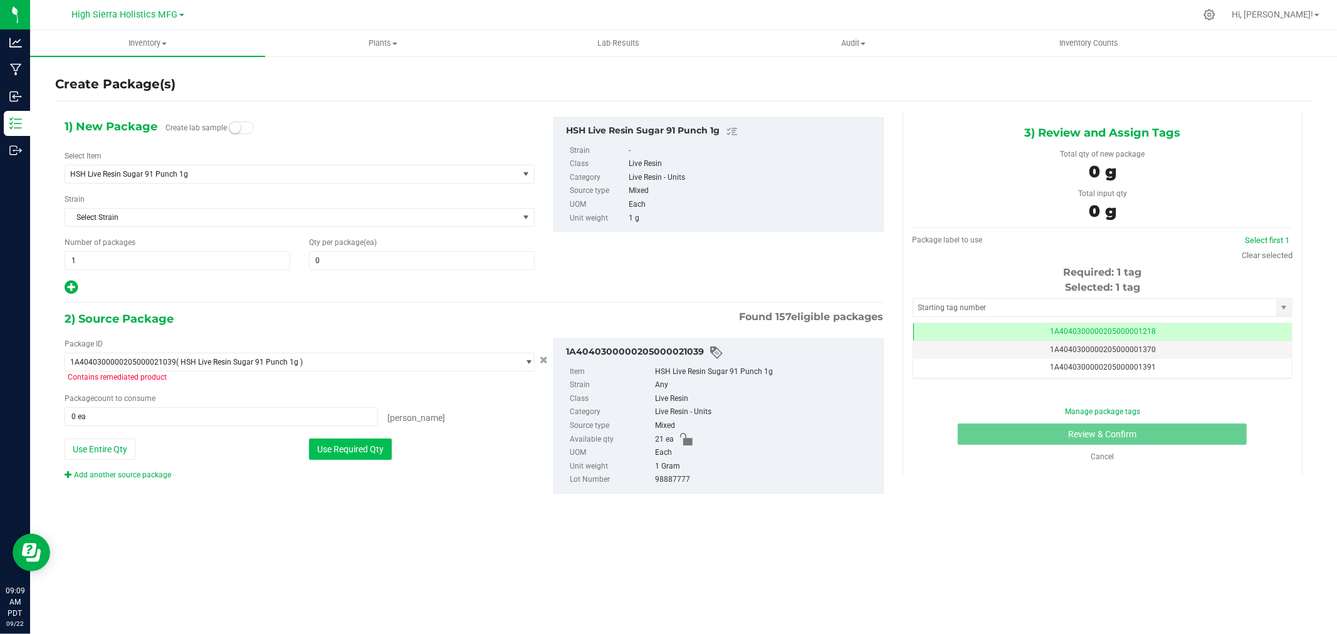
click at [345, 449] on button "Use Required Qty" at bounding box center [350, 449] width 83 height 21
click at [359, 245] on span "Qty per package (ea)" at bounding box center [343, 242] width 68 height 9
click at [359, 259] on span at bounding box center [422, 260] width 226 height 19
type input "10"
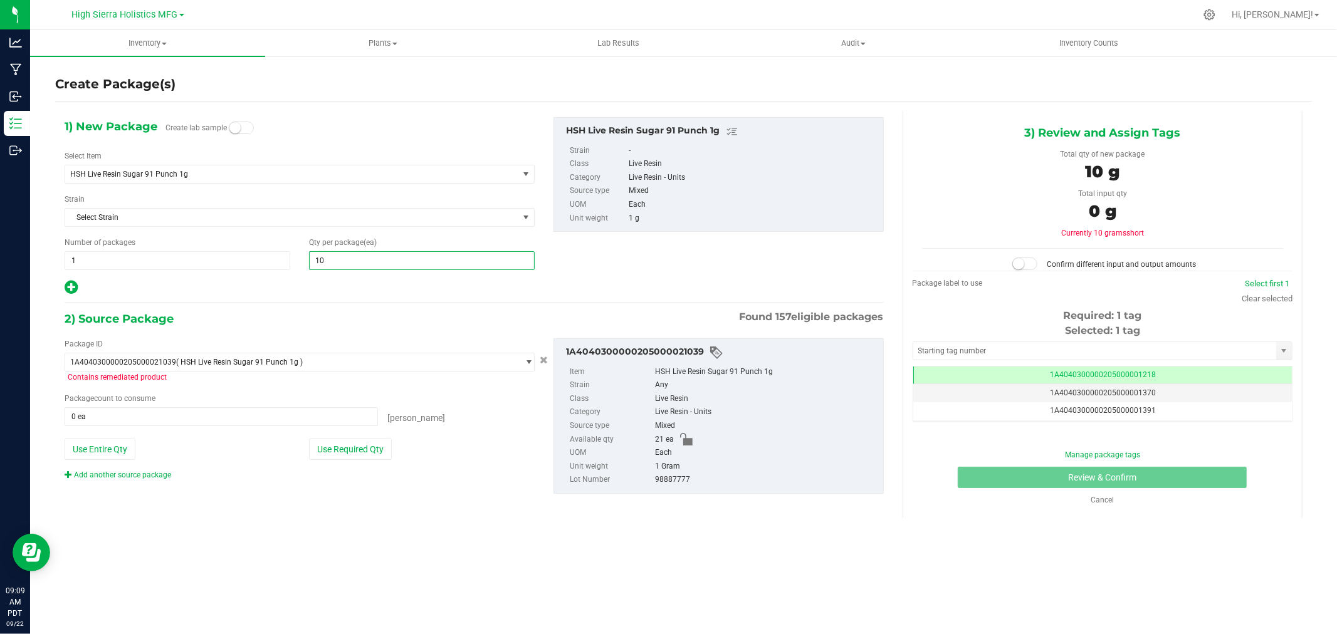
type input "10"
click at [345, 295] on div at bounding box center [300, 288] width 470 height 16
click at [364, 442] on button "Use Required Qty" at bounding box center [350, 449] width 83 height 21
type input "10 ea"
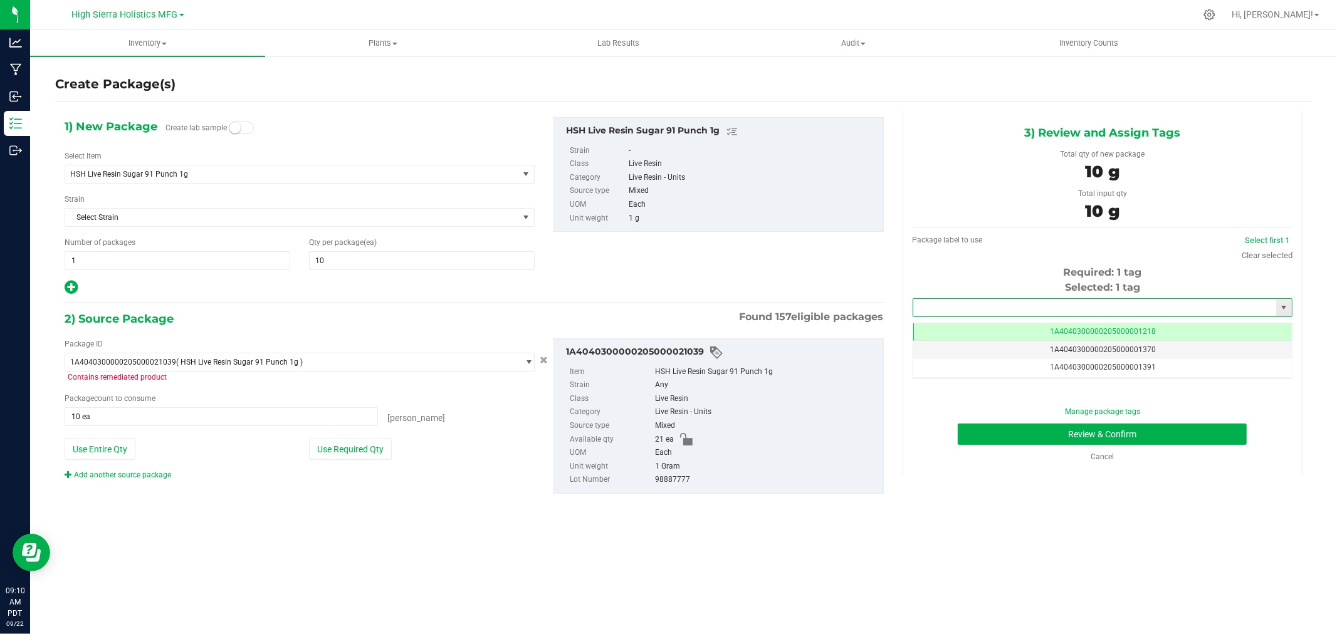
click at [935, 299] on input "text" at bounding box center [1094, 308] width 363 height 18
click at [960, 328] on li "1A4040300000205000021261" at bounding box center [1102, 329] width 379 height 19
type input "1A4040300000205000021261"
click at [991, 441] on button "Review & Confirm" at bounding box center [1102, 434] width 289 height 21
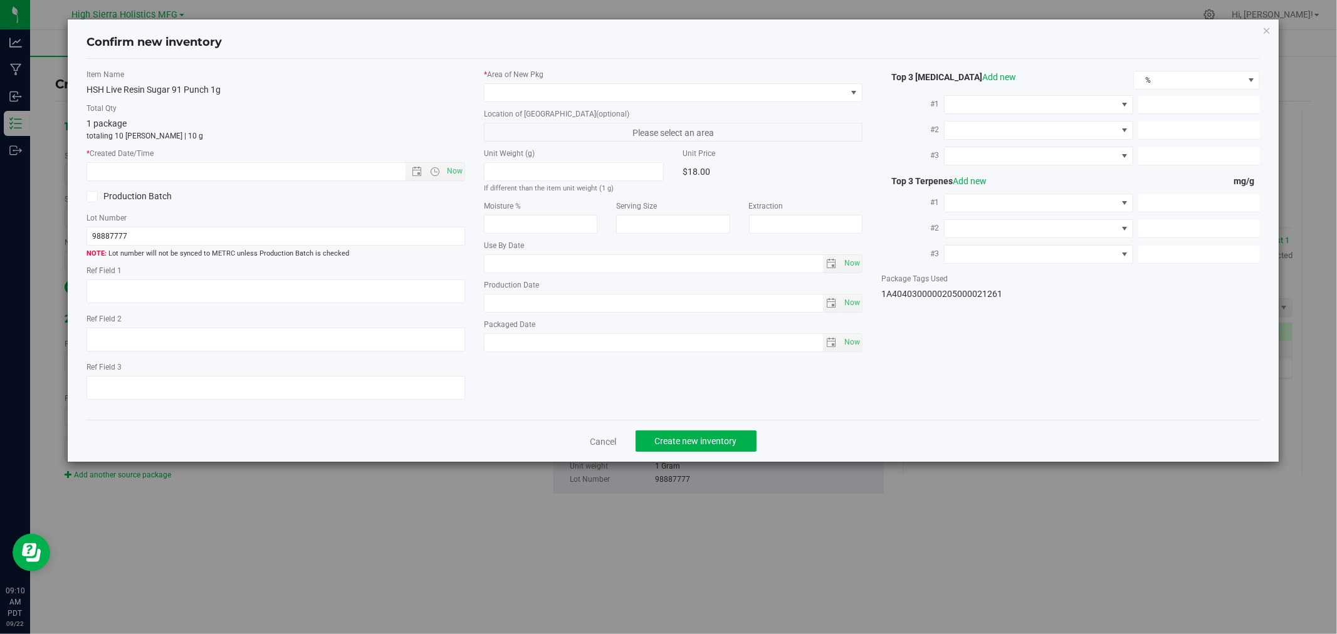
type textarea "60332012"
type input "71.8600"
type input "0.2800"
type input "11.2000"
type input "8.8000"
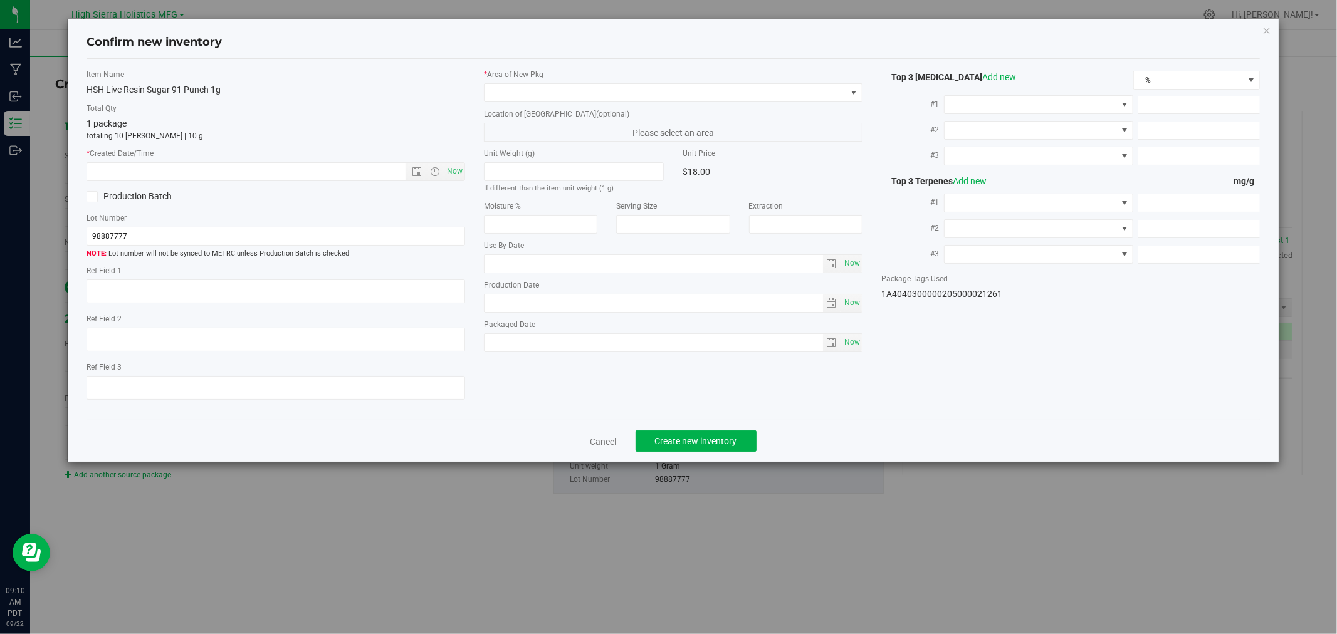
type input "8.3000"
type input "2025-06-15"
click at [466, 169] on div "Item Name HSH Live Resin Sugar 91 Punch 1g Total Qty 1 package totaling 10 each…" at bounding box center [275, 240] width 397 height 342
click at [458, 170] on span "Now" at bounding box center [455, 171] width 21 height 18
type input "9/22/2025 9:10 AM"
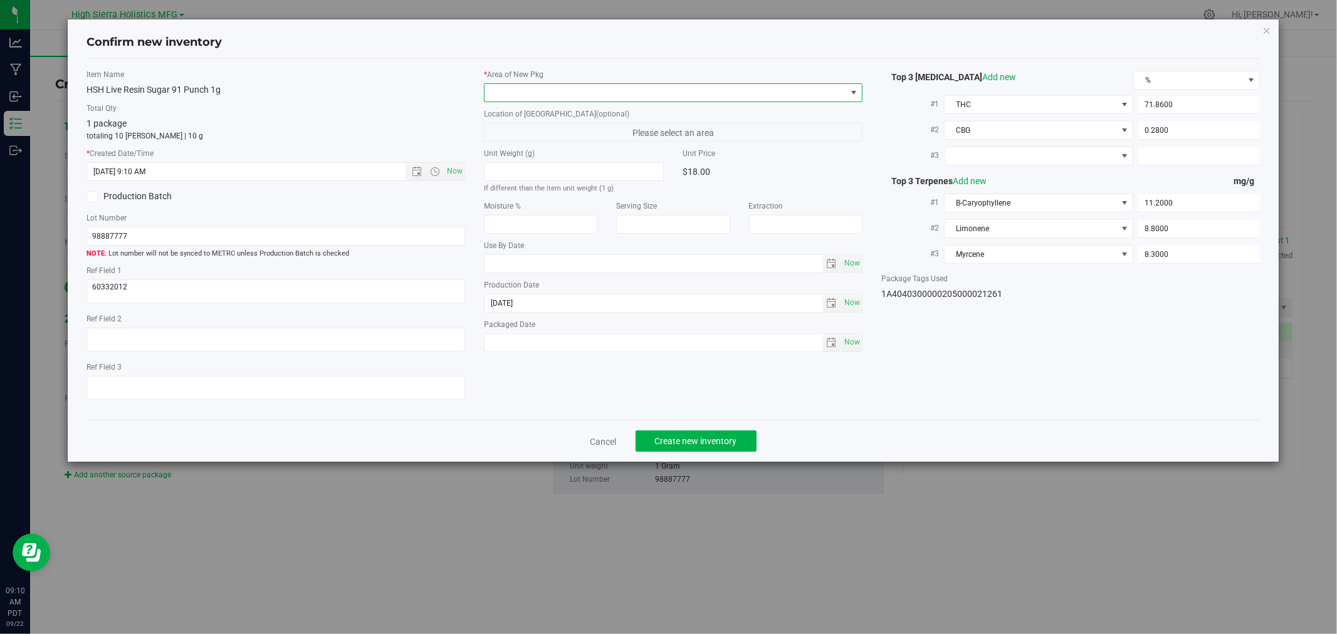
click at [553, 97] on span at bounding box center [666, 93] width 362 height 18
click at [502, 159] on li "Safe Room" at bounding box center [673, 163] width 377 height 18
click at [975, 150] on span at bounding box center [1031, 156] width 172 height 18
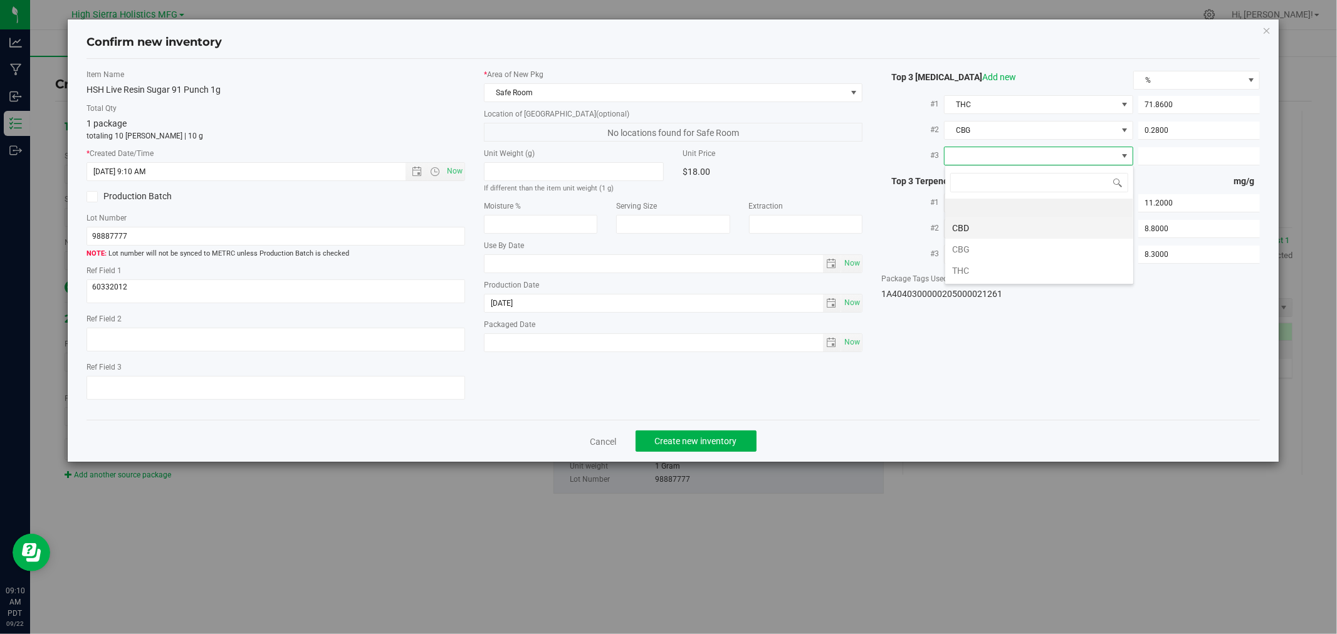
click at [976, 223] on li "CBD" at bounding box center [1039, 228] width 188 height 21
click at [1167, 147] on span at bounding box center [1199, 156] width 121 height 18
type input "0"
type input "0.0000"
click at [1176, 324] on div "Item Name HSH Live Resin Sugar 91 Punch 1g Total Qty 1 package totaling 10 each…" at bounding box center [673, 240] width 1192 height 342
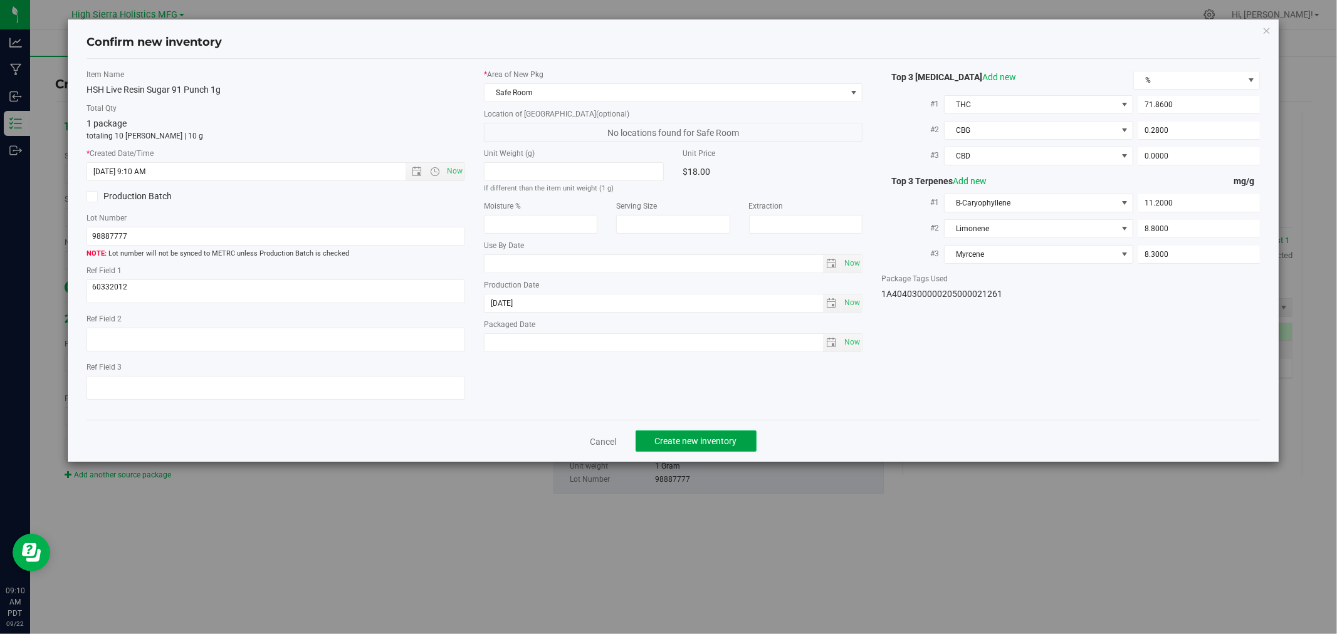
click at [712, 438] on button "Create new inventory" at bounding box center [696, 441] width 121 height 21
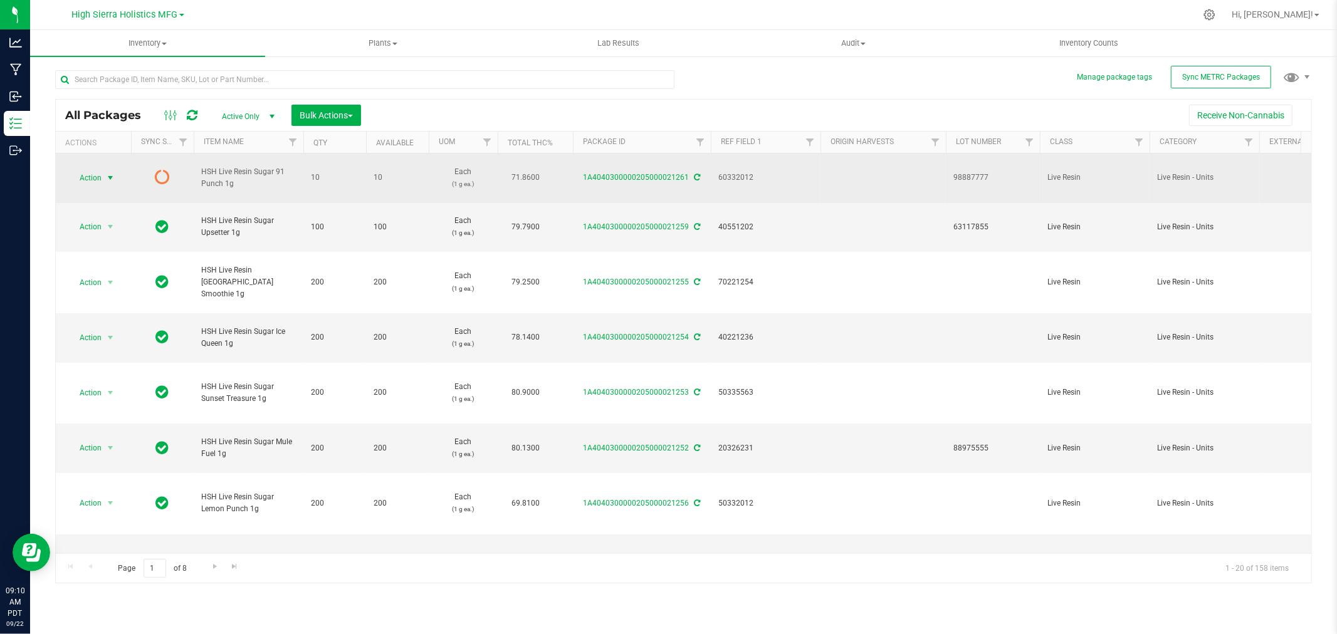
click at [108, 184] on span "select" at bounding box center [111, 178] width 16 height 18
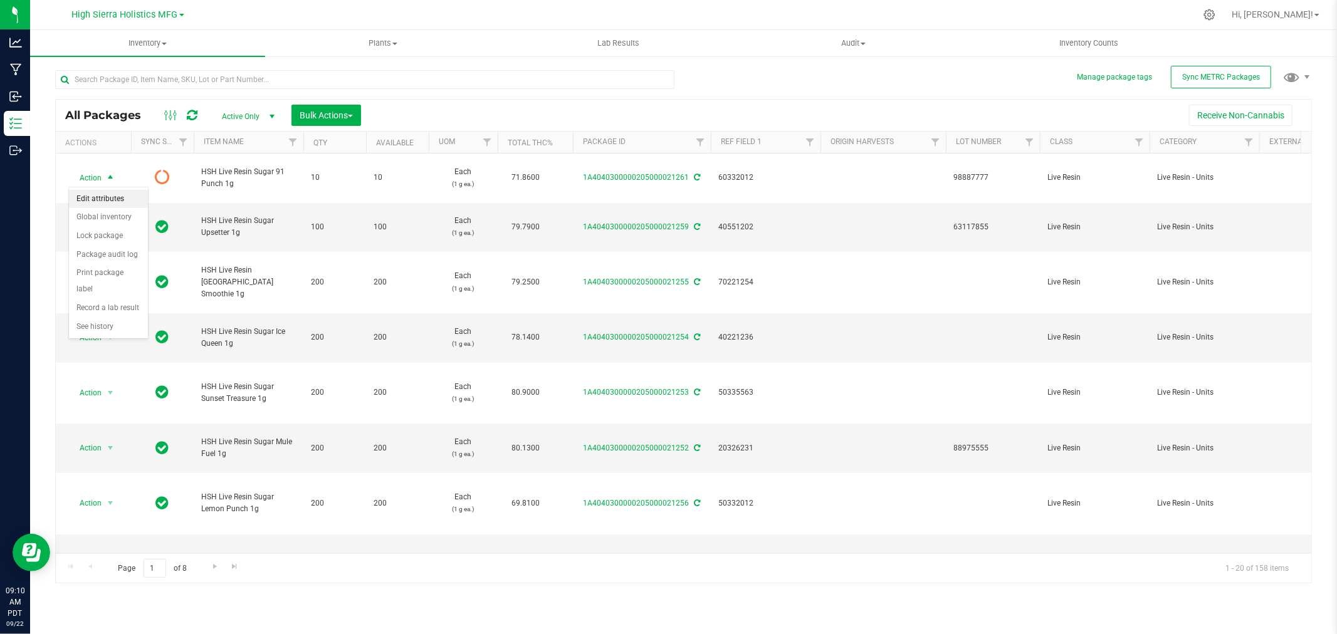
click at [110, 199] on li "Edit attributes" at bounding box center [108, 199] width 79 height 19
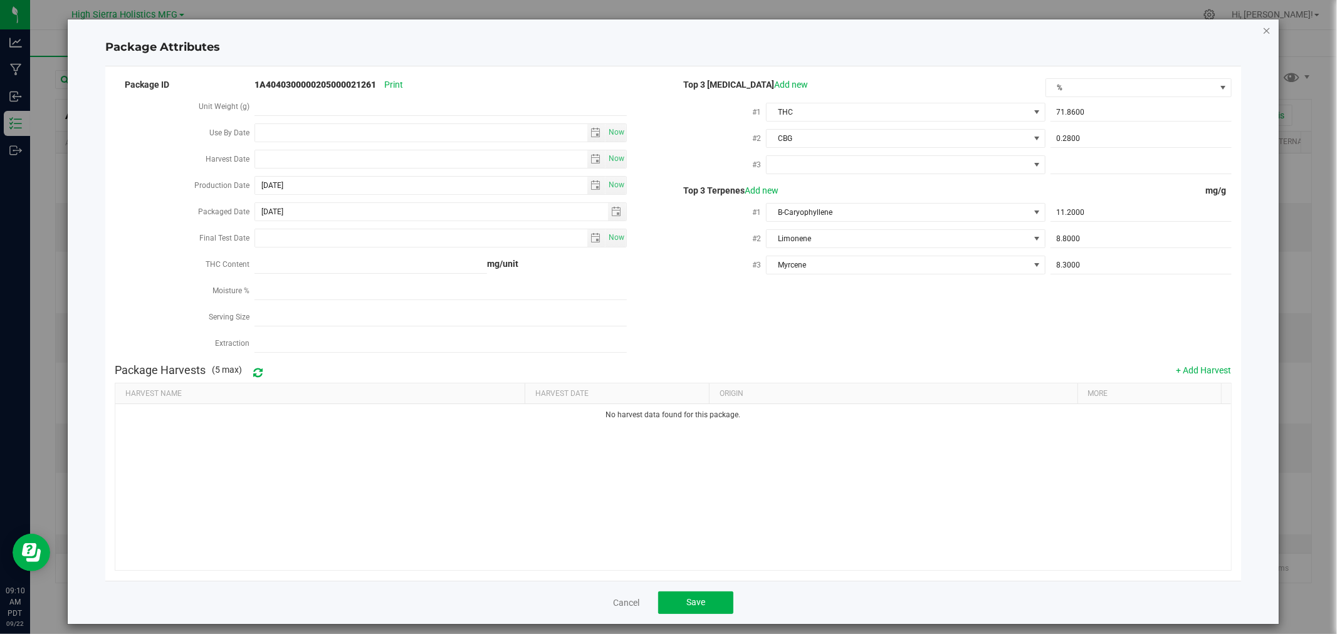
click at [1263, 24] on icon "Close modal" at bounding box center [1267, 30] width 9 height 15
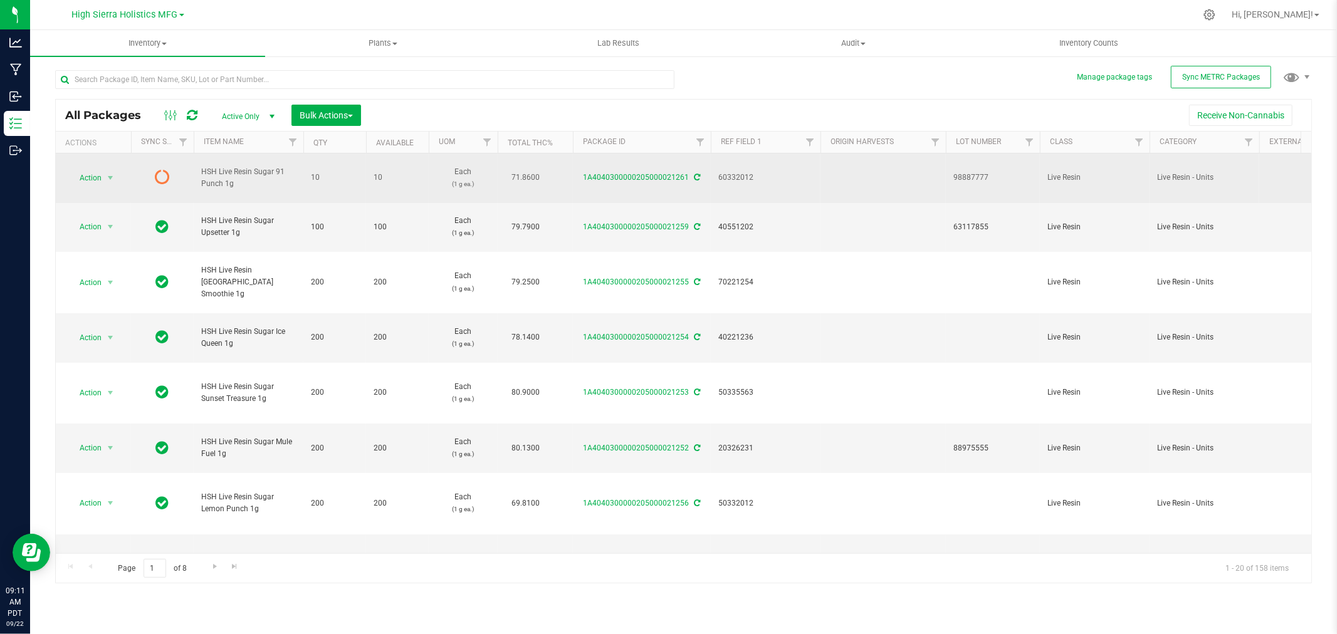
click at [697, 176] on icon at bounding box center [698, 178] width 6 height 8
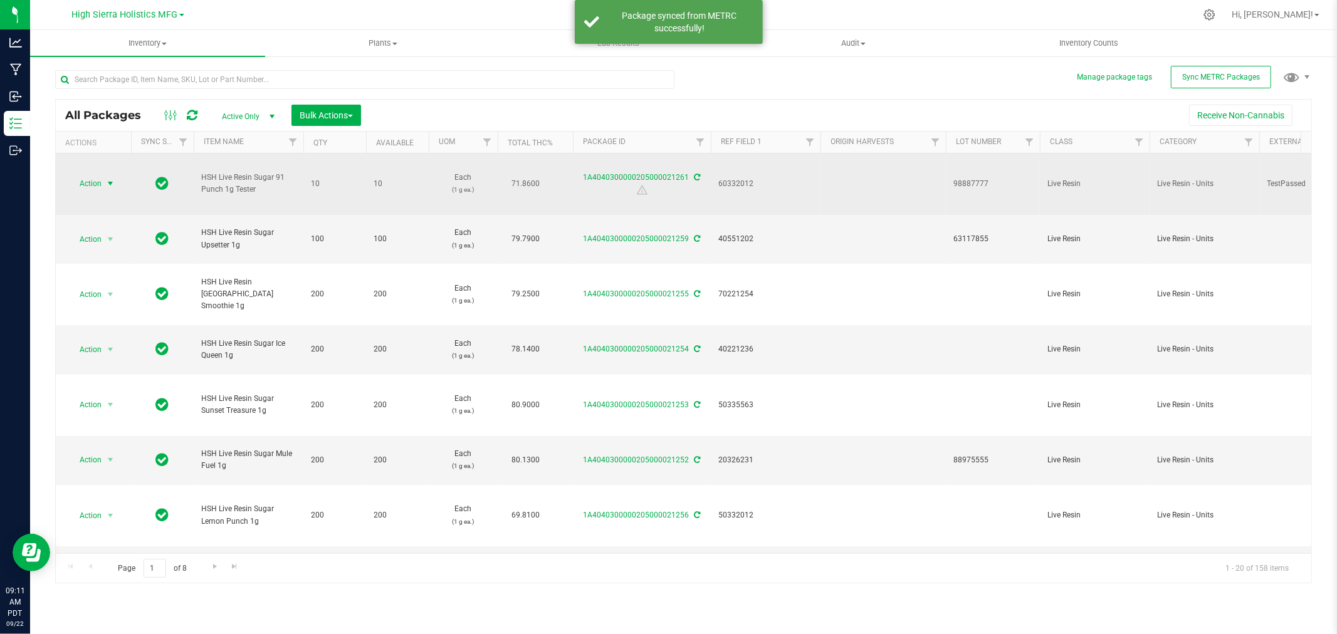
click at [101, 178] on span "Action" at bounding box center [85, 184] width 34 height 18
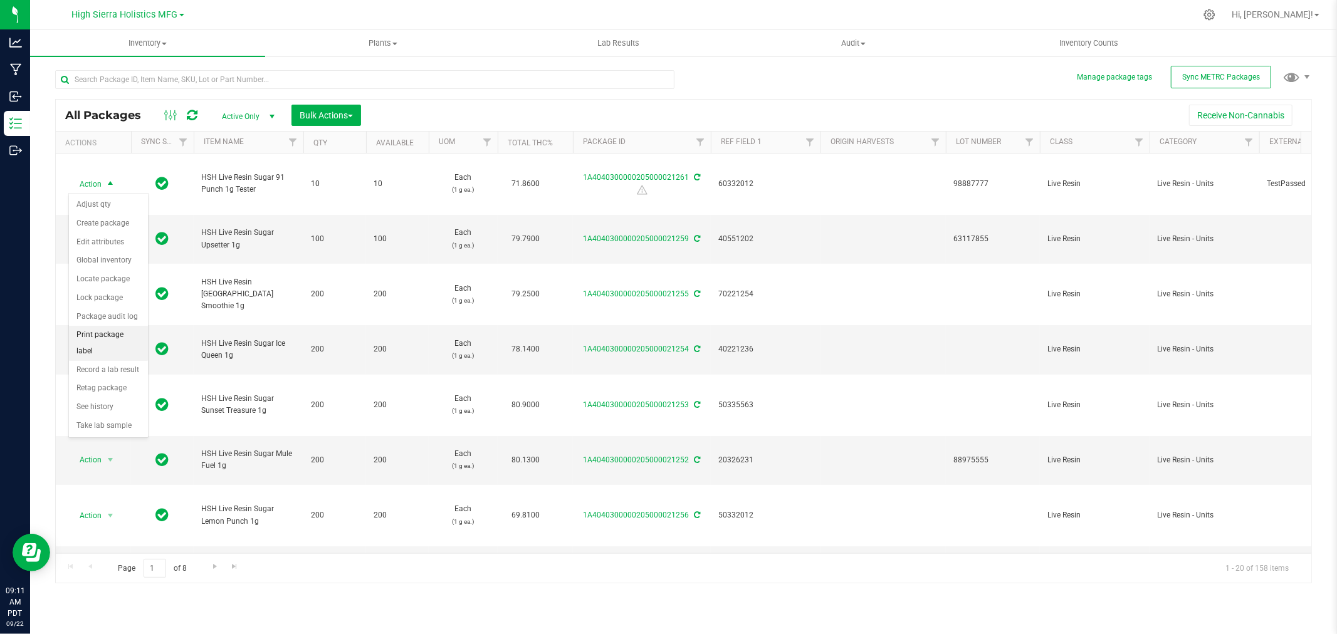
click at [104, 345] on li "Print package label" at bounding box center [108, 343] width 79 height 34
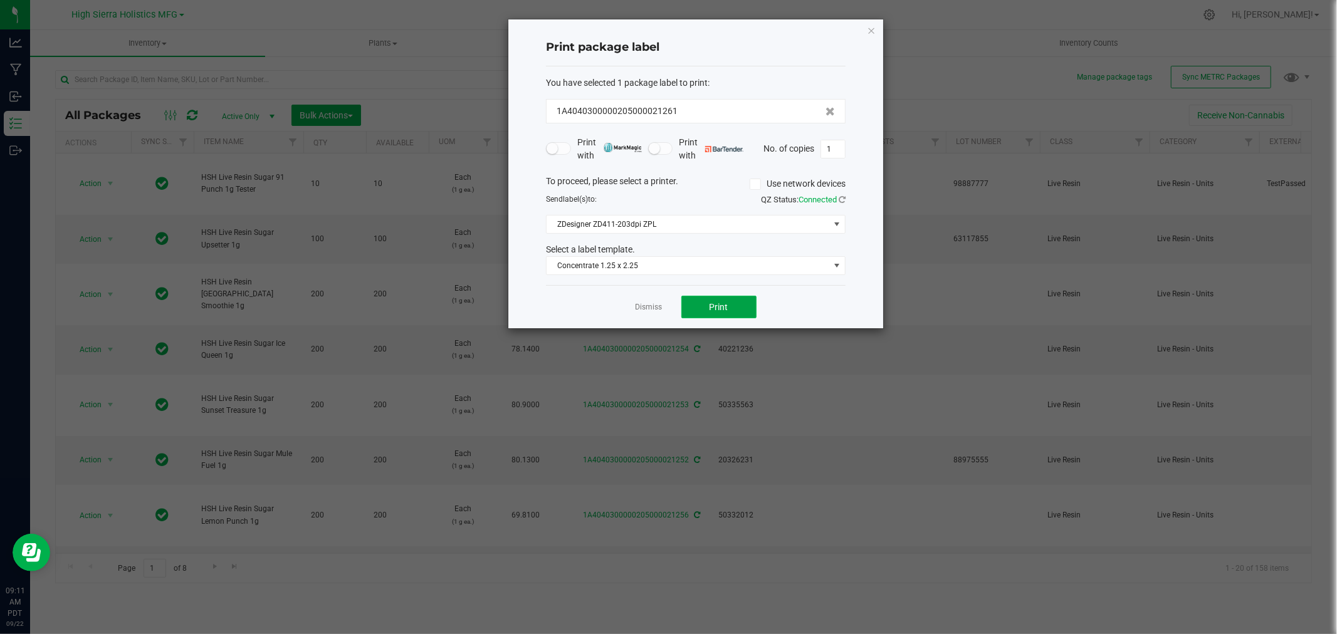
click at [732, 305] on button "Print" at bounding box center [719, 307] width 75 height 23
click at [871, 27] on icon "button" at bounding box center [871, 30] width 9 height 15
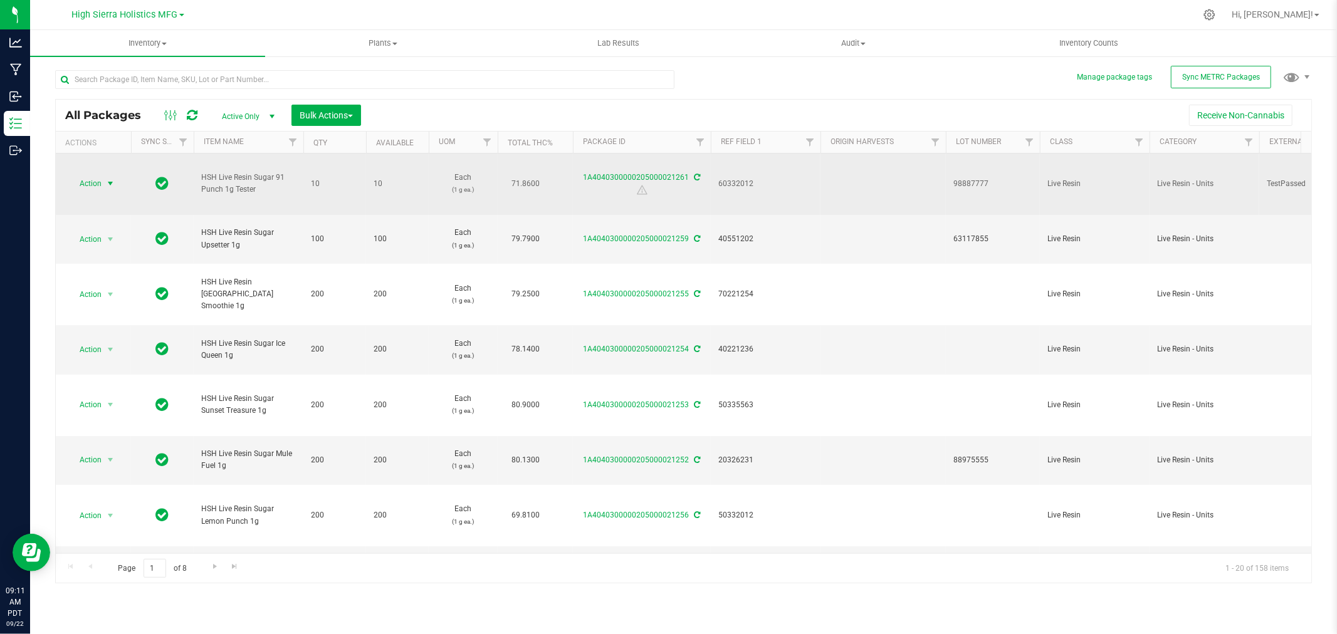
click at [90, 186] on span "Action" at bounding box center [85, 184] width 34 height 18
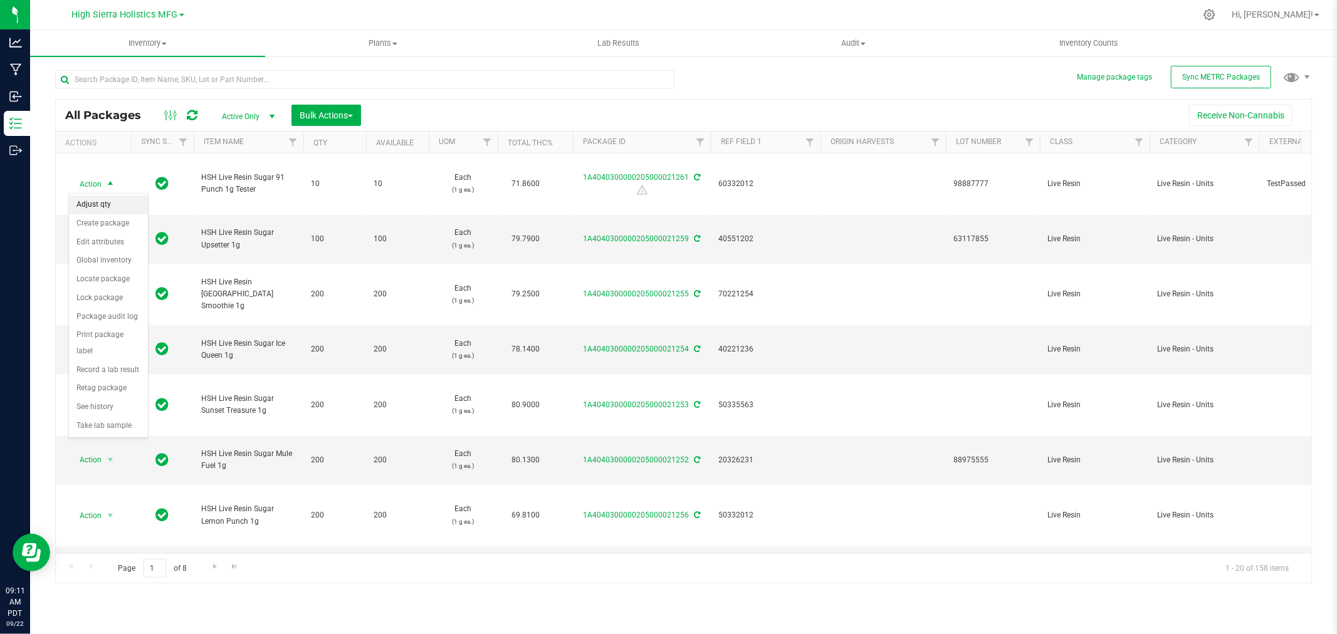
click at [99, 205] on li "Adjust qty" at bounding box center [108, 205] width 79 height 19
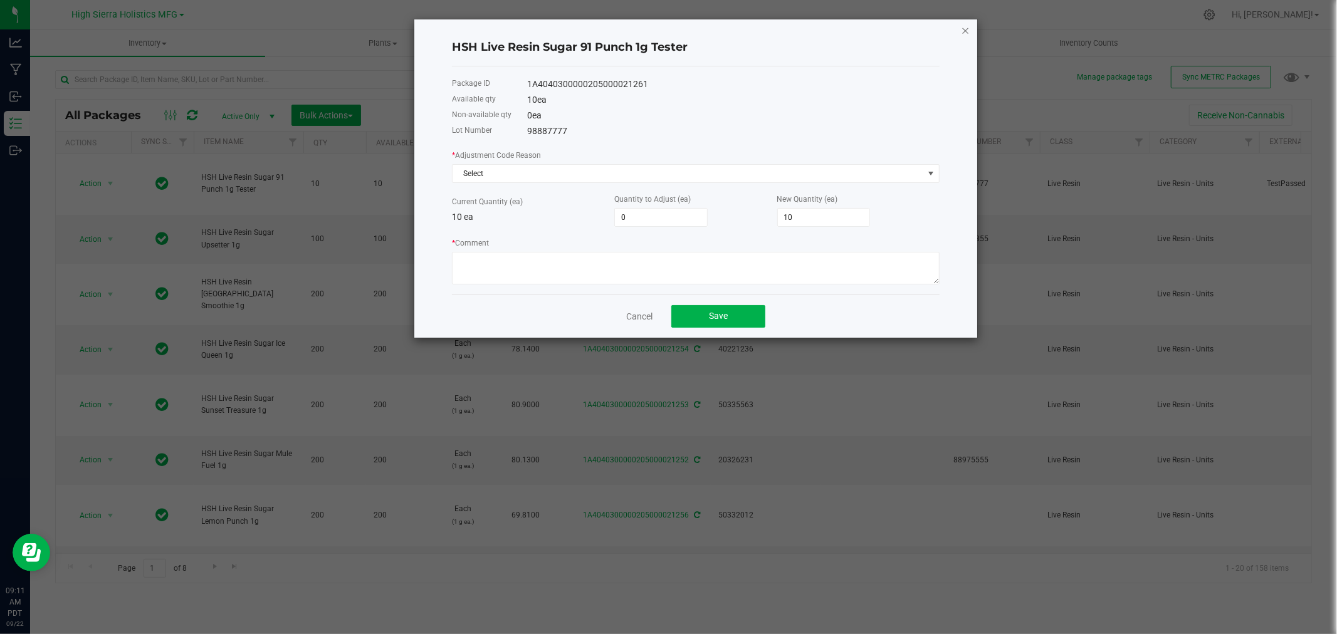
click at [967, 29] on icon "button" at bounding box center [965, 30] width 9 height 15
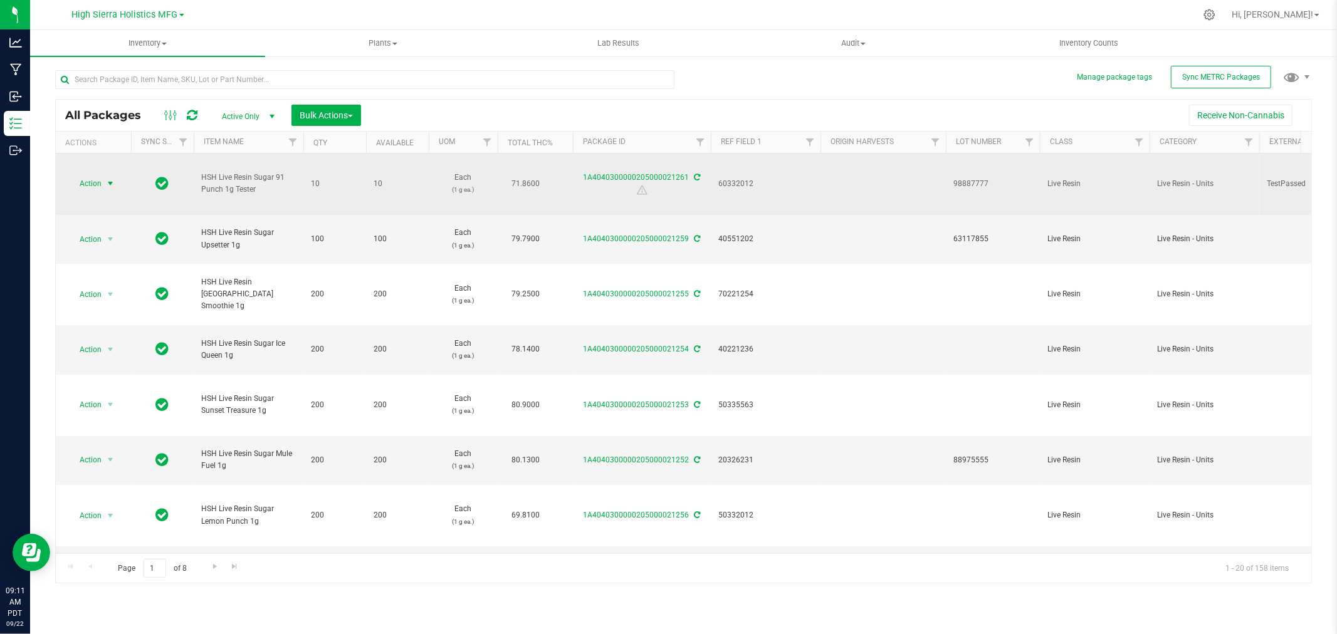
click at [92, 186] on span "Action" at bounding box center [85, 184] width 34 height 18
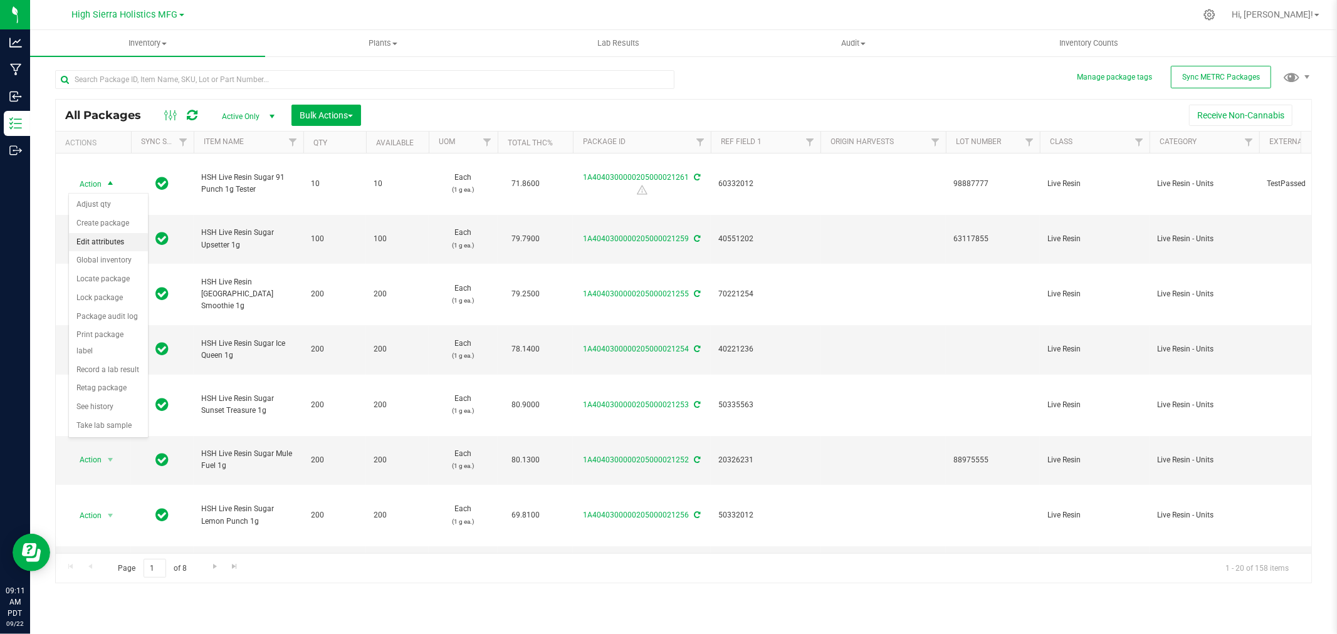
click at [102, 243] on li "Edit attributes" at bounding box center [108, 242] width 79 height 19
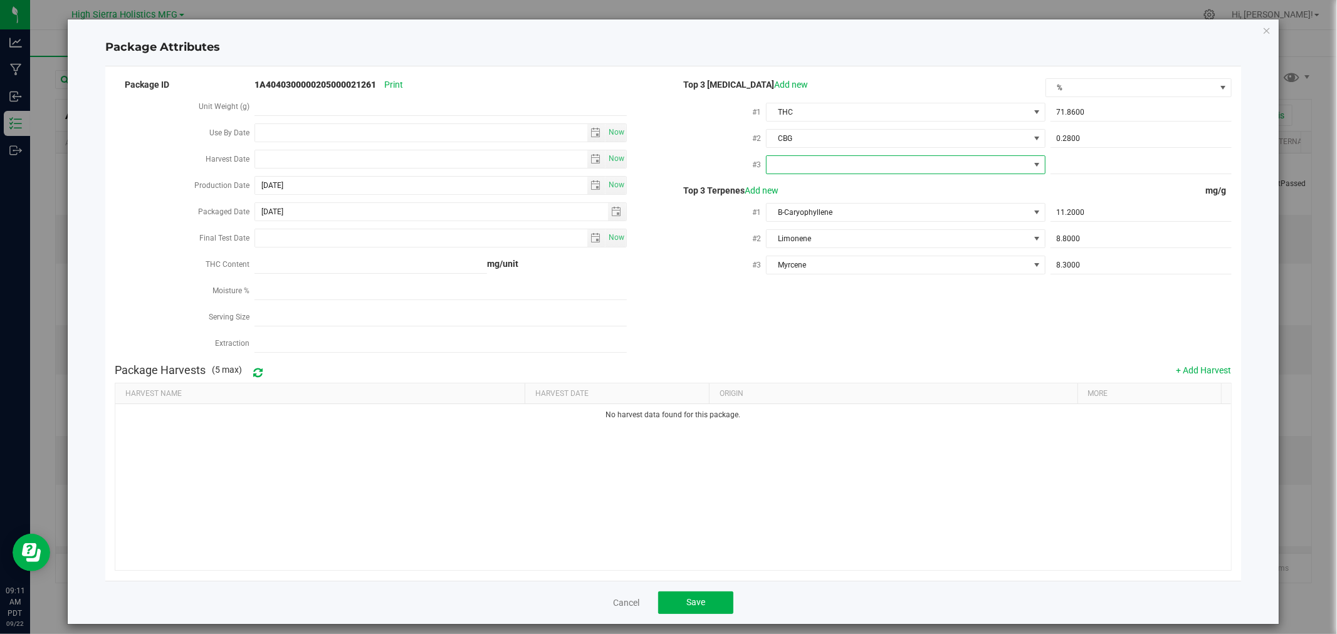
click at [863, 167] on span at bounding box center [898, 165] width 262 height 18
click at [836, 231] on li "CBD" at bounding box center [899, 236] width 276 height 21
click at [1081, 157] on span at bounding box center [1141, 165] width 181 height 18
type input "0"
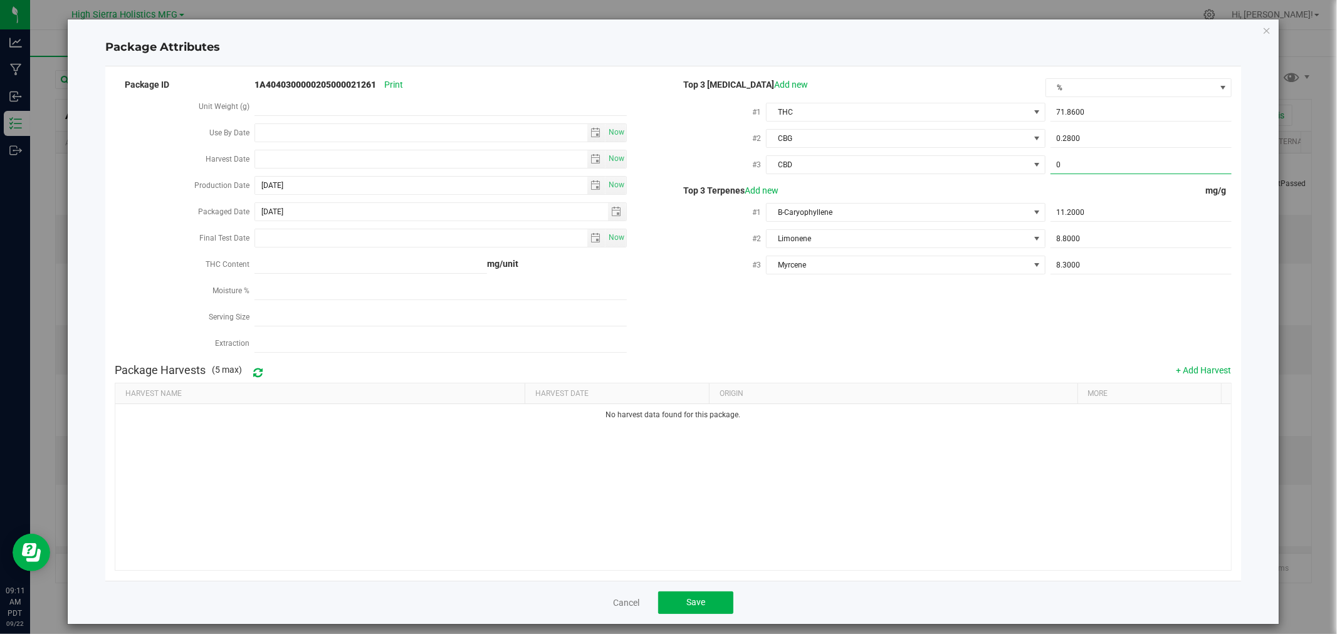
type input "0.0000"
click at [987, 345] on div "Package ID 1A4040300000205000021261 Print Unit Weight (g) Use By Date Now Harve…" at bounding box center [673, 217] width 1117 height 282
click at [695, 594] on button "Save" at bounding box center [695, 603] width 75 height 23
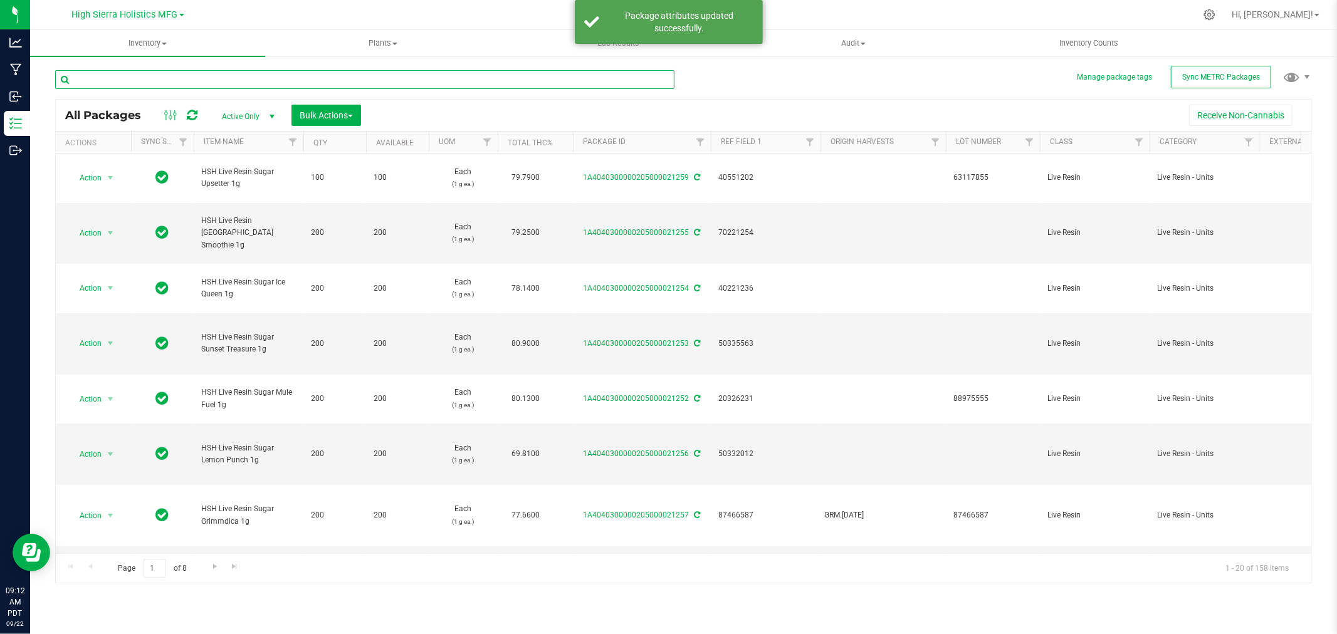
click at [236, 83] on input "text" at bounding box center [364, 79] width 619 height 19
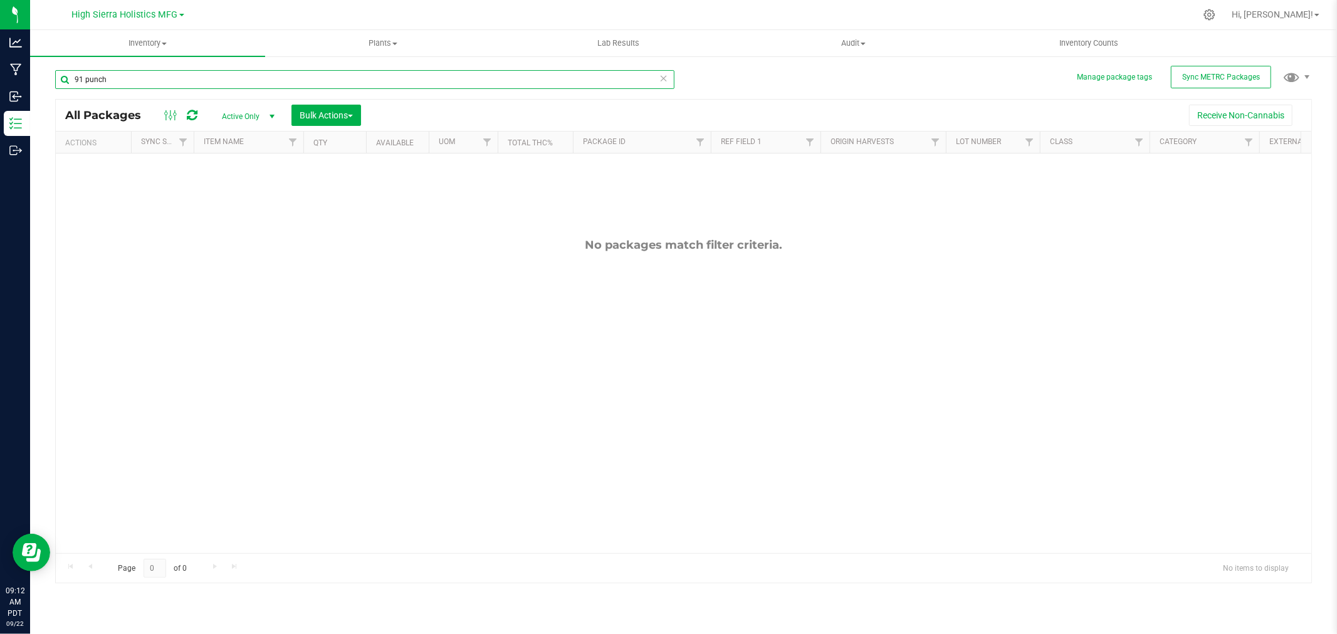
click at [236, 83] on input "91 punch" at bounding box center [364, 79] width 619 height 19
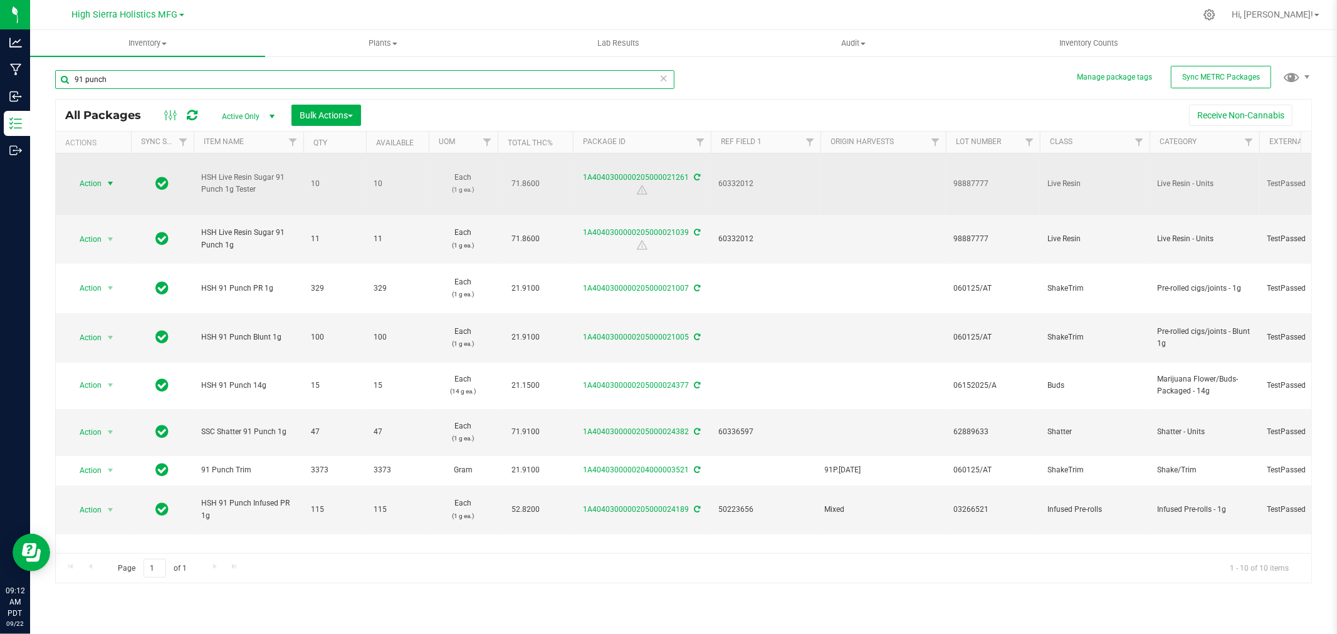
type input "91 punch"
click at [115, 185] on span "select" at bounding box center [110, 184] width 10 height 10
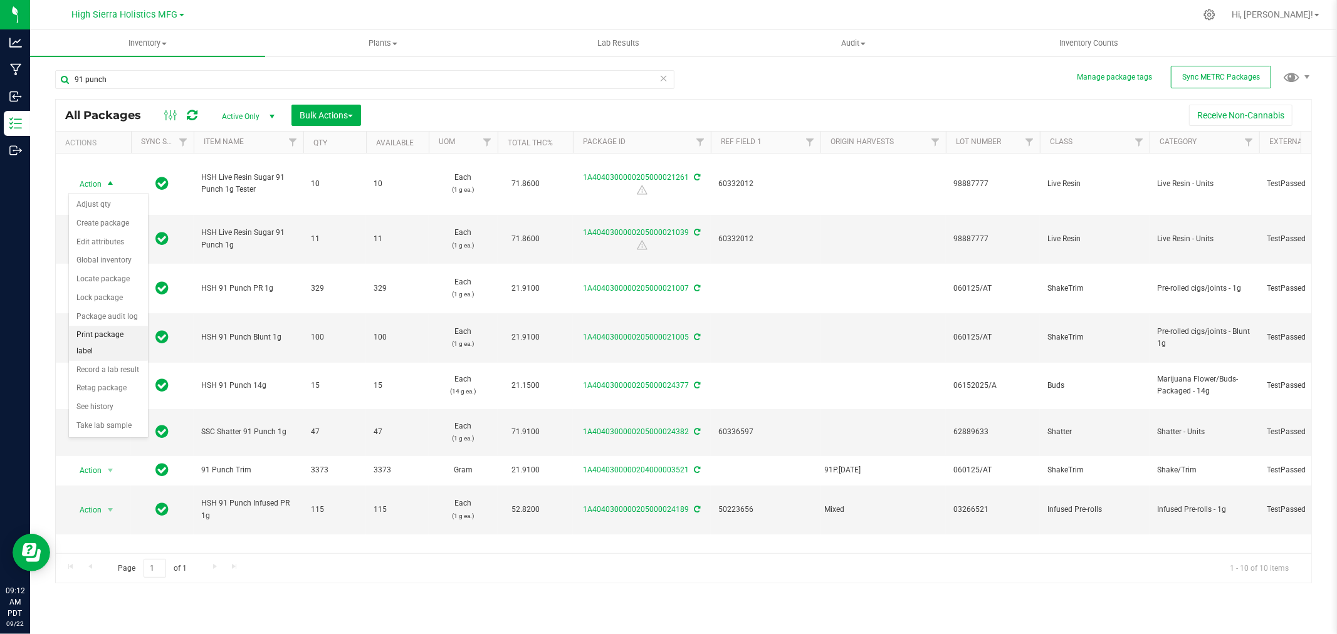
click at [95, 339] on li "Print package label" at bounding box center [108, 343] width 79 height 34
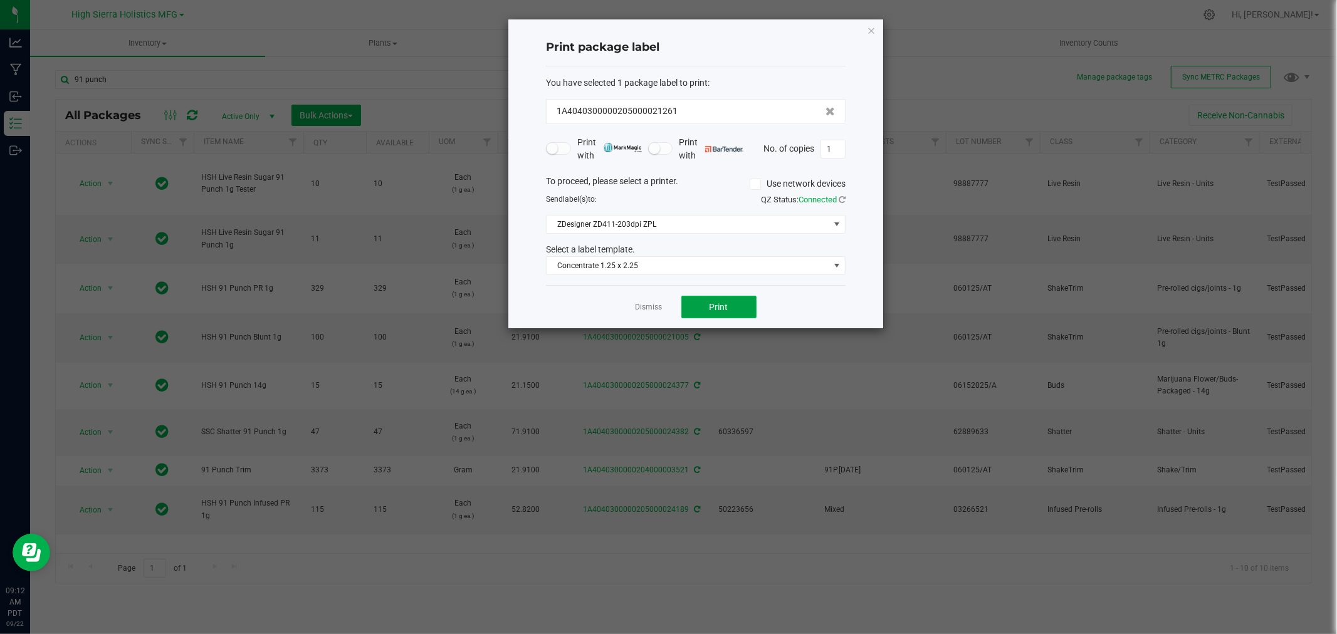
click at [725, 307] on span "Print" at bounding box center [719, 307] width 19 height 10
click at [836, 149] on input "1" at bounding box center [833, 149] width 24 height 18
type input "9"
click at [730, 308] on button "Print" at bounding box center [719, 307] width 75 height 23
click at [871, 29] on icon "button" at bounding box center [871, 30] width 9 height 15
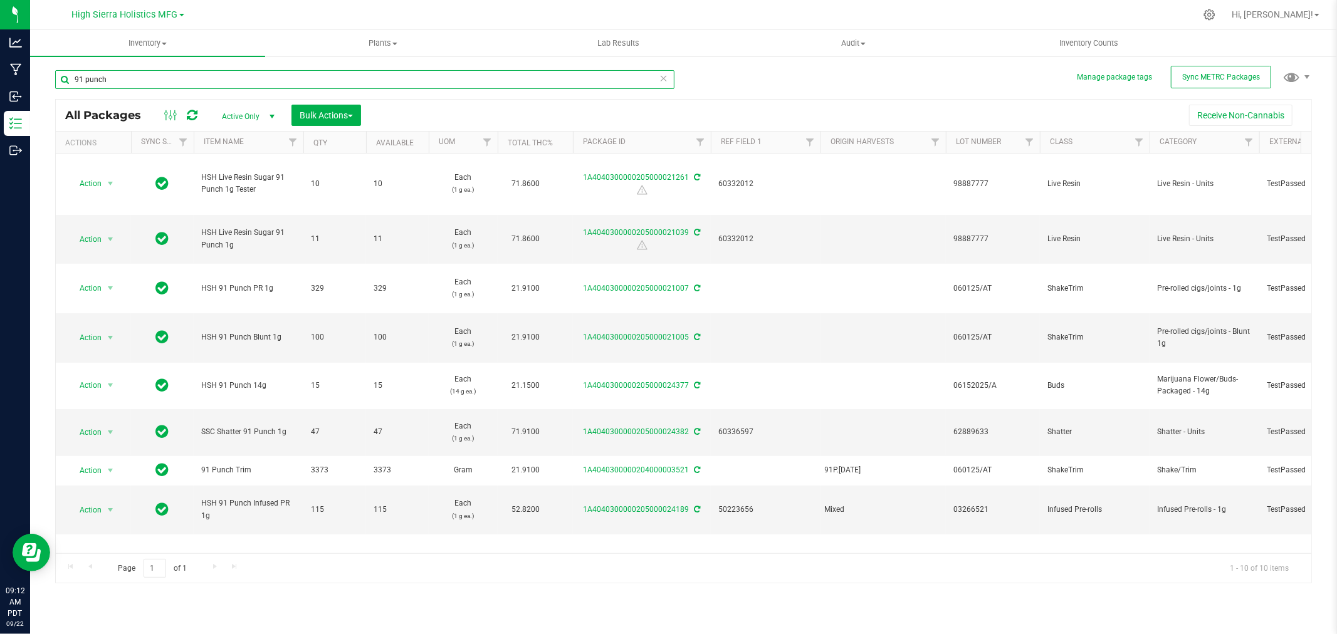
drag, startPoint x: 113, startPoint y: 76, endPoint x: 51, endPoint y: 74, distance: 62.1
click at [51, 74] on div "Manage package tags Sync METRC Packages 91 punch All Packages Active Only Activ…" at bounding box center [683, 246] width 1307 height 382
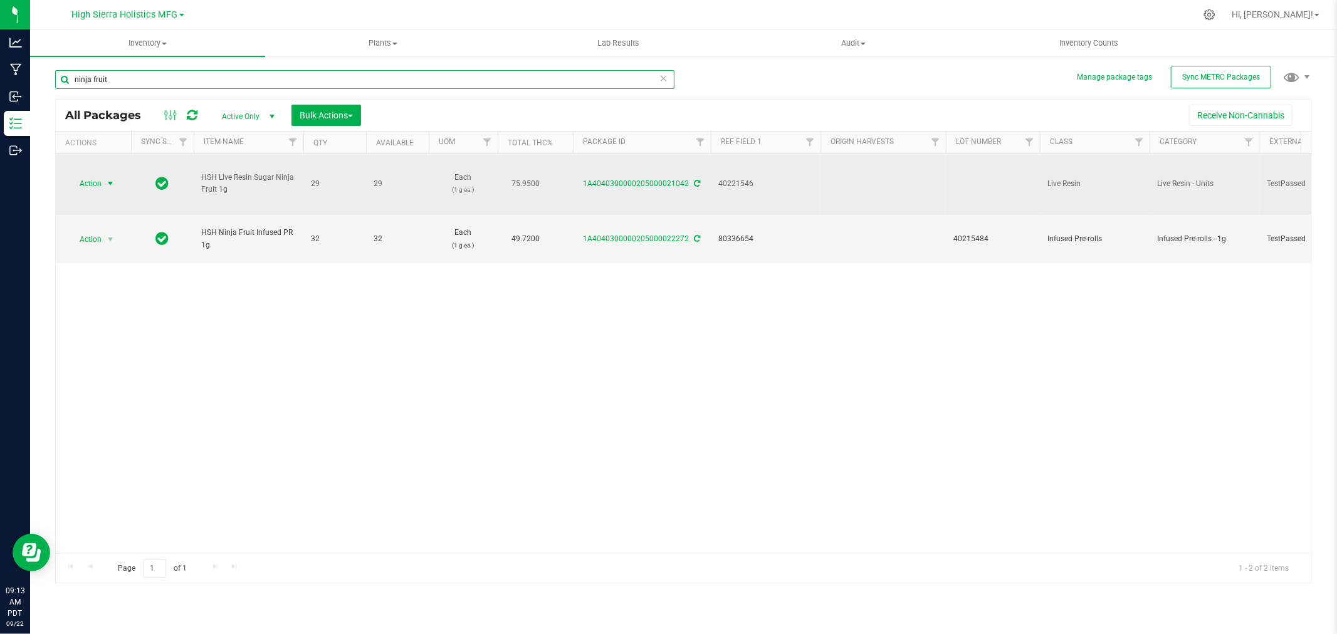
type input "ninja fruit"
click at [113, 179] on span "select" at bounding box center [110, 184] width 10 height 10
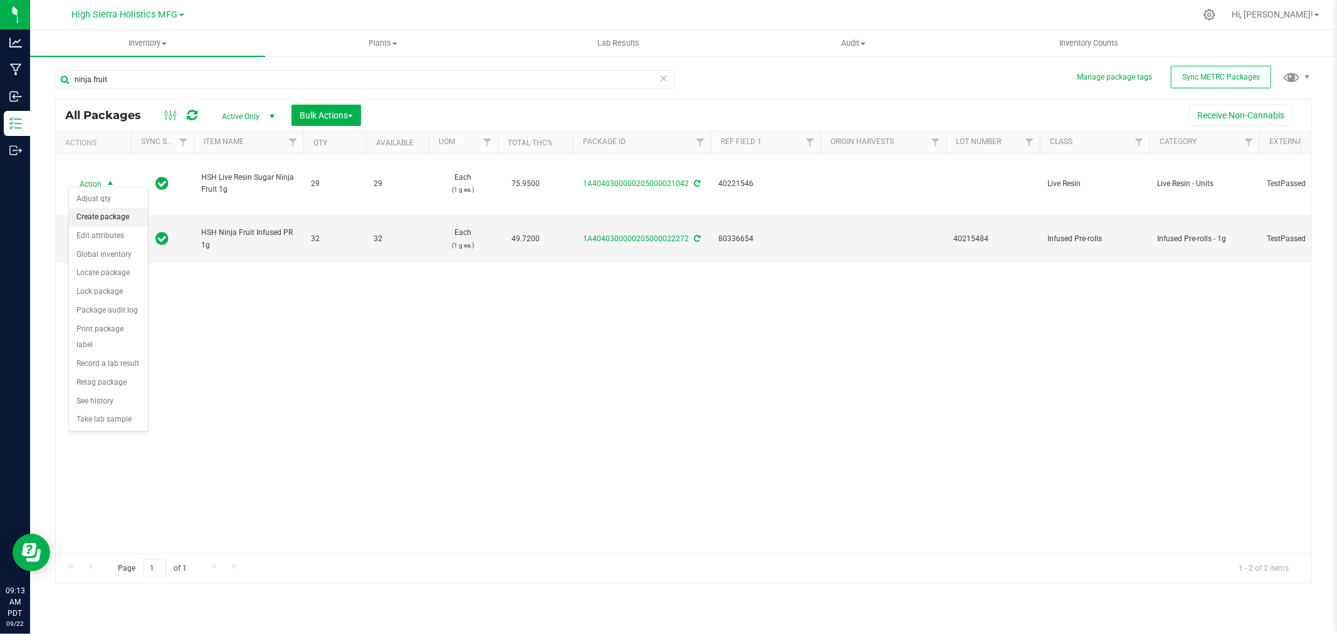
click at [109, 218] on li "Create package" at bounding box center [108, 217] width 79 height 19
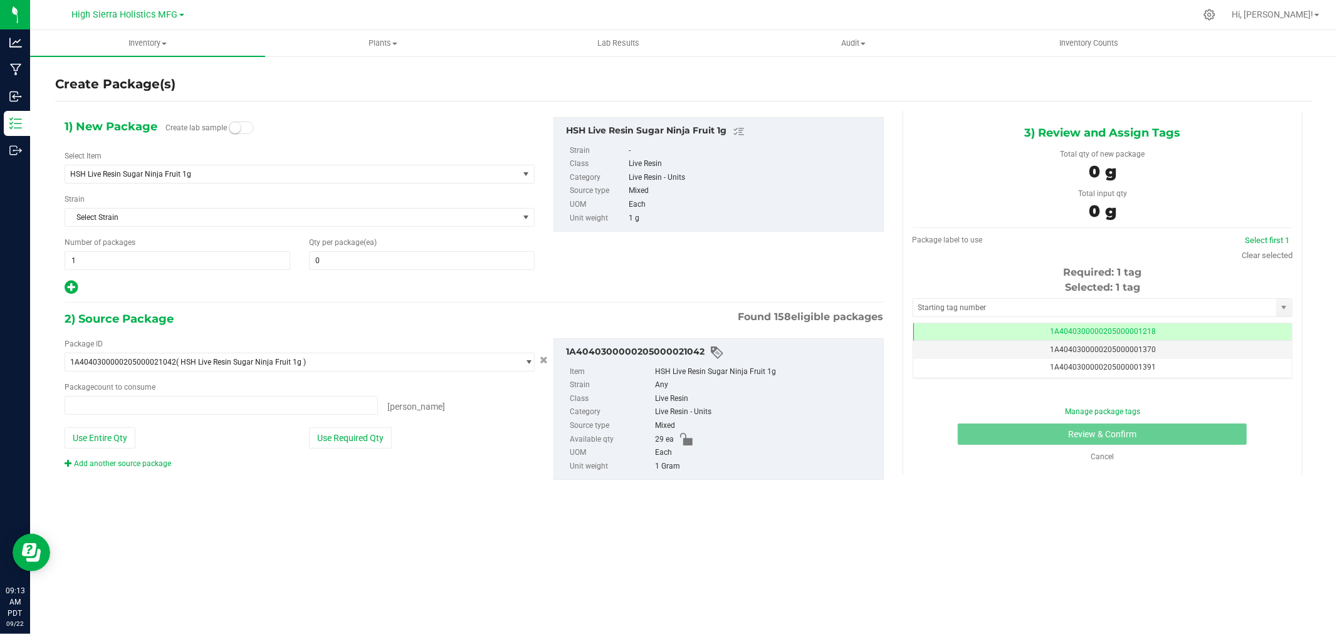
type input "0 ea"
click at [197, 174] on span "HSH Live Resin Sugar Ninja Fruit 1g" at bounding box center [282, 174] width 425 height 9
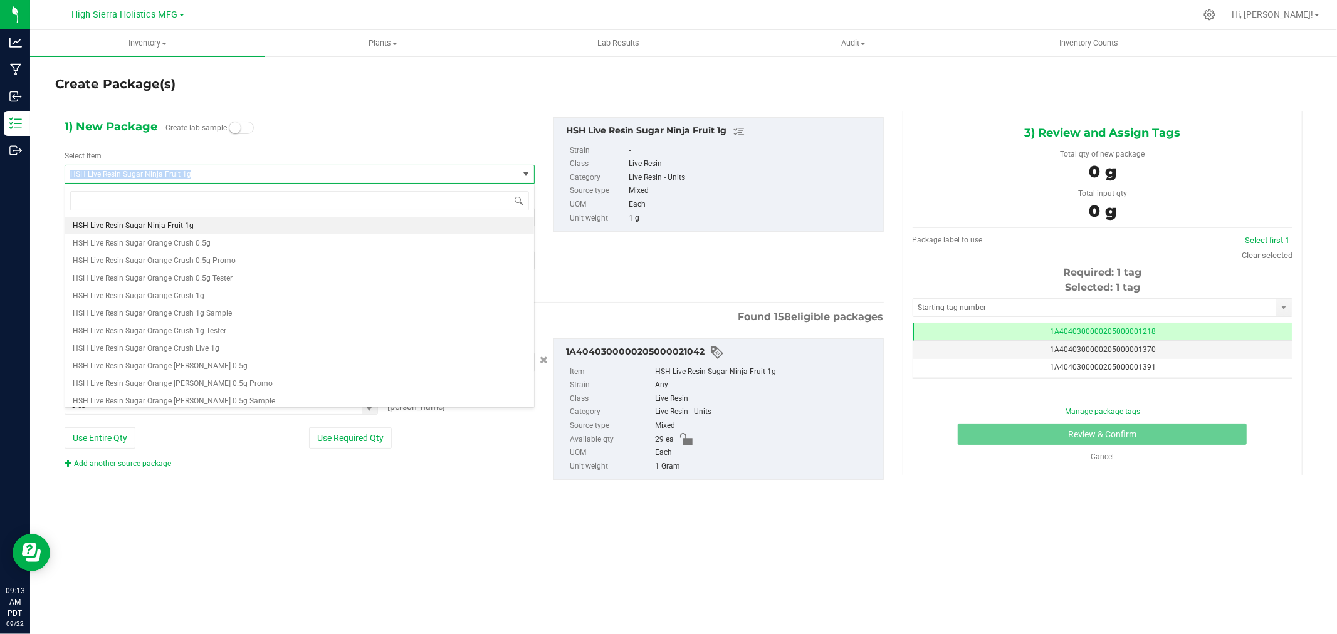
drag, startPoint x: 197, startPoint y: 174, endPoint x: 39, endPoint y: 178, distance: 158.0
click at [39, 178] on div "Create Package(s) 1) New Package Create lab sample Select Item HSH Live Resin S…" at bounding box center [683, 251] width 1307 height 392
copy span "HSH Live Resin Sugar Ninja Fruit 1g"
click at [82, 199] on input at bounding box center [299, 200] width 459 height 19
paste input "HSH Live Resin Sugar Ninja Fruit 1g"
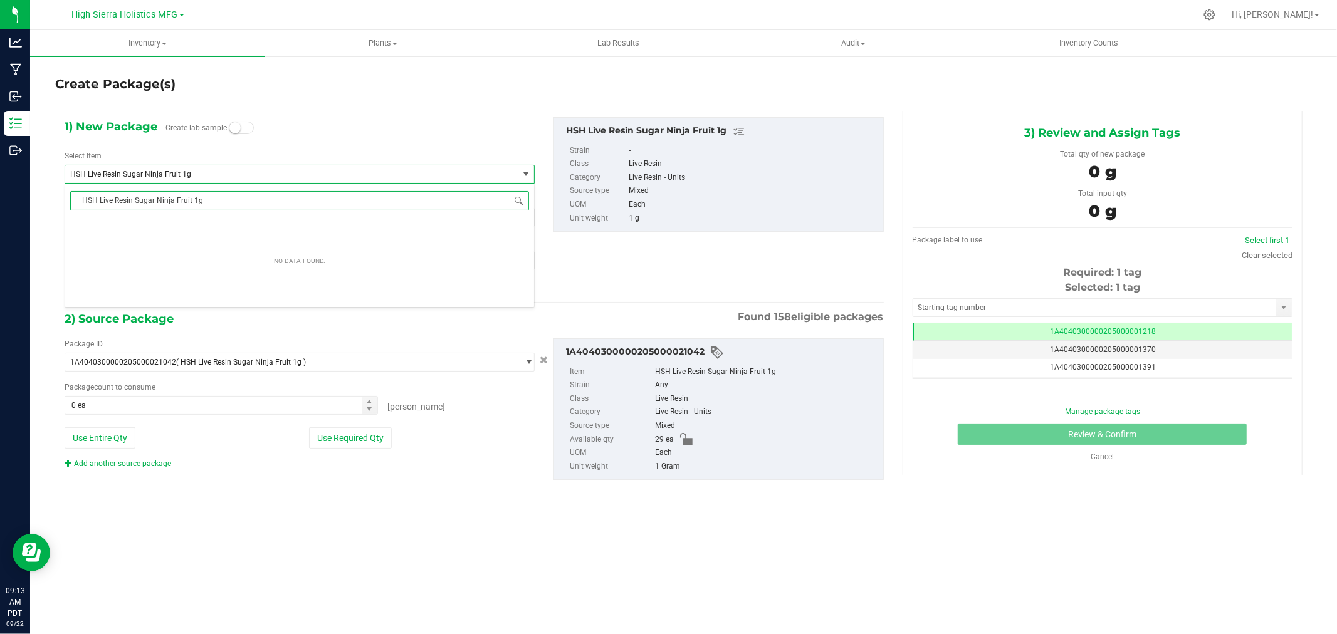
scroll to position [0, 0]
type input "HSH Live Resin Sugar Ninja Fruit 1g"
click at [305, 132] on div "1) New Package Create lab sample Select Item HSH Live Resin Sugar Ninja Fruit 1…" at bounding box center [299, 206] width 489 height 179
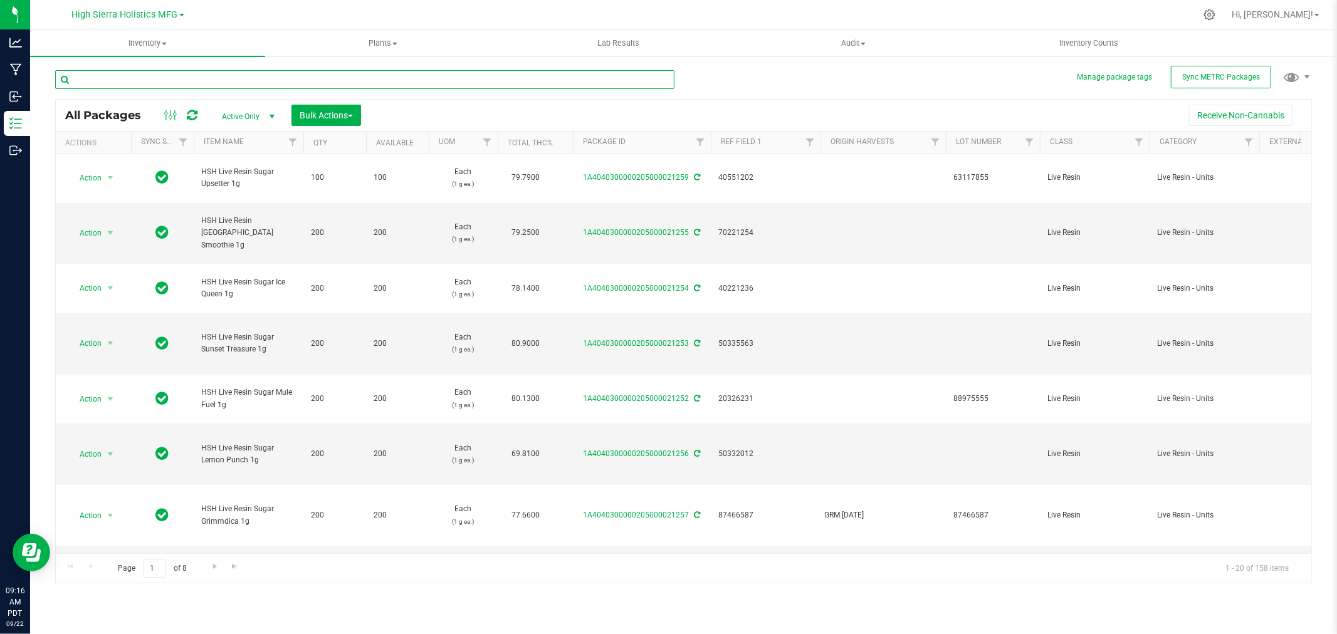
click at [166, 78] on input "text" at bounding box center [364, 79] width 619 height 19
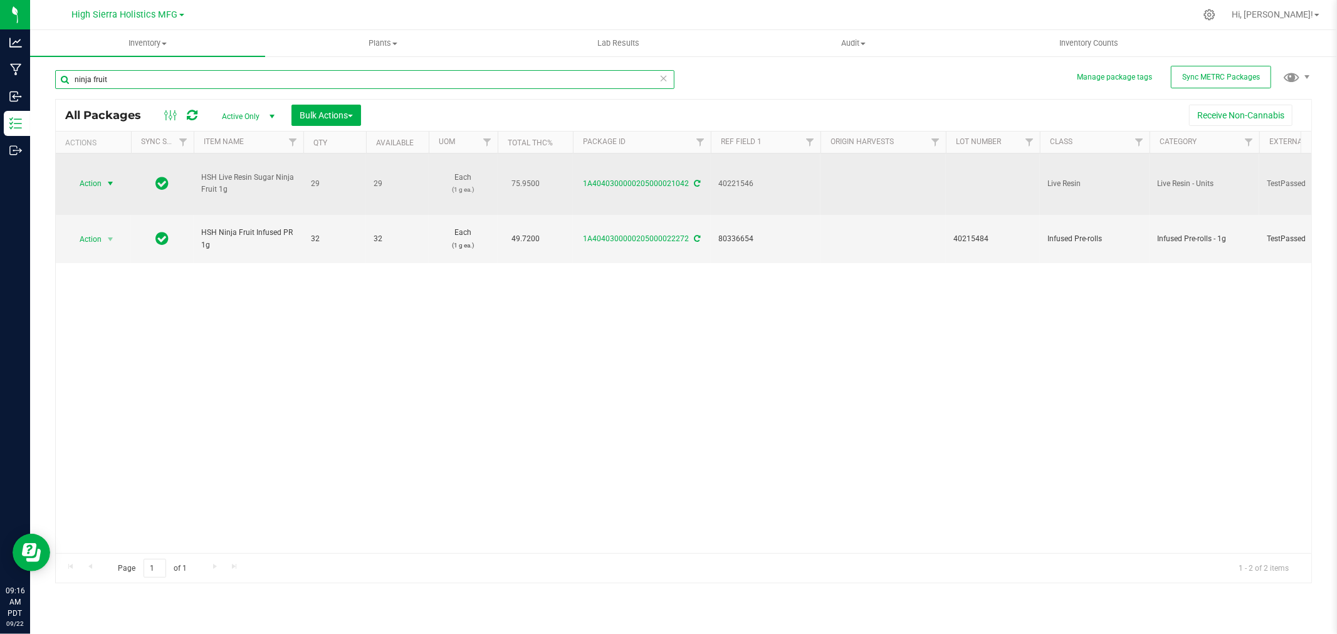
type input "ninja fruit"
click at [97, 177] on span "Action" at bounding box center [85, 184] width 34 height 18
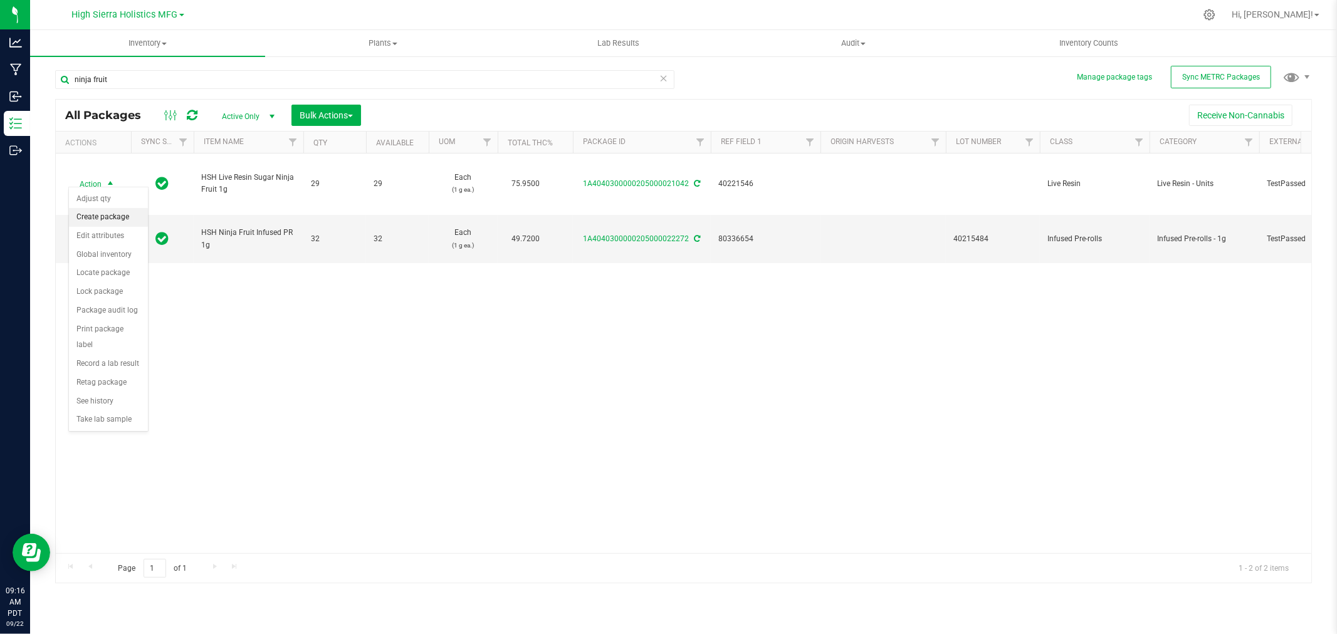
click at [102, 217] on li "Create package" at bounding box center [108, 217] width 79 height 19
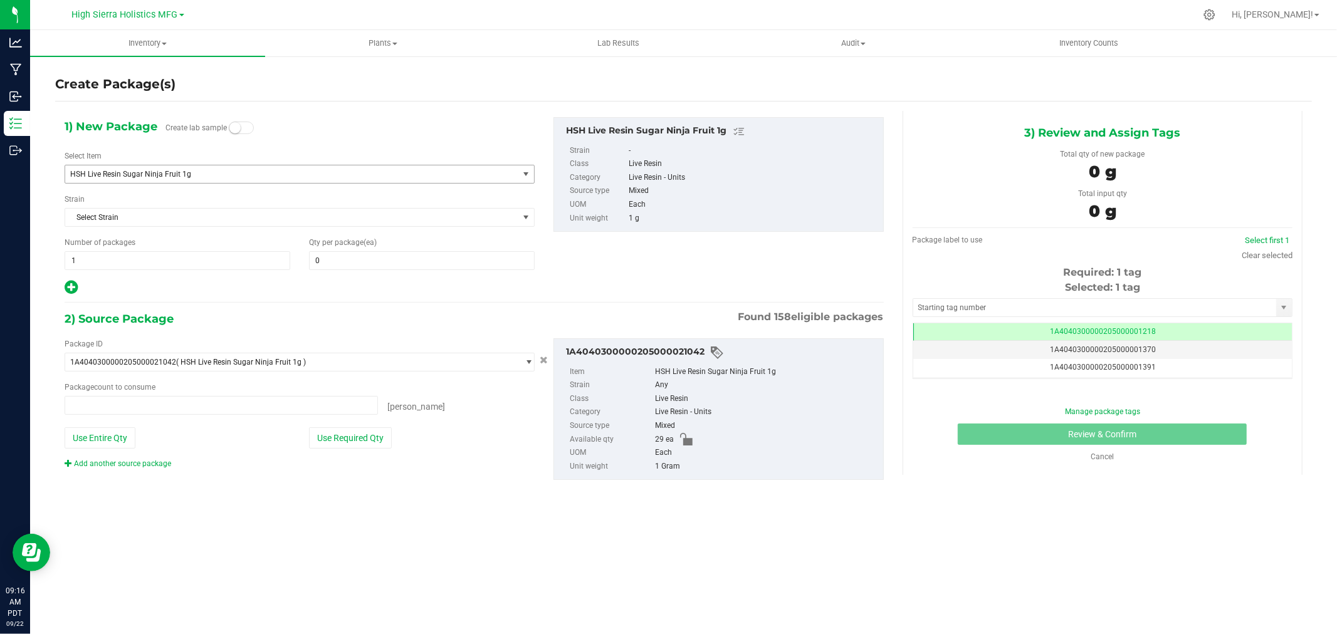
type input "0 ea"
click at [183, 184] on div "1) New Package Create lab sample Select Item HSH Live Resin Sugar Ninja Fruit 1…" at bounding box center [299, 206] width 489 height 179
click at [186, 171] on span "HSH Live Resin Sugar Ninja Fruit 1g" at bounding box center [282, 174] width 425 height 9
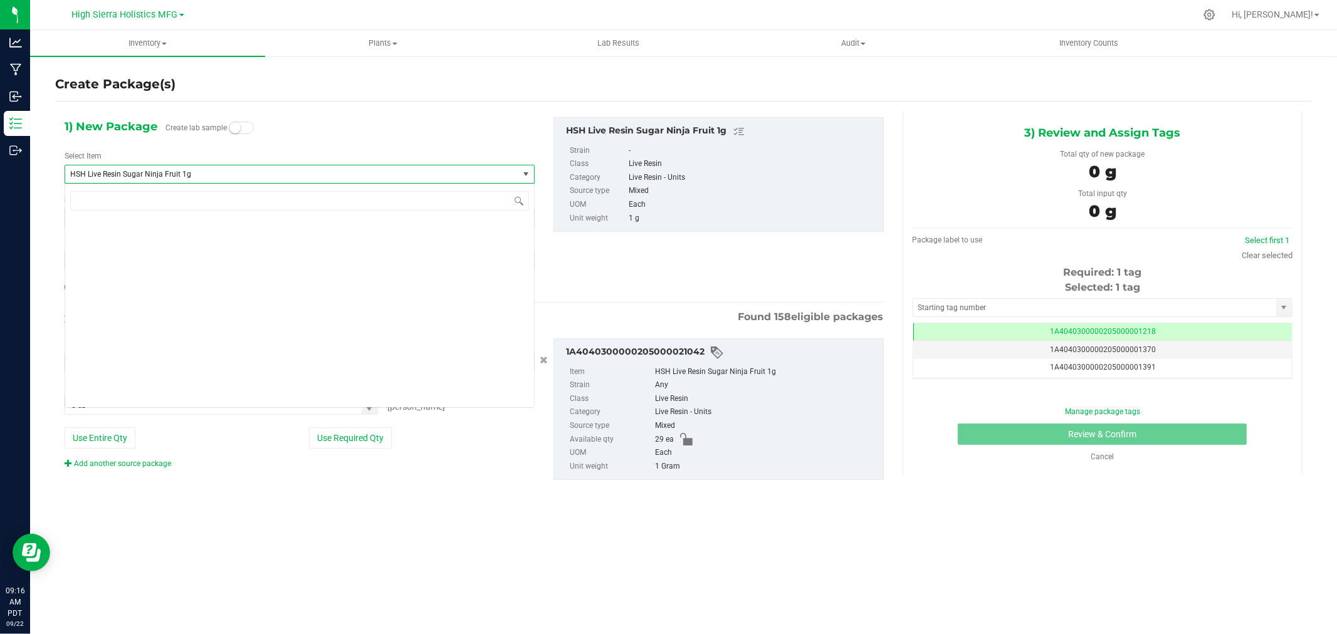
click at [186, 171] on span "HSH Live Resin Sugar Ninja Fruit 1g" at bounding box center [282, 174] width 425 height 9
click at [182, 196] on input at bounding box center [299, 200] width 459 height 19
paste input "HSH Live Resin Sugar Ninja Fruit 1g Tester"
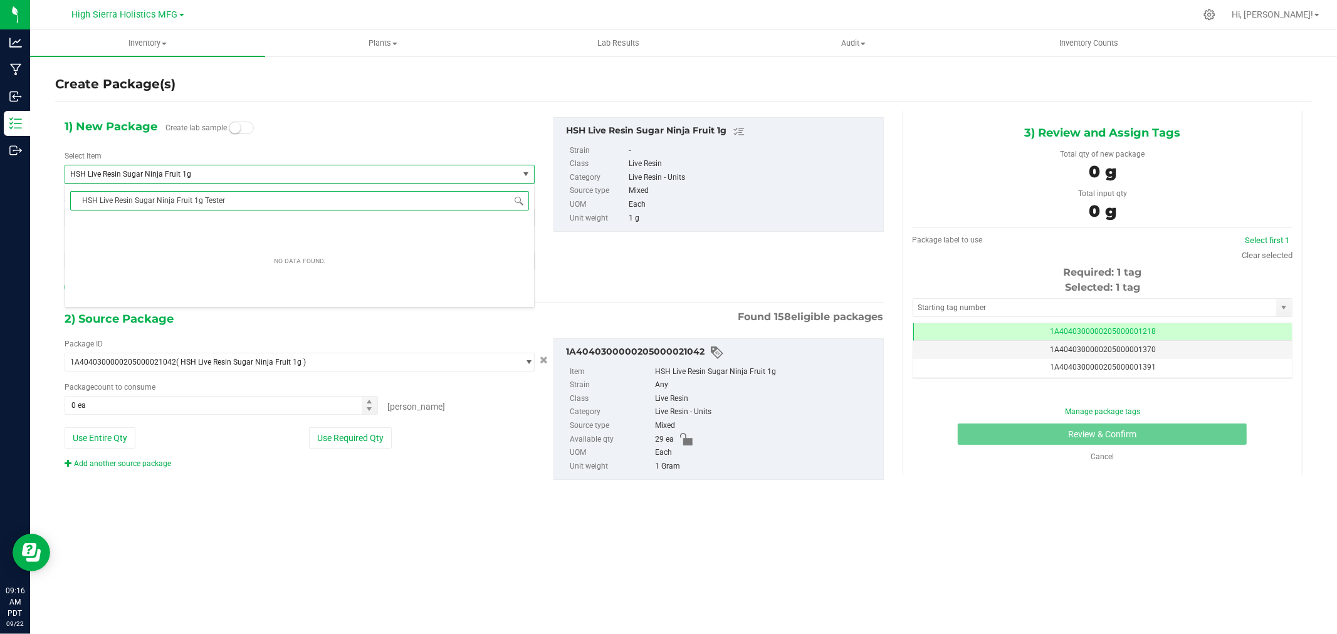
type input "HSH Live Resin Sugar Ninja Fruit 1g Tester"
click at [218, 224] on li "HSH Live Resin Sugar Ninja Fruit 1g Tester" at bounding box center [299, 226] width 469 height 18
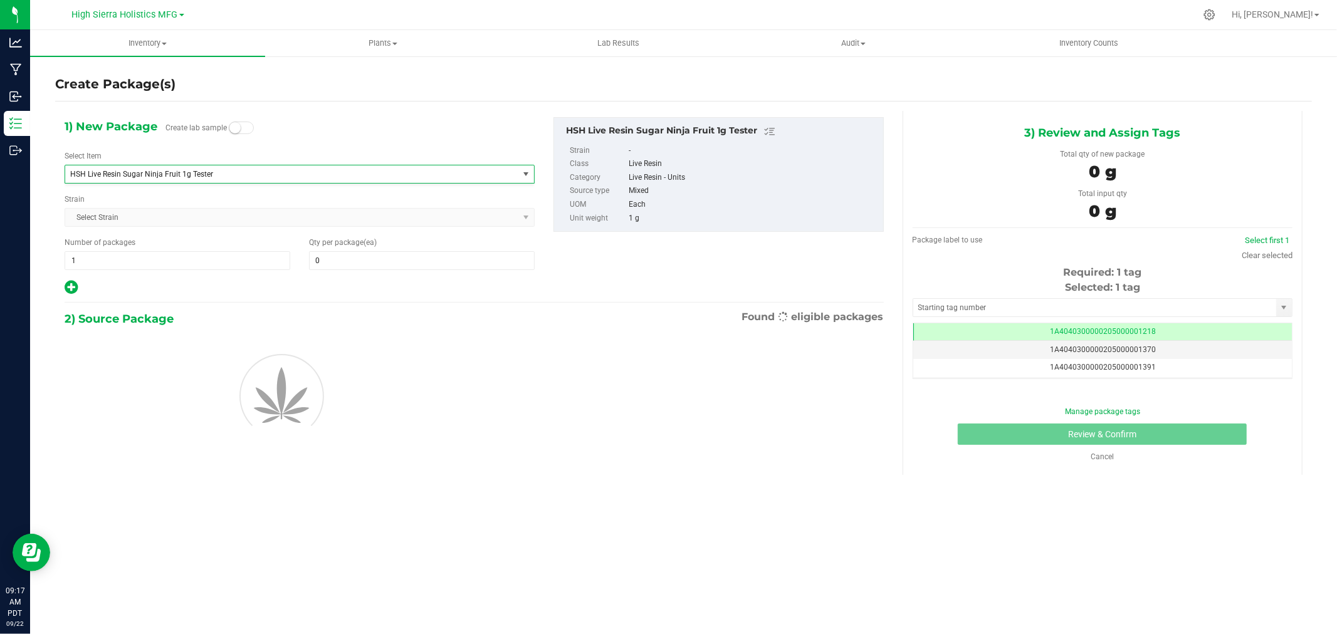
type input "0"
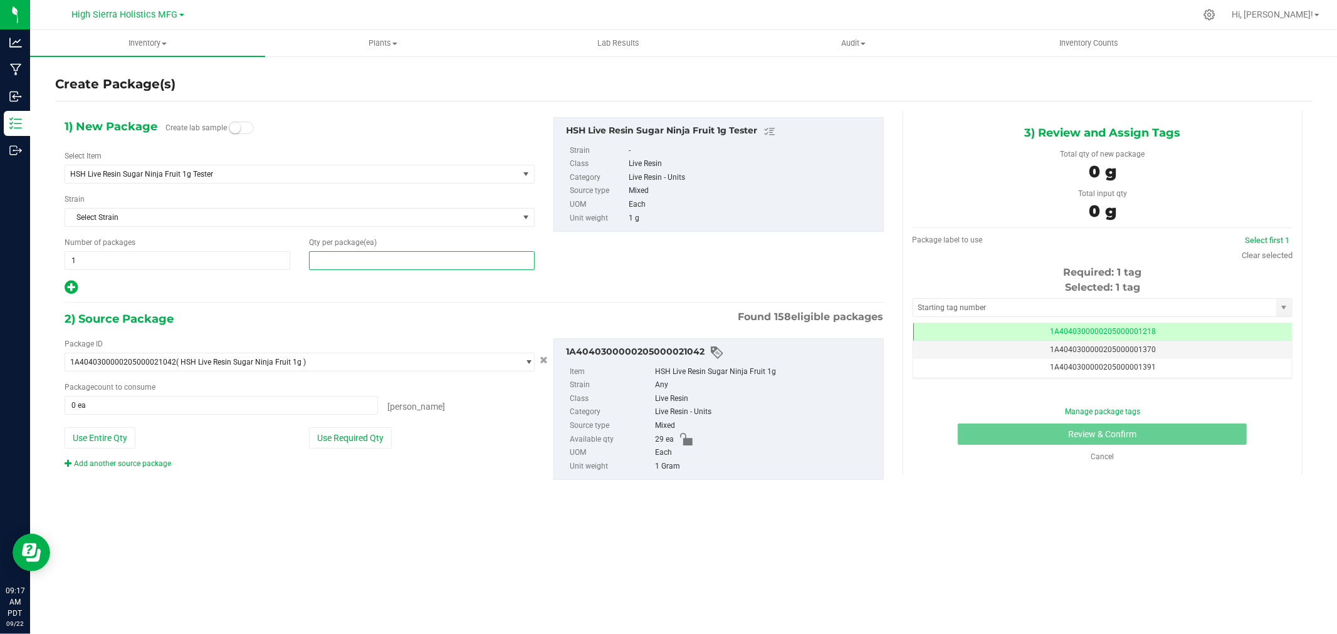
click at [357, 262] on span at bounding box center [422, 260] width 226 height 19
type input "10"
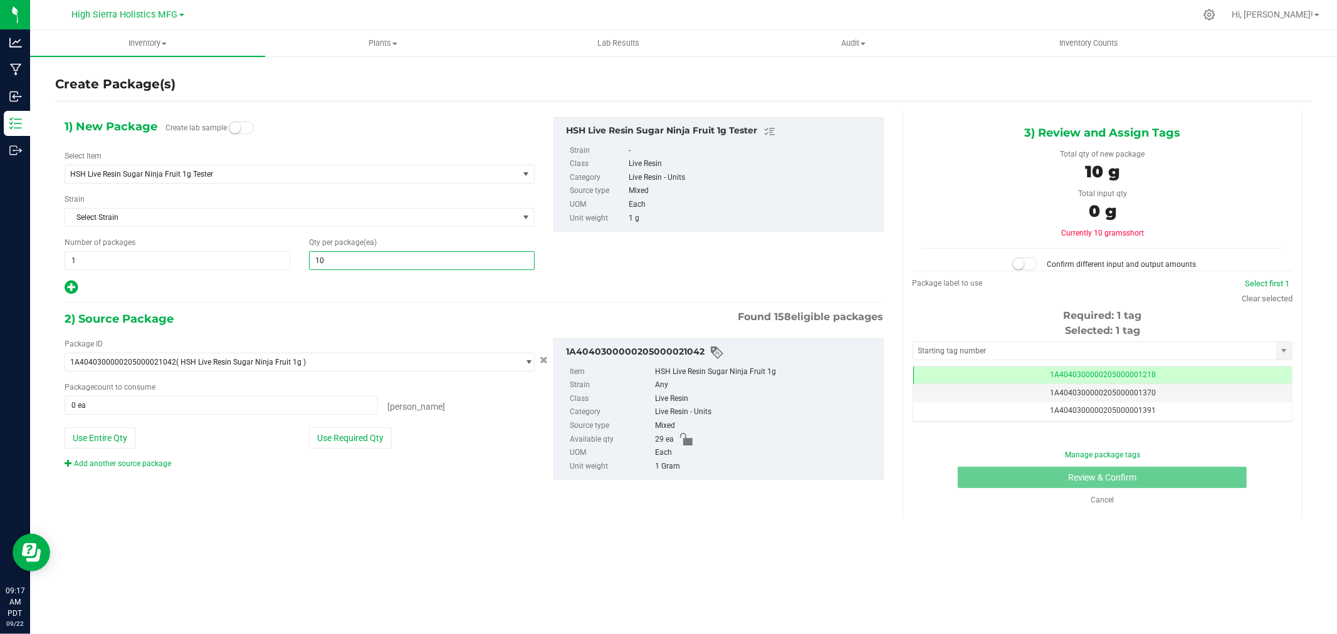
type input "10"
click at [352, 287] on div at bounding box center [300, 288] width 470 height 16
click at [356, 429] on button "Use Required Qty" at bounding box center [350, 438] width 83 height 21
type input "10 ea"
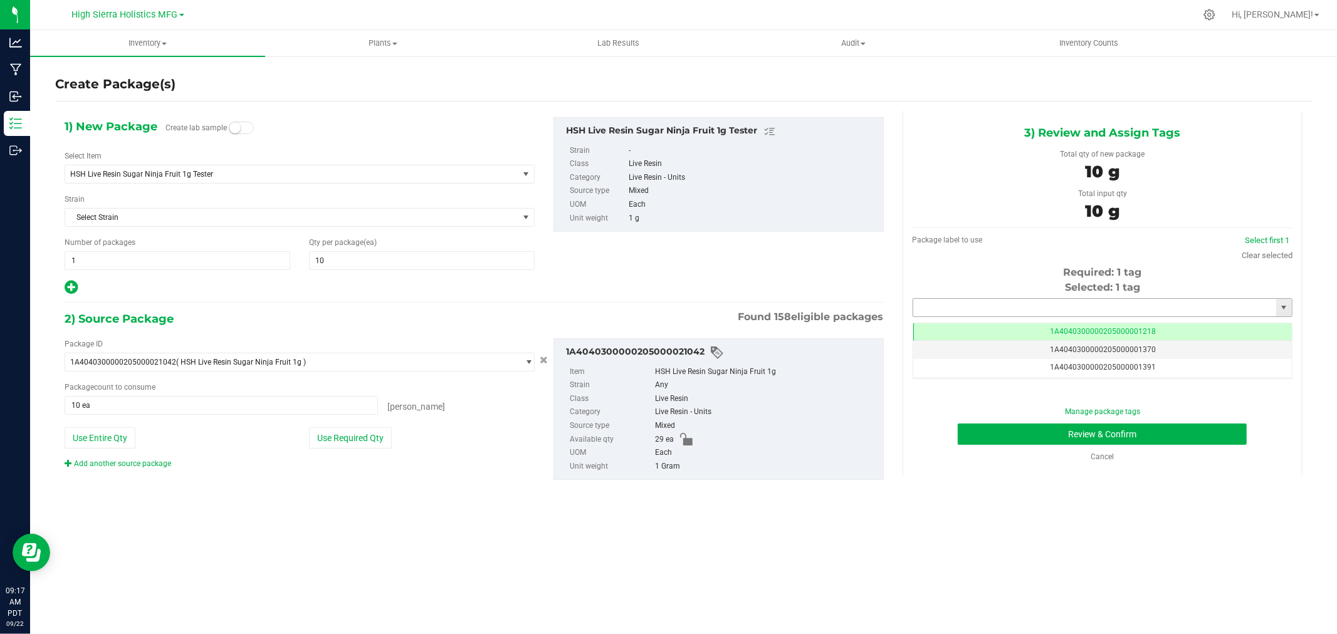
click at [987, 308] on input "text" at bounding box center [1094, 308] width 363 height 18
click at [1006, 330] on li "1A4040300000205000021262" at bounding box center [1102, 329] width 379 height 19
type input "1A4040300000205000021262"
click at [1020, 438] on button "Review & Confirm" at bounding box center [1102, 434] width 289 height 21
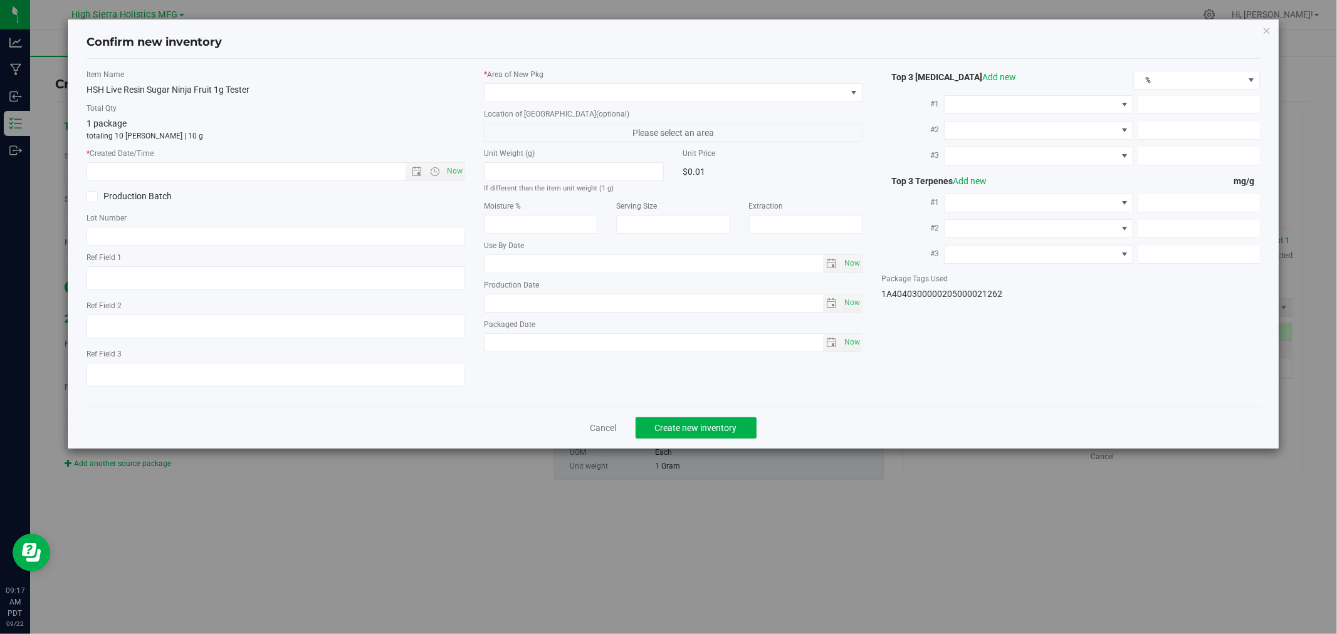
type textarea "40221546"
type input "75.9500"
type input "0.3100"
type input "0.1100"
type input "22.5000"
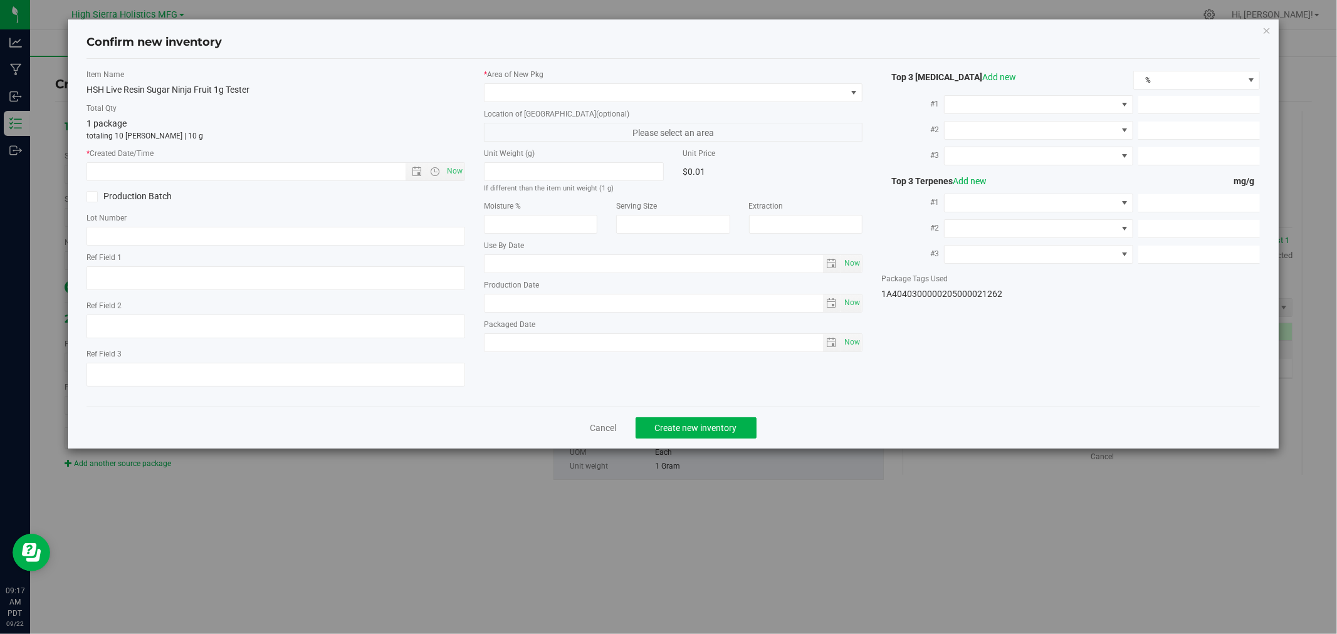
type input "8.7000"
type input "7.6000"
type input "[DATE]"
click at [461, 172] on span "Now" at bounding box center [455, 171] width 21 height 18
type input "9/22/2025 9:17 AM"
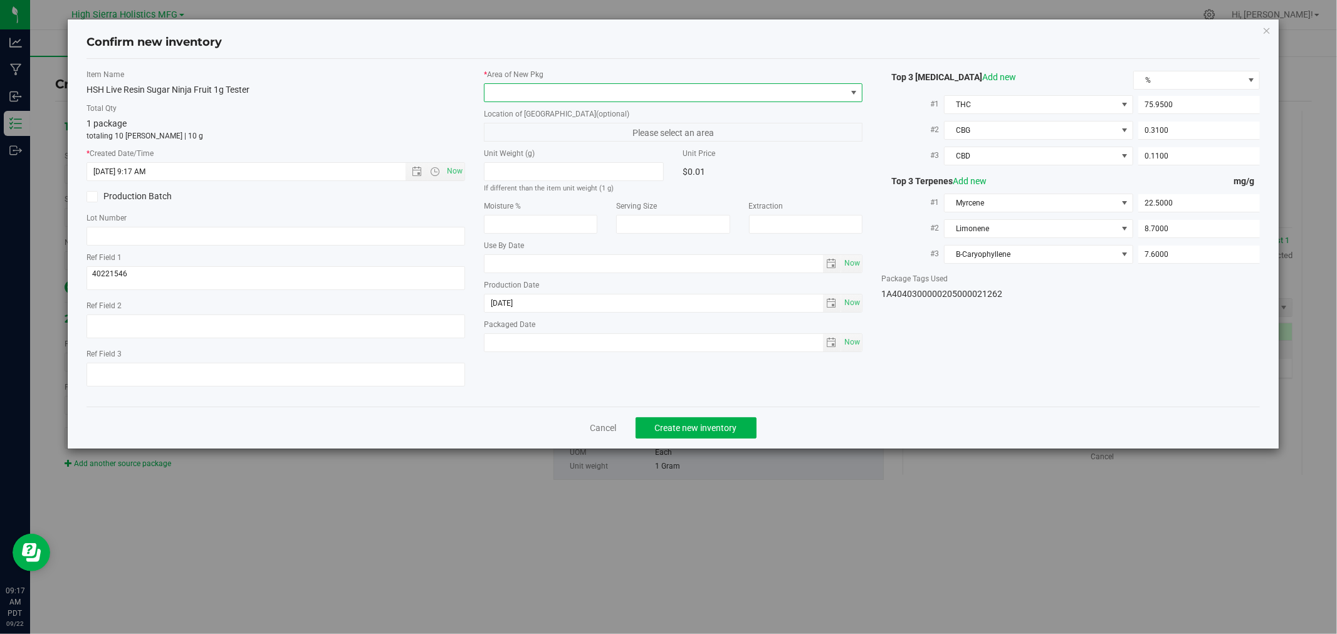
click at [508, 85] on span at bounding box center [666, 93] width 362 height 18
click at [522, 160] on li "Safe Room" at bounding box center [673, 163] width 377 height 18
click at [721, 433] on span "Create new inventory" at bounding box center [696, 428] width 82 height 10
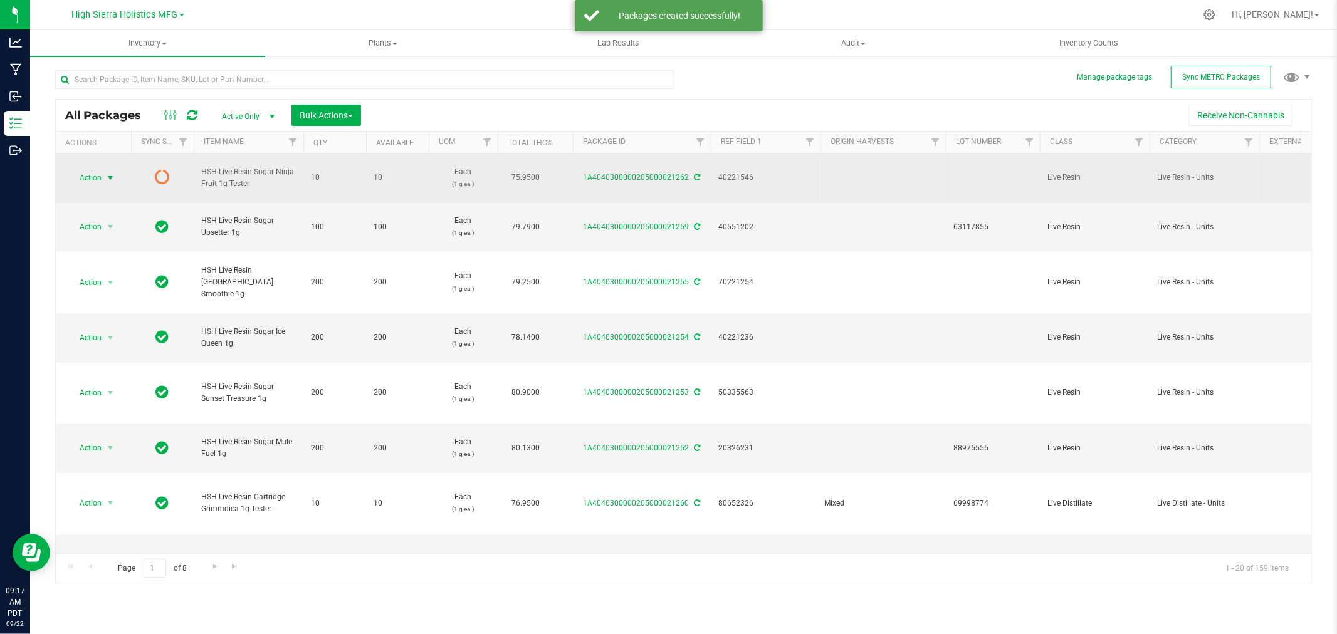
click at [104, 181] on span "select" at bounding box center [111, 178] width 16 height 18
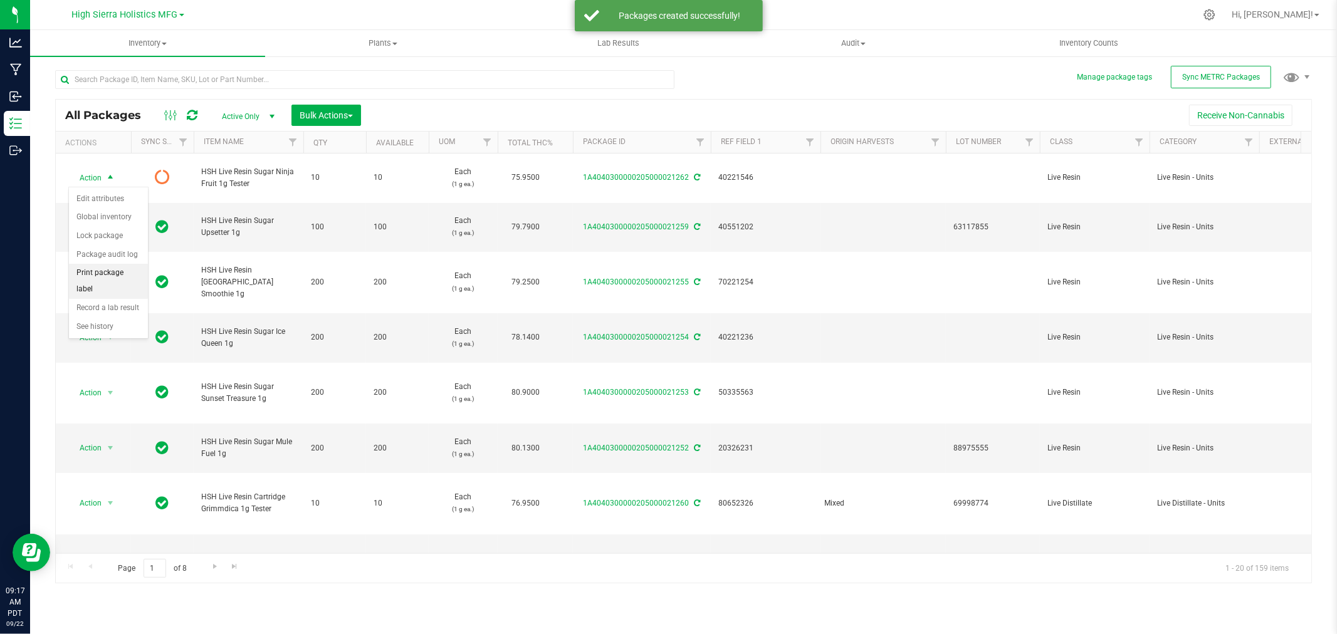
click at [108, 283] on li "Print package label" at bounding box center [108, 281] width 79 height 34
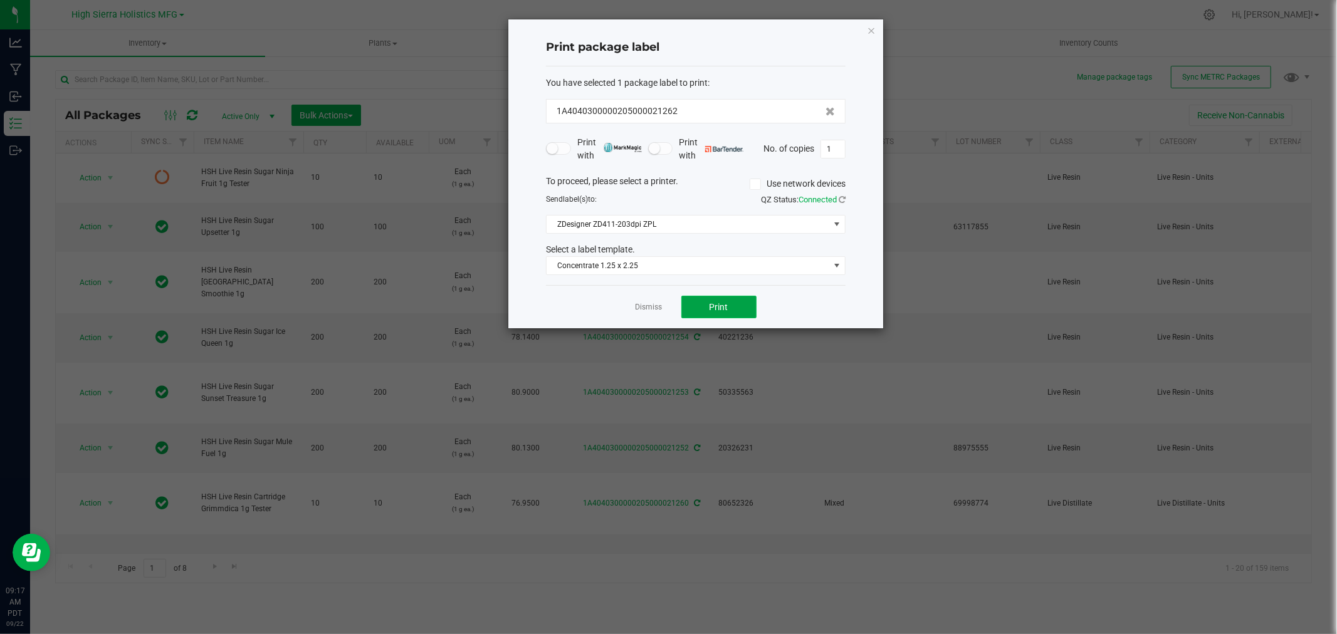
click at [706, 308] on button "Print" at bounding box center [719, 307] width 75 height 23
click at [836, 149] on input "1" at bounding box center [833, 149] width 24 height 18
type input "9"
click at [724, 313] on button "Print" at bounding box center [719, 307] width 75 height 23
click at [874, 29] on icon "button" at bounding box center [871, 30] width 9 height 15
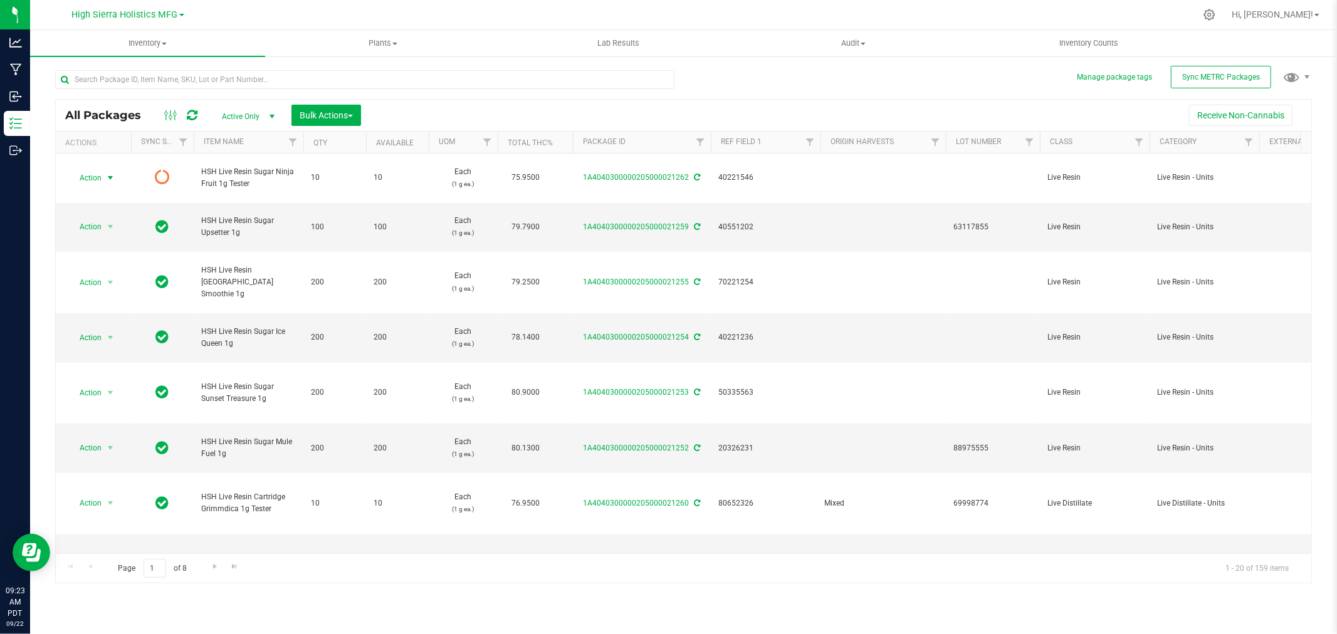
click at [771, 14] on div at bounding box center [709, 15] width 971 height 24
click at [285, 8] on div at bounding box center [709, 15] width 971 height 24
click at [1226, 22] on div at bounding box center [1209, 14] width 31 height 27
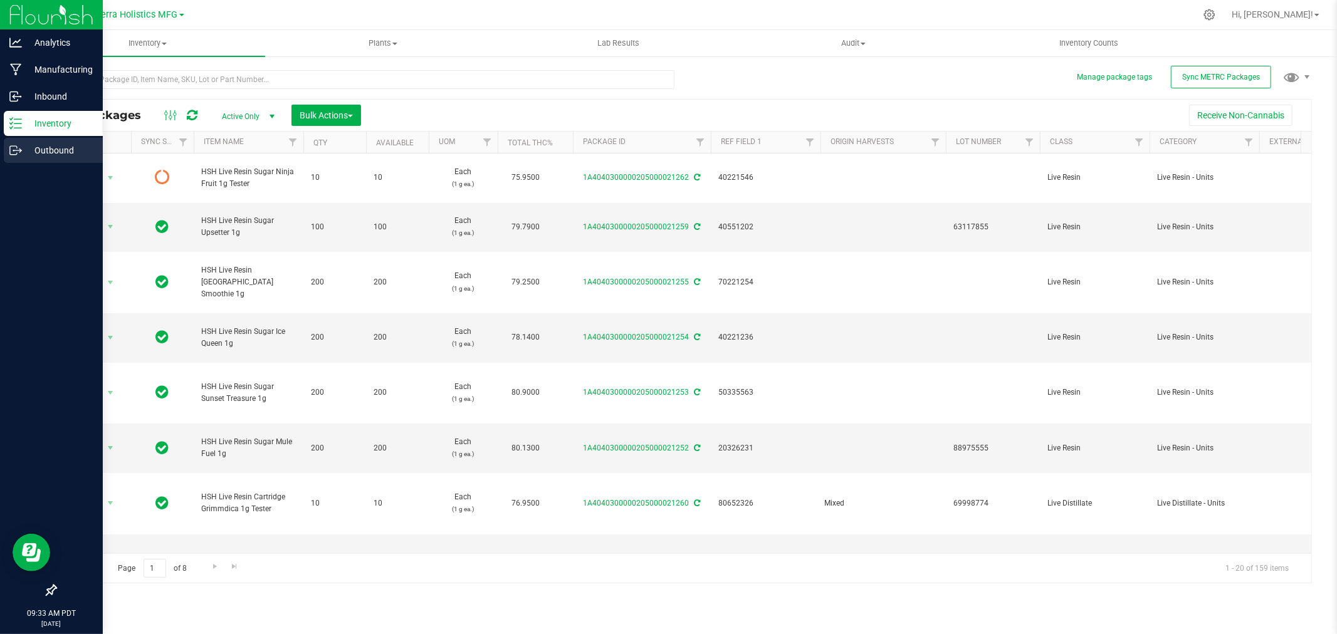
click at [69, 143] on p "Outbound" at bounding box center [59, 150] width 75 height 15
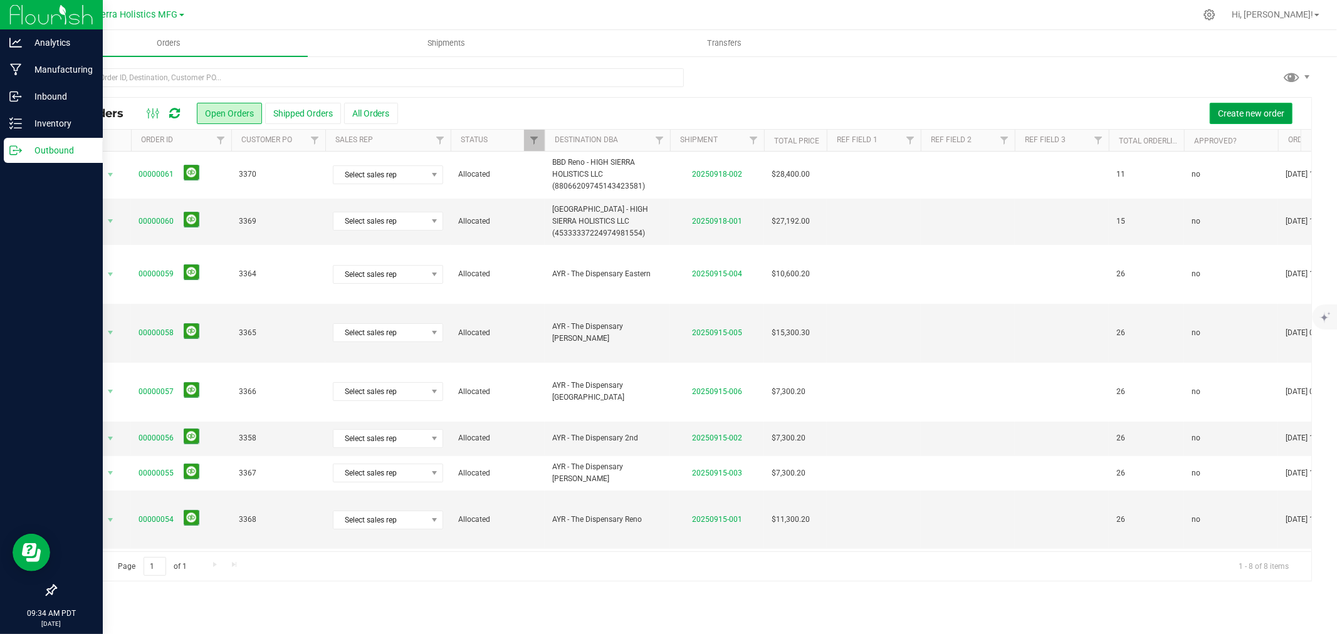
click at [1265, 113] on span "Create new order" at bounding box center [1251, 113] width 66 height 10
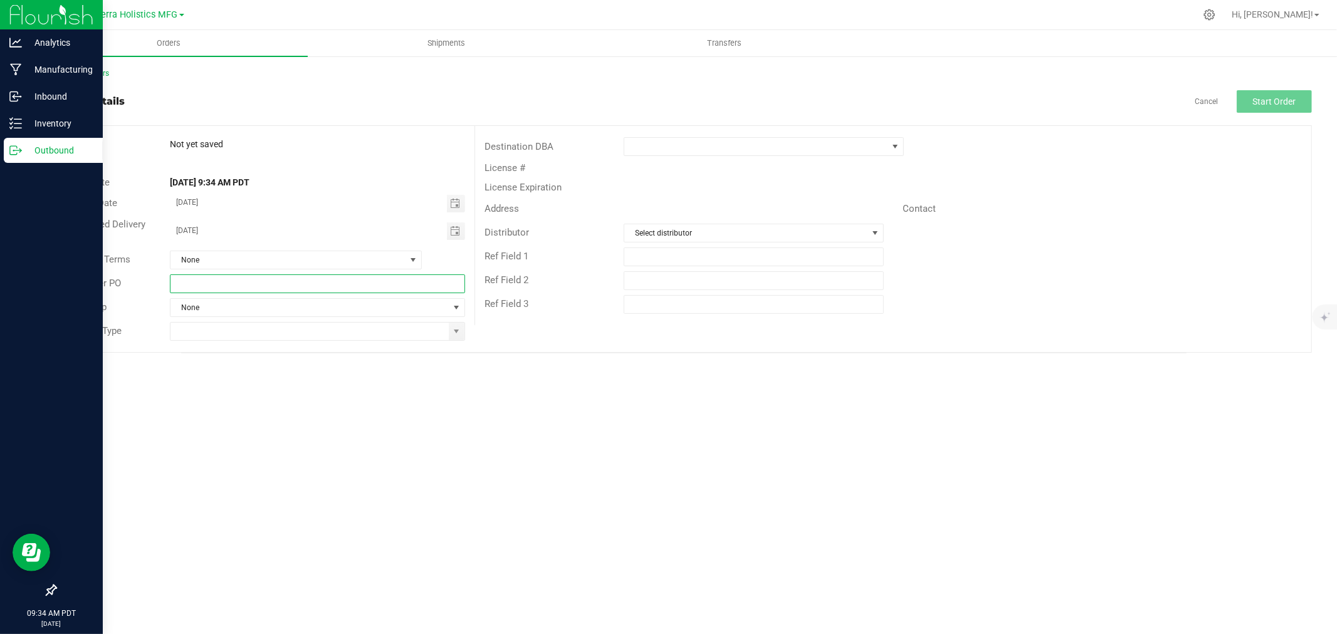
click at [285, 288] on input "text" at bounding box center [317, 284] width 295 height 19
click at [390, 330] on input at bounding box center [310, 332] width 278 height 18
click at [462, 330] on span at bounding box center [457, 332] width 16 height 18
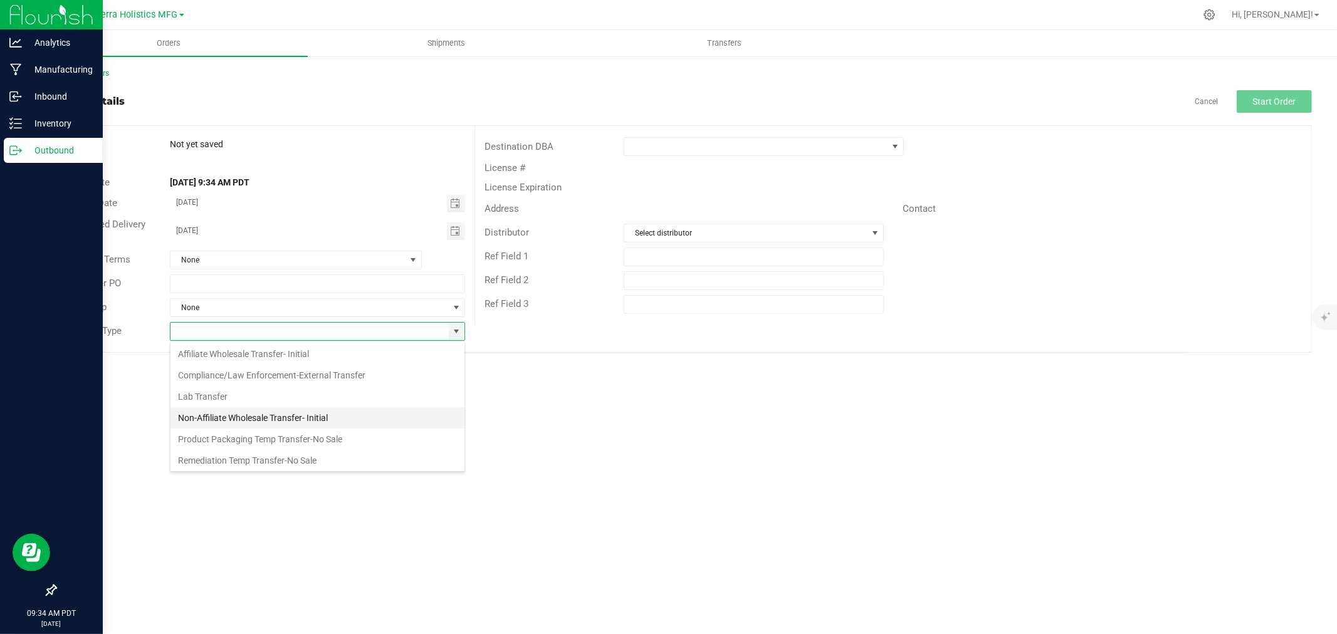
scroll to position [67, 0]
click at [326, 449] on li "Wholesale Transfer-Subsequent" at bounding box center [318, 458] width 294 height 21
type input "Wholesale Transfer-Subsequent"
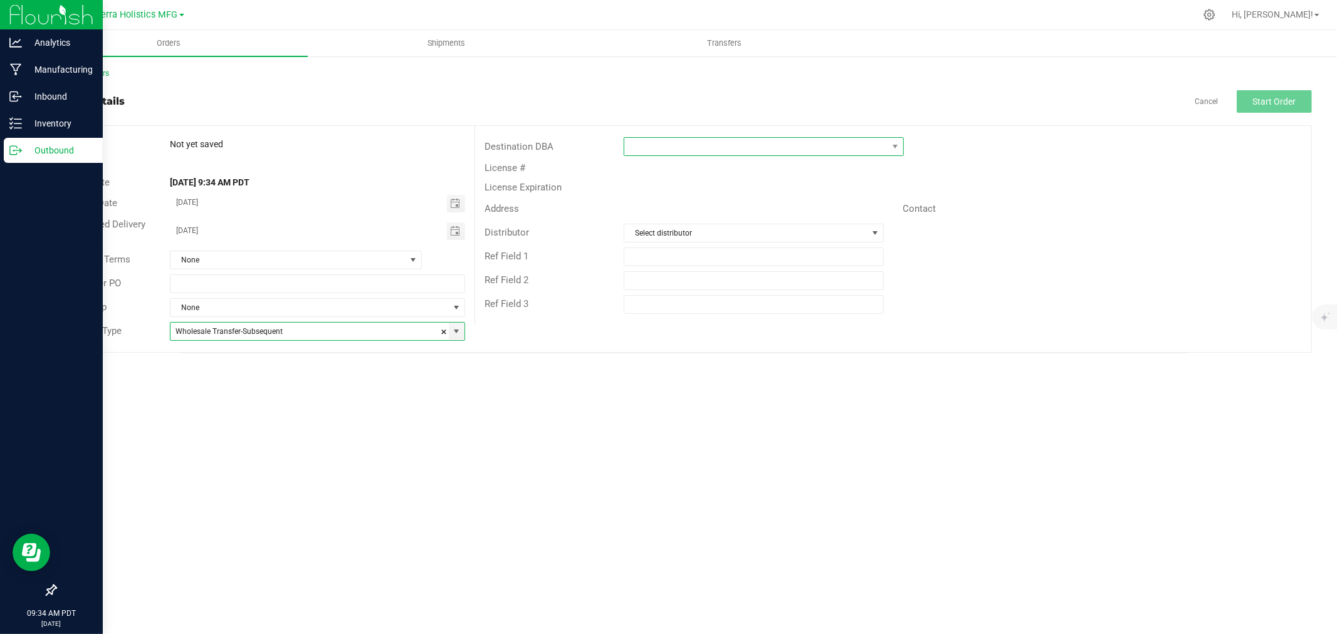
click at [818, 140] on span at bounding box center [755, 147] width 263 height 18
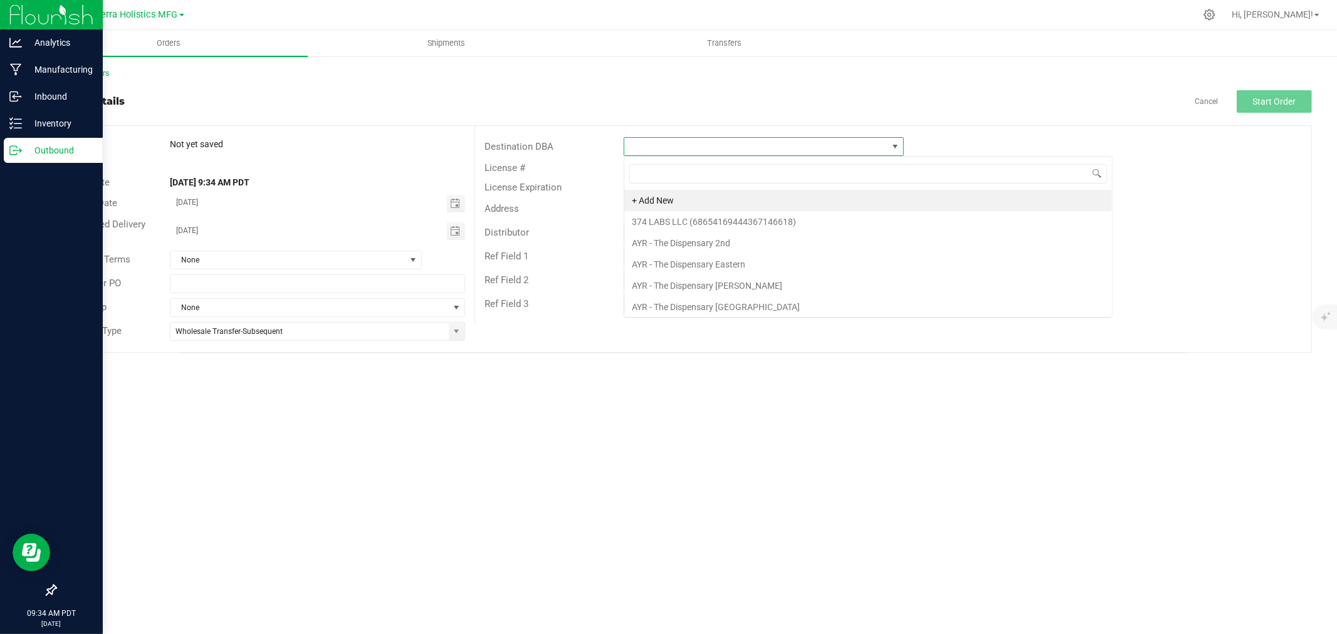
scroll to position [19, 280]
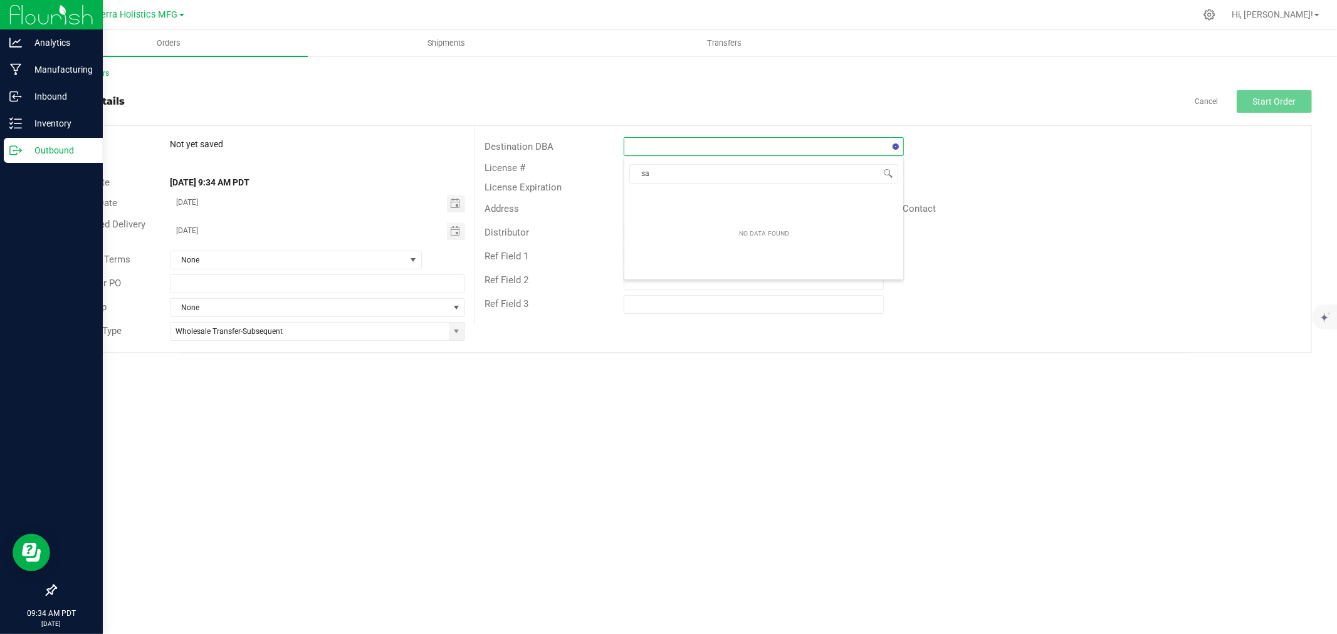
type input "s"
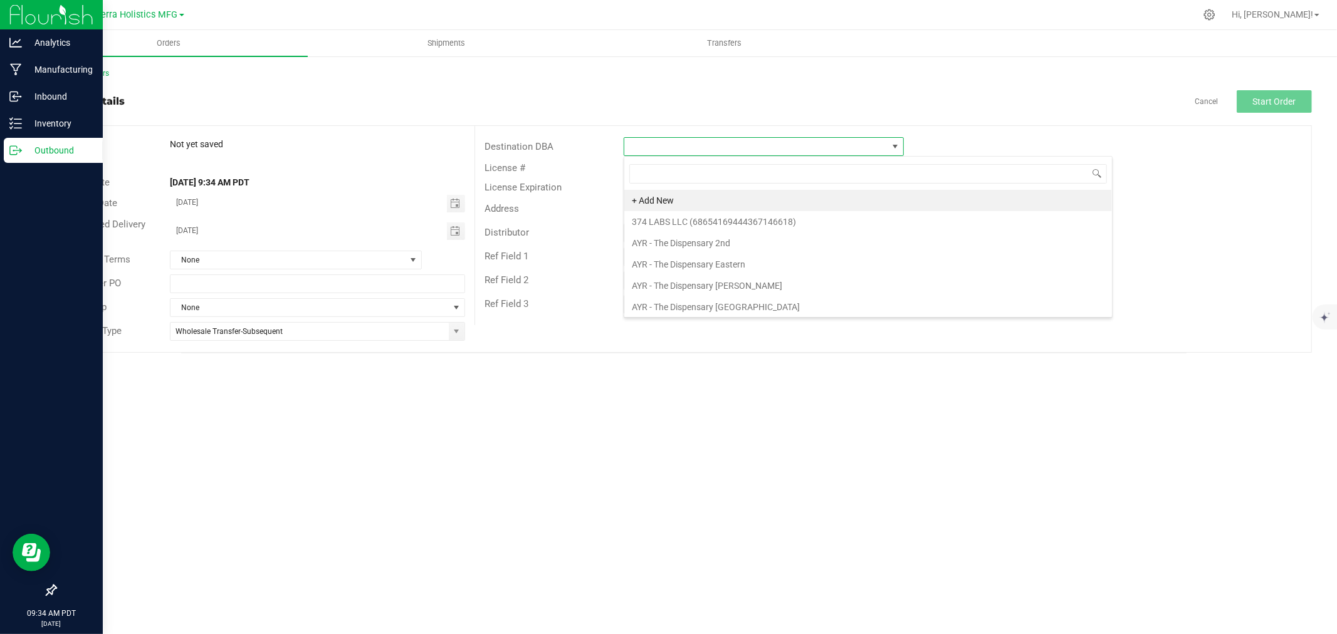
click at [841, 102] on div "Order details Cancel Start Order" at bounding box center [683, 101] width 1257 height 23
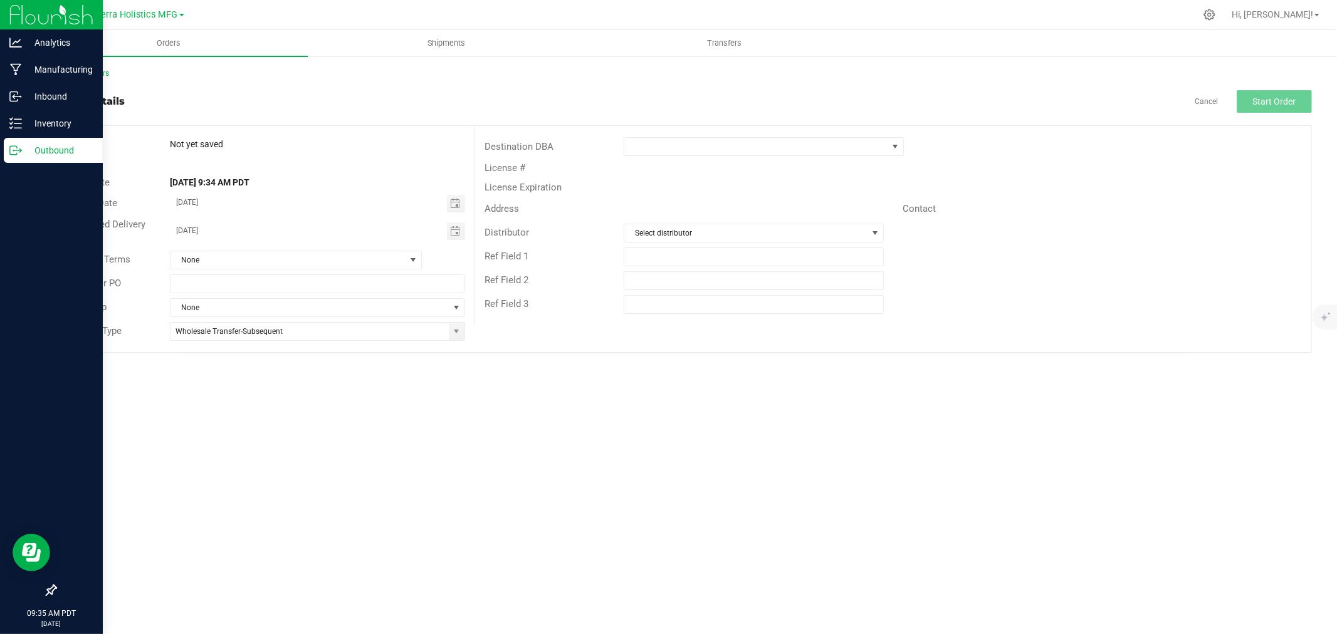
click at [112, 74] on div "Back to Orders" at bounding box center [683, 73] width 1257 height 11
click at [98, 73] on link "Back to Orders" at bounding box center [82, 73] width 54 height 9
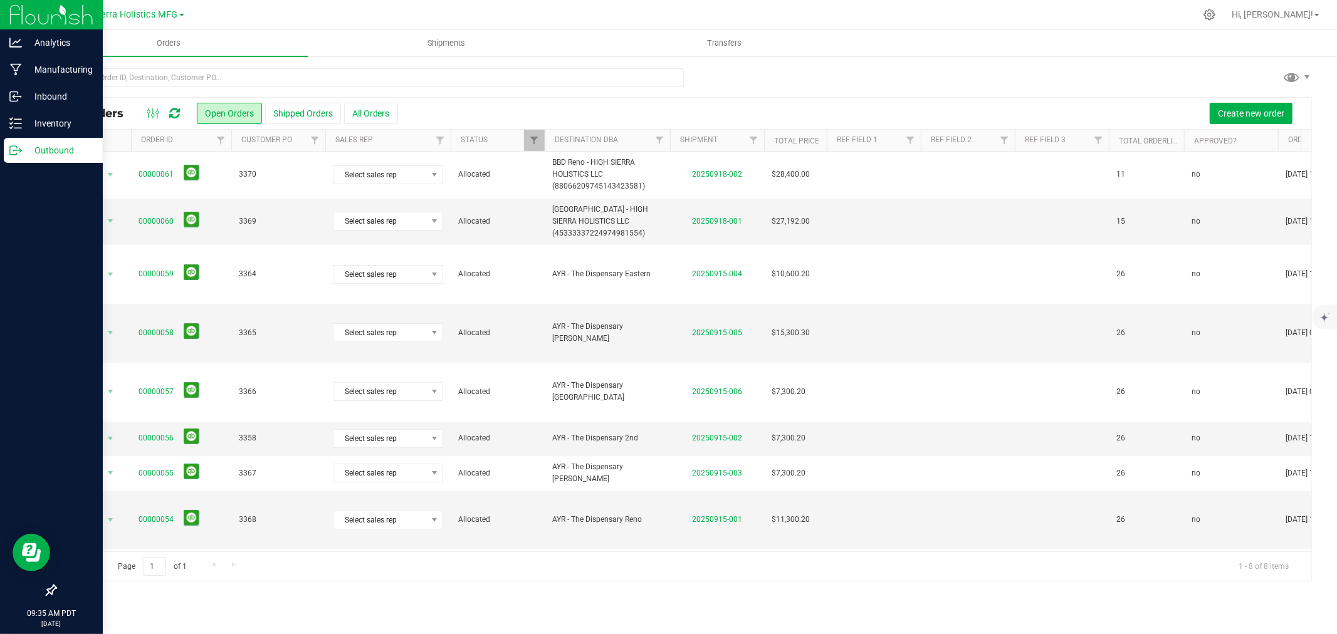
click at [362, 7] on div at bounding box center [709, 15] width 971 height 24
click at [374, 21] on div at bounding box center [709, 15] width 971 height 24
click at [1261, 109] on span "Create new order" at bounding box center [1251, 113] width 66 height 10
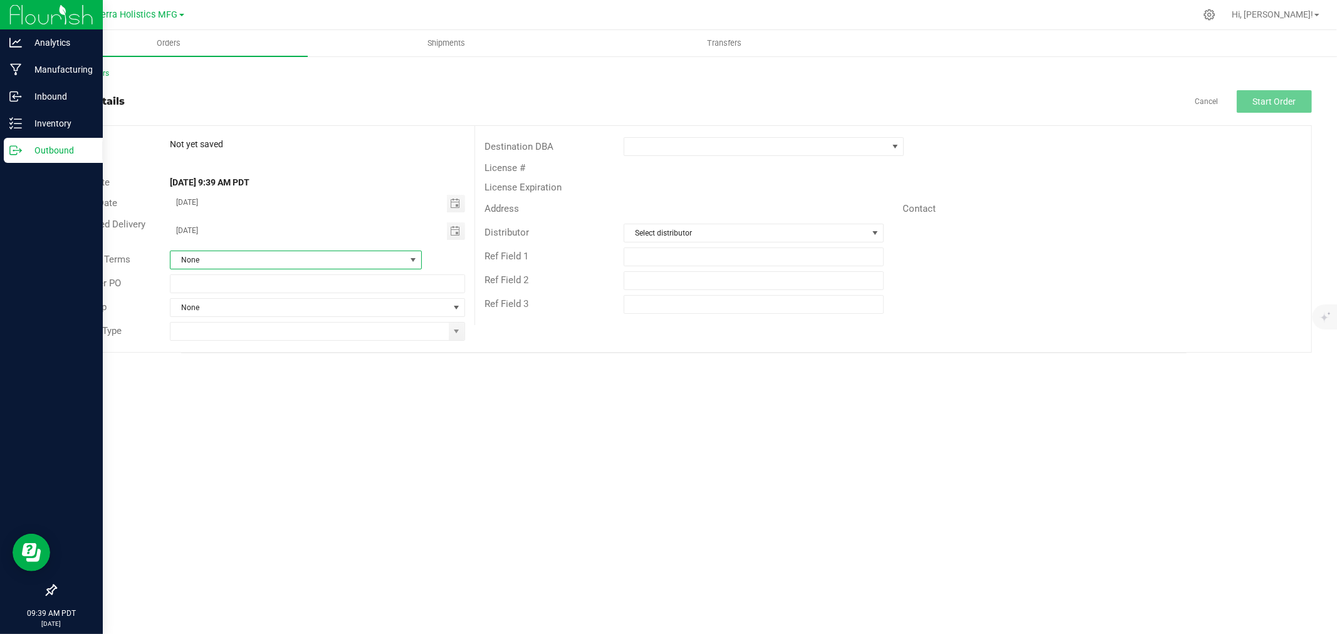
click at [416, 255] on span at bounding box center [414, 260] width 10 height 10
click at [382, 281] on input "text" at bounding box center [317, 284] width 295 height 19
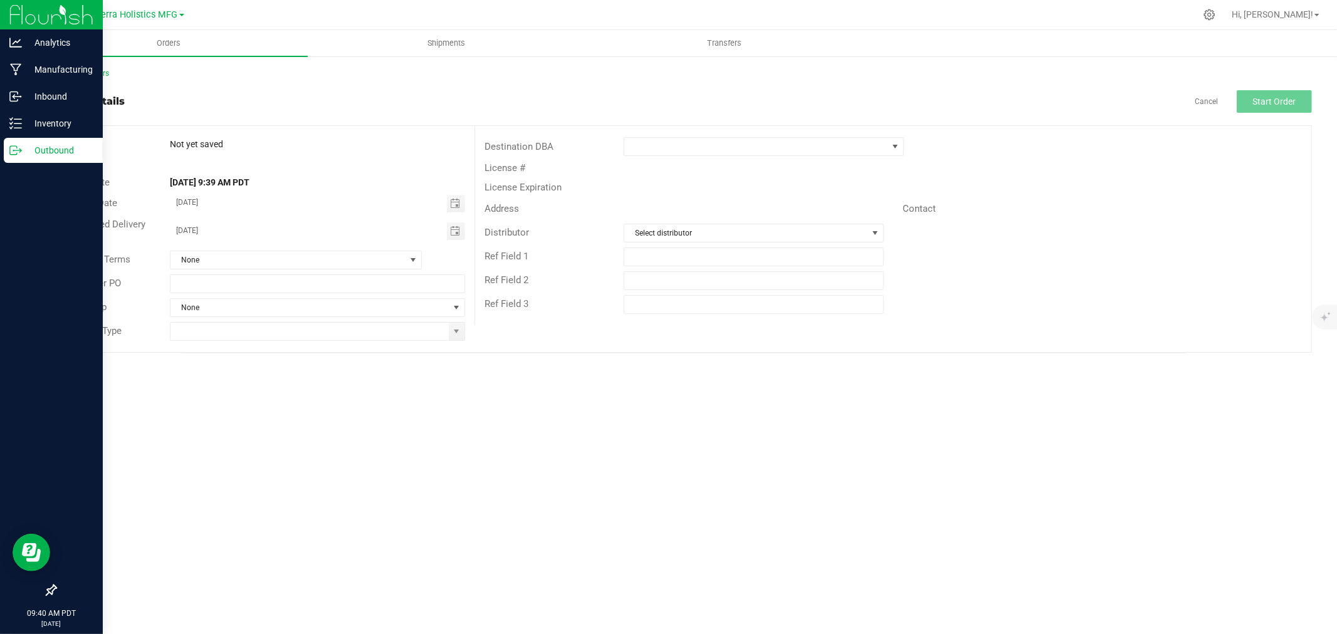
click at [440, 413] on div "Orders Shipments Transfers Back to Orders Order details Cancel Start Order Orde…" at bounding box center [683, 332] width 1307 height 604
click at [440, 411] on div "Orders Shipments Transfers Back to Orders Order details Cancel Start Order Orde…" at bounding box center [683, 332] width 1307 height 604
click at [451, 324] on span at bounding box center [457, 332] width 16 height 18
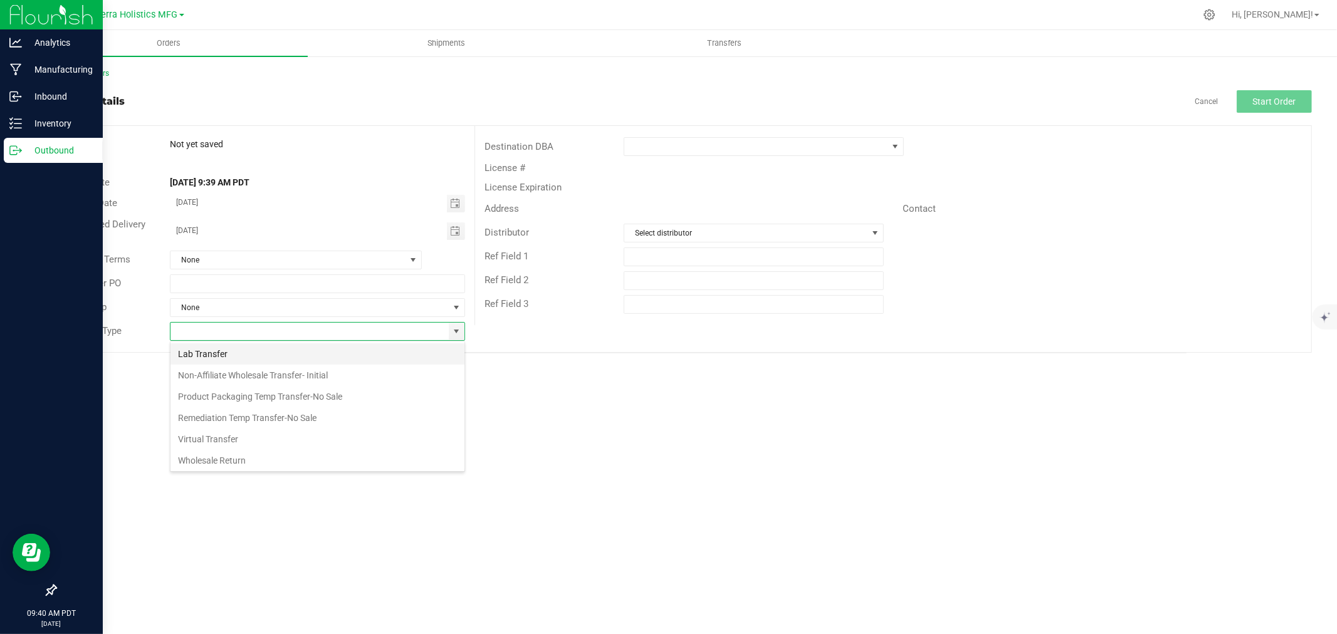
scroll to position [67, 0]
click at [337, 461] on li "Wholesale Transfer-Subsequent" at bounding box center [318, 458] width 294 height 21
type input "Wholesale Transfer-Subsequent"
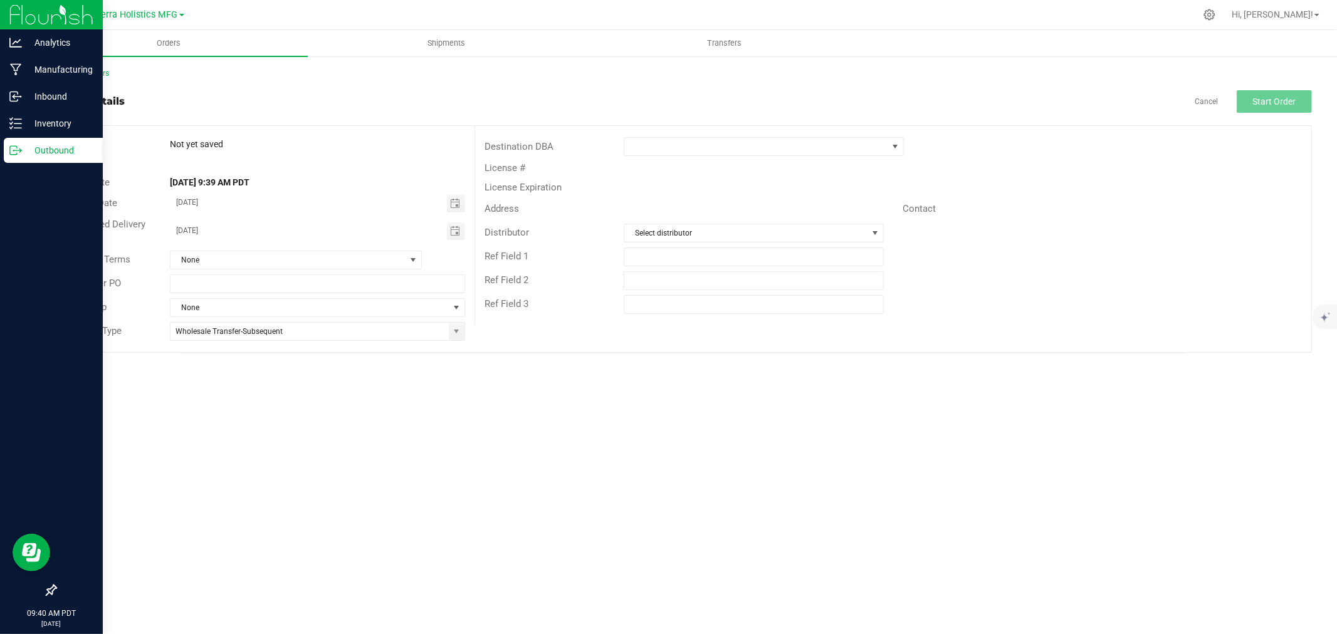
click at [351, 403] on div "Orders Shipments Transfers Back to Orders Order details Cancel Start Order Orde…" at bounding box center [683, 332] width 1307 height 604
click at [878, 147] on span at bounding box center [755, 147] width 263 height 18
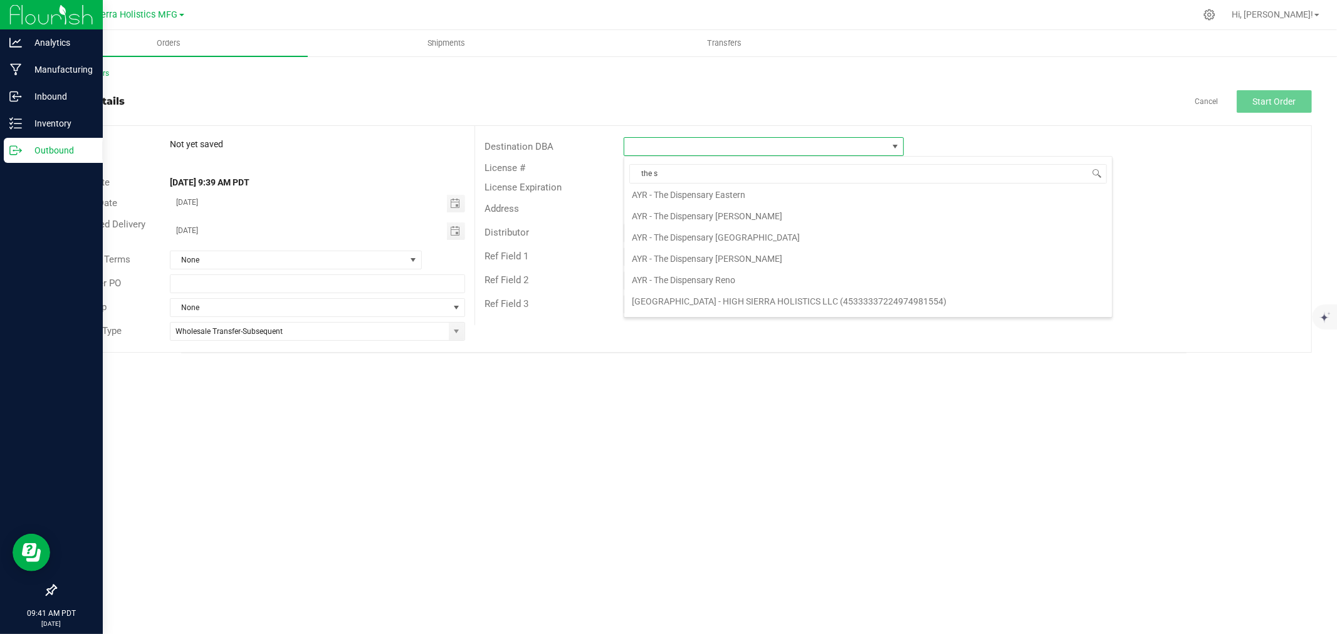
scroll to position [0, 0]
type input "the san"
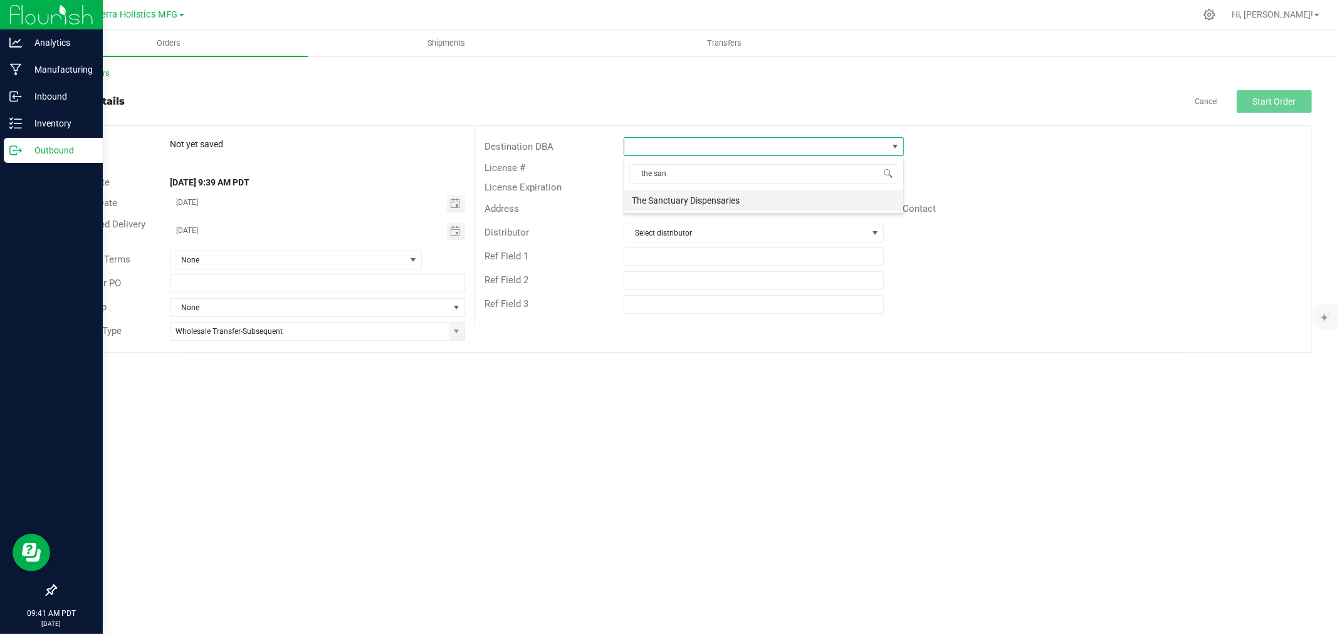
click at [738, 205] on li "The Sanctuary Dispensaries" at bounding box center [763, 200] width 279 height 21
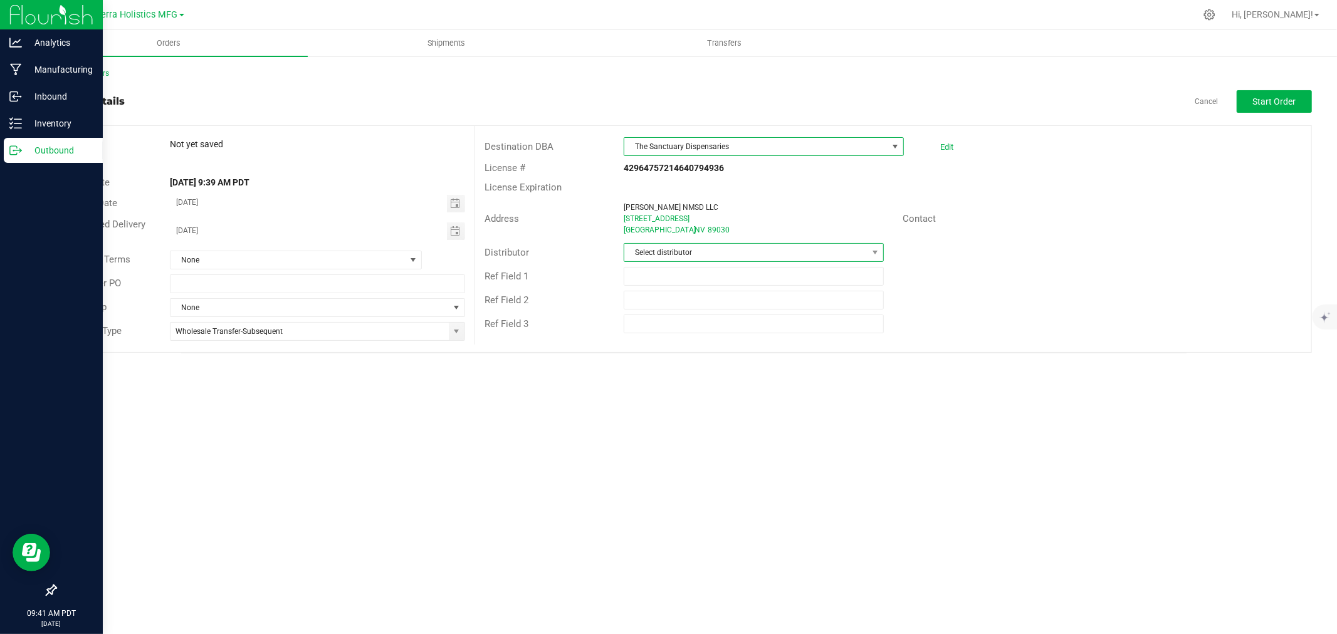
click at [818, 251] on span "Select distributor" at bounding box center [745, 253] width 243 height 18
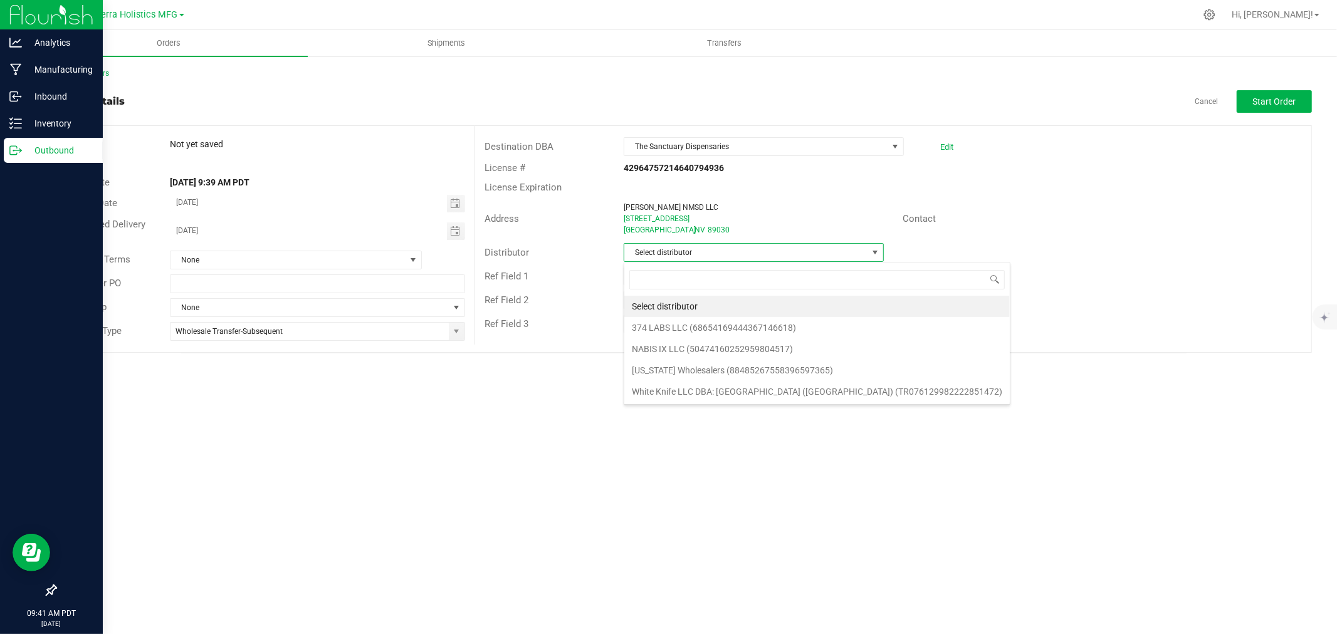
scroll to position [19, 260]
click at [741, 343] on li "NABIS IX LLC (50474160252959804517)" at bounding box center [817, 349] width 386 height 21
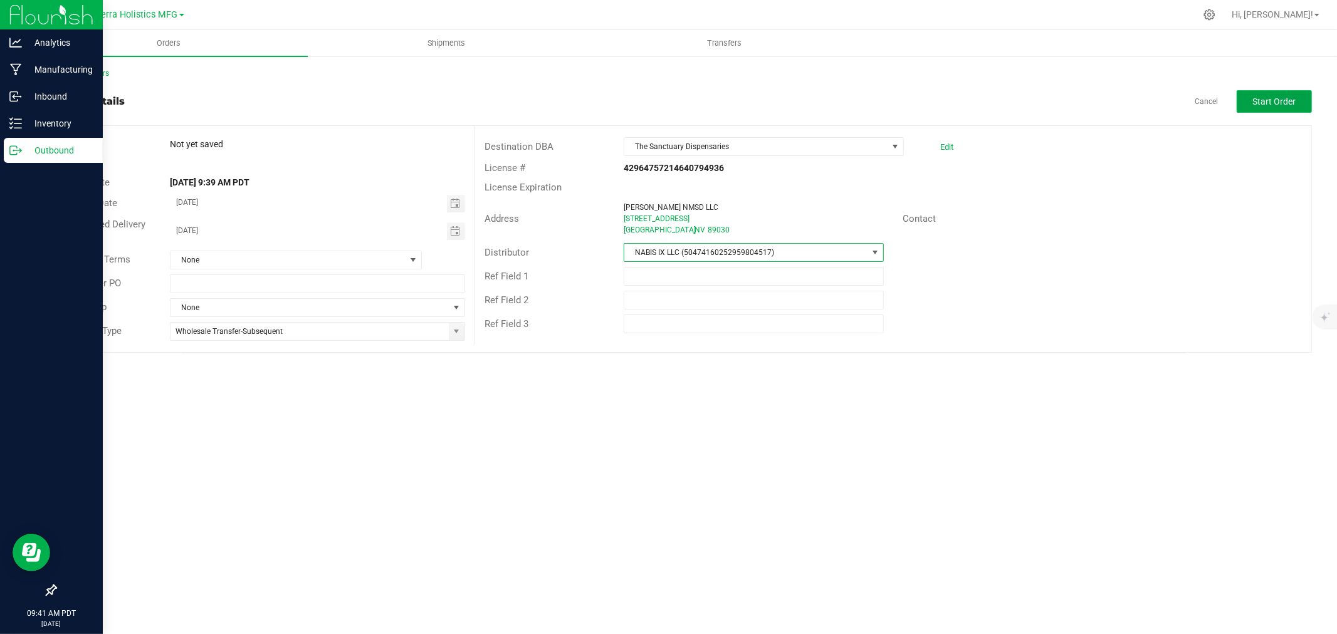
click at [1266, 98] on span "Start Order" at bounding box center [1274, 102] width 43 height 10
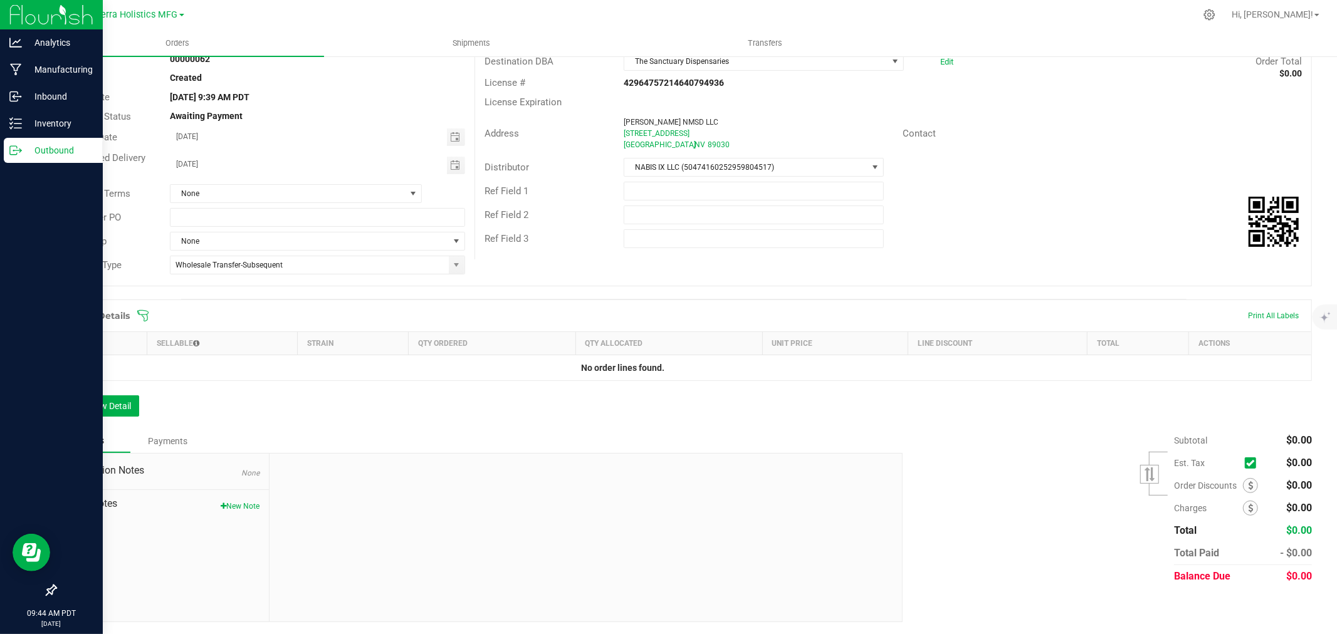
scroll to position [16, 0]
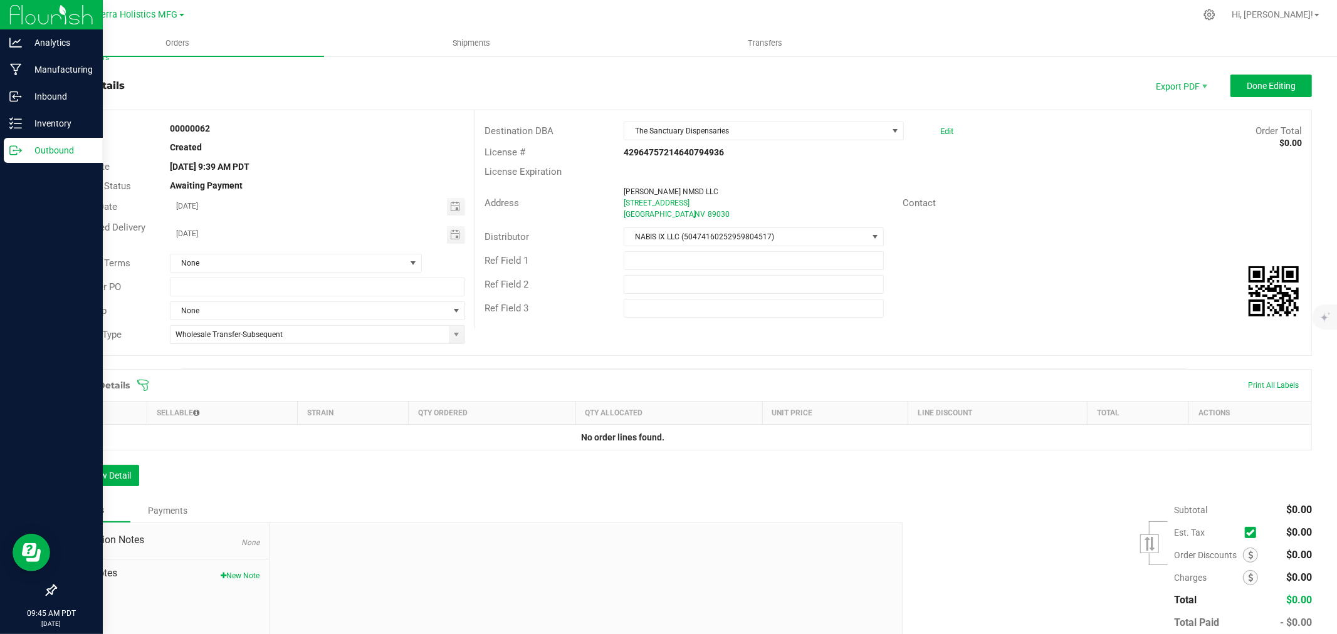
click at [142, 384] on icon at bounding box center [142, 385] width 11 height 11
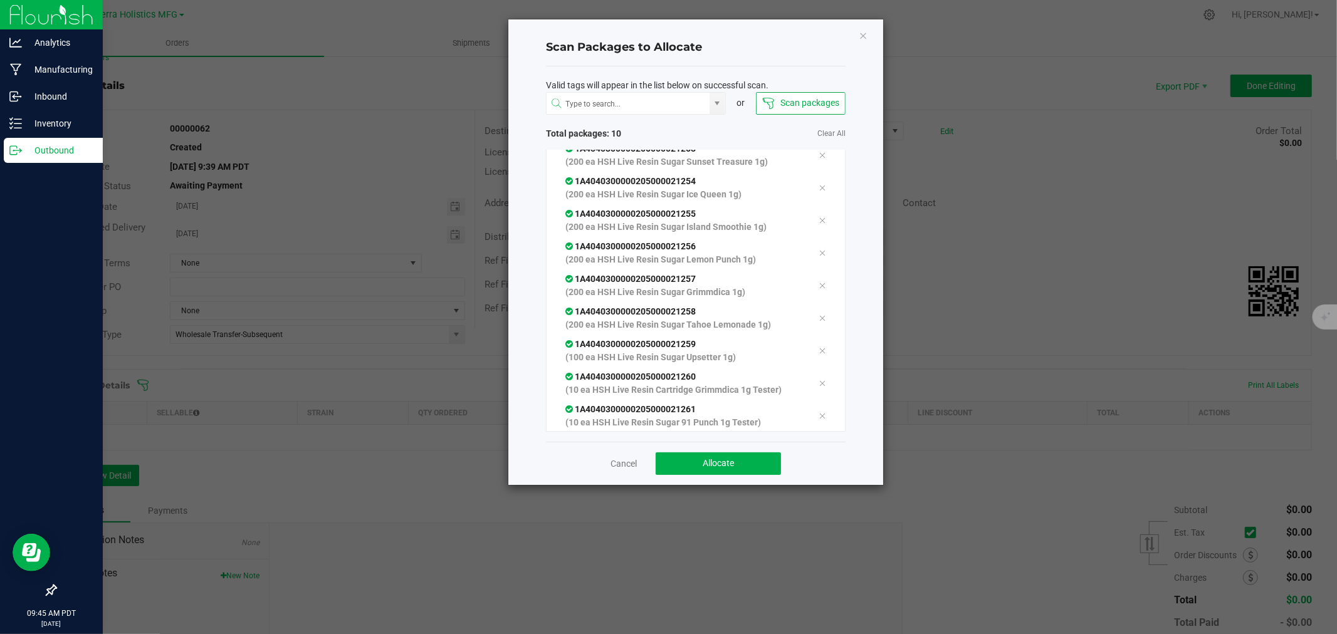
scroll to position [76, 0]
click at [740, 460] on button "Allocate" at bounding box center [718, 464] width 125 height 23
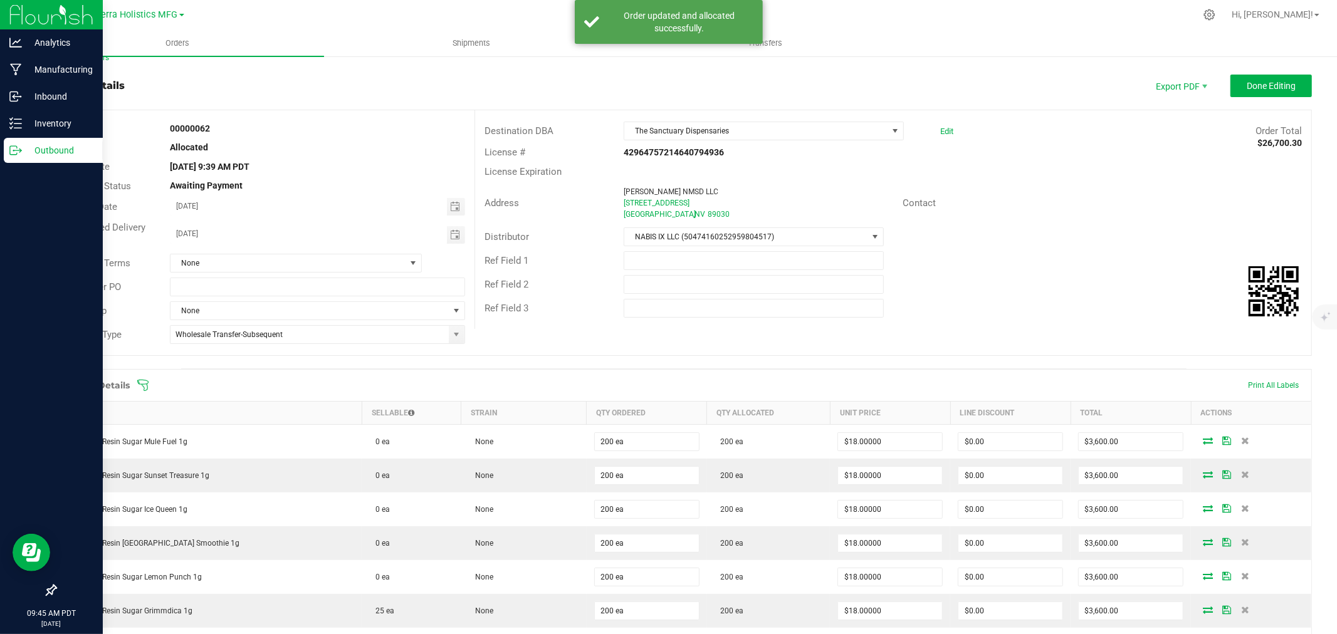
click at [855, 374] on div "Order Details Print All Labels" at bounding box center [684, 385] width 1256 height 31
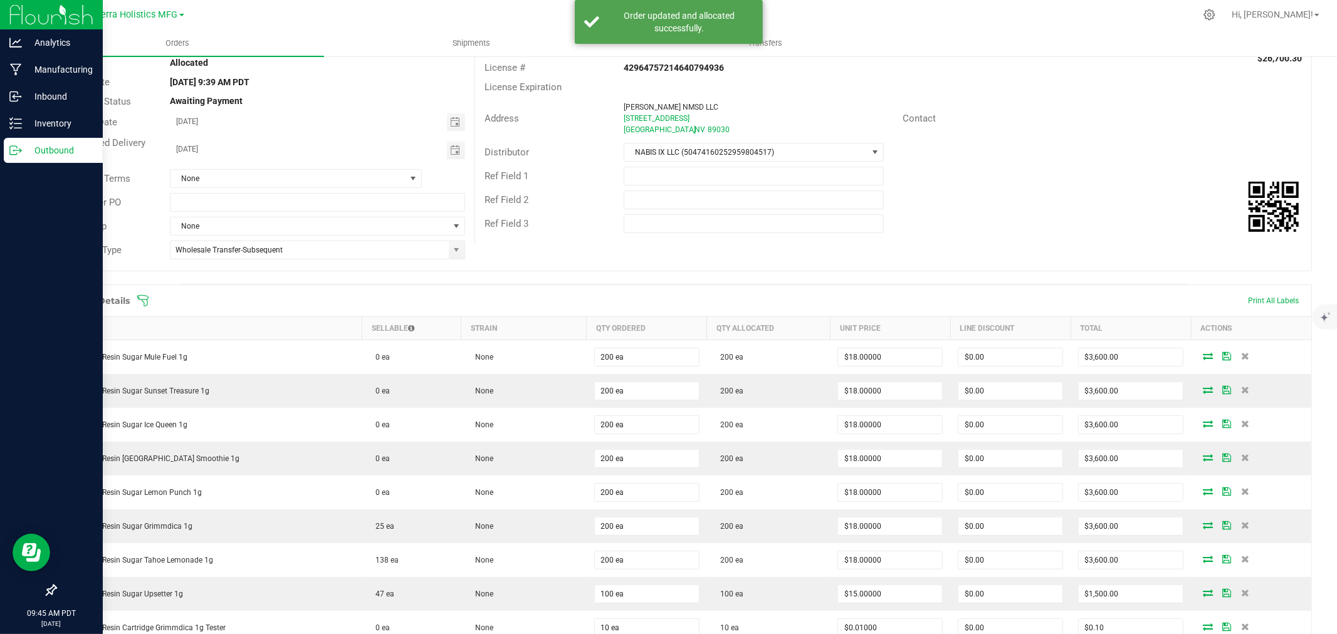
scroll to position [224, 0]
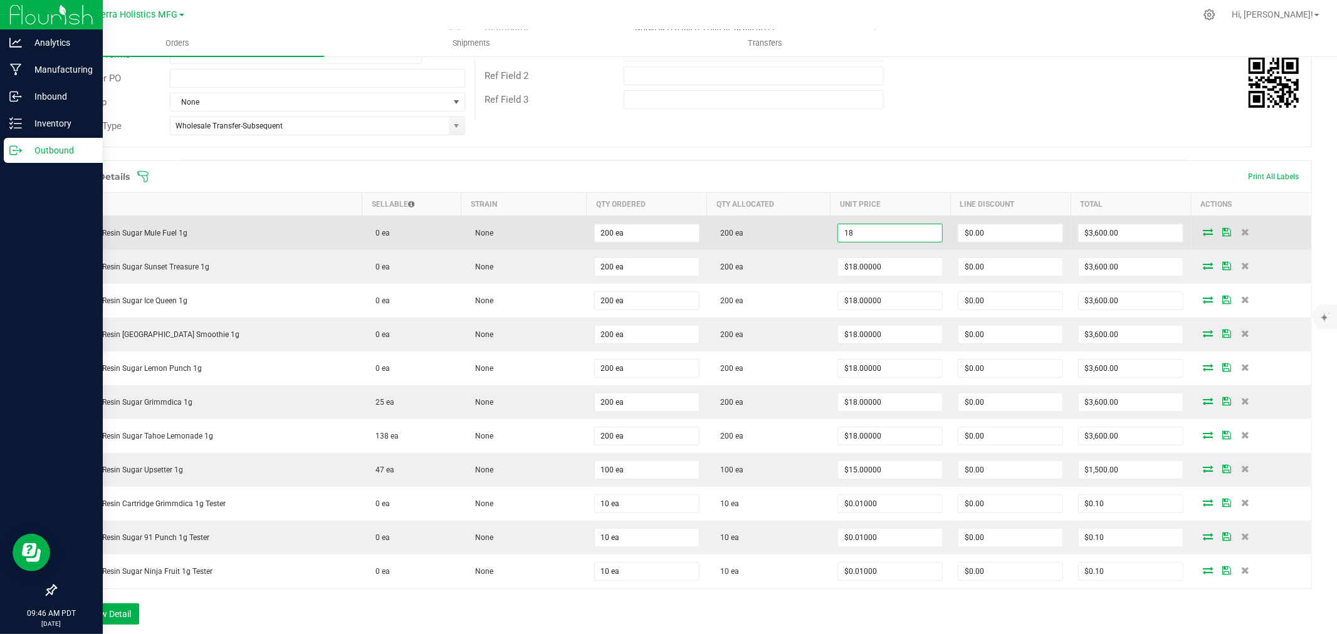
click at [876, 229] on input "18" at bounding box center [890, 233] width 104 height 18
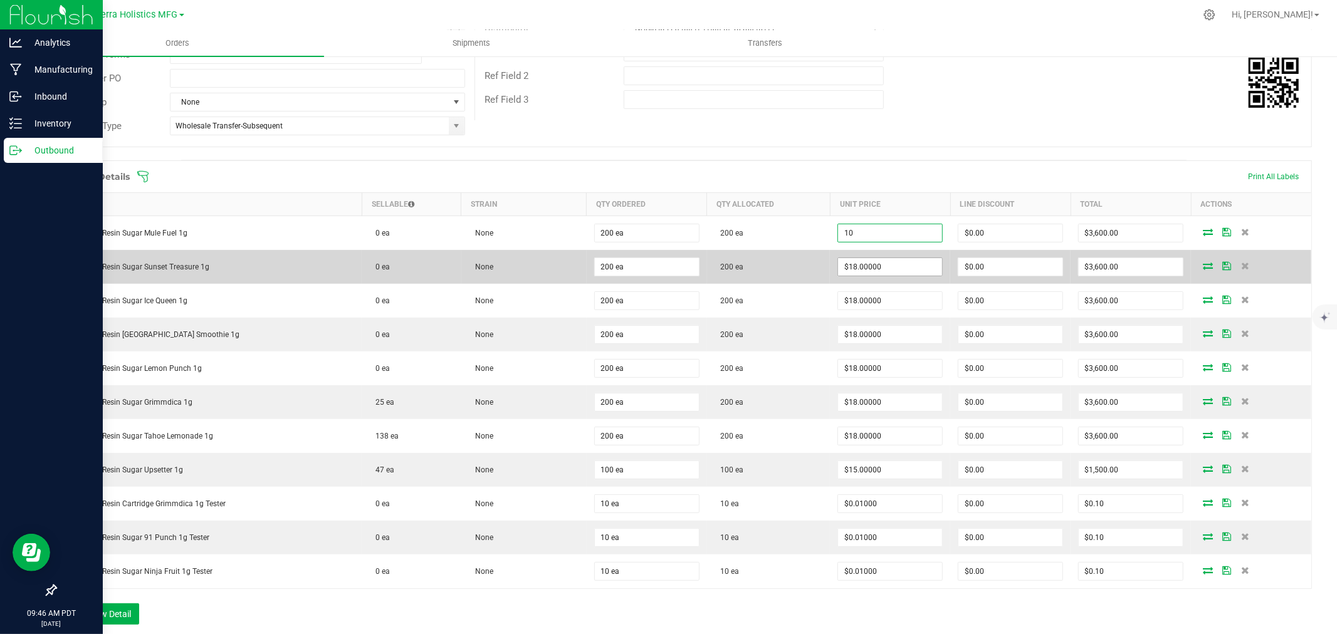
type input "$10.00000"
type input "$2,000.00"
click at [900, 270] on input "18" at bounding box center [890, 267] width 104 height 18
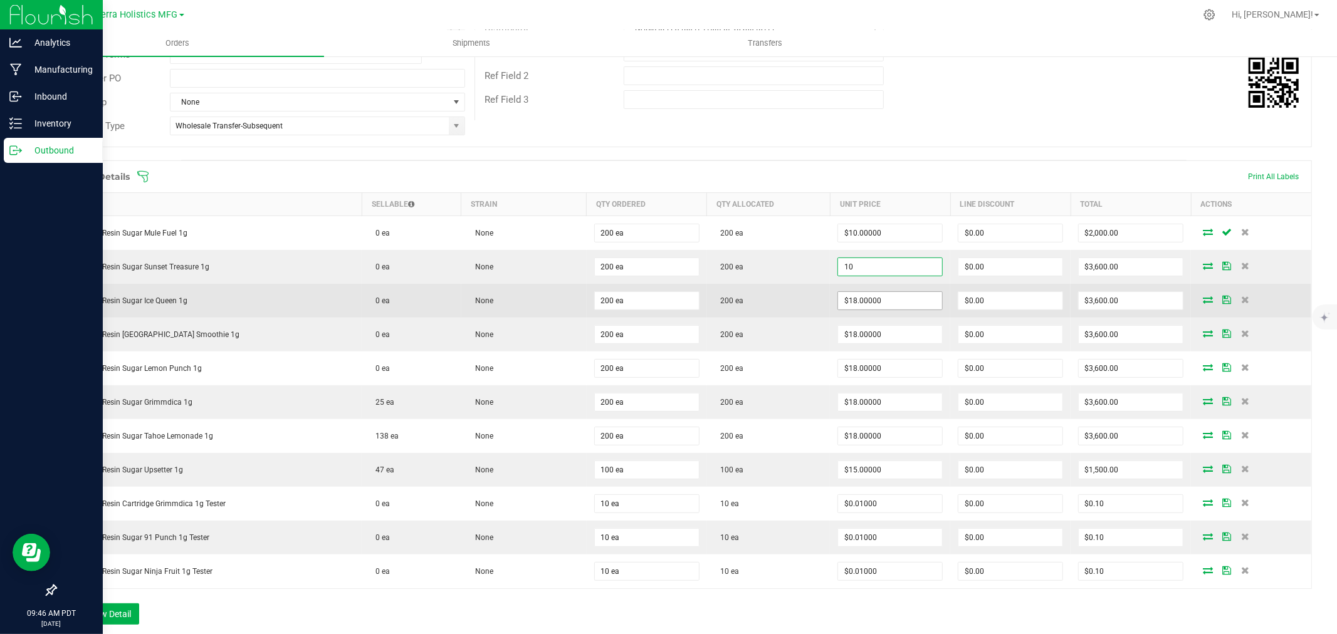
type input "$10.00000"
type input "$2,000.00"
click at [887, 302] on input "18" at bounding box center [890, 301] width 104 height 18
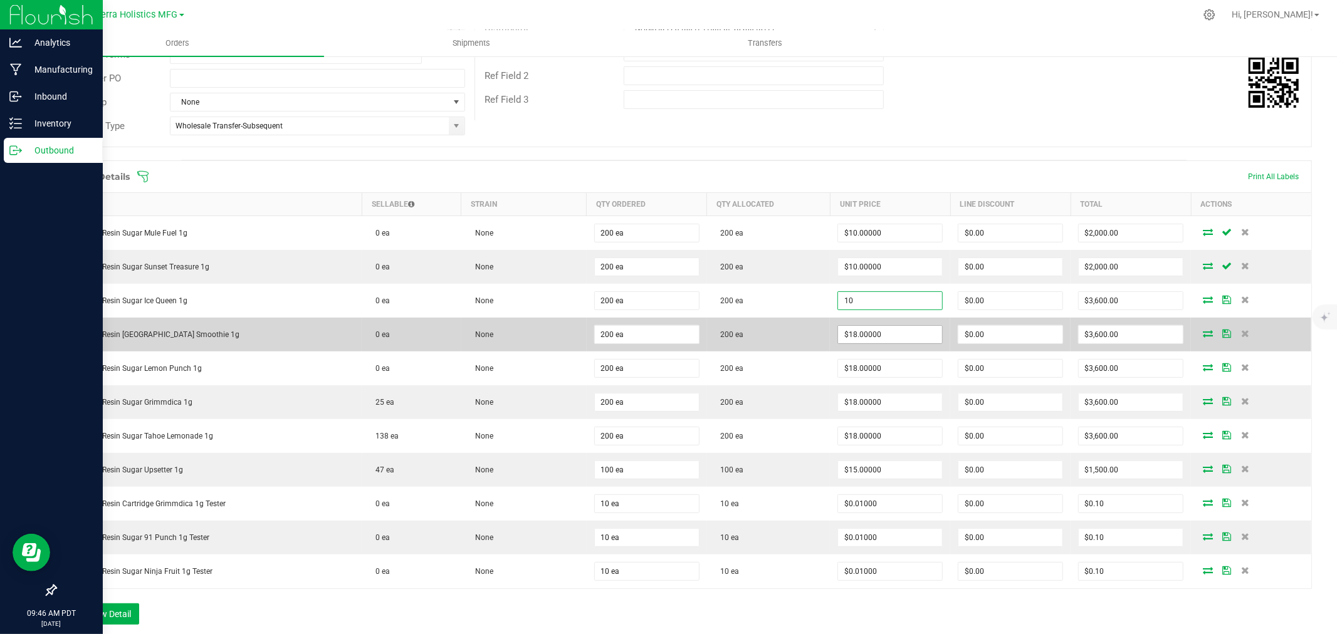
type input "$10.00000"
type input "$2,000.00"
click at [883, 335] on input "18" at bounding box center [890, 335] width 104 height 18
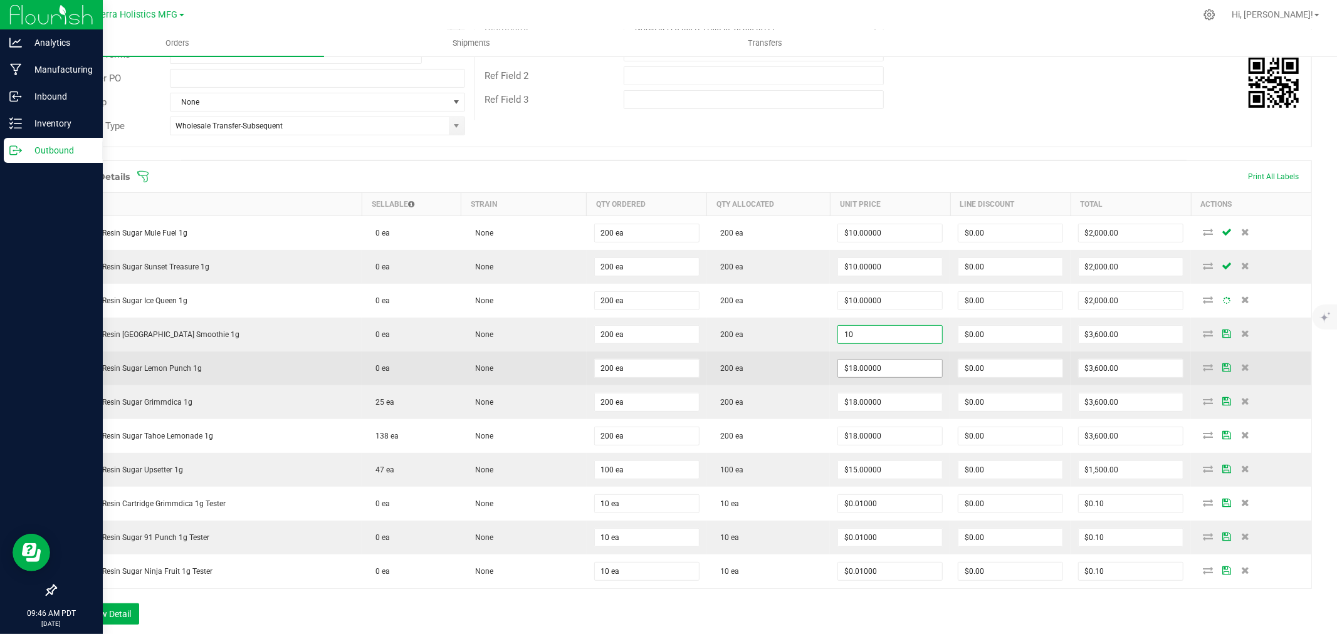
type input "$10.00000"
type input "$2,000.00"
click at [886, 374] on input "18" at bounding box center [890, 369] width 104 height 18
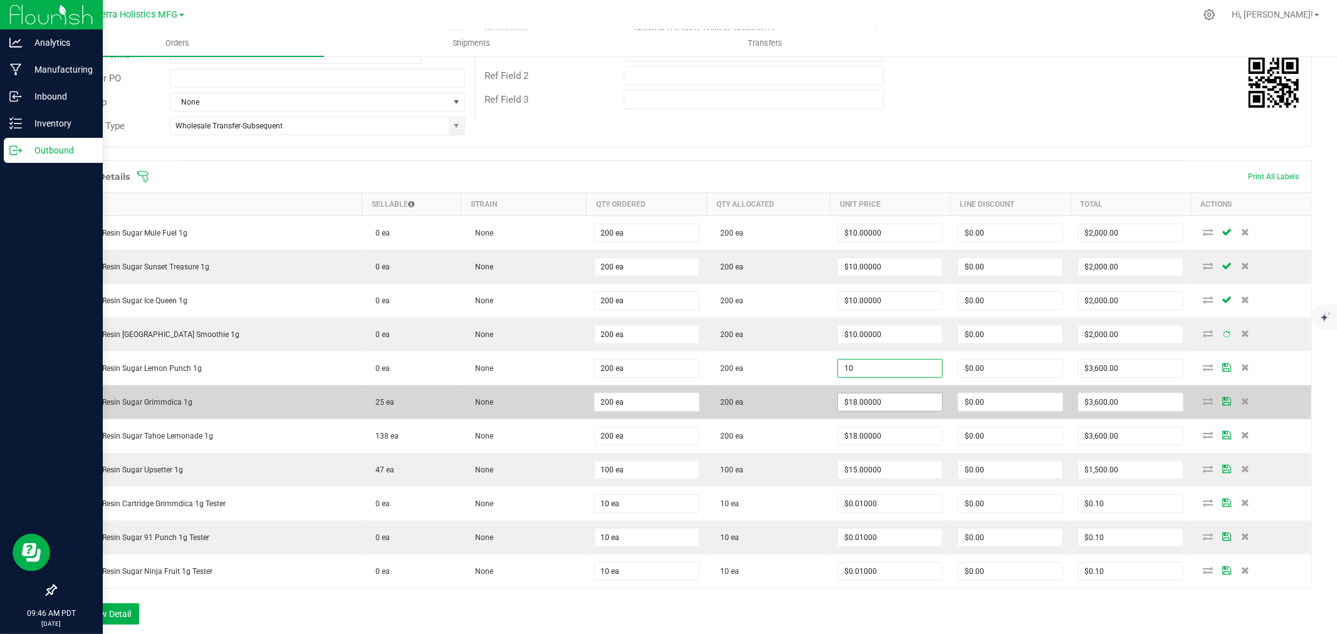
type input "$10.00000"
type input "$2,000.00"
click at [887, 398] on input "18" at bounding box center [890, 403] width 104 height 18
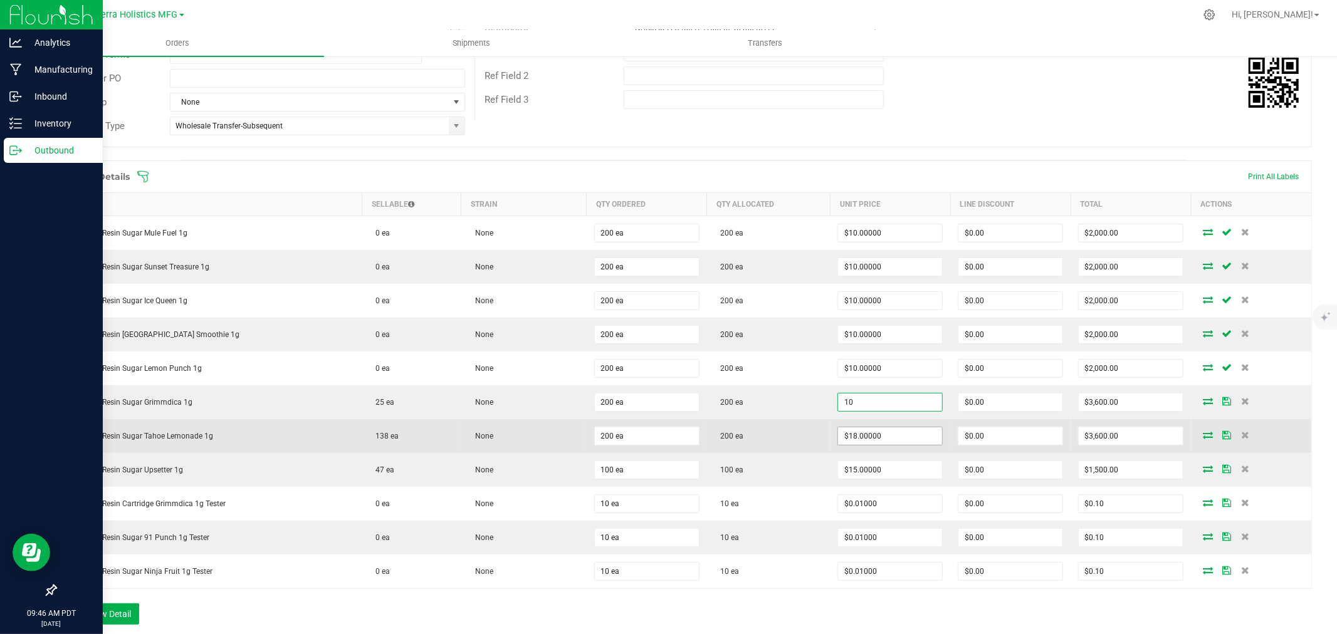
type input "$10.00000"
type input "$2,000.00"
click at [887, 436] on input "18" at bounding box center [890, 437] width 104 height 18
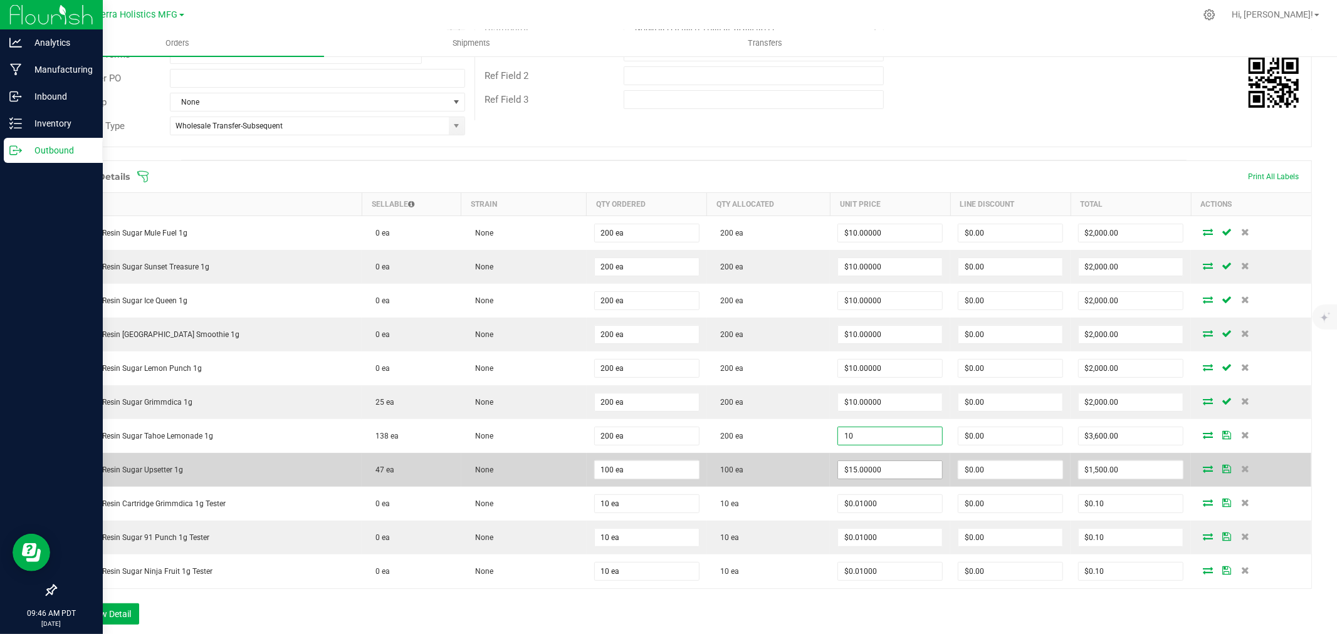
type input "$10.00000"
type input "$2,000.00"
click at [888, 466] on input "15" at bounding box center [890, 470] width 104 height 18
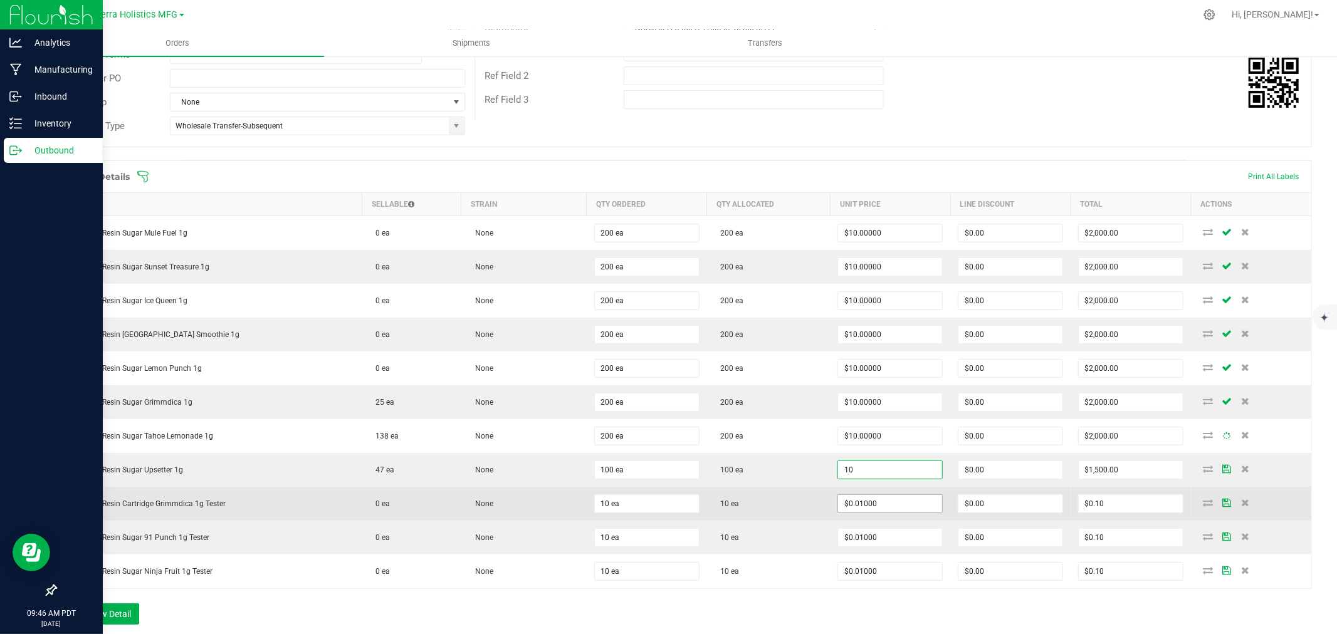
type input "$10.00000"
type input "$1,000.00"
click at [887, 499] on input "0.01" at bounding box center [890, 504] width 104 height 18
type input "1"
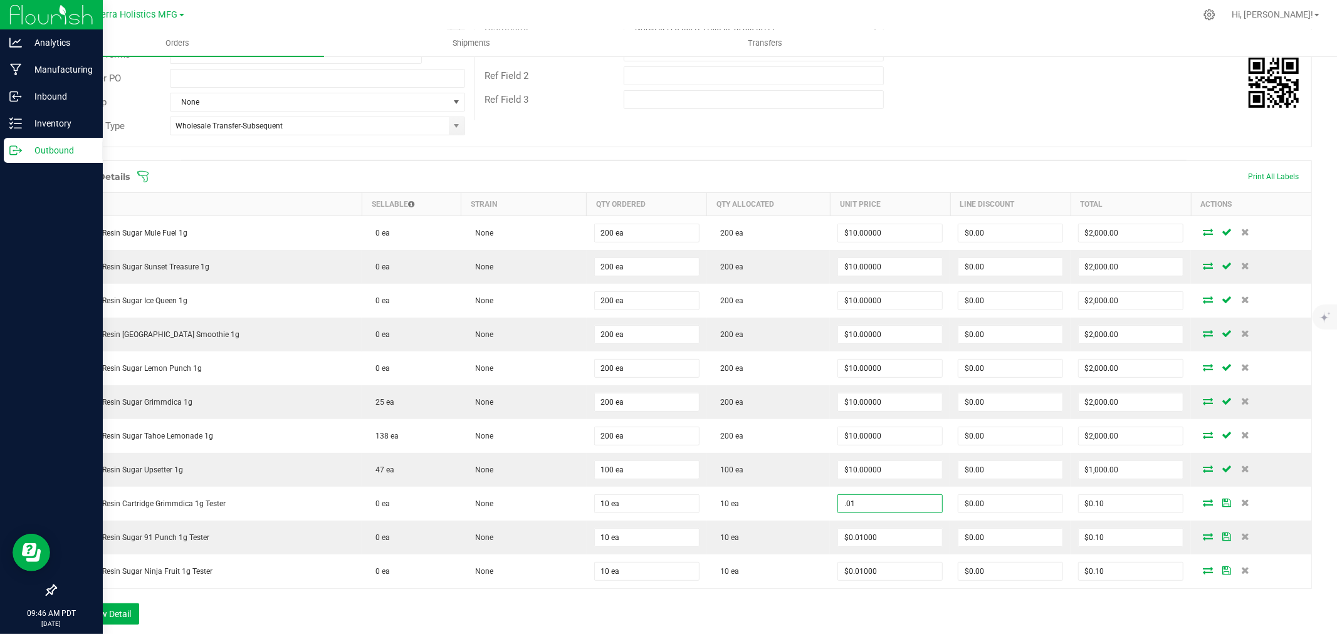
type input "$0.01000"
click at [968, 603] on div "Order Details Print All Labels Item Sellable Strain Qty Ordered Qty Allocated U…" at bounding box center [683, 399] width 1257 height 477
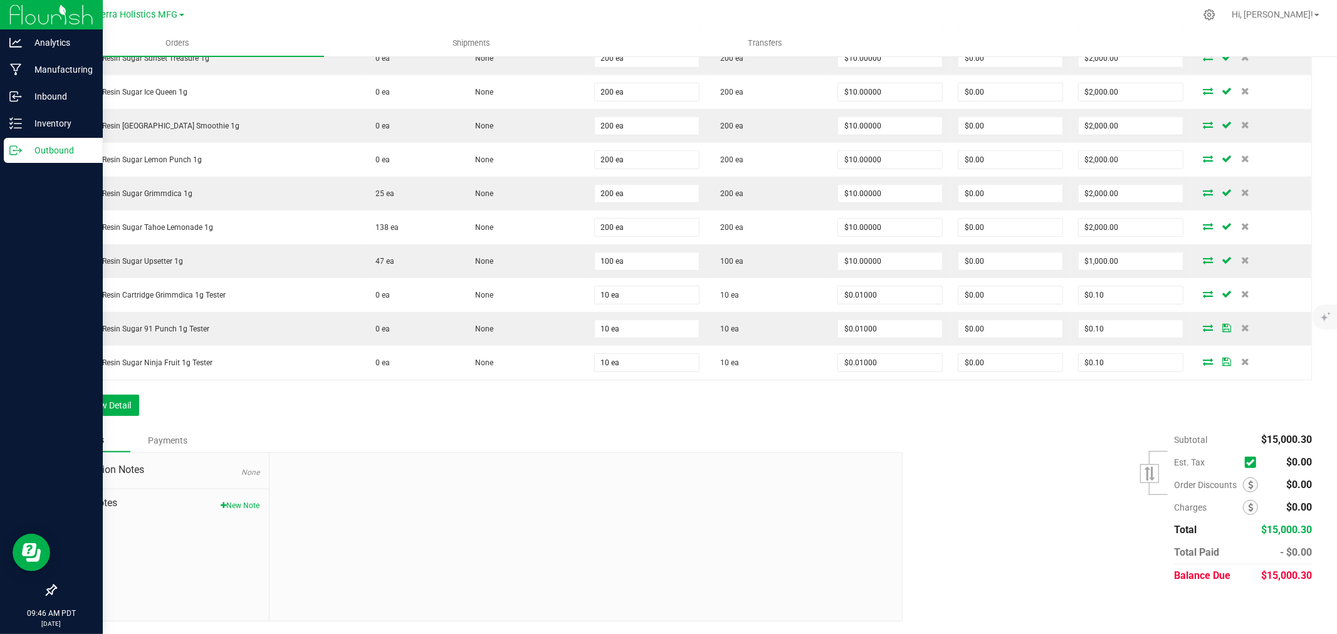
scroll to position [0, 0]
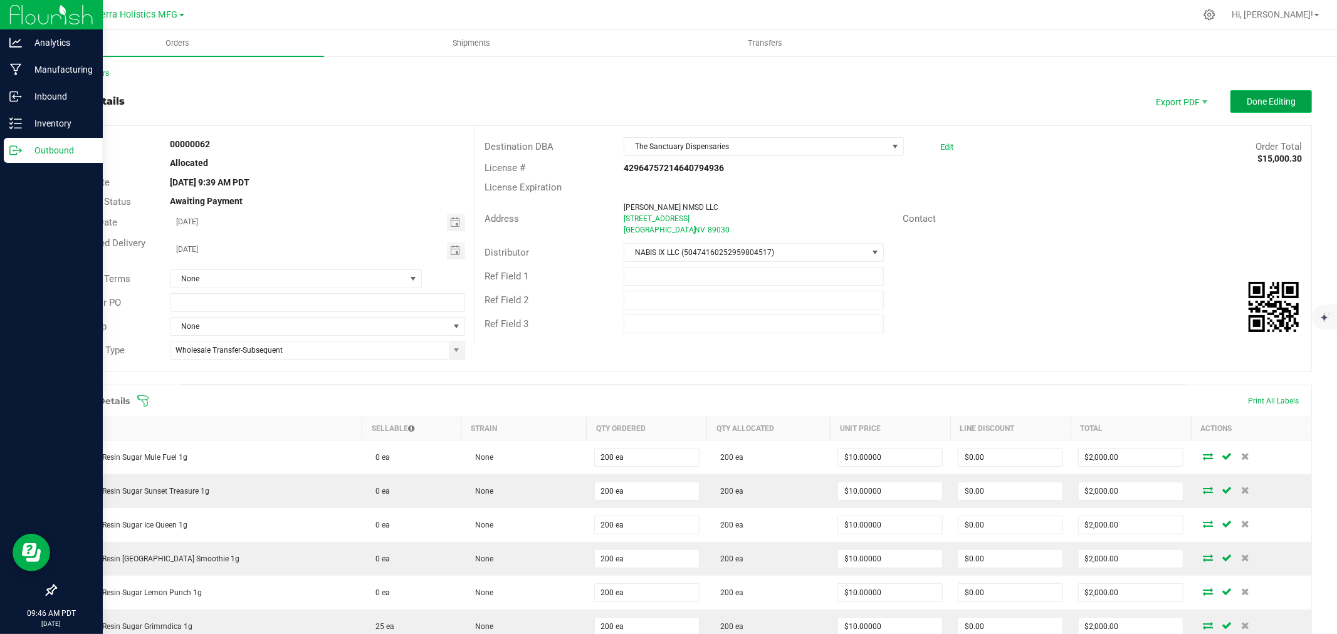
click at [1268, 98] on span "Done Editing" at bounding box center [1271, 102] width 49 height 10
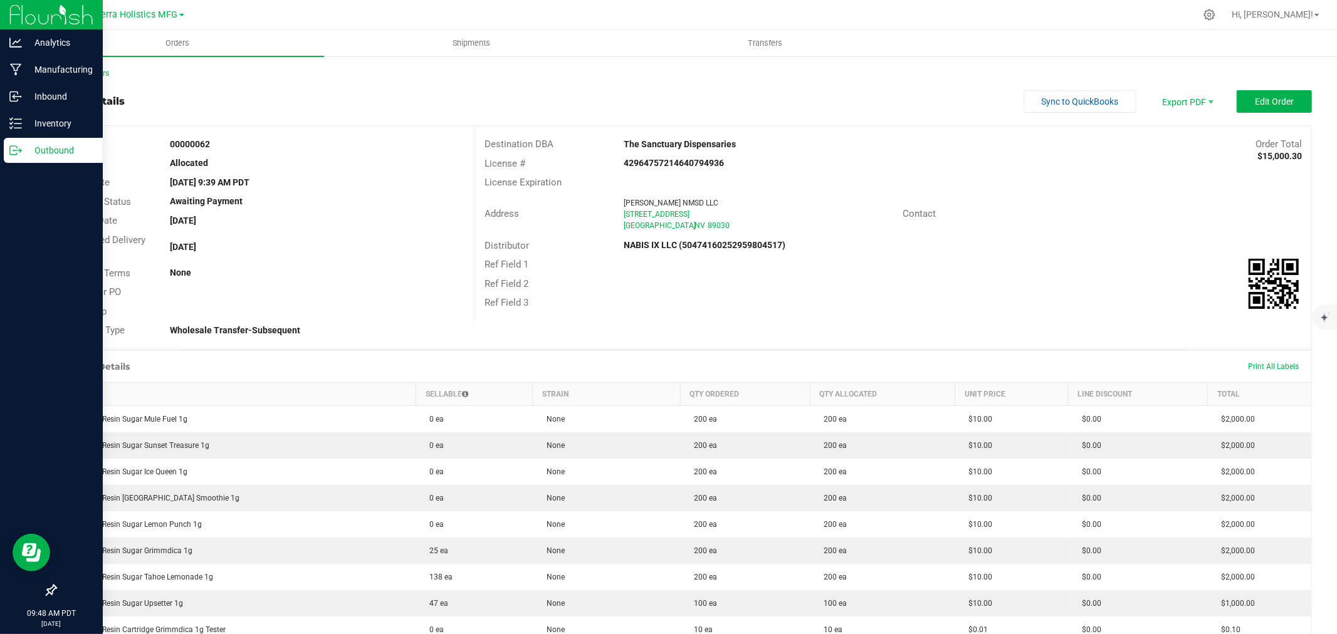
click at [364, 11] on div at bounding box center [709, 15] width 971 height 24
click at [579, 18] on div at bounding box center [709, 15] width 971 height 24
click at [1035, 286] on div "Ref Field 2" at bounding box center [893, 284] width 836 height 19
click at [456, 42] on span "Shipments" at bounding box center [471, 43] width 71 height 11
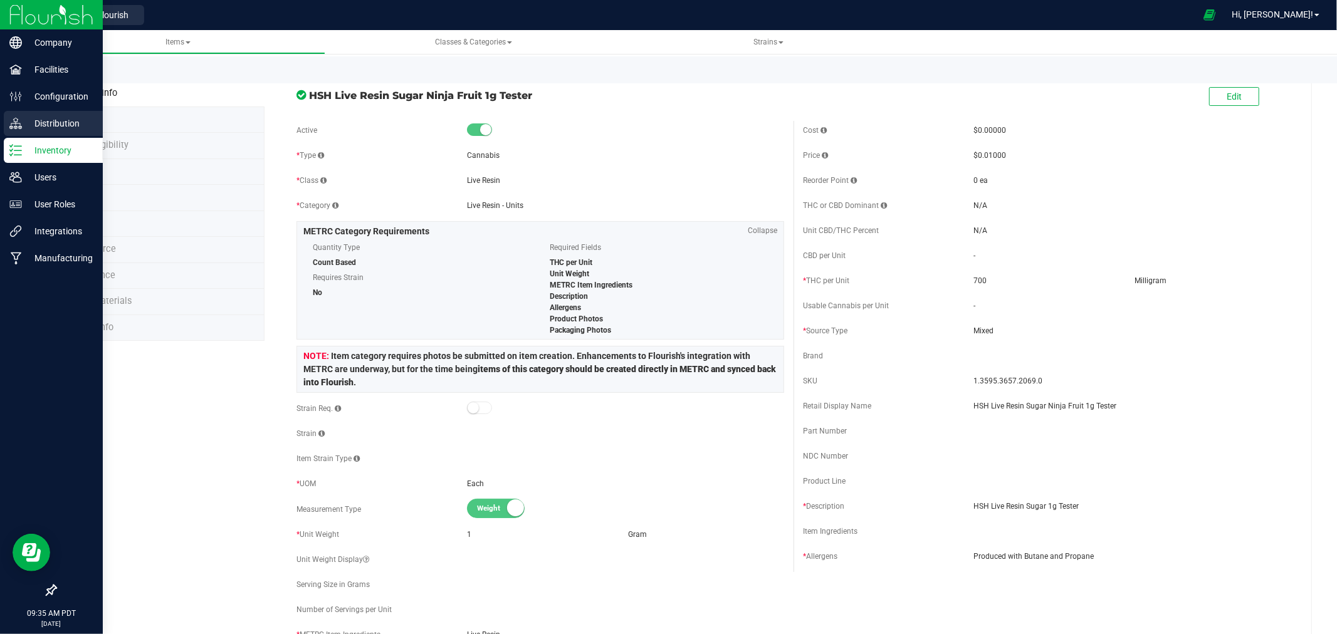
click at [71, 112] on div "Distribution" at bounding box center [53, 123] width 99 height 25
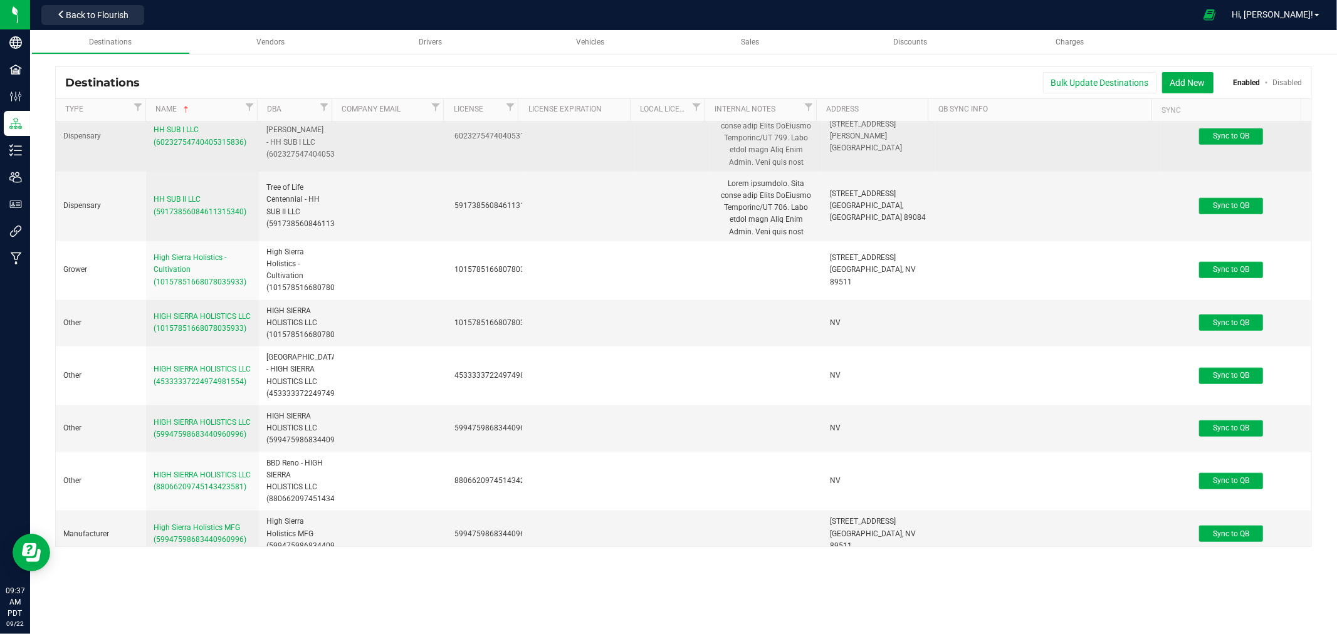
scroll to position [934, 0]
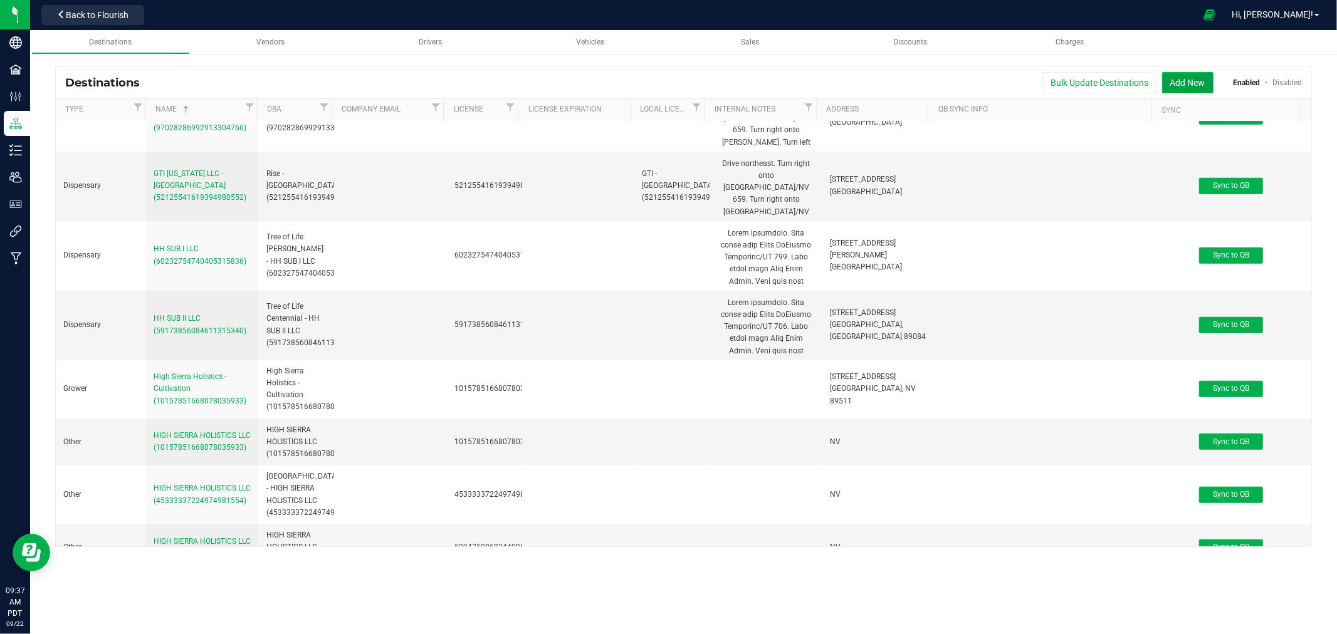
click at [1199, 82] on button "Add New" at bounding box center [1187, 82] width 51 height 21
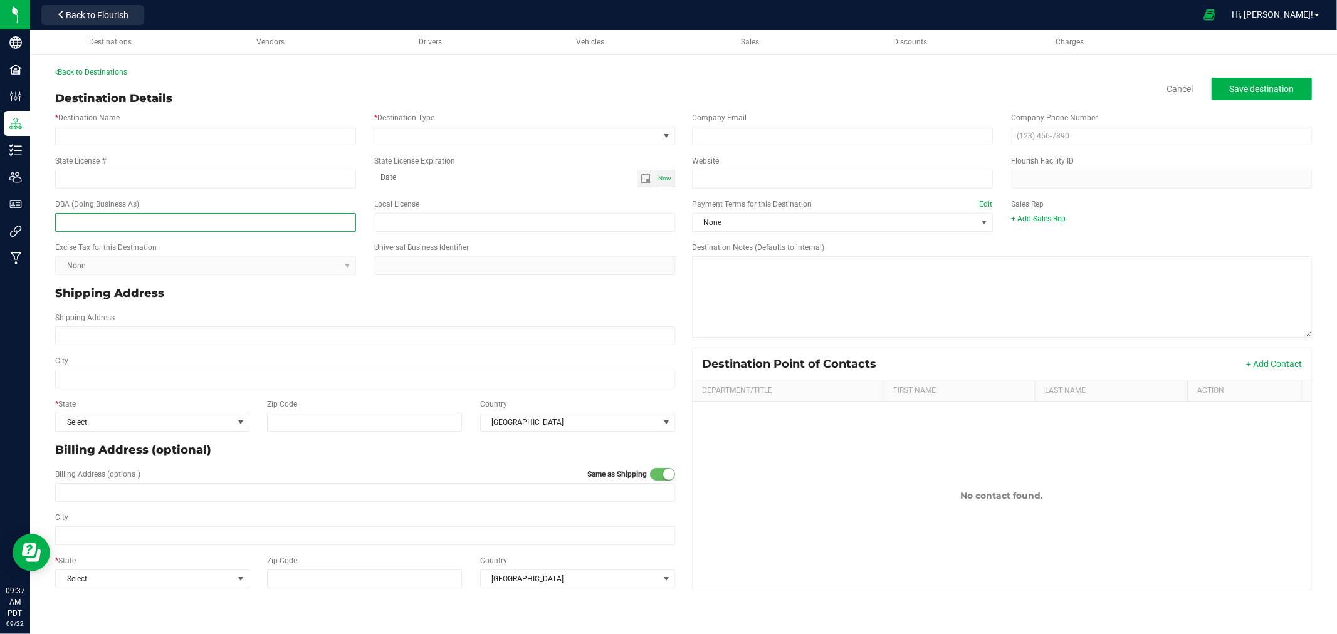
click at [135, 226] on input "text" at bounding box center [205, 222] width 301 height 19
type input "The Sanctuary Dispensaries"
click at [133, 177] on input "State License #" at bounding box center [205, 179] width 301 height 19
type input "42964757214640794936"
click at [155, 140] on input "* Destination Name" at bounding box center [205, 136] width 301 height 19
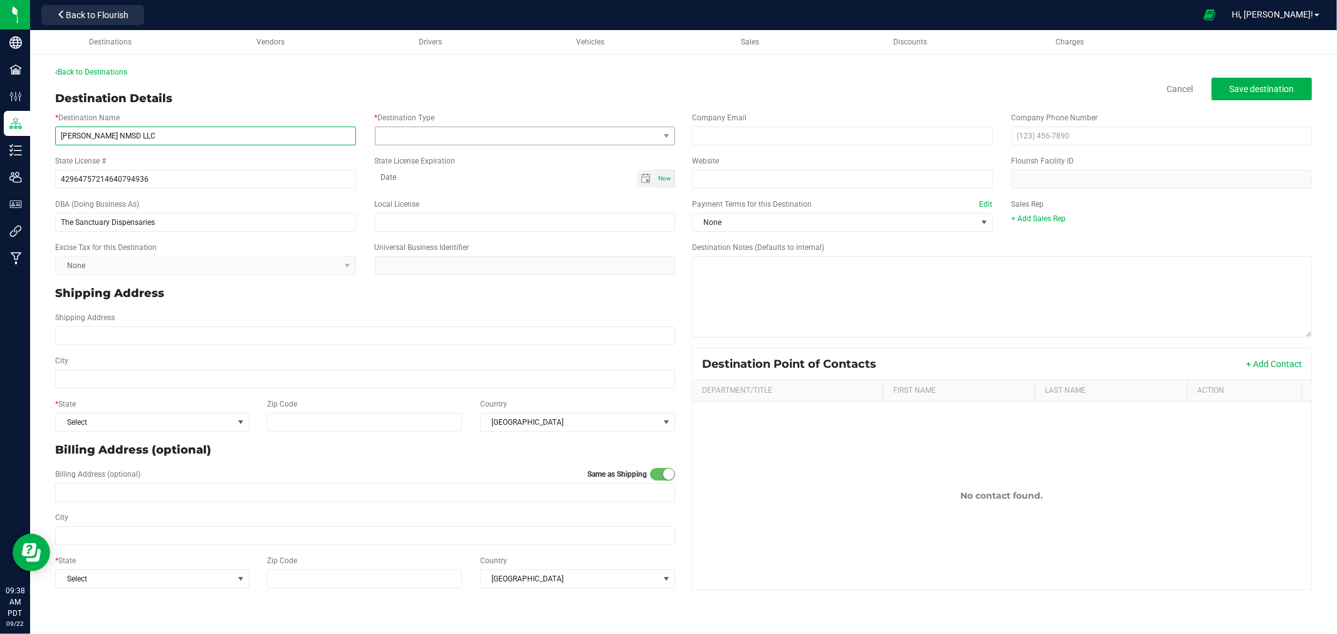
type input "[PERSON_NAME] NMSD LLC"
click at [421, 141] on span at bounding box center [518, 136] width 284 height 18
click at [421, 192] on li "Dispensary" at bounding box center [526, 189] width 300 height 21
click at [389, 303] on div "Shipping Address" at bounding box center [365, 293] width 639 height 27
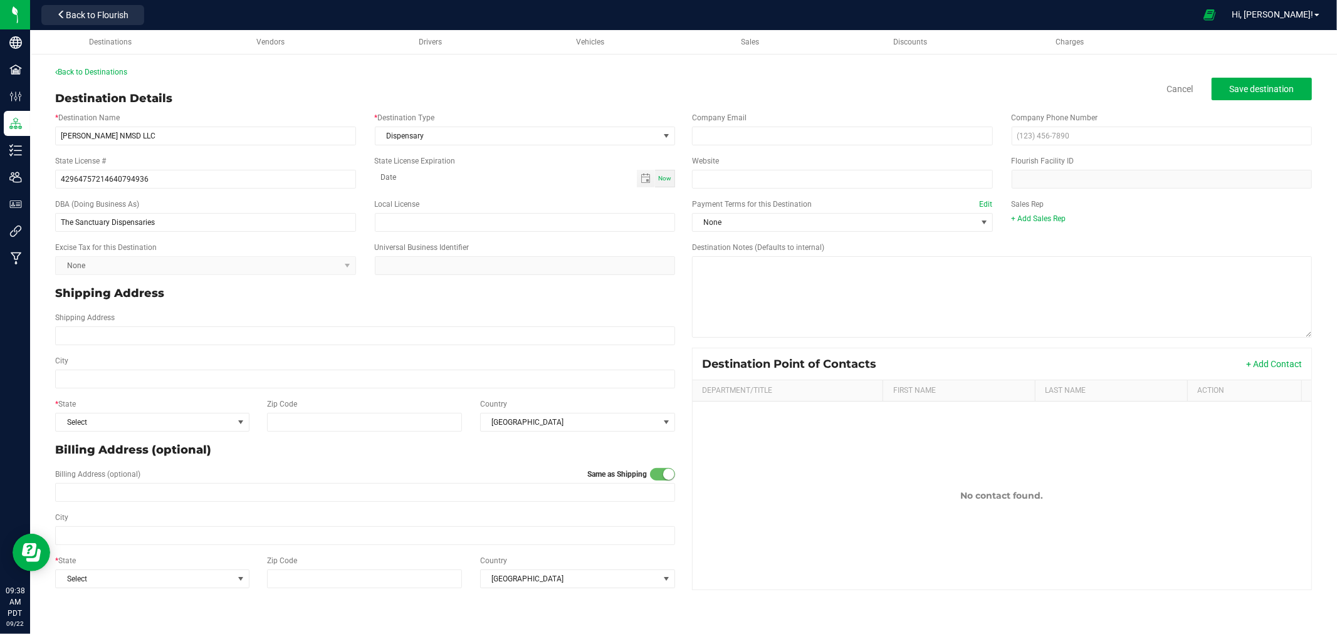
click at [349, 266] on kendo-dropdownlist "None" at bounding box center [205, 265] width 301 height 19
click at [359, 293] on p "Shipping Address" at bounding box center [365, 293] width 620 height 17
click at [310, 340] on input "Shipping Address" at bounding box center [365, 336] width 620 height 19
type input "[STREET_ADDRESS]"
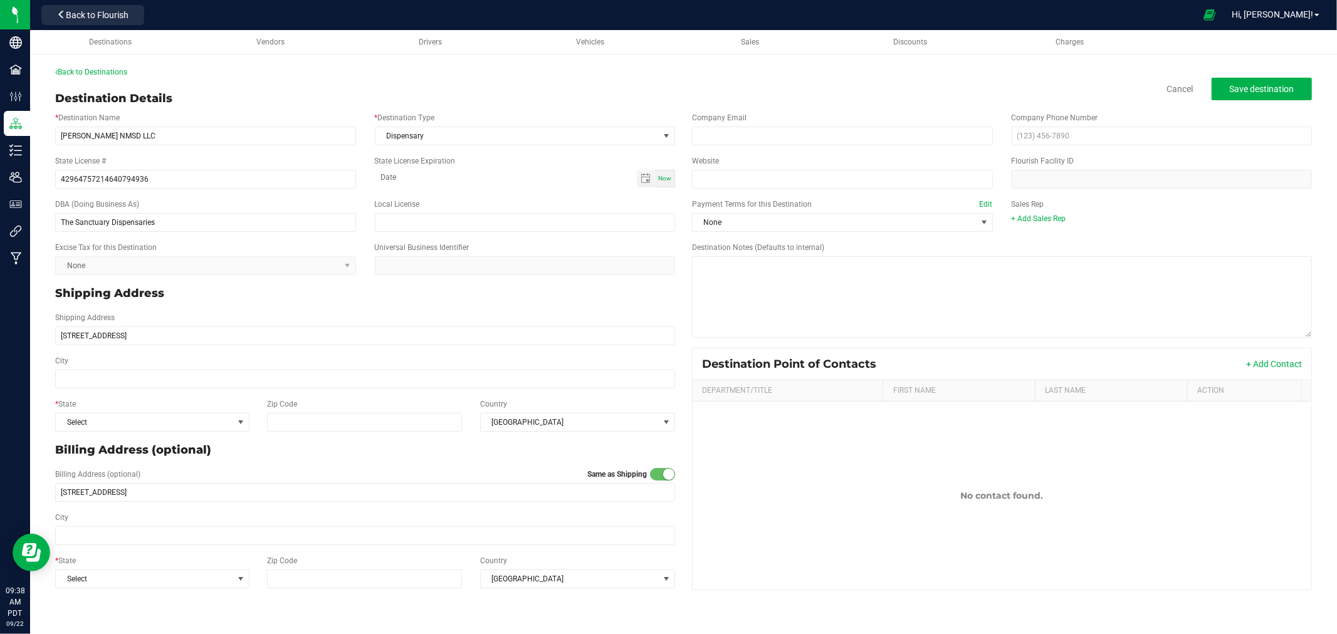
click at [185, 368] on div "City" at bounding box center [365, 371] width 639 height 33
click at [179, 373] on input "City" at bounding box center [365, 379] width 620 height 19
type input "[GEOGRAPHIC_DATA]"
click at [213, 424] on span "Select" at bounding box center [144, 423] width 177 height 18
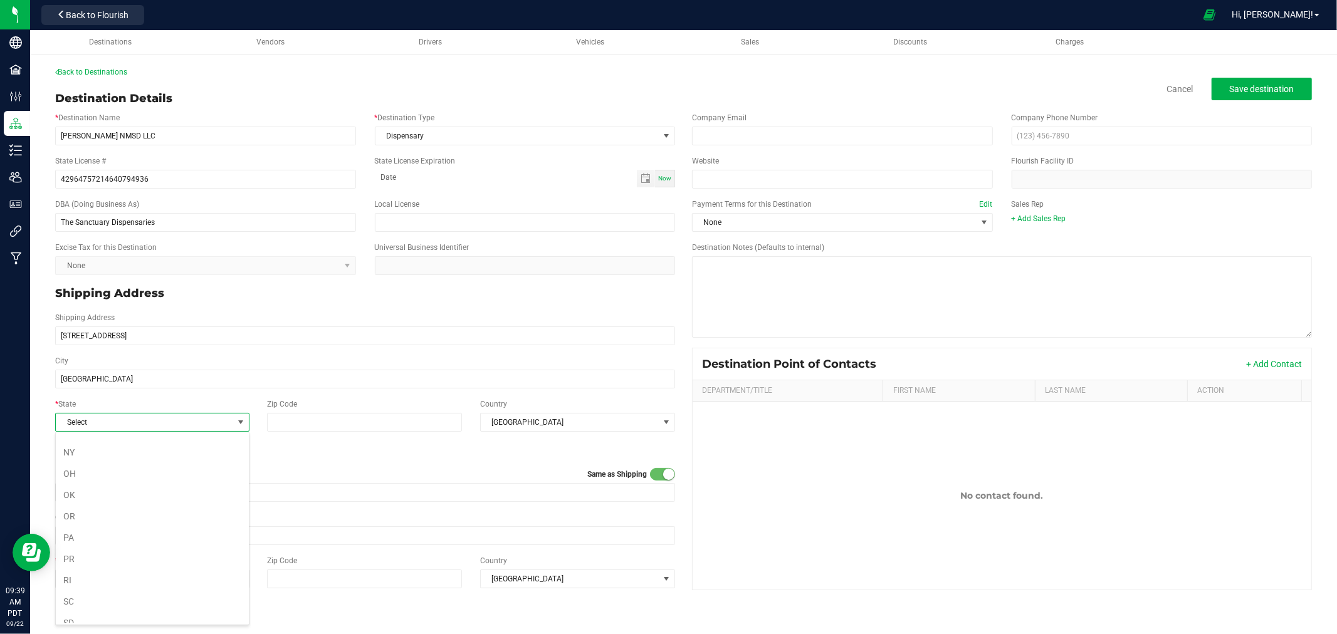
scroll to position [648, 0]
click at [105, 502] on li "NV" at bounding box center [152, 500] width 193 height 21
click at [327, 428] on input "Zip Code" at bounding box center [364, 422] width 195 height 19
type input "89030"
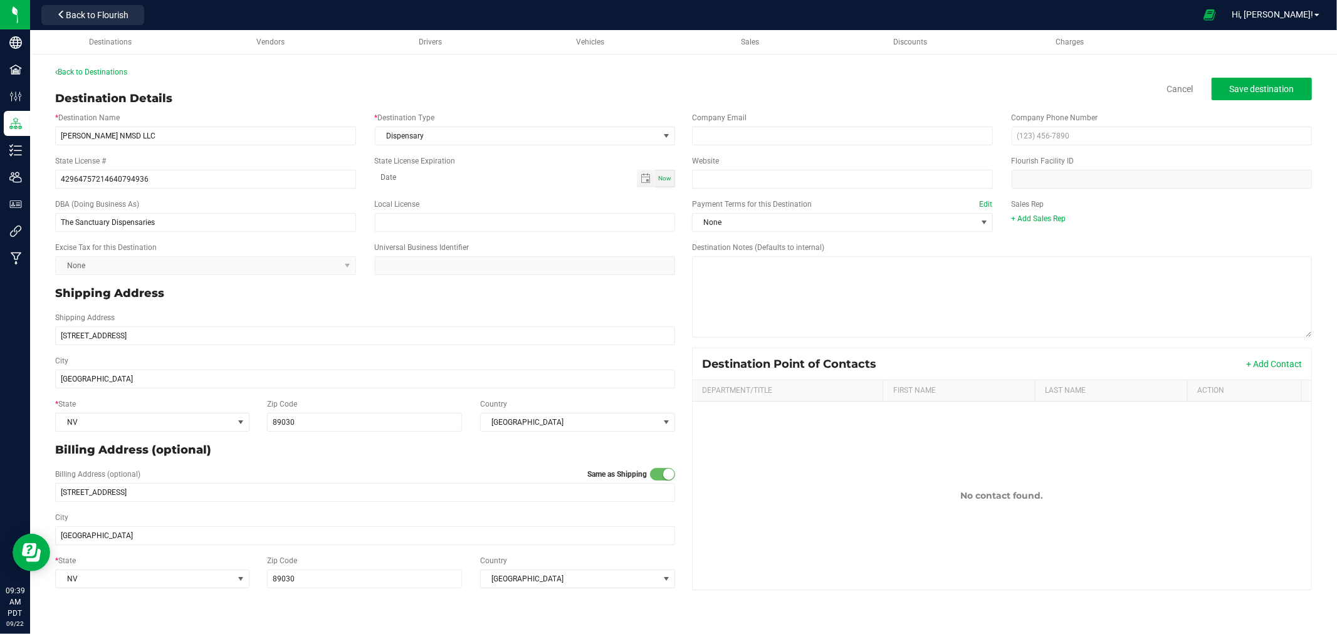
click at [519, 446] on p "Billing Address (optional)" at bounding box center [365, 450] width 620 height 17
click at [1039, 189] on div "Website Flourish Facility ID" at bounding box center [1002, 171] width 639 height 43
click at [1235, 84] on span "Save destination" at bounding box center [1262, 89] width 65 height 10
click at [772, 286] on textarea "Destination Notes (Defaults to internal)" at bounding box center [1002, 297] width 620 height 82
type textarea "D187"
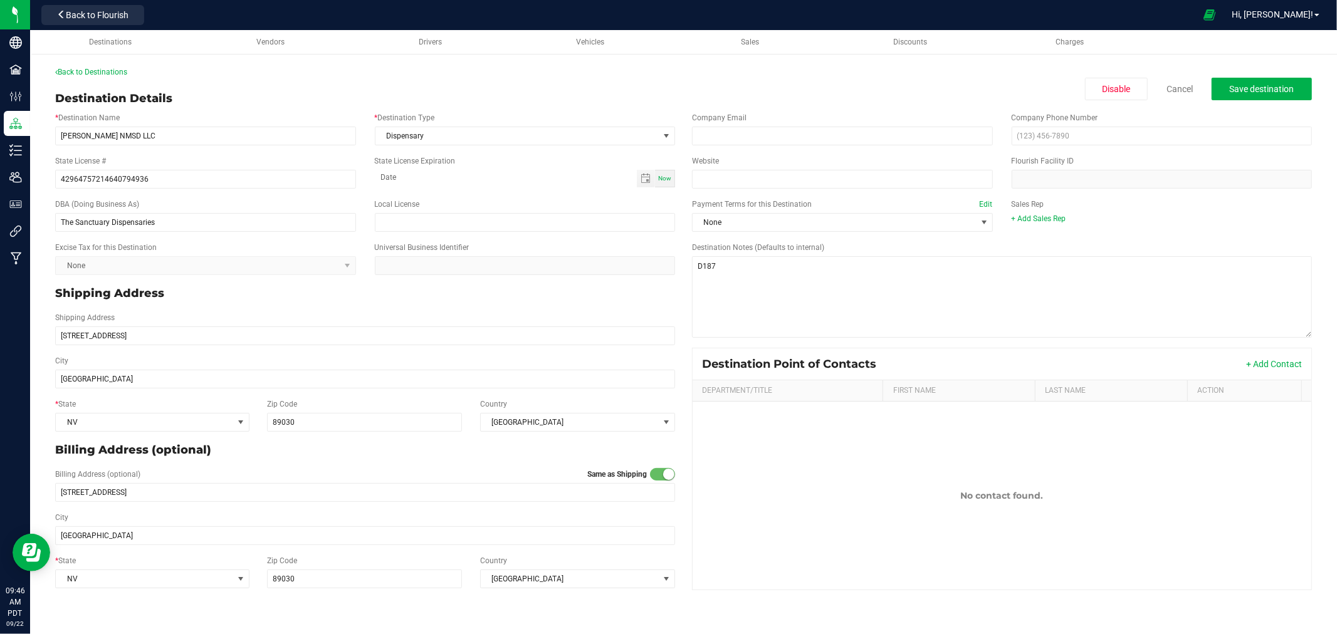
click at [1161, 232] on div "Payment Terms for this Destination Edit None Sales Rep + Add Sales Rep" at bounding box center [1002, 215] width 639 height 43
click at [1243, 90] on span "Save destination" at bounding box center [1262, 89] width 65 height 10
click at [118, 18] on span "Back to Flourish" at bounding box center [97, 15] width 63 height 10
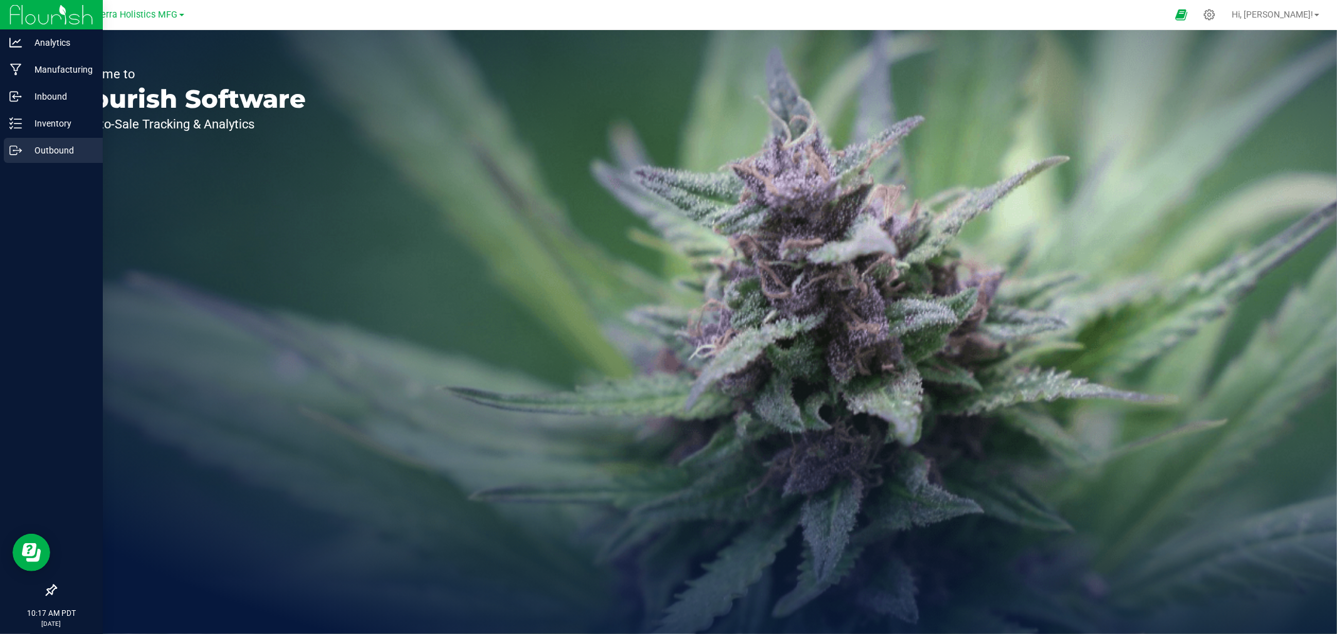
click at [38, 147] on p "Outbound" at bounding box center [59, 150] width 75 height 15
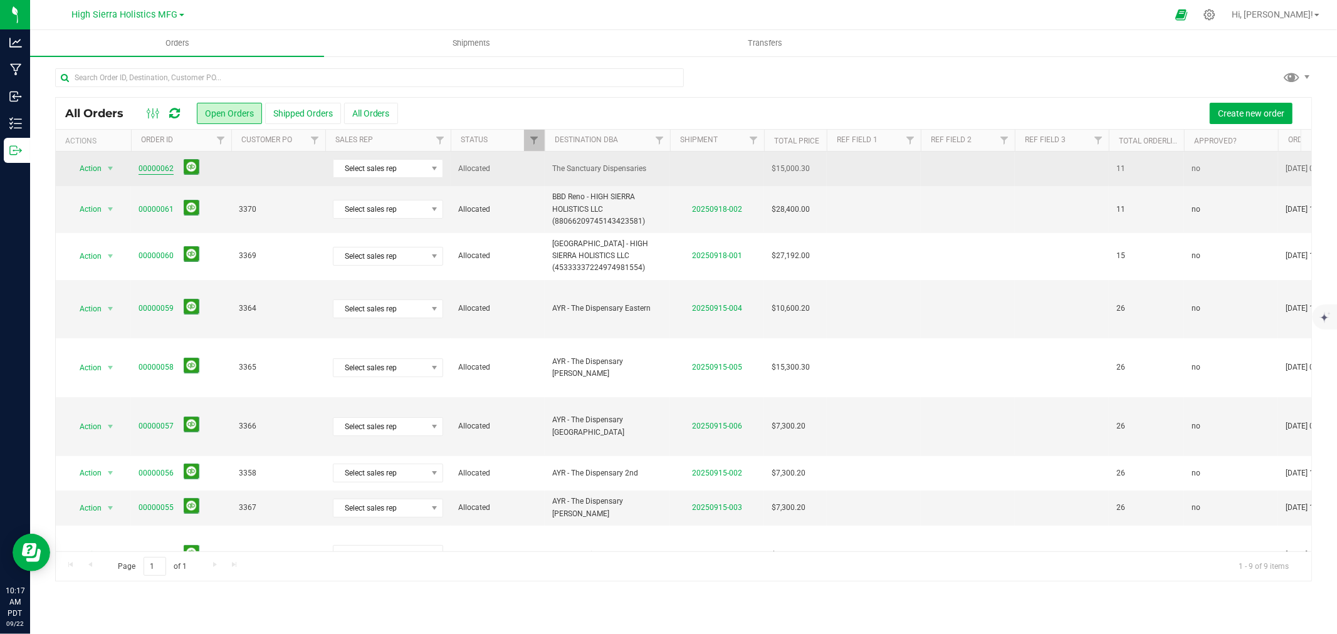
click at [151, 167] on link "00000062" at bounding box center [156, 169] width 35 height 12
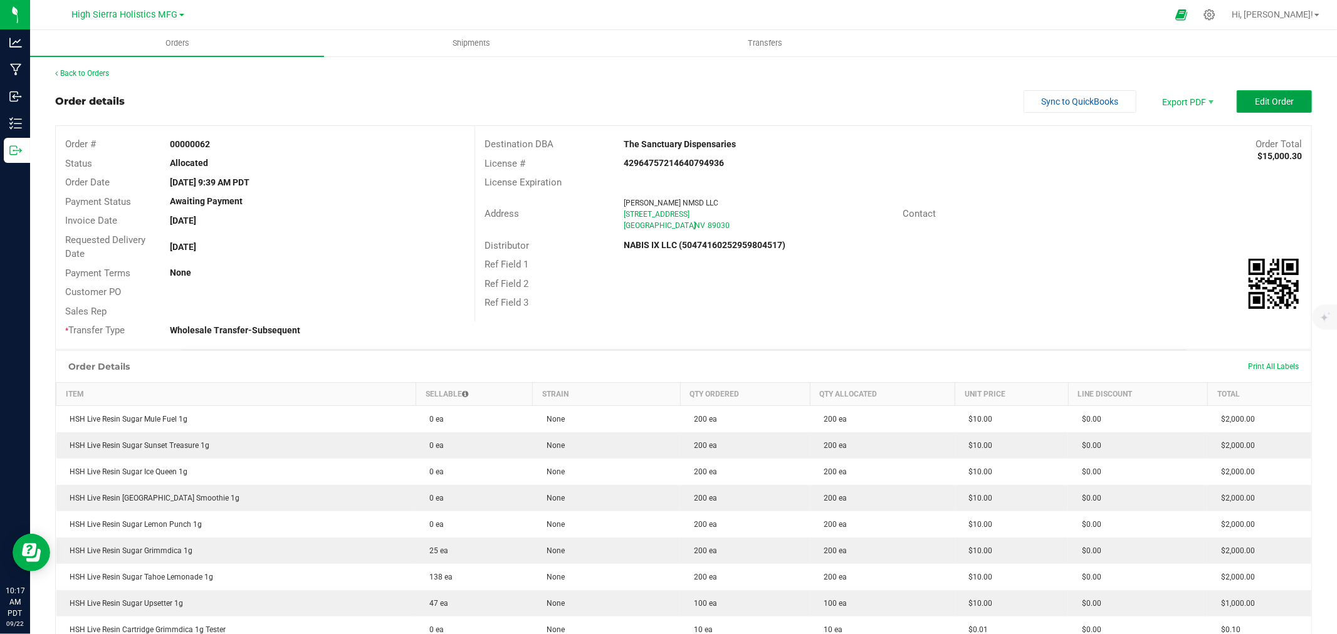
click at [1263, 99] on span "Edit Order" at bounding box center [1274, 102] width 39 height 10
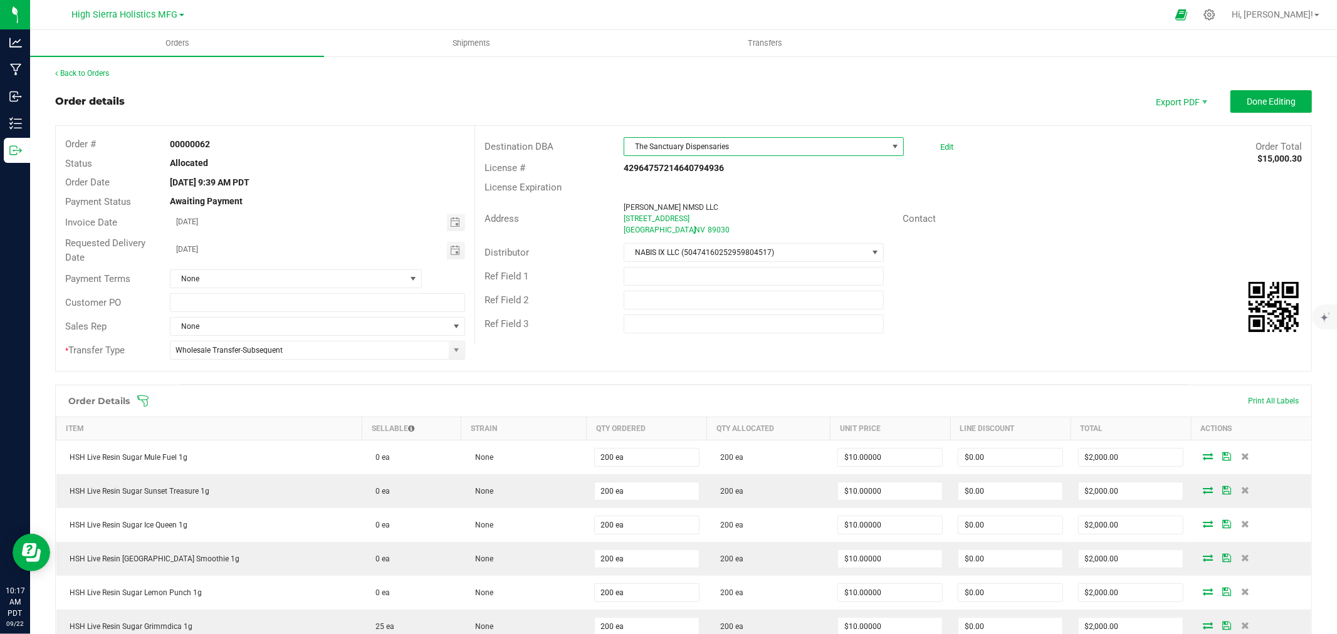
click at [891, 145] on span at bounding box center [896, 147] width 10 height 10
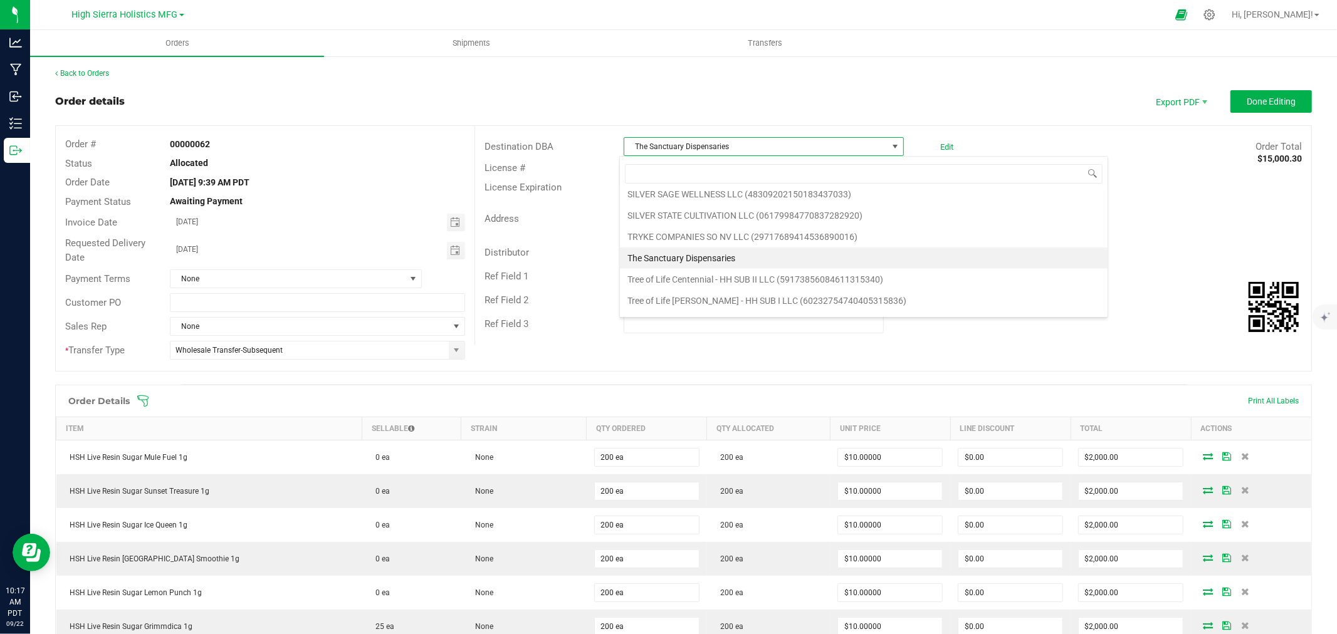
scroll to position [839, 0]
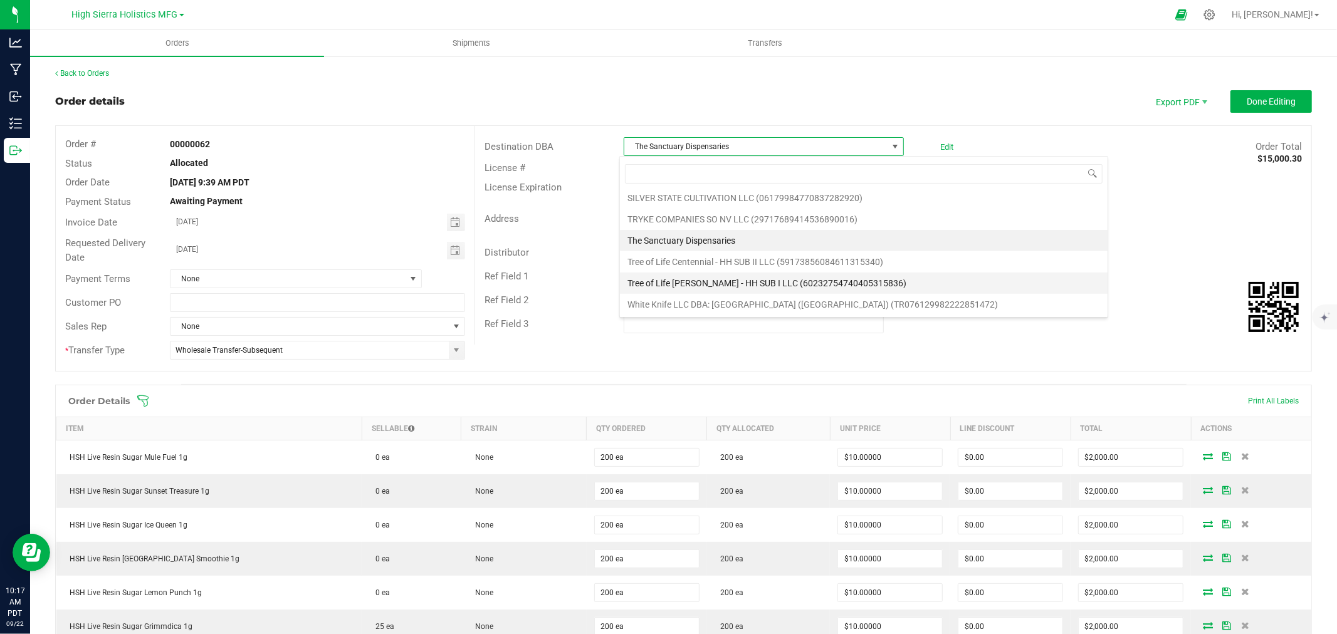
click at [710, 281] on li "Tree of Life [PERSON_NAME] - HH SUB I LLC (60232754740405315836)" at bounding box center [864, 283] width 488 height 21
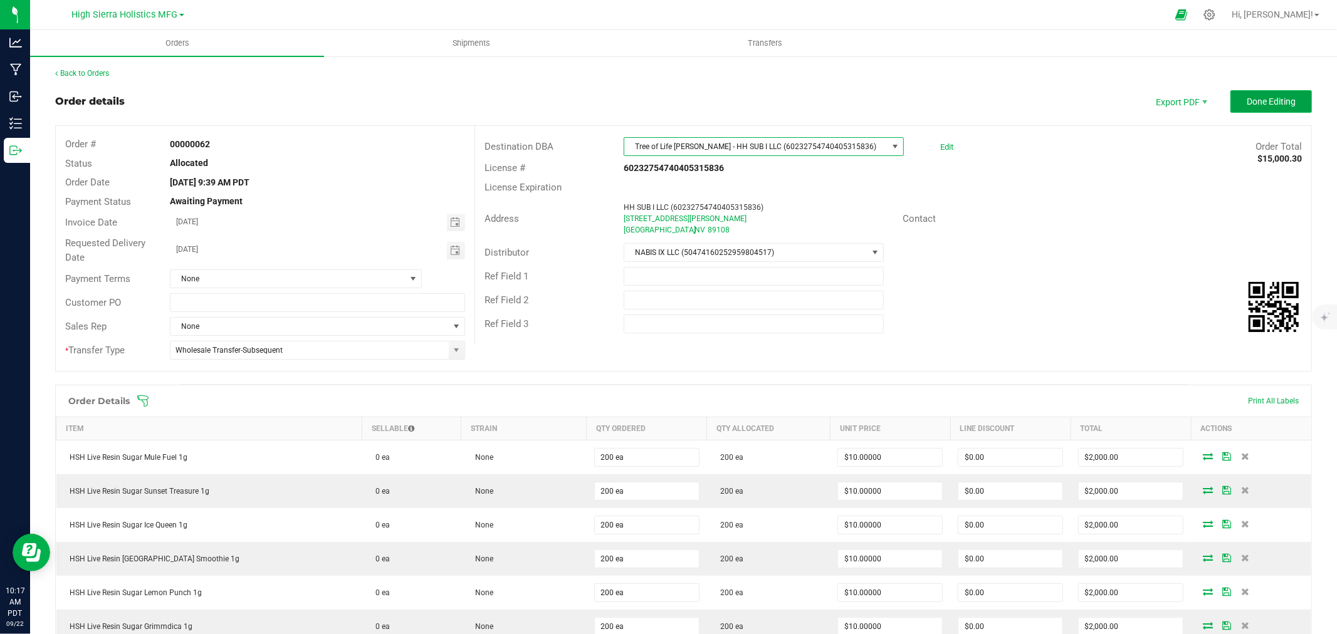
click at [1256, 97] on span "Done Editing" at bounding box center [1271, 102] width 49 height 10
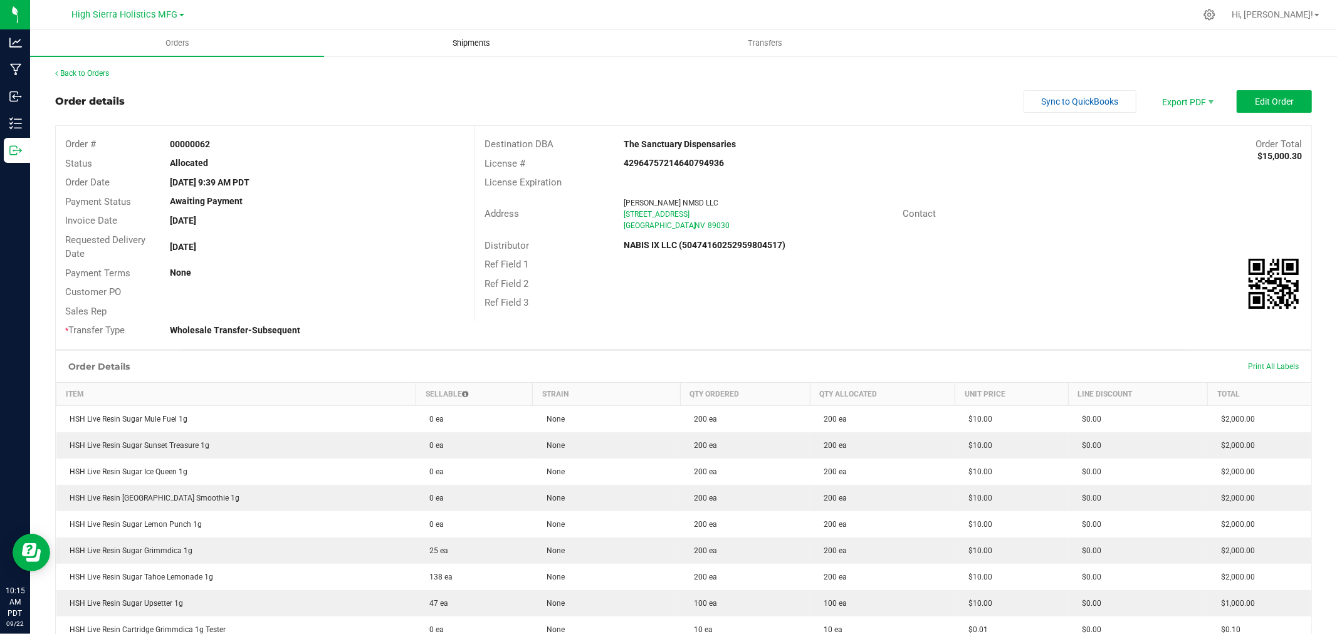
click at [448, 44] on span "Shipments" at bounding box center [471, 43] width 71 height 11
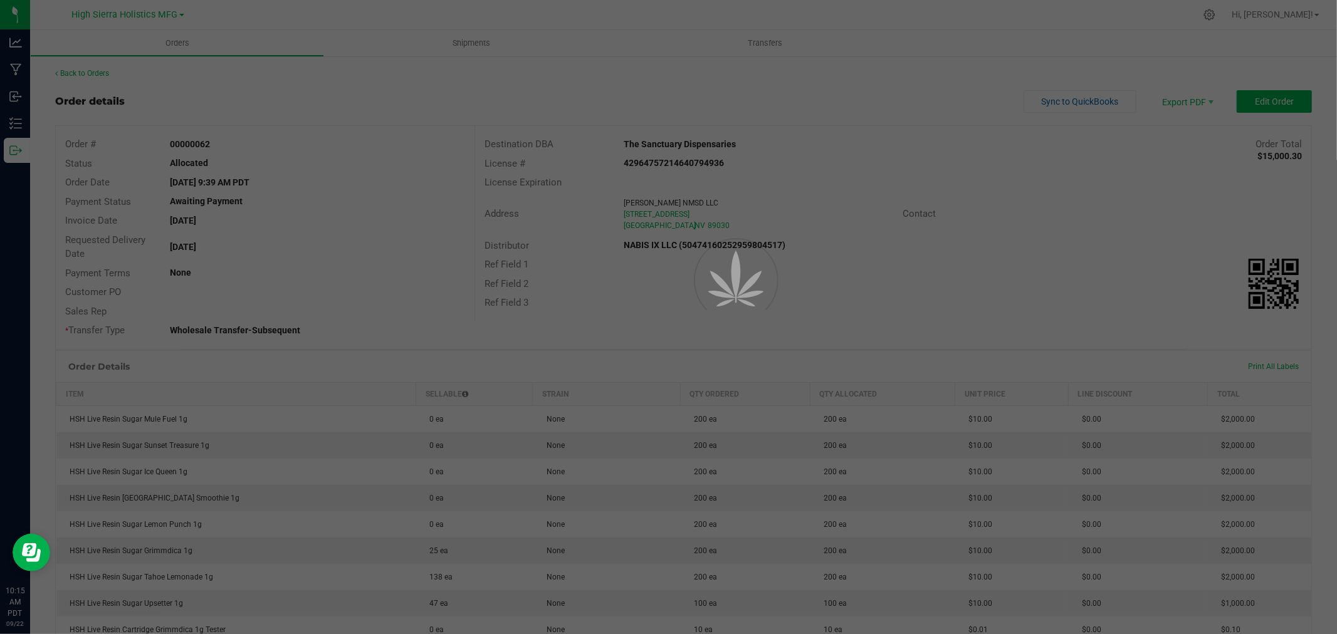
click at [471, 41] on div at bounding box center [668, 317] width 1337 height 634
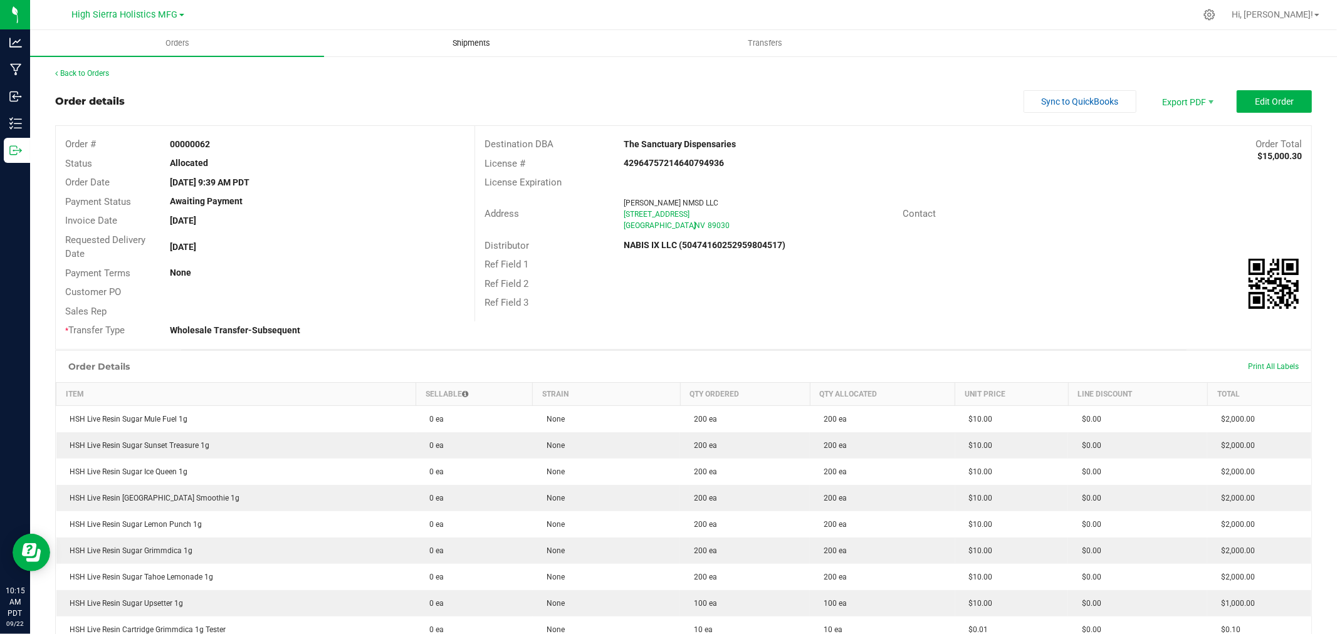
click at [482, 41] on span "Shipments" at bounding box center [471, 43] width 71 height 11
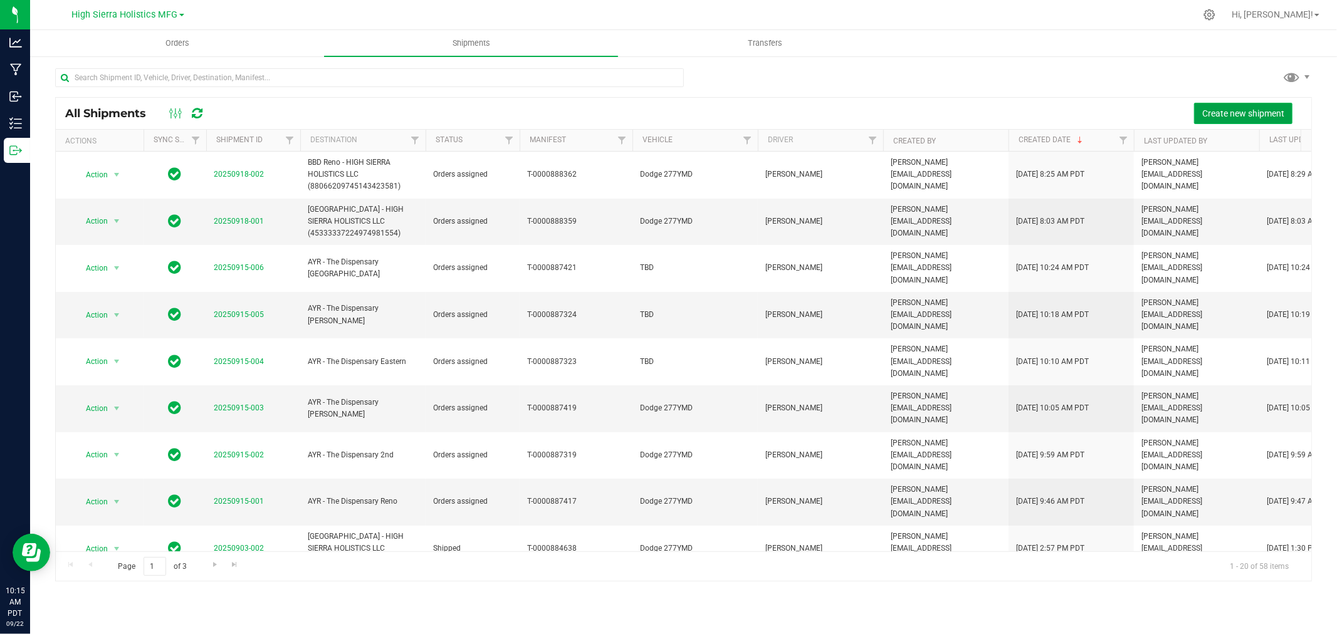
click at [1234, 116] on span "Create new shipment" at bounding box center [1244, 113] width 82 height 10
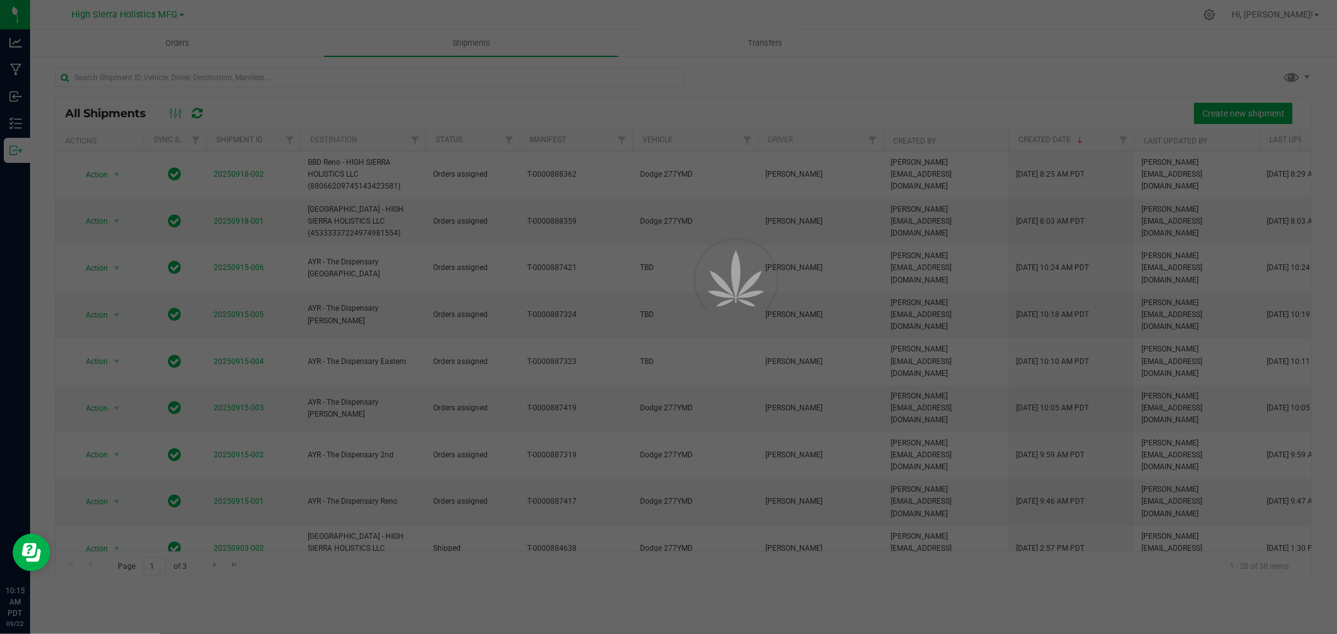
click at [1202, 109] on div at bounding box center [668, 317] width 1337 height 634
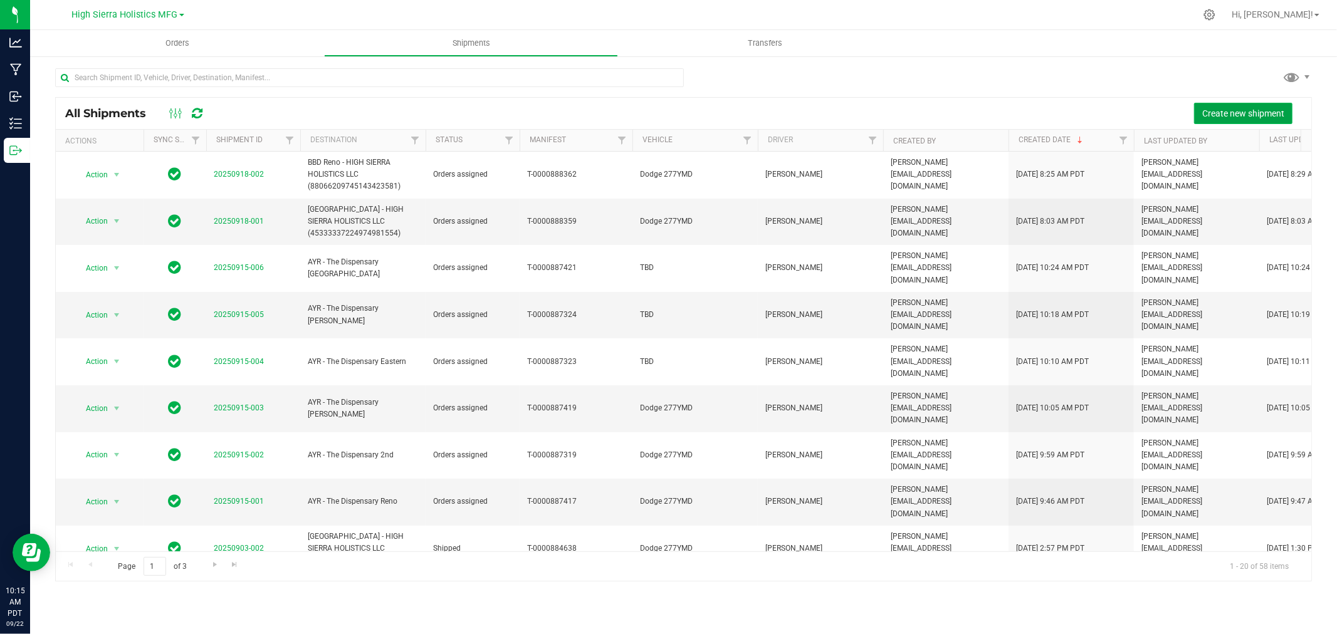
click at [1215, 108] on span "Create new shipment" at bounding box center [1244, 113] width 82 height 10
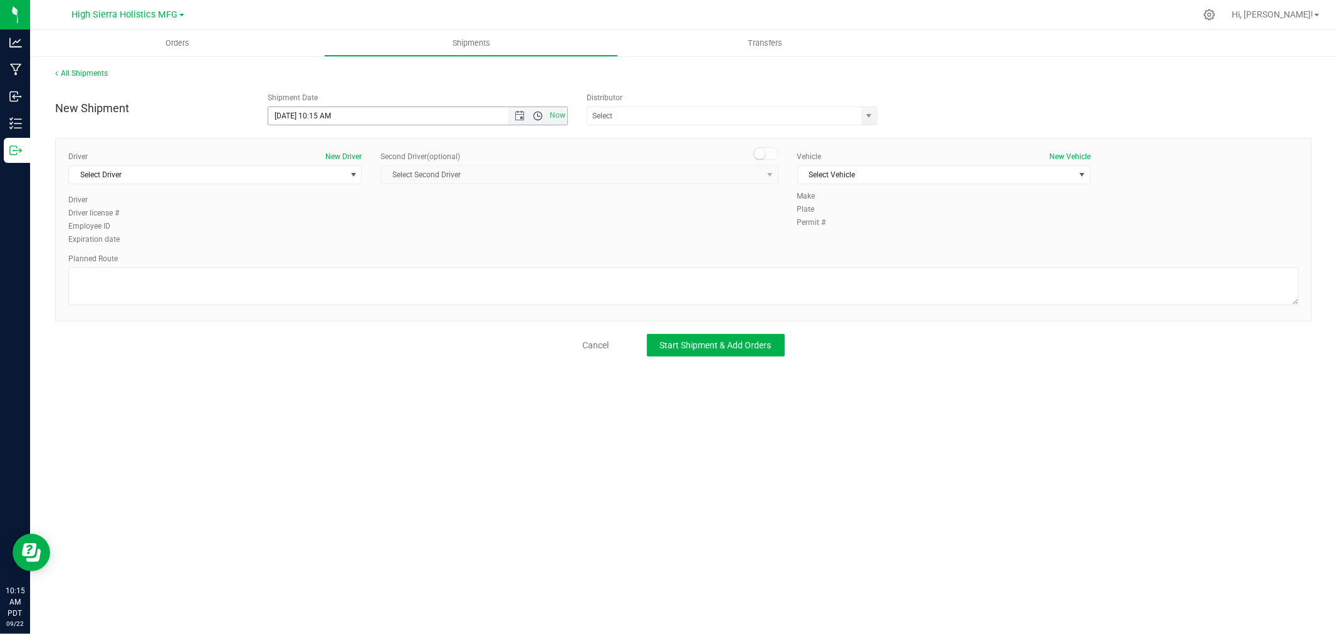
click at [533, 114] on span "Open the time view" at bounding box center [538, 116] width 10 height 10
click at [327, 149] on li "2:00 PM" at bounding box center [417, 150] width 298 height 16
type input "[DATE] 2:00 PM"
click at [718, 115] on input "text" at bounding box center [720, 116] width 266 height 18
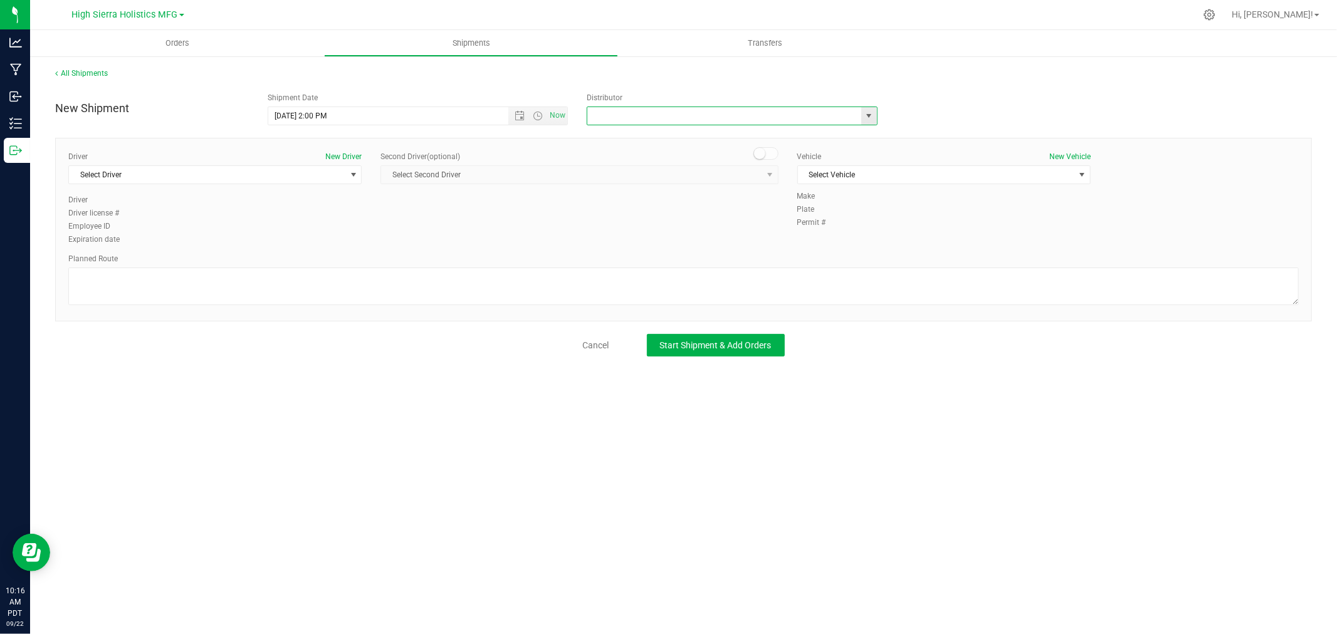
click at [872, 115] on span "select" at bounding box center [870, 116] width 10 height 10
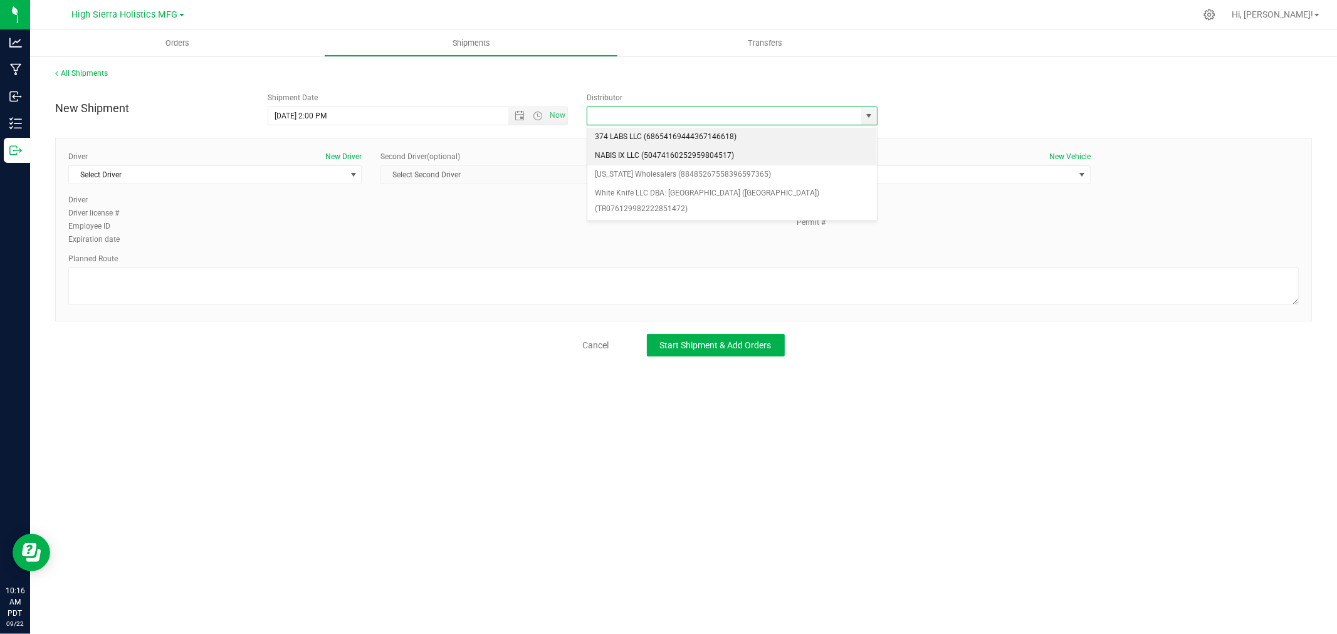
click at [665, 153] on li "NABIS IX LLC (50474160252959804517)" at bounding box center [732, 156] width 290 height 19
type input "NABIS IX LLC (50474160252959804517)"
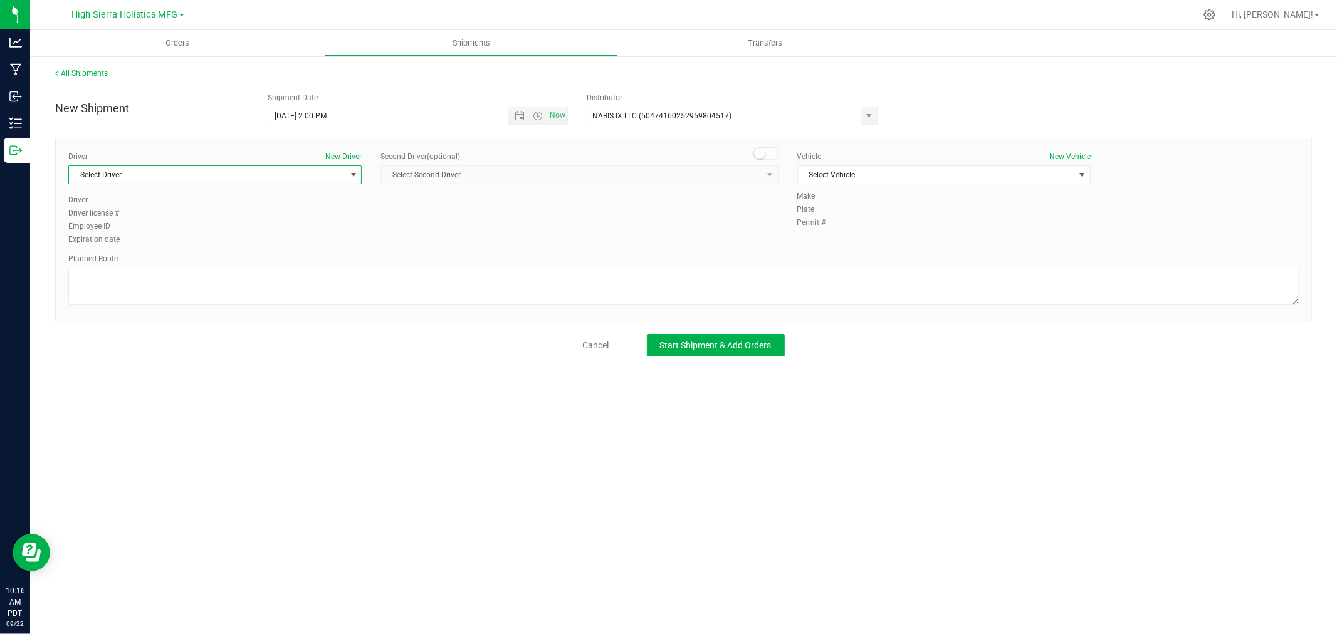
click at [339, 176] on span "Select Driver" at bounding box center [207, 175] width 276 height 18
click at [116, 247] on li "[PERSON_NAME]" at bounding box center [215, 246] width 292 height 19
click at [887, 164] on div "Vehicle New Vehicle Select Vehicle Select Vehicle Dodge 277YMD TBD" at bounding box center [944, 170] width 312 height 39
click at [889, 176] on span "Select Vehicle" at bounding box center [936, 175] width 276 height 18
click at [840, 209] on li "TBD" at bounding box center [944, 215] width 292 height 19
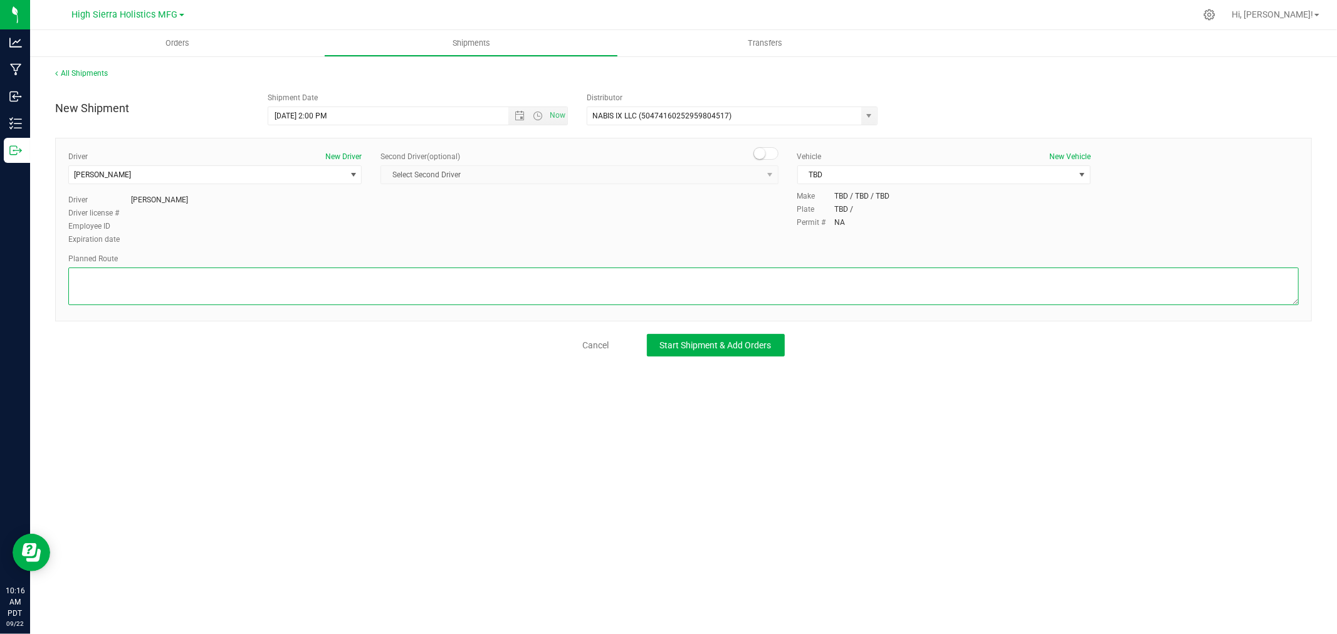
click at [408, 293] on textarea at bounding box center [683, 287] width 1231 height 38
paste textarea "Drive northeast. Turn right onto South McCarran Boulevard/NV 659. Turn right on…"
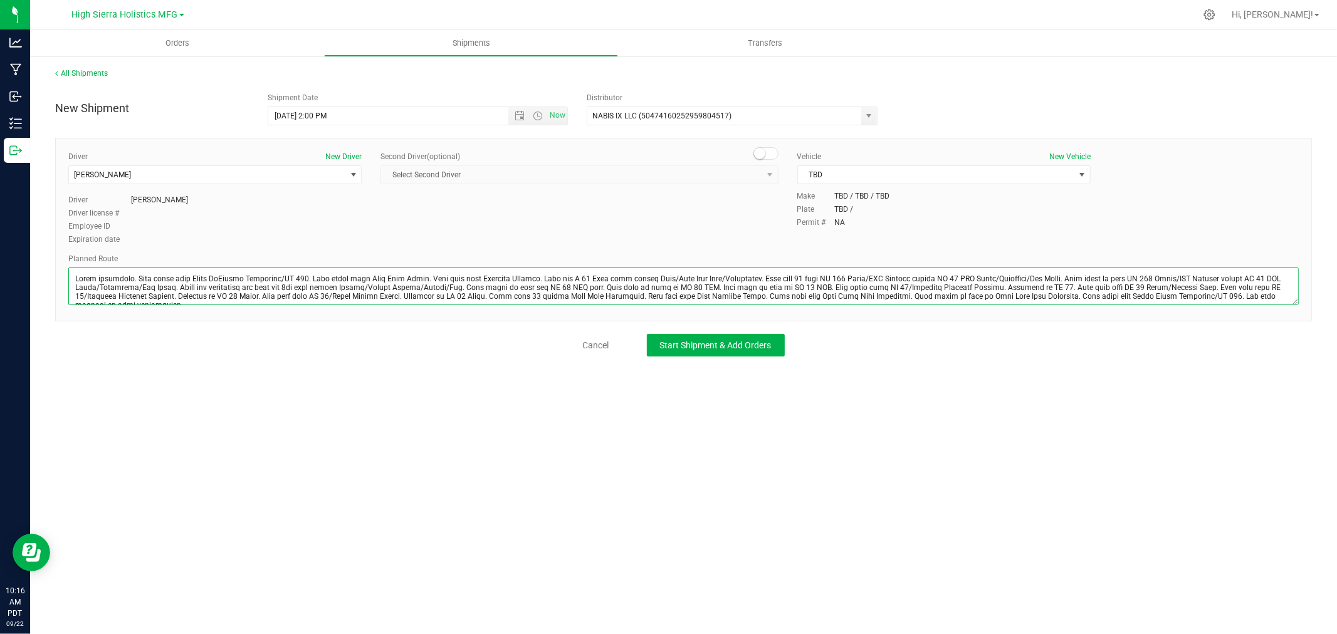
scroll to position [6, 0]
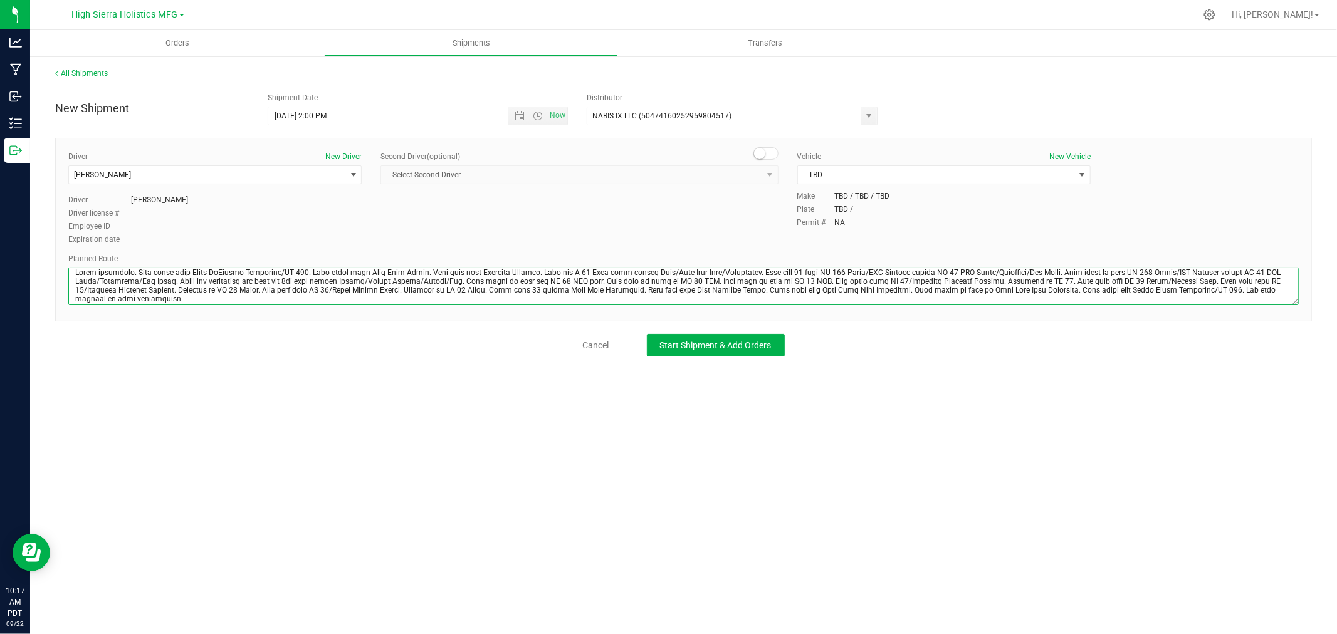
type textarea "Drive northeast. Turn right onto South McCarran Boulevard/NV 659. Turn right on…"
click at [592, 342] on link "Cancel" at bounding box center [596, 345] width 26 height 13
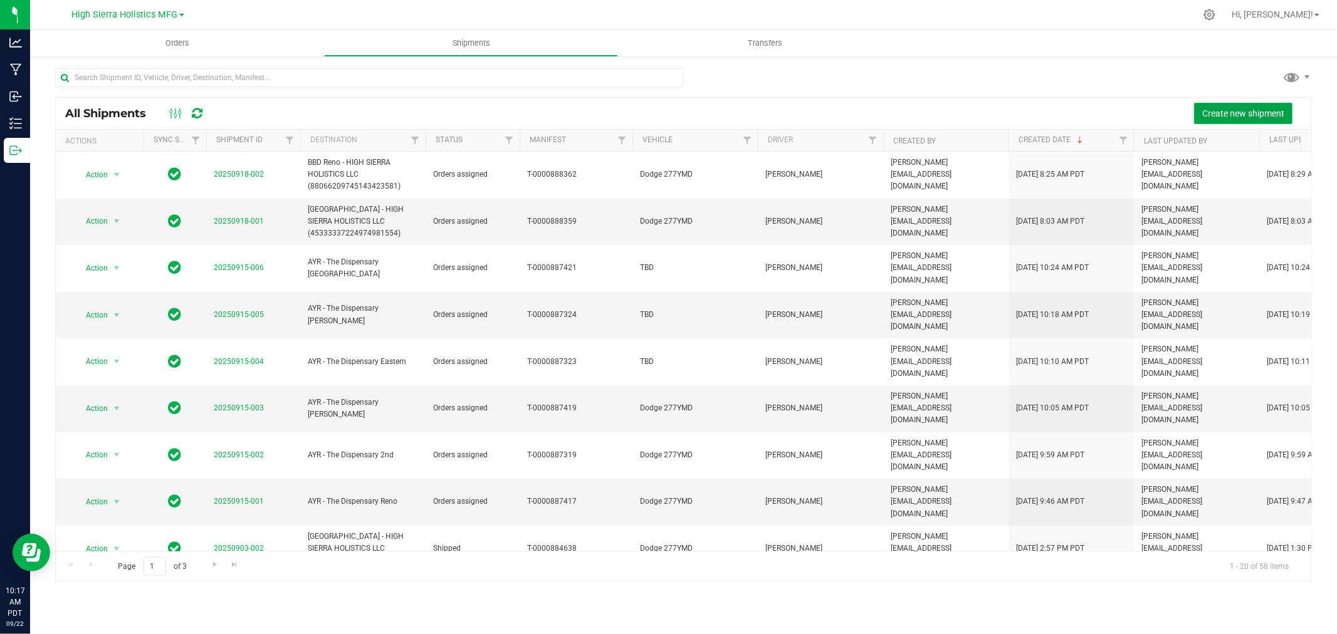
click at [1228, 111] on span "Create new shipment" at bounding box center [1244, 113] width 82 height 10
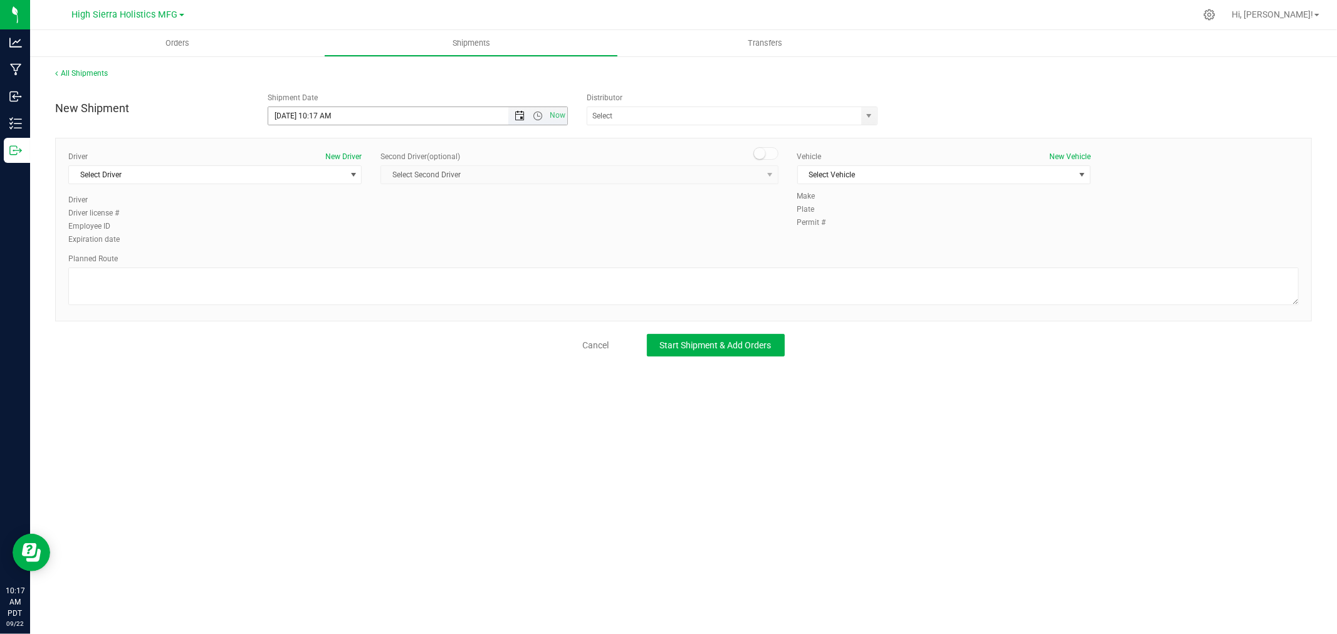
click at [519, 116] on span "Open the date view" at bounding box center [520, 116] width 10 height 10
click at [305, 238] on link "22" at bounding box center [297, 243] width 18 height 19
click at [538, 117] on span "Open the time view" at bounding box center [538, 116] width 10 height 10
click at [367, 170] on li "2:00 PM" at bounding box center [417, 170] width 298 height 16
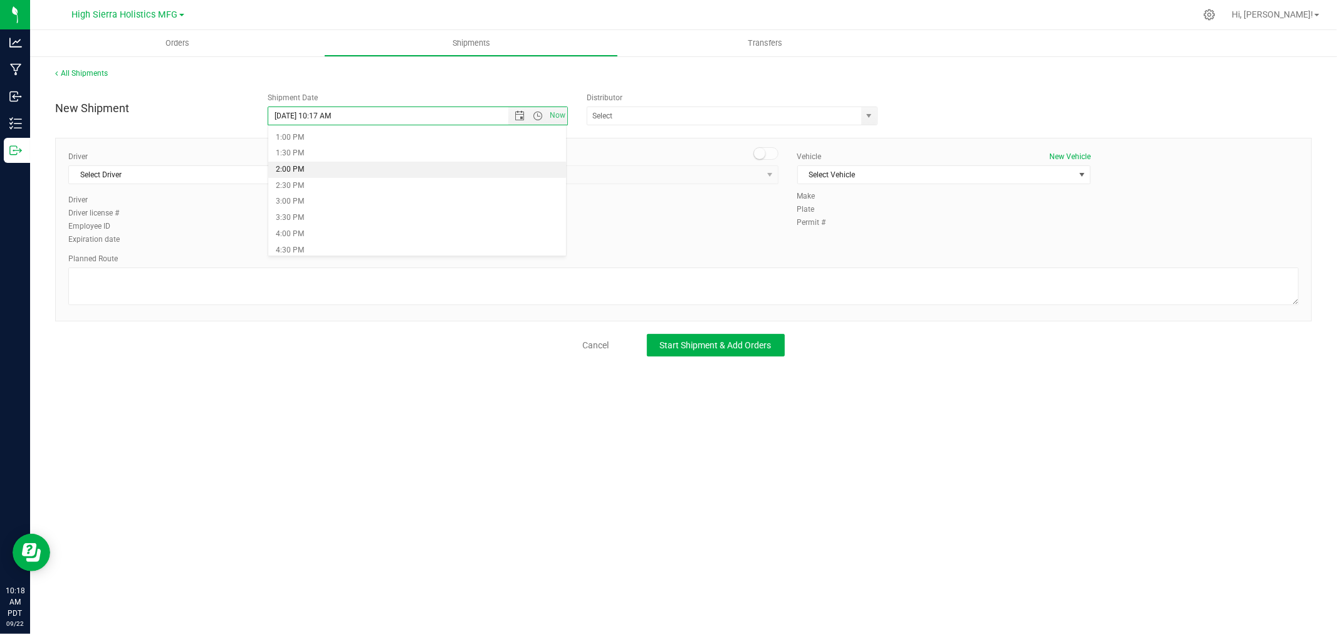
type input "9/22/2025 2:00 PM"
click at [641, 116] on input "text" at bounding box center [720, 116] width 266 height 18
click at [865, 112] on span "select" at bounding box center [870, 116] width 10 height 10
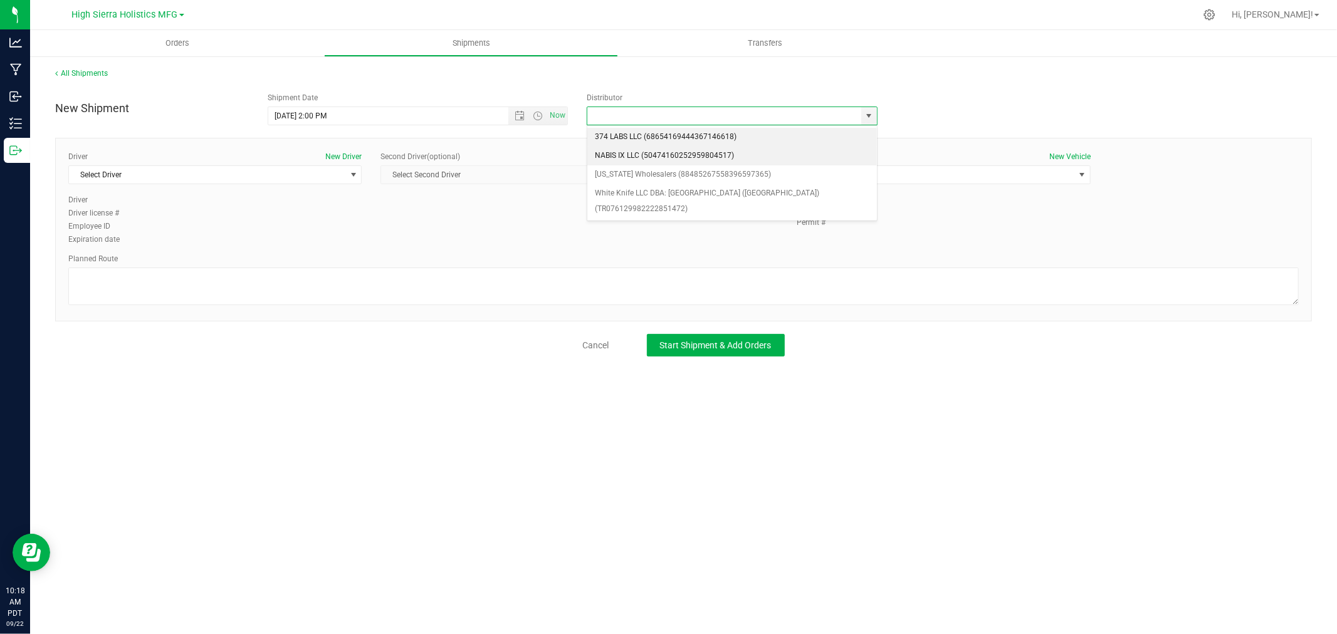
click at [606, 157] on li "NABIS IX LLC (50474160252959804517)" at bounding box center [732, 156] width 290 height 19
type input "NABIS IX LLC (50474160252959804517)"
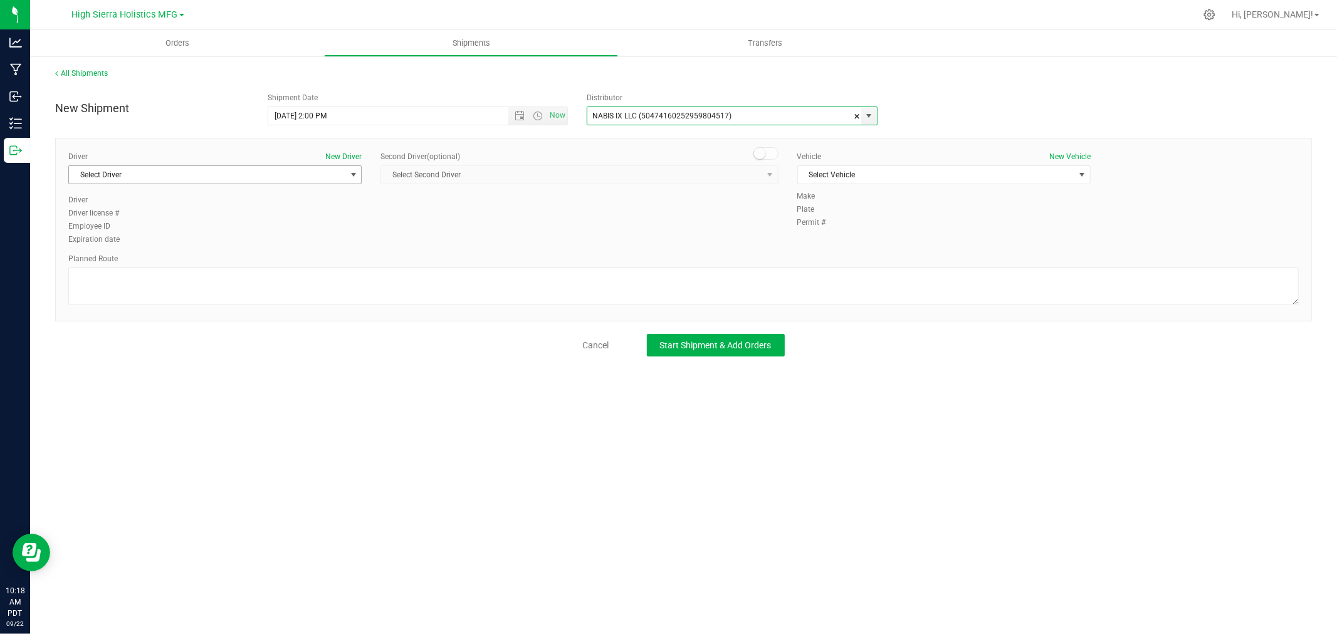
click at [354, 168] on span "select" at bounding box center [353, 175] width 16 height 18
click at [113, 247] on li "TBD TBD" at bounding box center [215, 246] width 292 height 19
click at [860, 172] on span "Select Vehicle" at bounding box center [936, 175] width 276 height 18
click at [849, 214] on li "TBD" at bounding box center [944, 215] width 292 height 19
click at [224, 271] on textarea at bounding box center [683, 287] width 1231 height 38
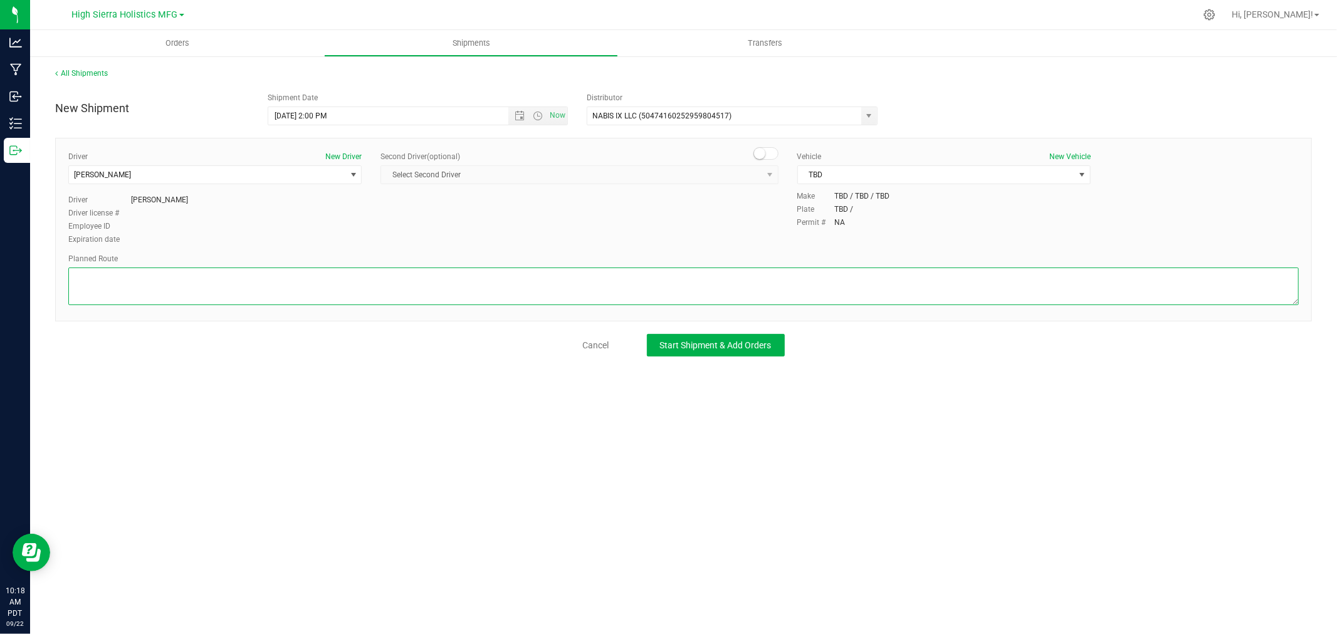
click at [93, 289] on textarea at bounding box center [683, 287] width 1231 height 38
paste textarea "Drive northeast. Turn right onto South McCarran Boulevard/NV 659. Turn right on…"
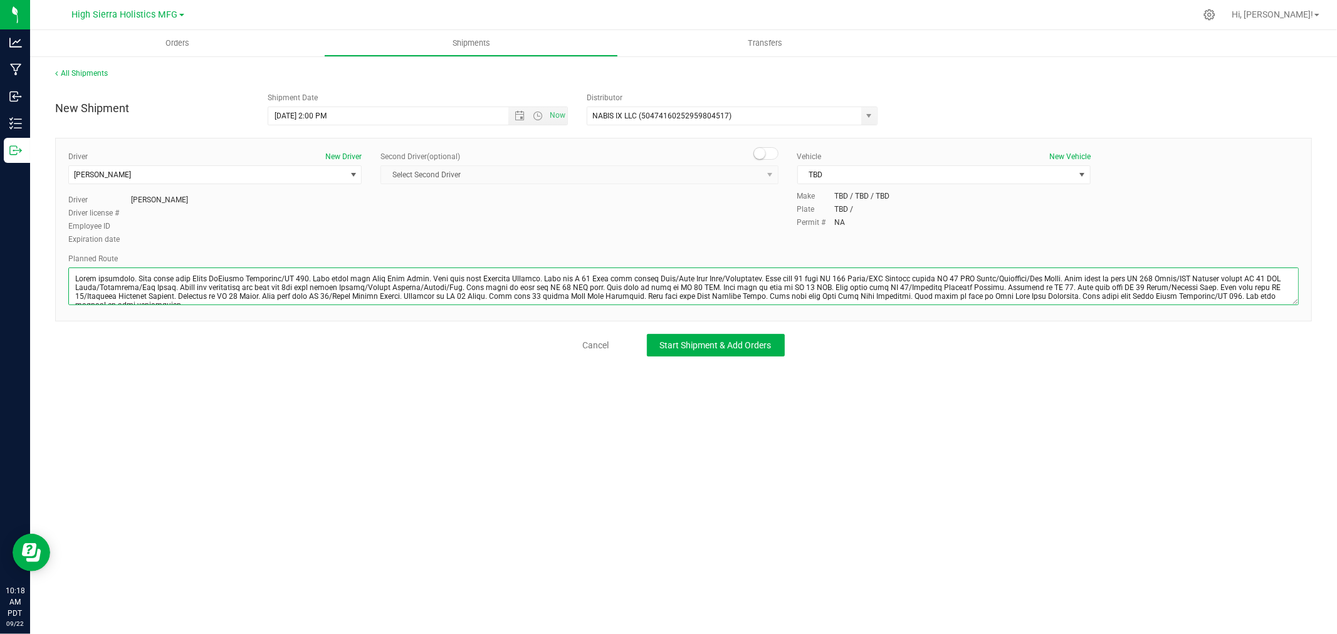
scroll to position [6, 0]
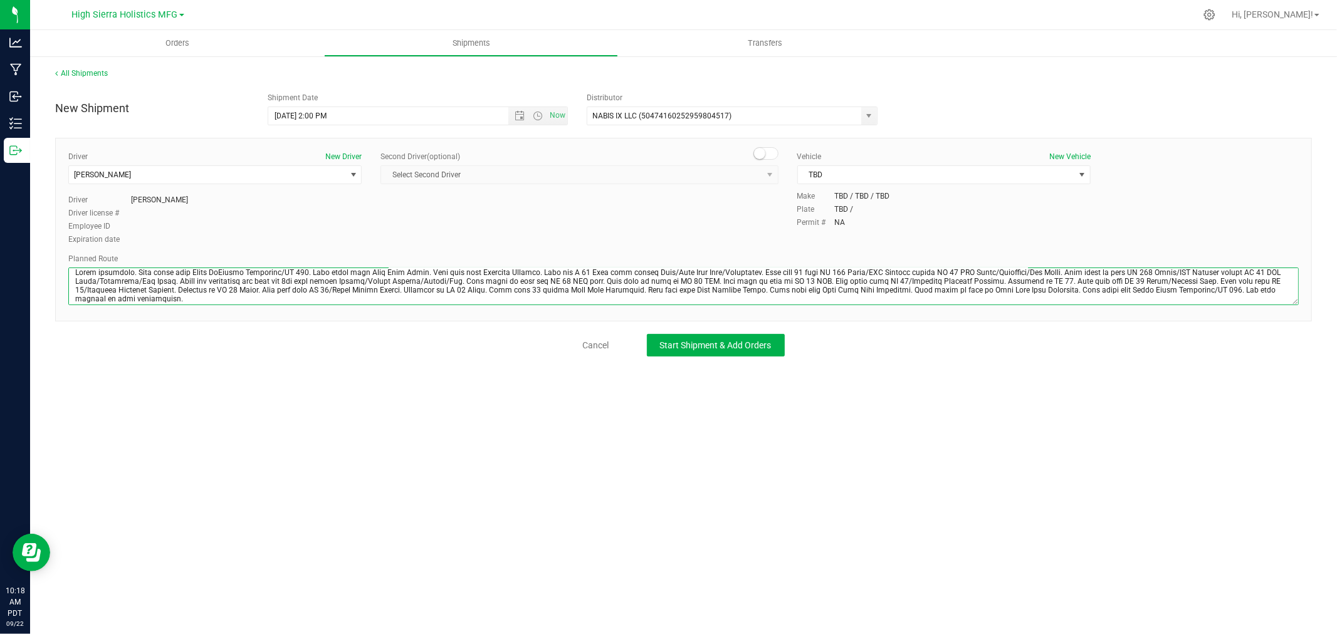
type textarea "Drive northeast. Turn right onto South McCarran Boulevard/NV 659. Turn right on…"
click at [710, 333] on div "New Shipment Shipment Date 9/22/2025 2:00 PM Now Distributor NABIS IX LLC (5047…" at bounding box center [683, 222] width 1257 height 270
click at [715, 347] on span "Start Shipment & Add Orders" at bounding box center [716, 345] width 112 height 10
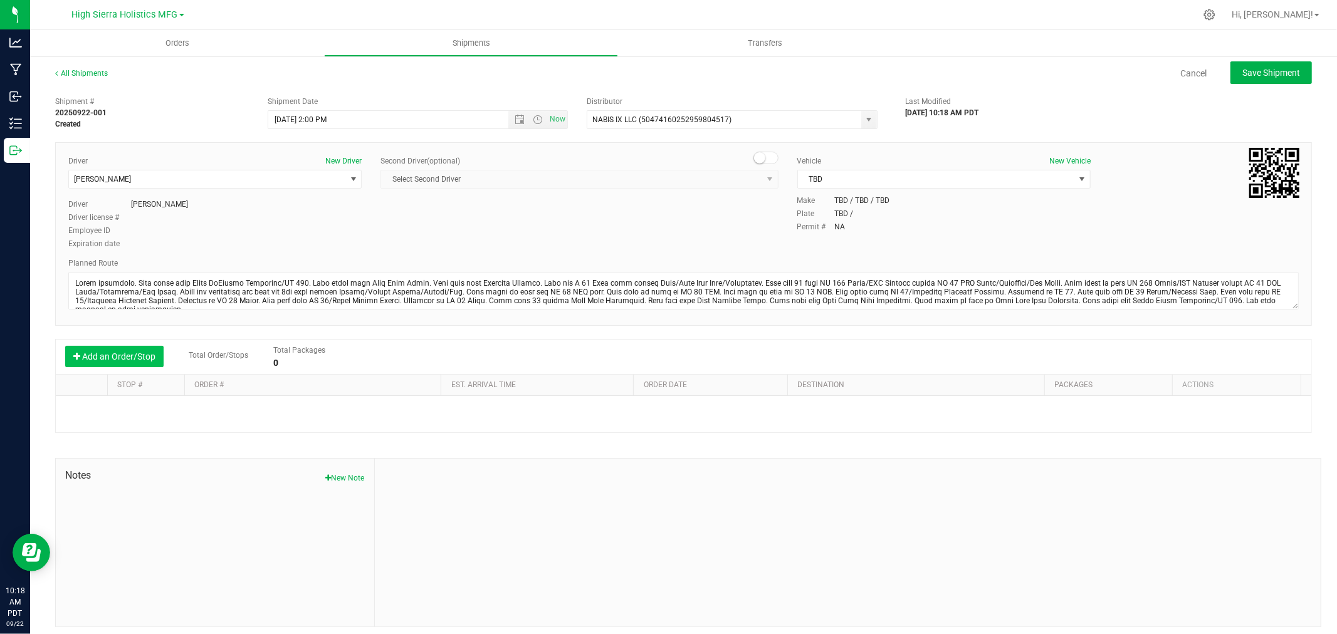
click at [126, 362] on button "Add an Order/Stop" at bounding box center [114, 356] width 98 height 21
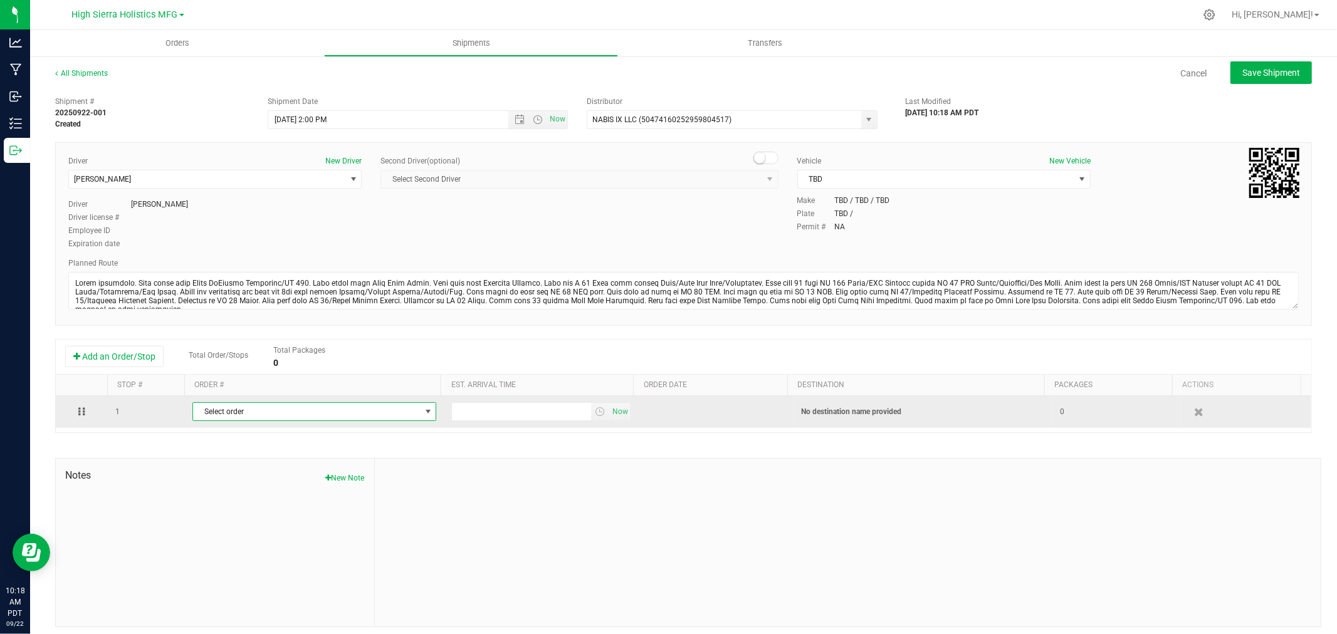
click at [423, 411] on span "select" at bounding box center [428, 412] width 10 height 10
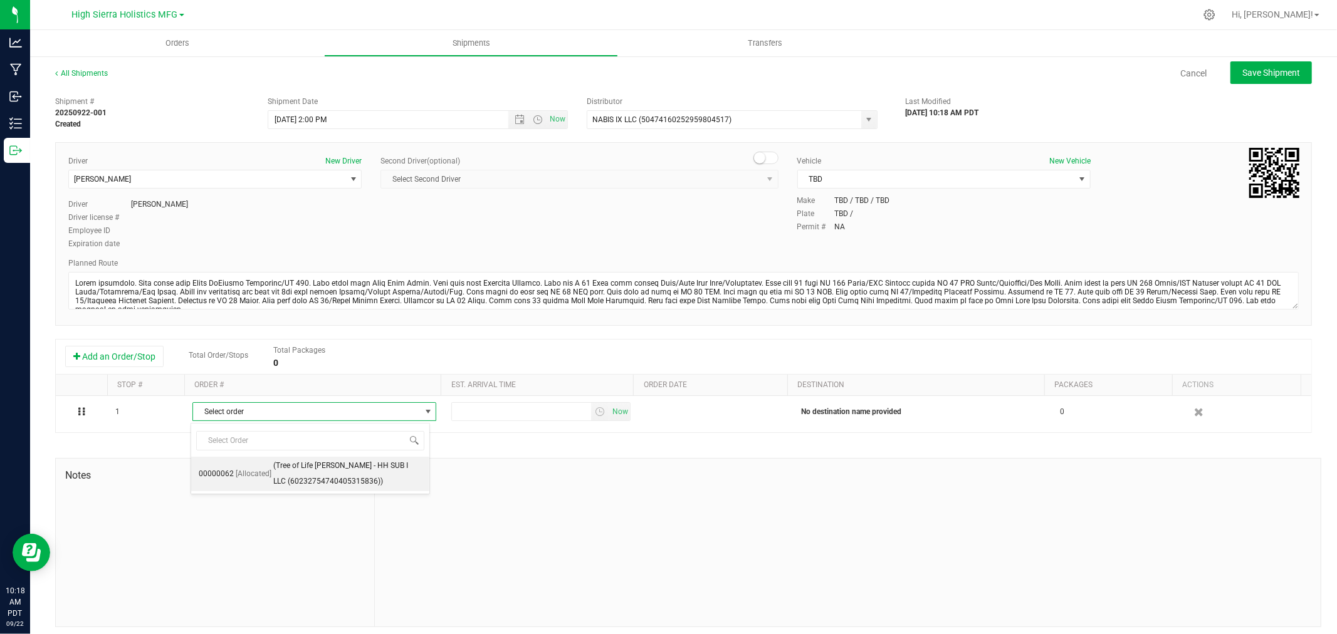
click at [367, 473] on span "(Tree of Life Jones - HH SUB I LLC (60232754740405315836))" at bounding box center [347, 474] width 149 height 32
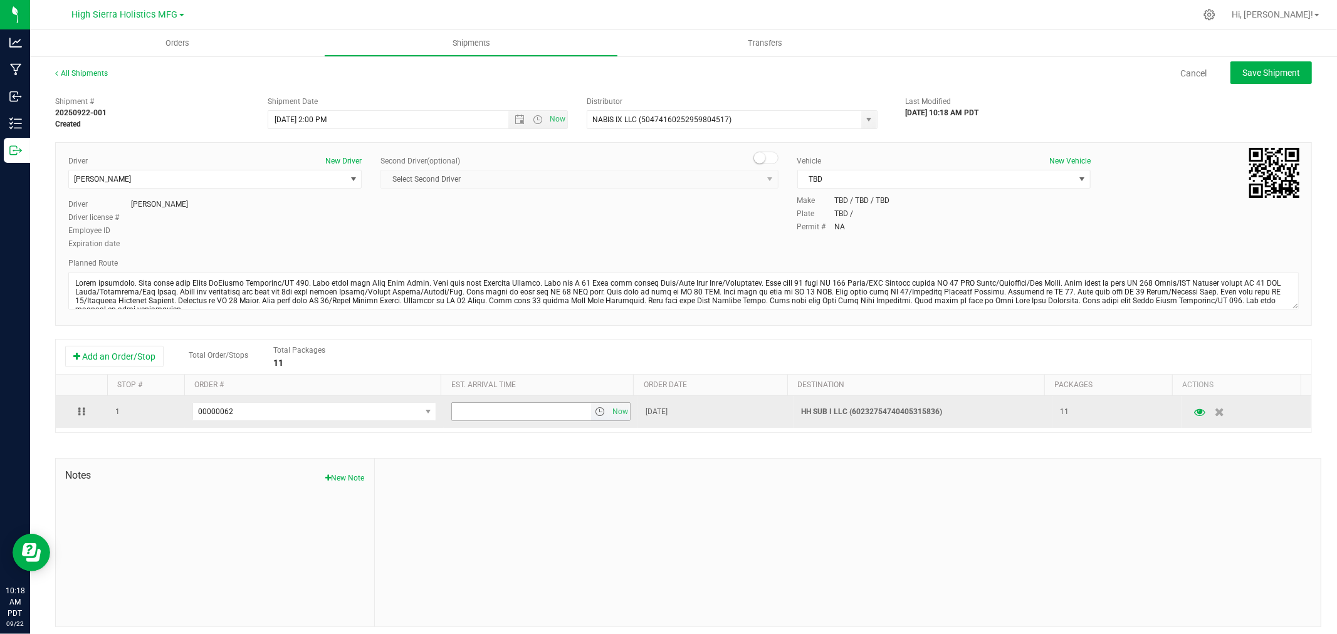
click at [595, 416] on span "select" at bounding box center [600, 412] width 10 height 10
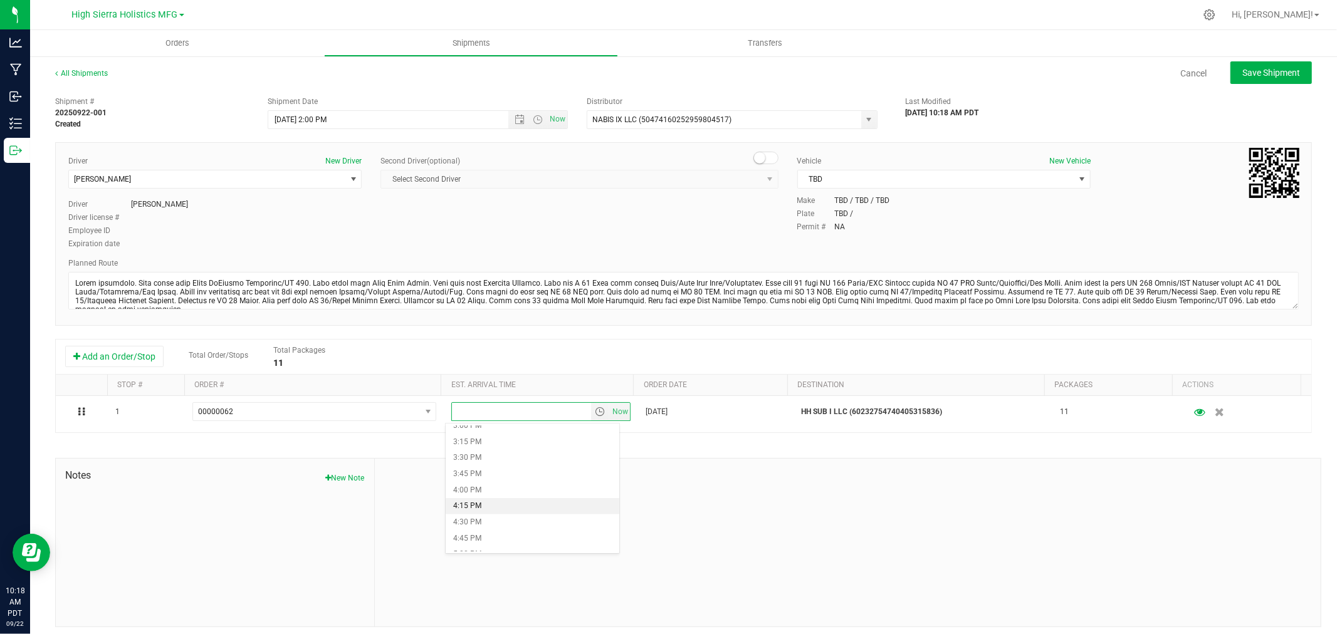
scroll to position [1045, 0]
click at [507, 486] on li "5:00 PM" at bounding box center [532, 485] width 173 height 16
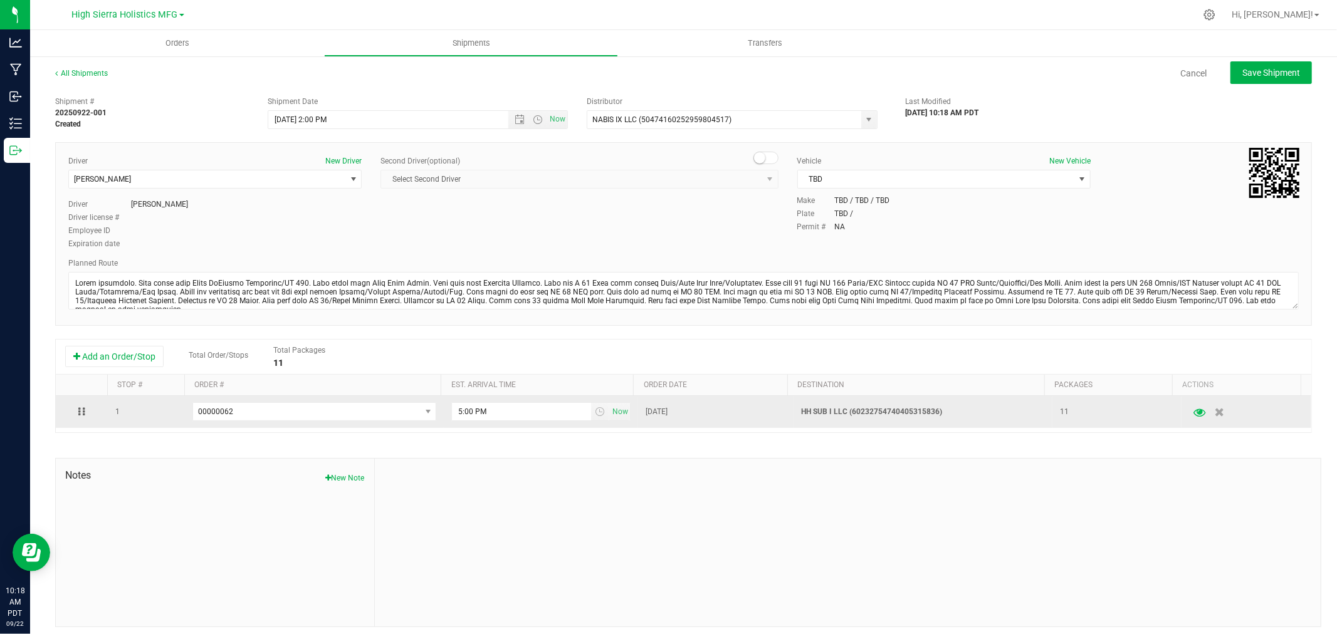
click at [1194, 416] on icon "button" at bounding box center [1200, 412] width 12 height 9
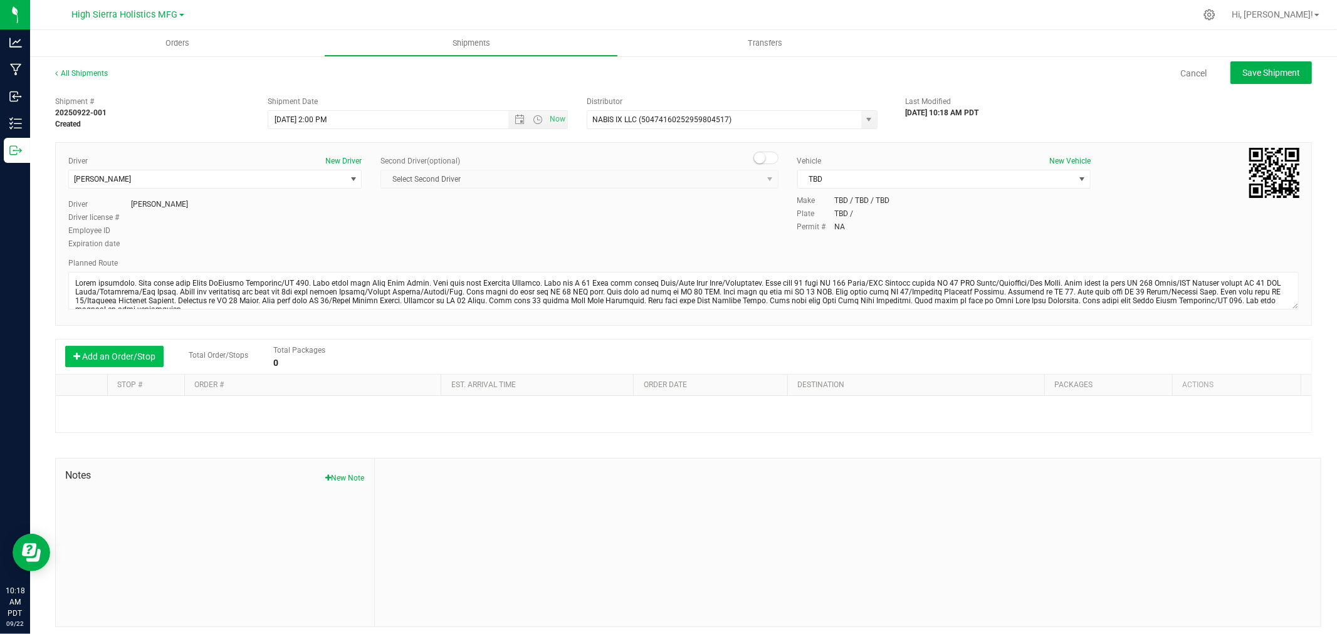
click at [139, 359] on button "Add an Order/Stop" at bounding box center [114, 356] width 98 height 21
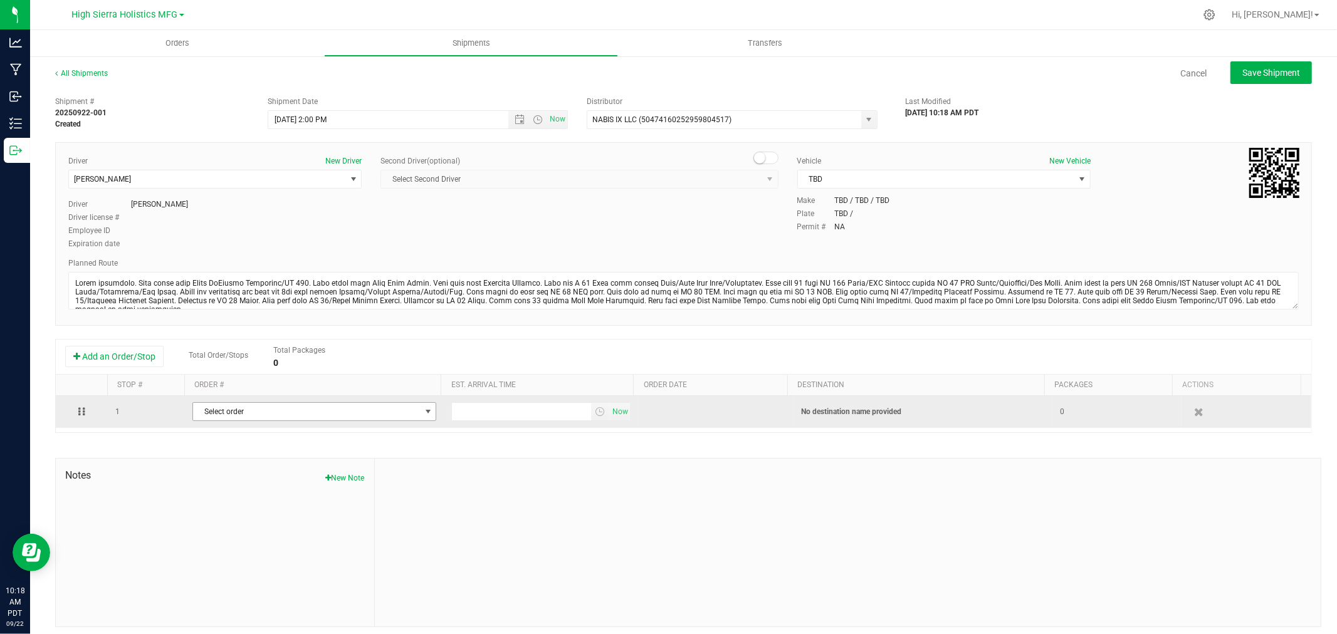
click at [426, 411] on span "select" at bounding box center [428, 412] width 10 height 10
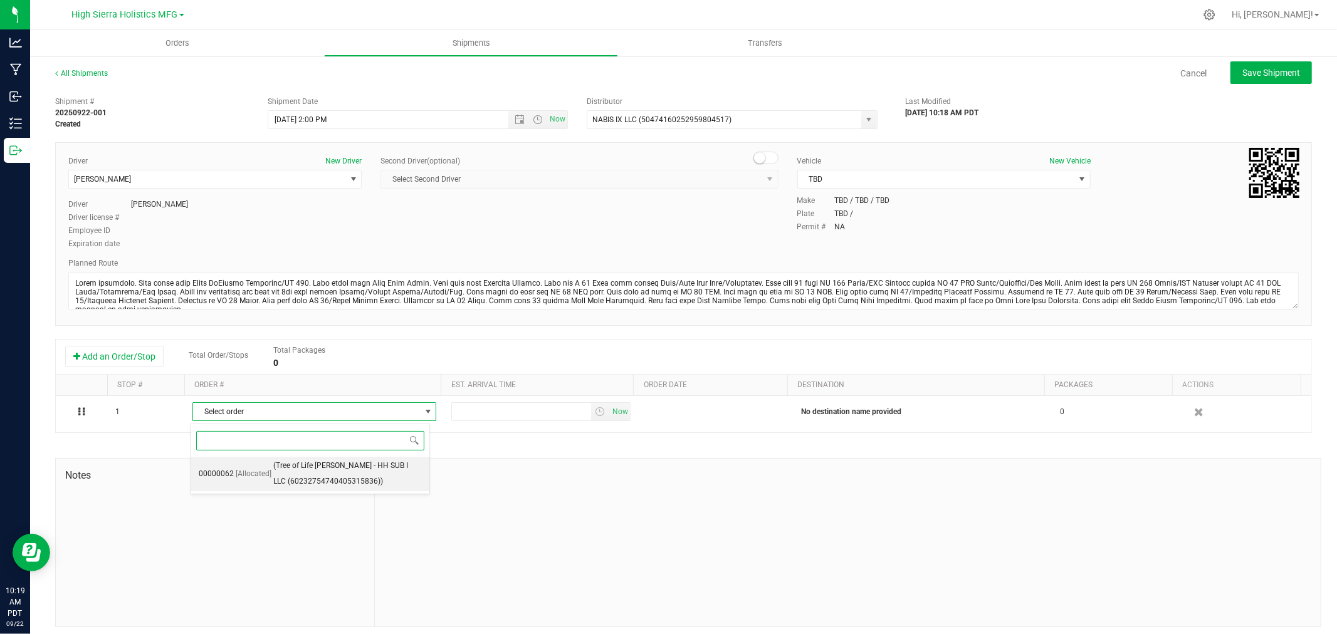
click at [285, 471] on span "(Tree of Life Jones - HH SUB I LLC (60232754740405315836))" at bounding box center [347, 474] width 149 height 32
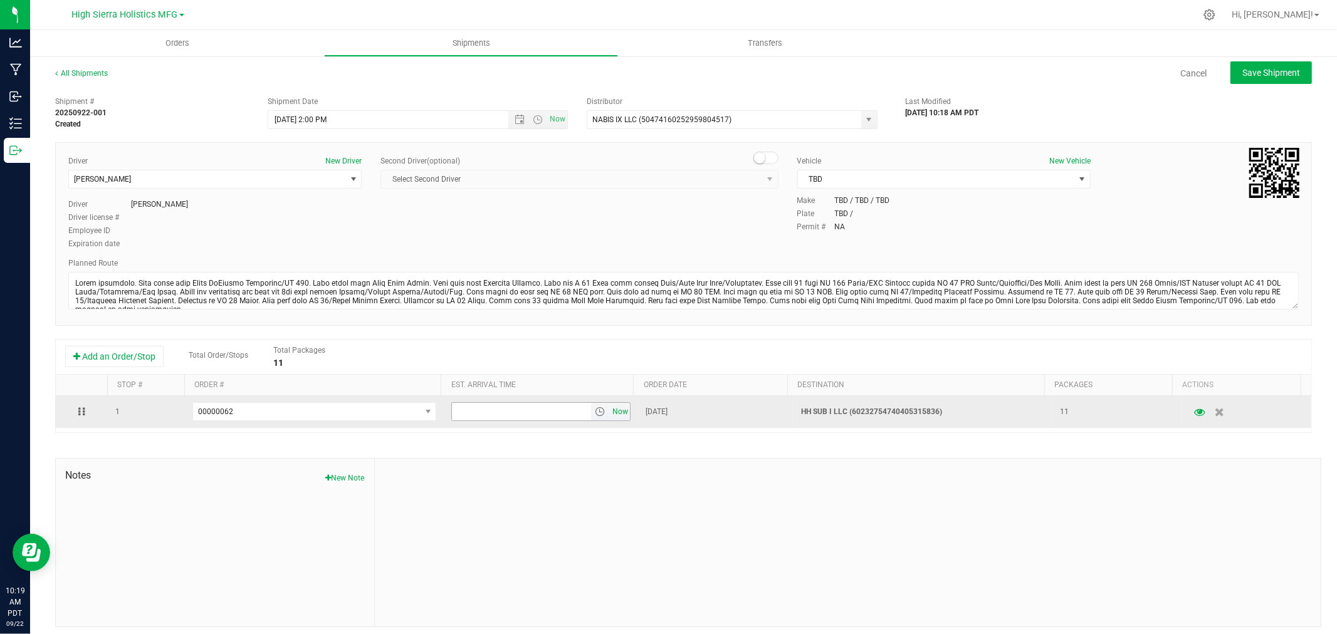
click at [610, 415] on span "Now" at bounding box center [620, 412] width 21 height 18
click at [595, 414] on span "select" at bounding box center [600, 412] width 10 height 10
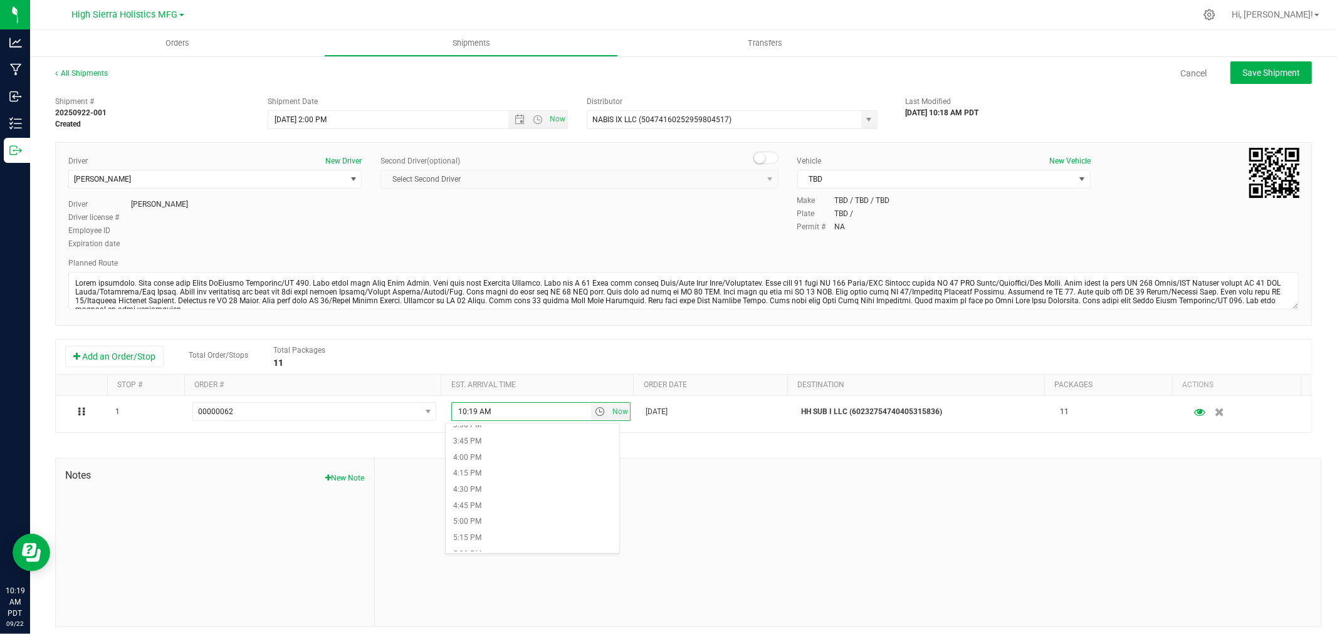
scroll to position [1045, 0]
click at [477, 481] on li "5:00 PM" at bounding box center [532, 485] width 173 height 16
click at [677, 452] on div "Shipment # 20250922-001 Created Shipment Date 9/22/2025 2:00 PM Now Distributor…" at bounding box center [683, 358] width 1257 height 537
click at [1280, 76] on span "Save Shipment" at bounding box center [1272, 73] width 58 height 10
type input "9/22/2025 9:00 PM"
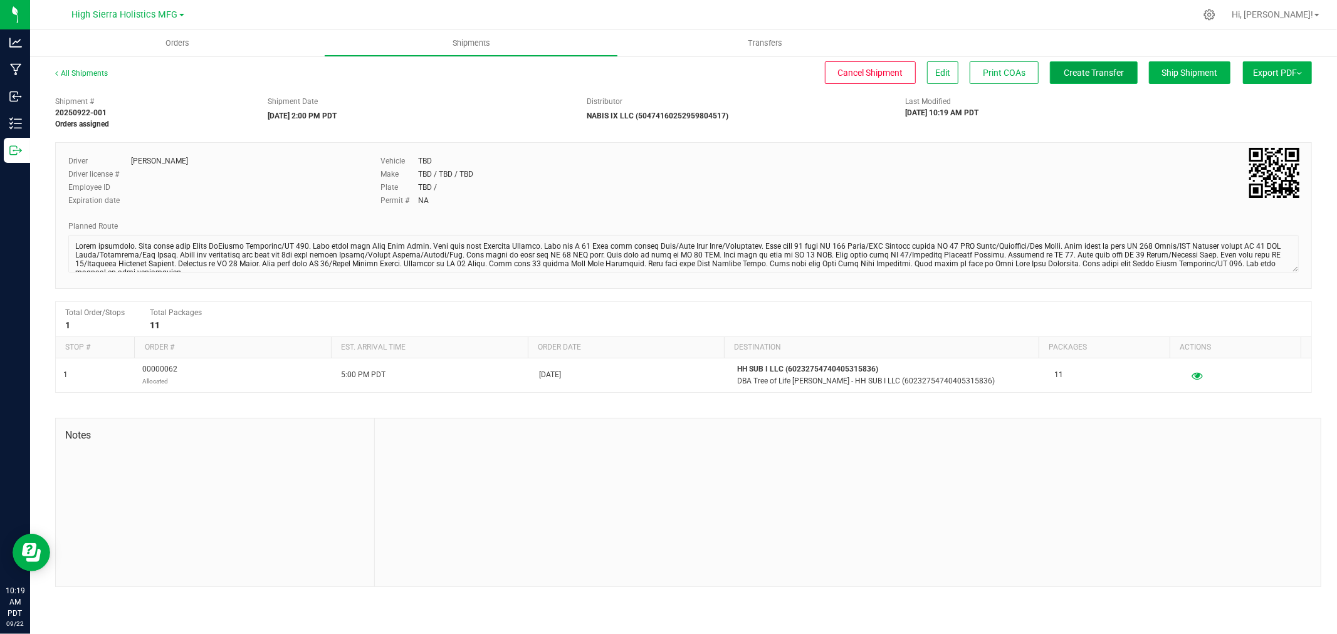
click at [1090, 76] on span "Create Transfer" at bounding box center [1094, 73] width 60 height 10
click at [364, 19] on div at bounding box center [709, 15] width 971 height 24
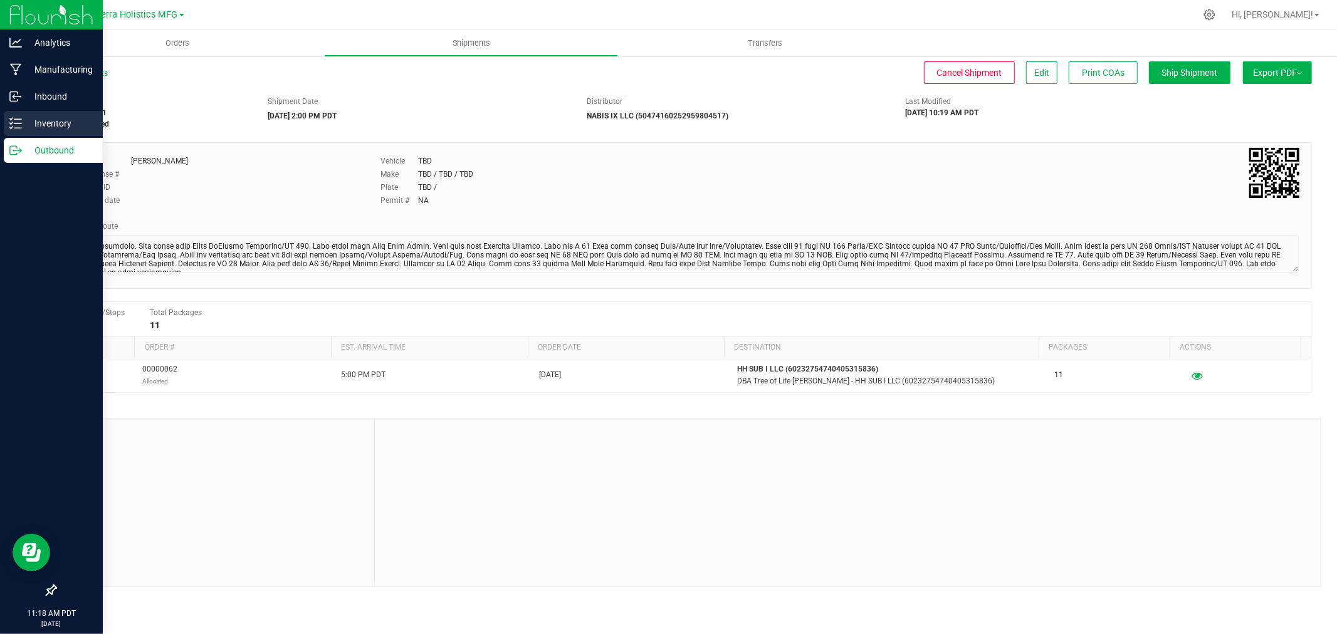
click at [66, 120] on p "Inventory" at bounding box center [59, 123] width 75 height 15
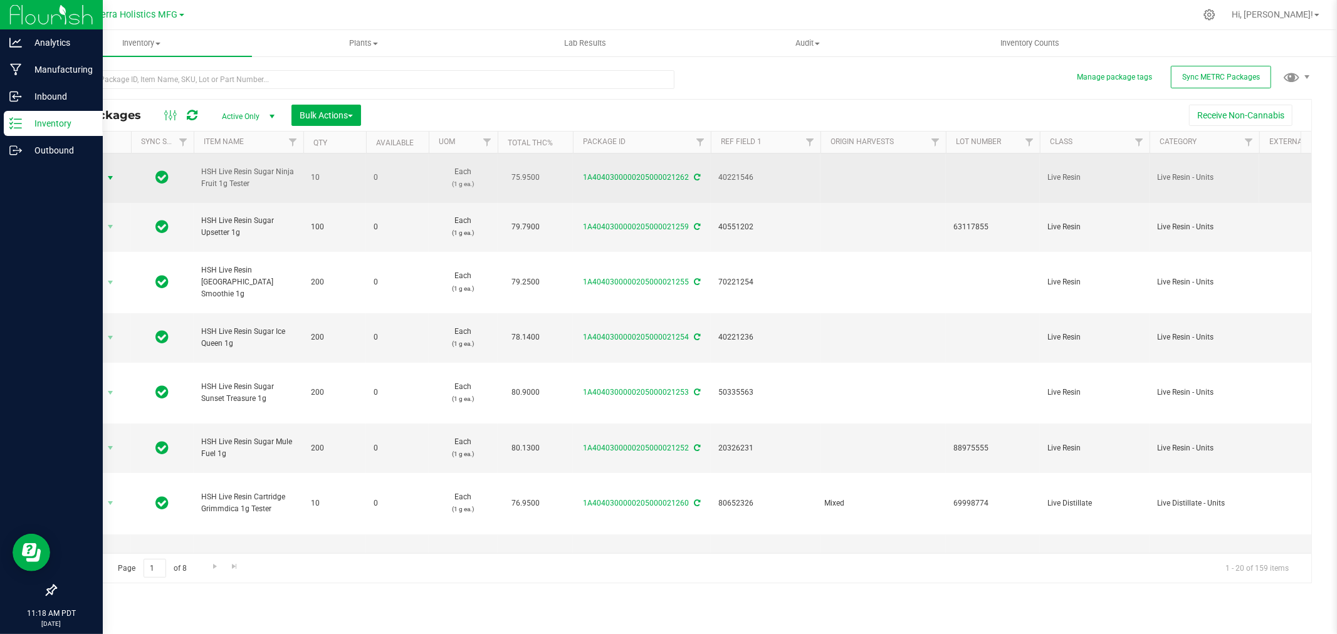
click at [111, 180] on span "select" at bounding box center [110, 178] width 10 height 10
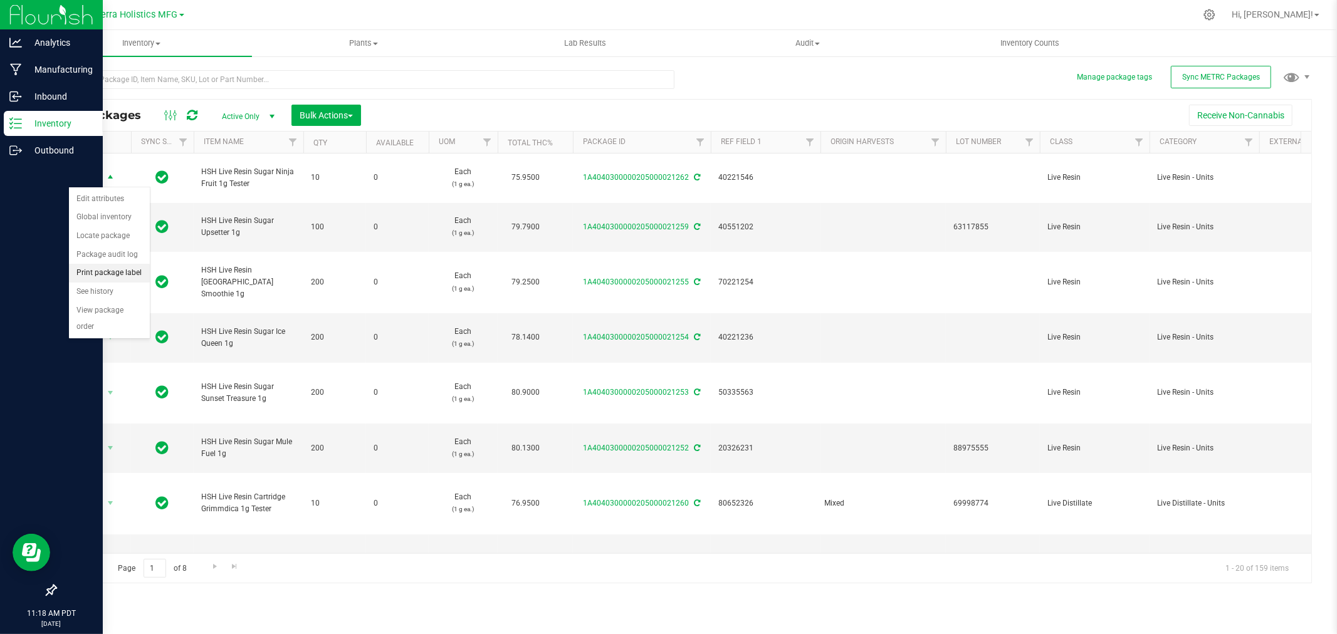
click at [117, 277] on li "Print package label" at bounding box center [109, 273] width 81 height 19
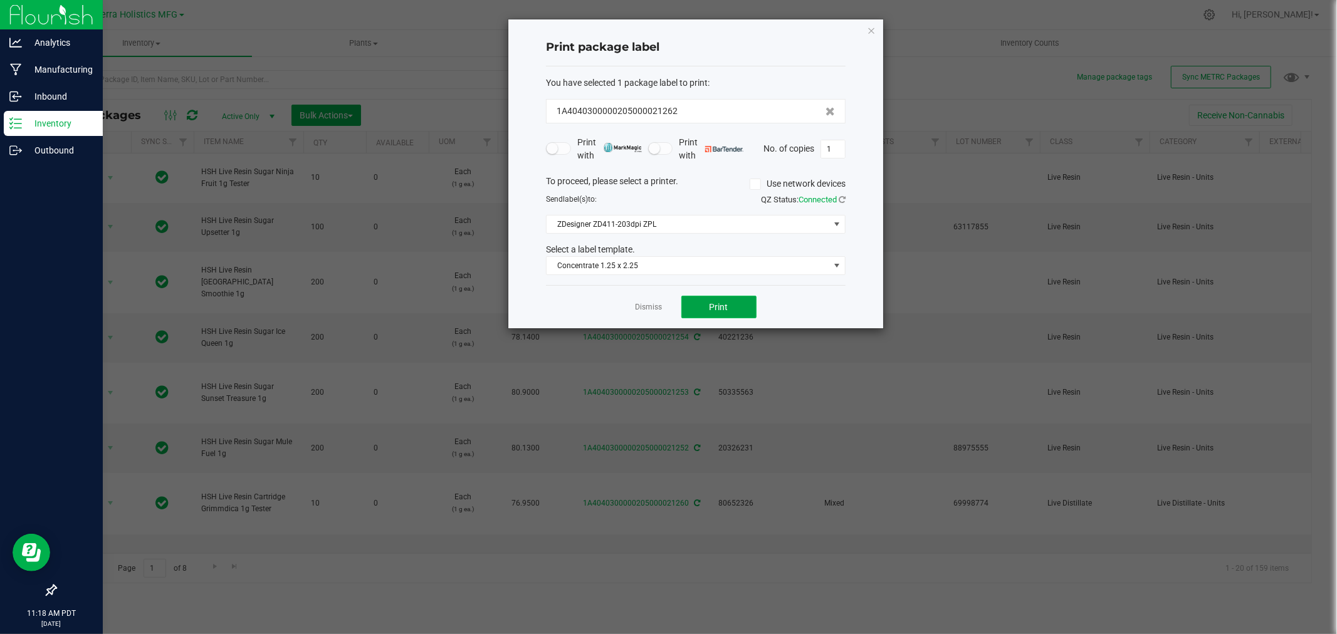
click at [720, 300] on button "Print" at bounding box center [719, 307] width 75 height 23
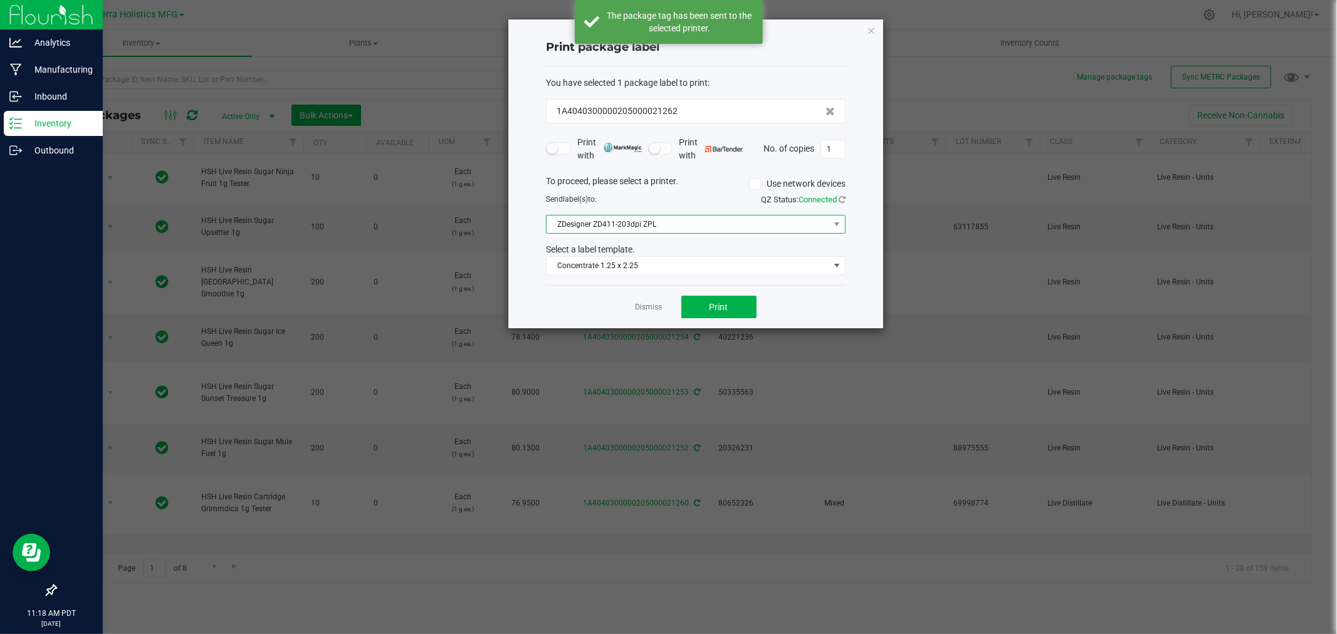
click at [803, 226] on span "ZDesigner ZD411-203dpi ZPL" at bounding box center [688, 225] width 283 height 18
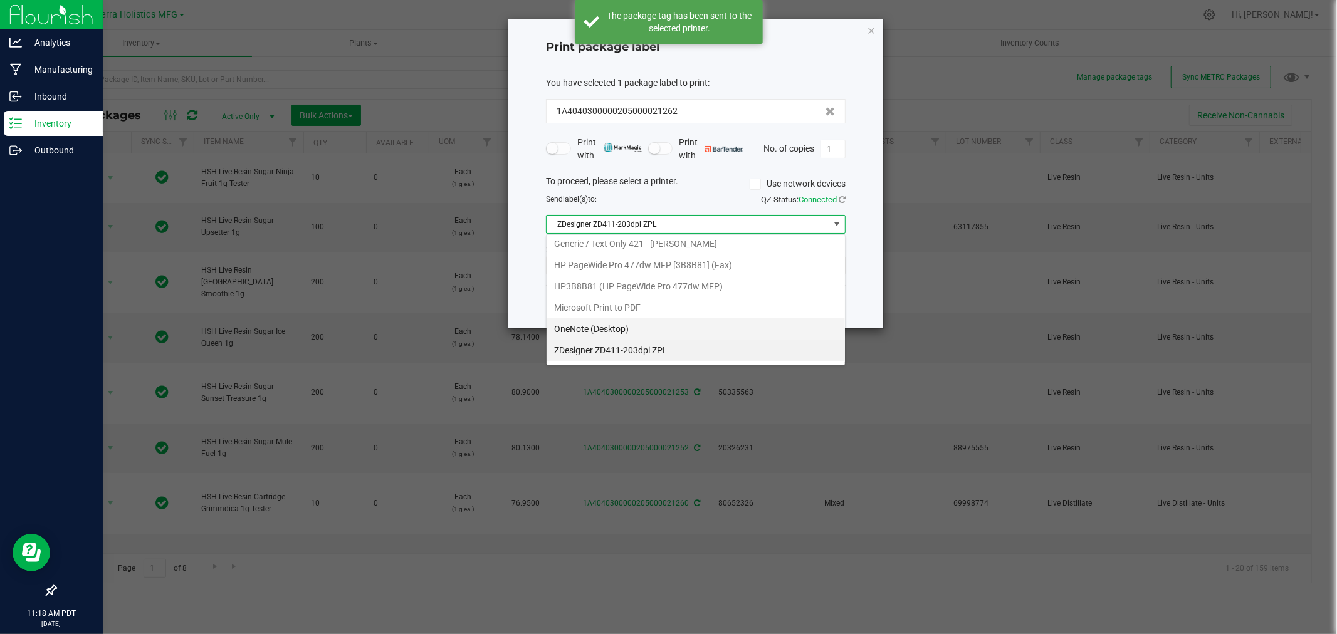
scroll to position [19, 0]
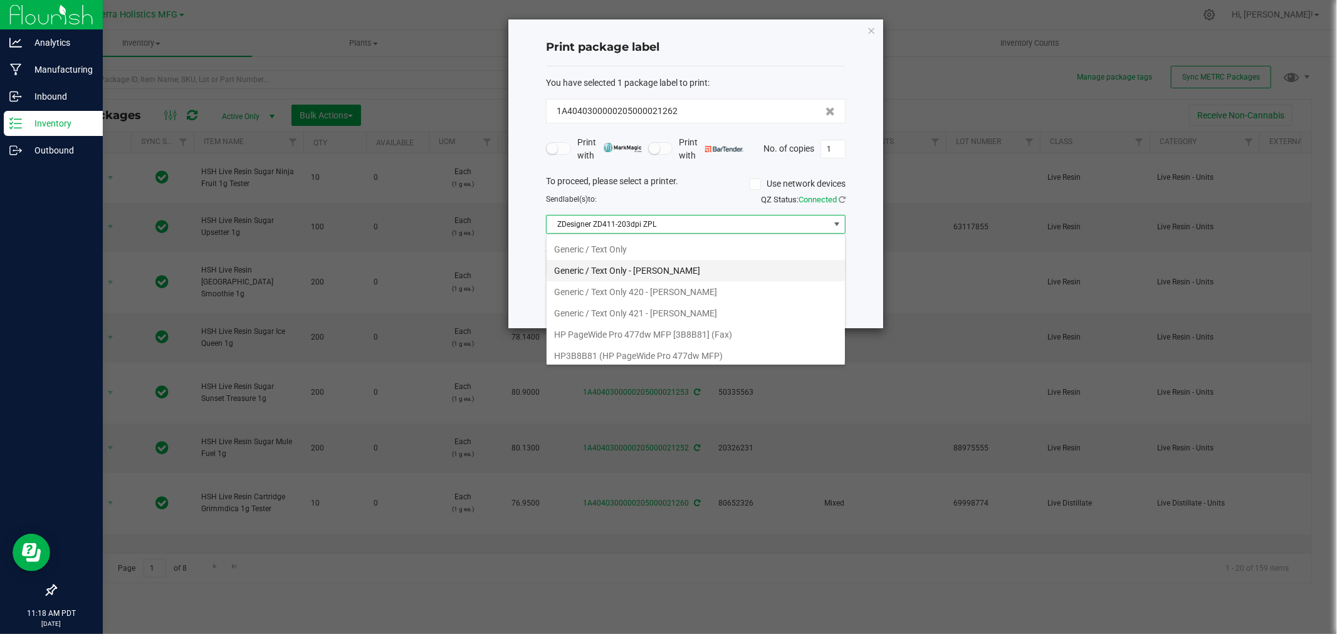
click at [660, 271] on Jake "Generic / Text Only - Jake" at bounding box center [696, 270] width 298 height 21
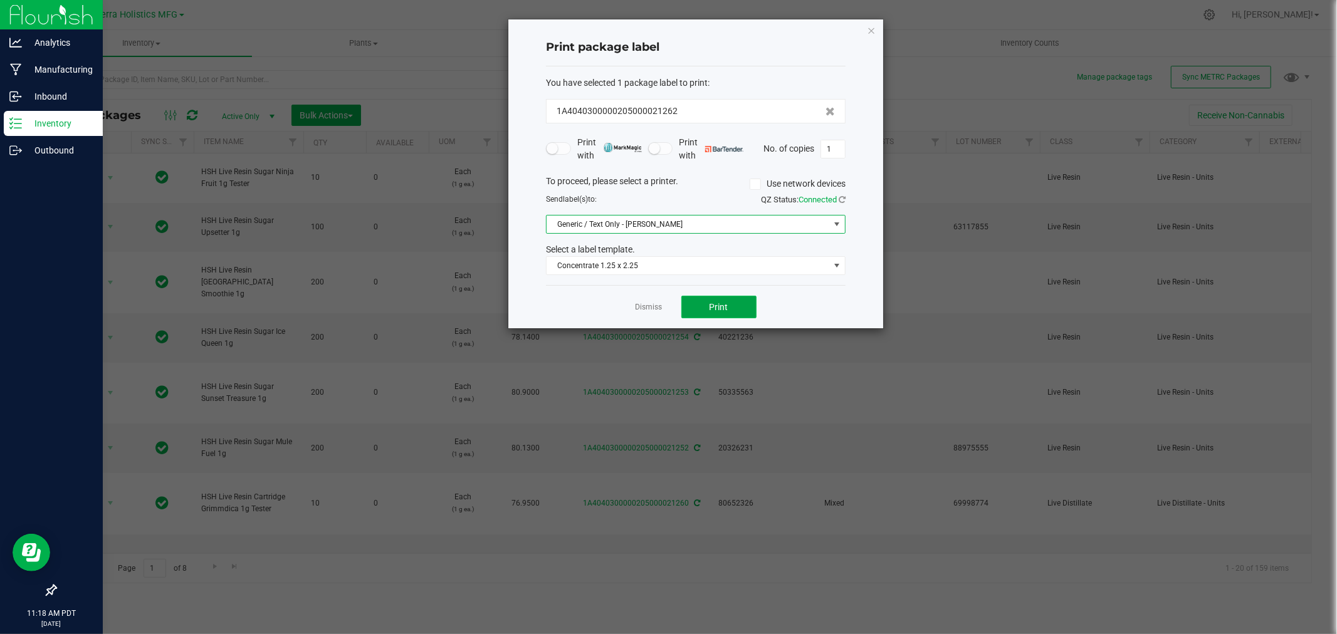
click at [717, 311] on span "Print" at bounding box center [719, 307] width 19 height 10
click at [704, 223] on span "Generic / Text Only - Jake" at bounding box center [688, 225] width 283 height 18
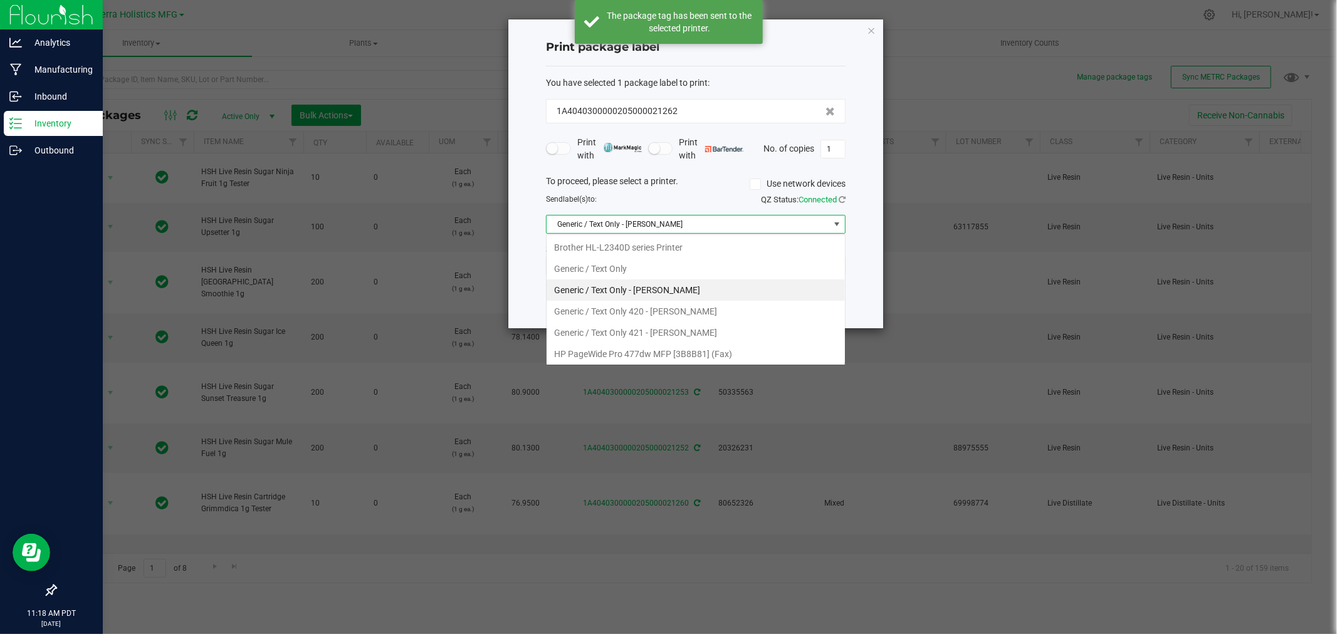
scroll to position [19, 299]
click at [646, 265] on Only "Generic / Text Only" at bounding box center [696, 268] width 298 height 21
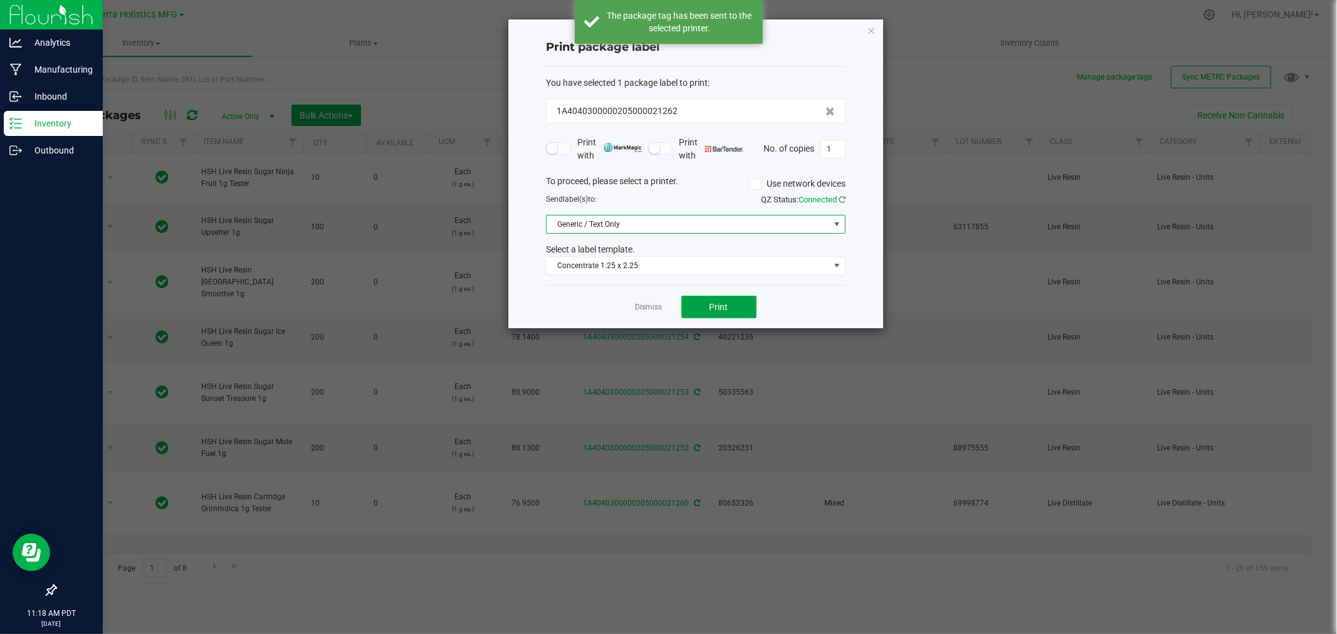
click at [715, 314] on button "Print" at bounding box center [719, 307] width 75 height 23
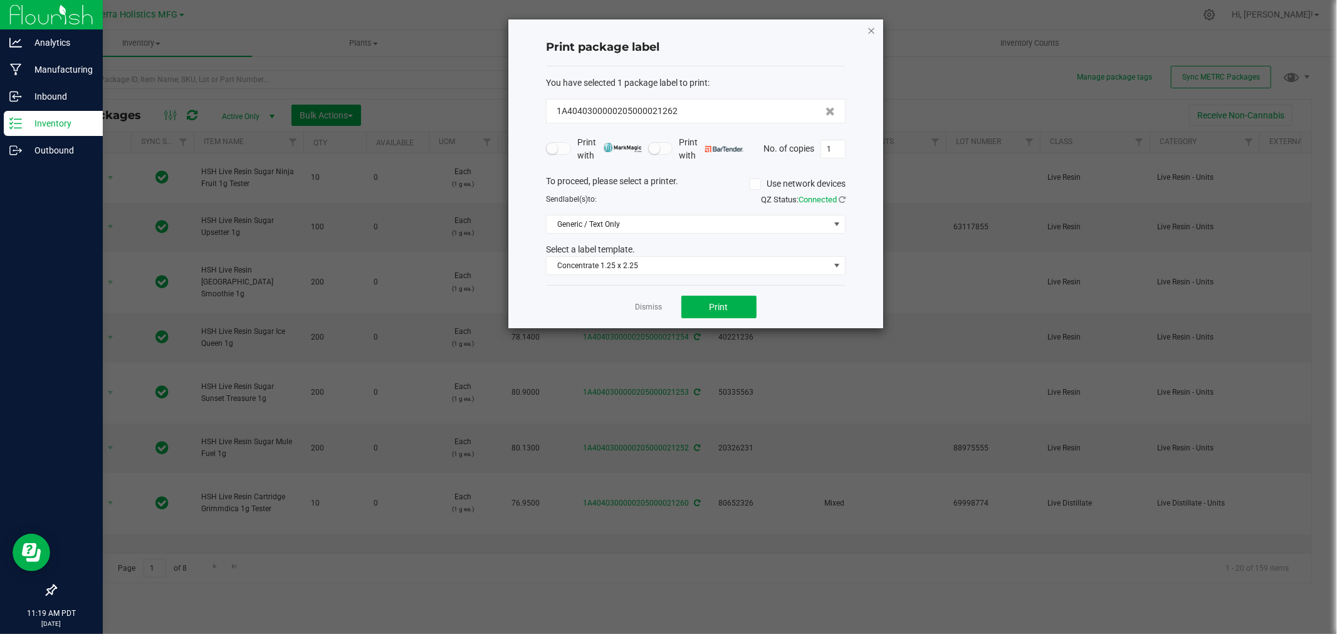
click at [872, 31] on icon "button" at bounding box center [871, 30] width 9 height 15
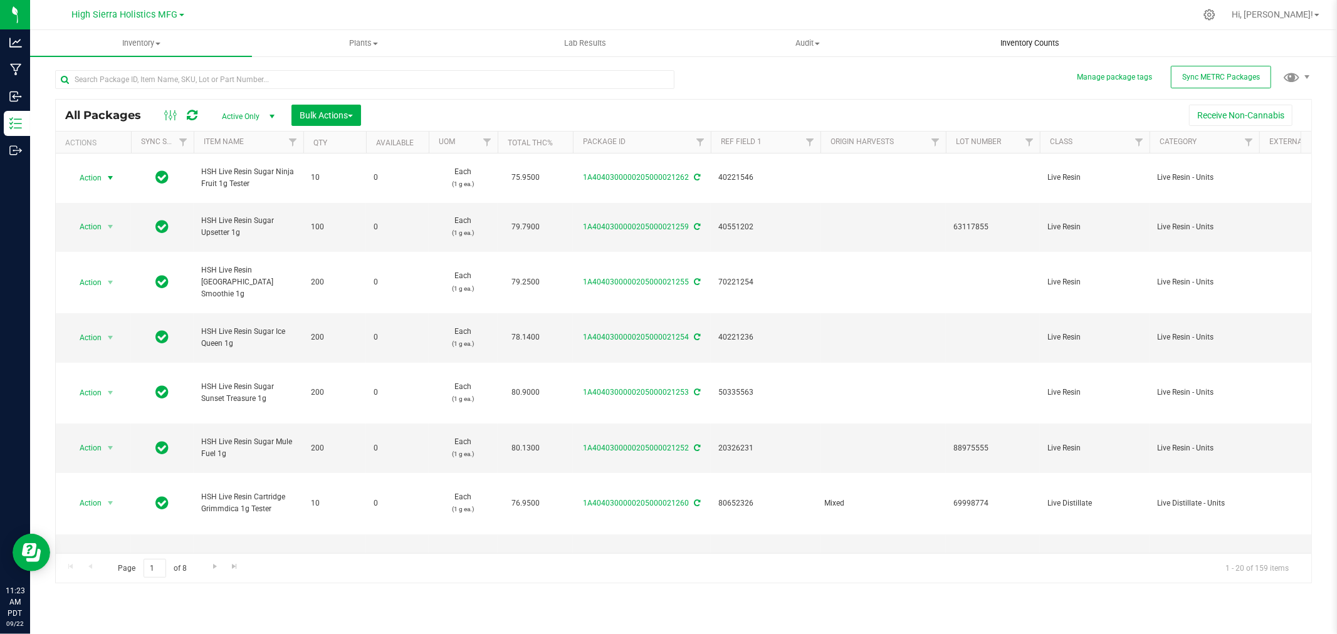
click at [1036, 41] on span "Inventory Counts" at bounding box center [1030, 43] width 93 height 11
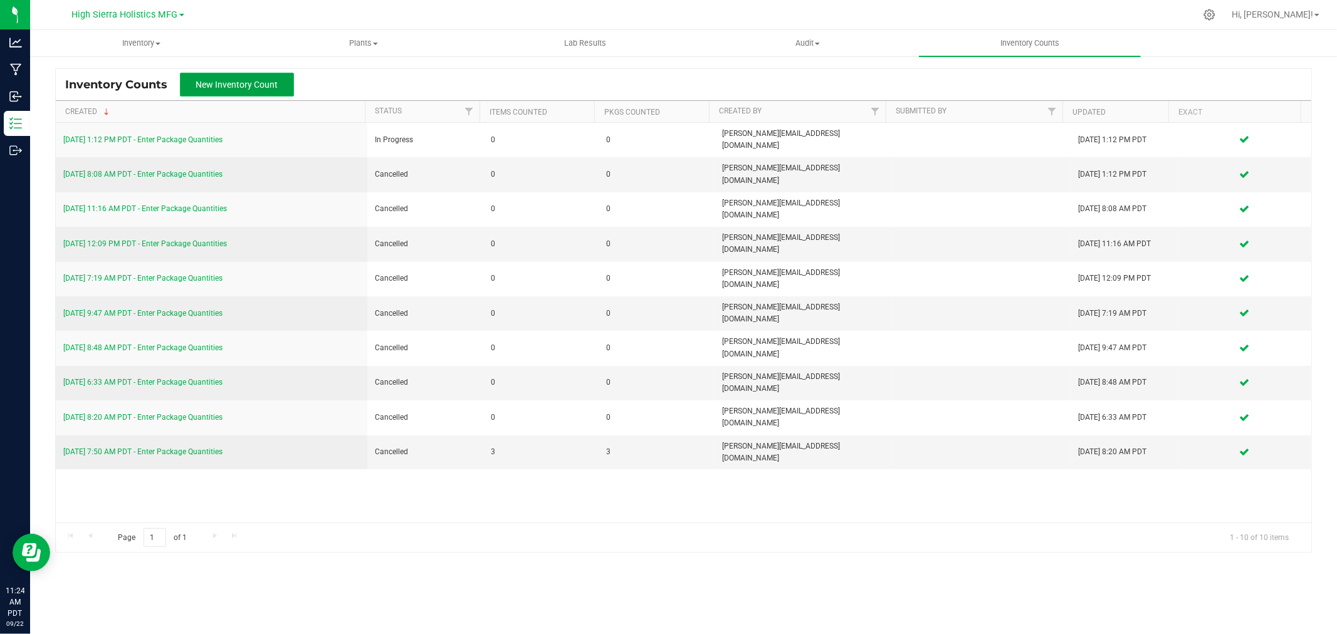
click at [246, 83] on span "New Inventory Count" at bounding box center [237, 85] width 82 height 10
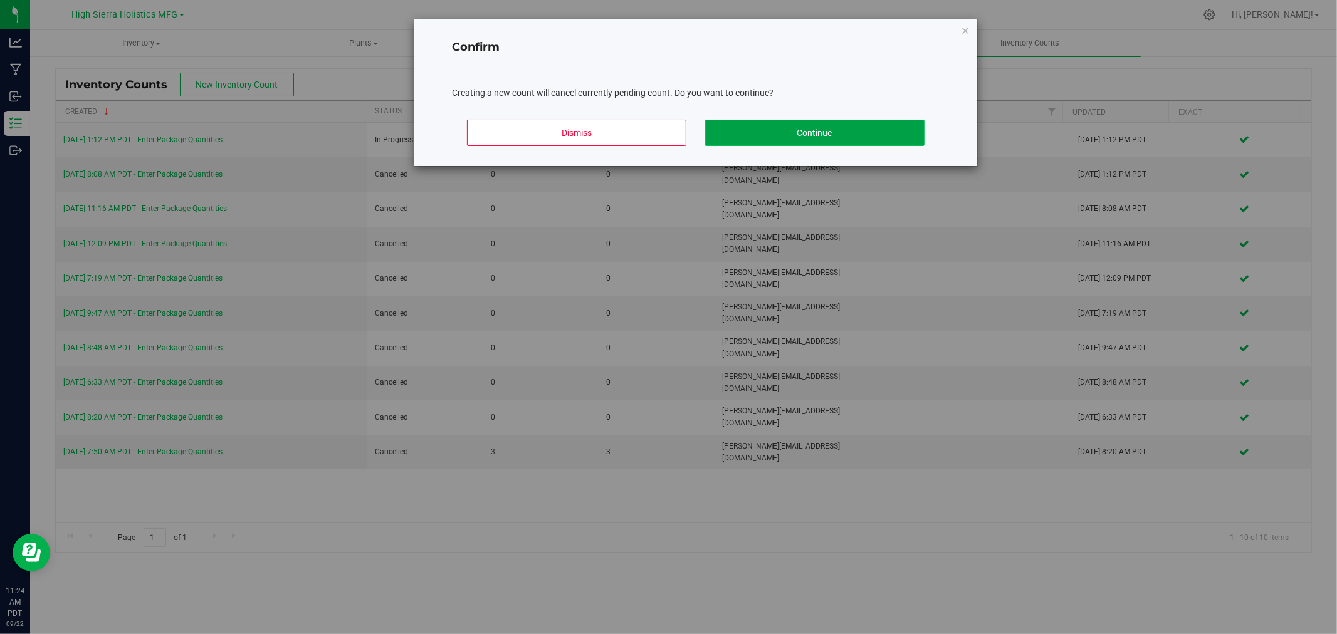
click at [856, 130] on button "Continue" at bounding box center [814, 133] width 219 height 26
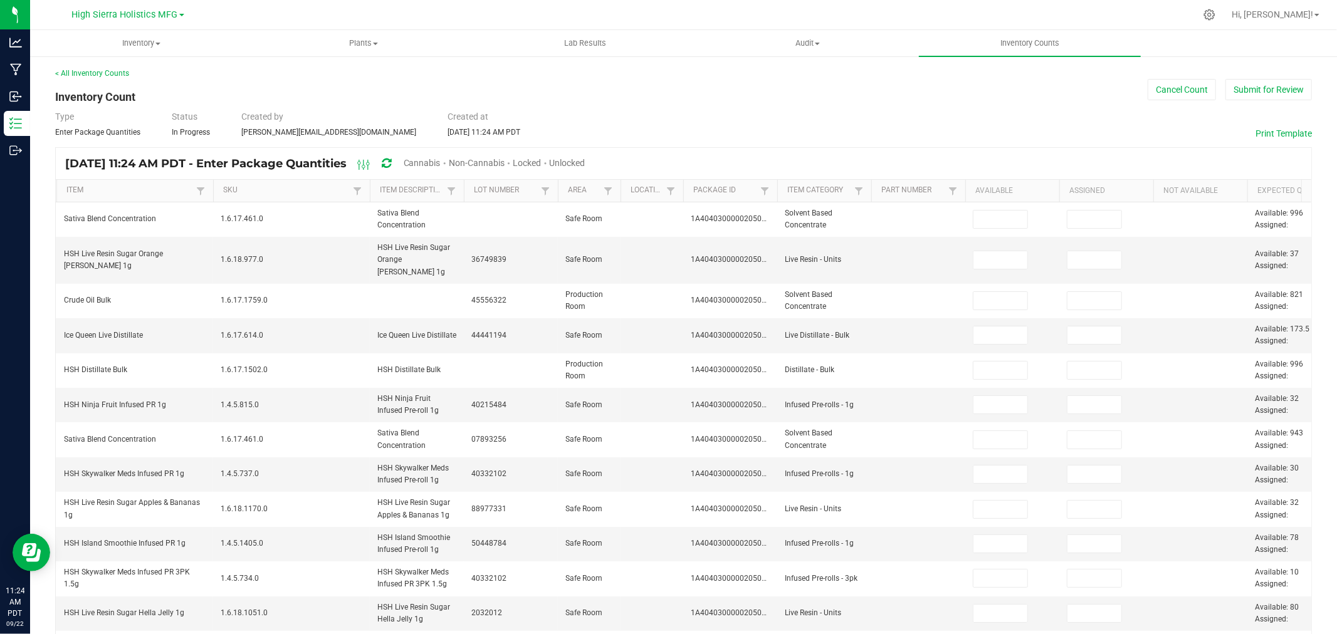
click at [813, 183] on th "Item Category" at bounding box center [824, 191] width 94 height 23
click at [816, 184] on th "Item Category" at bounding box center [824, 191] width 94 height 23
click at [821, 191] on link "Item Category" at bounding box center [818, 191] width 63 height 10
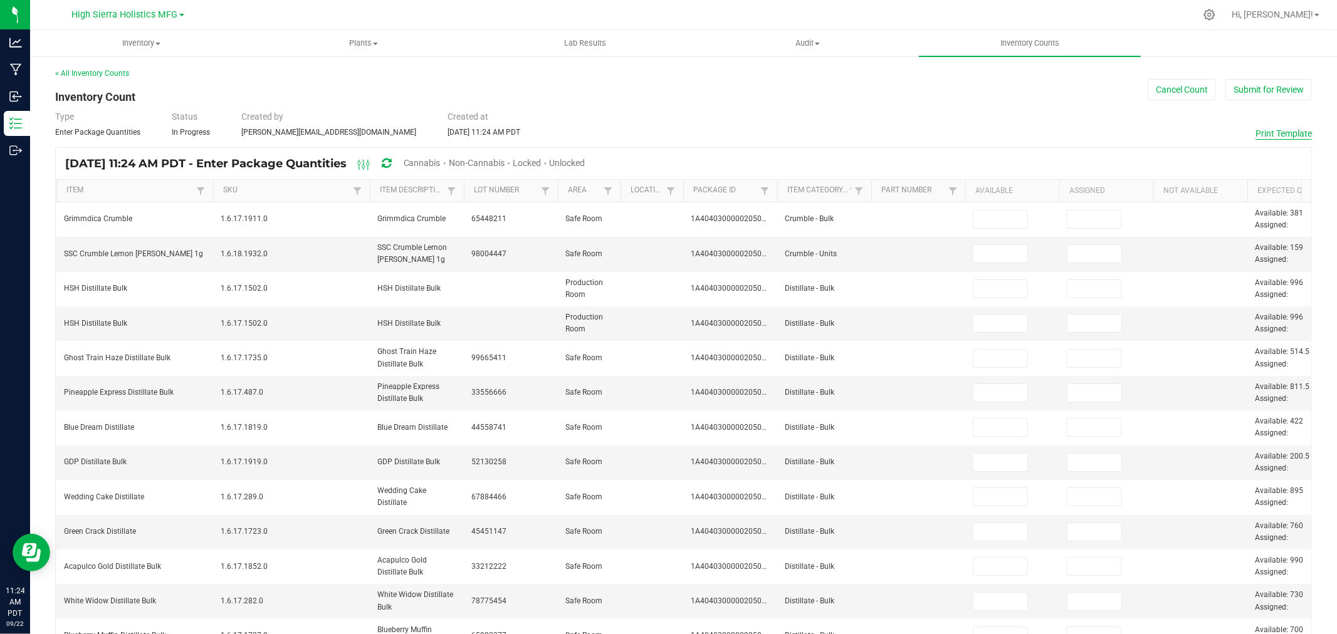
click at [1290, 129] on button "Print Template" at bounding box center [1284, 133] width 56 height 13
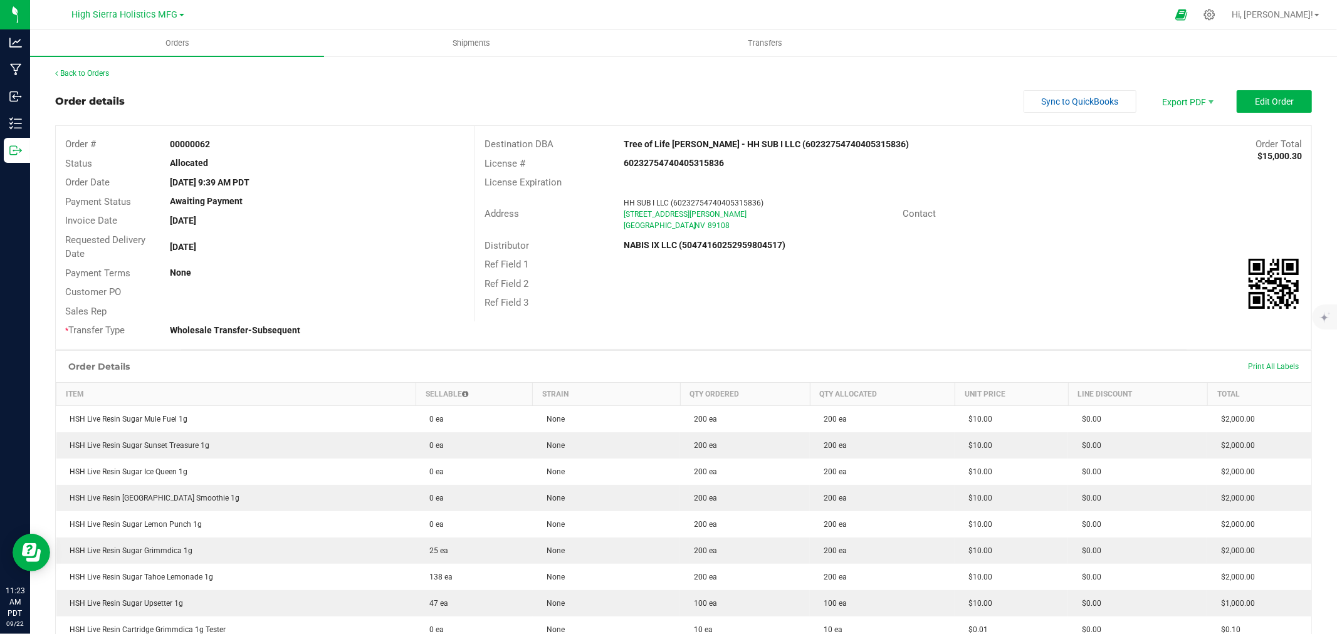
click at [221, 78] on div "Back to Orders" at bounding box center [683, 73] width 1257 height 11
click at [265, 30] on uib-tab-heading "Orders" at bounding box center [177, 43] width 294 height 26
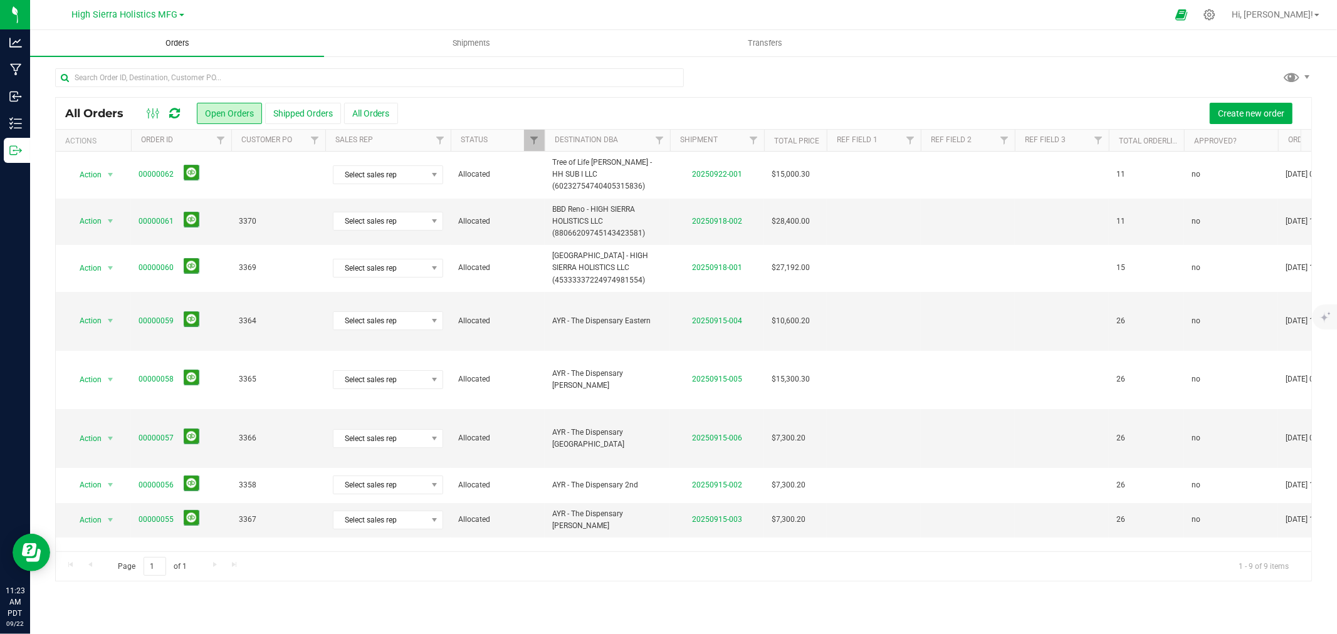
click at [322, 30] on uib-tab-heading "Orders" at bounding box center [177, 43] width 294 height 26
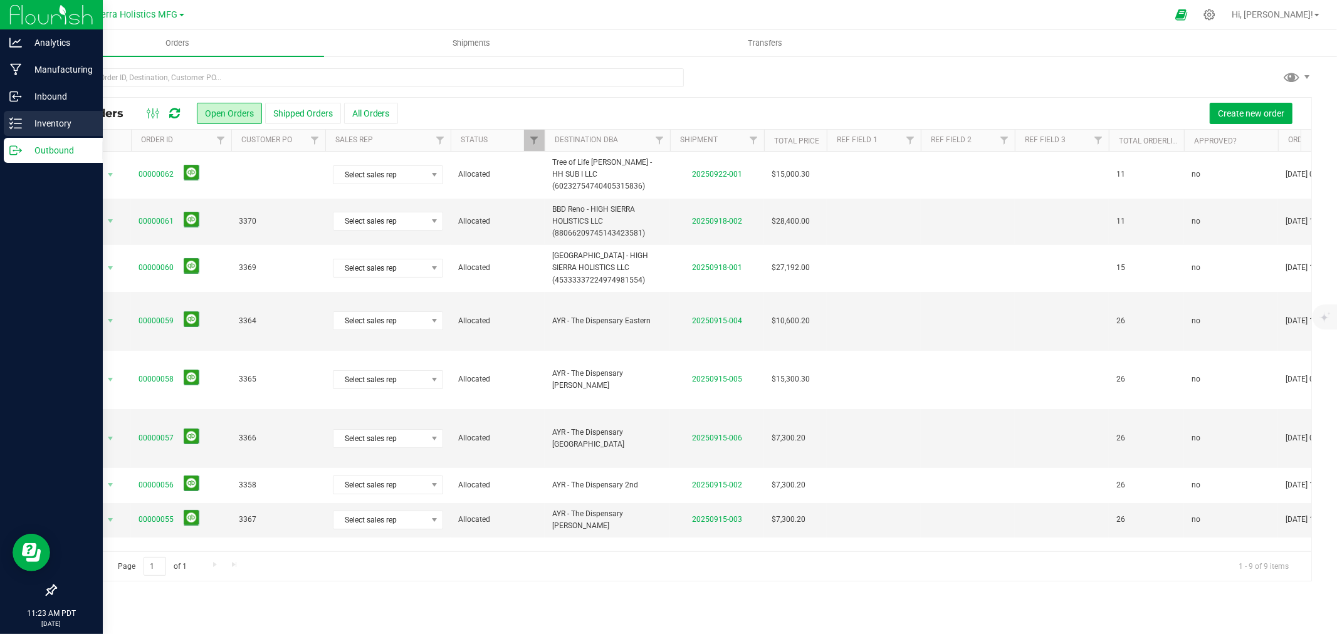
click at [39, 124] on p "Inventory" at bounding box center [59, 123] width 75 height 15
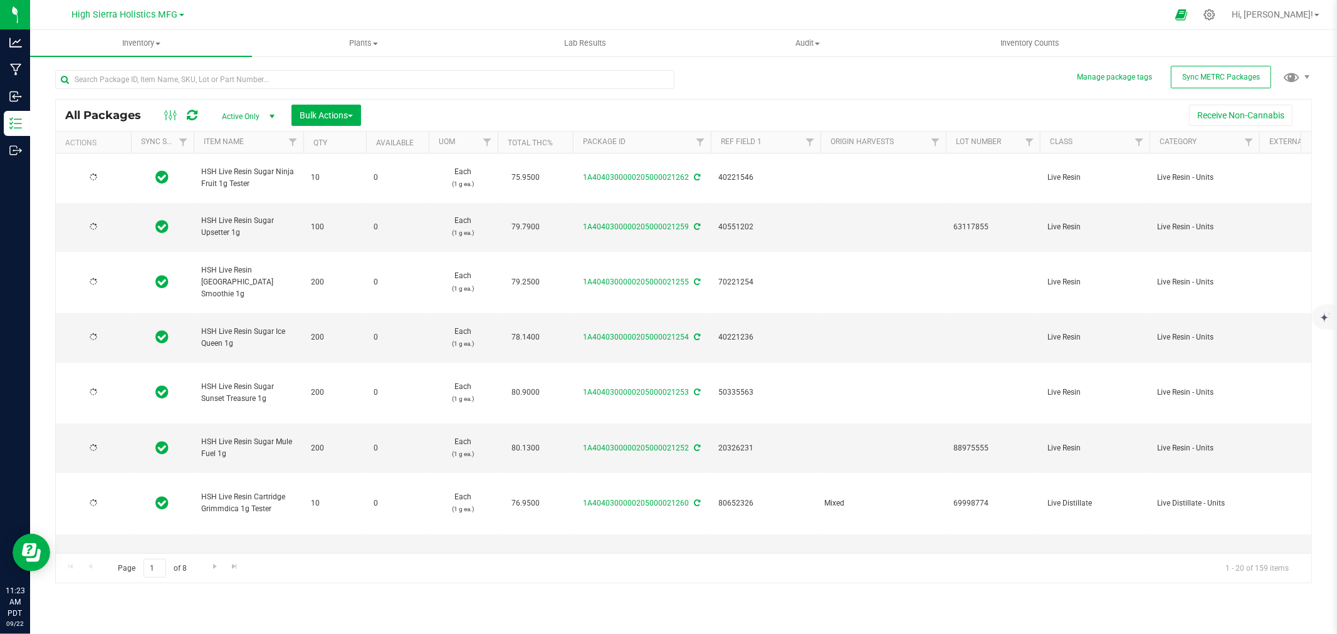
click at [308, 17] on div at bounding box center [695, 15] width 943 height 24
type input "[DATE]"
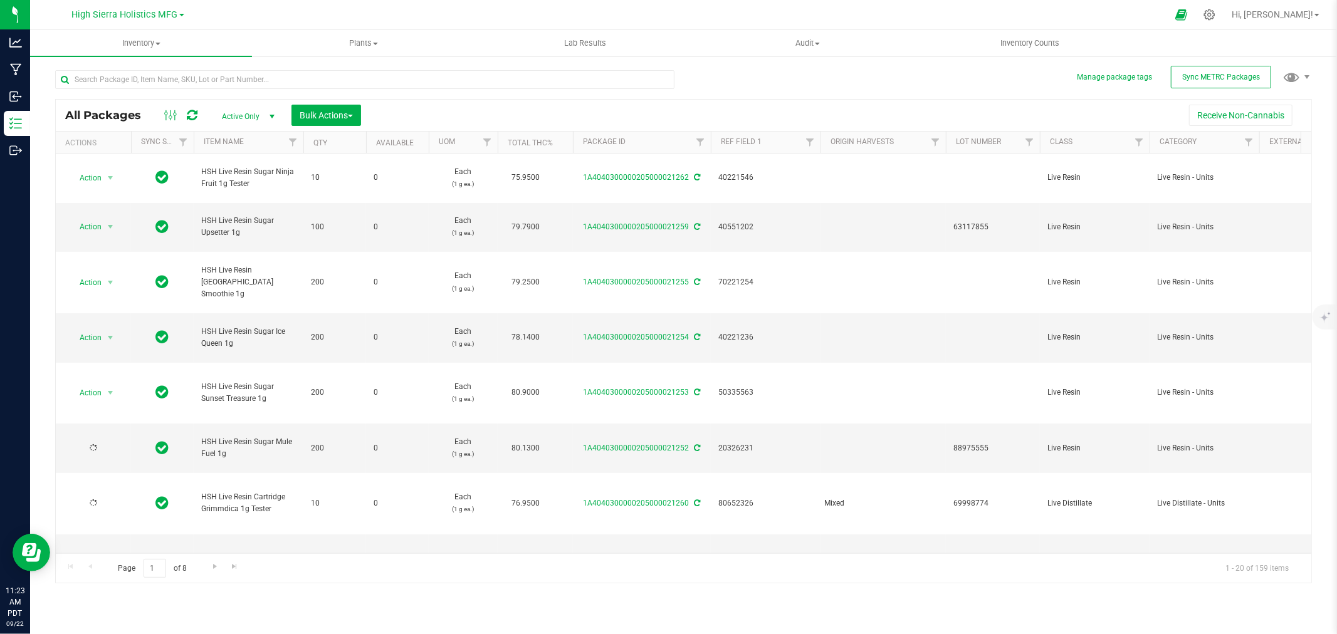
type input "[DATE]"
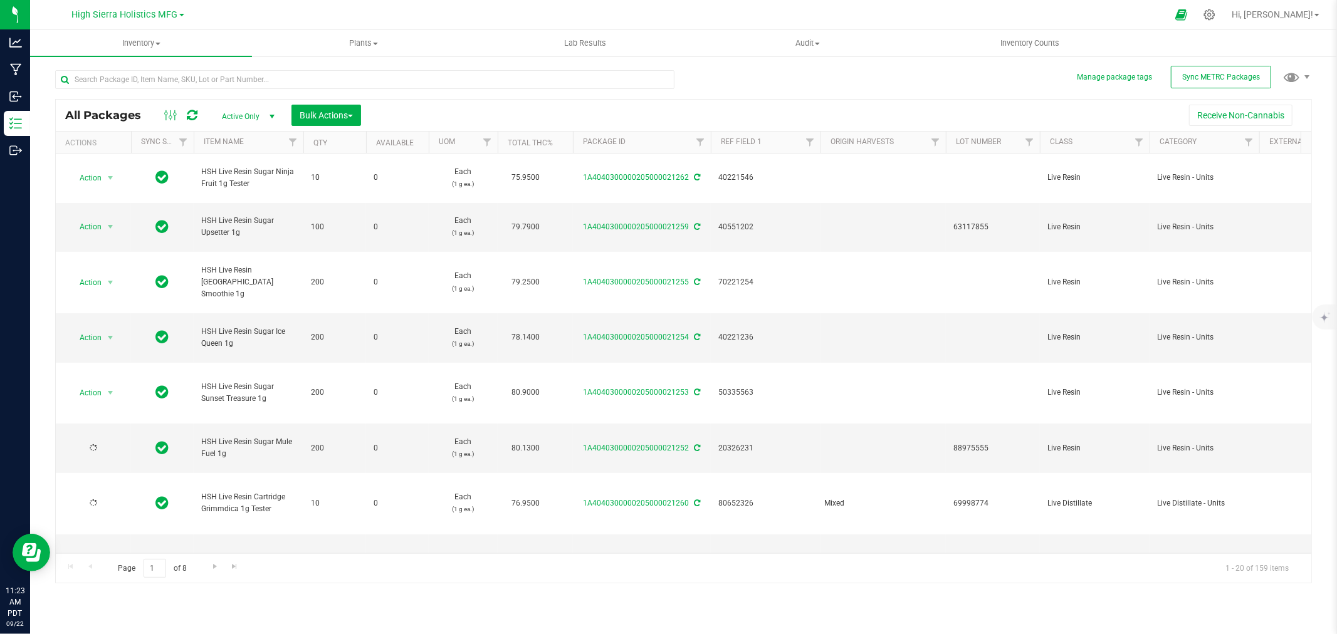
type input "[DATE]"
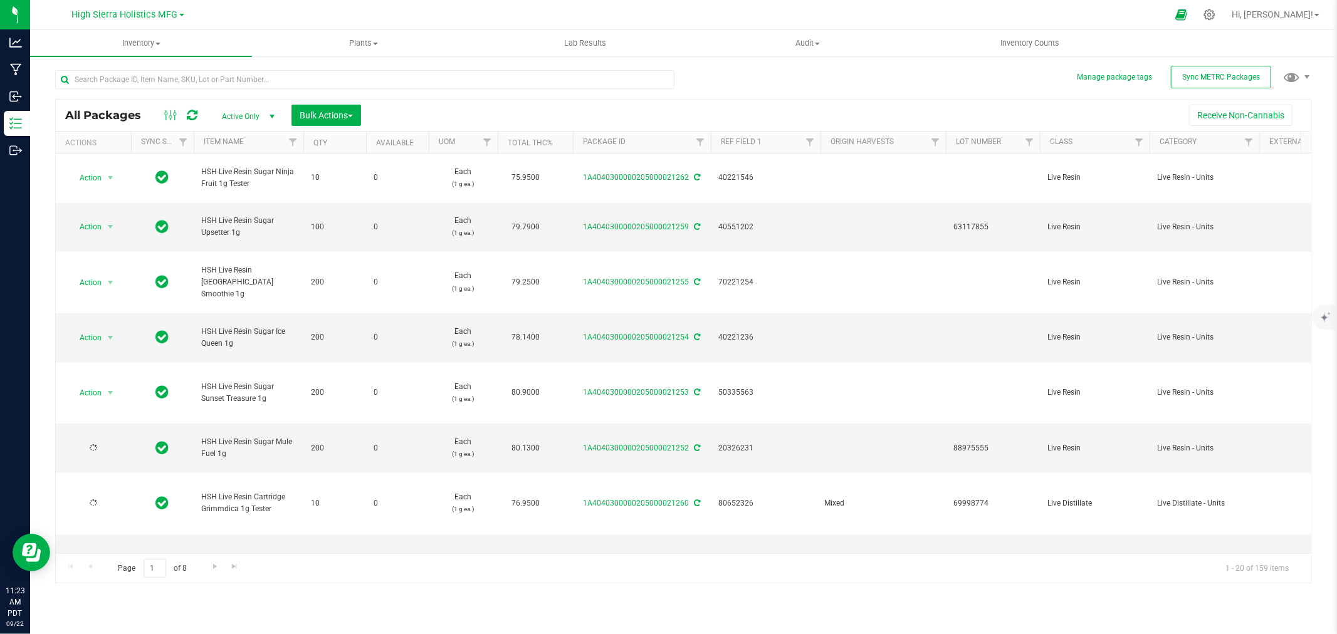
type input "[DATE]"
click at [137, 44] on span "Inventory" at bounding box center [141, 43] width 222 height 11
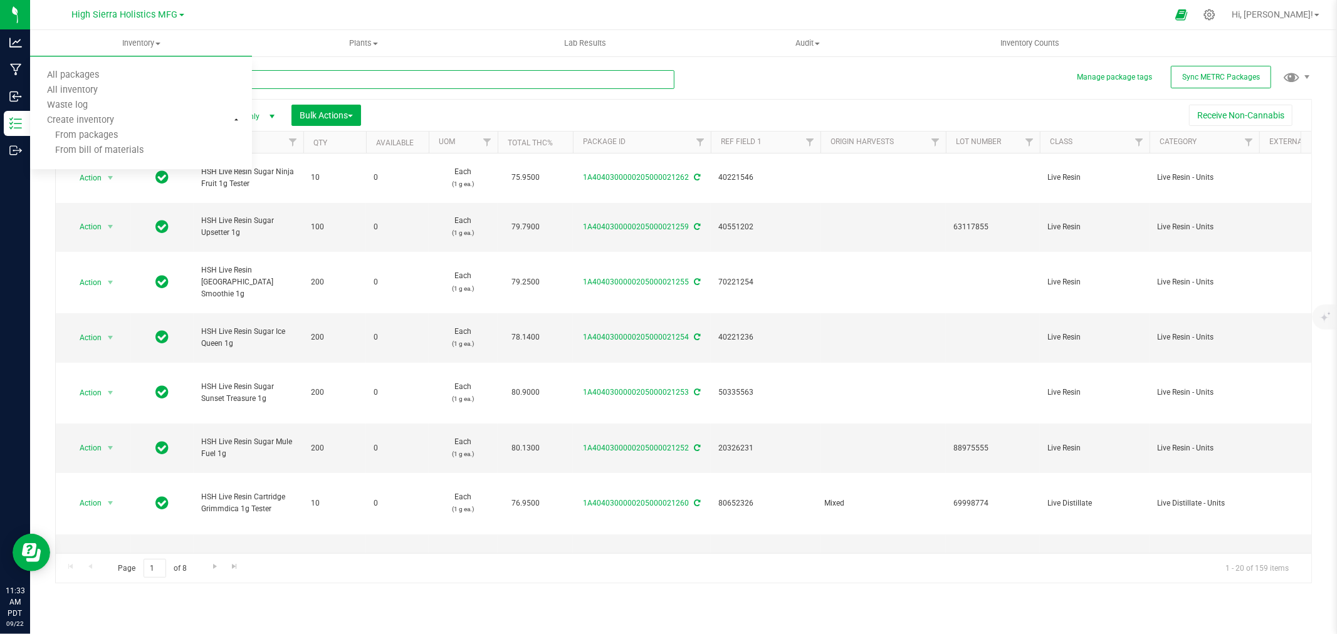
click at [270, 78] on input "text" at bounding box center [364, 79] width 619 height 19
type input "[PERSON_NAME] gelato"
